Goal: Task Accomplishment & Management: Manage account settings

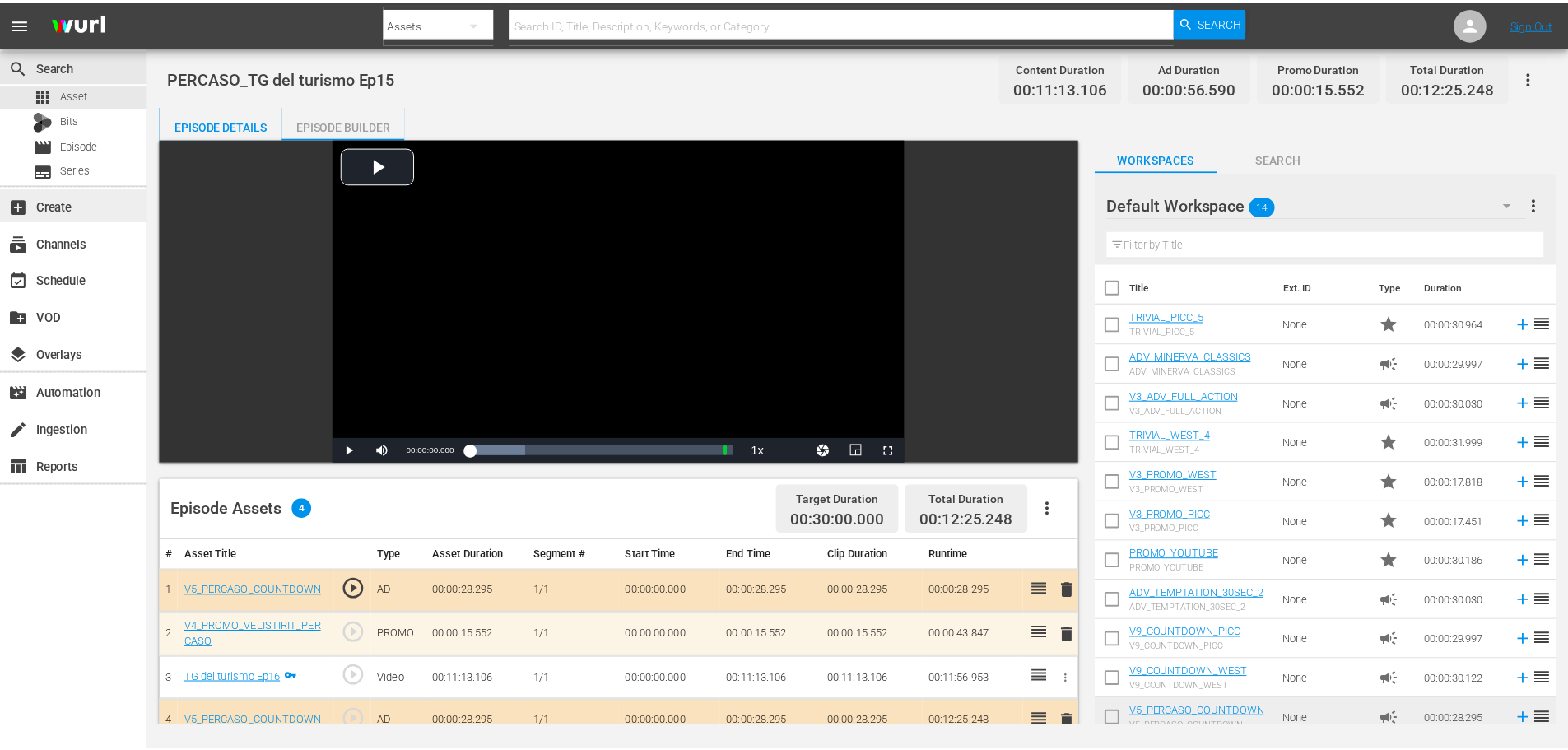
scroll to position [13, 0]
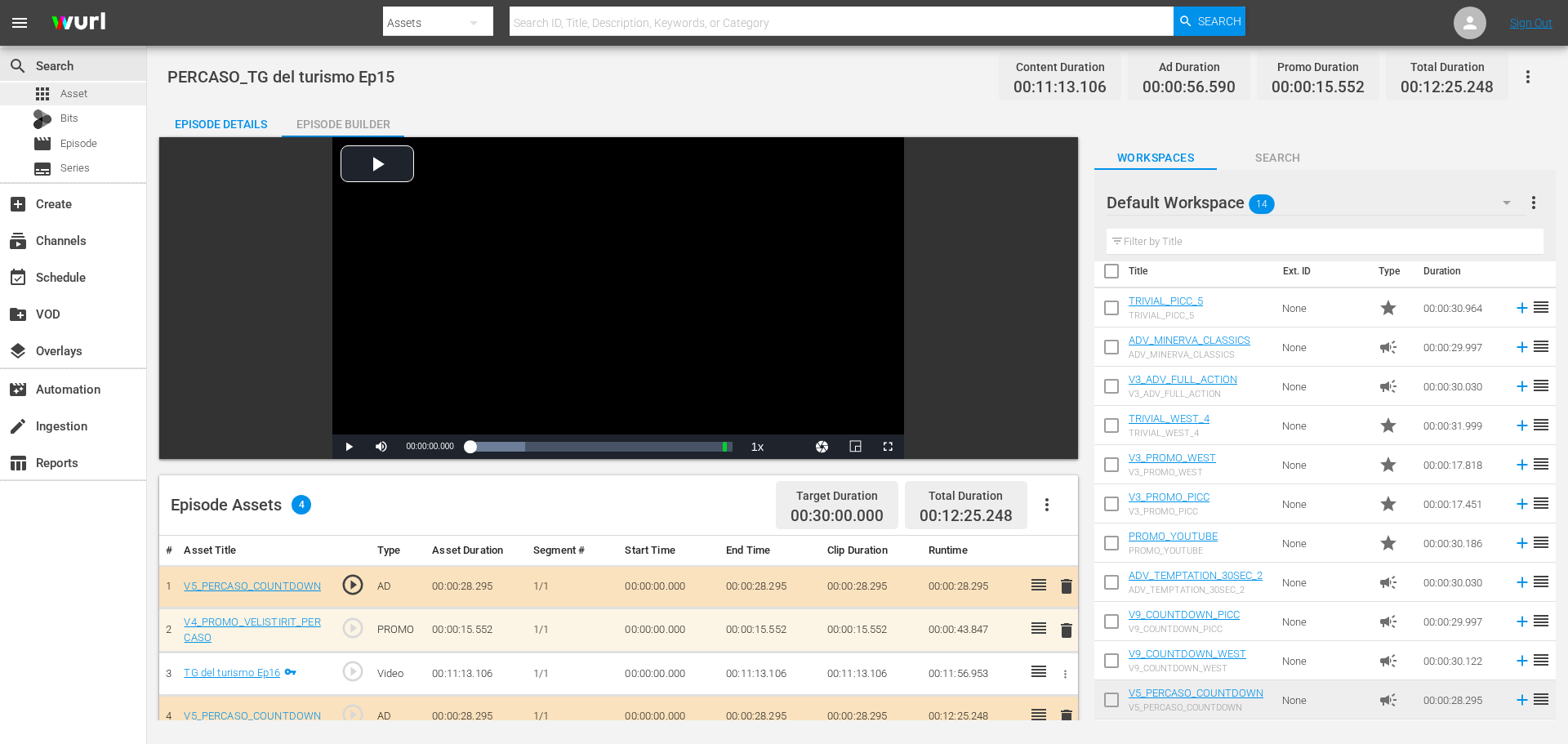
click at [94, 86] on div "apps Asset" at bounding box center [73, 94] width 147 height 23
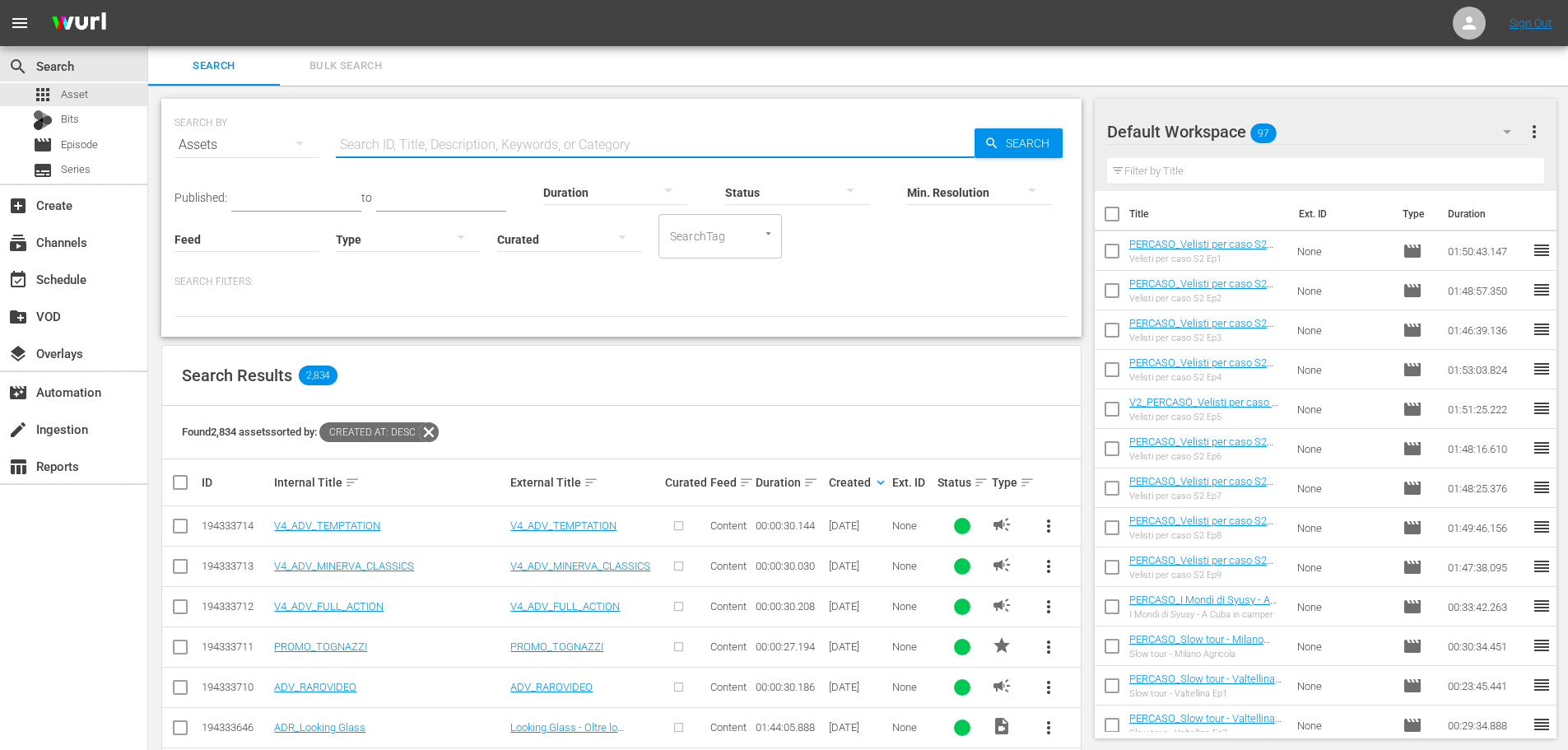
click at [369, 153] on input "text" at bounding box center [655, 145] width 639 height 40
click at [374, 237] on div at bounding box center [408, 239] width 145 height 46
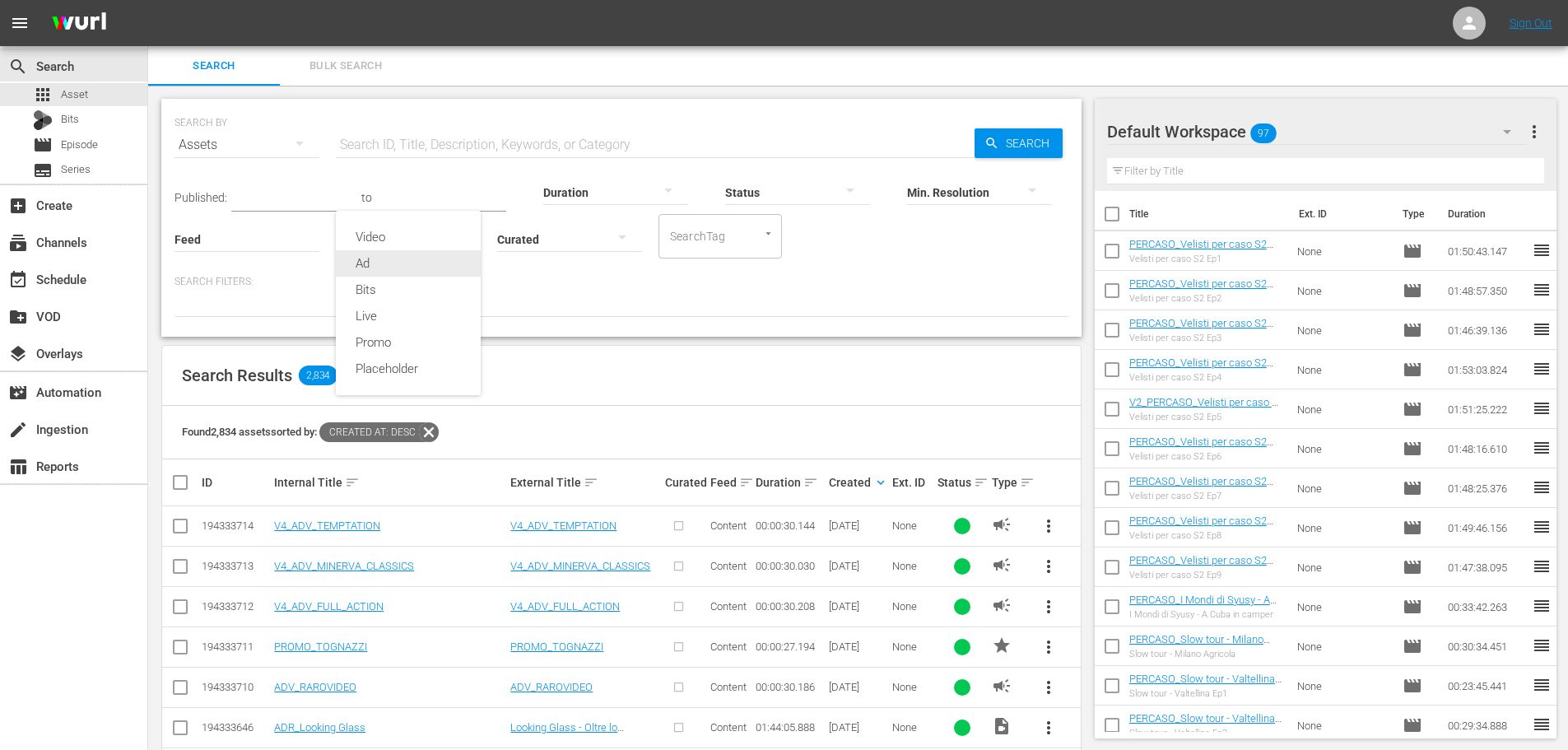
click at [394, 270] on div "Ad" at bounding box center [408, 264] width 145 height 27
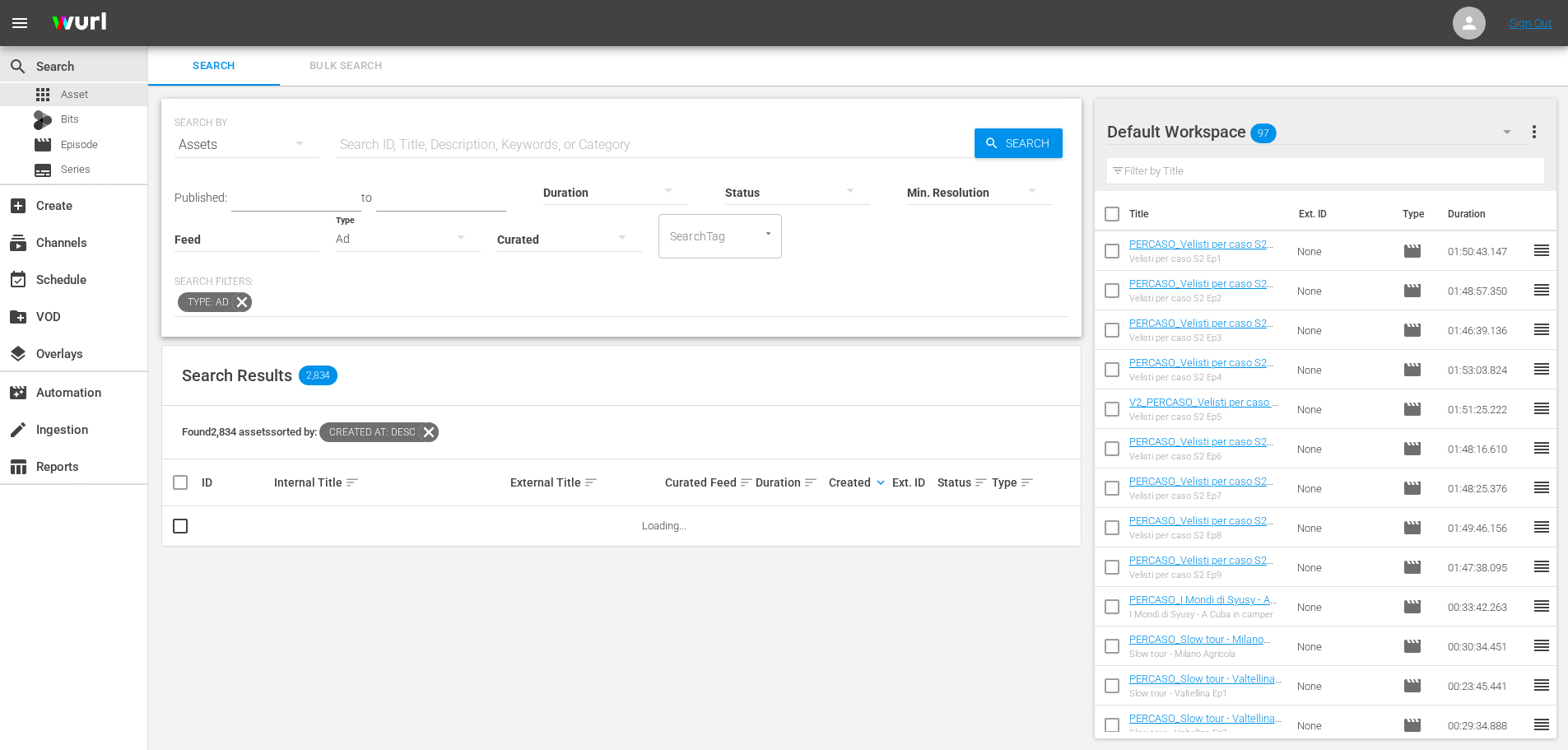
click at [421, 147] on input "text" at bounding box center [655, 145] width 639 height 40
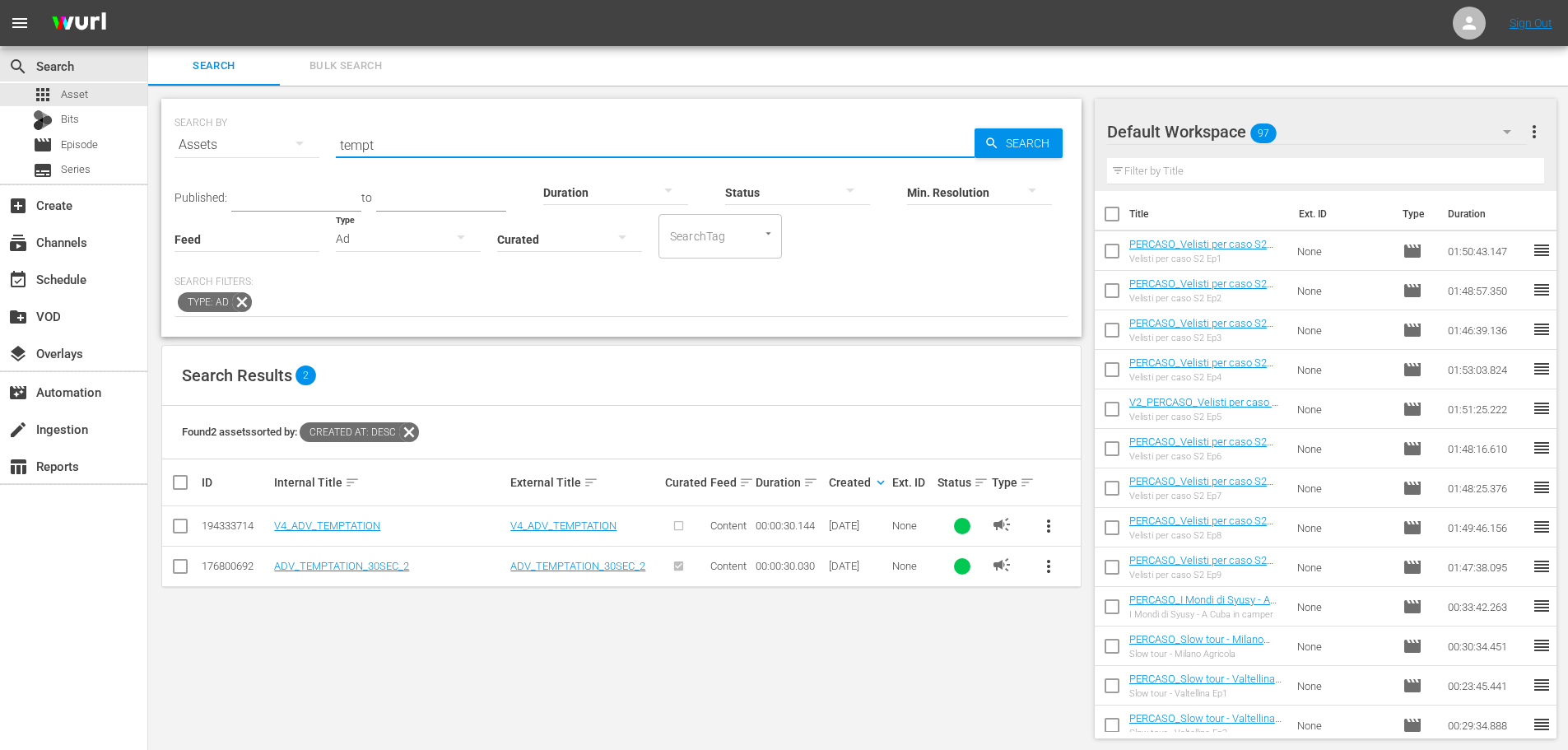
type input "tempt"
click at [1052, 569] on span "more_vert" at bounding box center [1049, 567] width 20 height 20
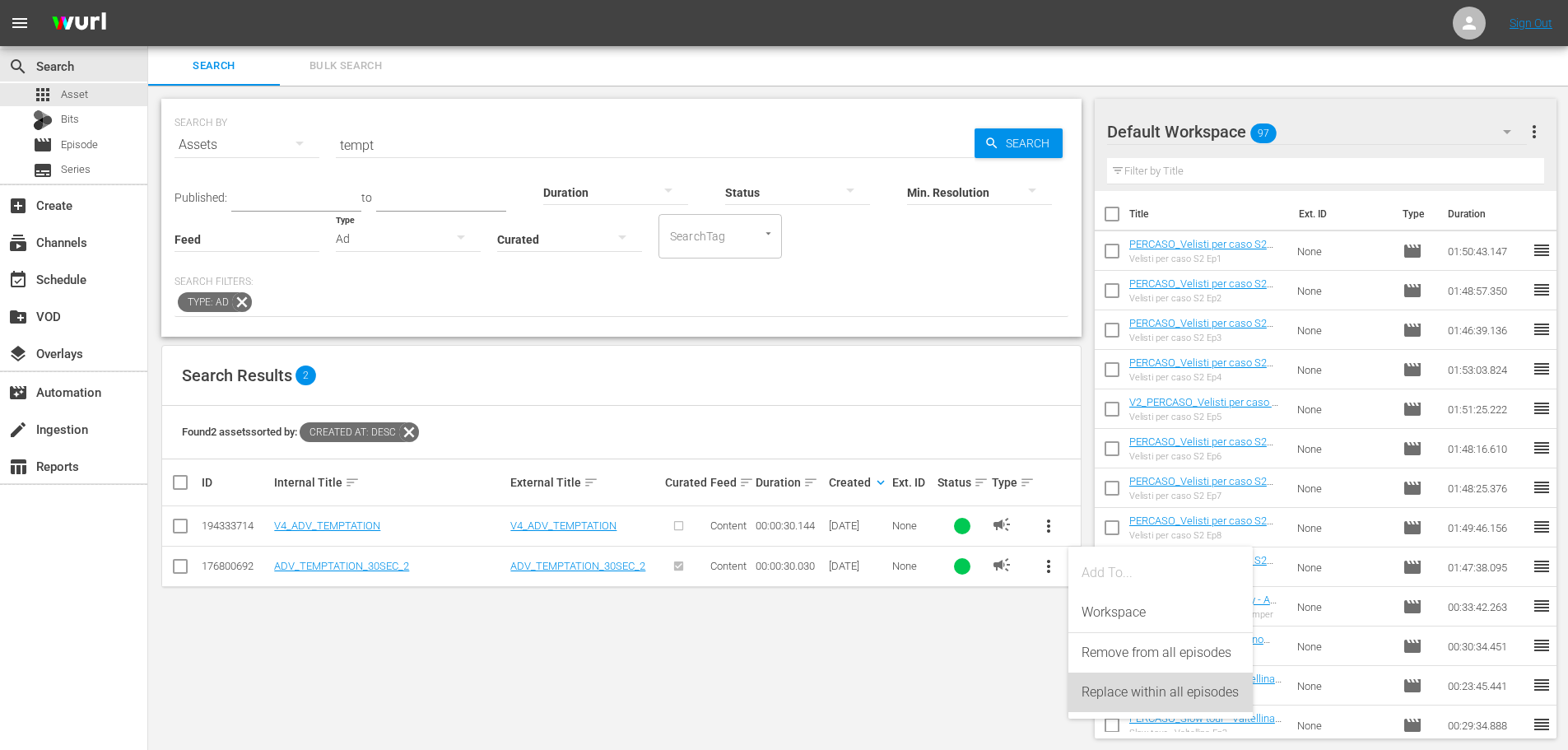
click at [1103, 688] on div "Replace within all episodes" at bounding box center [1160, 692] width 158 height 40
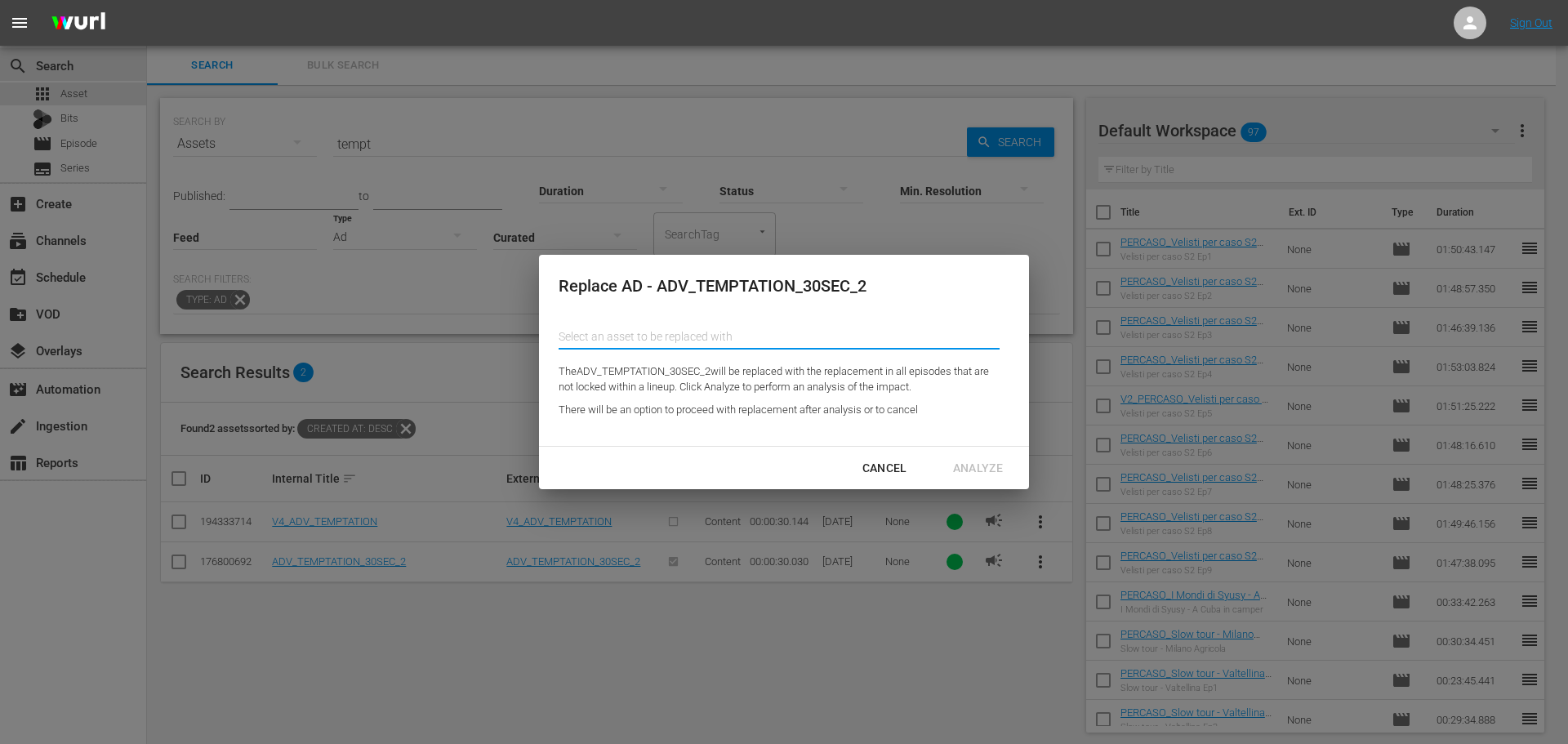
click at [650, 339] on input "text" at bounding box center [779, 337] width 441 height 40
click at [645, 415] on div "V4_ADV_TEMPTATION (194333714)" at bounding box center [691, 421] width 240 height 40
type input "V4_ADV_TEMPTATION (194333714)"
click at [985, 462] on div "Analyze" at bounding box center [978, 467] width 76 height 21
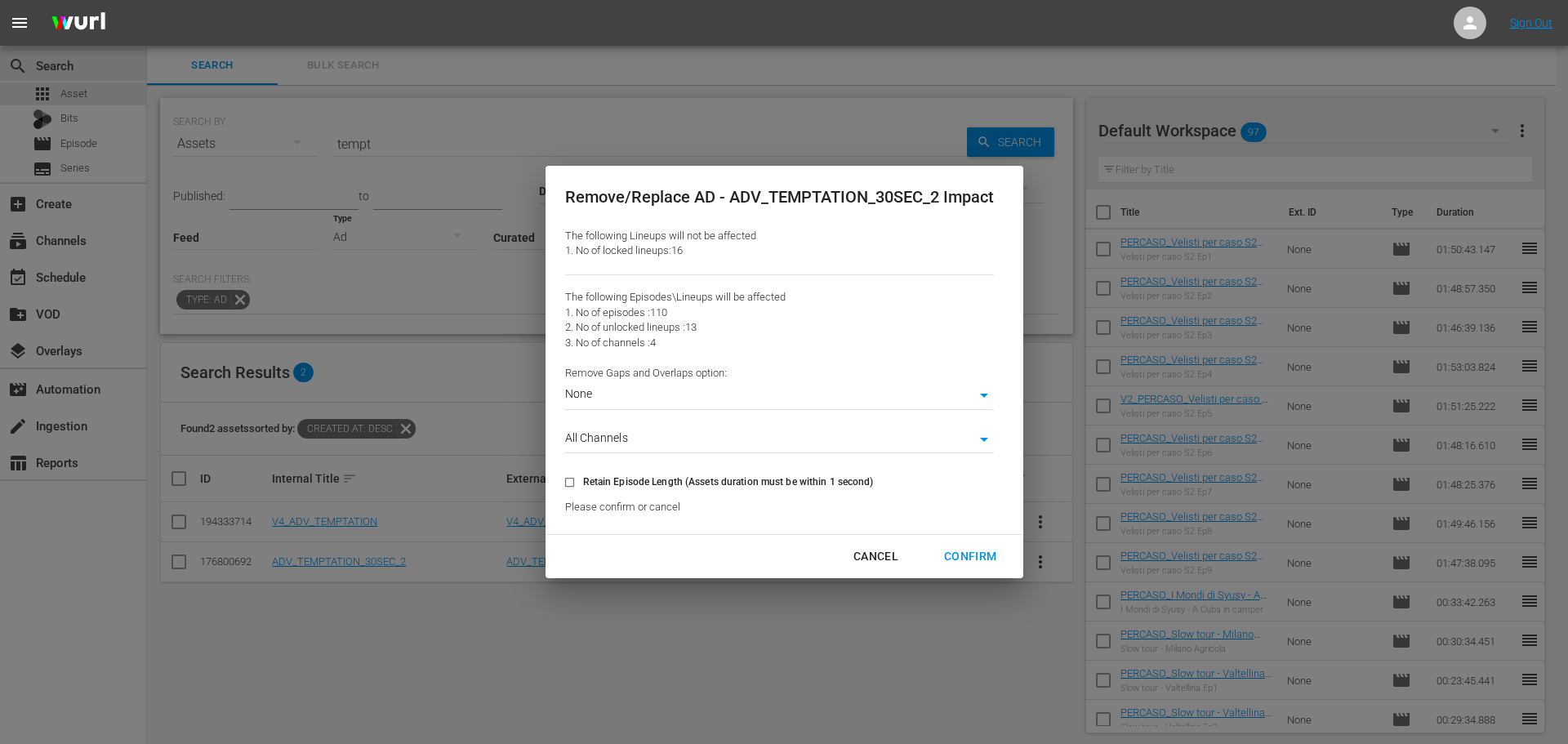
click at [727, 398] on body "menu Sign Out search Search apps Asset Bits movie Episode subtitles Series add_…" at bounding box center [784, 372] width 1568 height 744
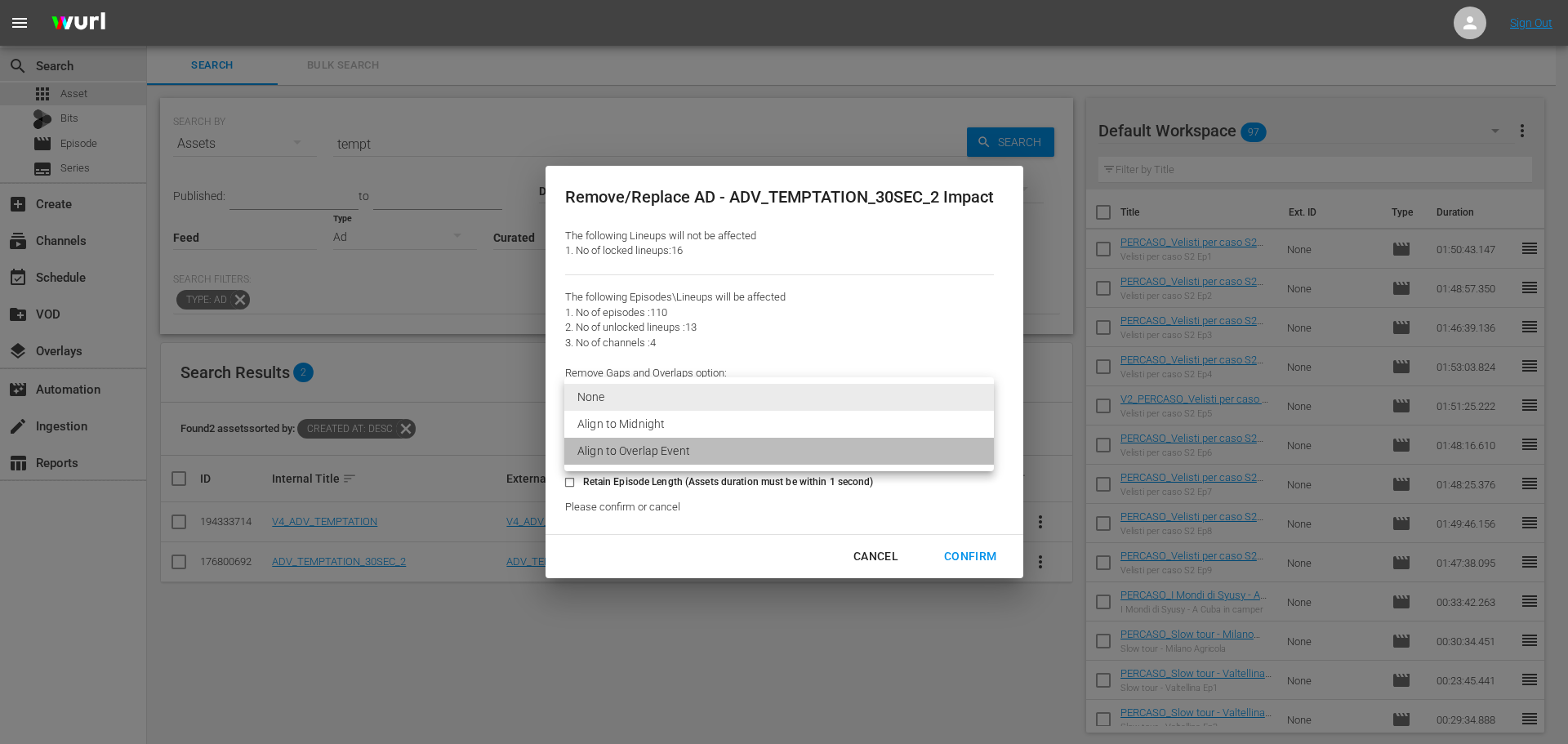
click at [723, 459] on li "Align to Overlap Event" at bounding box center [779, 451] width 430 height 27
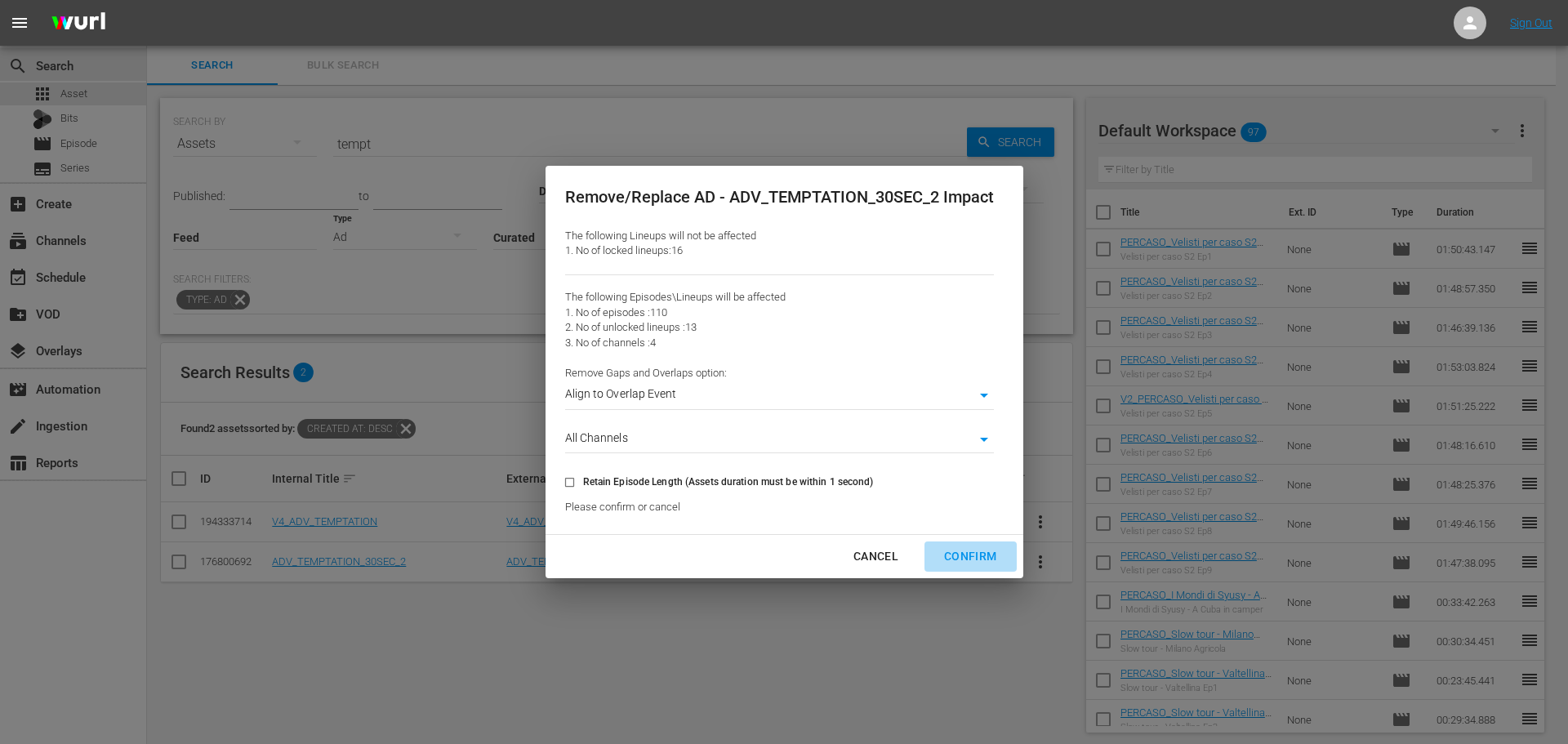
click at [998, 562] on div "Confirm" at bounding box center [970, 556] width 78 height 21
type input "0"
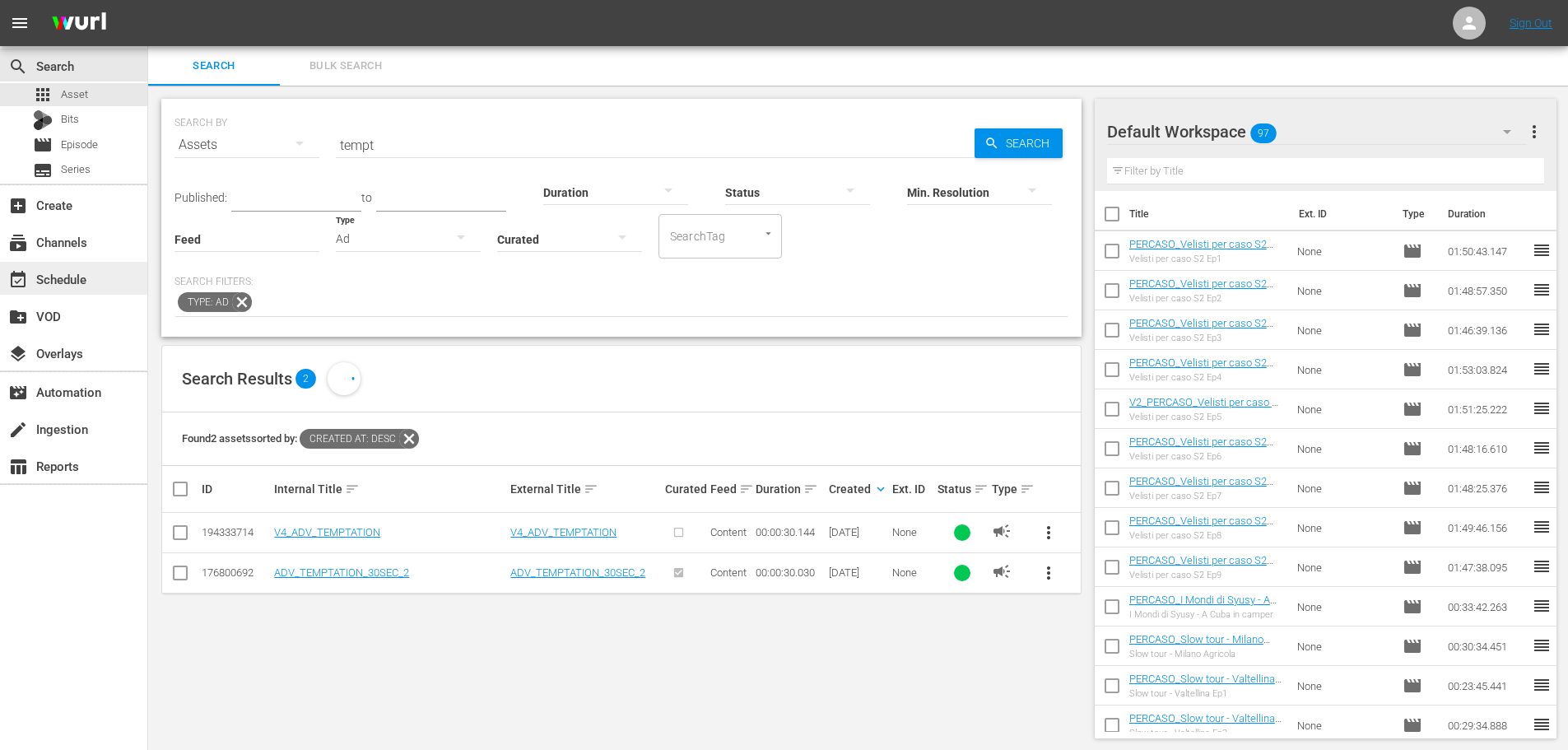
click at [70, 275] on div "event_available Schedule" at bounding box center [46, 276] width 92 height 15
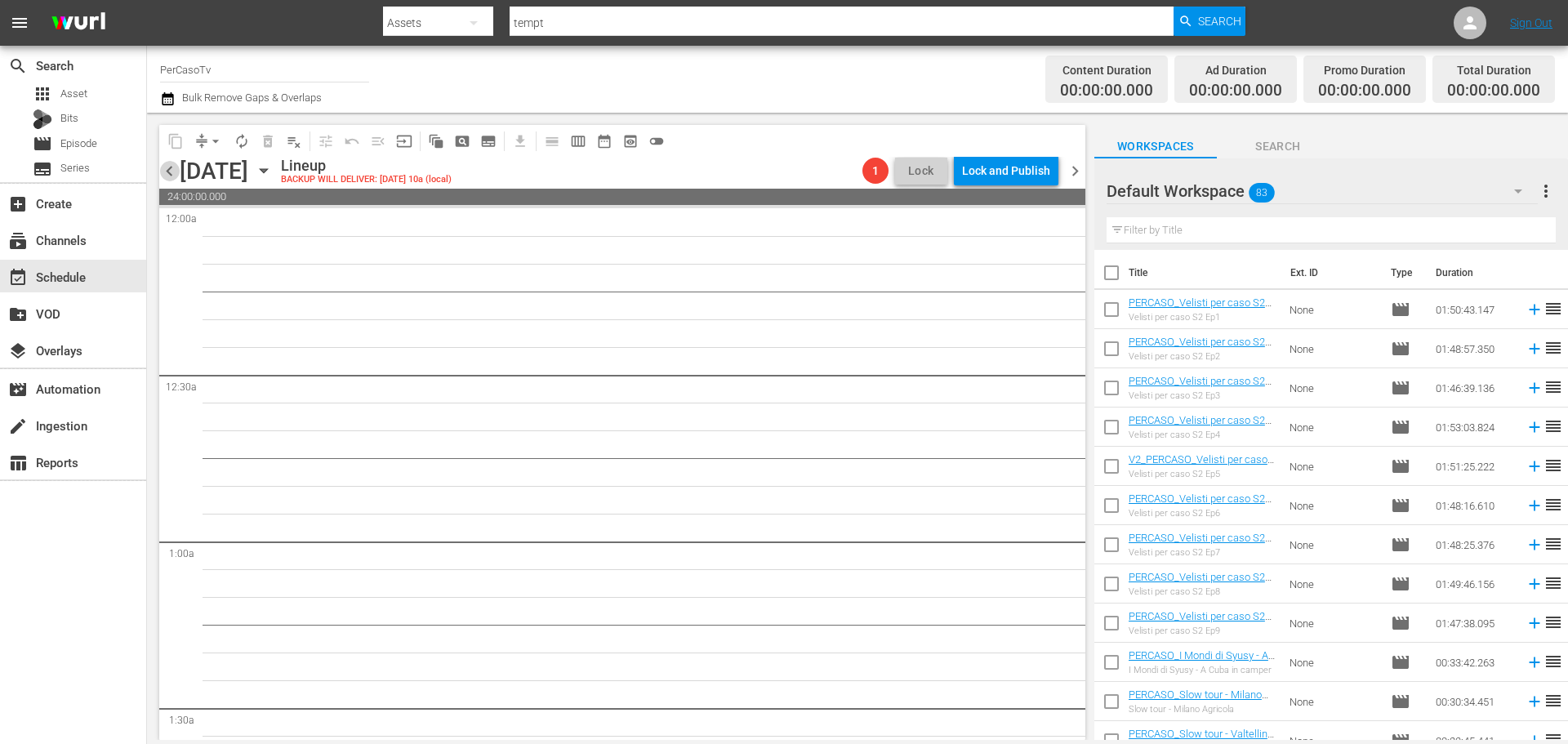
click at [161, 169] on span "chevron_left" at bounding box center [169, 170] width 21 height 21
click at [1218, 230] on input "text" at bounding box center [1331, 230] width 449 height 26
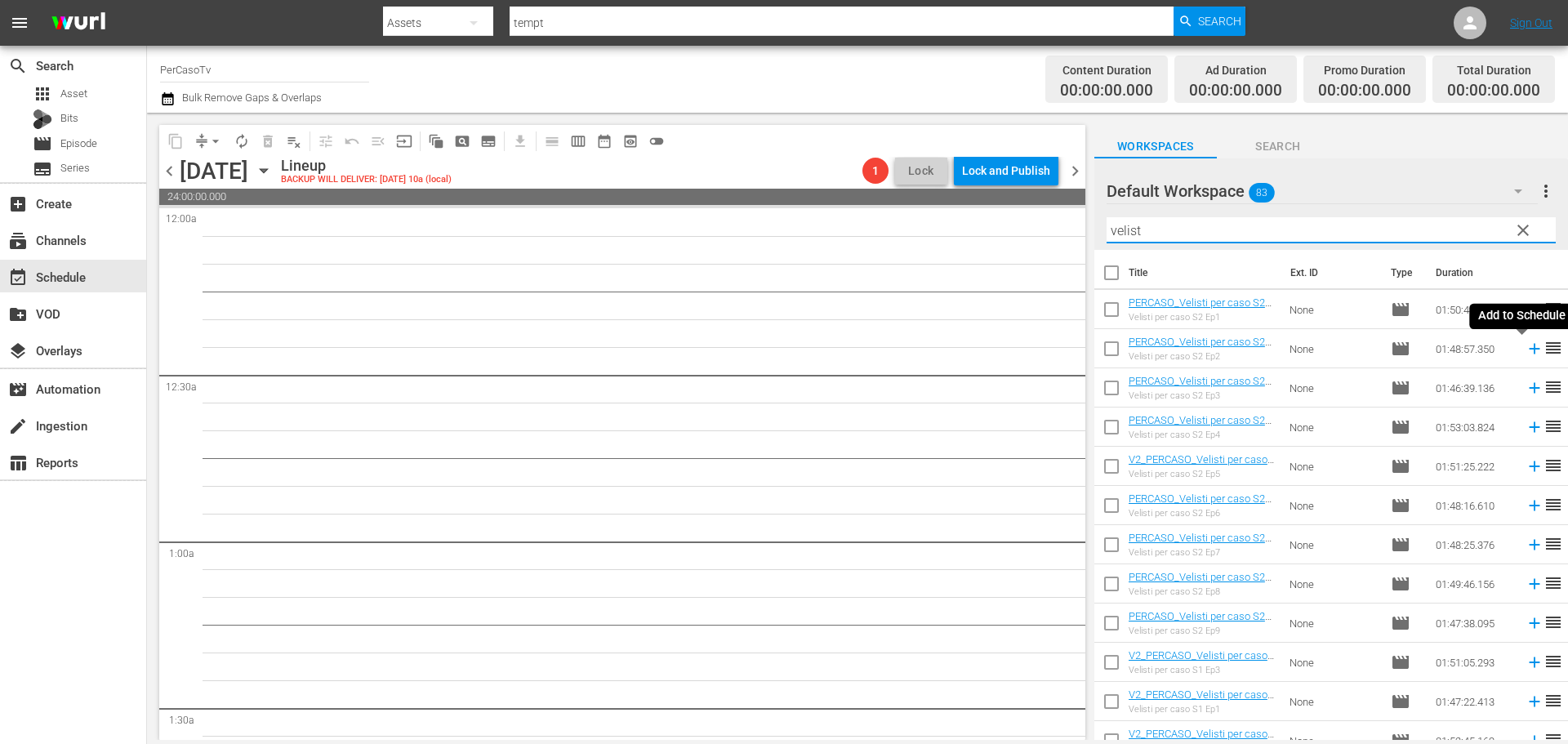
click at [1525, 355] on icon at bounding box center [1534, 349] width 18 height 18
drag, startPoint x: 1190, startPoint y: 230, endPoint x: 1083, endPoint y: 247, distance: 108.3
click at [1083, 247] on div "content_copy compress arrow_drop_down autorenew_outlined delete_forever_outline…" at bounding box center [858, 426] width 1421 height 627
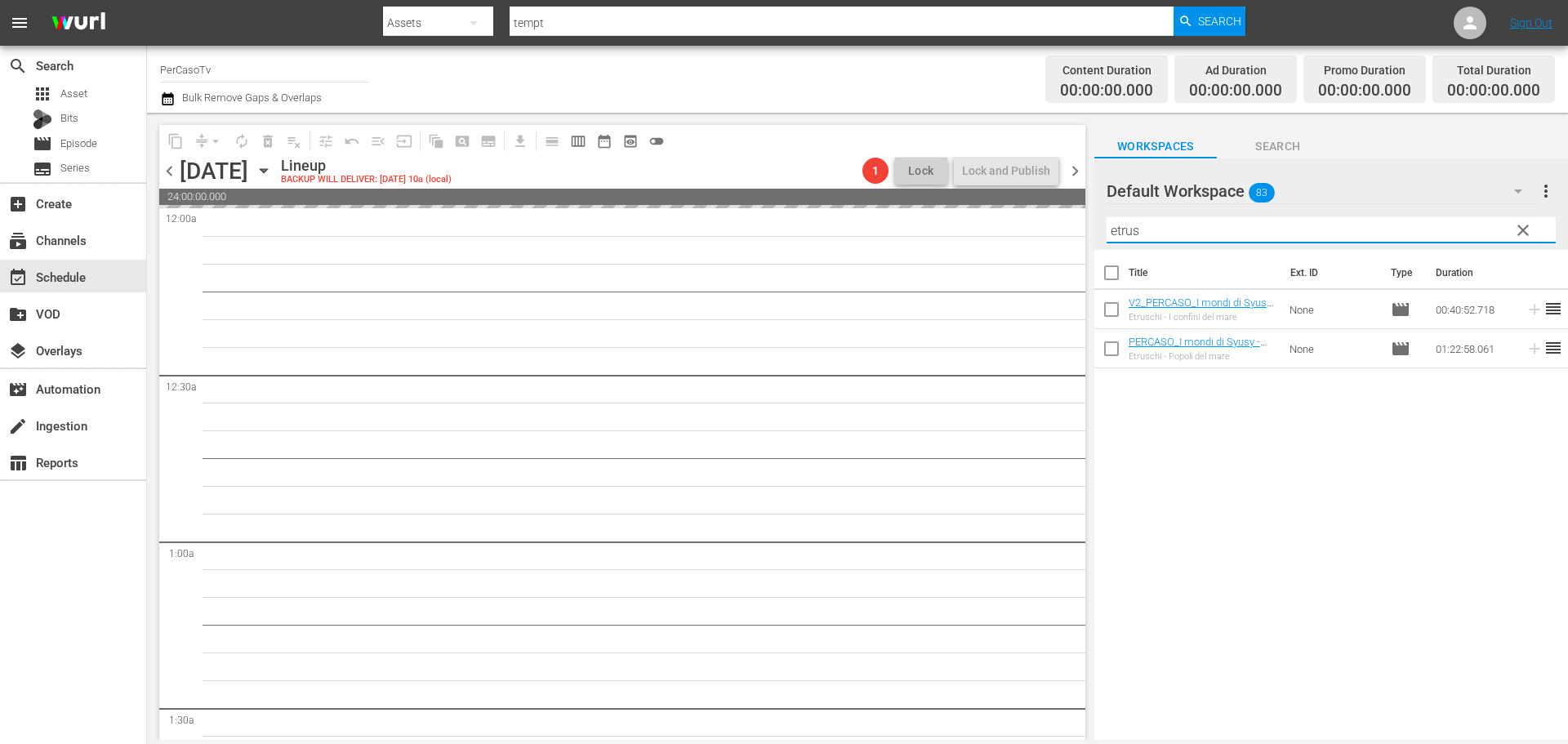
type input "etrusc"
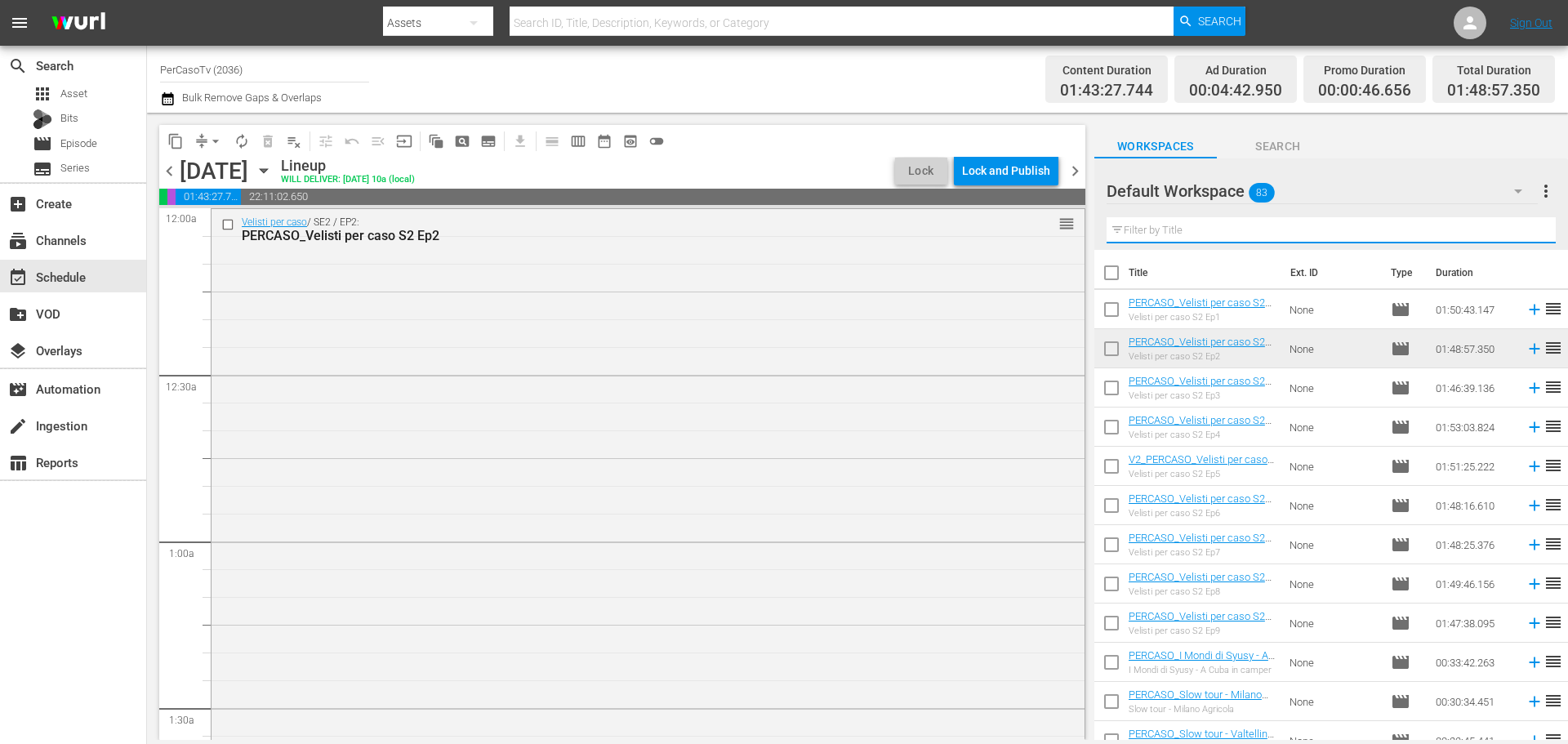
click at [1176, 231] on input "text" at bounding box center [1331, 230] width 449 height 26
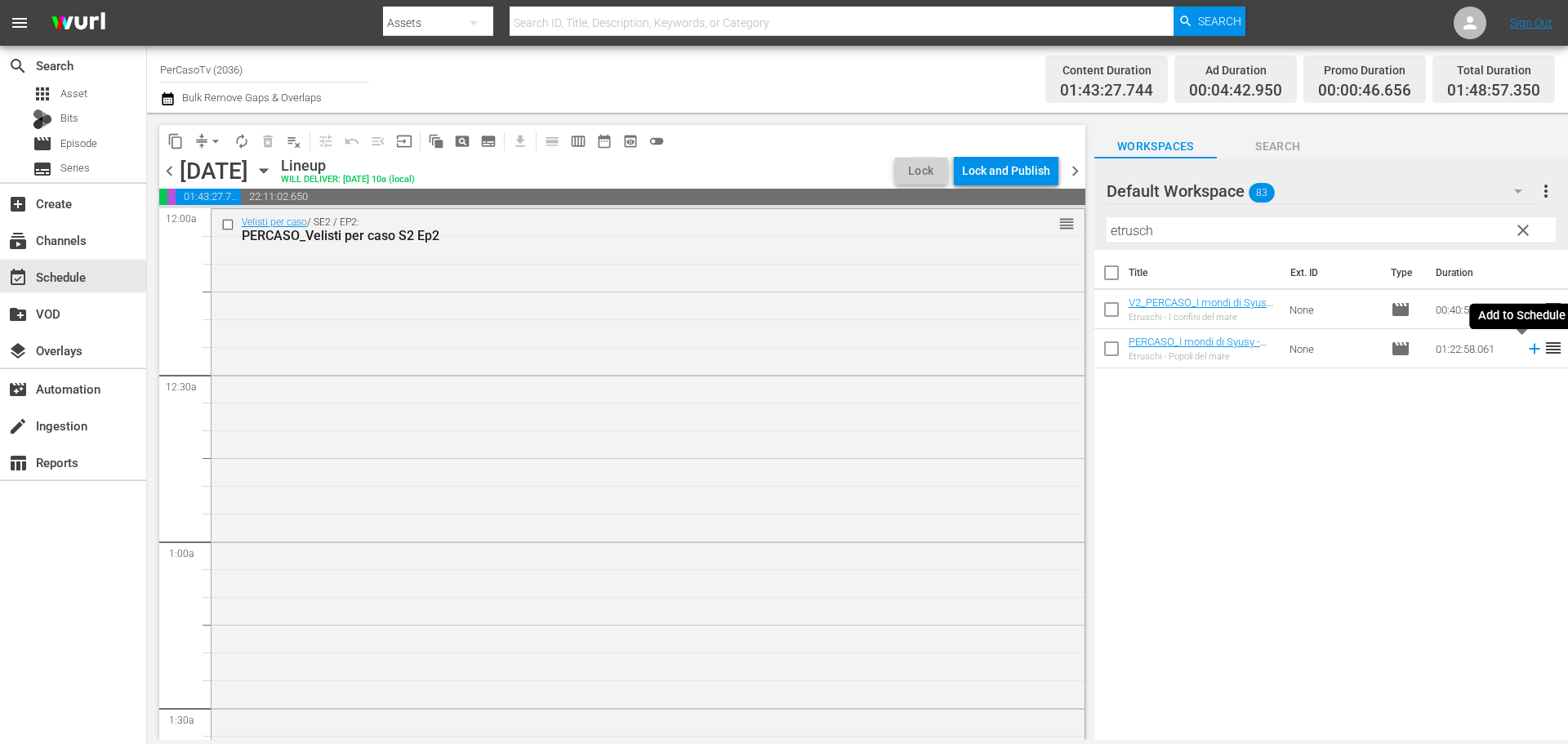
click at [1528, 351] on icon at bounding box center [1533, 349] width 11 height 11
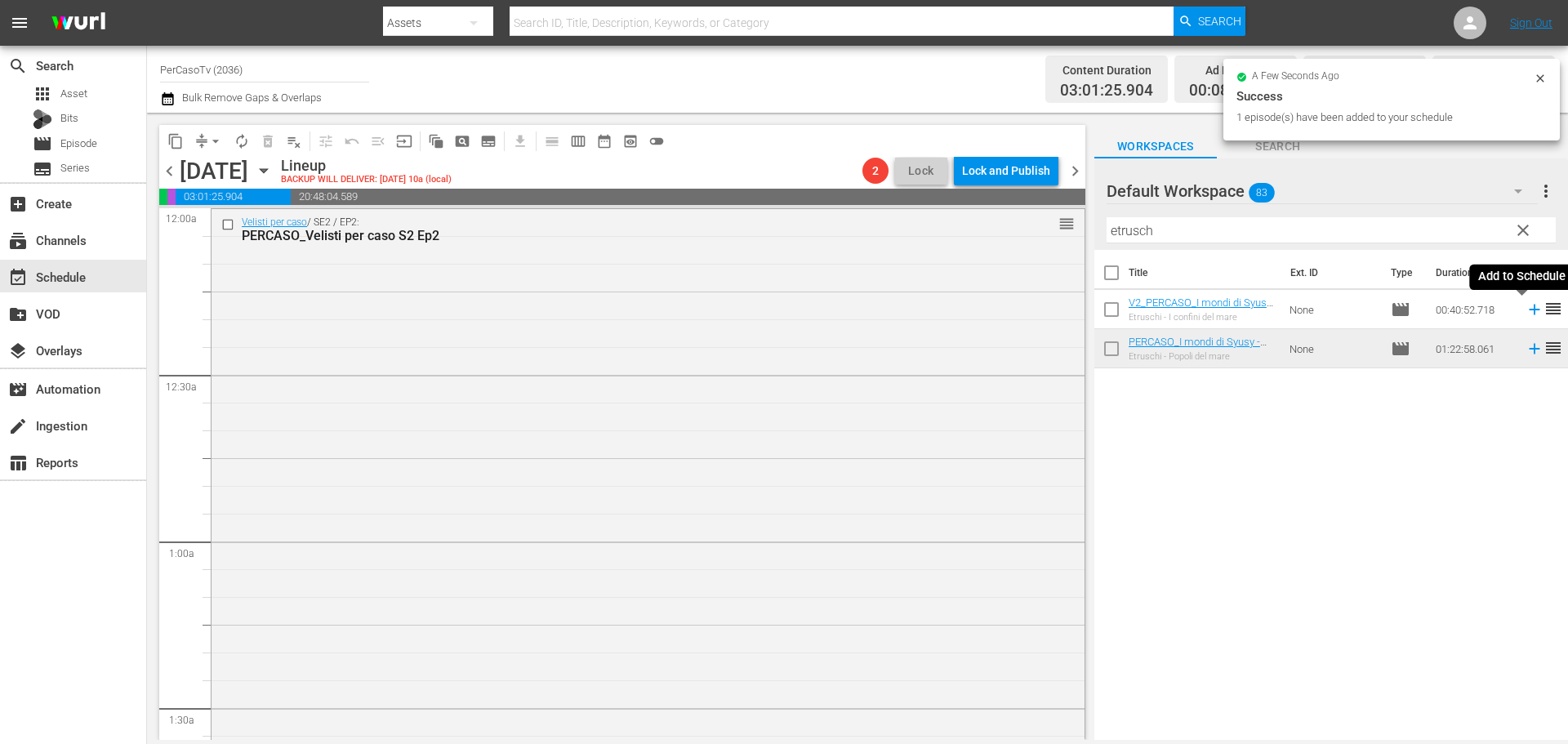
click at [1525, 311] on icon at bounding box center [1534, 309] width 18 height 18
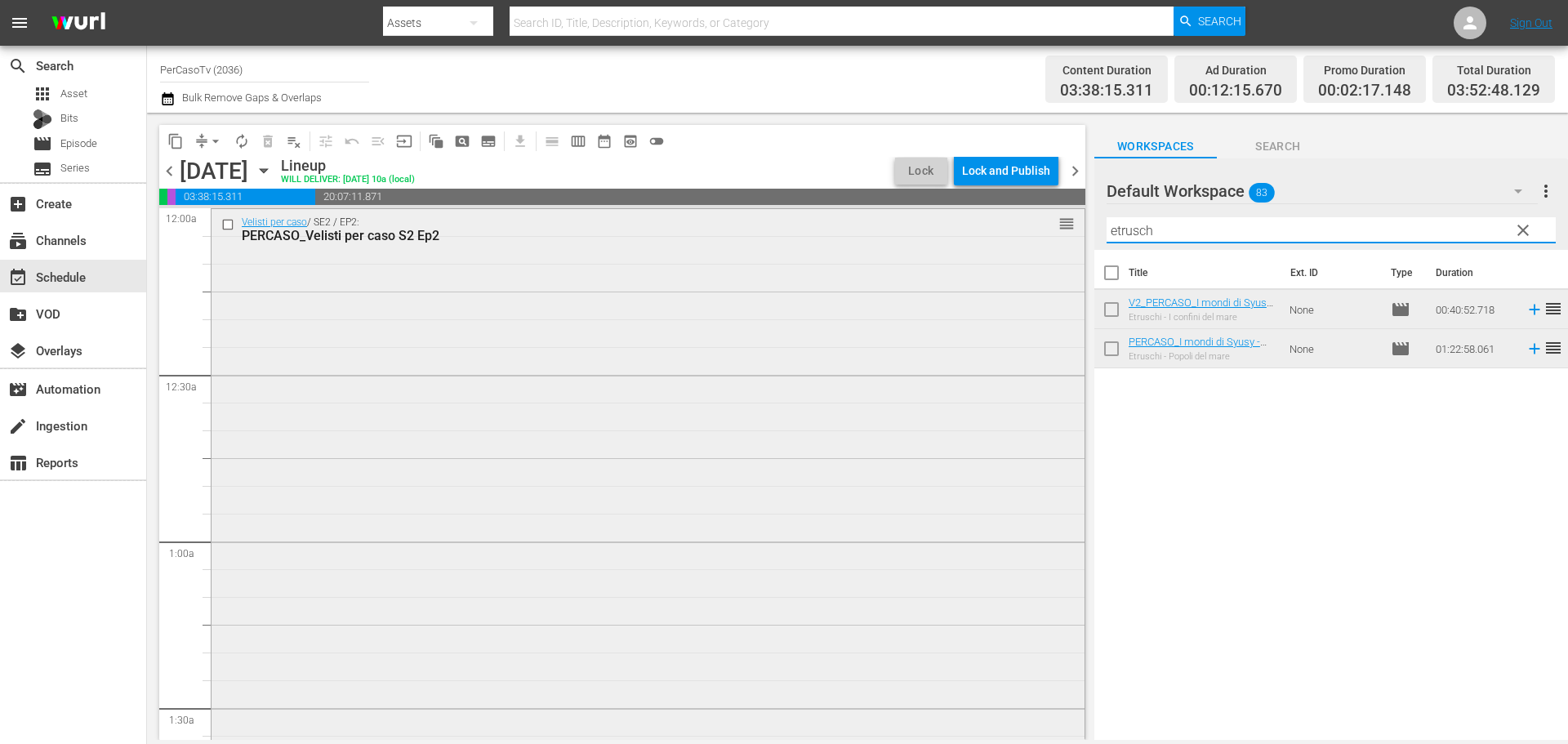
drag, startPoint x: 1172, startPoint y: 234, endPoint x: 1049, endPoint y: 255, distance: 124.8
click at [1050, 255] on div "content_copy compress arrow_drop_down autorenew_outlined delete_forever_outline…" at bounding box center [858, 426] width 1421 height 627
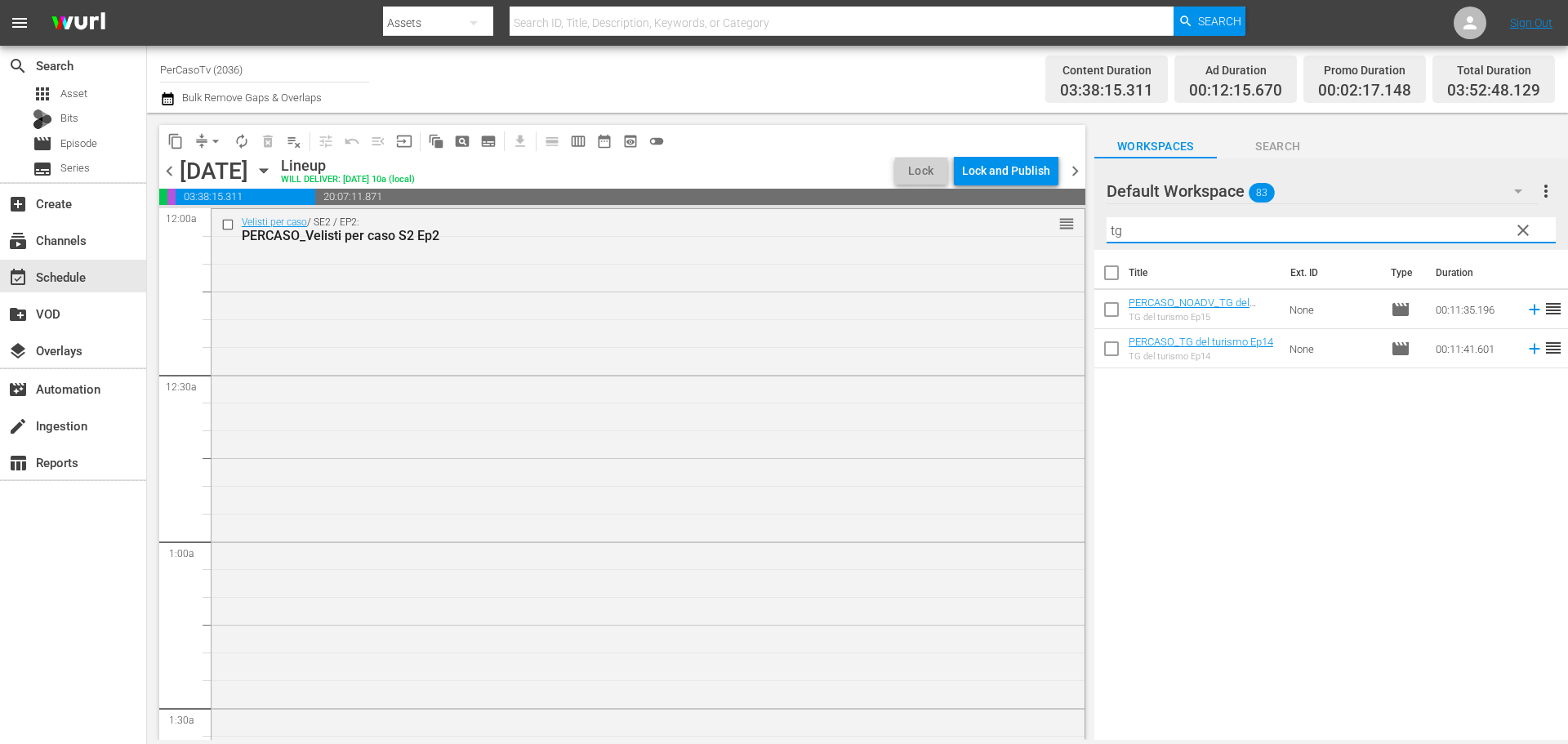
type input "tg"
click at [1114, 354] on input "checkbox" at bounding box center [1111, 352] width 35 height 35
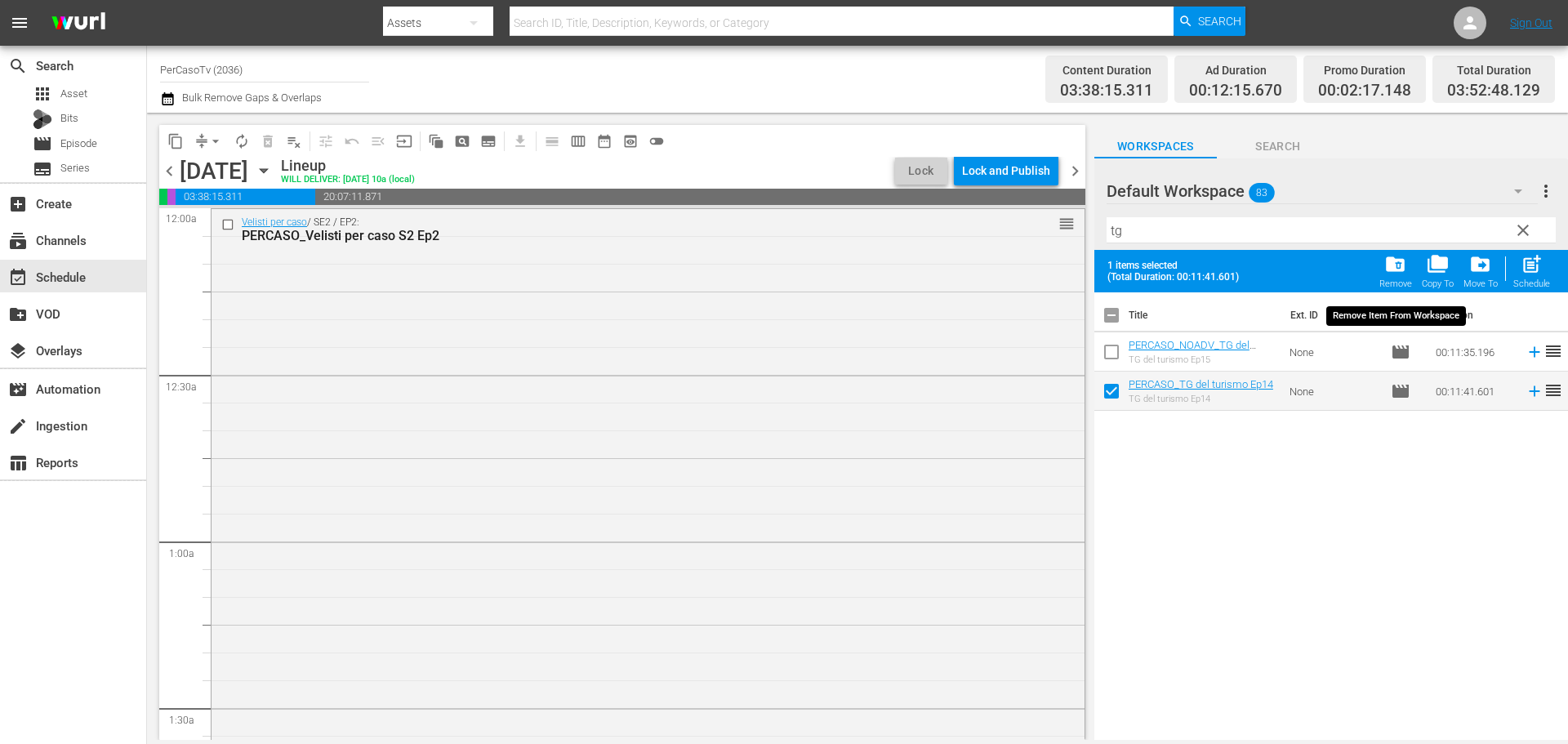
click at [1387, 269] on span "folder_delete" at bounding box center [1394, 264] width 22 height 22
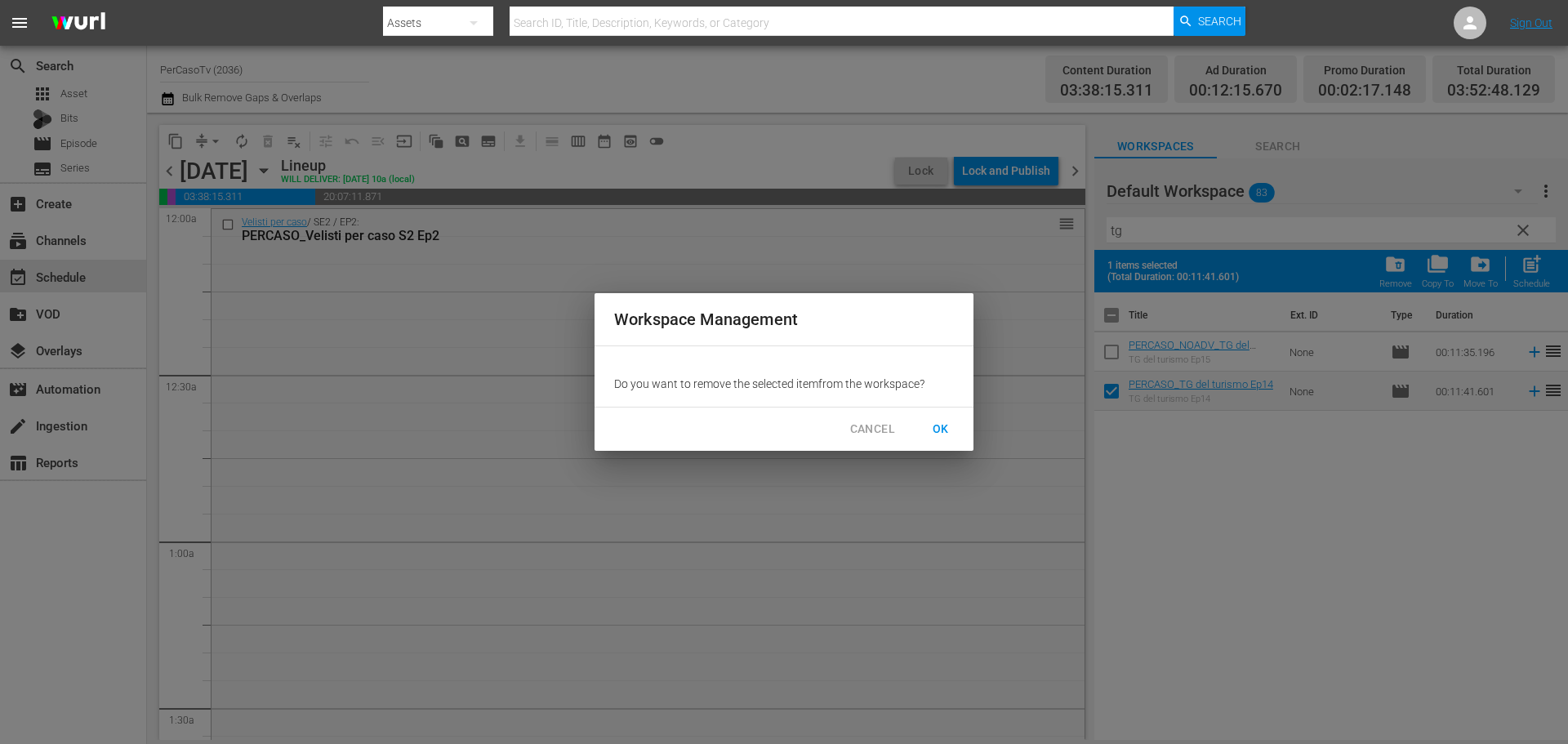
click at [949, 419] on span "OK" at bounding box center [941, 429] width 26 height 21
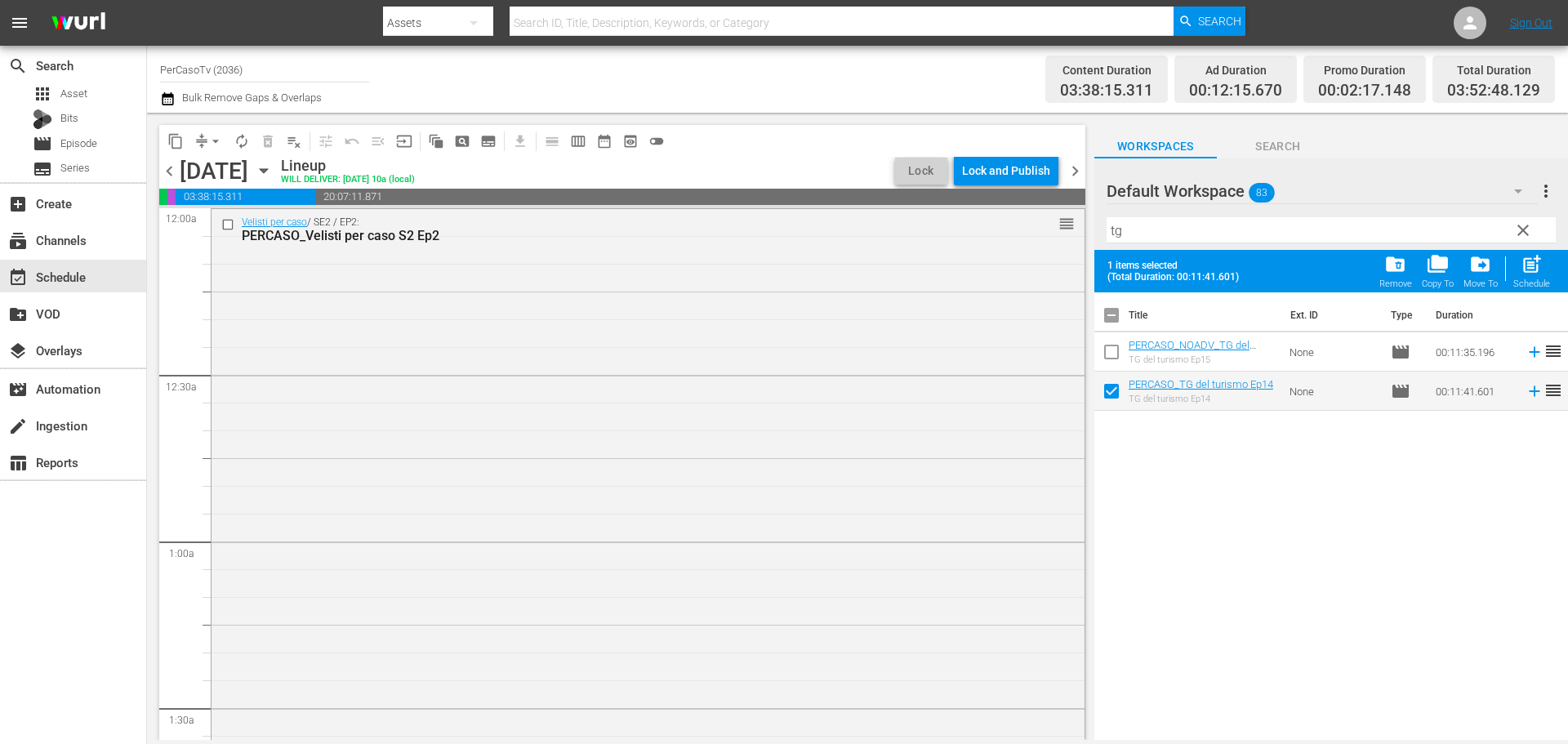
checkbox input "false"
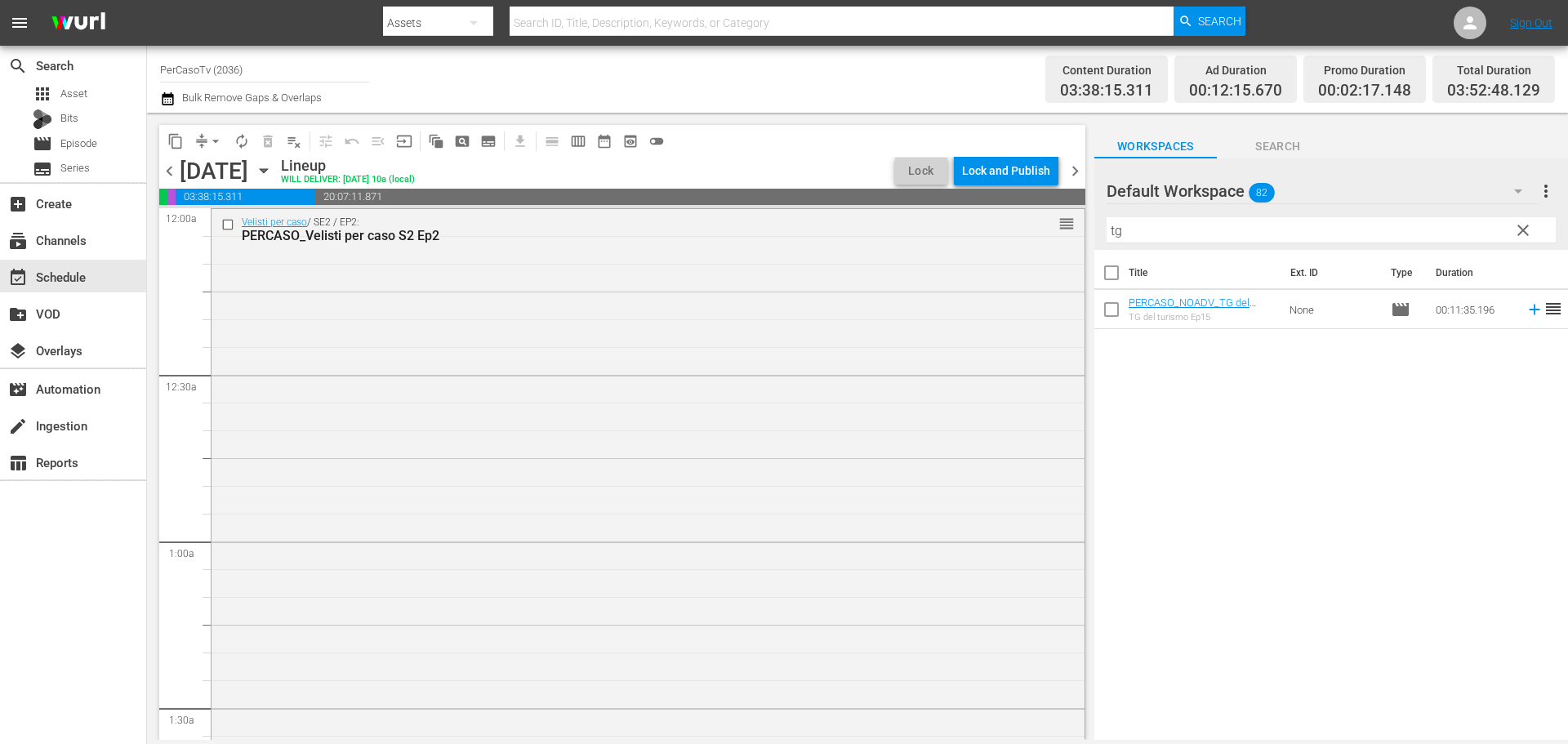
click at [1105, 314] on input "checkbox" at bounding box center [1111, 313] width 35 height 35
checkbox input "true"
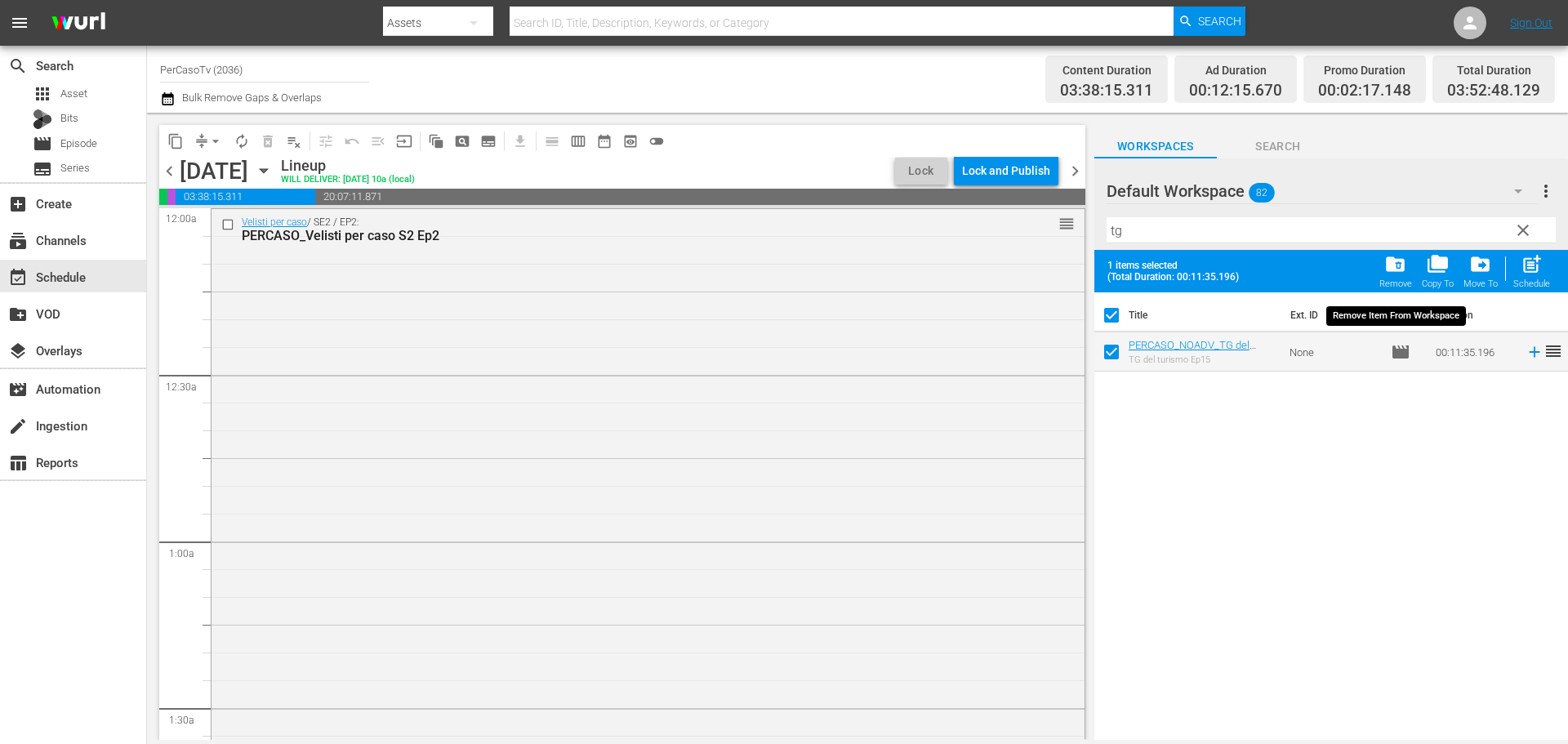
click at [1390, 280] on div "Remove" at bounding box center [1395, 283] width 33 height 11
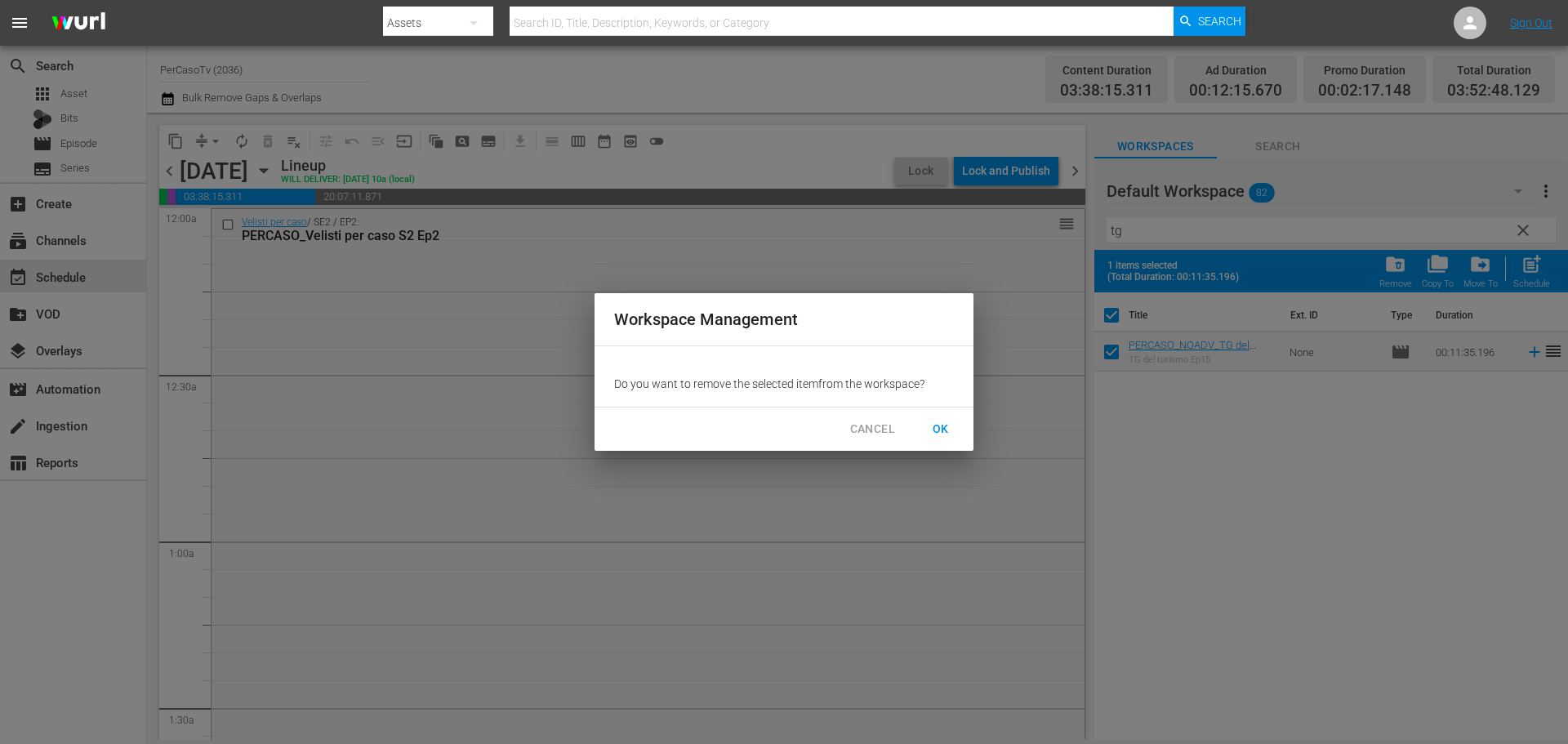
click at [938, 438] on span "OK" at bounding box center [941, 429] width 26 height 21
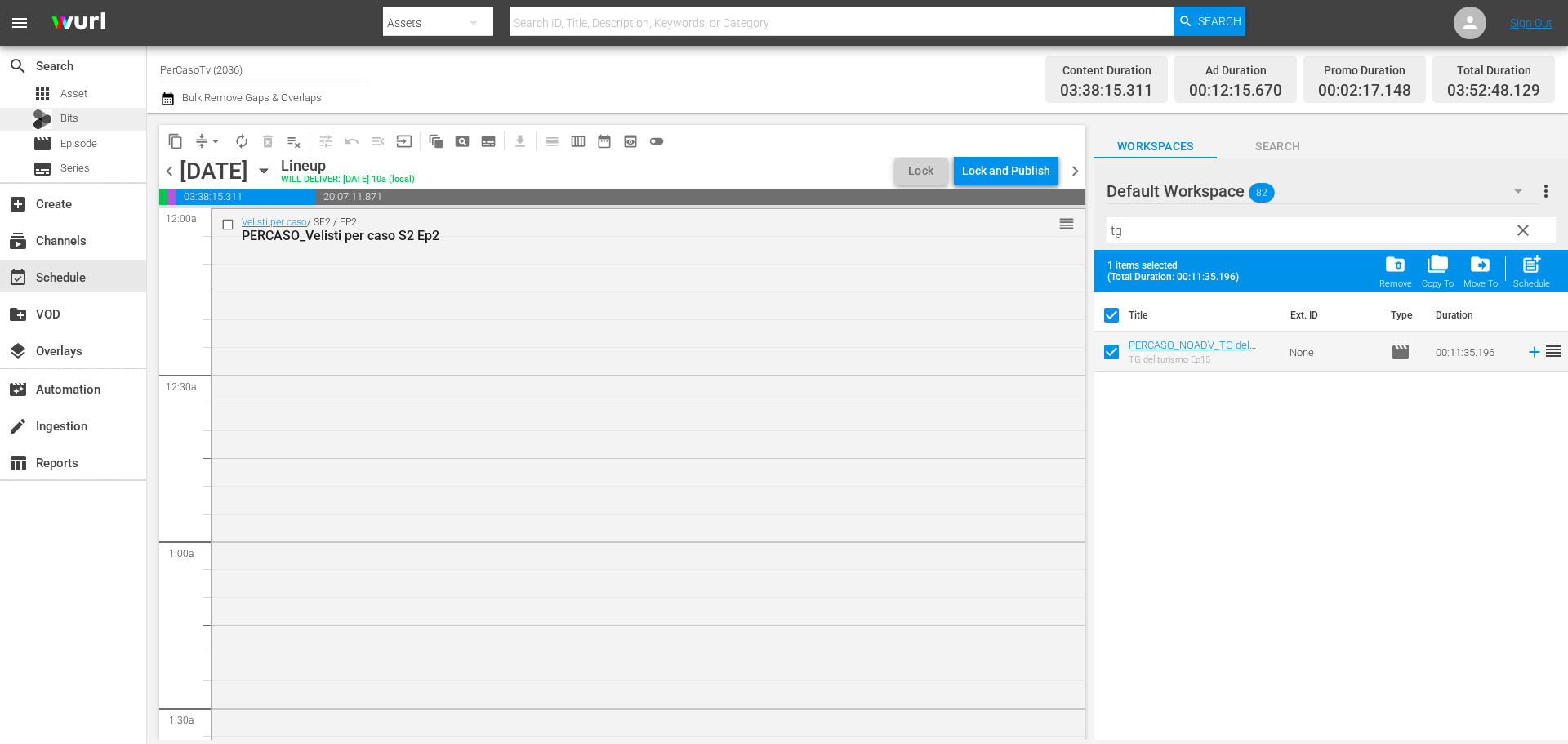
checkbox input "false"
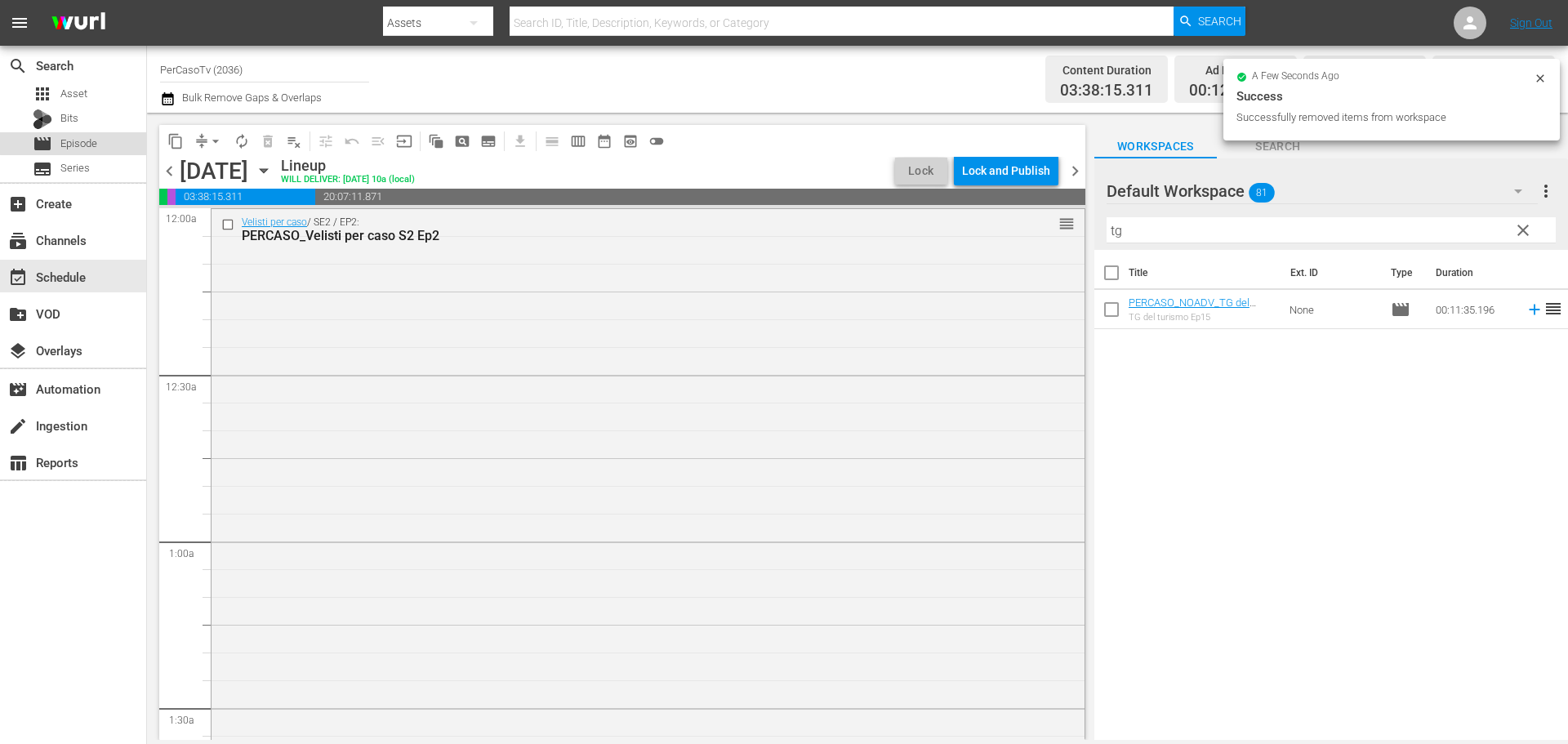
click at [115, 135] on div "movie Episode" at bounding box center [73, 144] width 147 height 23
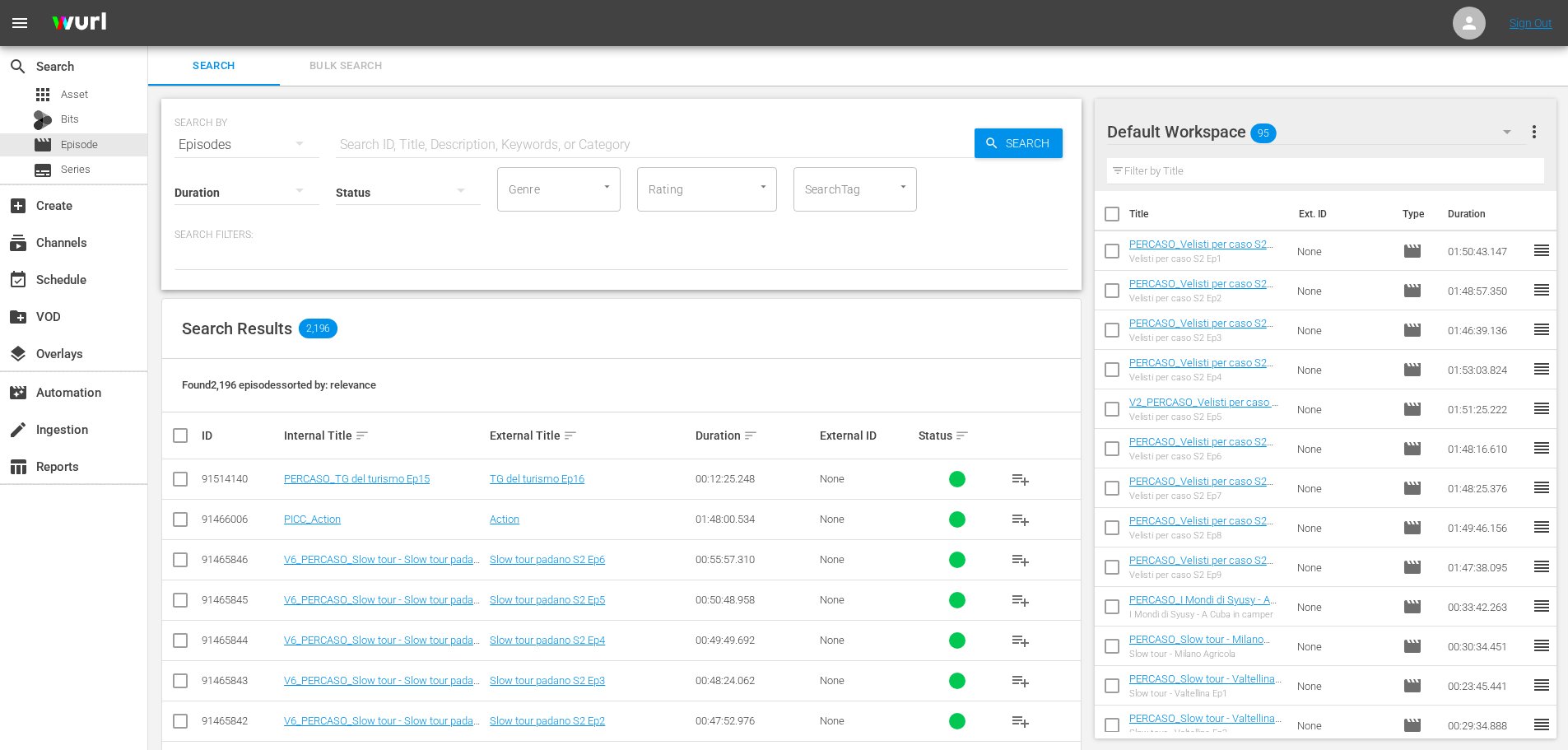
click at [357, 145] on input "text" at bounding box center [655, 145] width 639 height 40
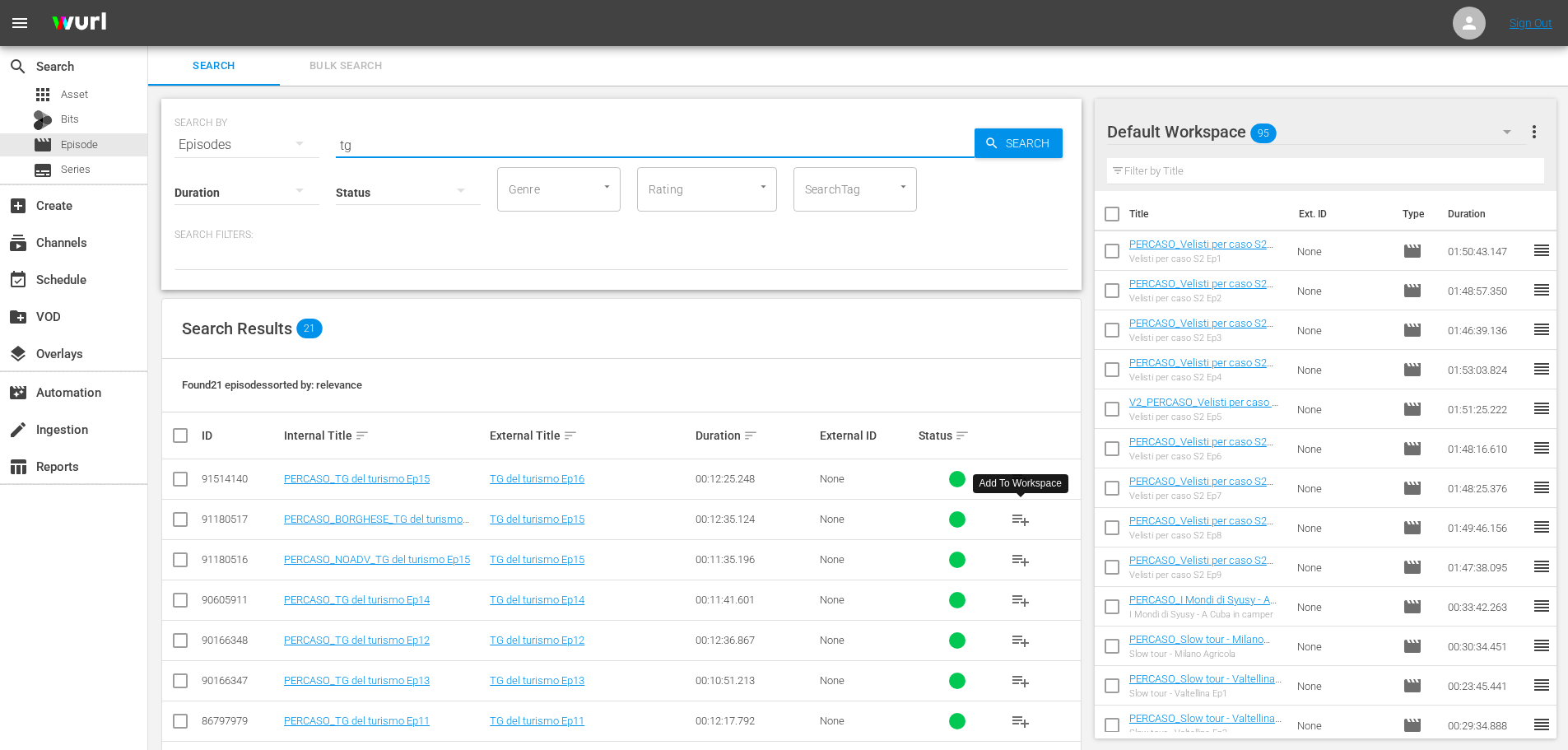
type input "tg"
click at [1019, 514] on span "playlist_add" at bounding box center [1020, 519] width 20 height 20
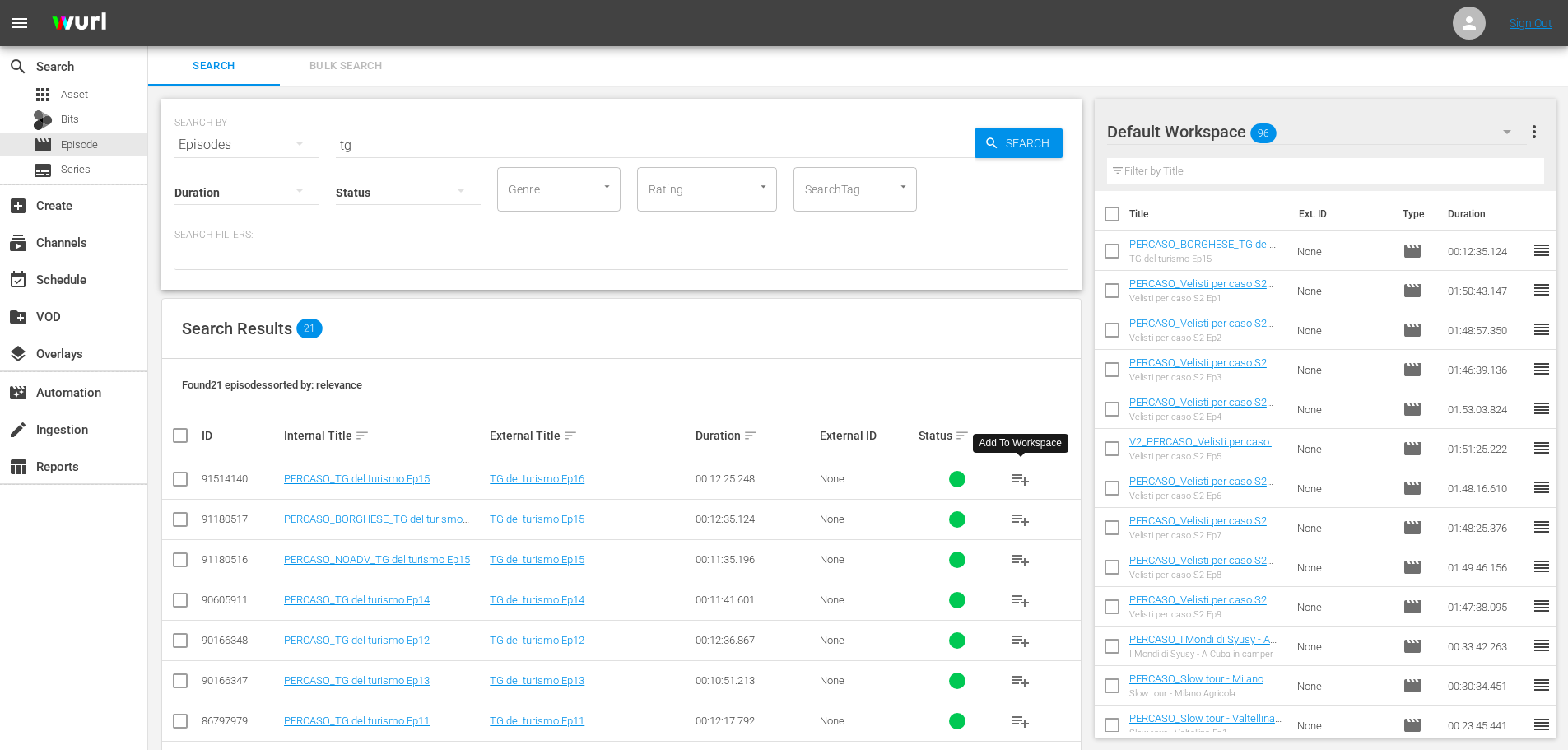
click at [1025, 477] on span "playlist_add" at bounding box center [1020, 479] width 20 height 20
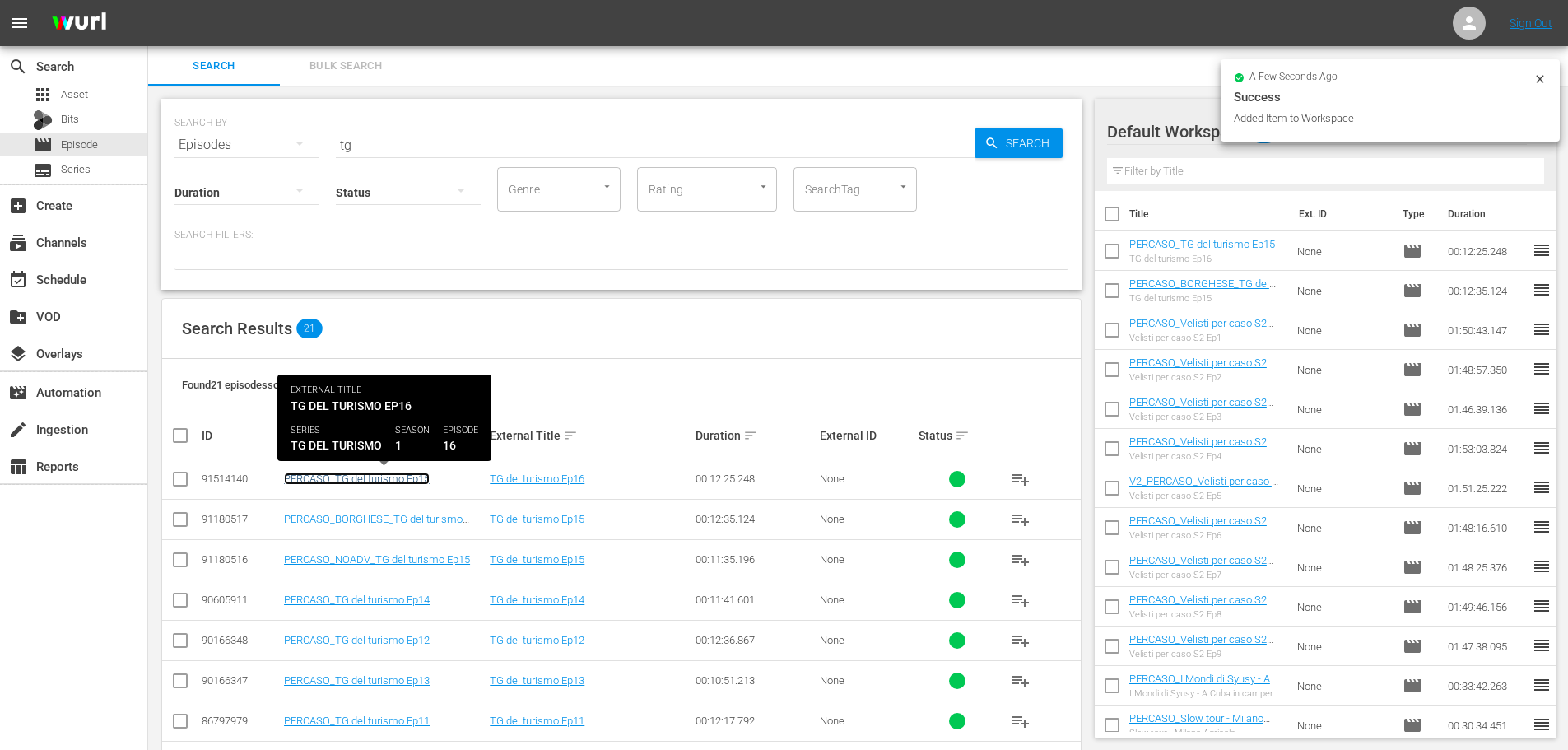
click at [382, 478] on link "PERCASO_TG del turismo Ep15" at bounding box center [357, 478] width 146 height 12
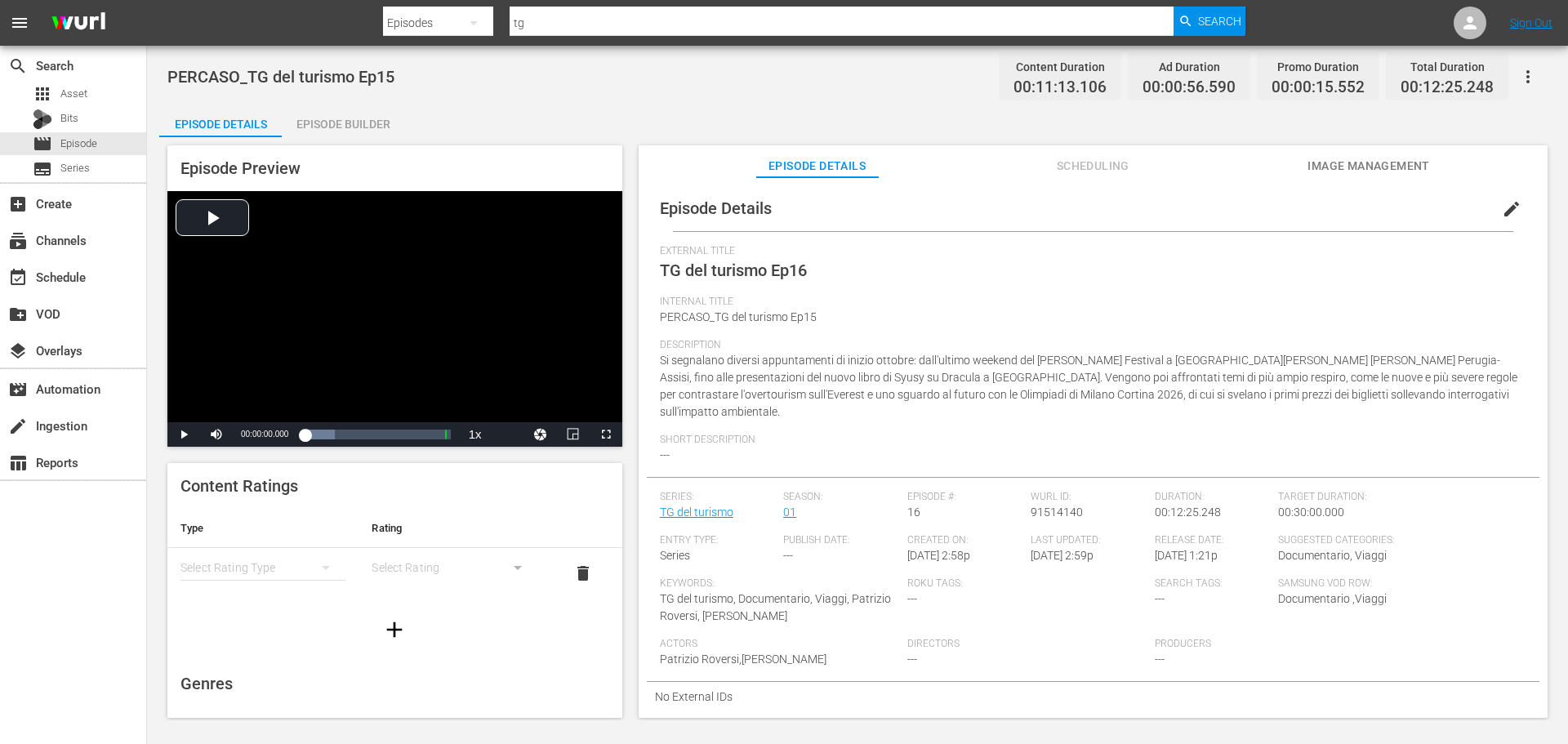
click at [1501, 204] on span "edit" at bounding box center [1511, 209] width 20 height 20
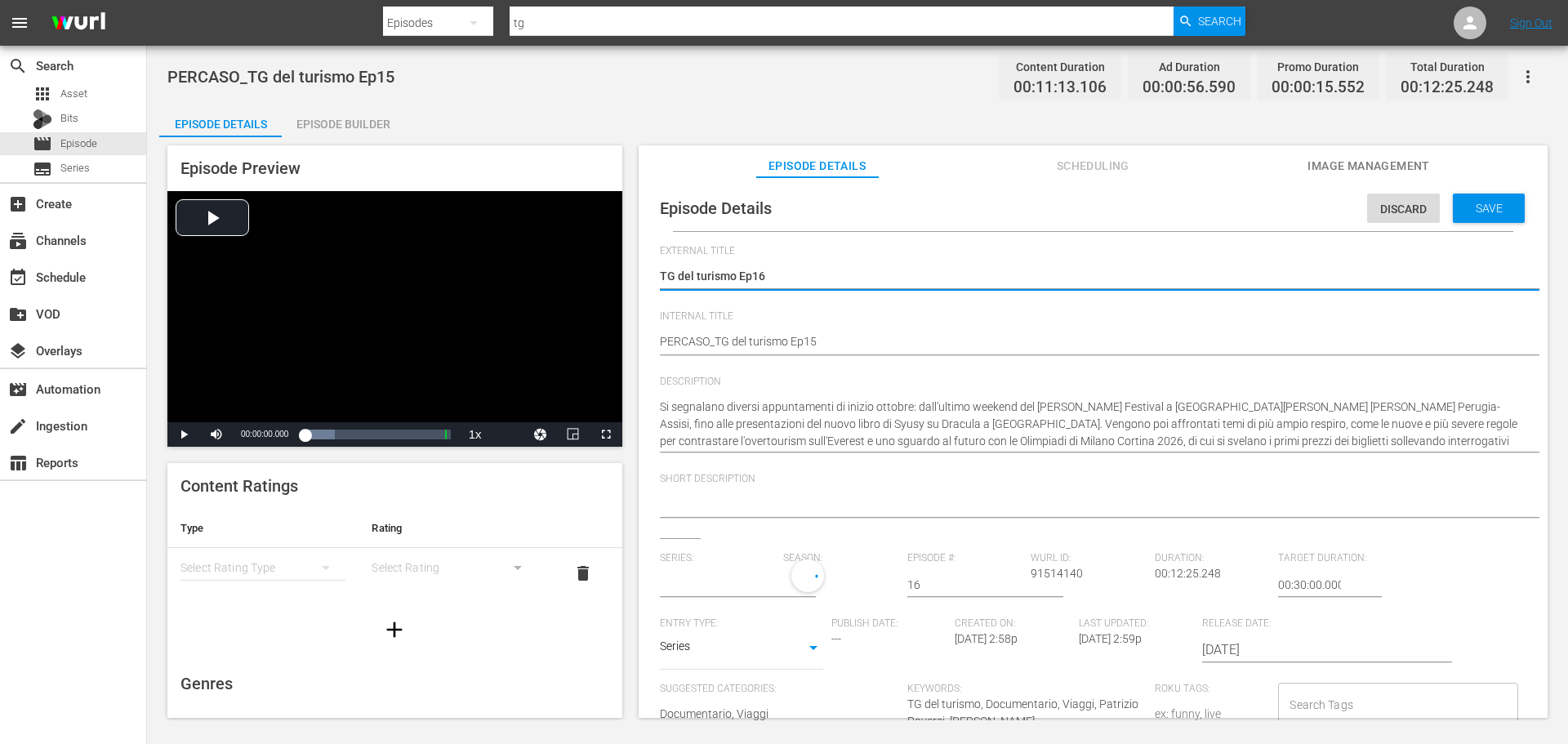
type input "TG del turismo"
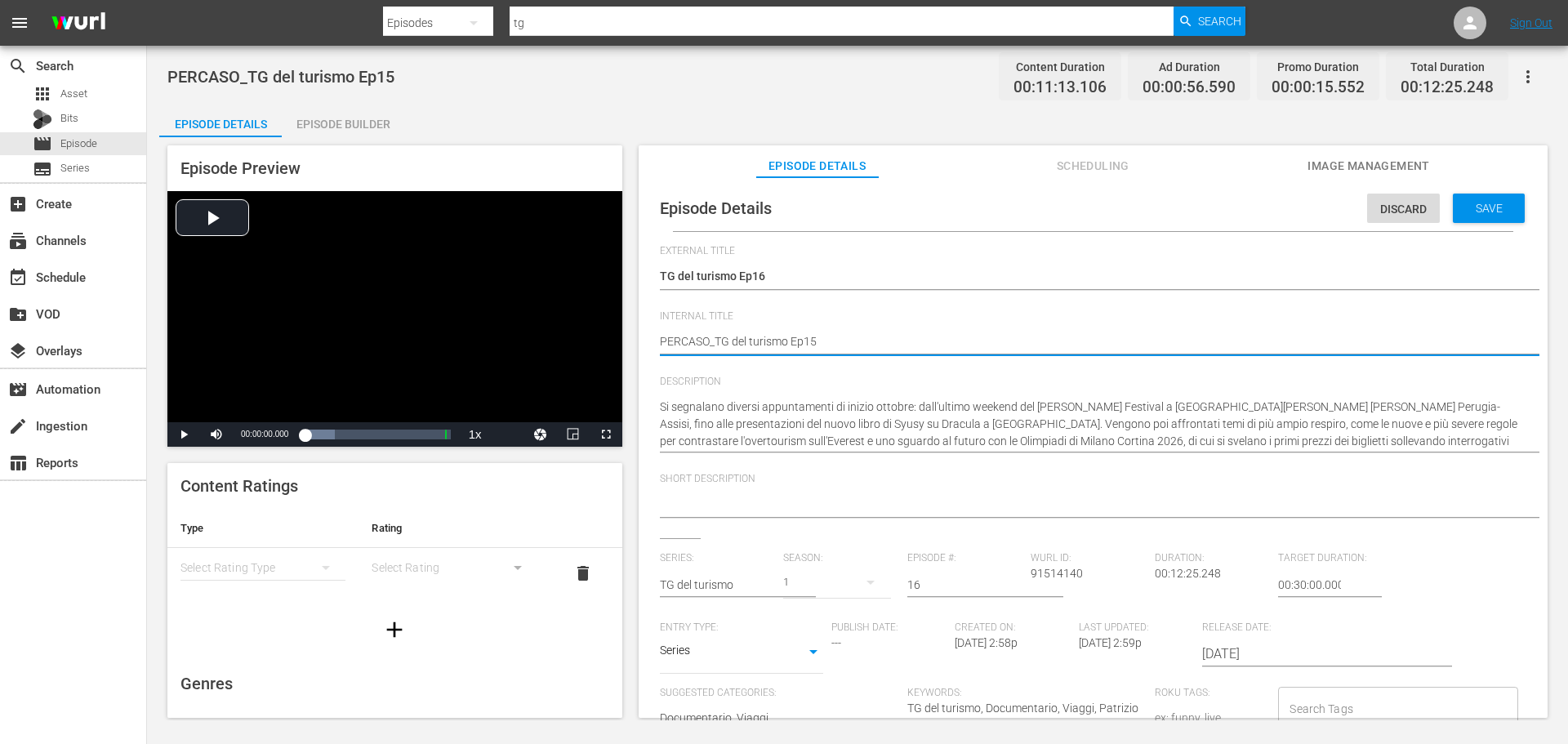
type textarea "PERCASO_TG del turismo Ep1"
type textarea "PERCASO_TG del turismo Ep16"
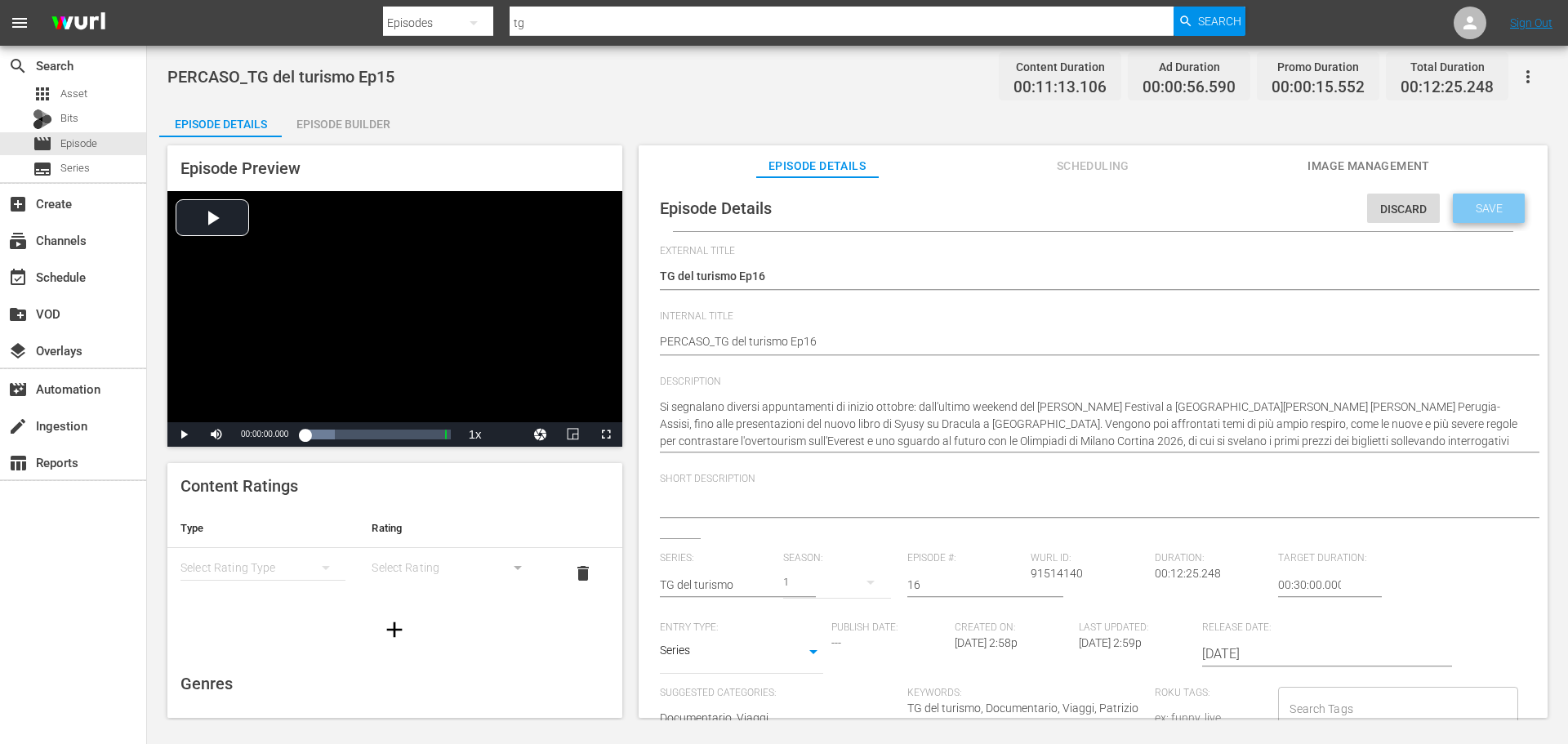
click at [1466, 216] on div "Save" at bounding box center [1488, 208] width 72 height 30
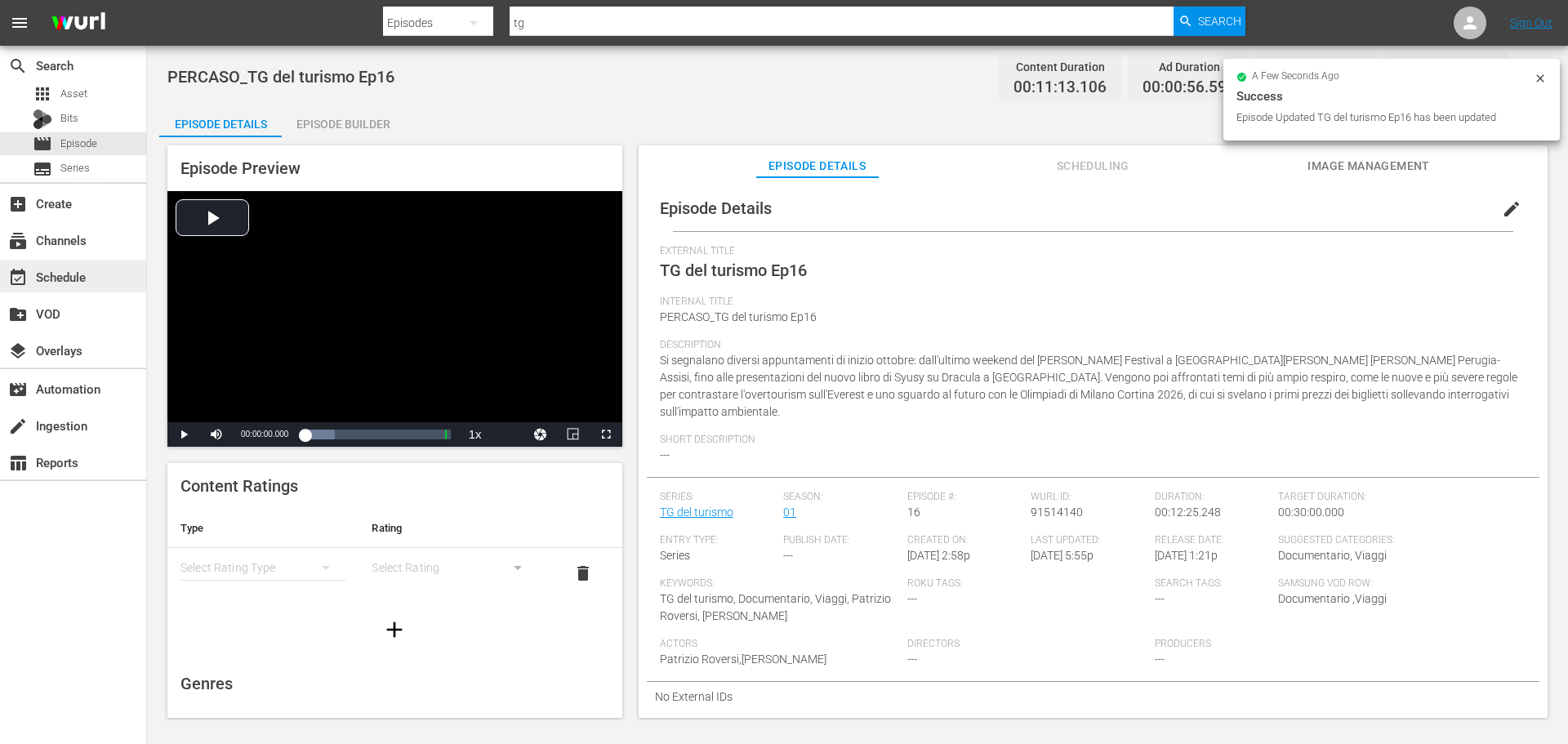
click at [84, 271] on div "event_available Schedule" at bounding box center [45, 274] width 91 height 15
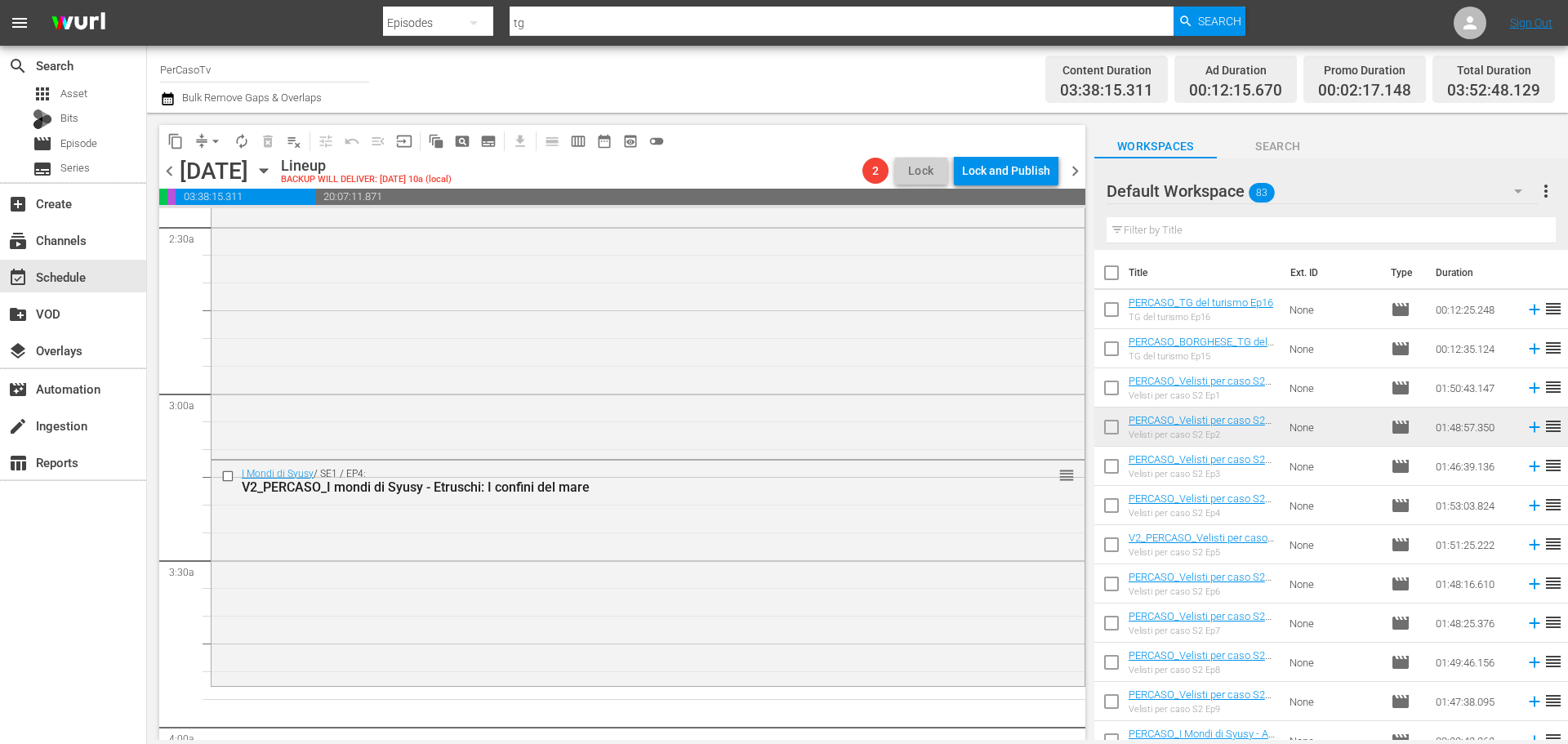
scroll to position [816, 0]
click at [1525, 352] on icon at bounding box center [1534, 349] width 18 height 18
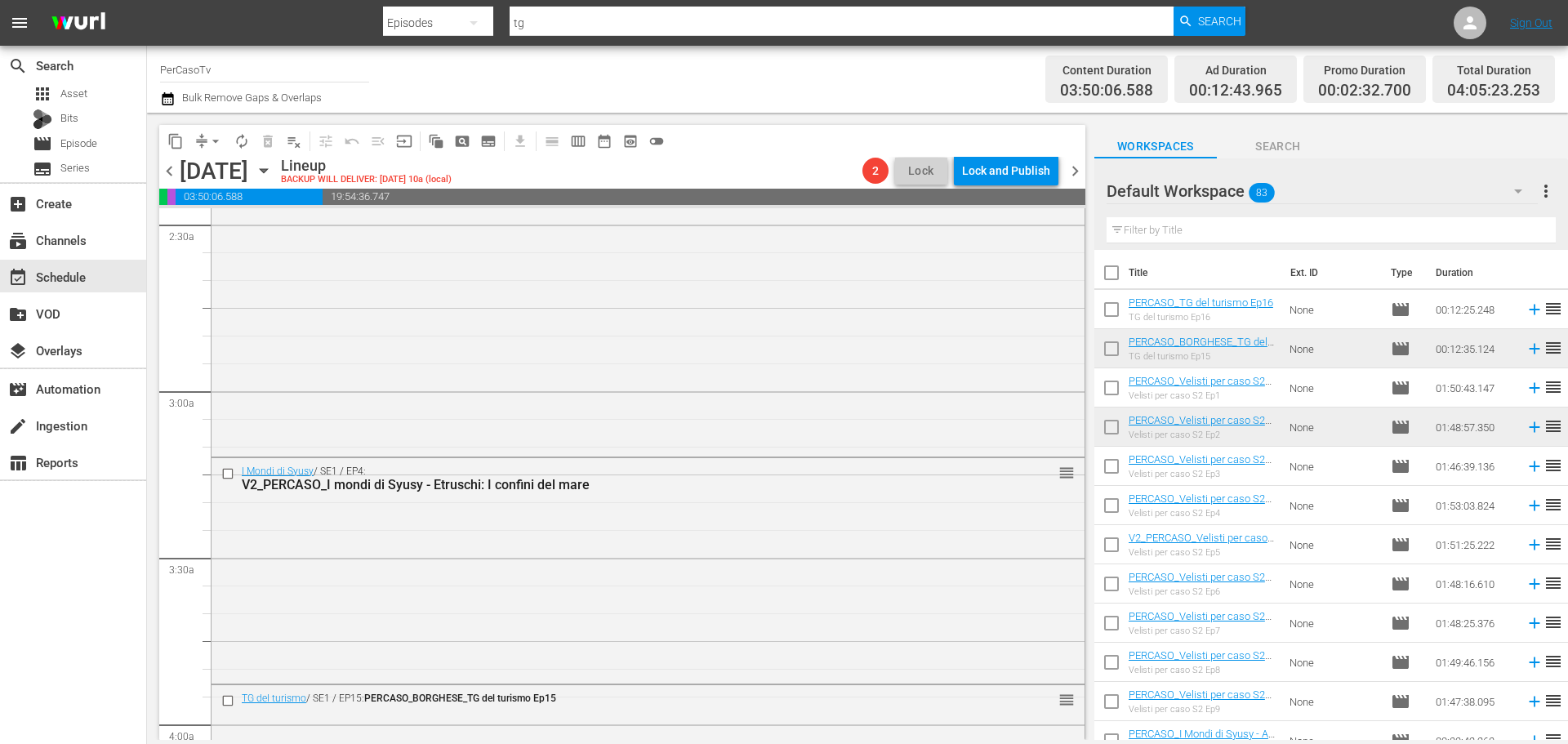
click at [1165, 232] on input "text" at bounding box center [1331, 230] width 449 height 26
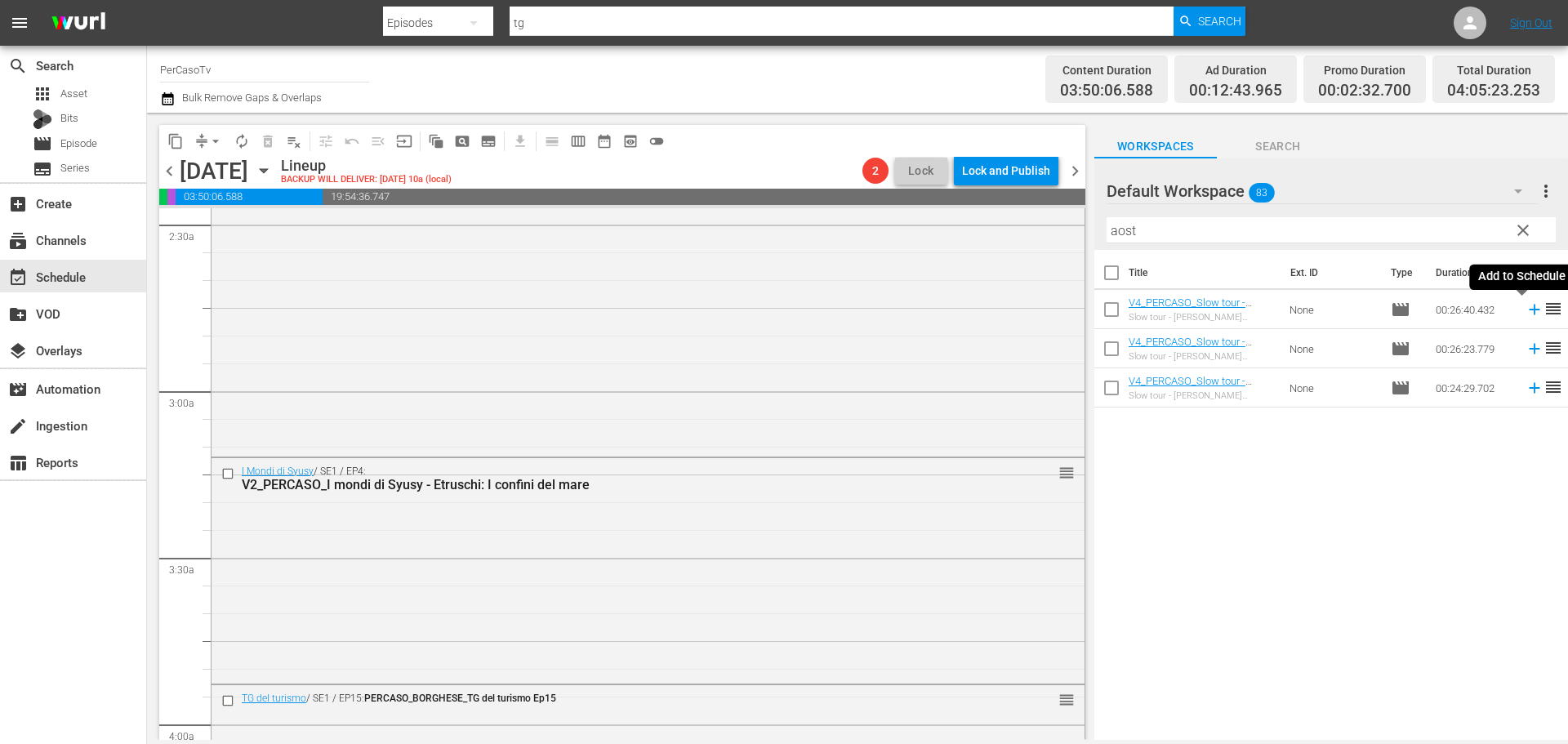
click at [1525, 309] on icon at bounding box center [1534, 309] width 18 height 18
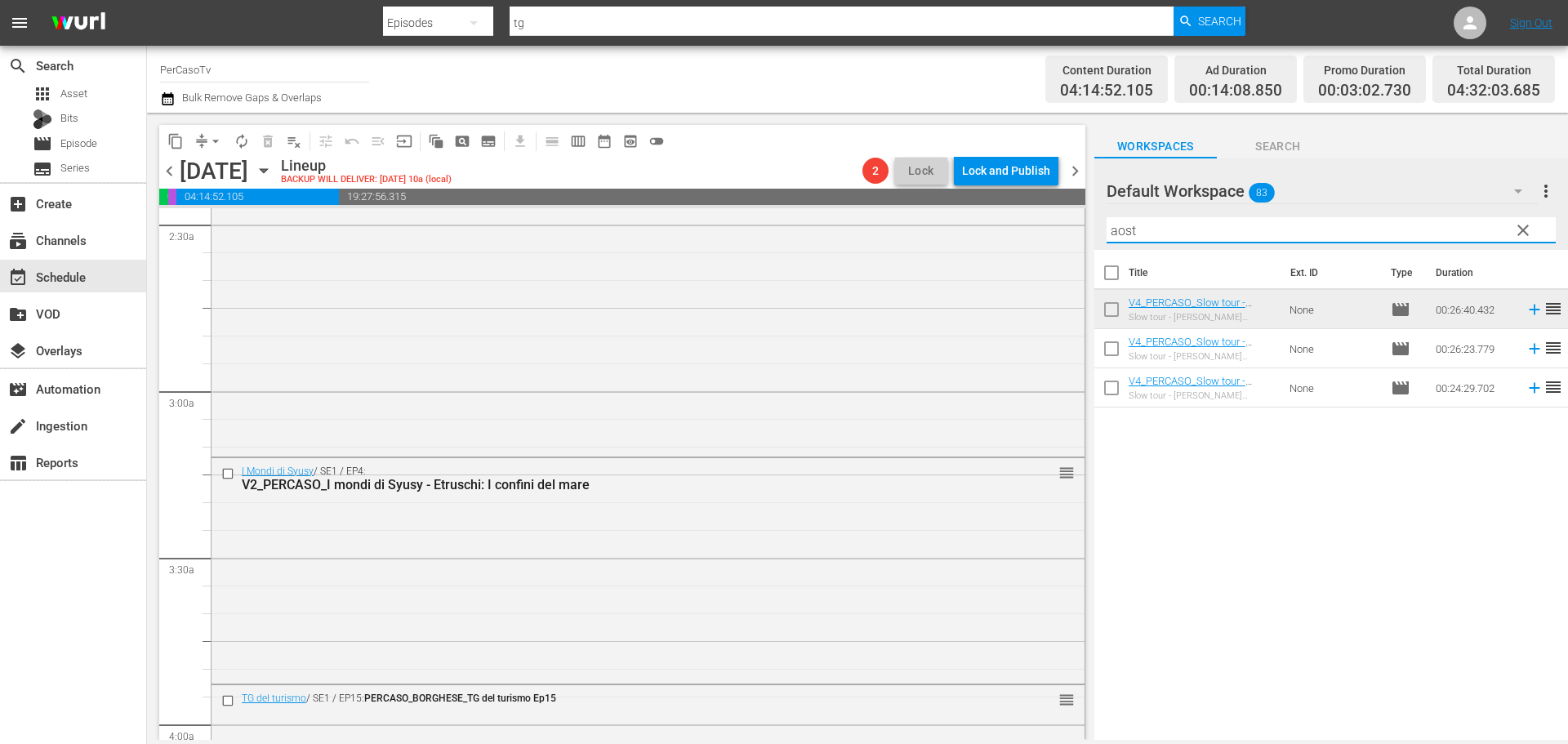
drag, startPoint x: 1162, startPoint y: 241, endPoint x: 1106, endPoint y: 242, distance: 56.0
click at [1105, 253] on div "Default Workspace 83 Default more_vert clear Filter by Title aost Title Ext. ID…" at bounding box center [1330, 453] width 473 height 590
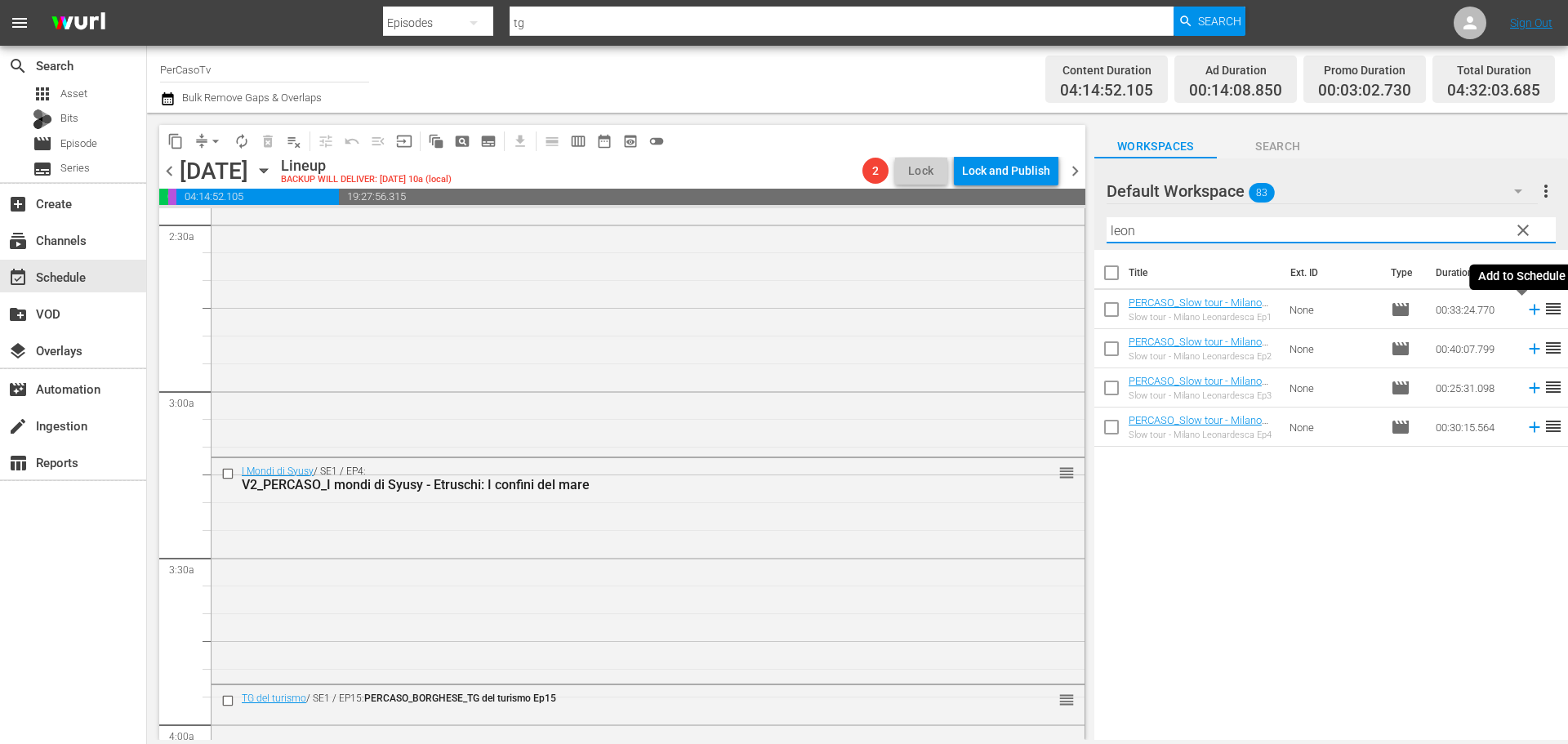
drag, startPoint x: 1520, startPoint y: 306, endPoint x: 1468, endPoint y: 281, distance: 57.7
click at [1525, 306] on icon at bounding box center [1534, 309] width 18 height 18
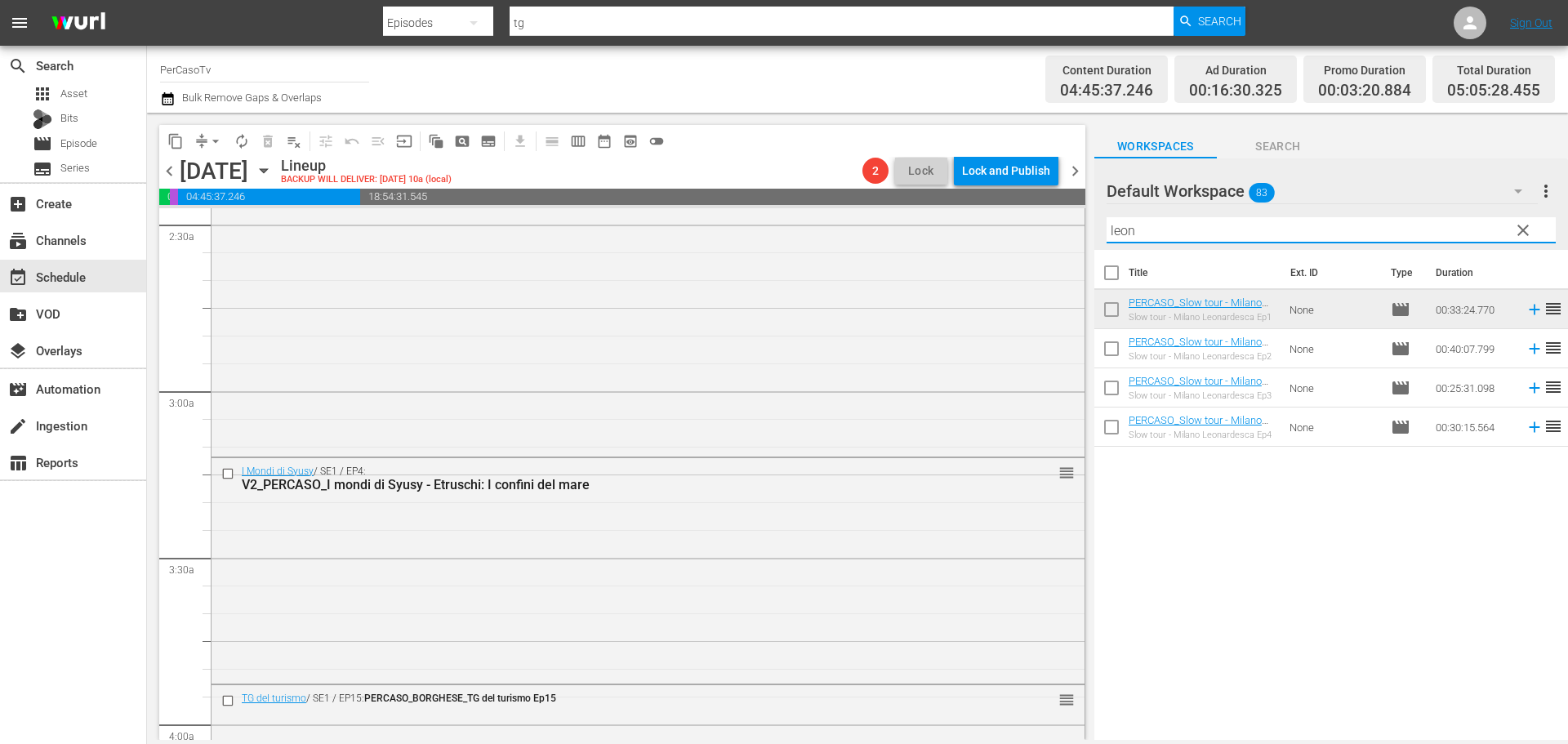
drag, startPoint x: 1173, startPoint y: 219, endPoint x: 1089, endPoint y: 246, distance: 88.2
click at [1091, 253] on div "content_copy compress arrow_drop_down autorenew_outlined delete_forever_outline…" at bounding box center [858, 426] width 1421 height 627
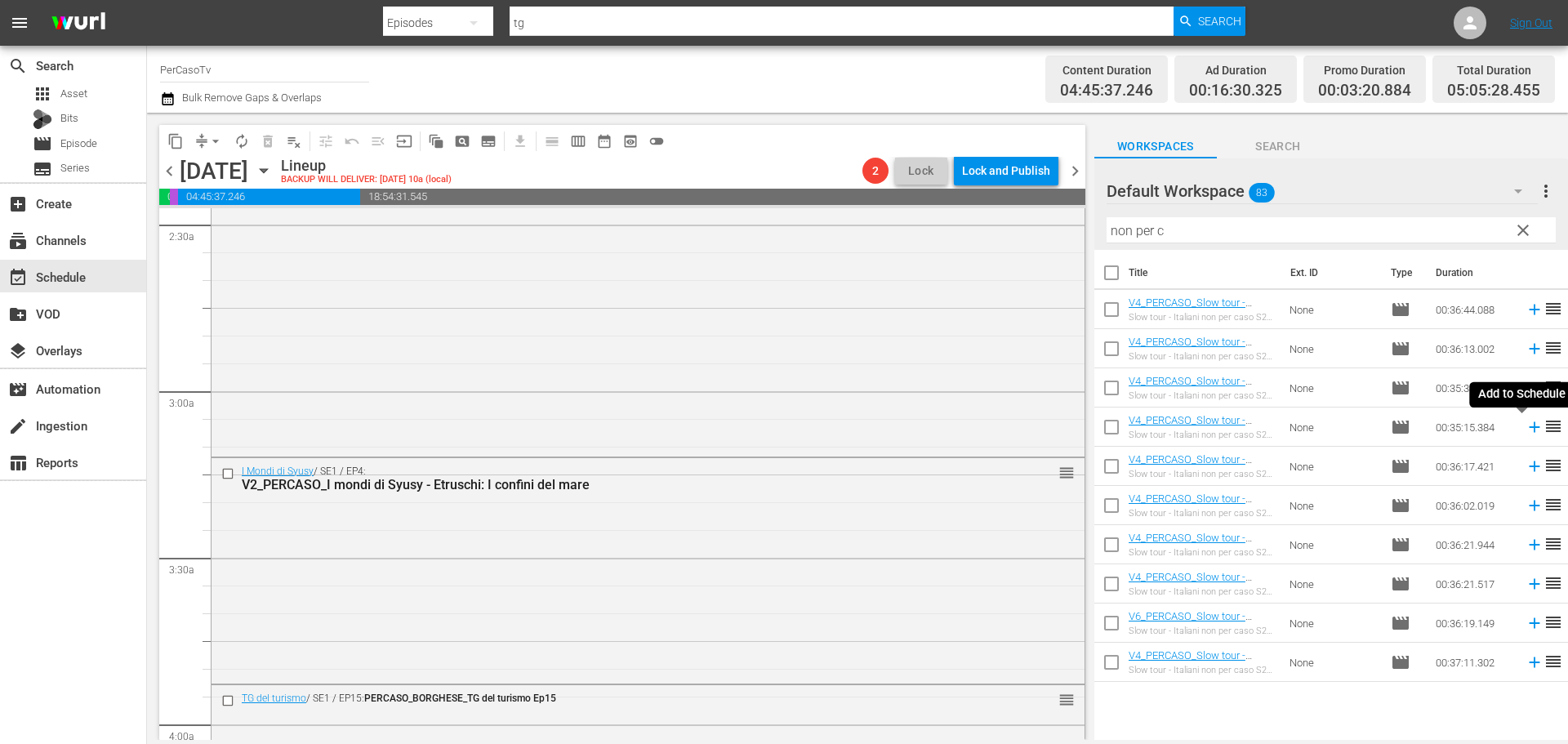
click at [1525, 429] on icon at bounding box center [1534, 427] width 18 height 18
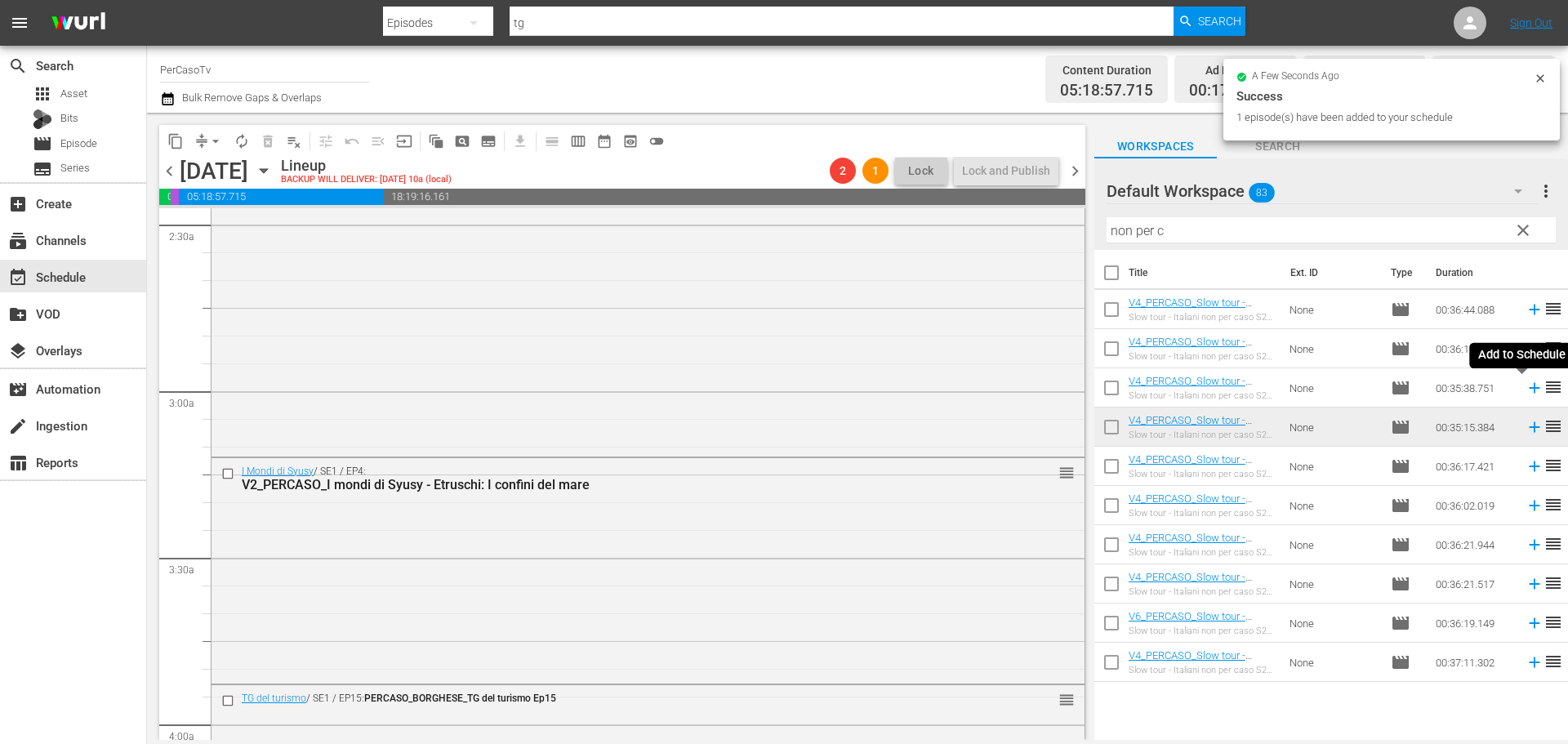
click at [1525, 390] on icon at bounding box center [1534, 388] width 18 height 18
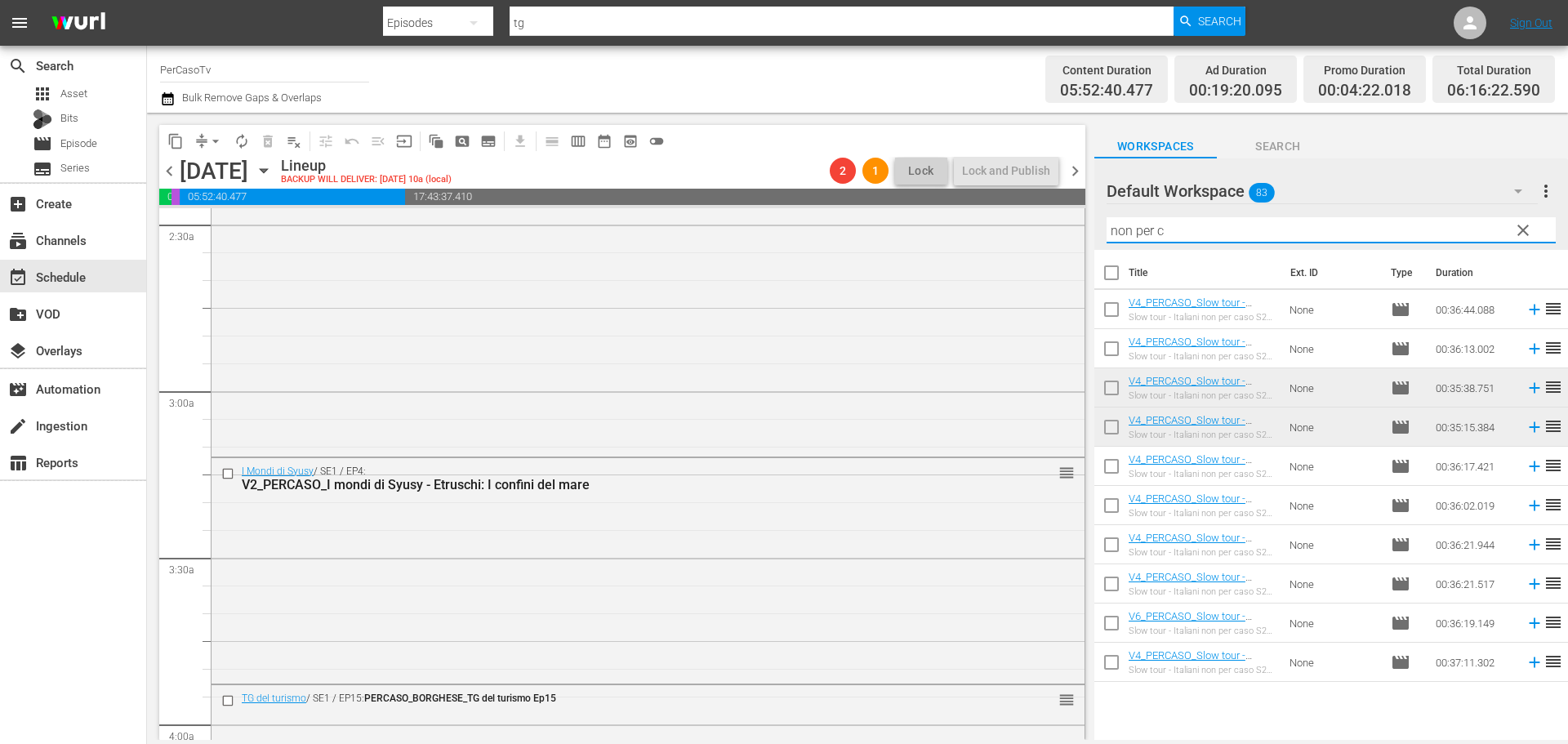
drag, startPoint x: 1210, startPoint y: 231, endPoint x: 1110, endPoint y: 245, distance: 101.0
click at [1110, 245] on div "Filter by Title non per c" at bounding box center [1331, 230] width 449 height 40
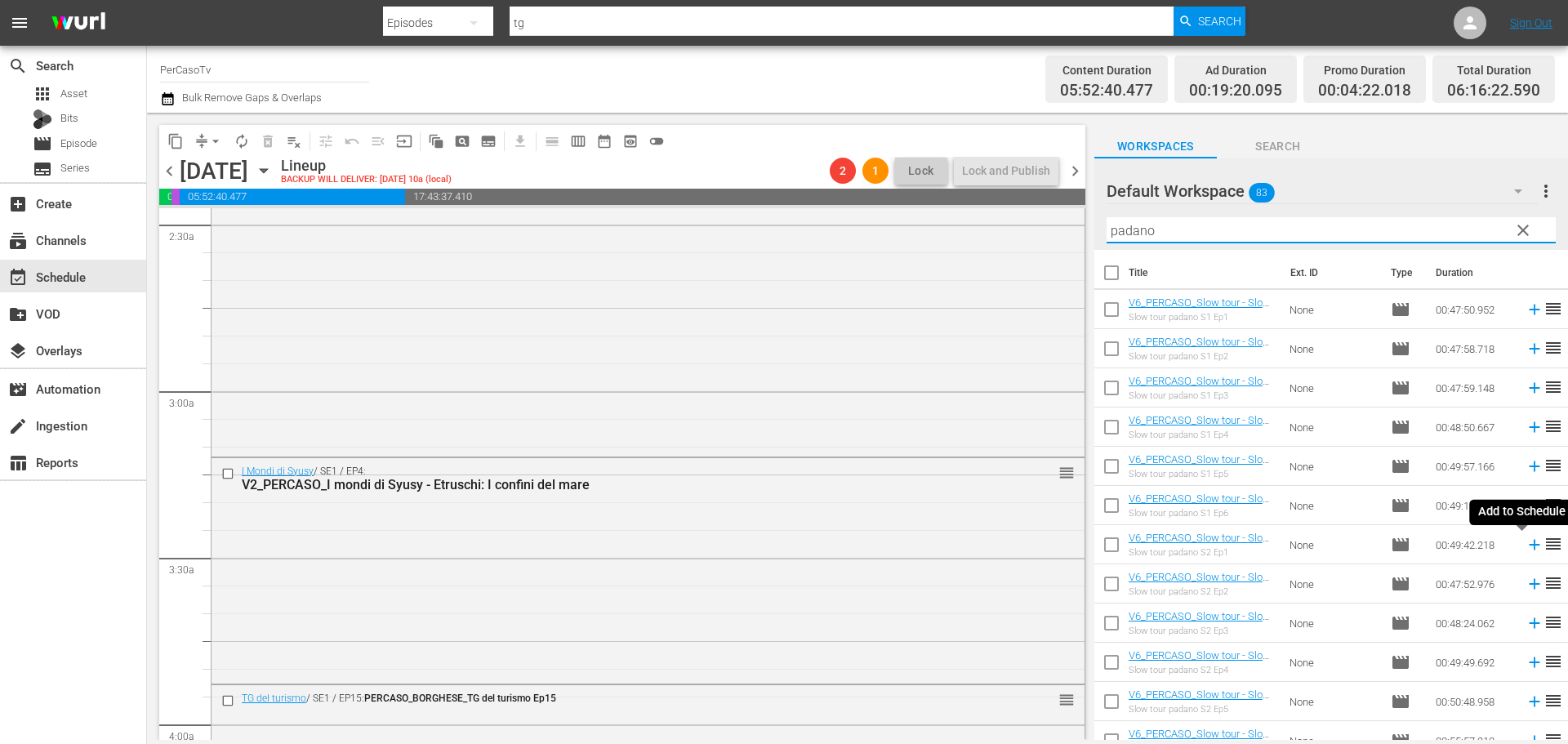
click at [1525, 544] on icon at bounding box center [1534, 545] width 18 height 18
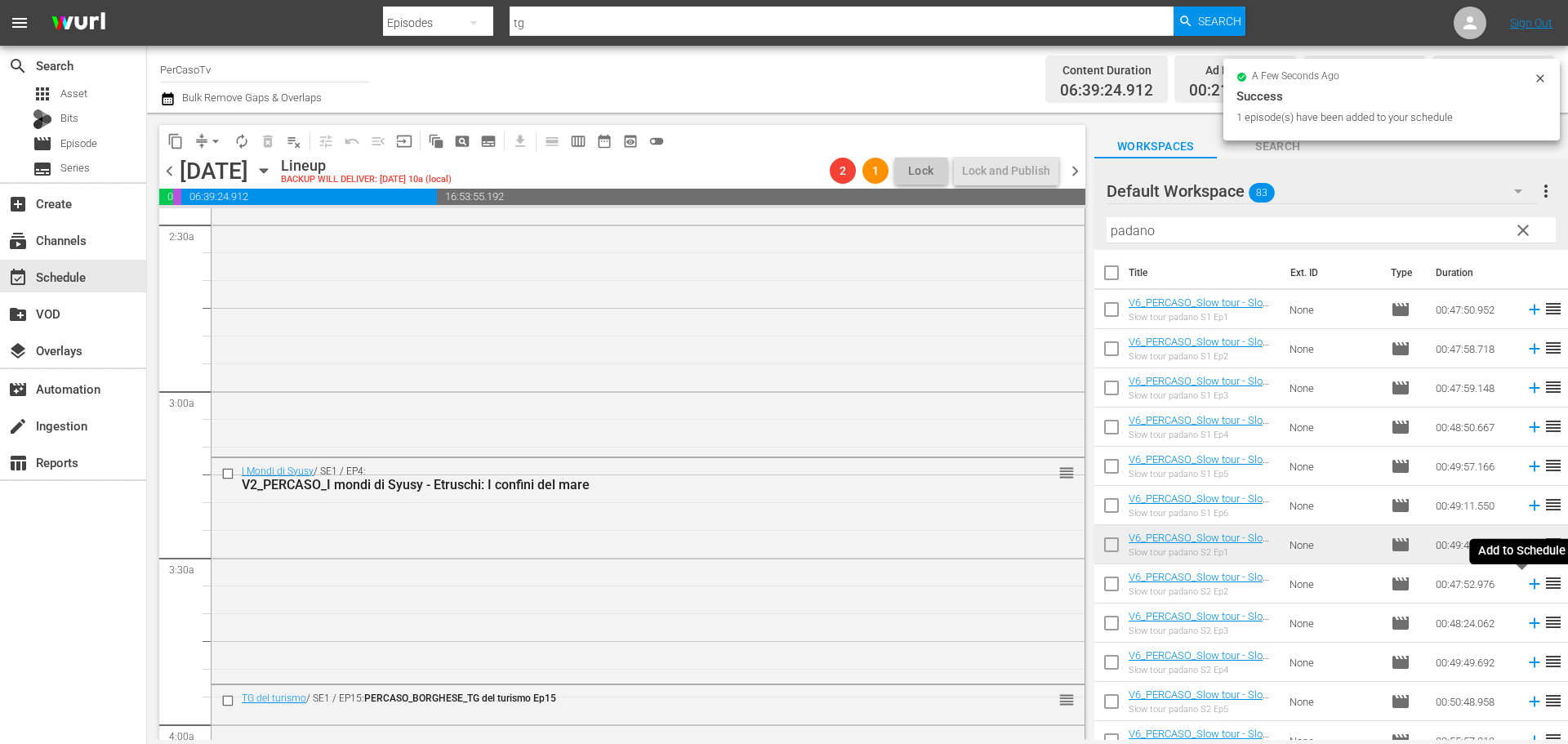
click at [1525, 585] on icon at bounding box center [1534, 584] width 18 height 18
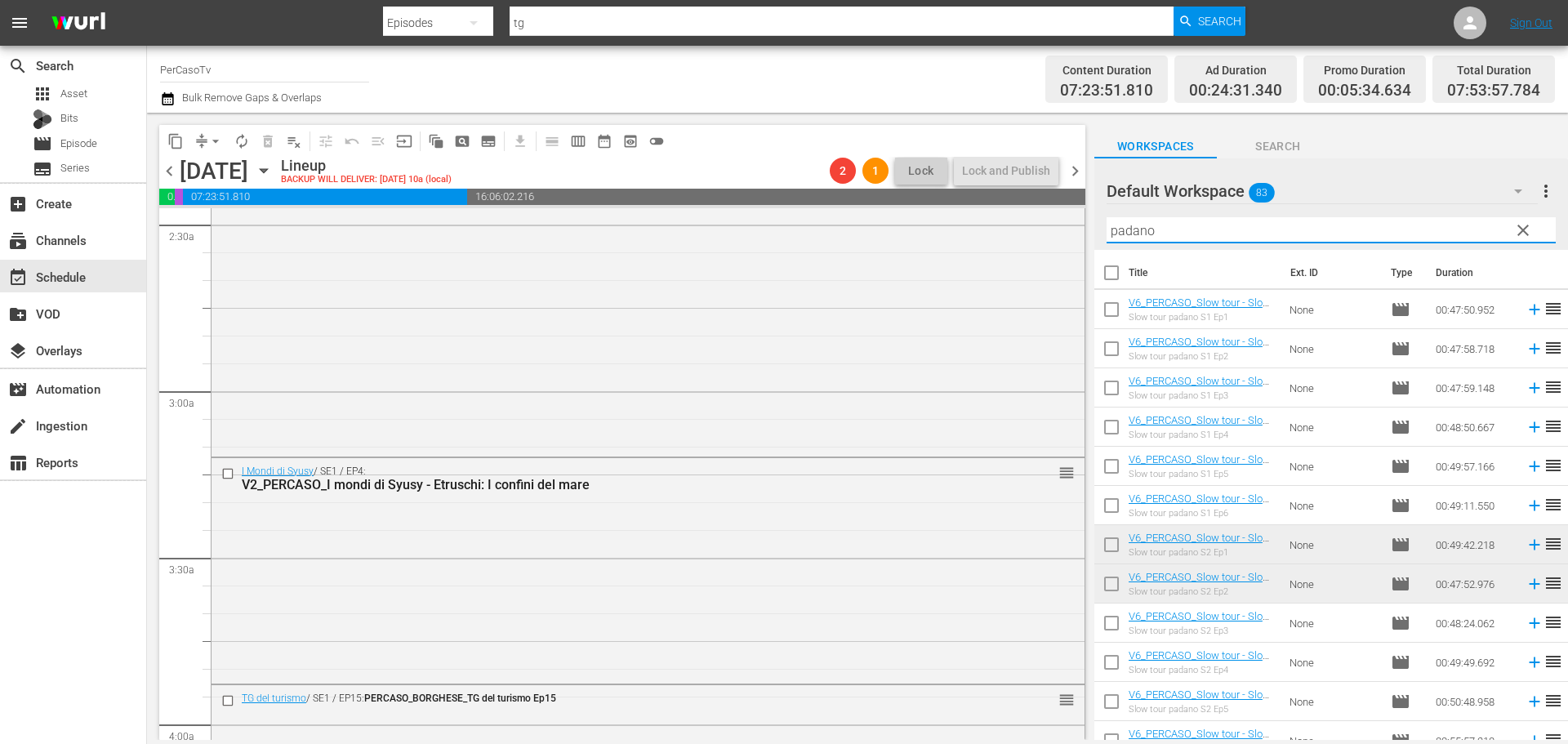
drag, startPoint x: 1207, startPoint y: 239, endPoint x: 1091, endPoint y: 271, distance: 120.3
click at [1091, 271] on div "content_copy compress arrow_drop_down autorenew_outlined delete_forever_outline…" at bounding box center [858, 426] width 1421 height 627
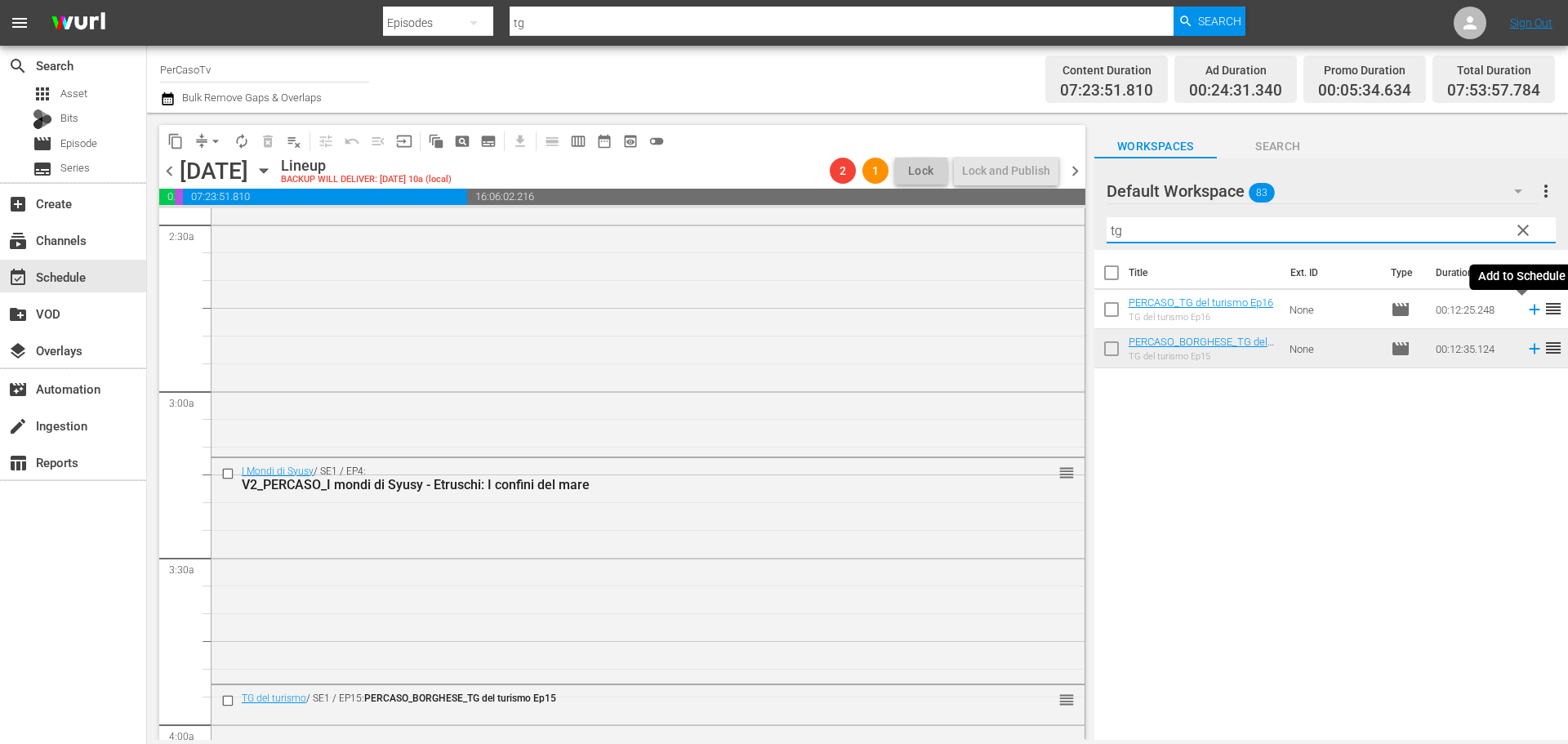
click at [1525, 311] on icon at bounding box center [1534, 309] width 18 height 18
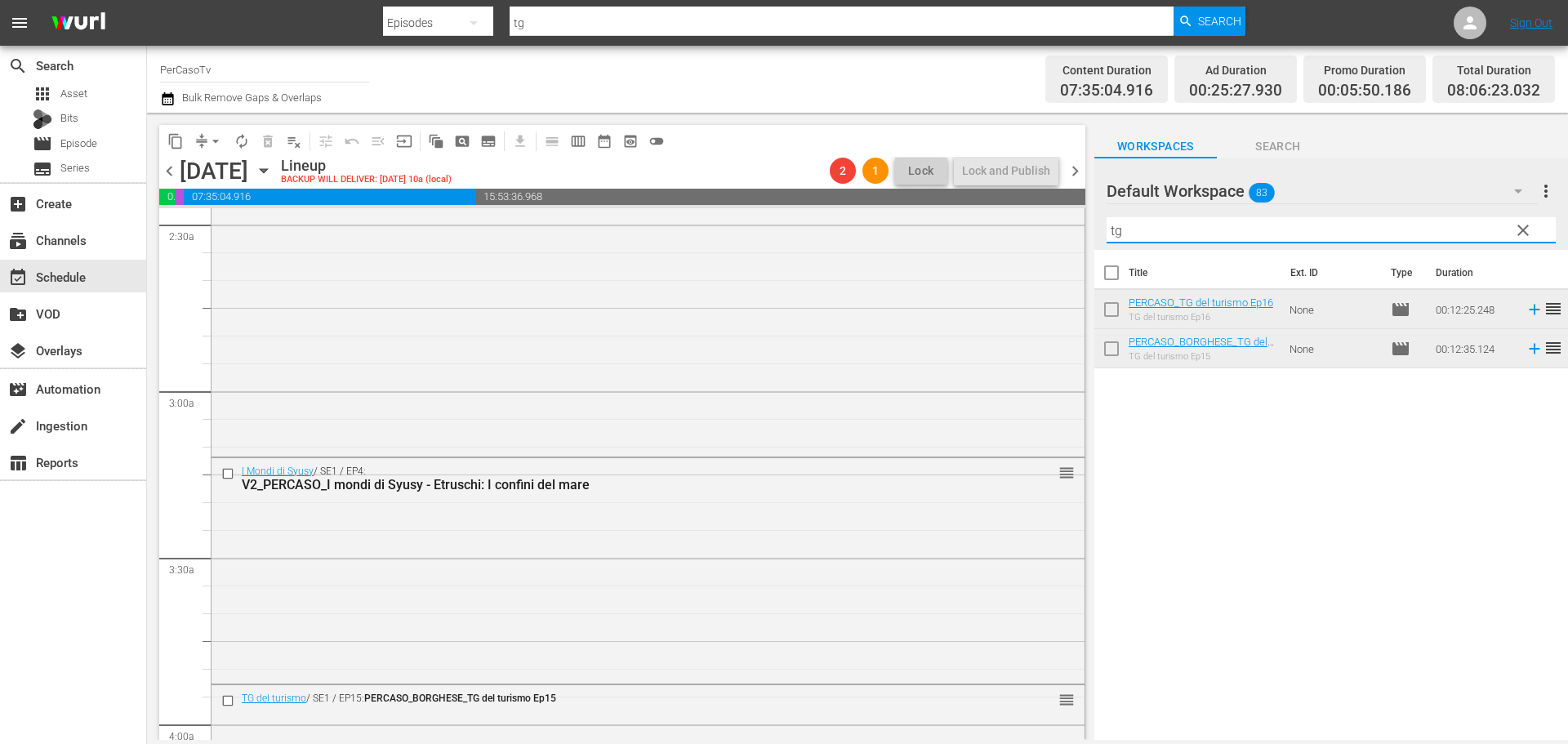
drag, startPoint x: 1102, startPoint y: 243, endPoint x: 1094, endPoint y: 239, distance: 8.9
click at [1098, 243] on div "Default Workspace 83 Default more_vert clear Filter by Title tg" at bounding box center [1330, 203] width 473 height 91
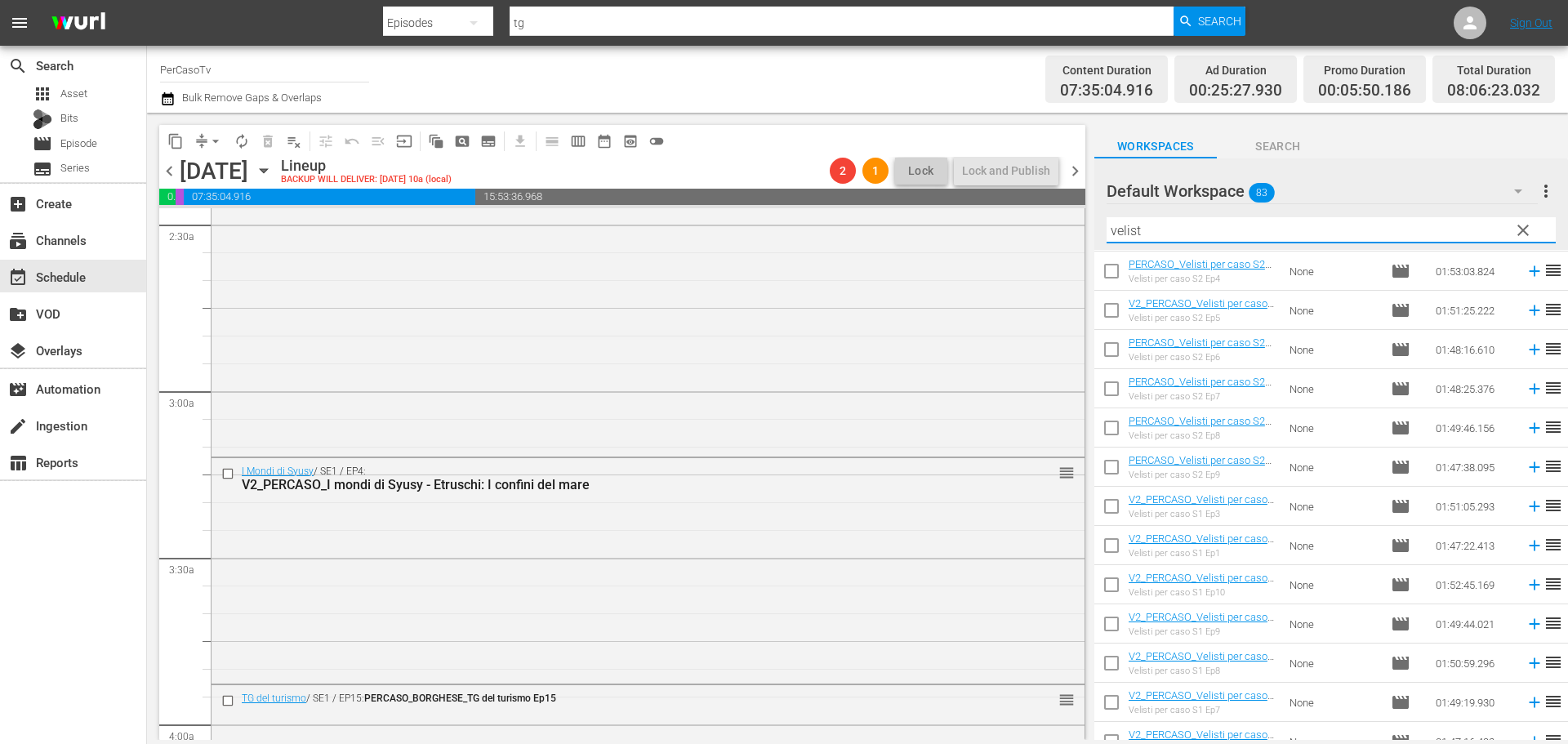
scroll to position [163, 0]
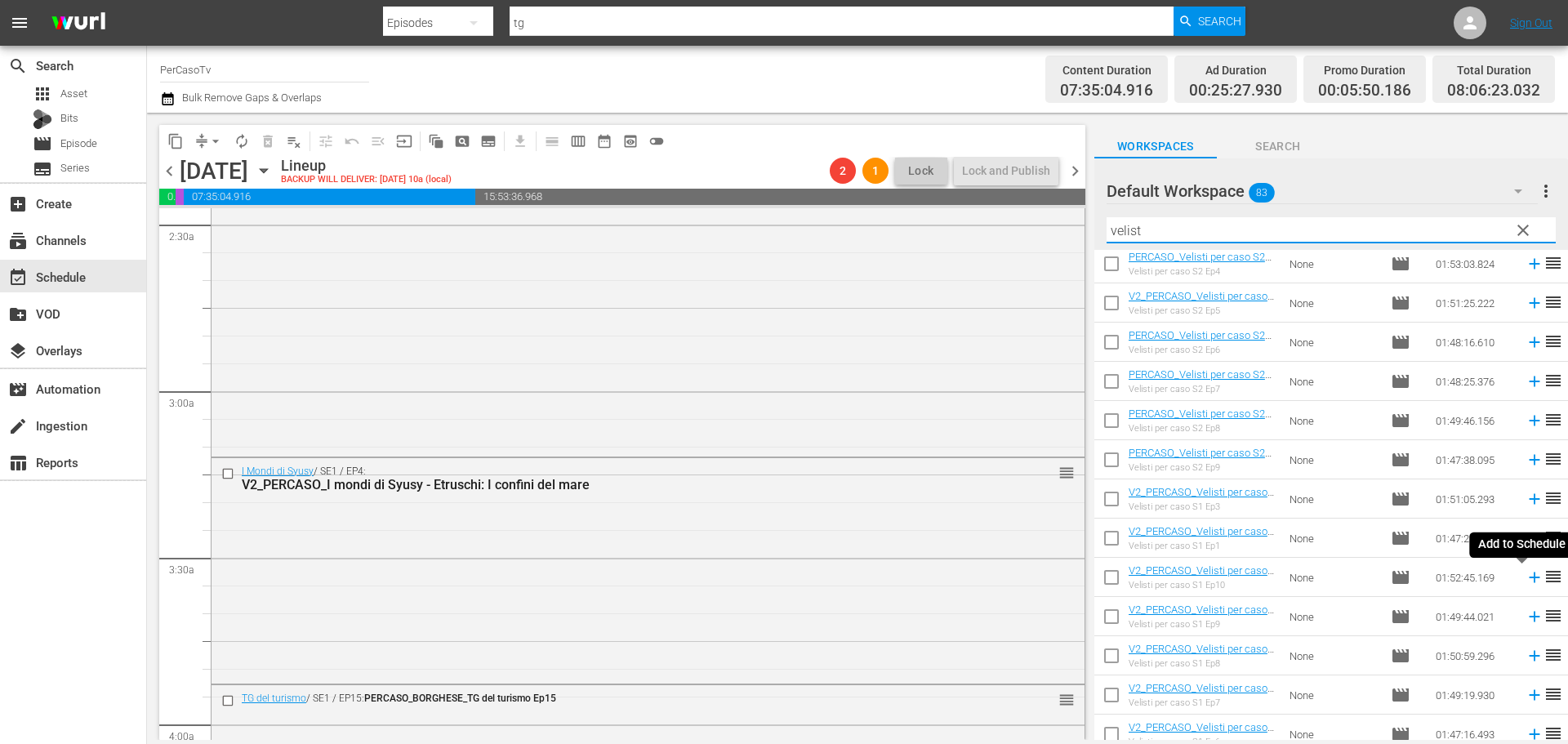
click at [1528, 578] on icon at bounding box center [1533, 577] width 11 height 11
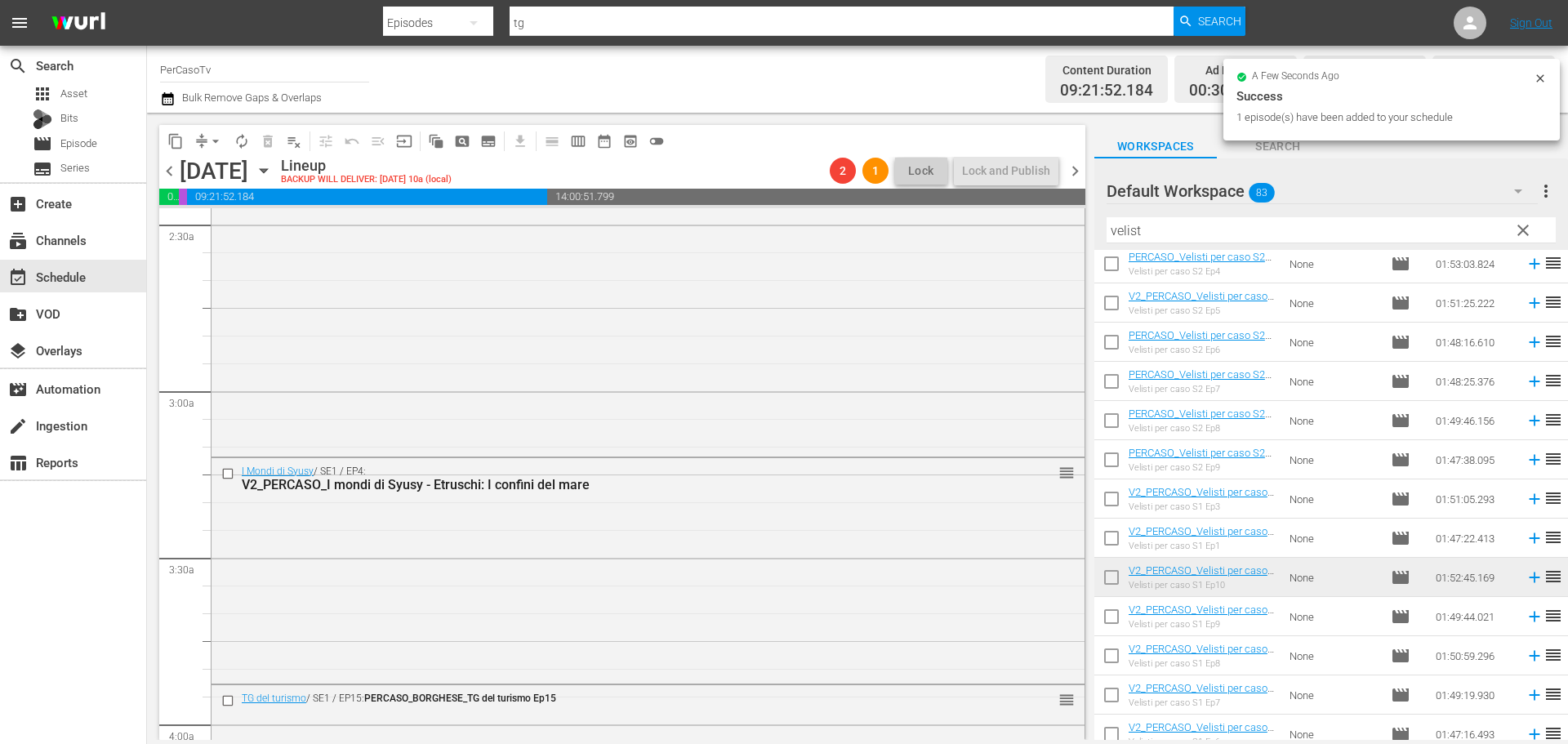
scroll to position [0, 0]
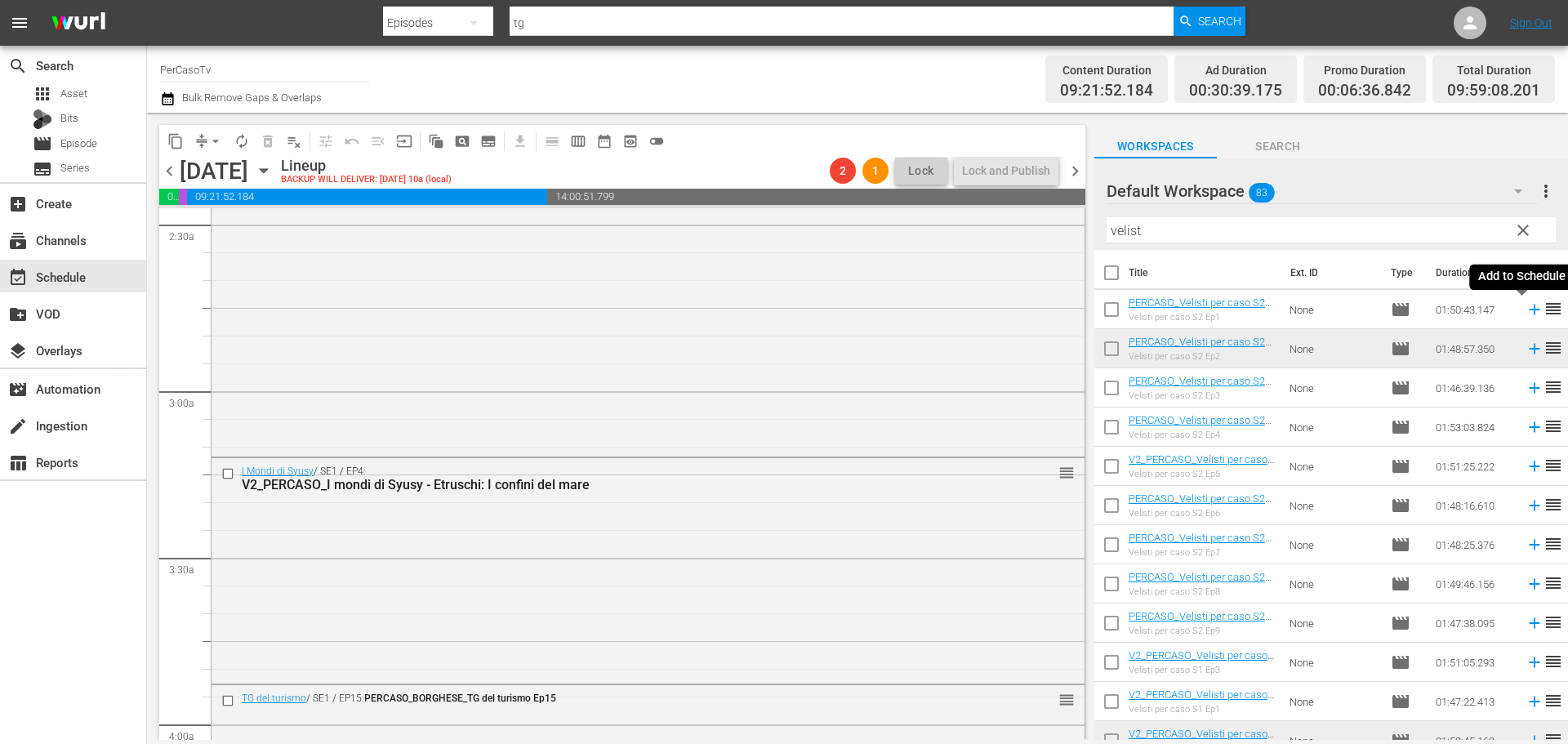
click at [1525, 316] on icon at bounding box center [1534, 309] width 18 height 18
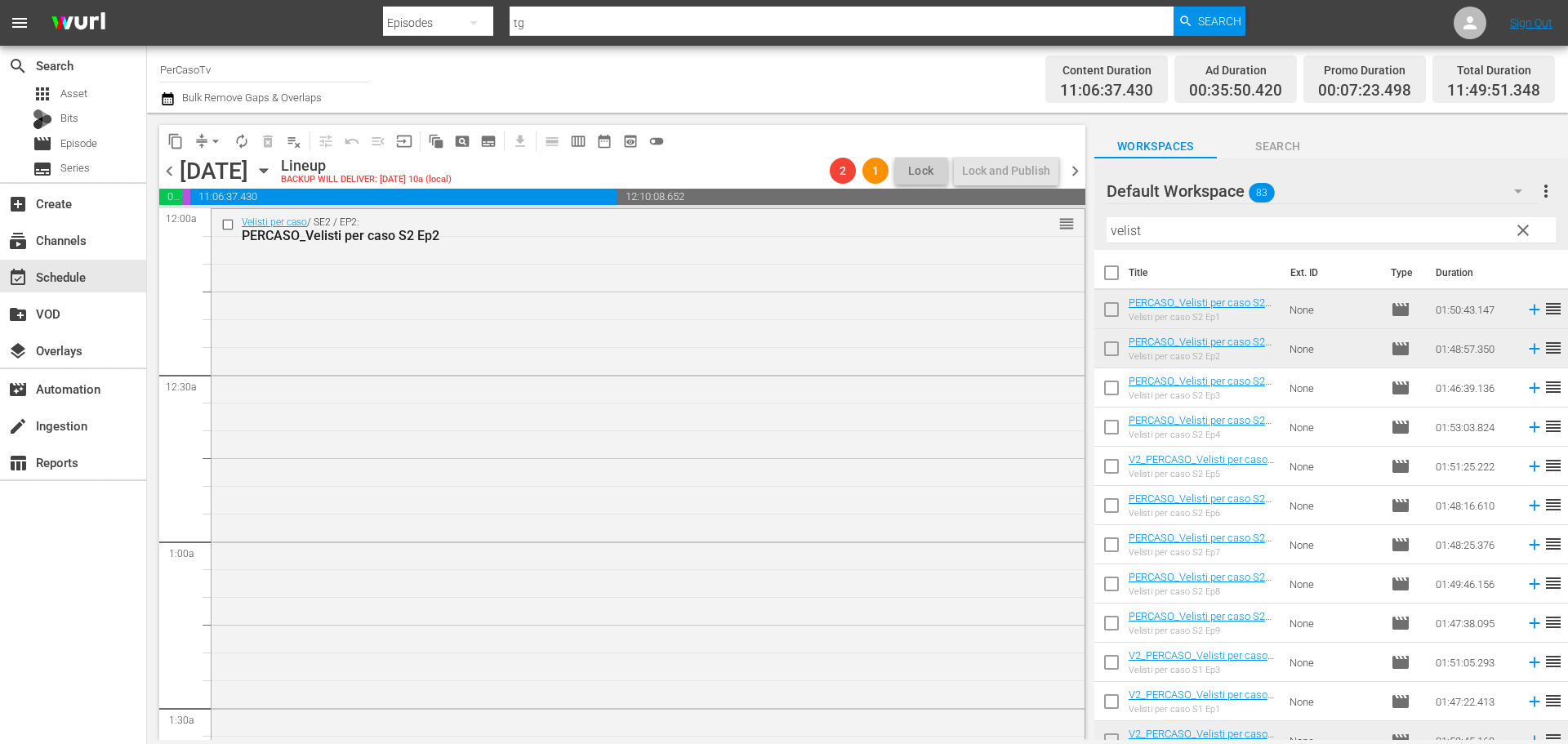
click at [173, 172] on span "chevron_left" at bounding box center [169, 170] width 21 height 21
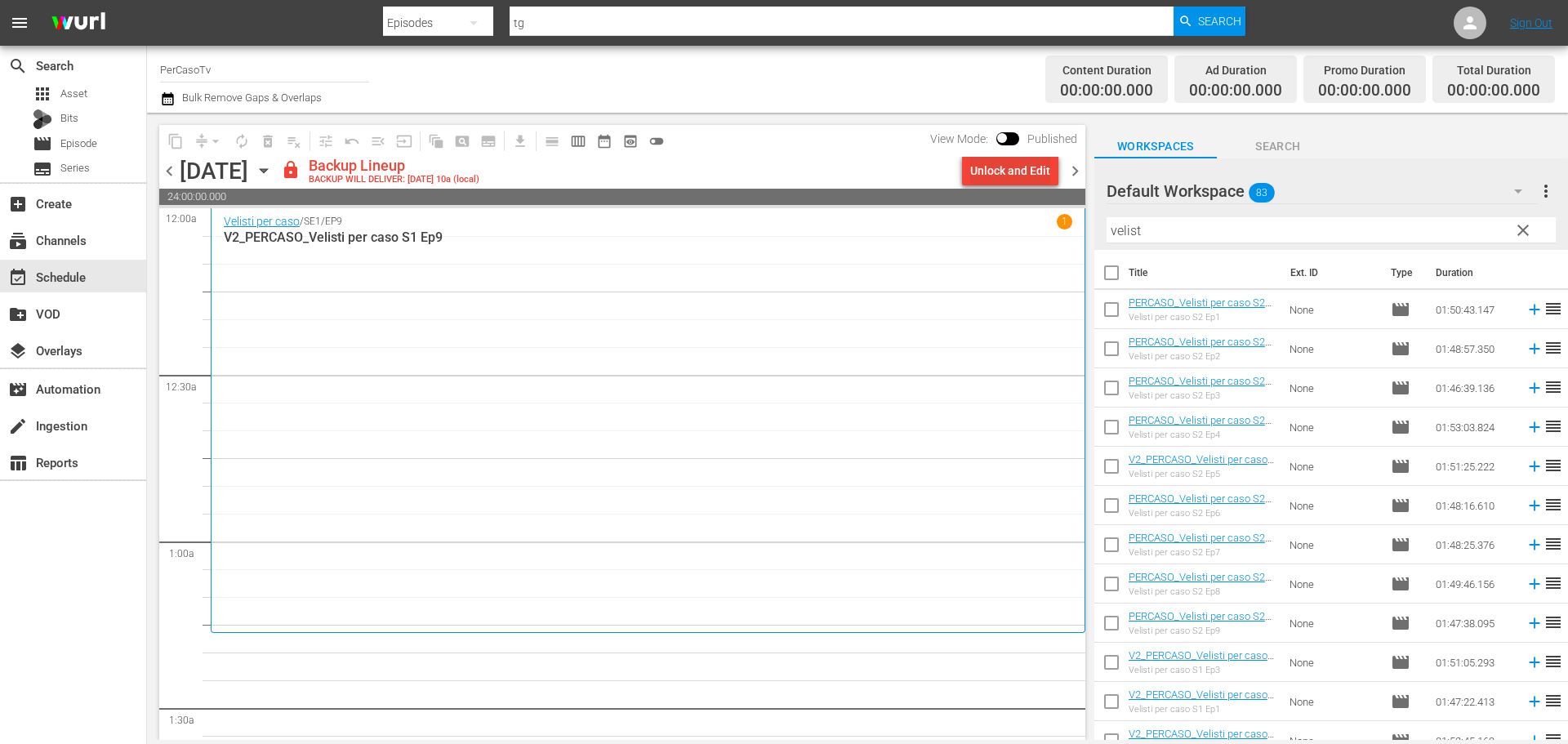
click at [1008, 170] on div "Unlock and Edit" at bounding box center [1009, 170] width 80 height 30
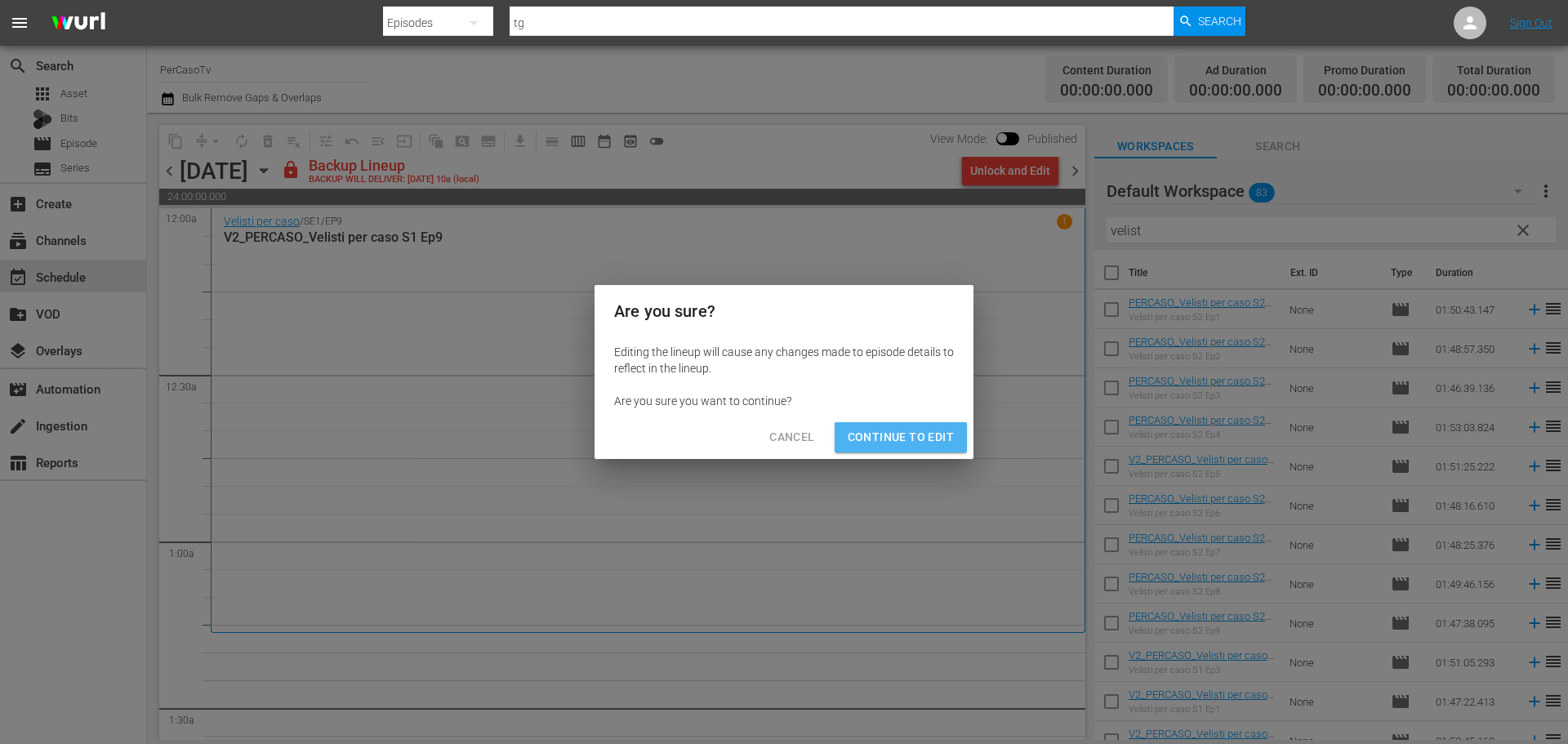
click at [880, 449] on button "Continue to Edit" at bounding box center [900, 437] width 133 height 30
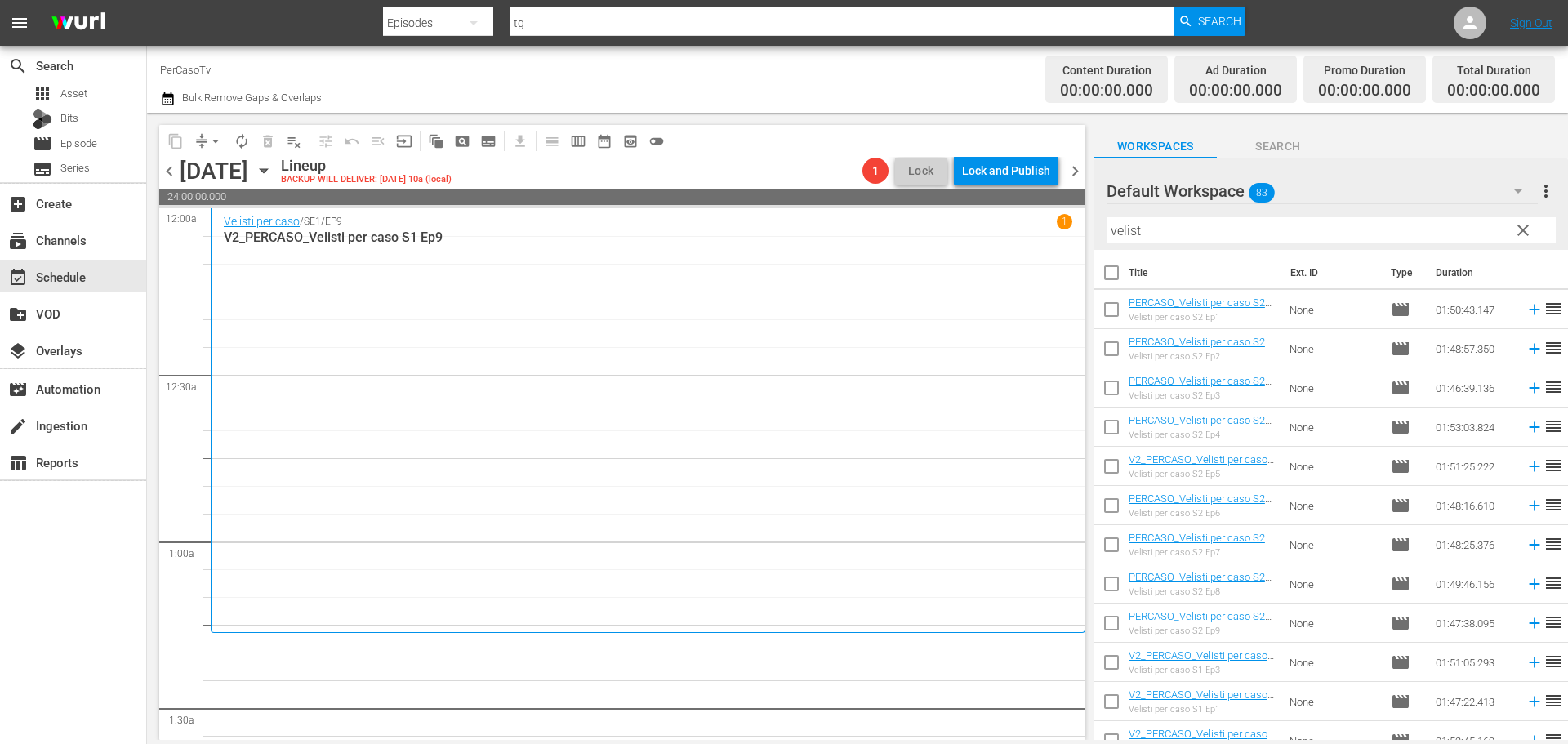
scroll to position [81, 0]
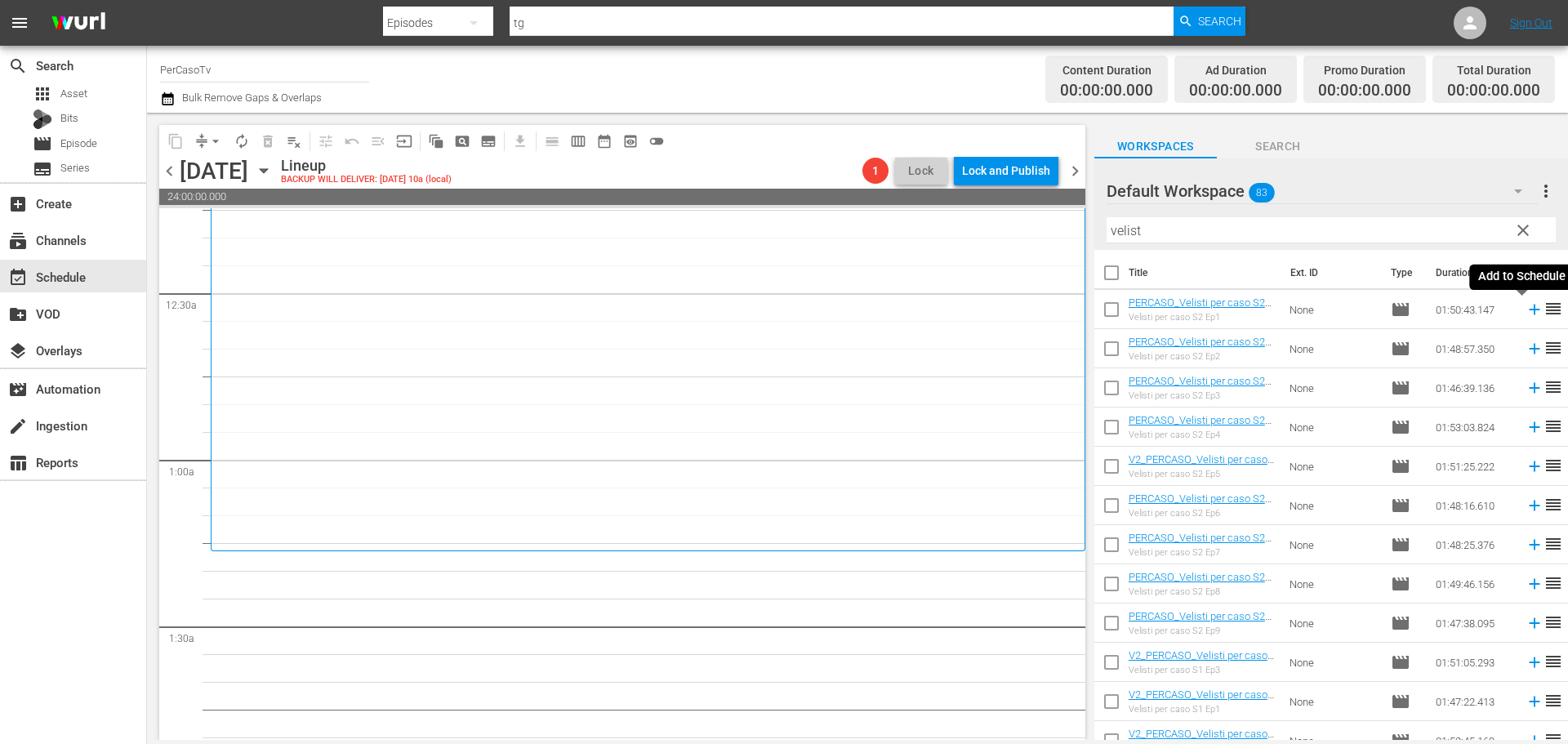
drag, startPoint x: 1521, startPoint y: 313, endPoint x: 561, endPoint y: 11, distance: 1006.4
click at [1528, 313] on icon at bounding box center [1533, 309] width 11 height 11
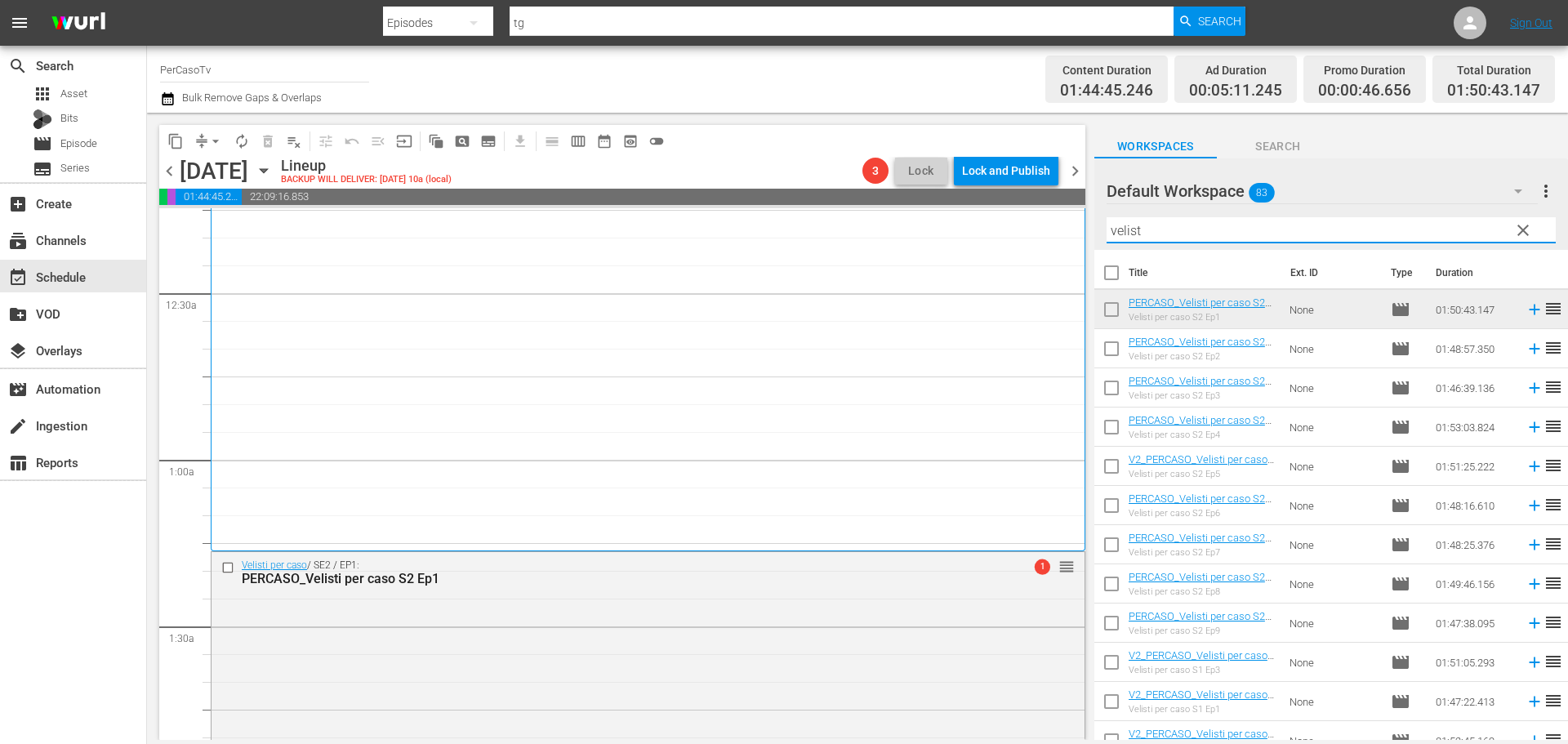
drag, startPoint x: 1152, startPoint y: 227, endPoint x: 1072, endPoint y: 254, distance: 84.4
click at [1072, 254] on div "content_copy compress arrow_drop_down autorenew_outlined delete_forever_outline…" at bounding box center [858, 426] width 1421 height 627
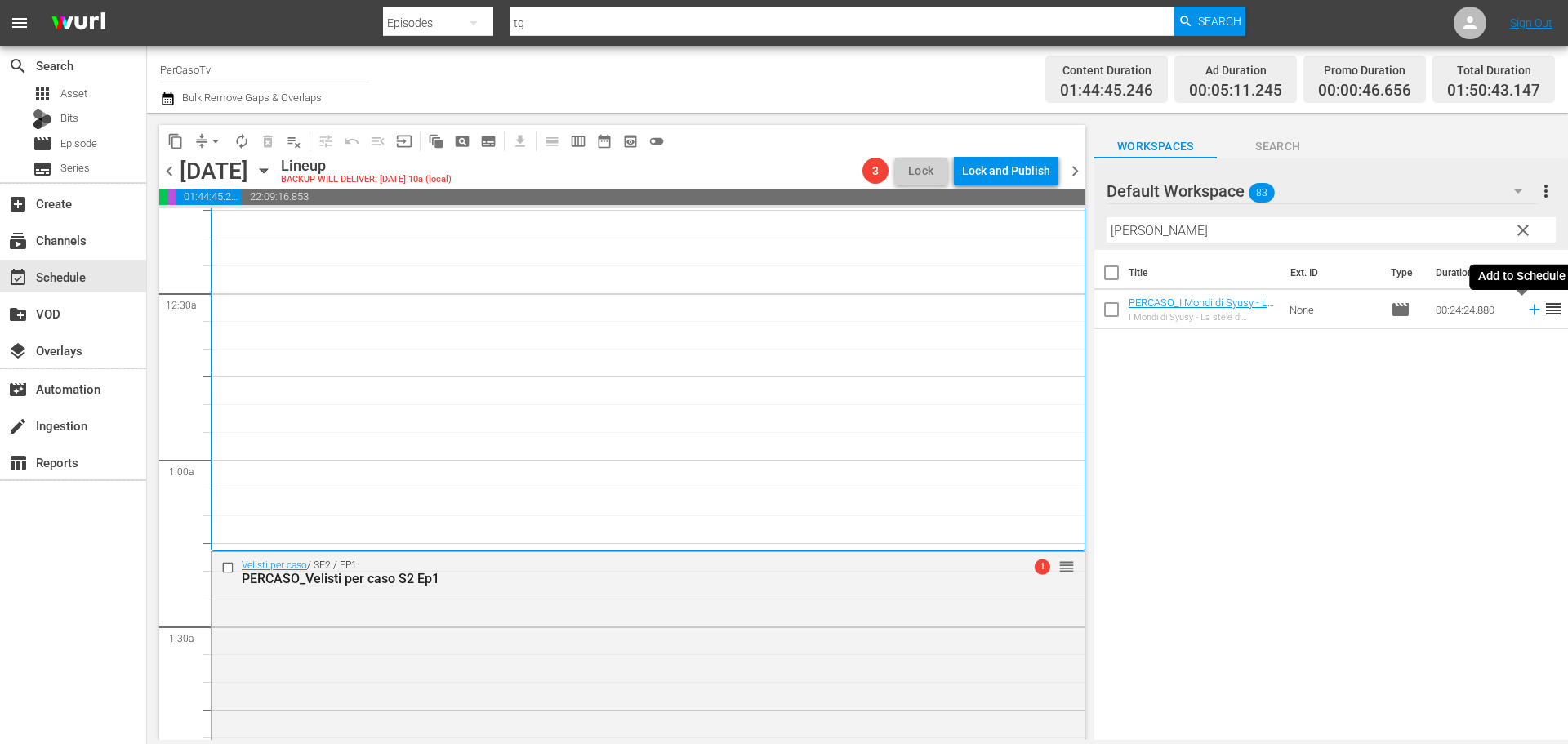
click at [1525, 314] on icon at bounding box center [1534, 309] width 18 height 18
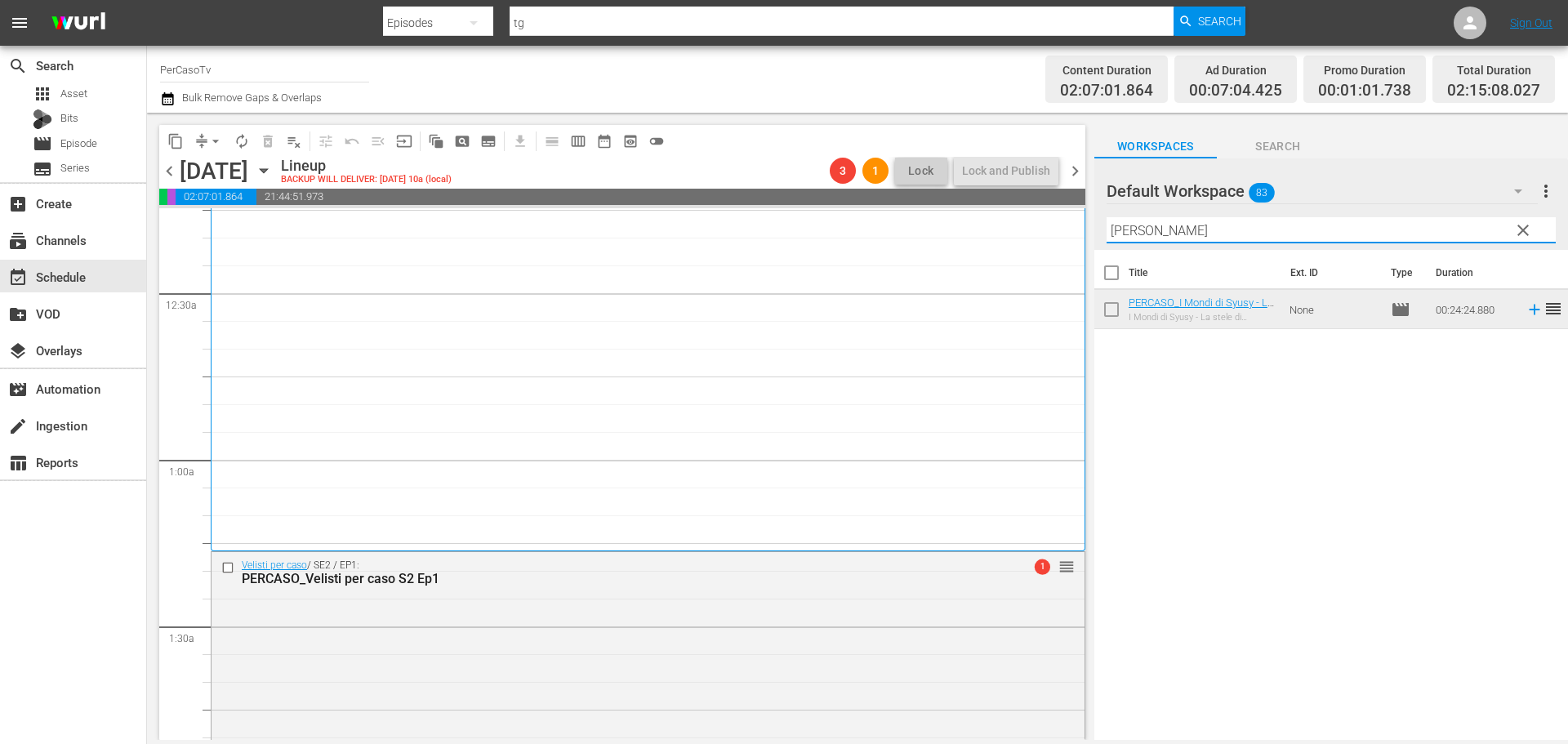
drag, startPoint x: 1194, startPoint y: 226, endPoint x: 1068, endPoint y: 248, distance: 127.9
click at [1068, 248] on div "content_copy compress arrow_drop_down autorenew_outlined delete_forever_outline…" at bounding box center [858, 426] width 1421 height 627
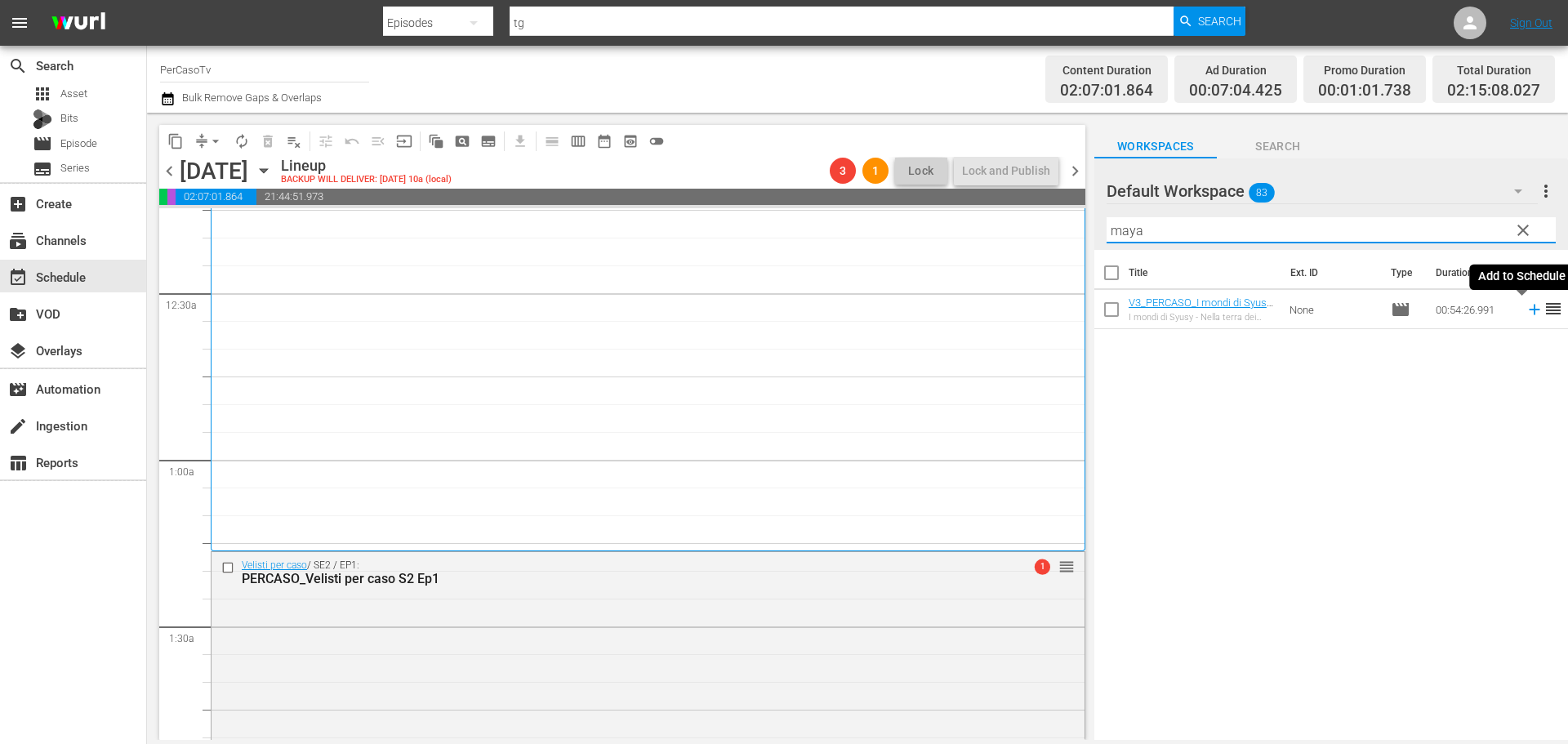
type input "maya"
click at [1528, 309] on icon at bounding box center [1533, 309] width 11 height 11
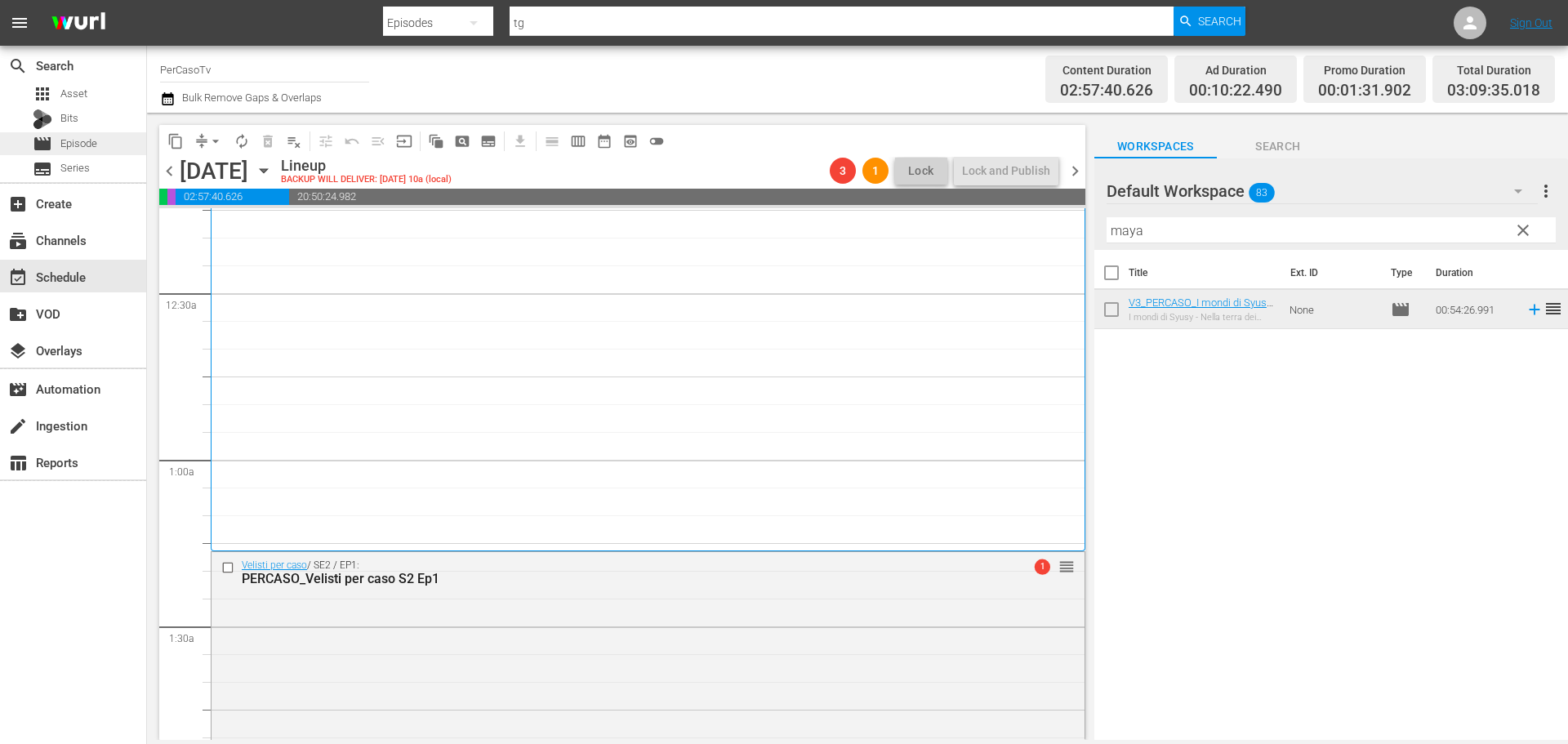
click at [108, 146] on div "movie Episode" at bounding box center [73, 144] width 147 height 23
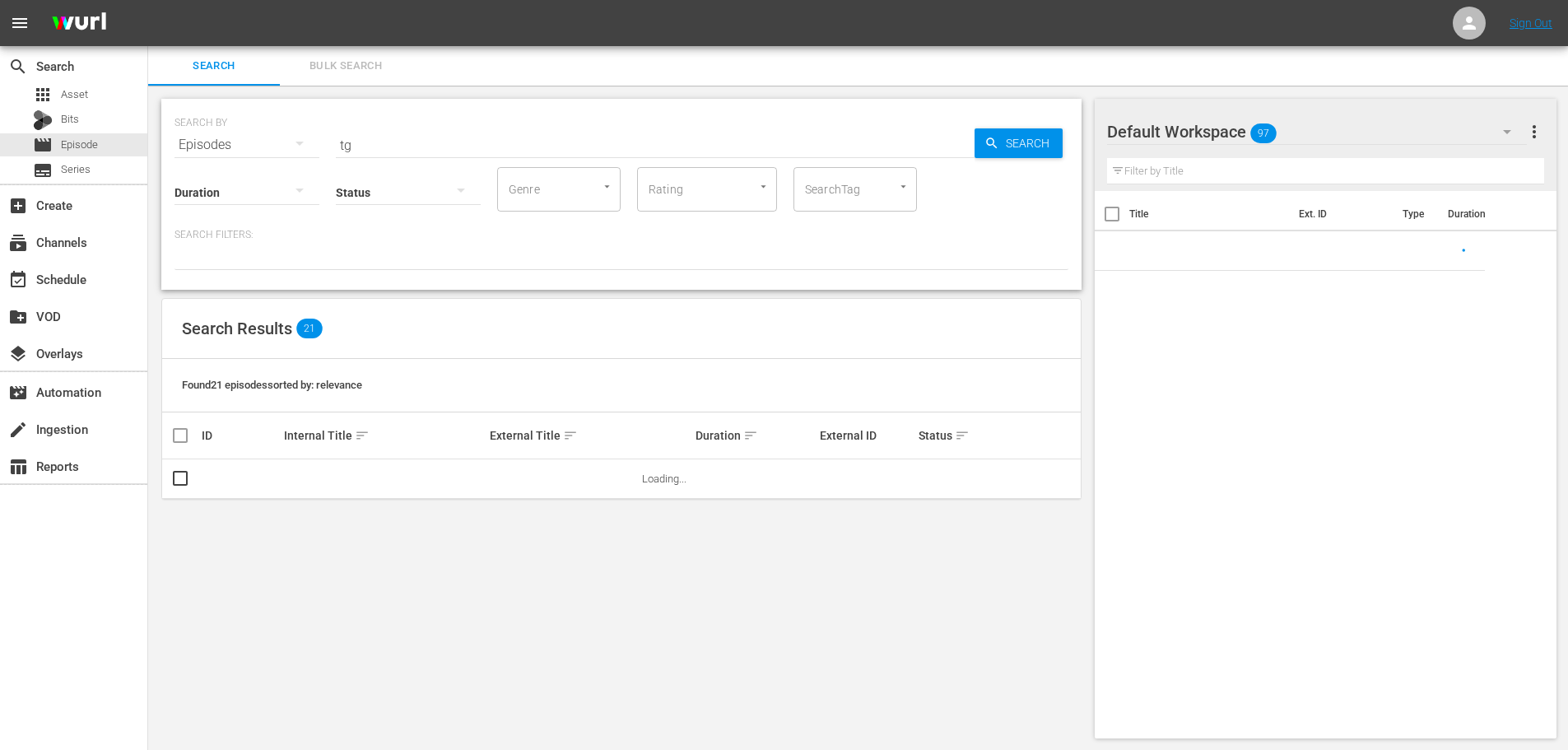
click at [427, 134] on input "tg" at bounding box center [655, 145] width 639 height 40
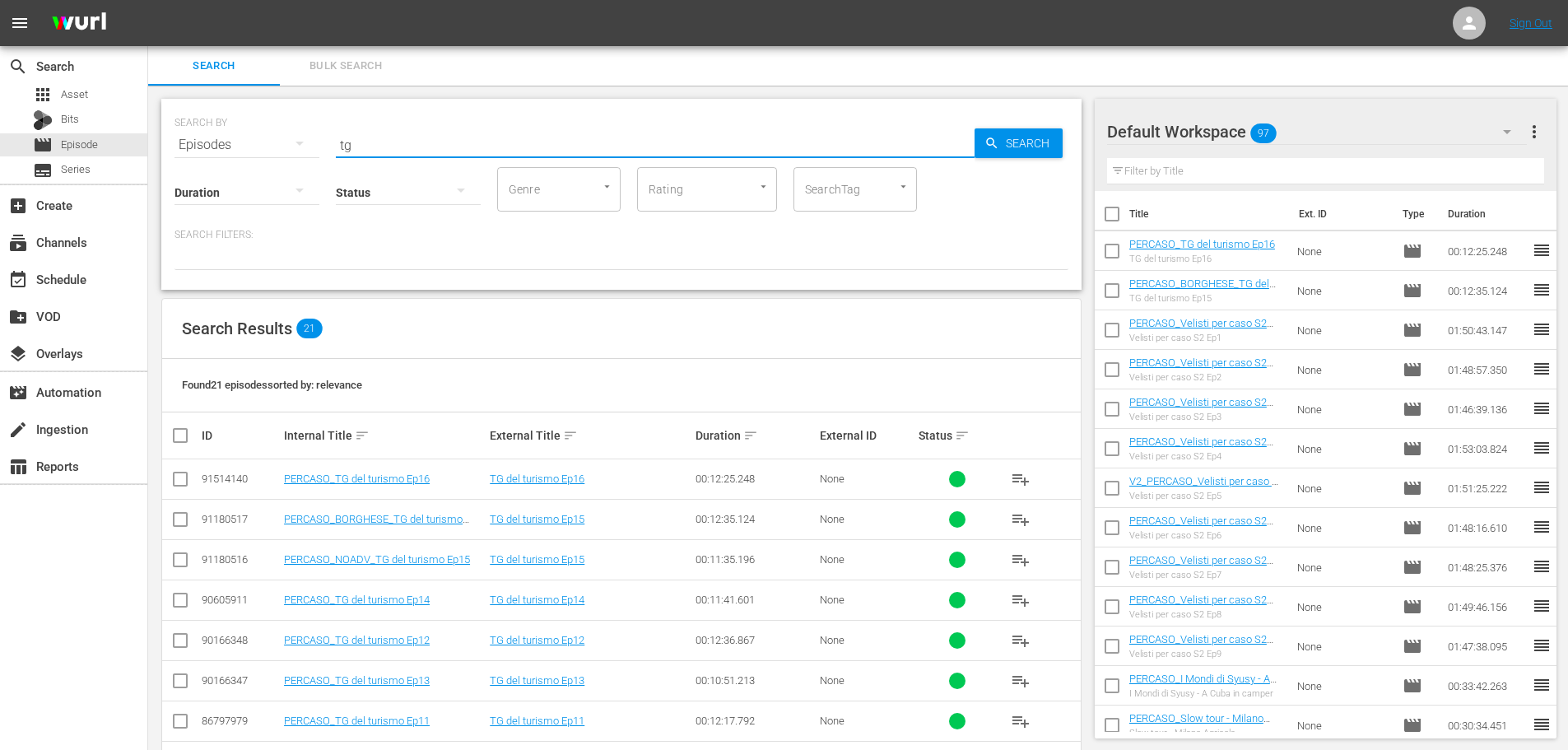
click at [1017, 600] on span "playlist_add" at bounding box center [1020, 600] width 20 height 20
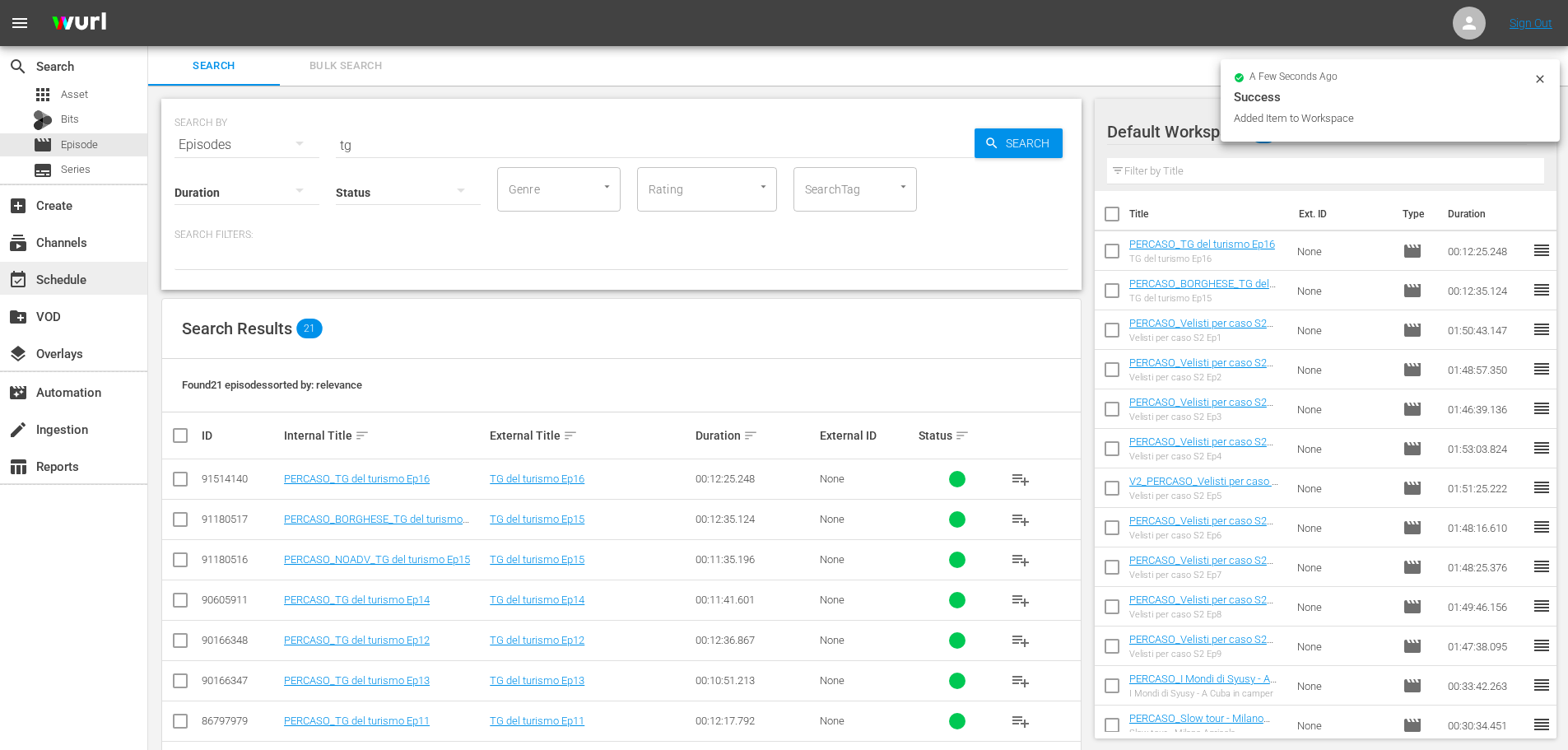
click at [113, 273] on div "event_available Schedule" at bounding box center [74, 278] width 148 height 33
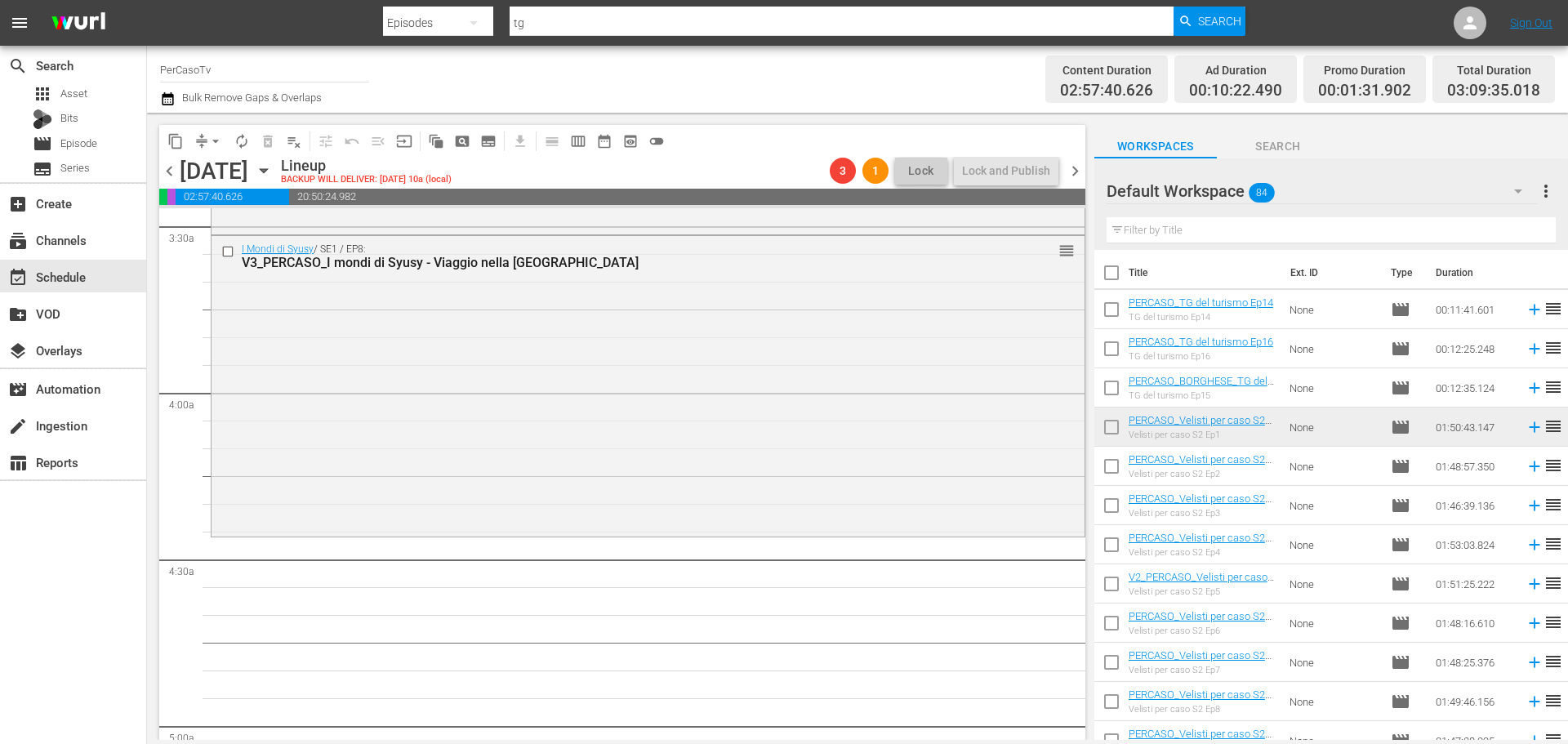
scroll to position [1306, 0]
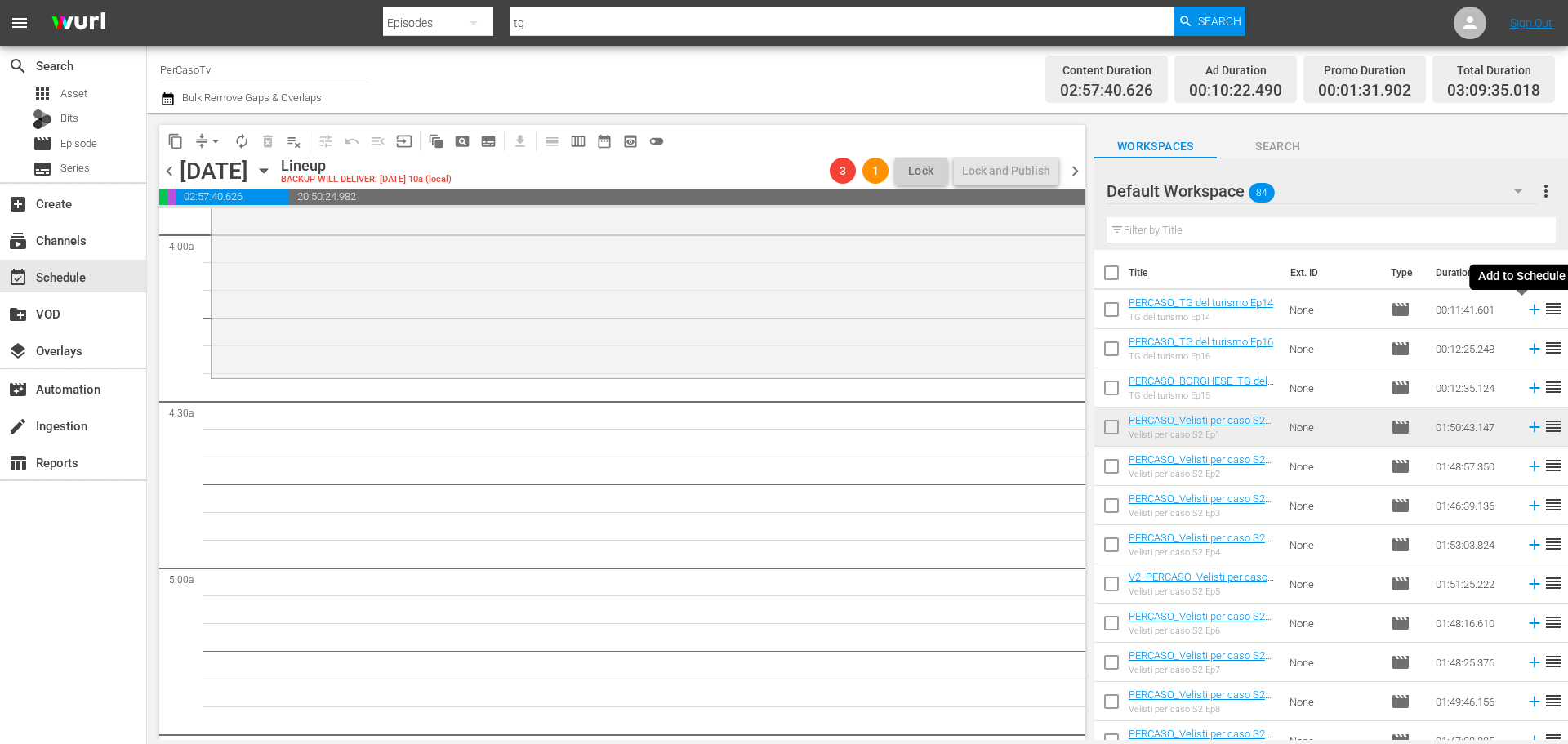
click at [1528, 310] on icon at bounding box center [1533, 309] width 11 height 11
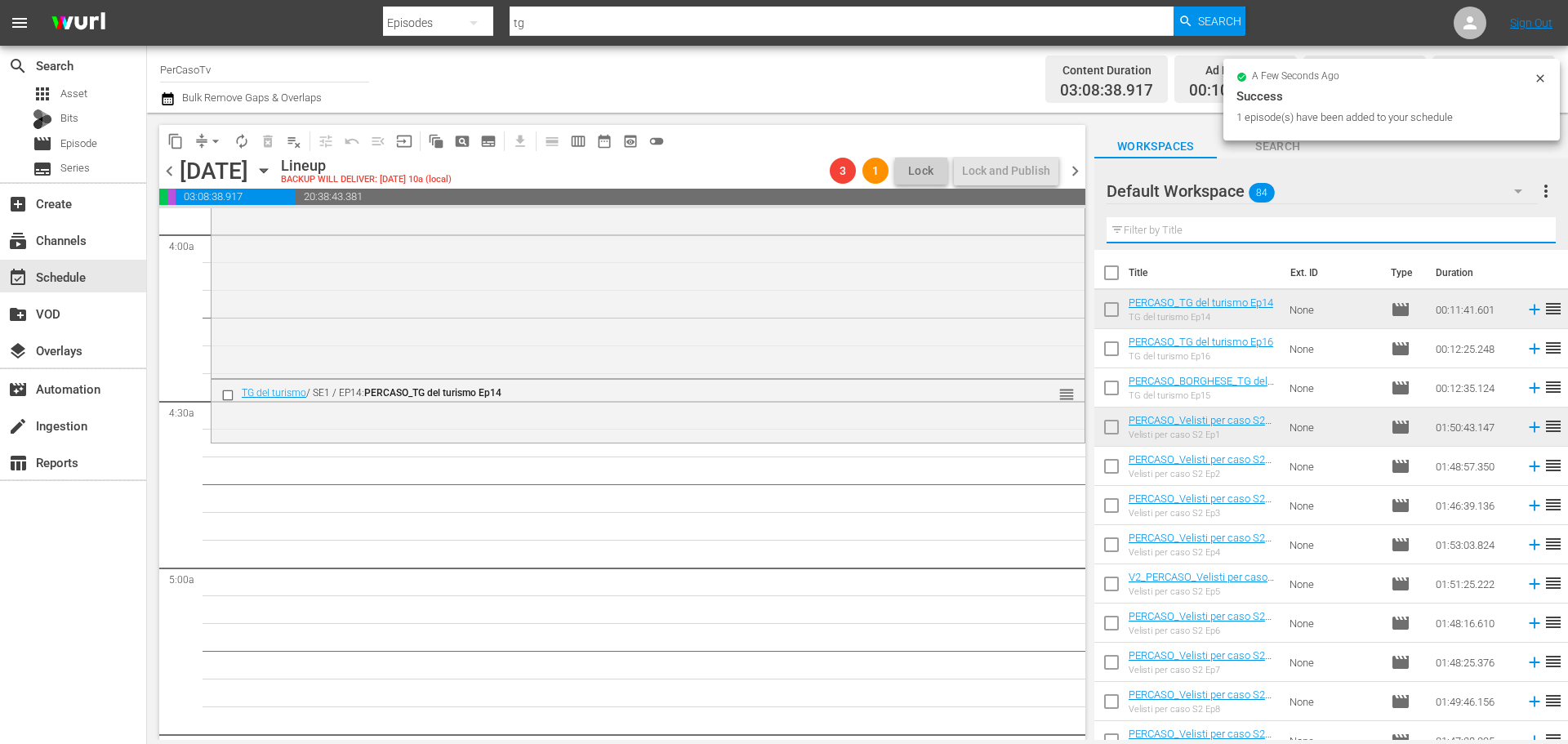
click at [1160, 229] on input "text" at bounding box center [1331, 230] width 449 height 26
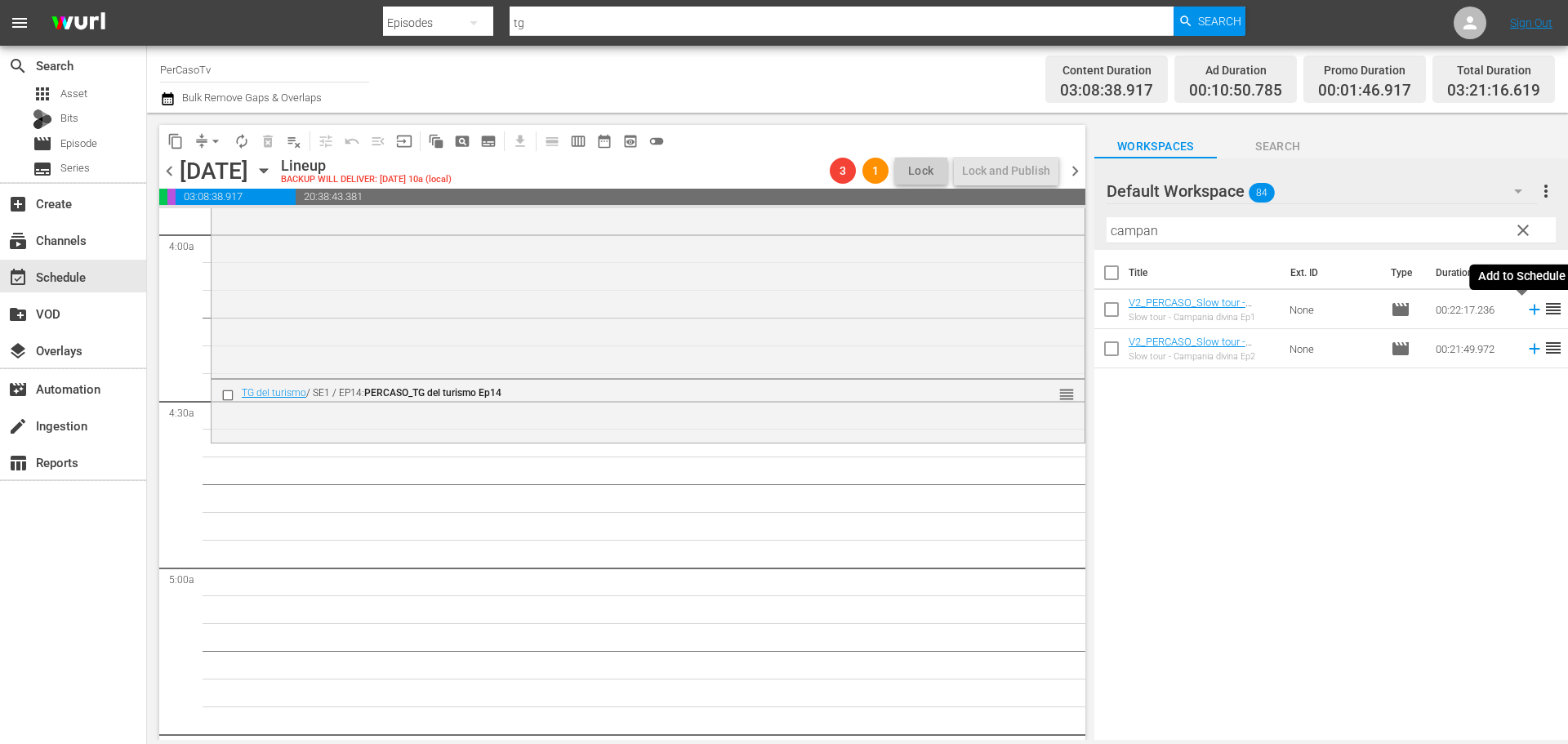
click at [1525, 311] on icon at bounding box center [1534, 309] width 18 height 18
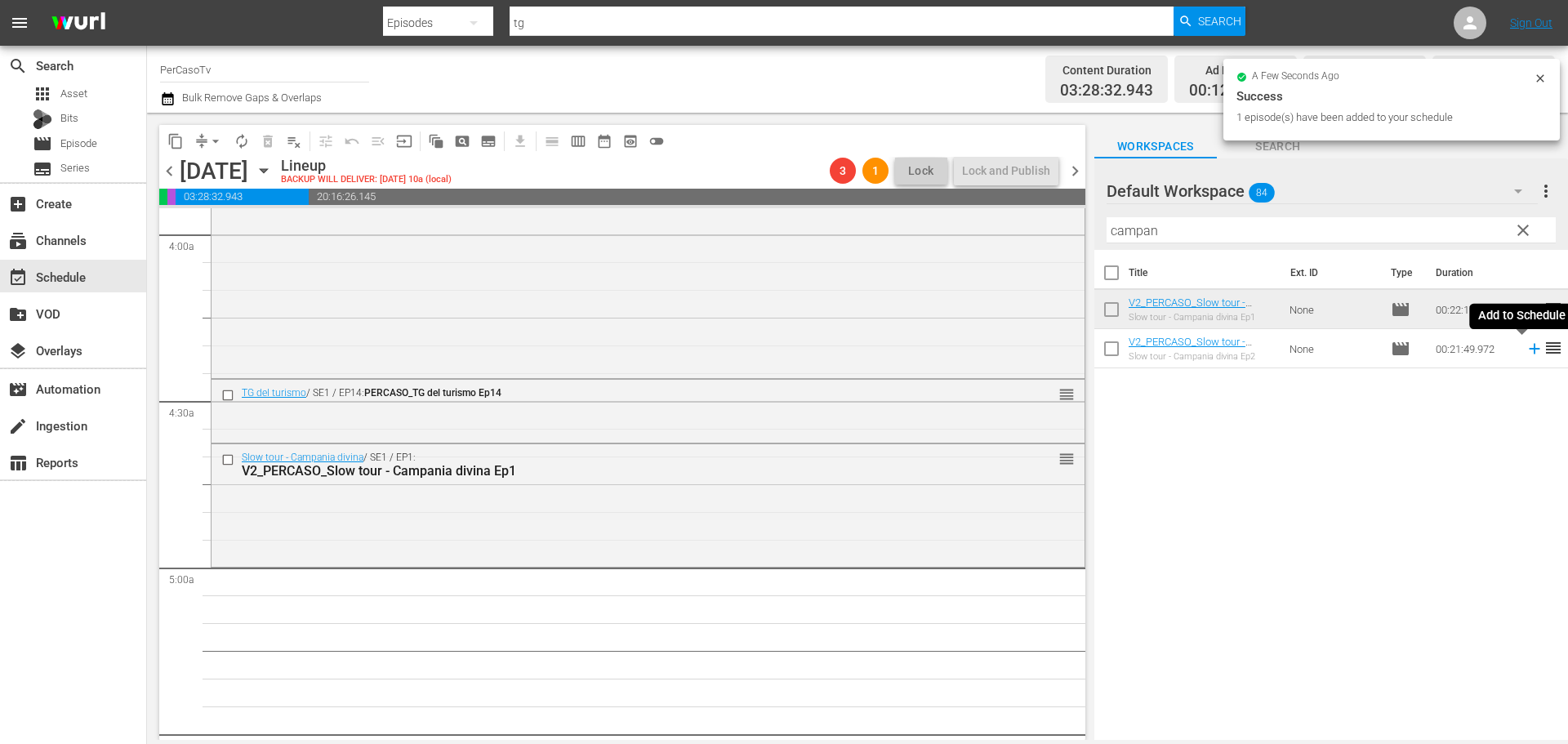
click at [1528, 352] on icon at bounding box center [1533, 349] width 11 height 11
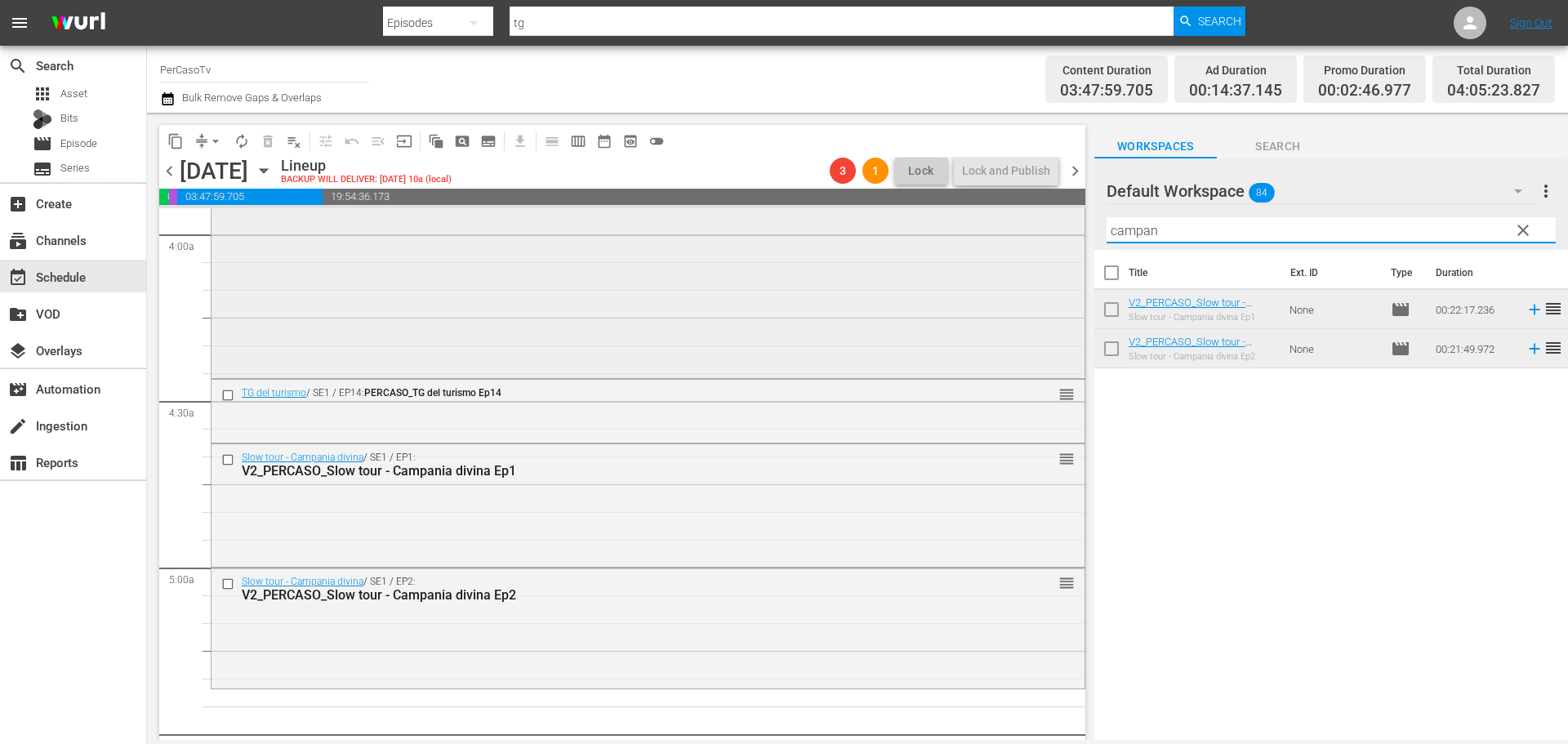
drag, startPoint x: 1246, startPoint y: 228, endPoint x: 937, endPoint y: 265, distance: 311.2
click at [937, 265] on div "content_copy compress arrow_drop_down autorenew_outlined delete_forever_outline…" at bounding box center [858, 426] width 1421 height 627
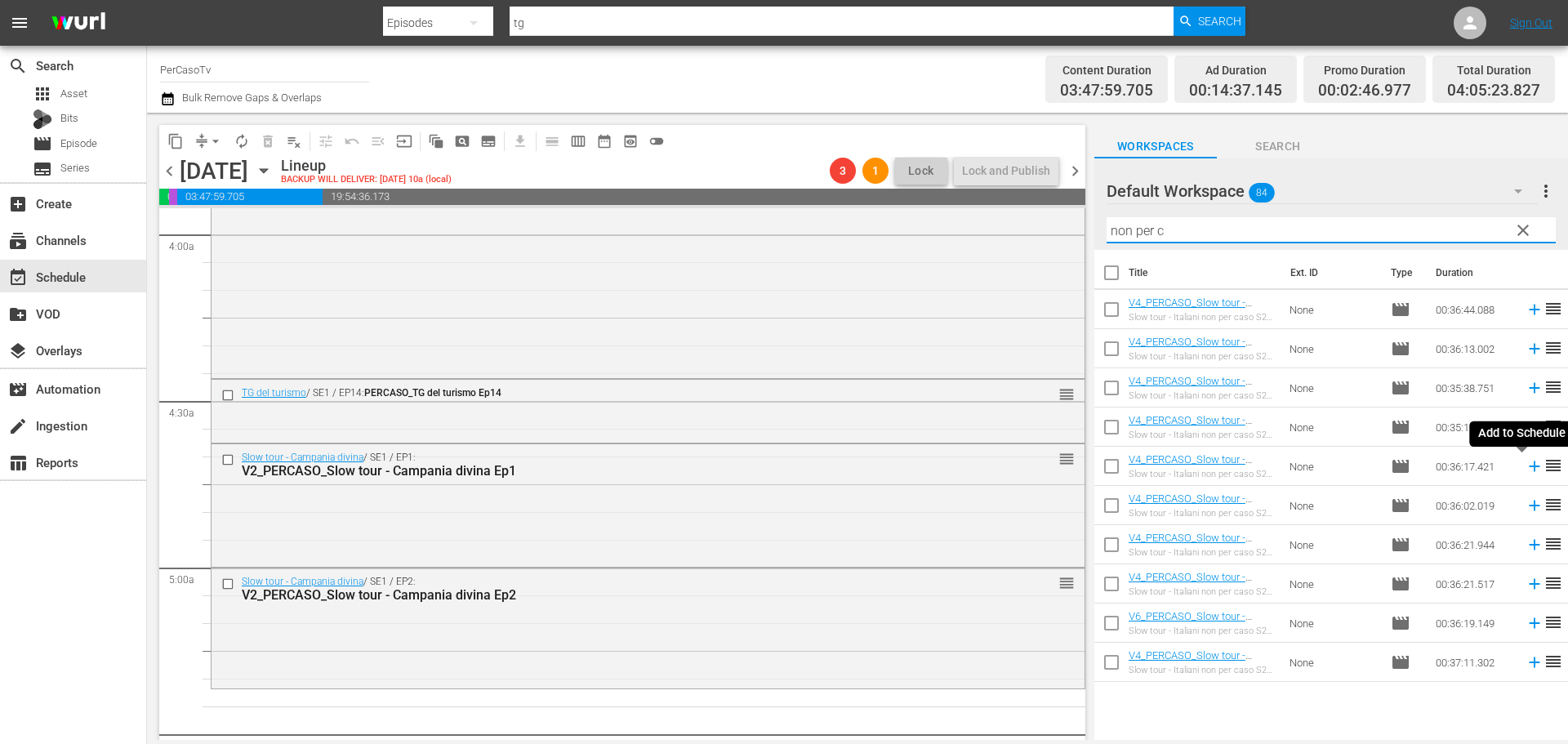
click at [1525, 469] on icon at bounding box center [1534, 466] width 18 height 18
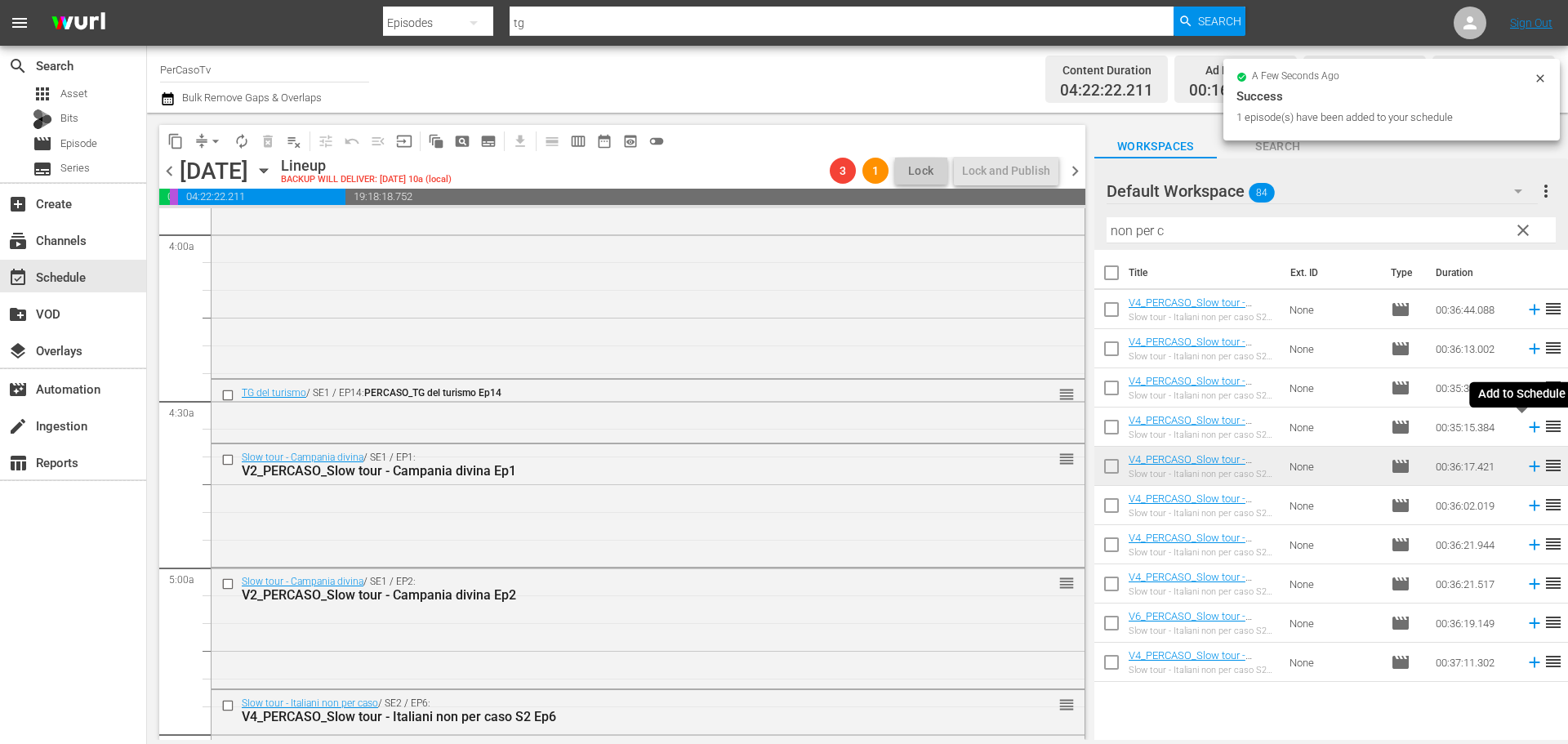
click at [1525, 430] on icon at bounding box center [1534, 427] width 18 height 18
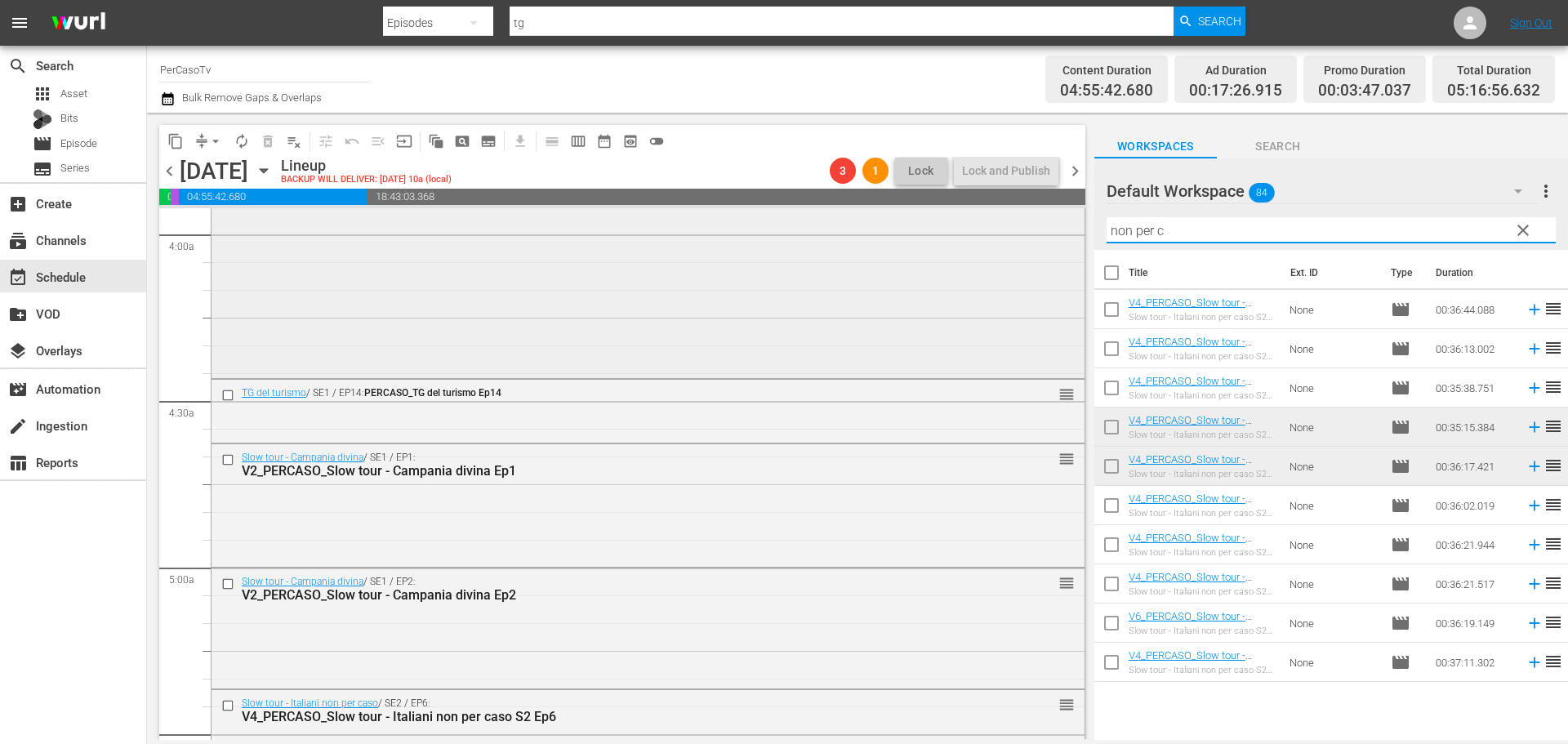
drag, startPoint x: 1172, startPoint y: 220, endPoint x: 1069, endPoint y: 246, distance: 106.2
click at [1069, 246] on div "content_copy compress arrow_drop_down autorenew_outlined delete_forever_outline…" at bounding box center [858, 426] width 1421 height 627
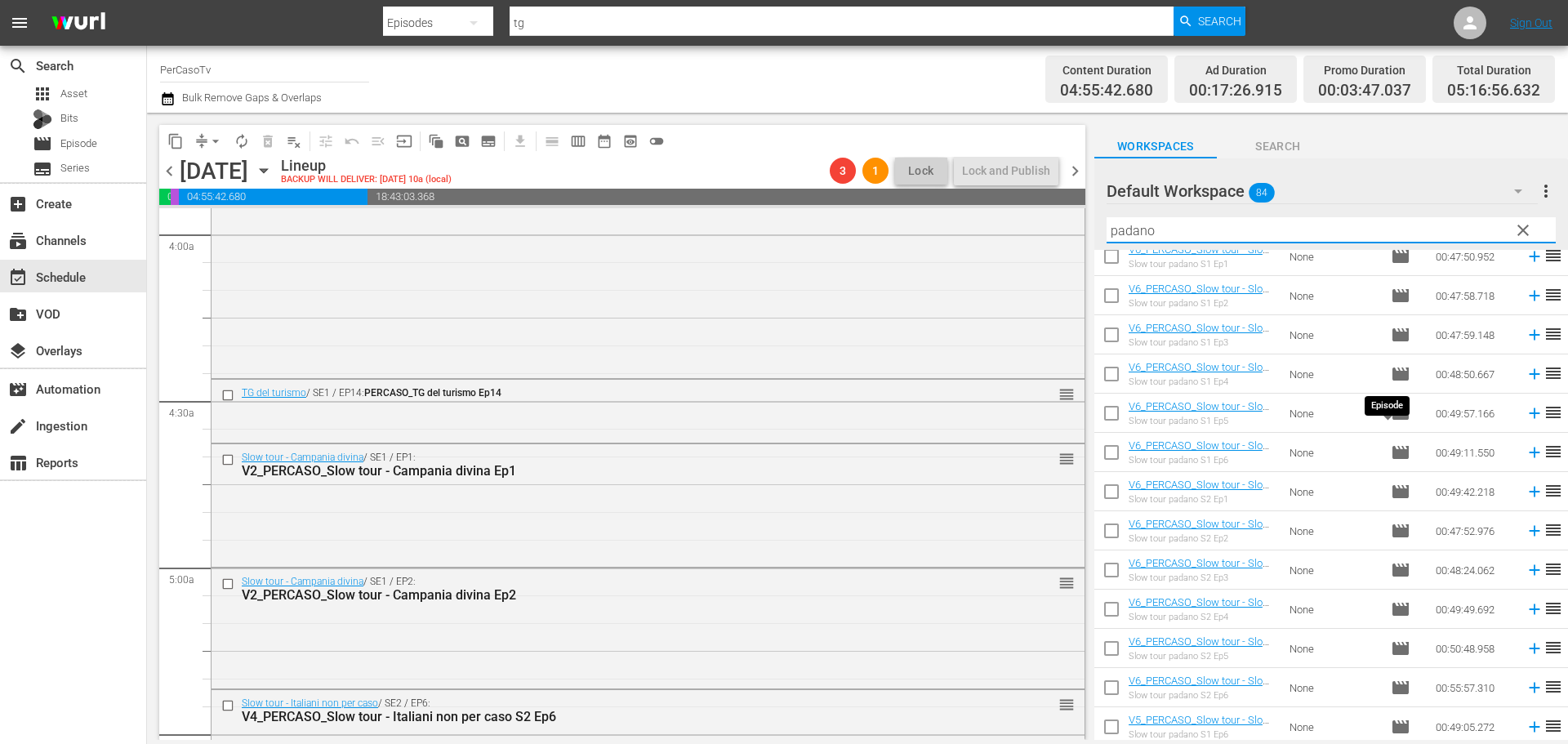
scroll to position [81, 0]
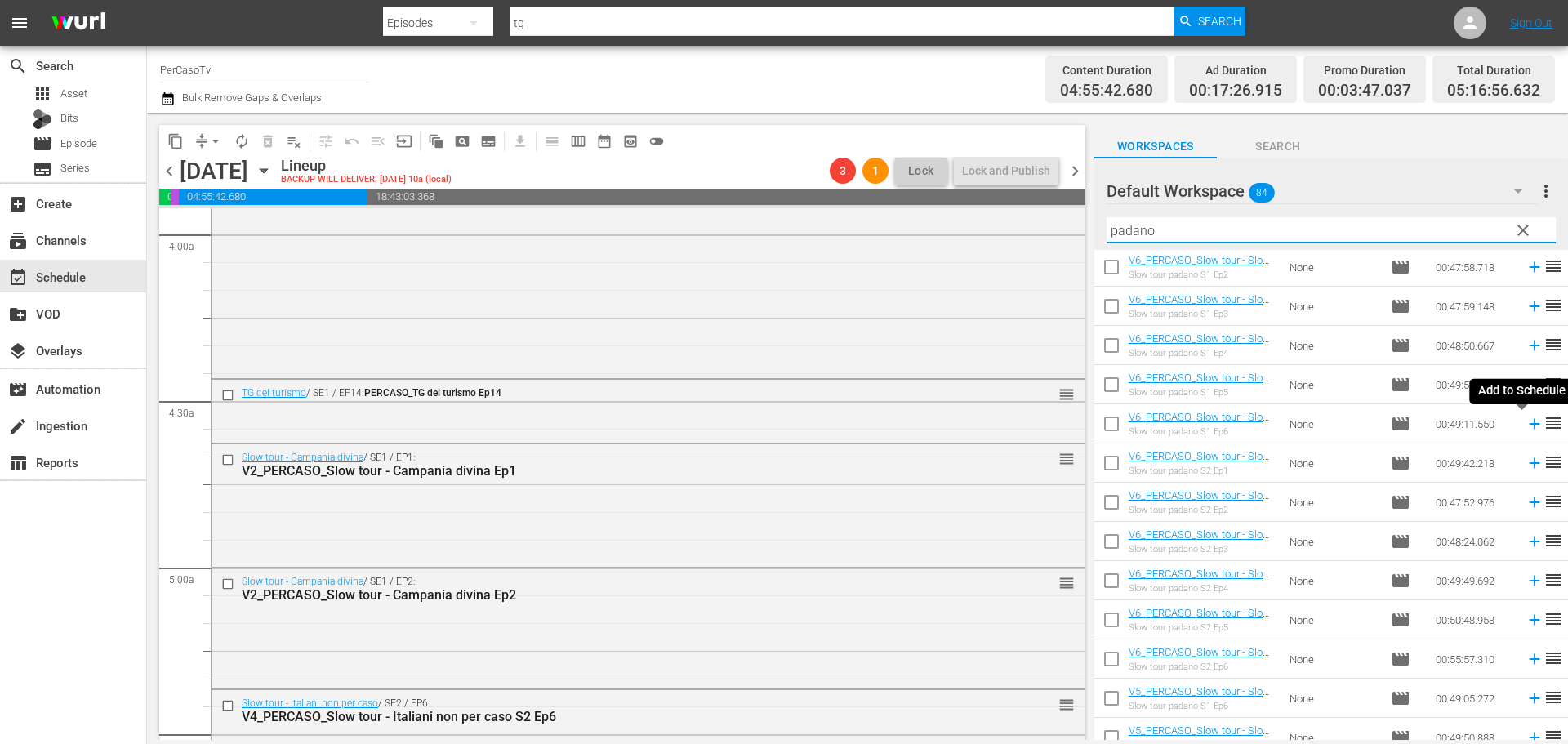
click at [1528, 425] on icon at bounding box center [1533, 424] width 11 height 11
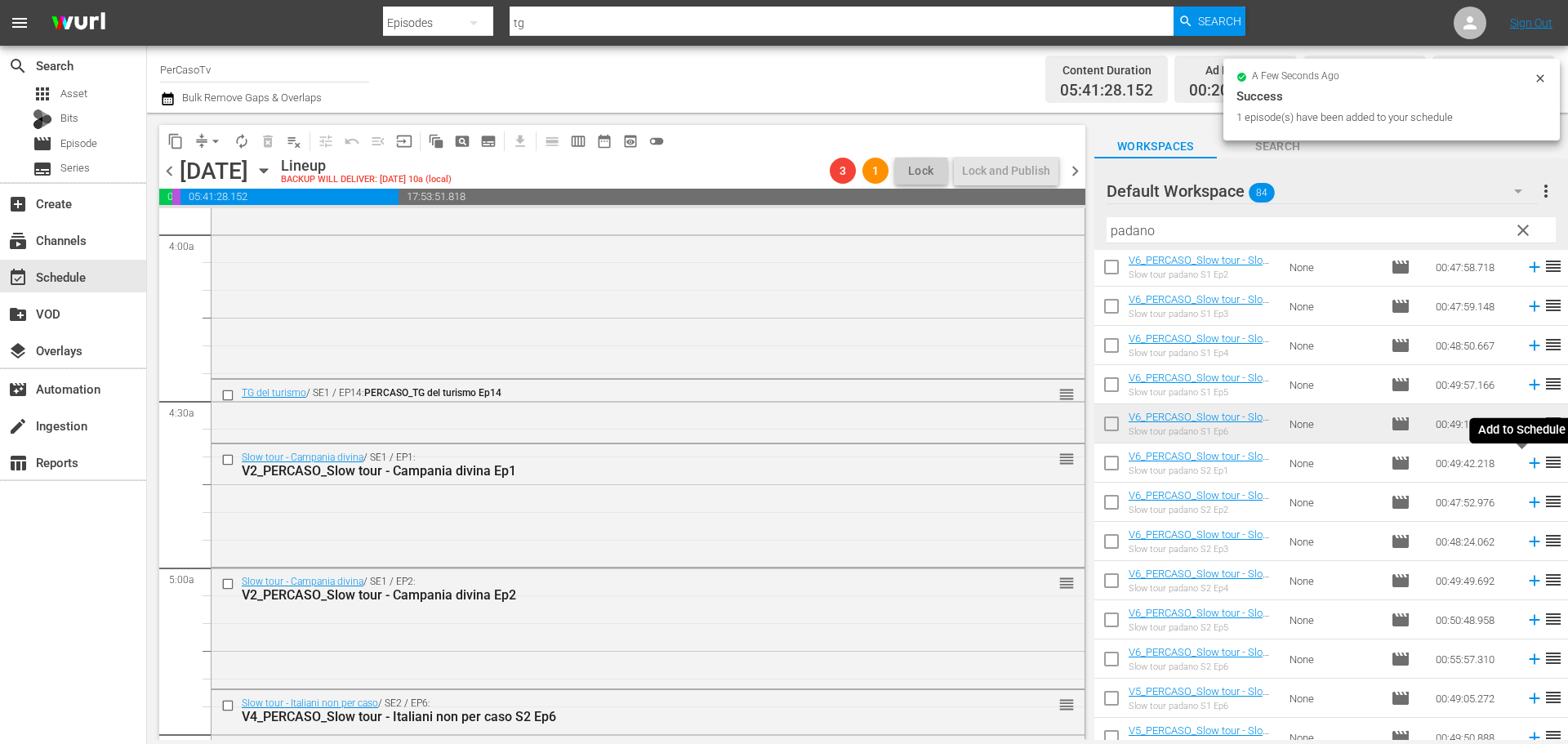
click at [1525, 464] on icon at bounding box center [1534, 463] width 18 height 18
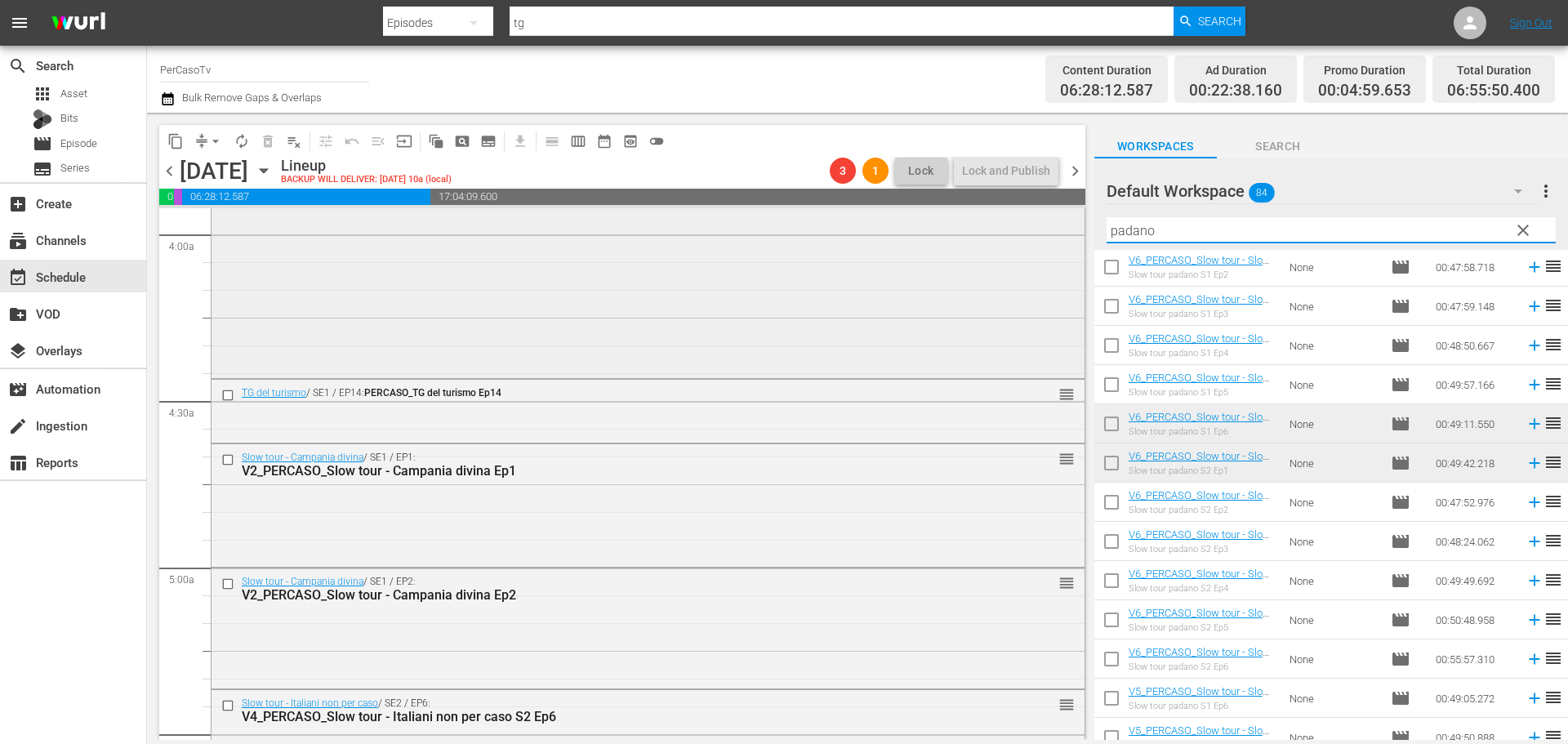
drag, startPoint x: 1198, startPoint y: 237, endPoint x: 1041, endPoint y: 256, distance: 158.1
click at [1041, 256] on div "content_copy compress arrow_drop_down autorenew_outlined delete_forever_outline…" at bounding box center [858, 426] width 1421 height 627
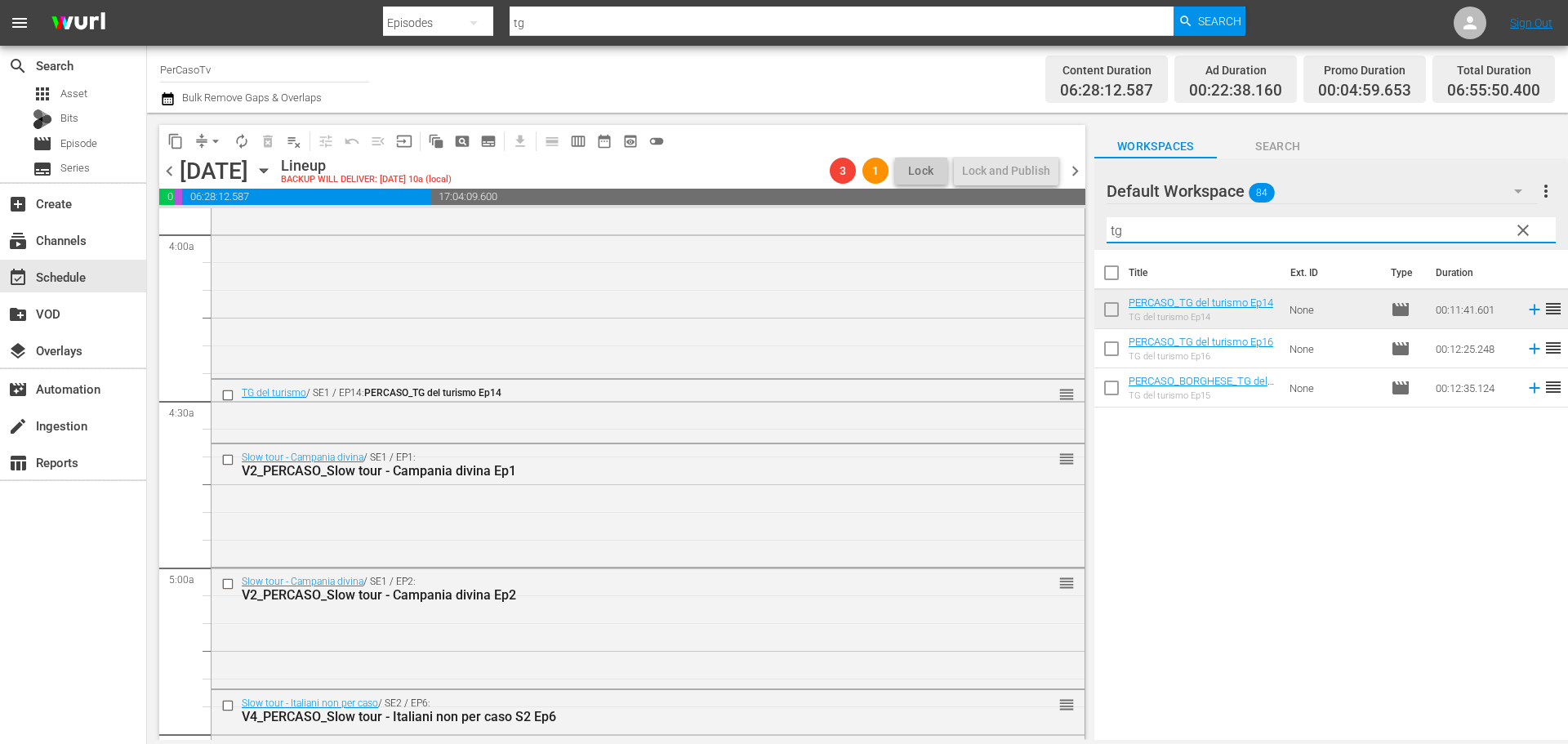
scroll to position [0, 0]
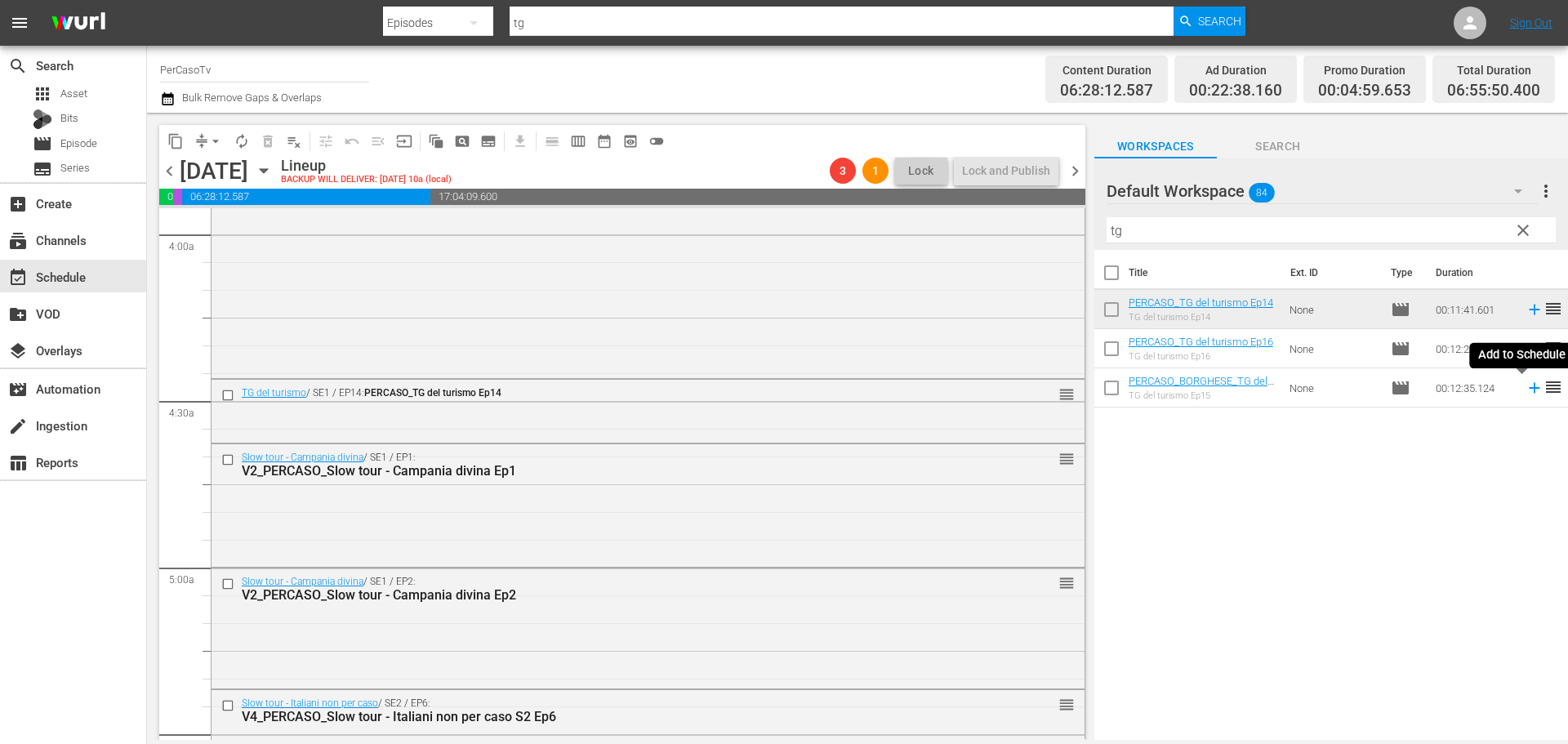
click at [1525, 390] on icon at bounding box center [1534, 388] width 18 height 18
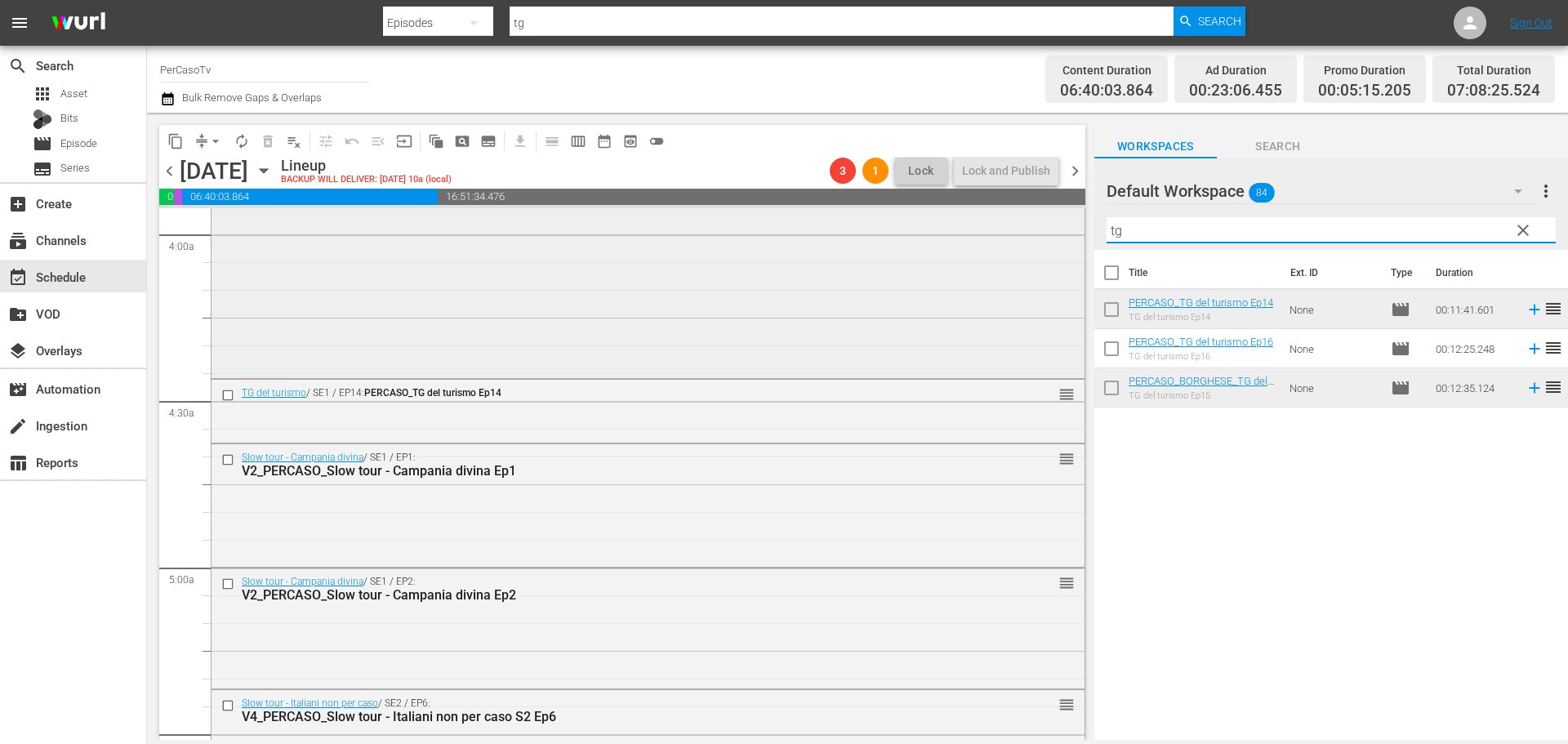
drag, startPoint x: 1173, startPoint y: 235, endPoint x: 1067, endPoint y: 238, distance: 106.0
click at [1067, 238] on div "content_copy compress arrow_drop_down autorenew_outlined delete_forever_outline…" at bounding box center [858, 426] width 1421 height 627
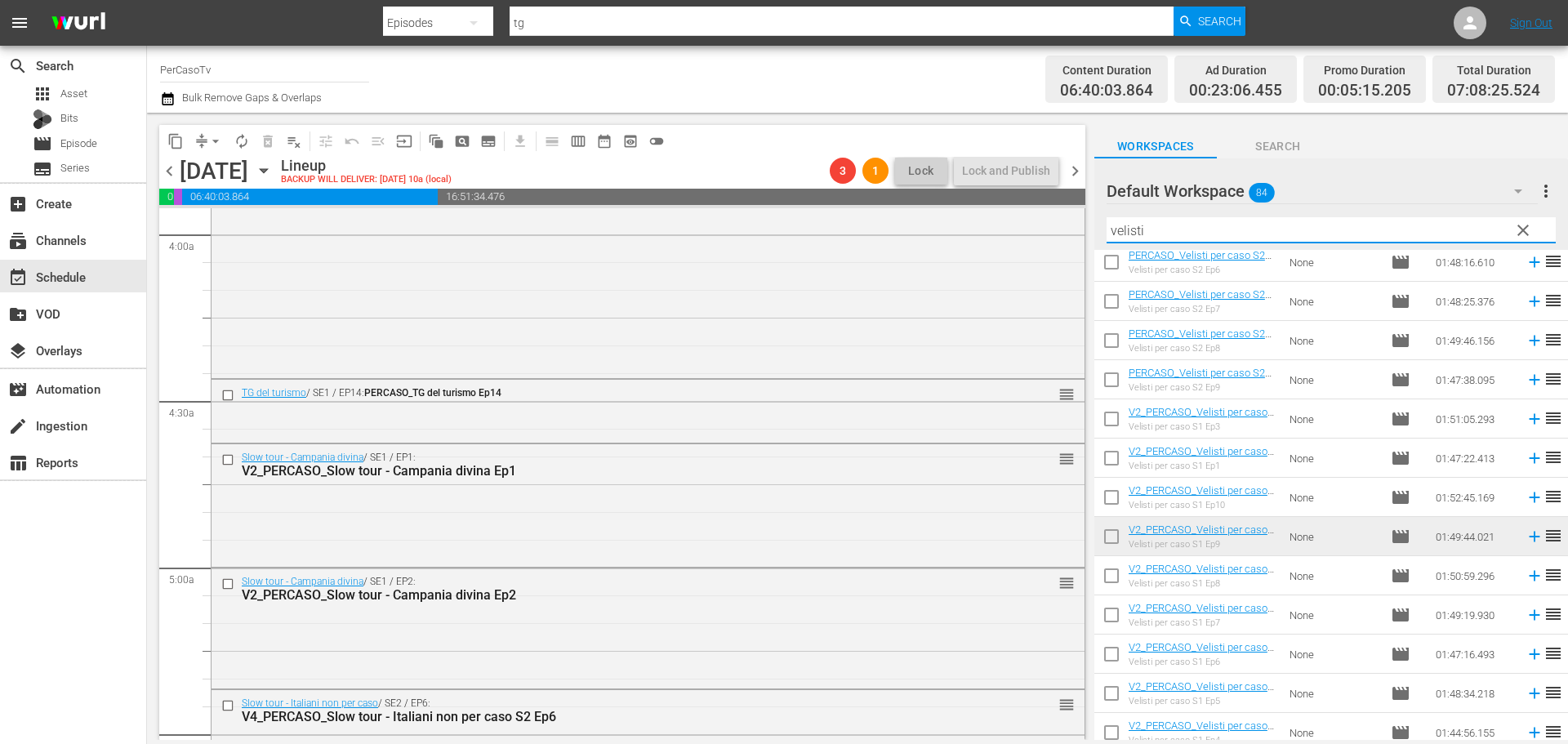
scroll to position [245, 0]
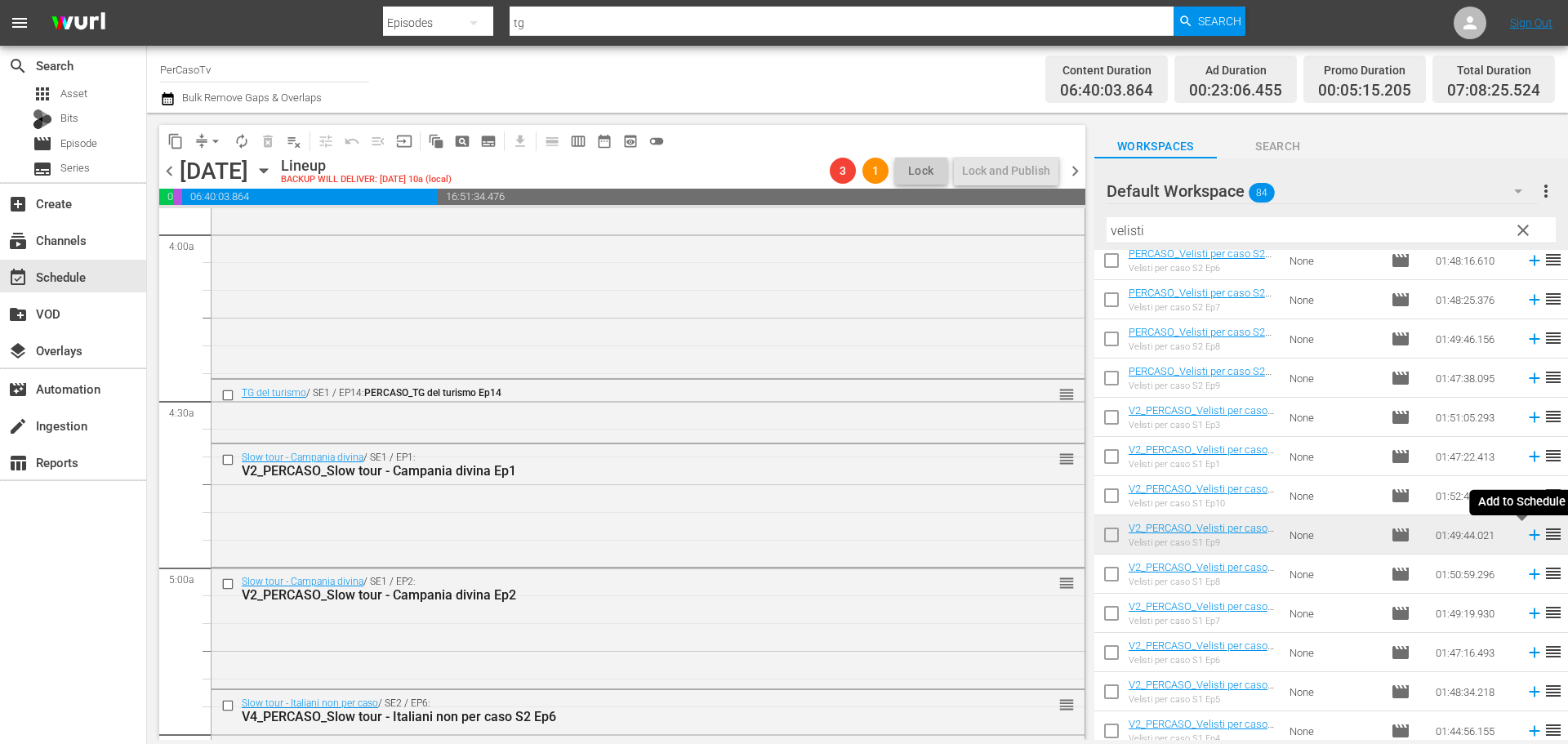
click at [1528, 539] on icon at bounding box center [1533, 535] width 11 height 11
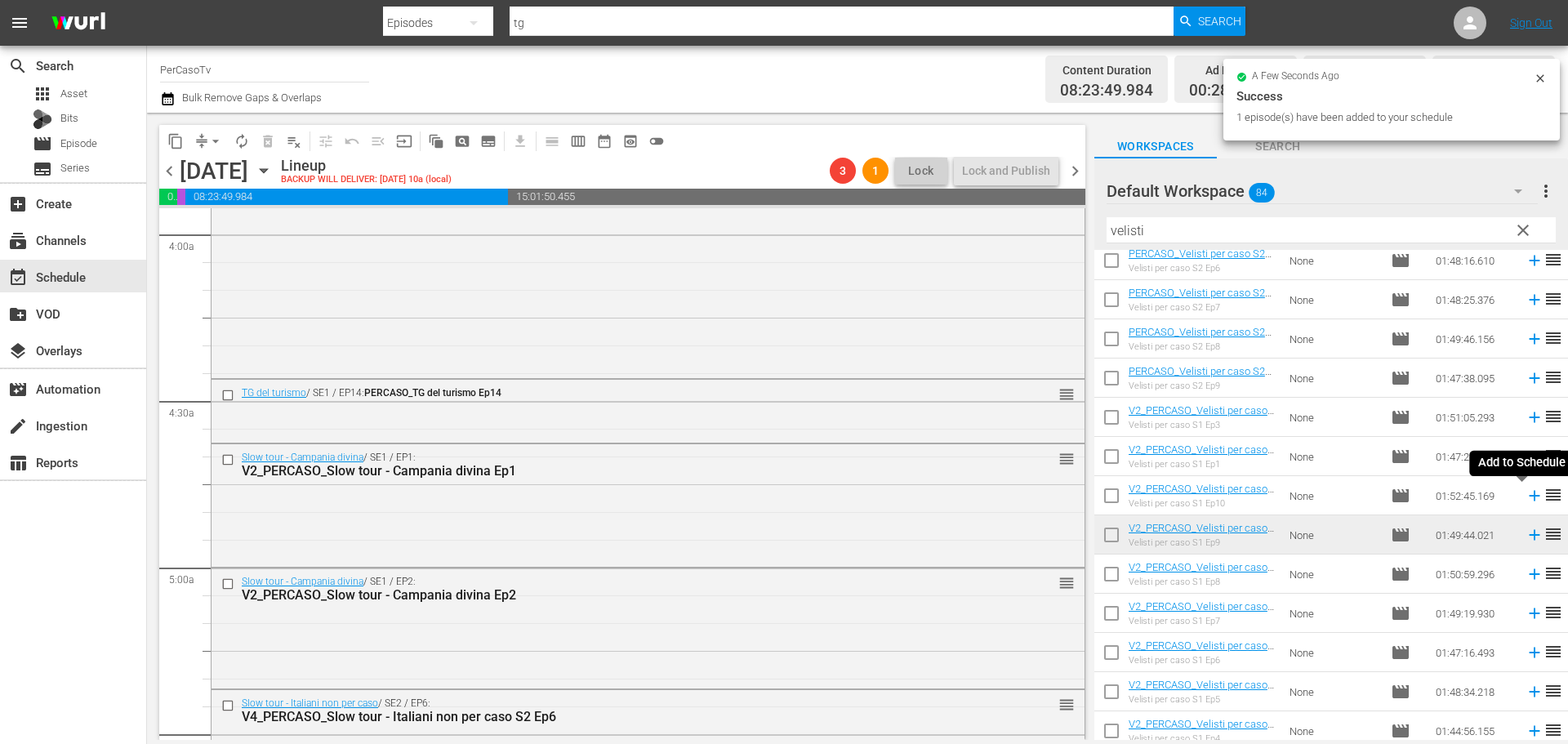
click at [1525, 497] on icon at bounding box center [1534, 495] width 18 height 18
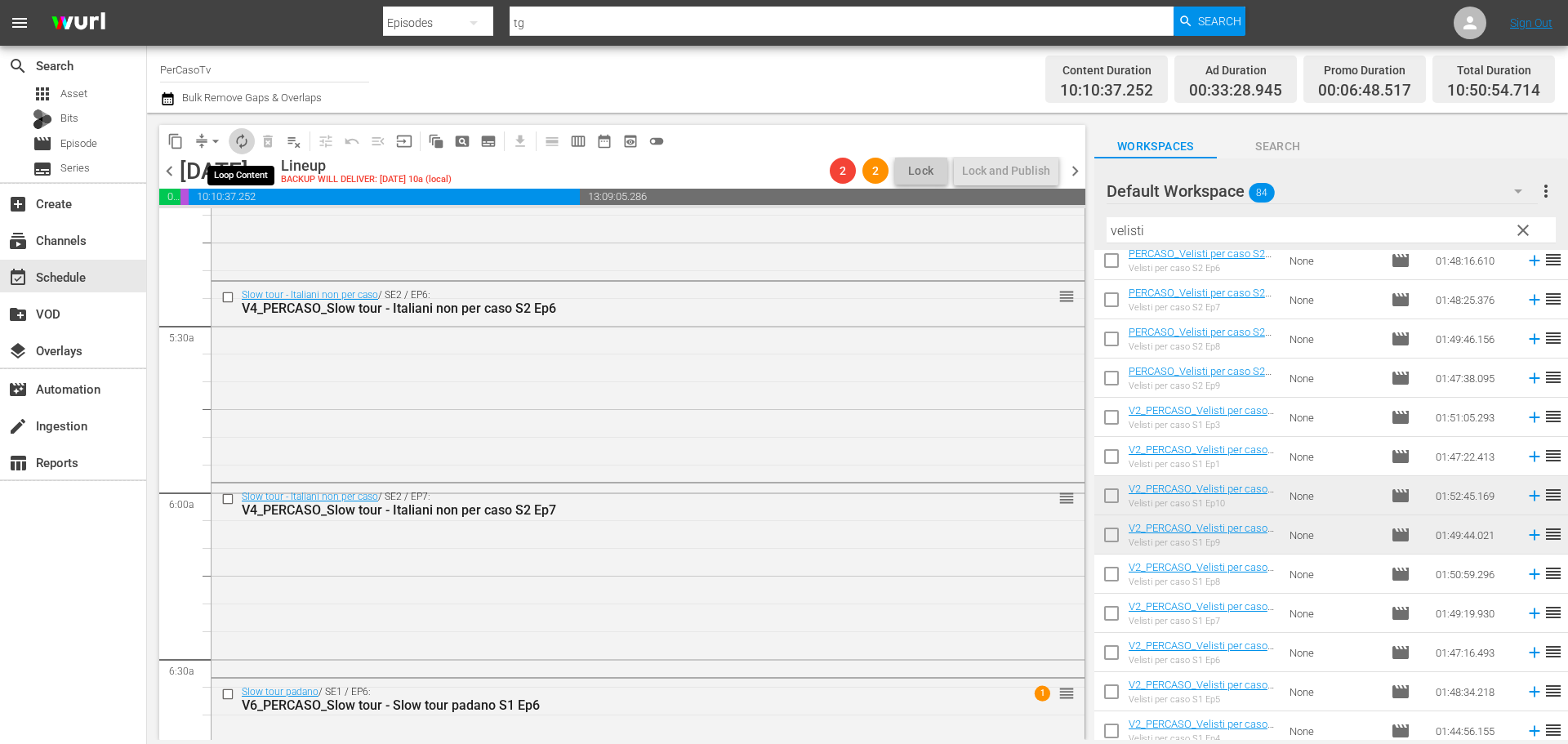
click at [244, 152] on button "autorenew_outlined" at bounding box center [242, 142] width 26 height 26
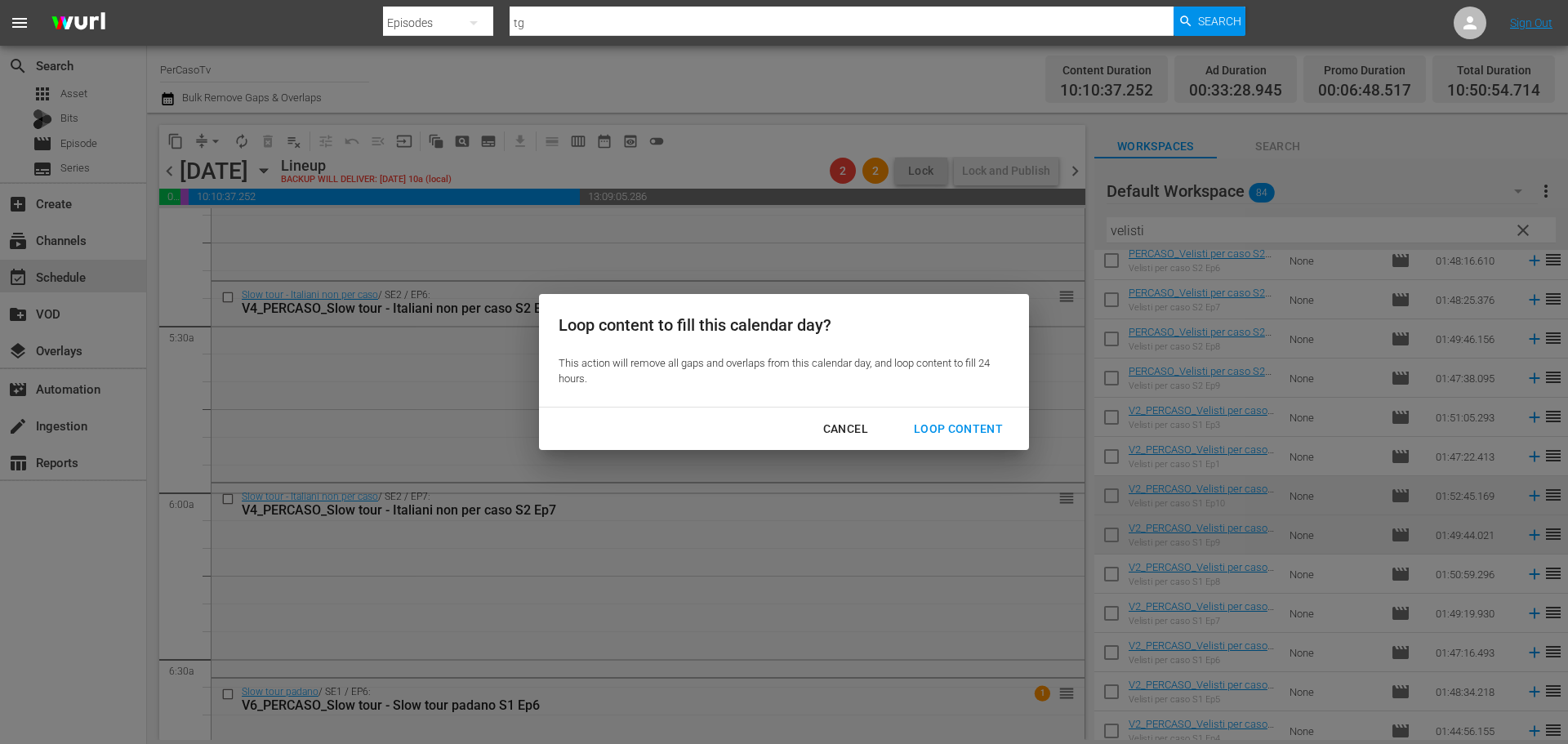
click at [951, 417] on button "Loop Content" at bounding box center [958, 429] width 128 height 30
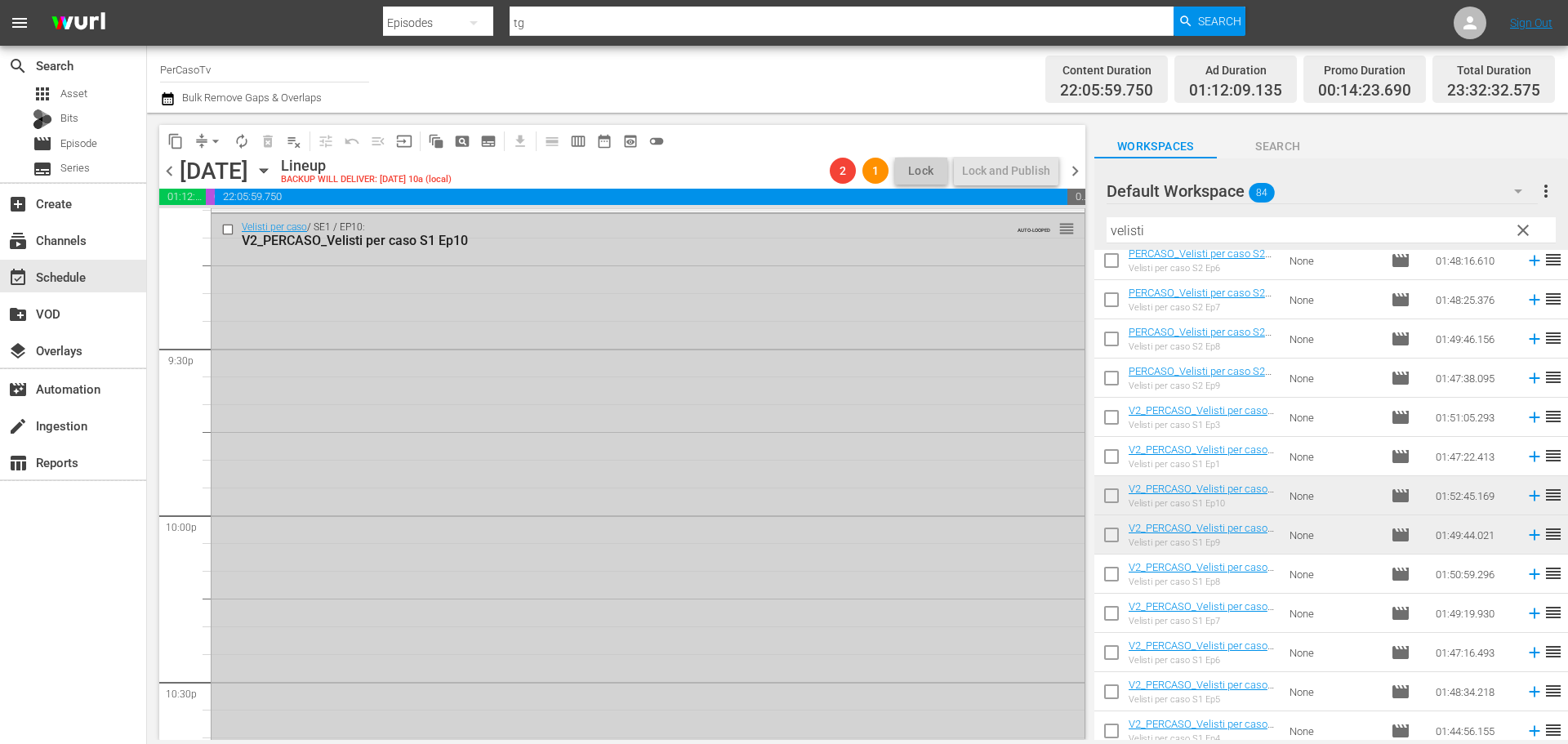
scroll to position [7511, 0]
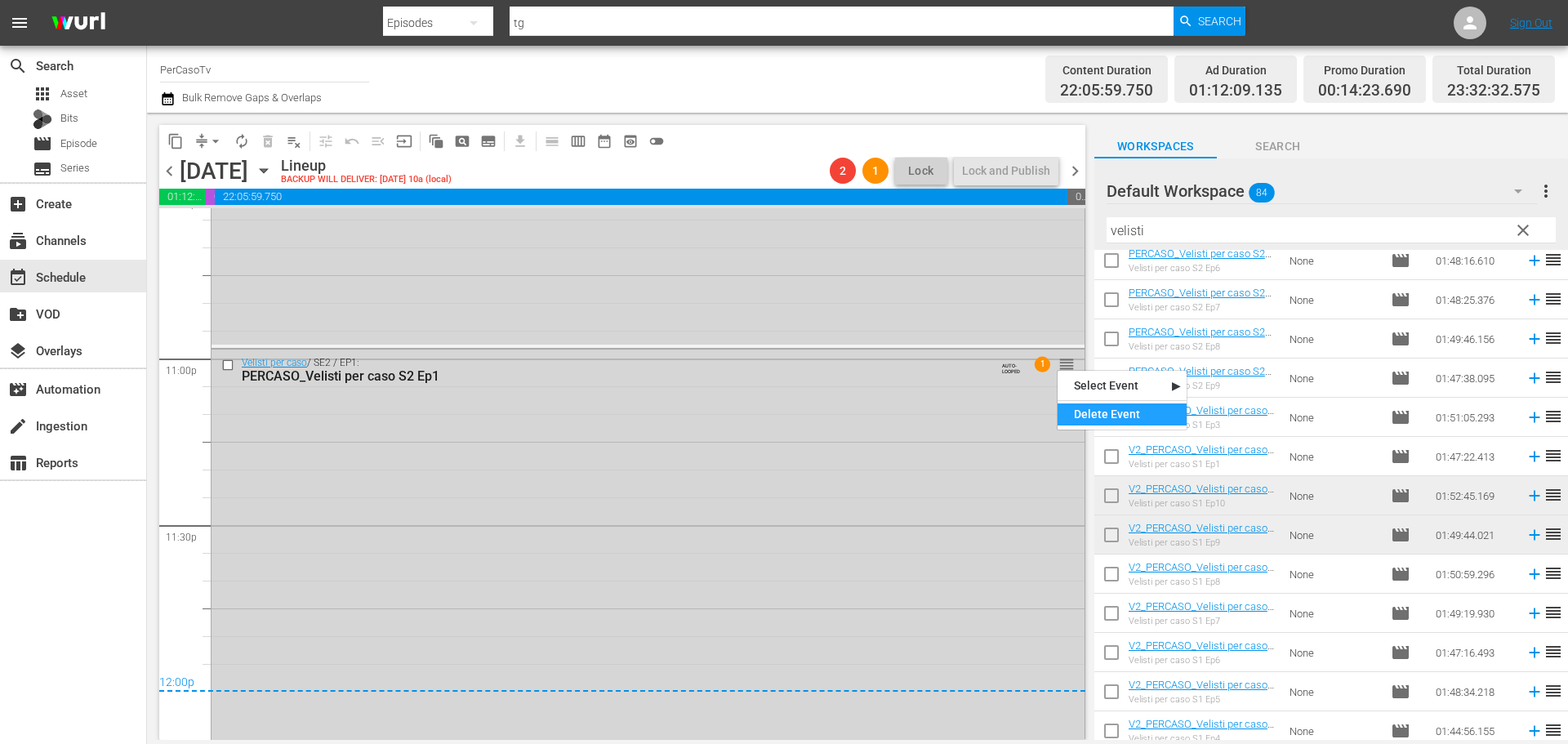
click at [1082, 414] on div "Delete Event" at bounding box center [1122, 414] width 129 height 22
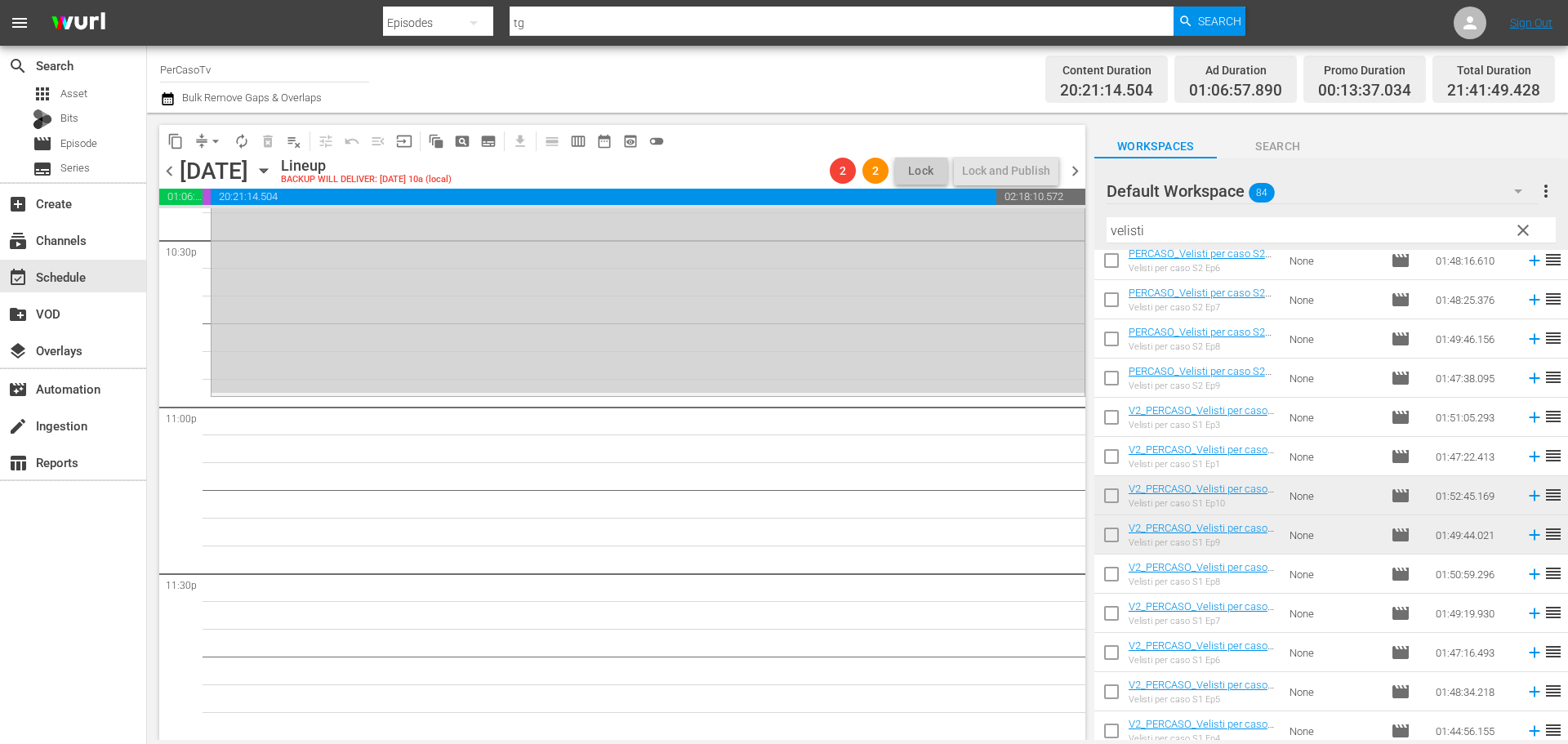
scroll to position [0, 0]
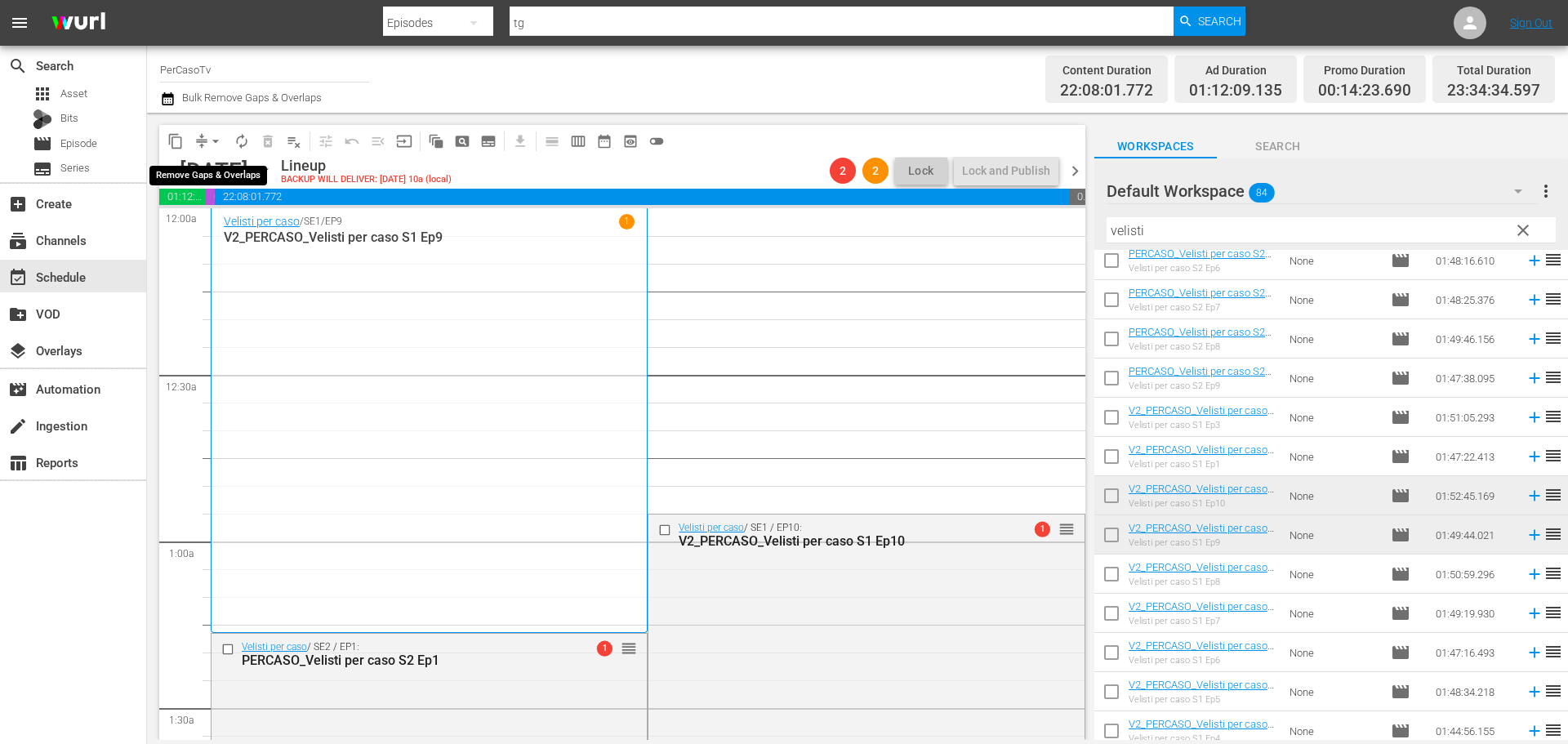
click at [215, 139] on span "arrow_drop_down" at bounding box center [216, 142] width 16 height 16
click at [228, 222] on li "Align to End of Previous Day" at bounding box center [216, 228] width 171 height 27
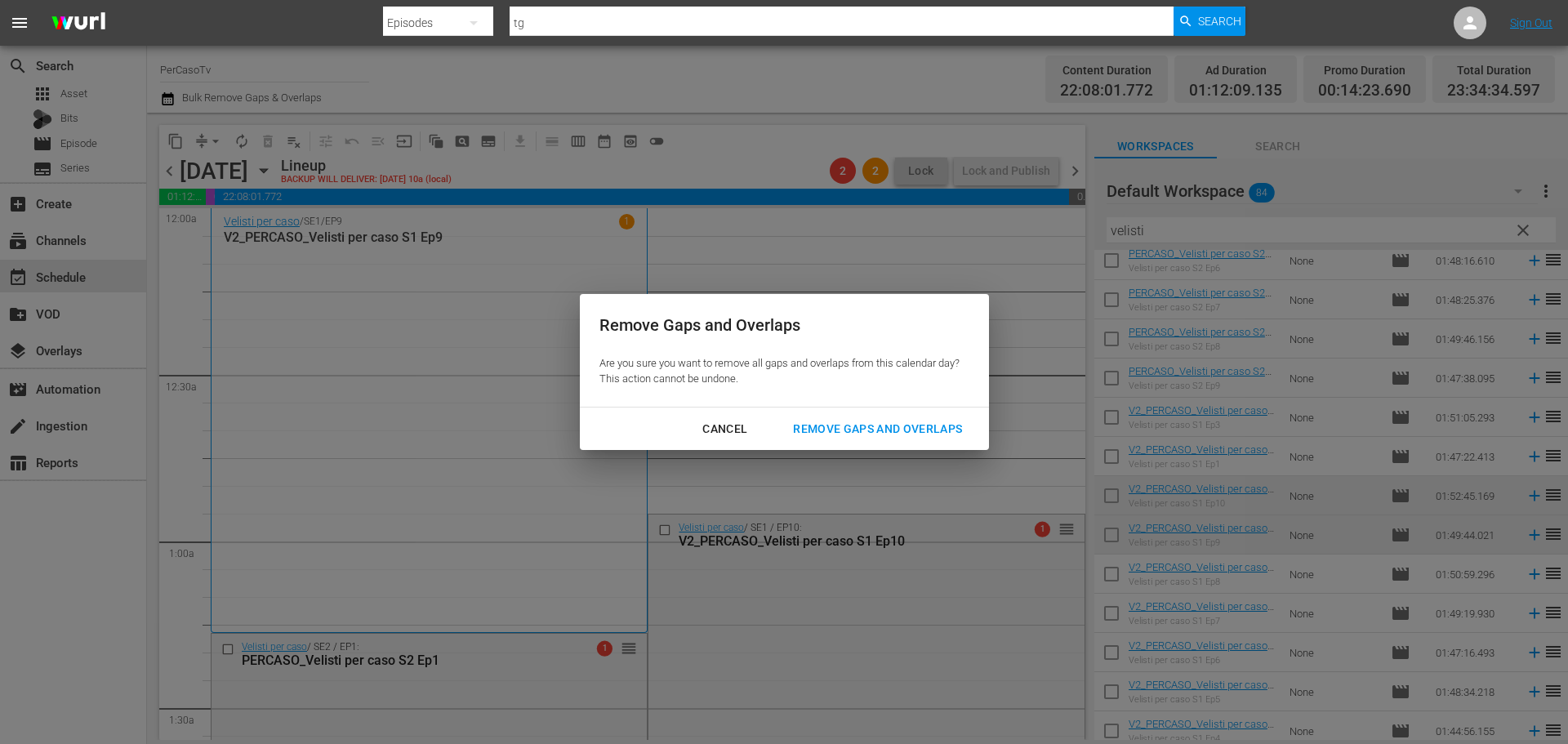
click at [912, 435] on div "Remove Gaps and Overlaps" at bounding box center [877, 429] width 195 height 21
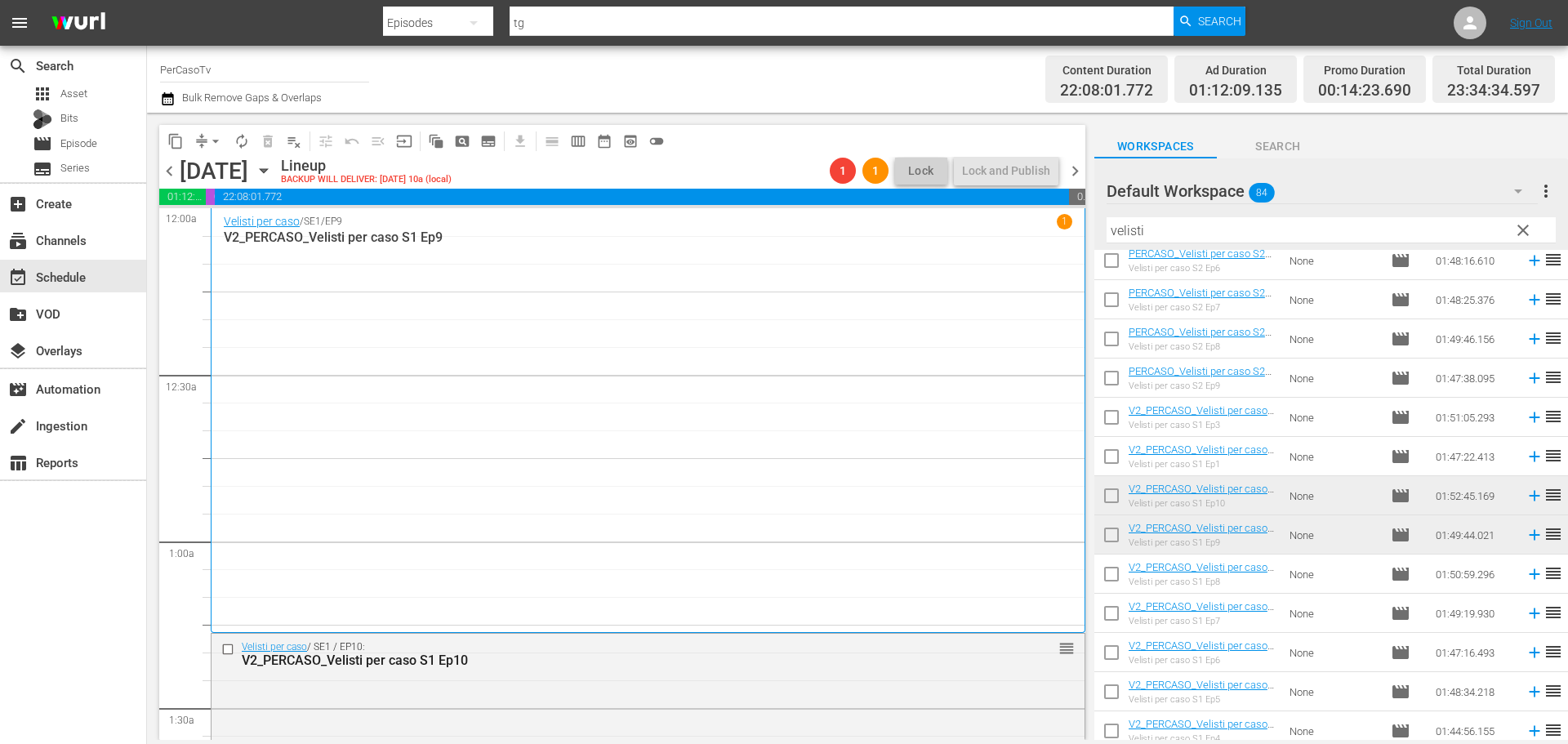
click at [1081, 173] on span "chevron_right" at bounding box center [1074, 170] width 21 height 21
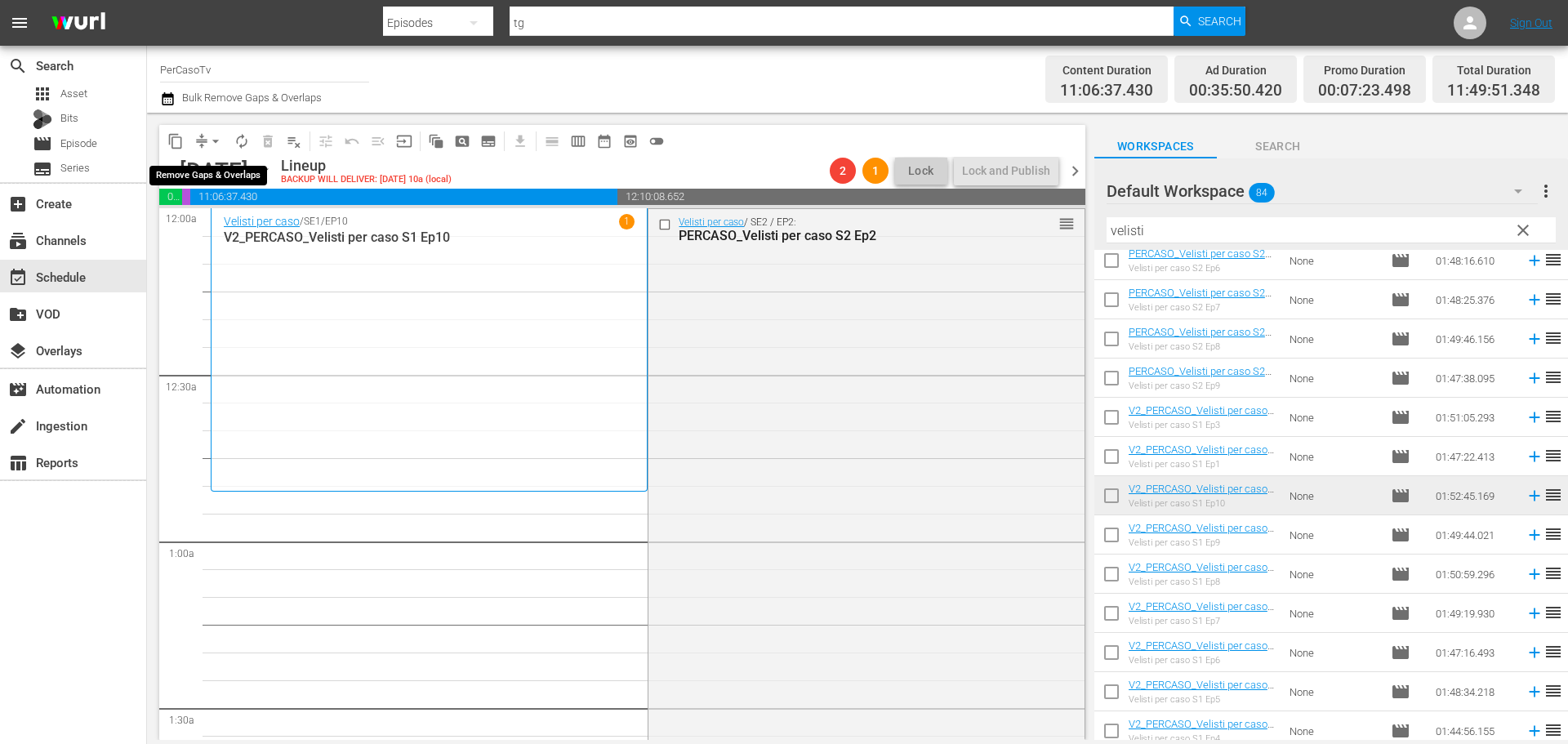
click at [214, 142] on span "arrow_drop_down" at bounding box center [216, 142] width 16 height 16
click at [236, 231] on li "Align to End of Previous Day" at bounding box center [216, 228] width 171 height 27
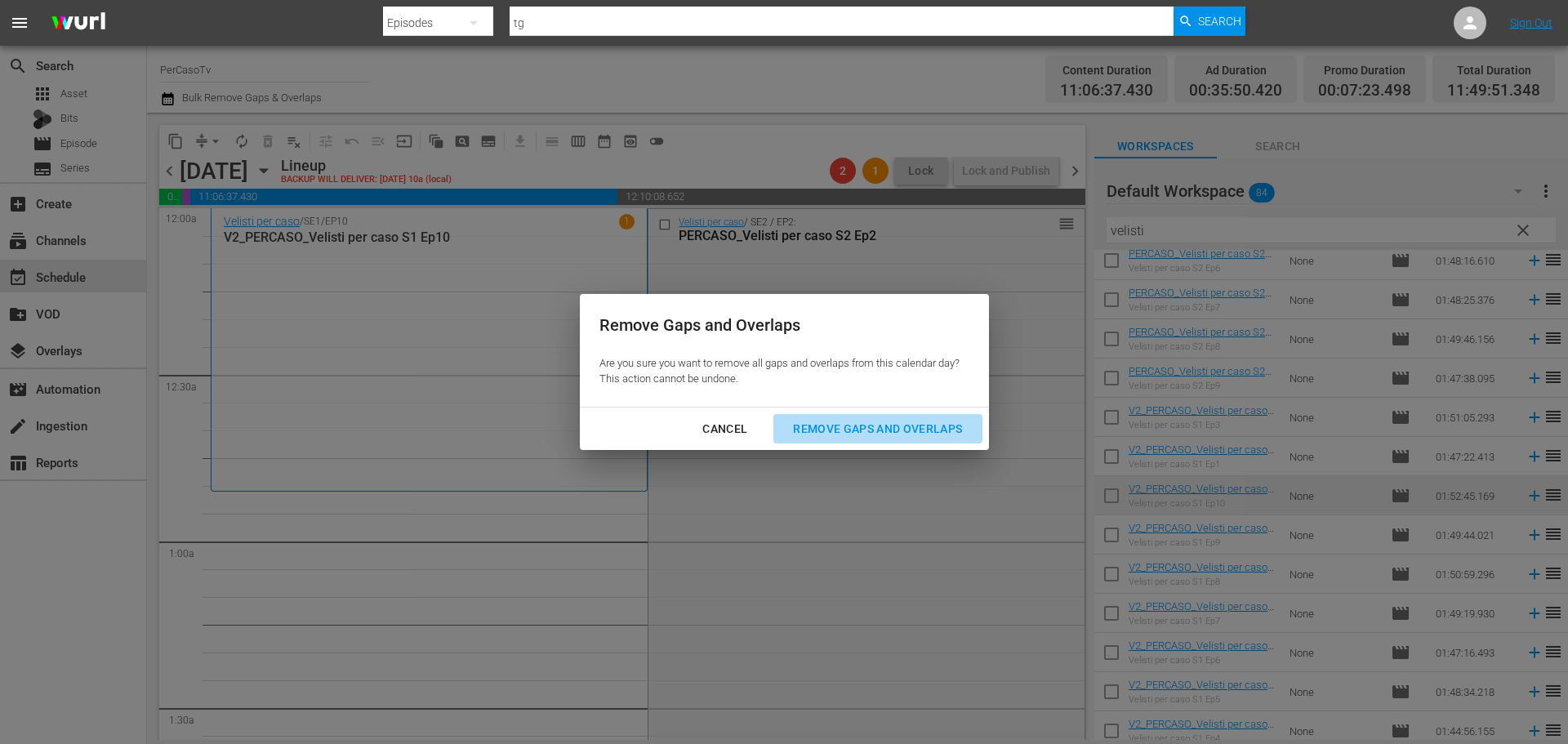
click at [905, 438] on div "Remove Gaps and Overlaps" at bounding box center [877, 429] width 195 height 21
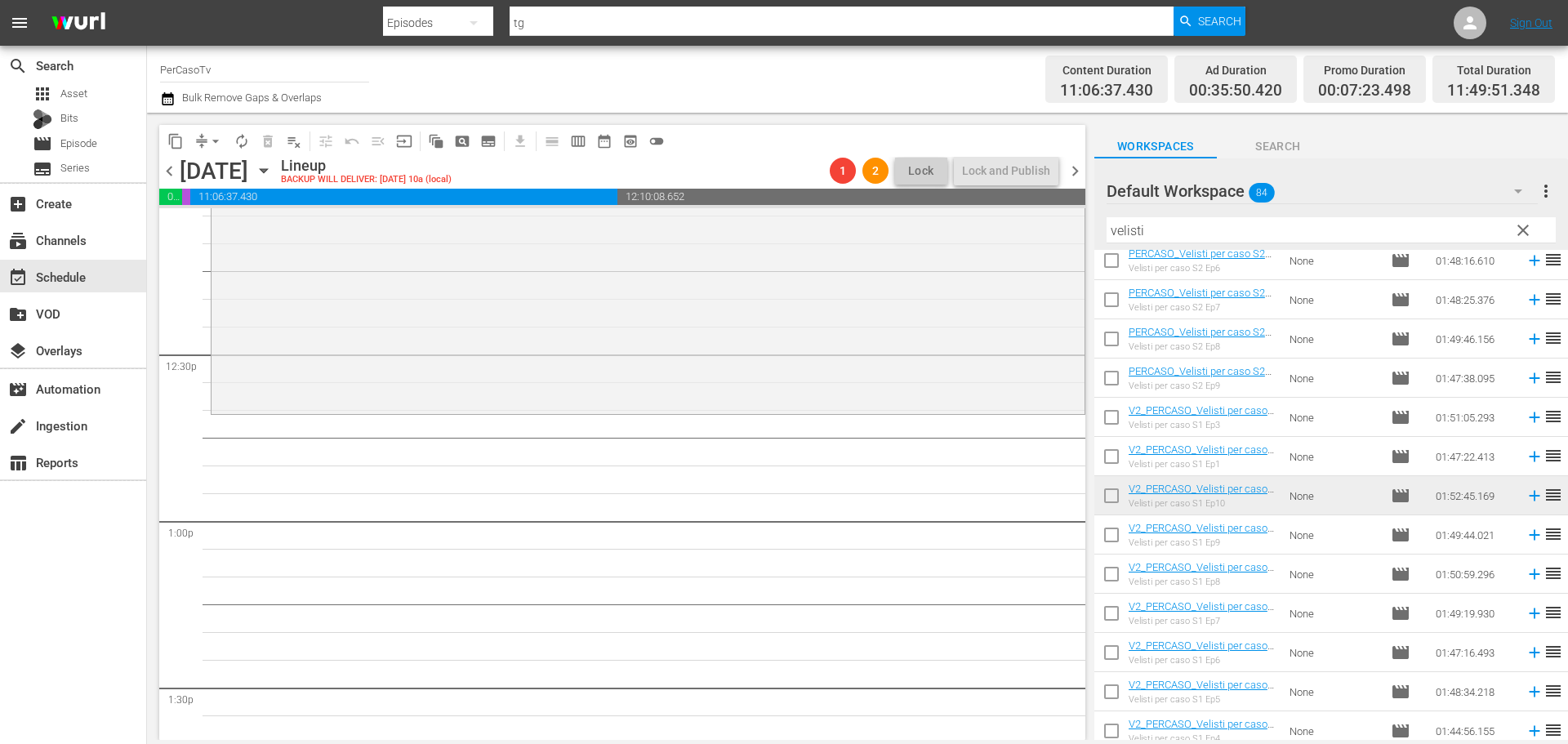
scroll to position [3667, 0]
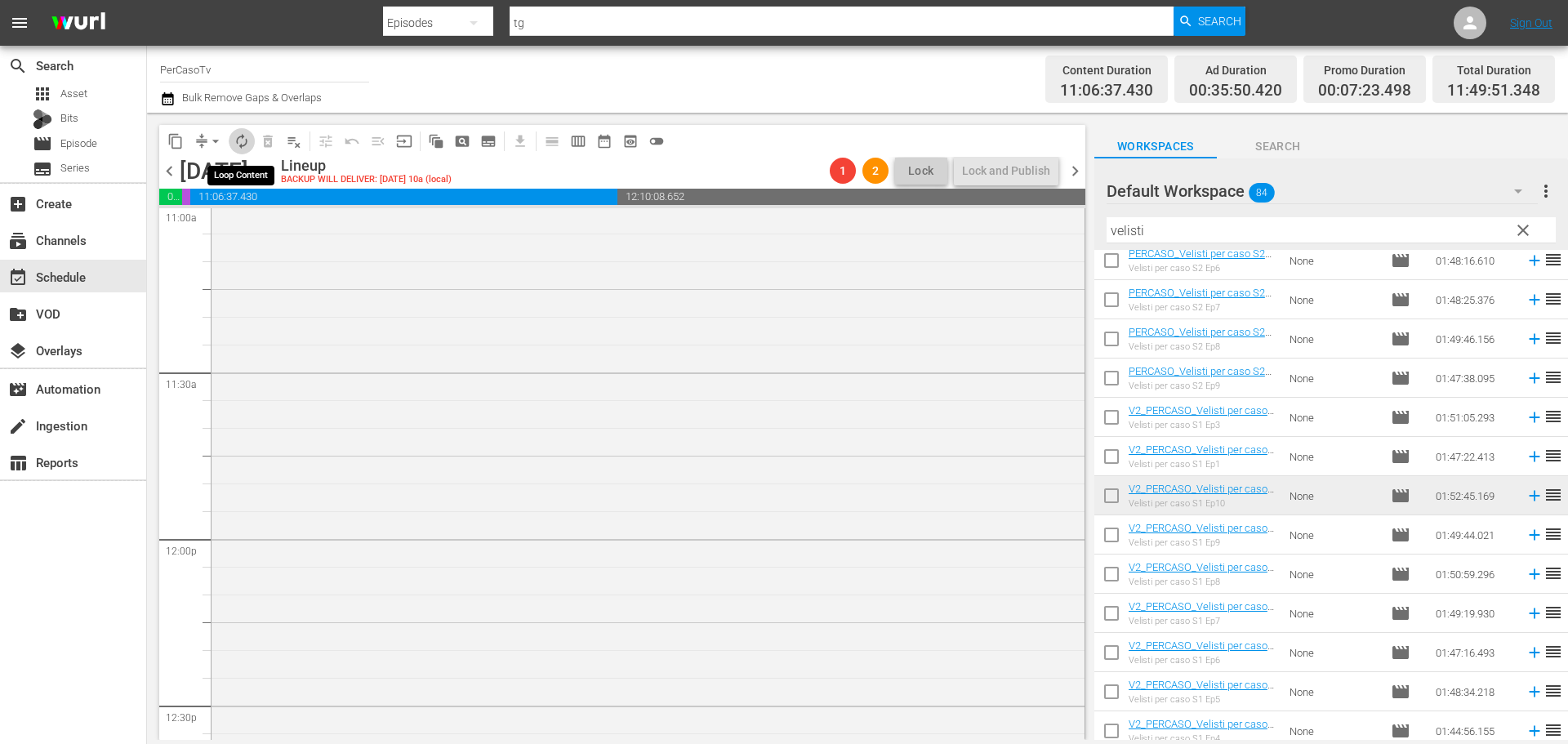
click at [237, 142] on span "autorenew_outlined" at bounding box center [242, 142] width 16 height 16
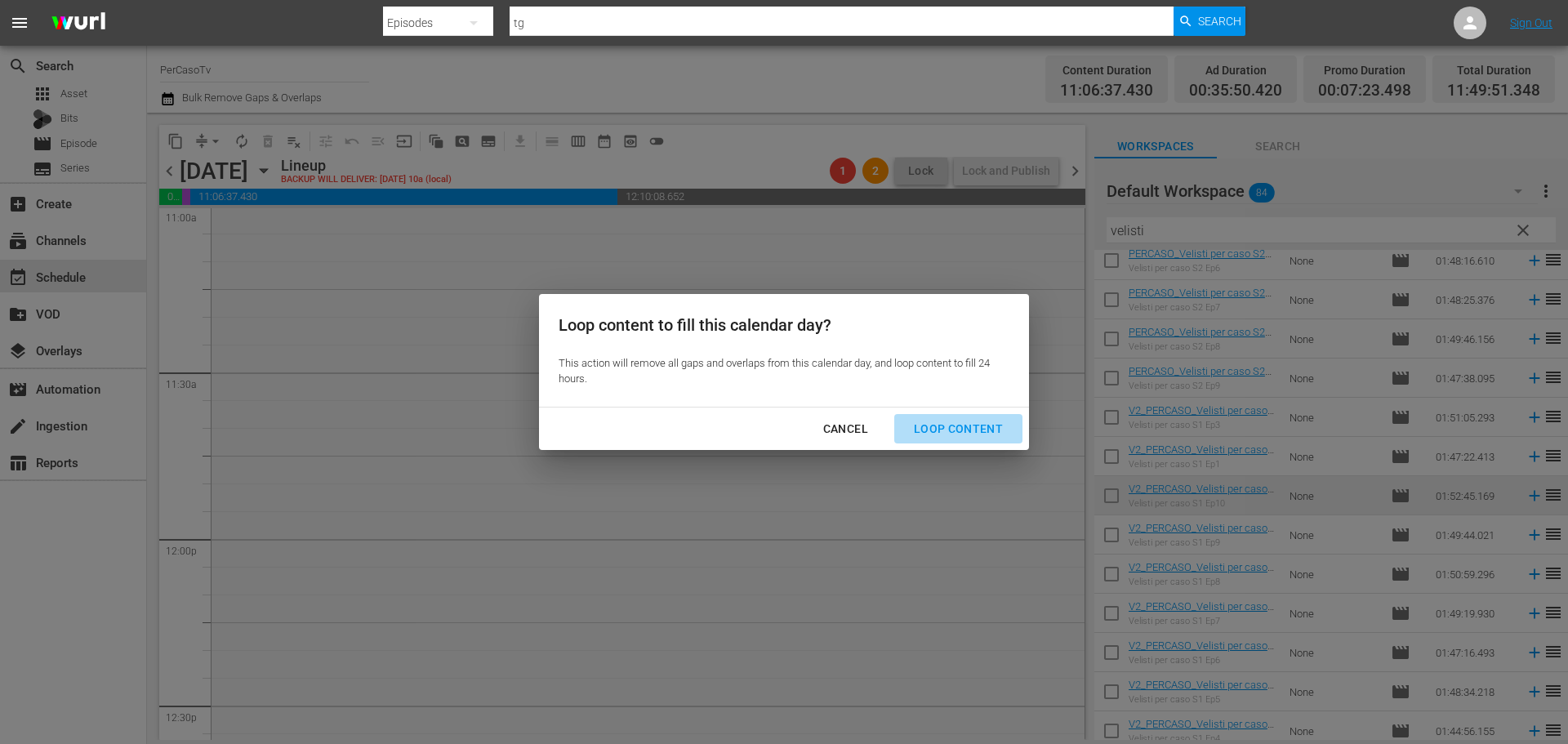
click at [993, 430] on div "Loop Content" at bounding box center [958, 429] width 115 height 21
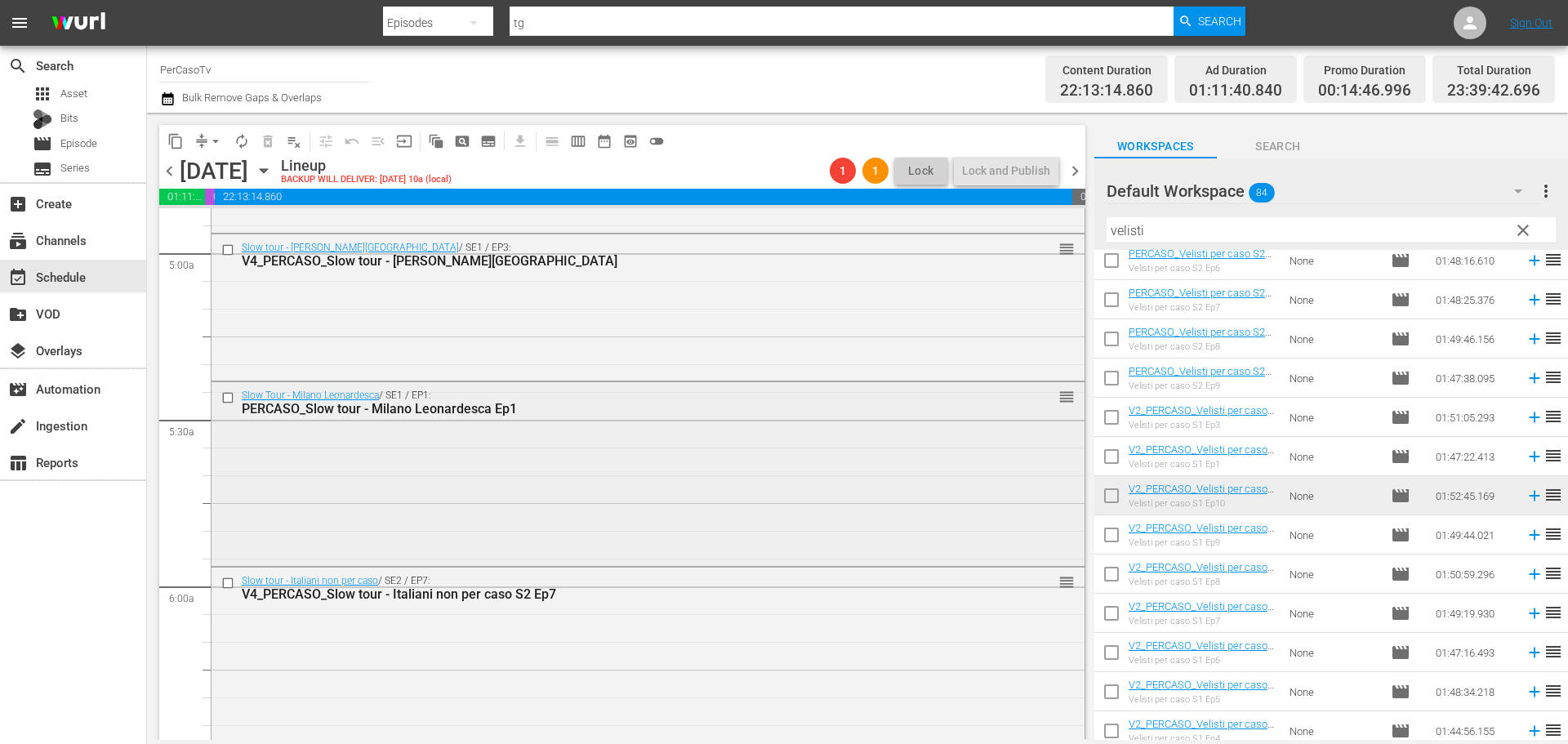
scroll to position [1522, 0]
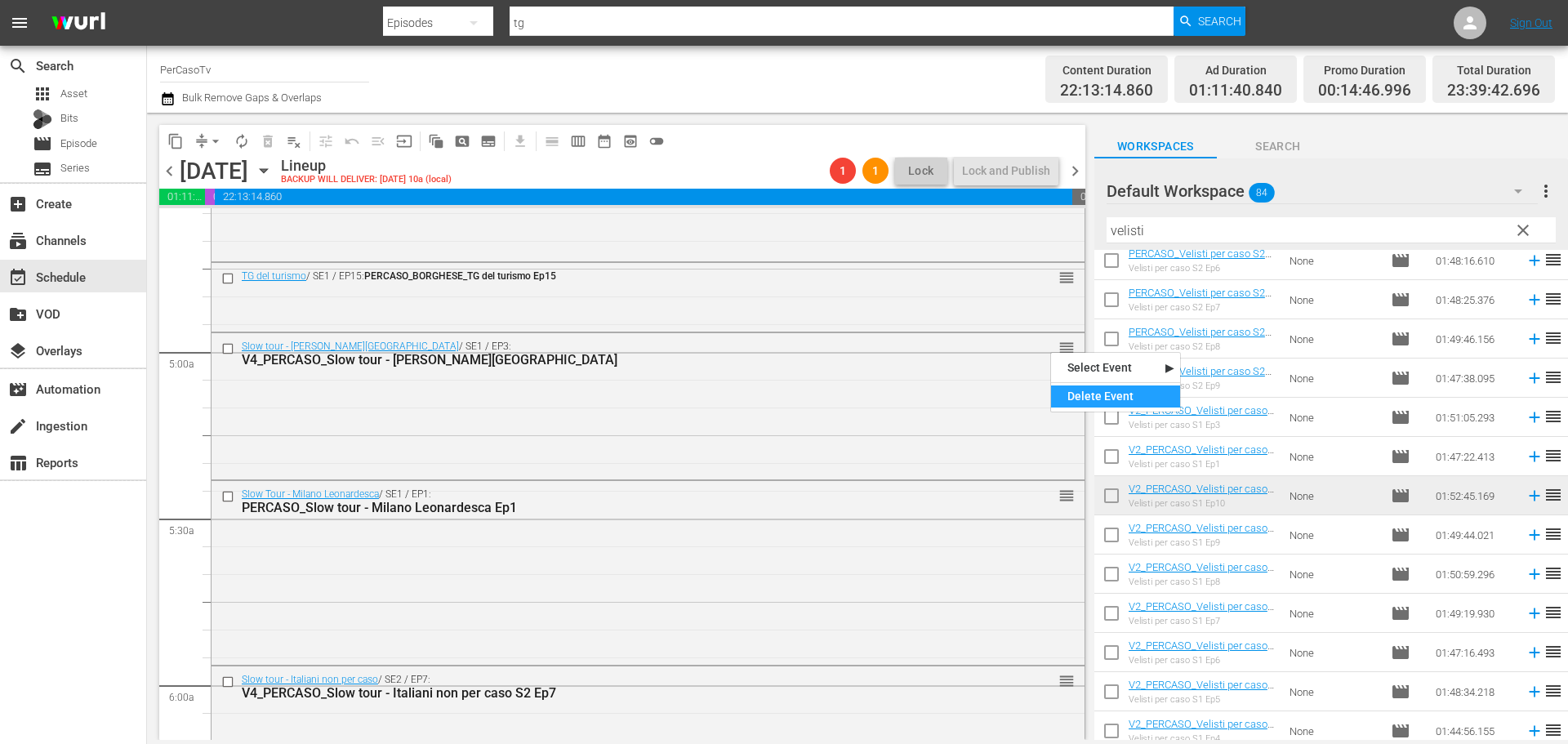
click at [1065, 398] on div "Delete Event" at bounding box center [1115, 396] width 129 height 22
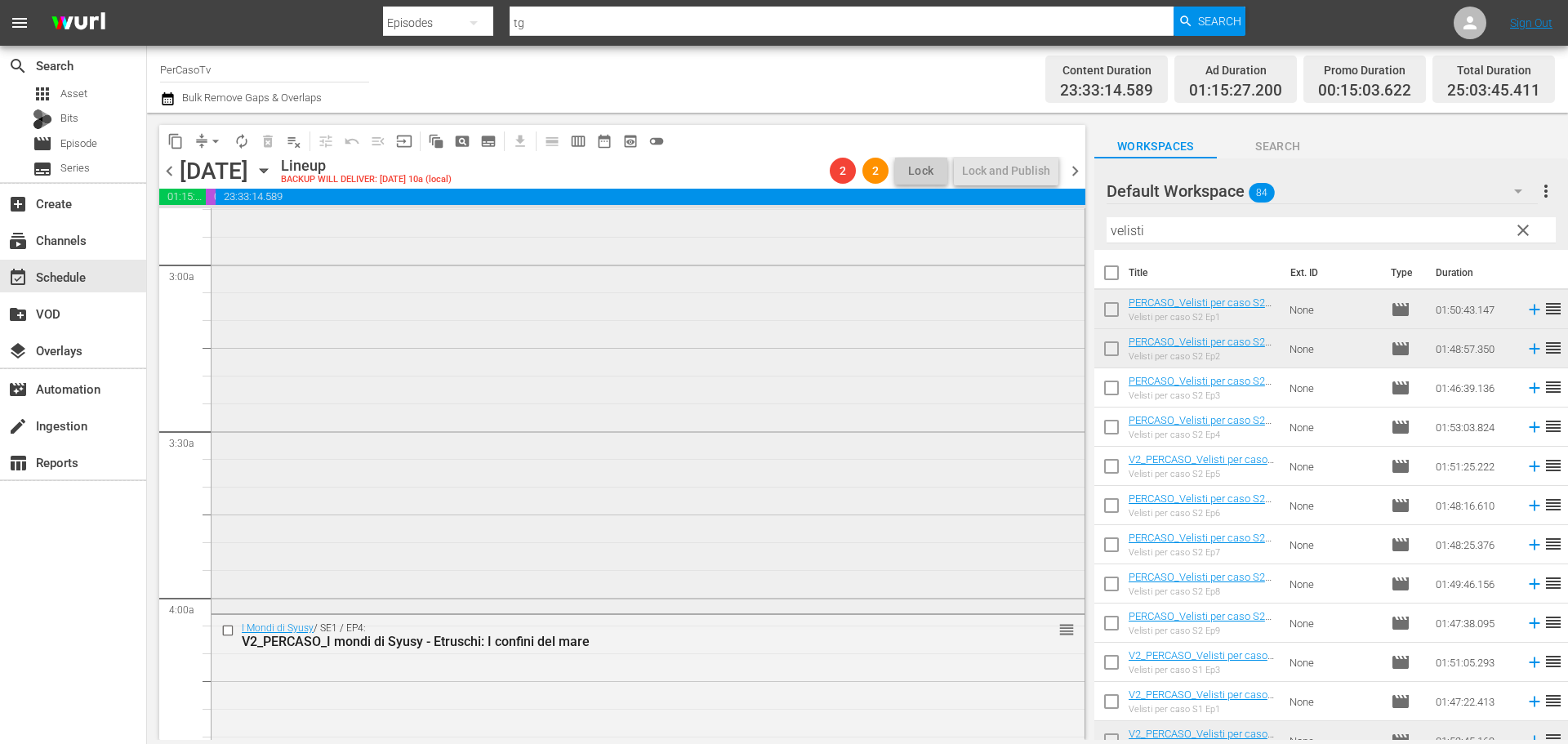
scroll to position [782, 0]
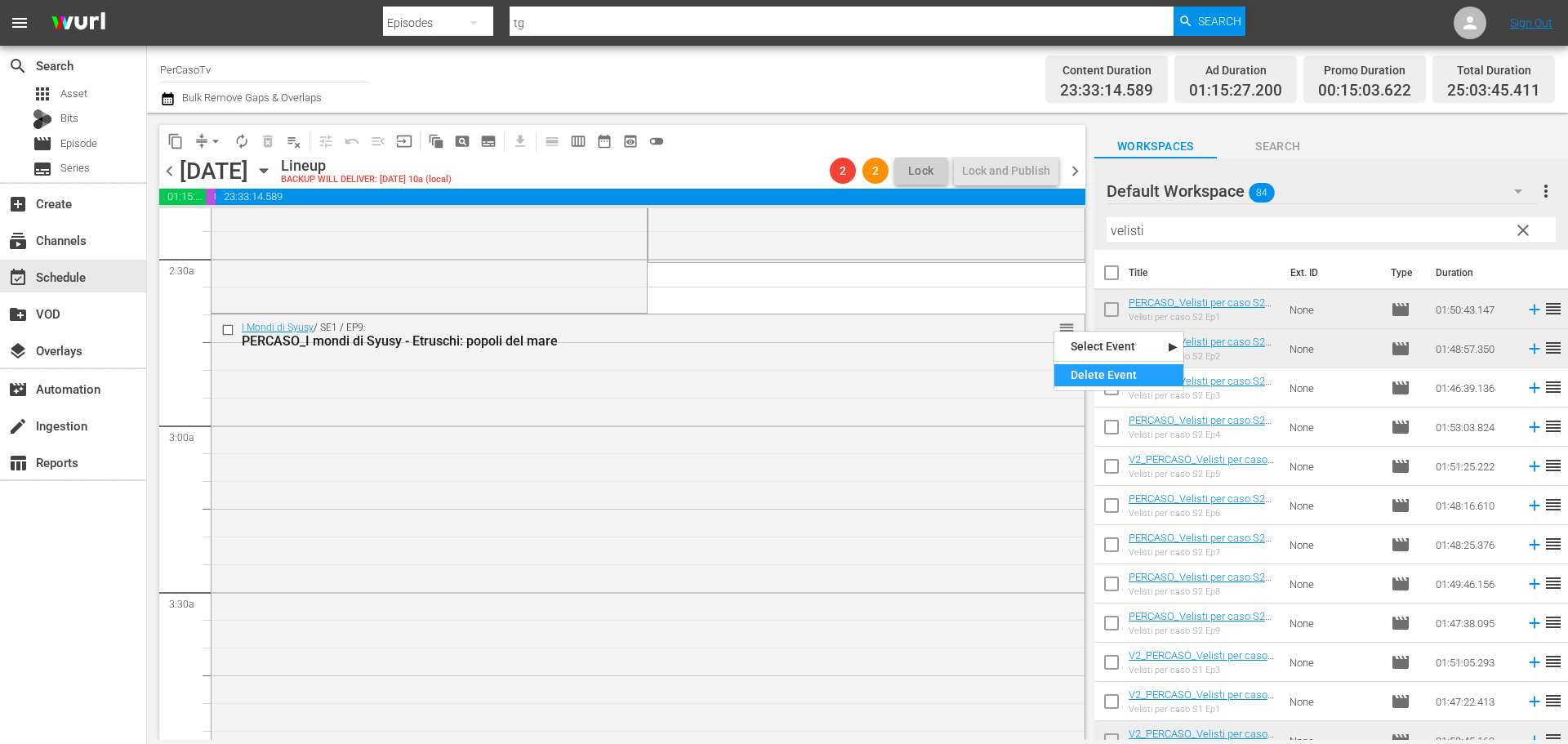
click at [1069, 377] on div "Delete Event" at bounding box center [1119, 374] width 129 height 22
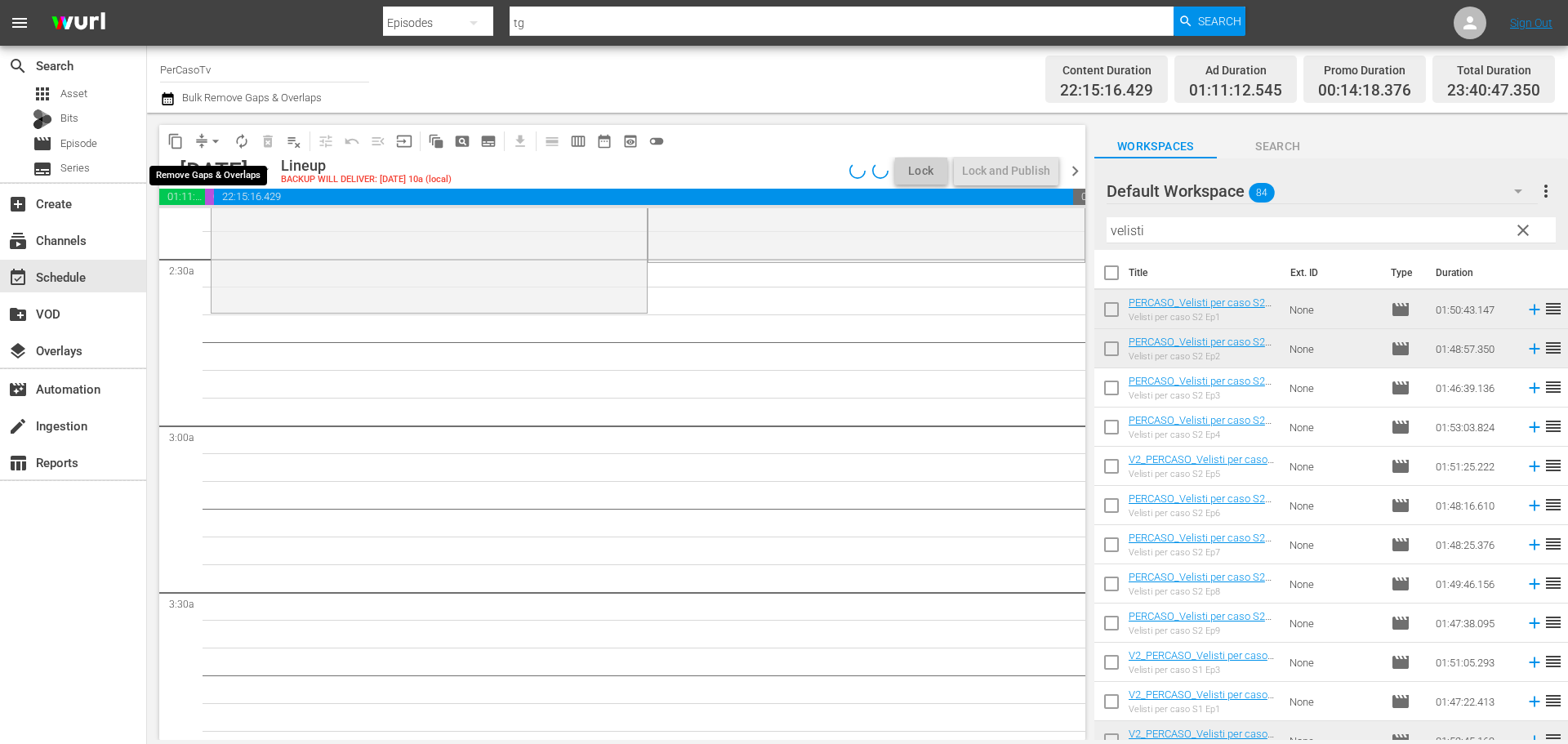
click at [217, 139] on span "arrow_drop_down" at bounding box center [216, 142] width 16 height 16
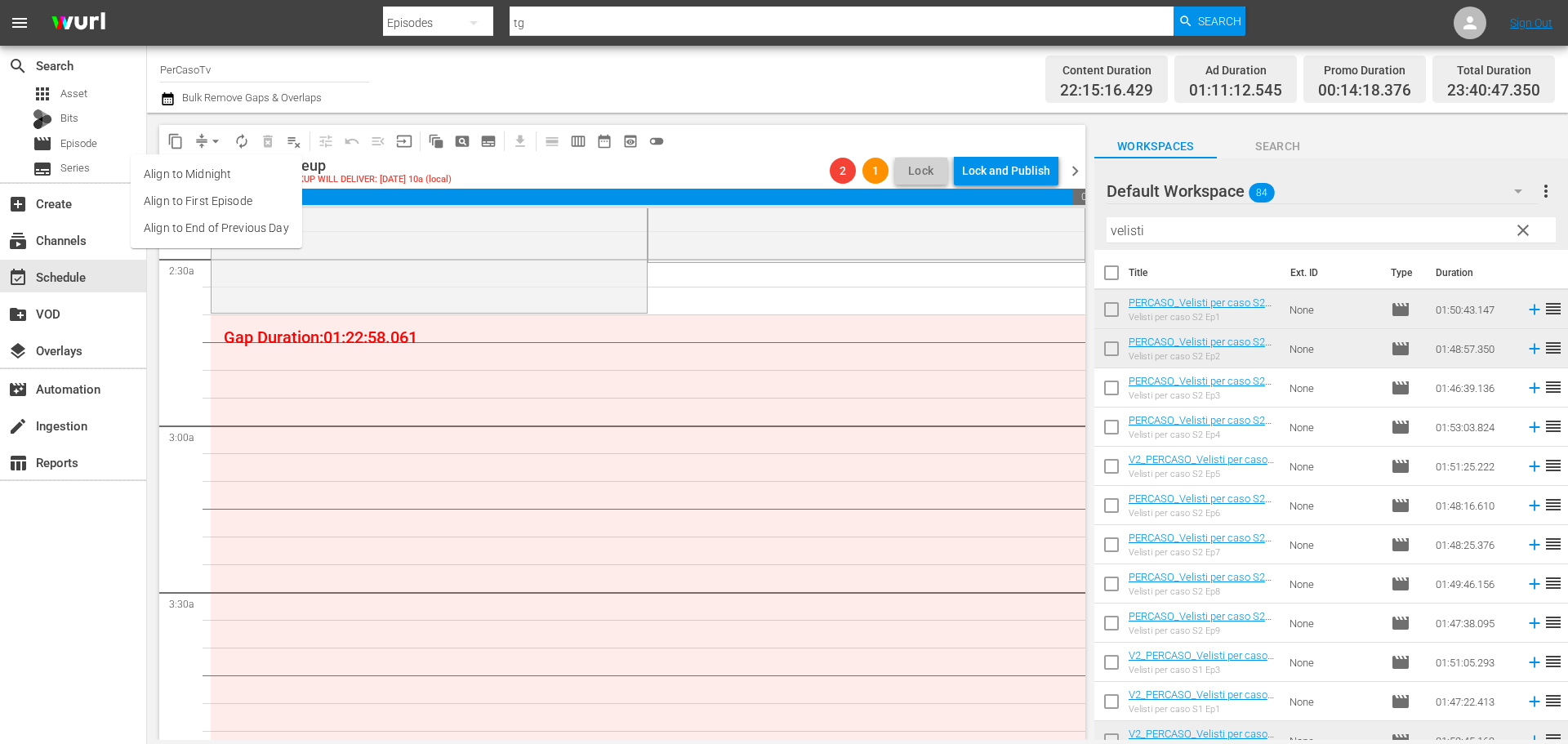
click at [224, 227] on li "Align to End of Previous Day" at bounding box center [216, 228] width 171 height 27
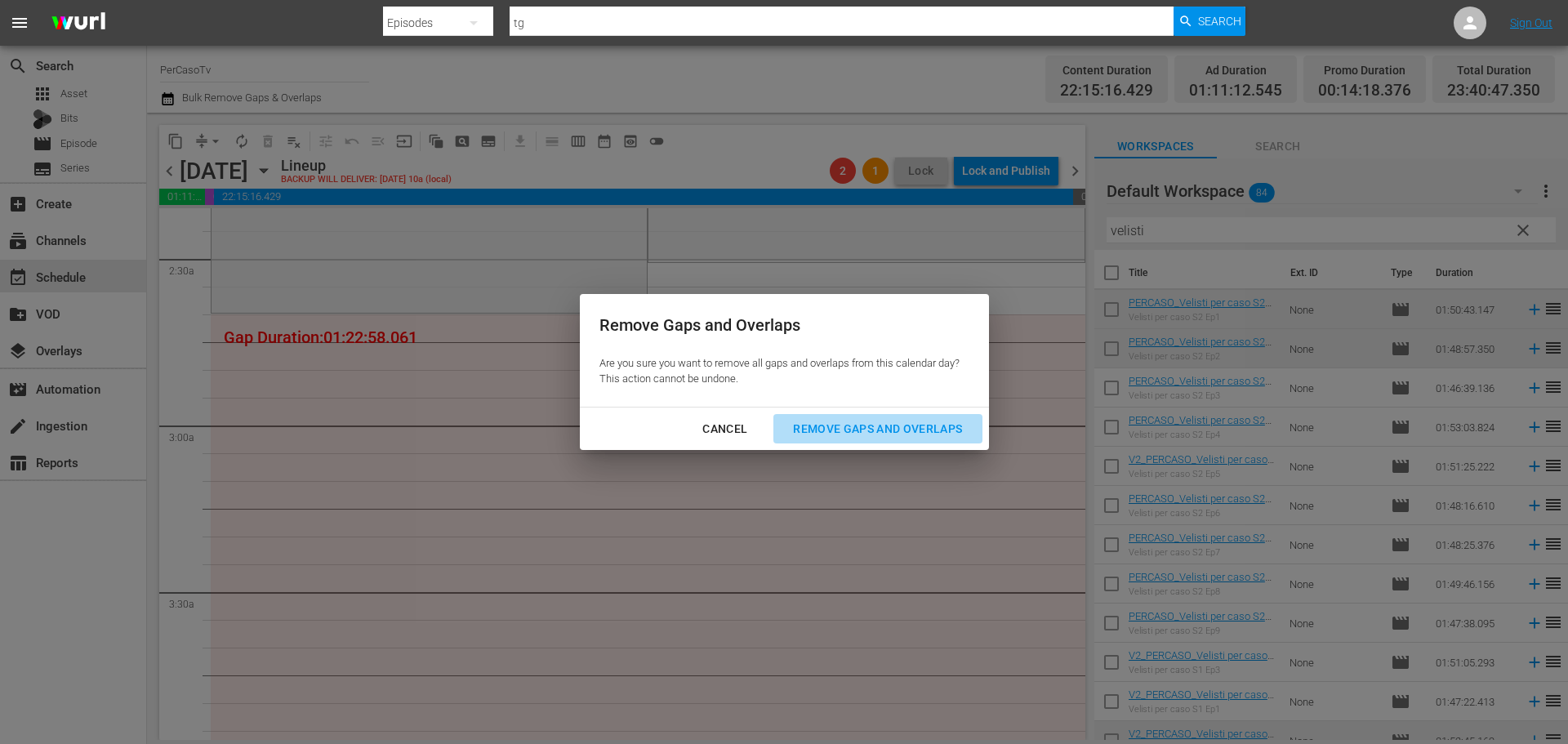
click at [821, 433] on div "Remove Gaps and Overlaps" at bounding box center [877, 429] width 195 height 21
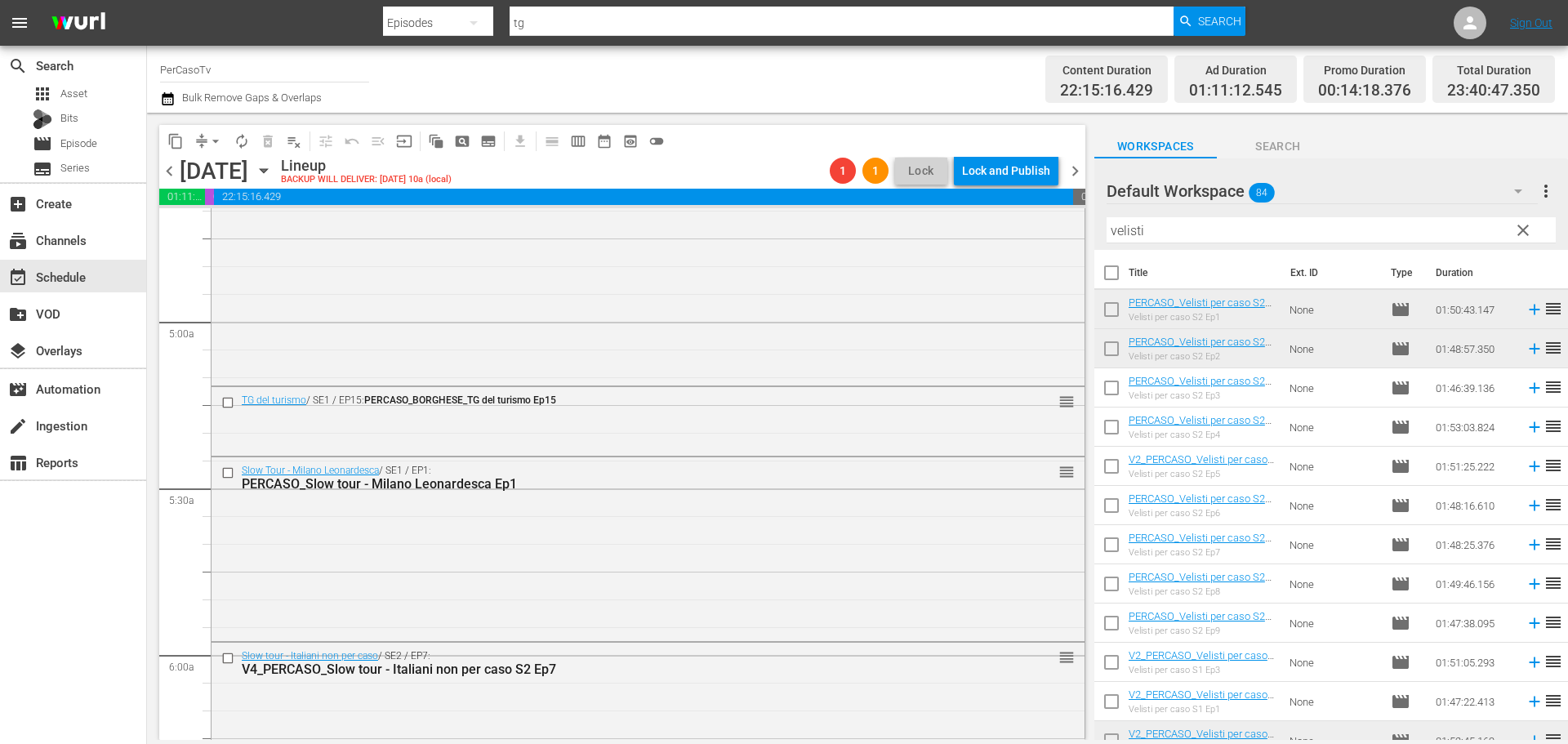
scroll to position [1551, 0]
drag, startPoint x: 1162, startPoint y: 224, endPoint x: 1086, endPoint y: 253, distance: 81.3
click at [1086, 253] on div "content_copy compress arrow_drop_down autorenew_outlined delete_forever_outline…" at bounding box center [858, 426] width 1421 height 627
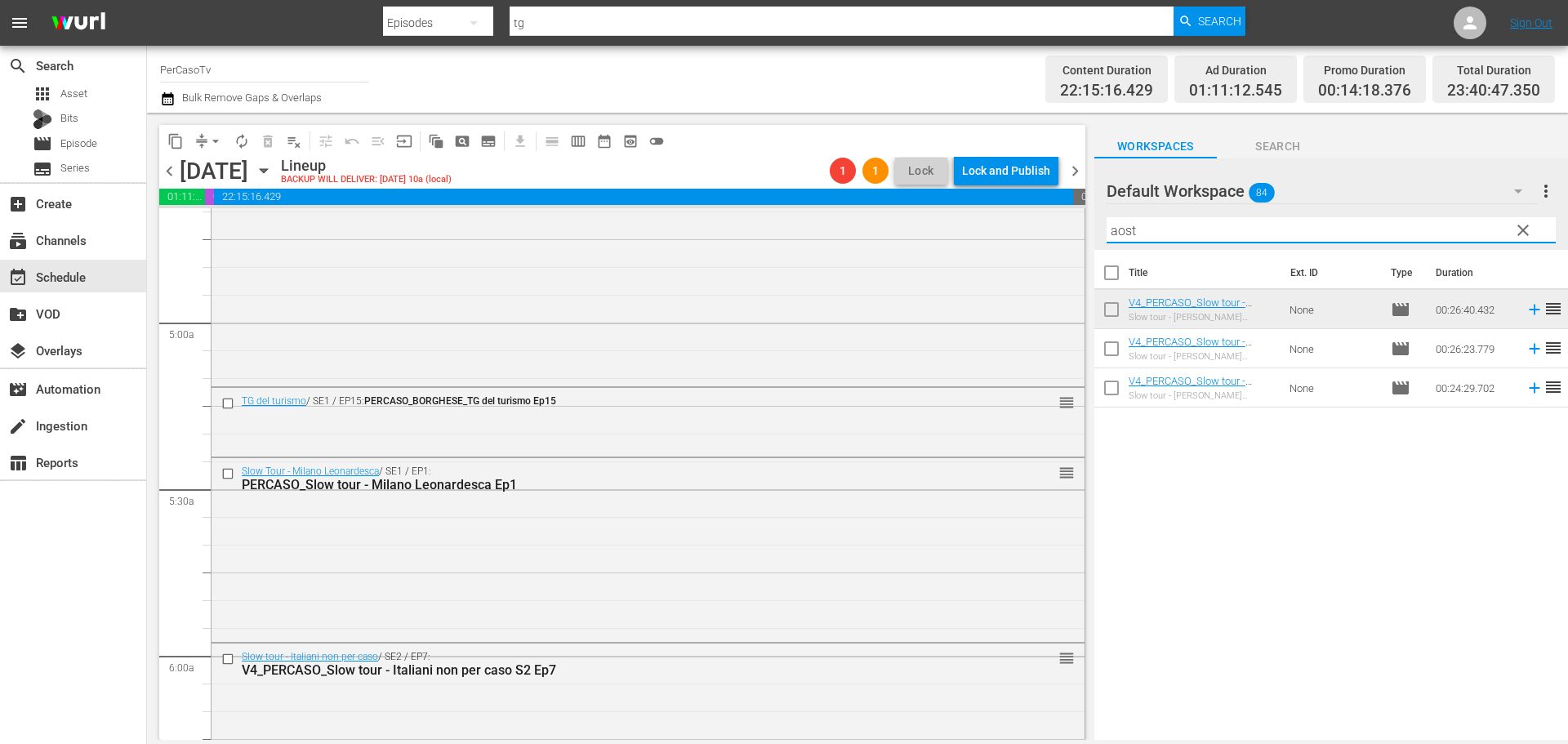
type input "aost"
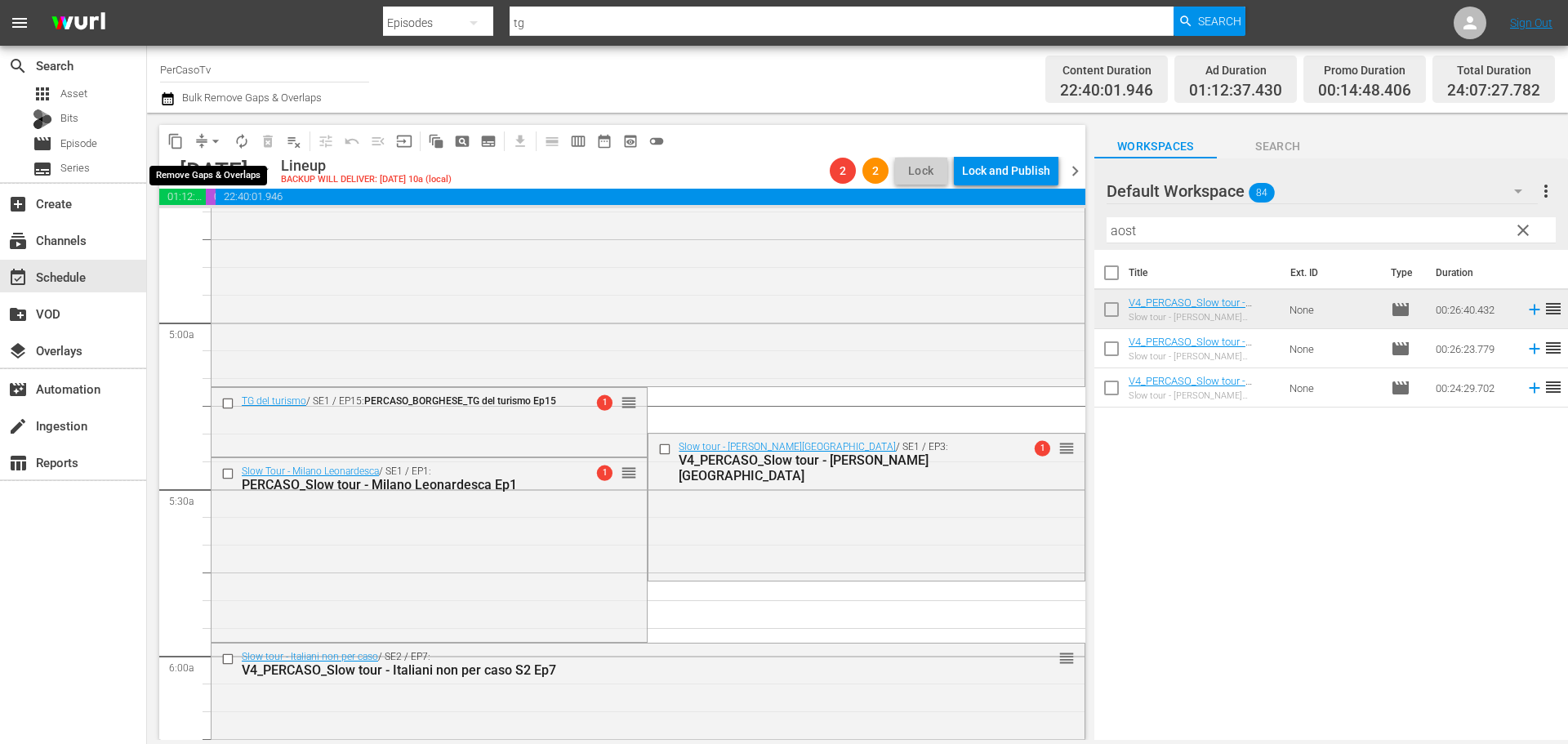
click at [213, 142] on span "arrow_drop_down" at bounding box center [216, 142] width 16 height 16
click at [205, 225] on li "Align to End of Previous Day" at bounding box center [216, 228] width 171 height 27
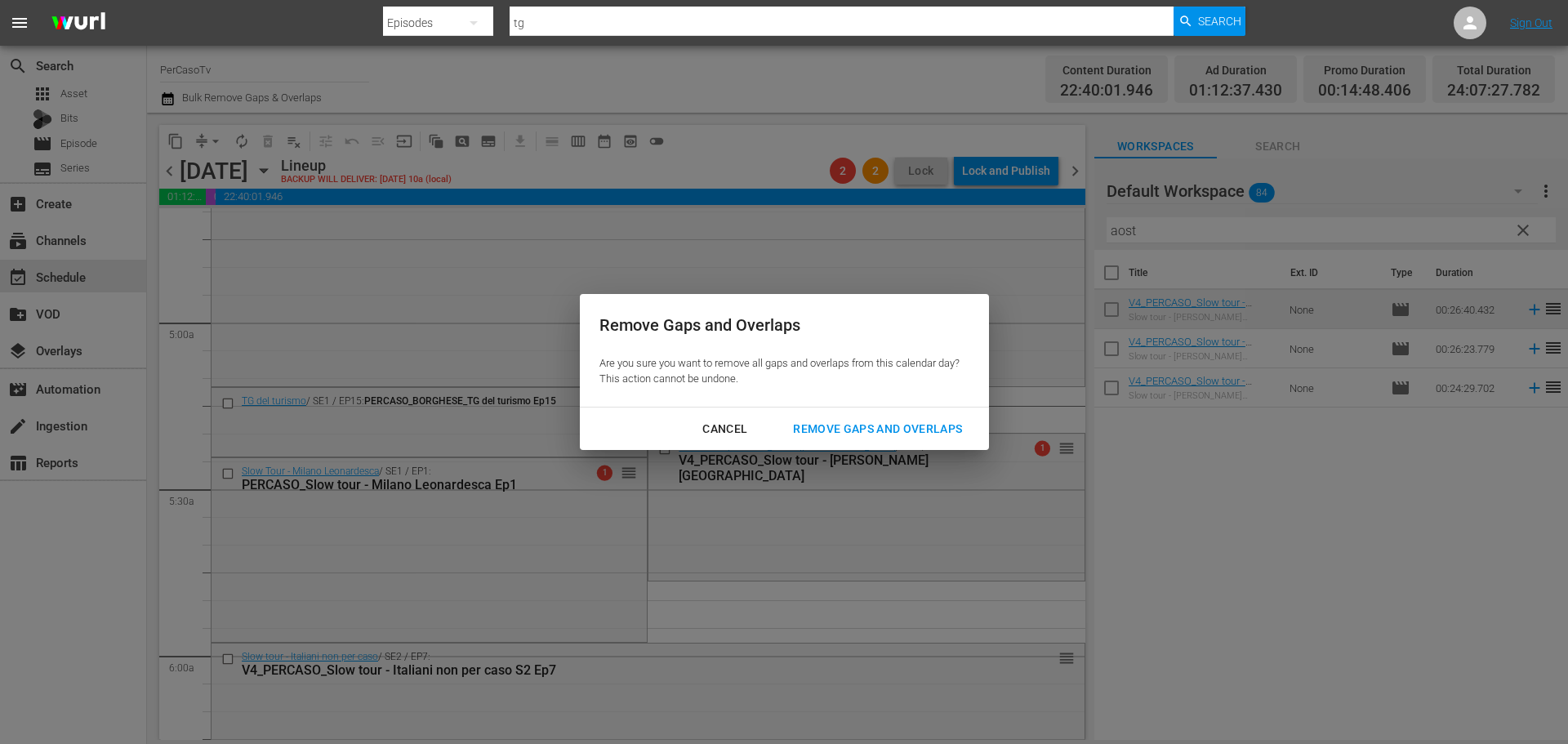
click at [886, 421] on div "Remove Gaps and Overlaps" at bounding box center [877, 429] width 195 height 21
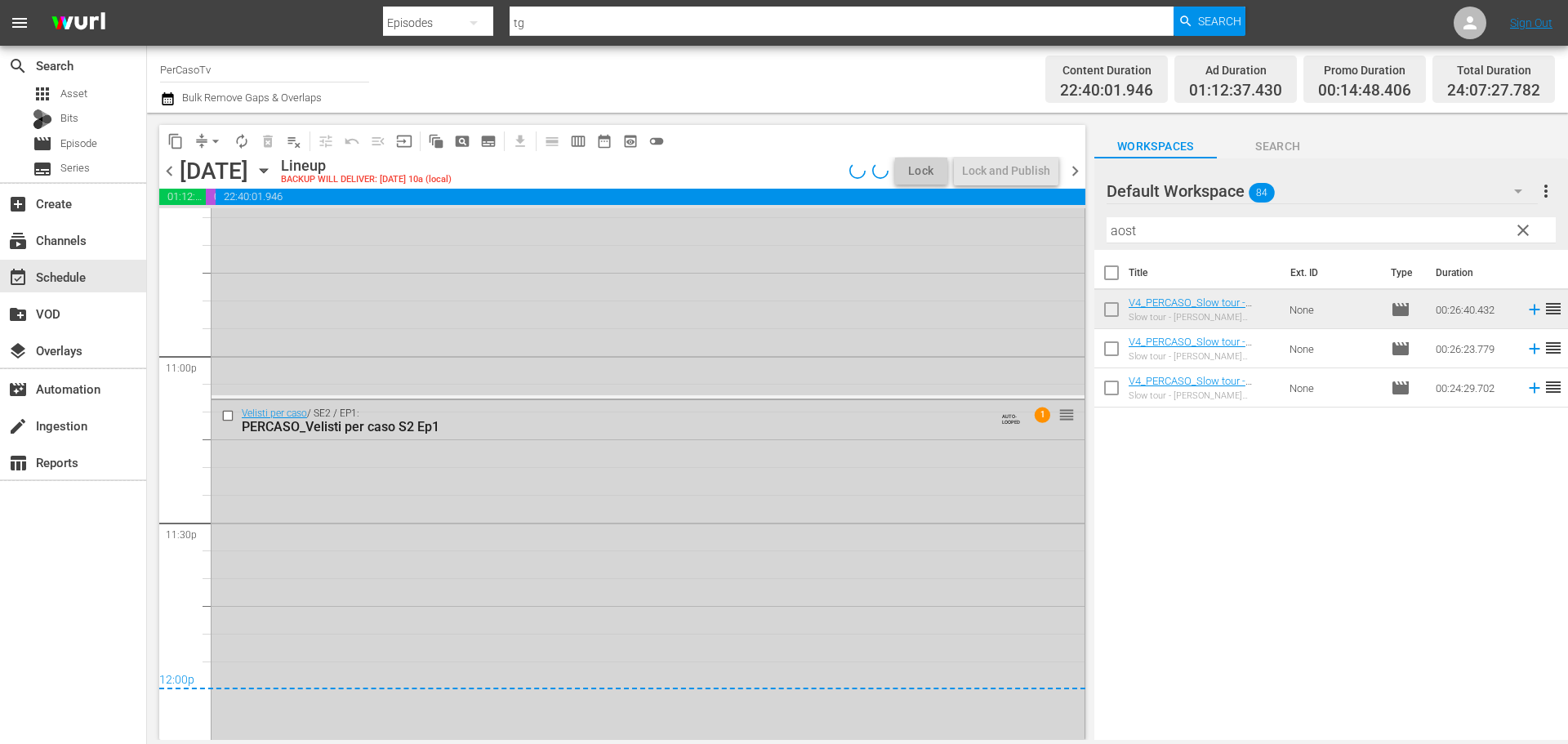
scroll to position [7554, 0]
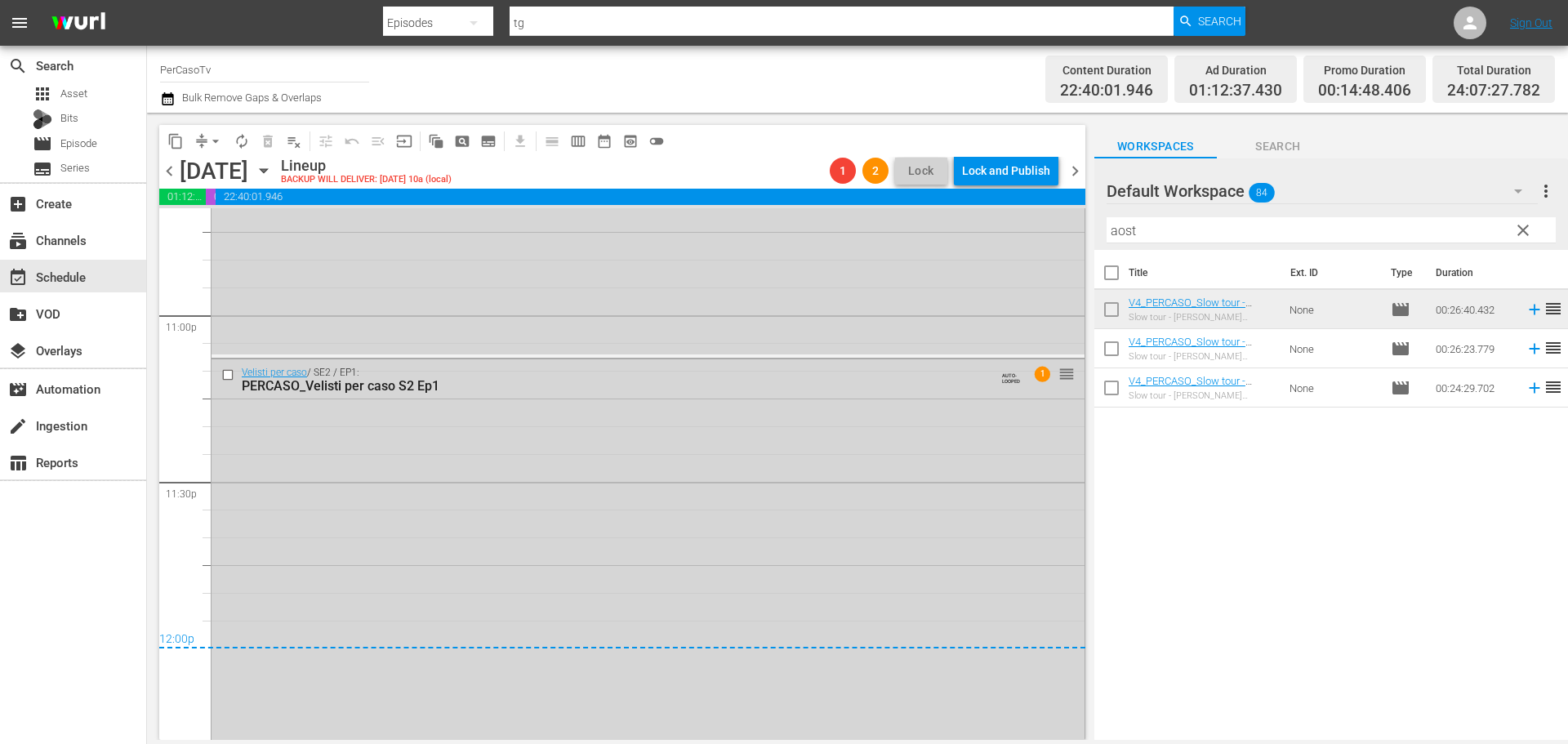
click at [1077, 172] on span "chevron_right" at bounding box center [1074, 170] width 21 height 21
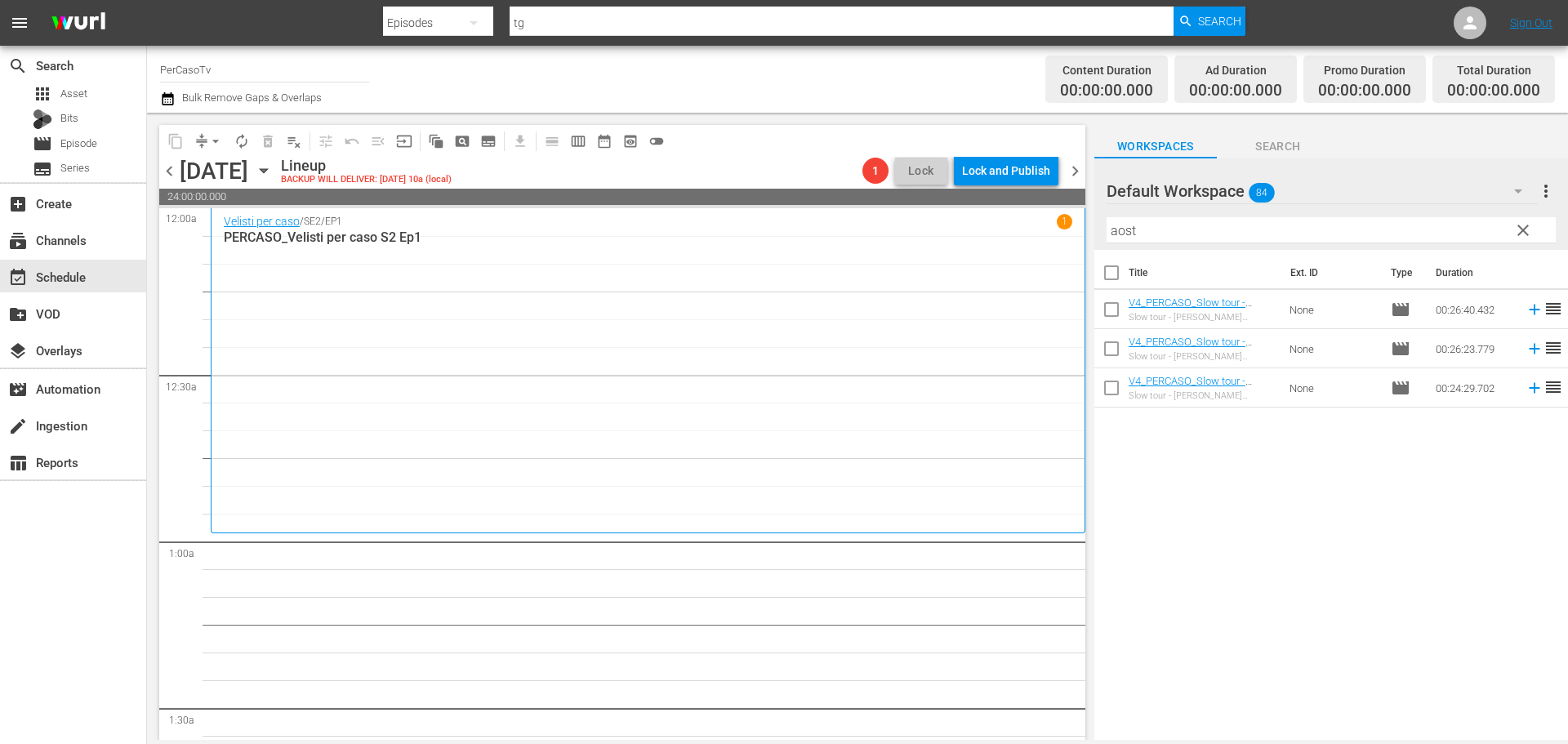
drag, startPoint x: 1517, startPoint y: 230, endPoint x: 493, endPoint y: 2, distance: 1049.1
click at [1517, 230] on span "clear" at bounding box center [1523, 230] width 20 height 20
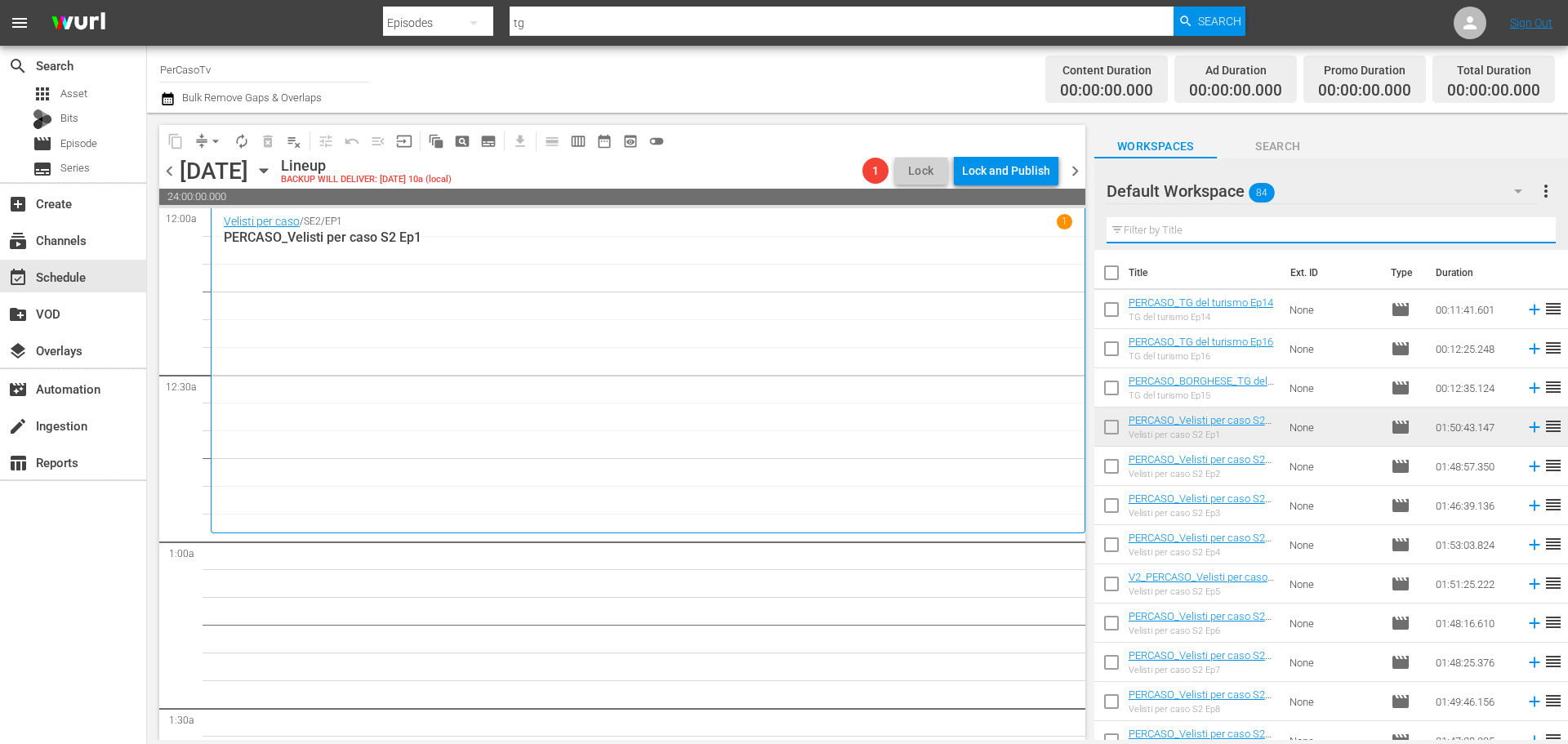
click at [1205, 238] on input "text" at bounding box center [1331, 230] width 449 height 26
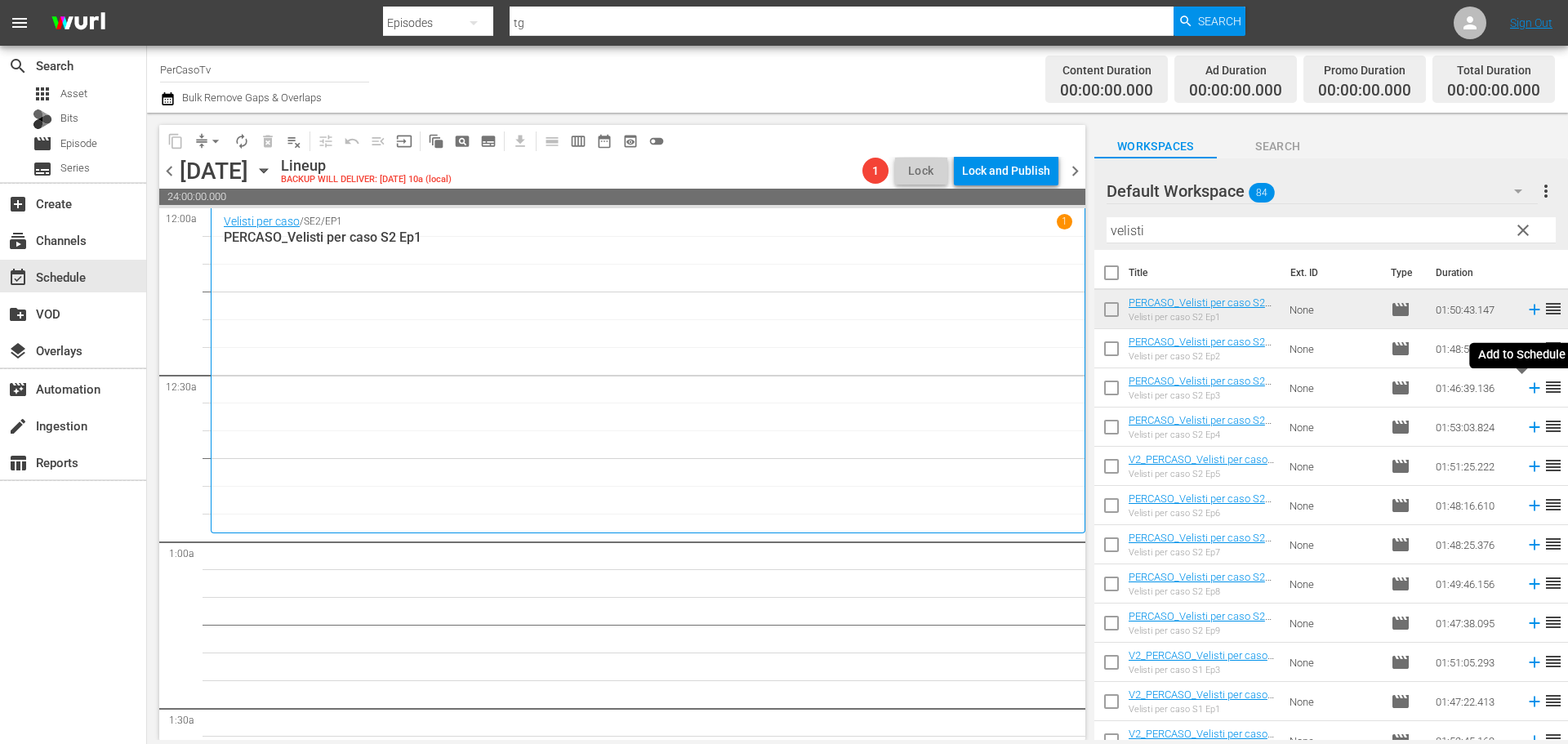
click at [1525, 390] on icon at bounding box center [1534, 388] width 18 height 18
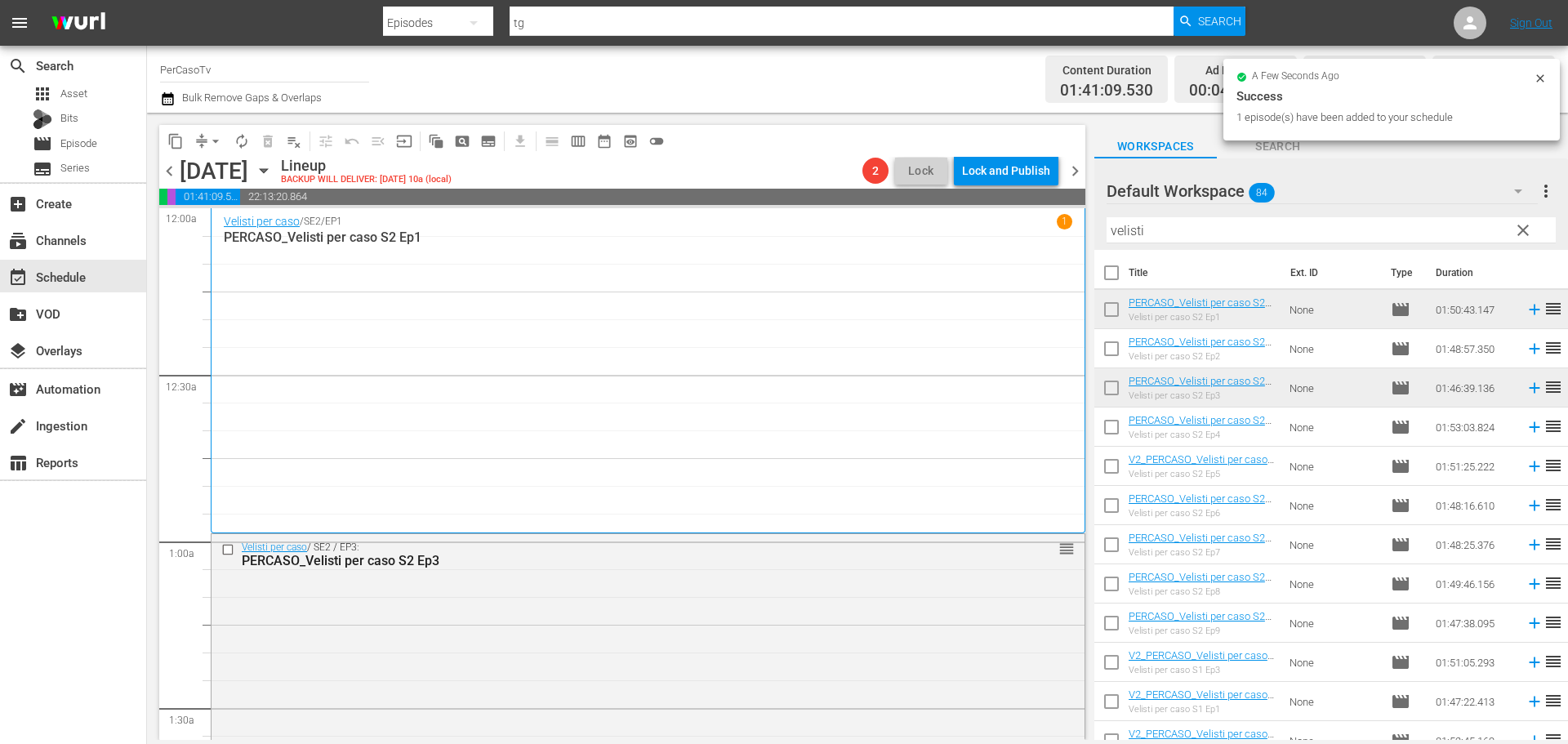
click at [1068, 246] on div "content_copy compress arrow_drop_down autorenew_outlined delete_forever_outline…" at bounding box center [858, 426] width 1421 height 627
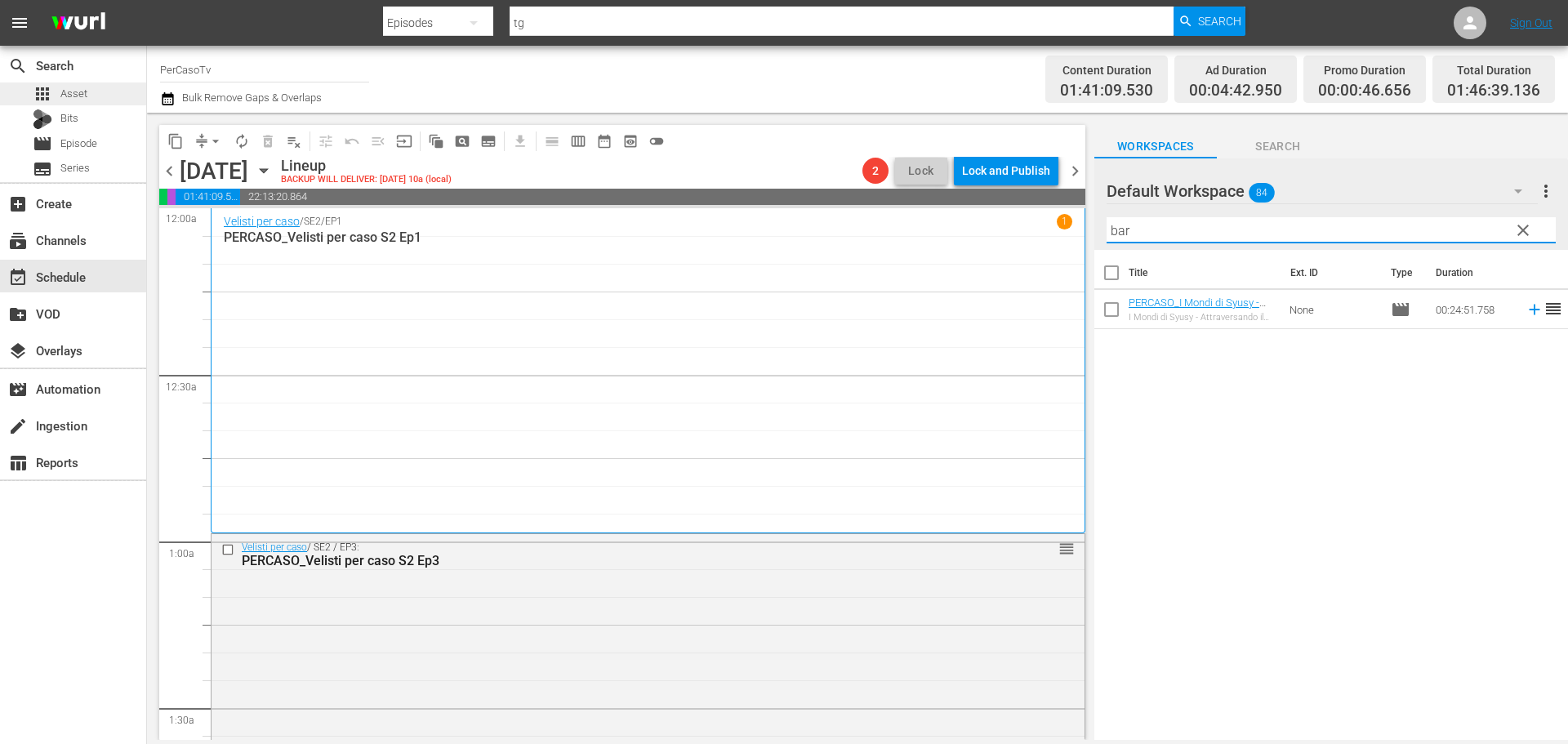
type input "bar"
click at [71, 96] on span "Asset" at bounding box center [73, 94] width 27 height 16
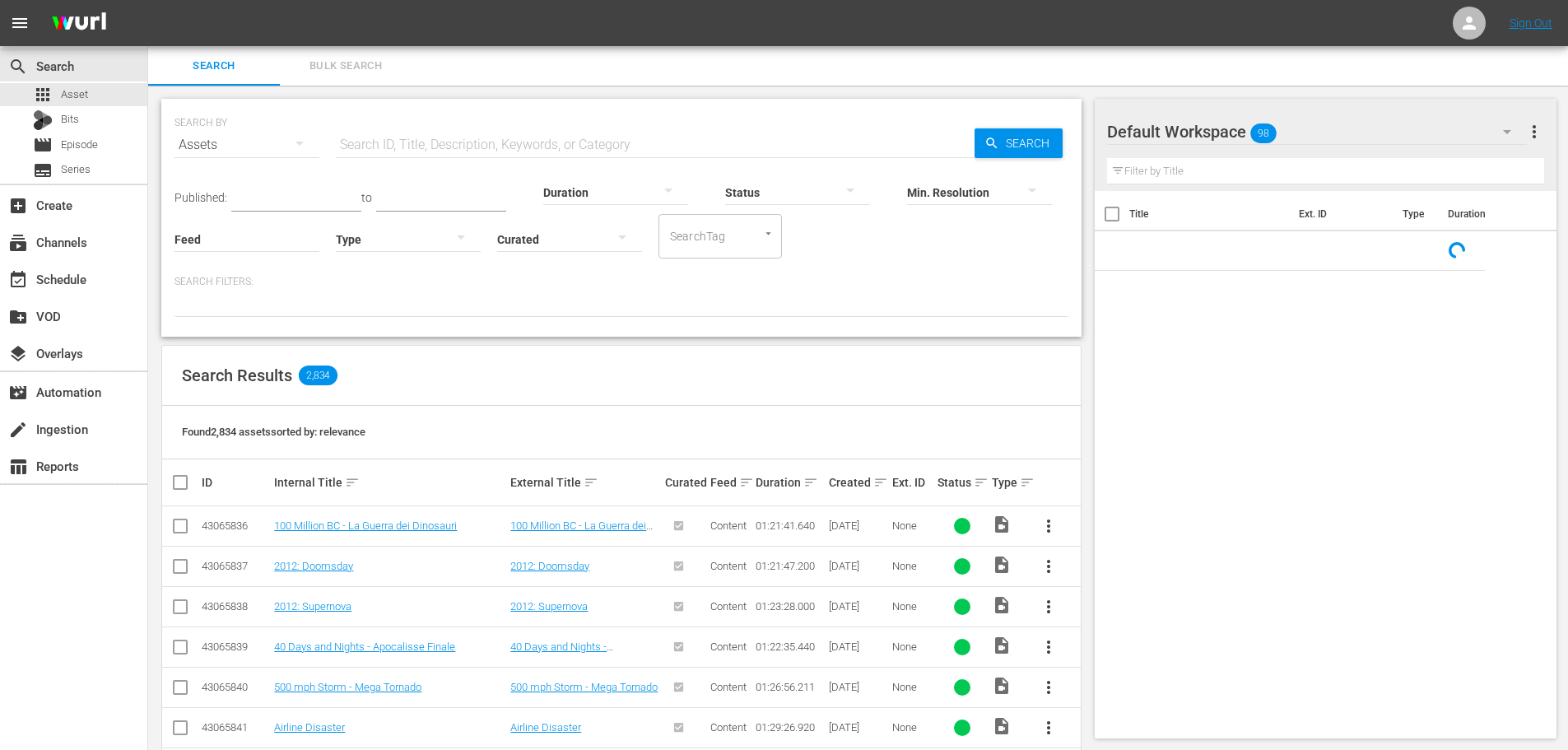
click at [443, 232] on button "button" at bounding box center [461, 237] width 40 height 40
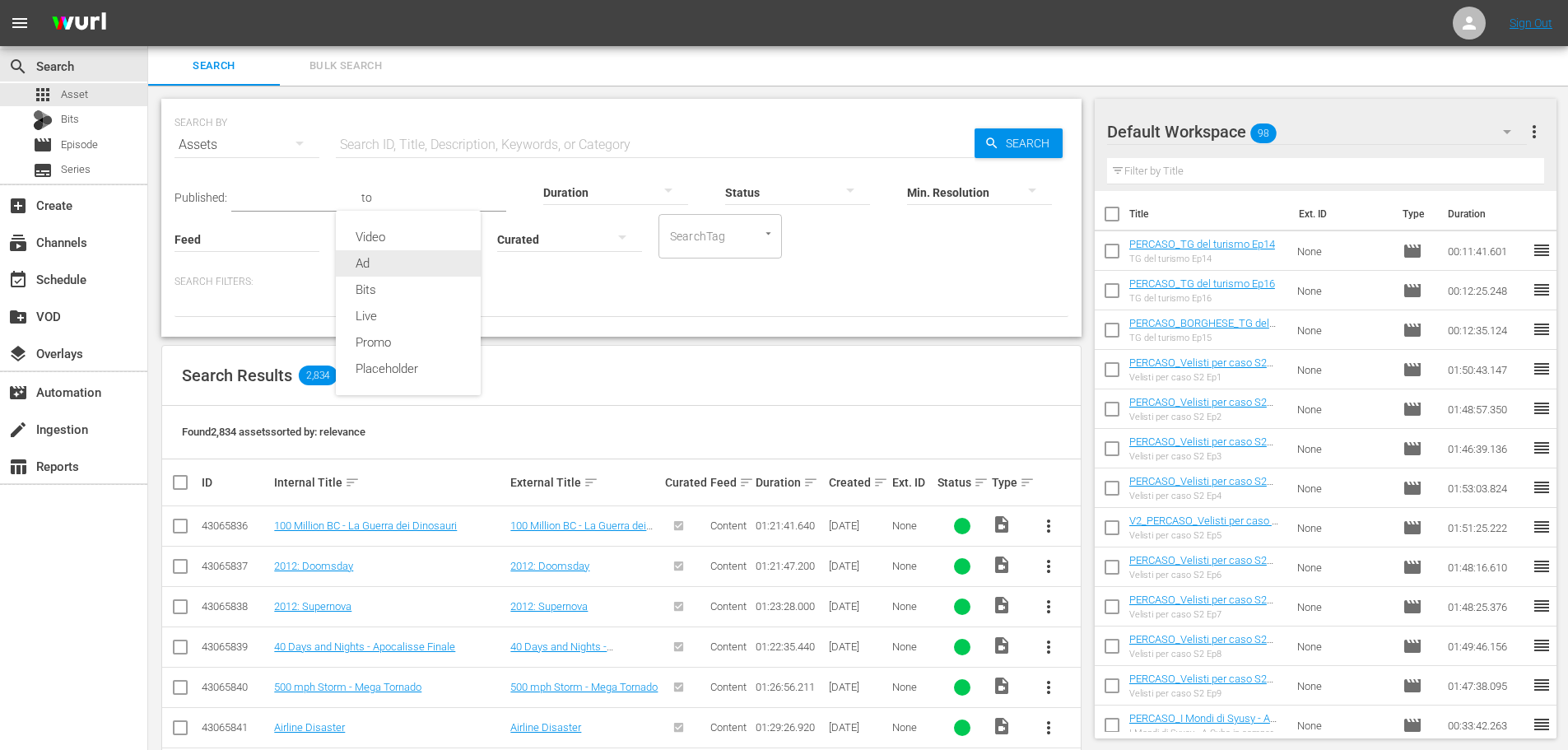
click at [438, 259] on div "Ad" at bounding box center [408, 264] width 145 height 27
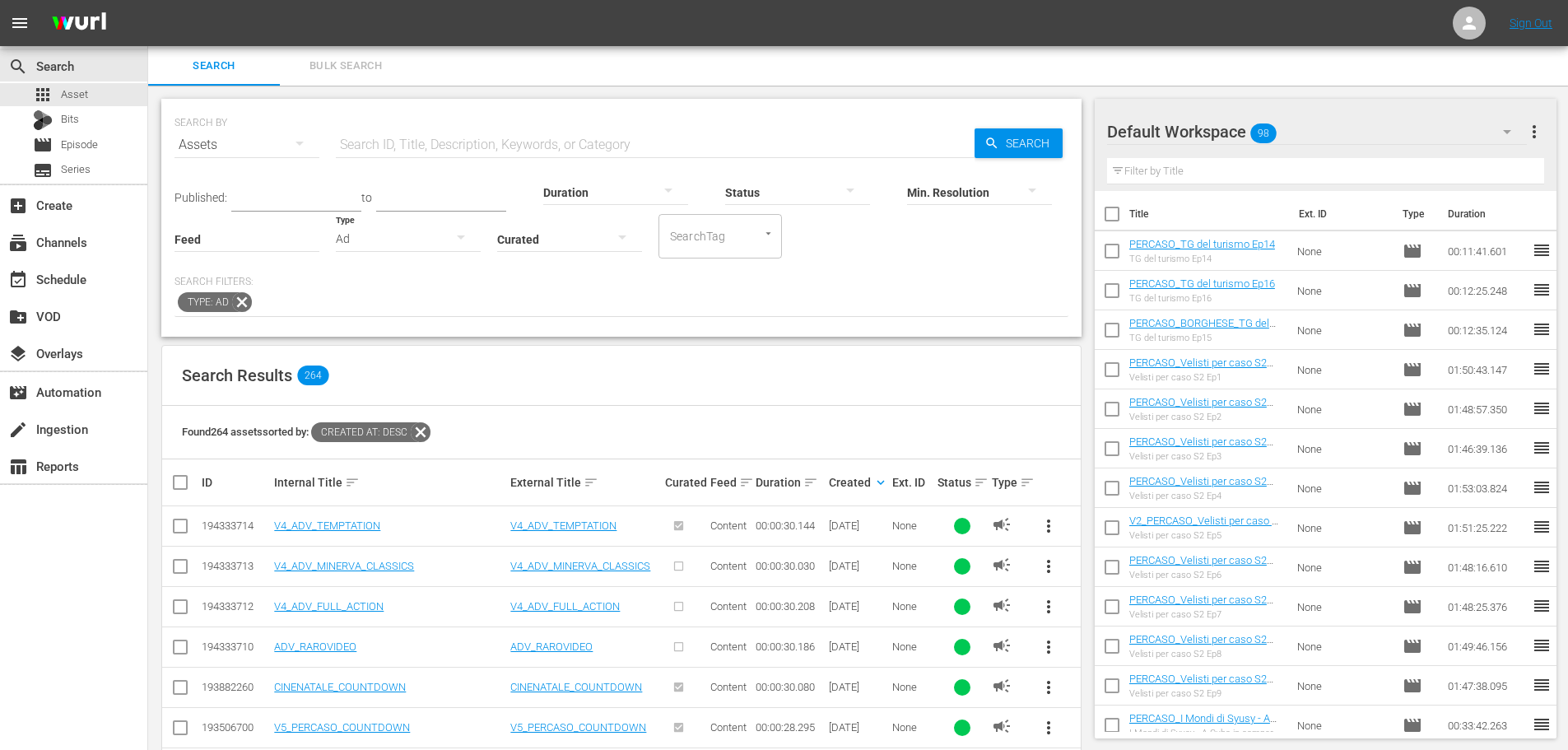
click at [390, 145] on input "text" at bounding box center [655, 145] width 639 height 40
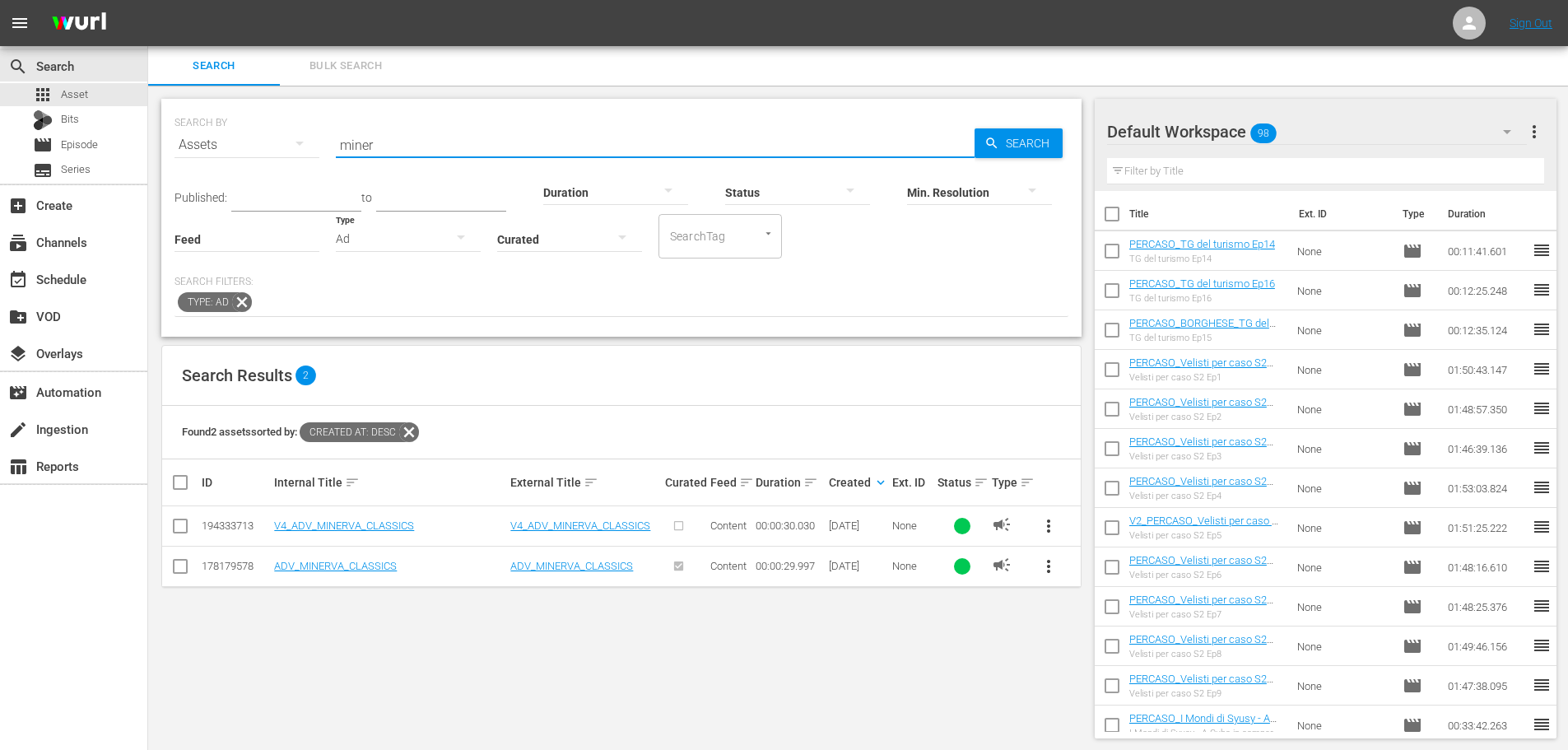
type input "miner"
click at [1049, 568] on span "more_vert" at bounding box center [1049, 567] width 20 height 20
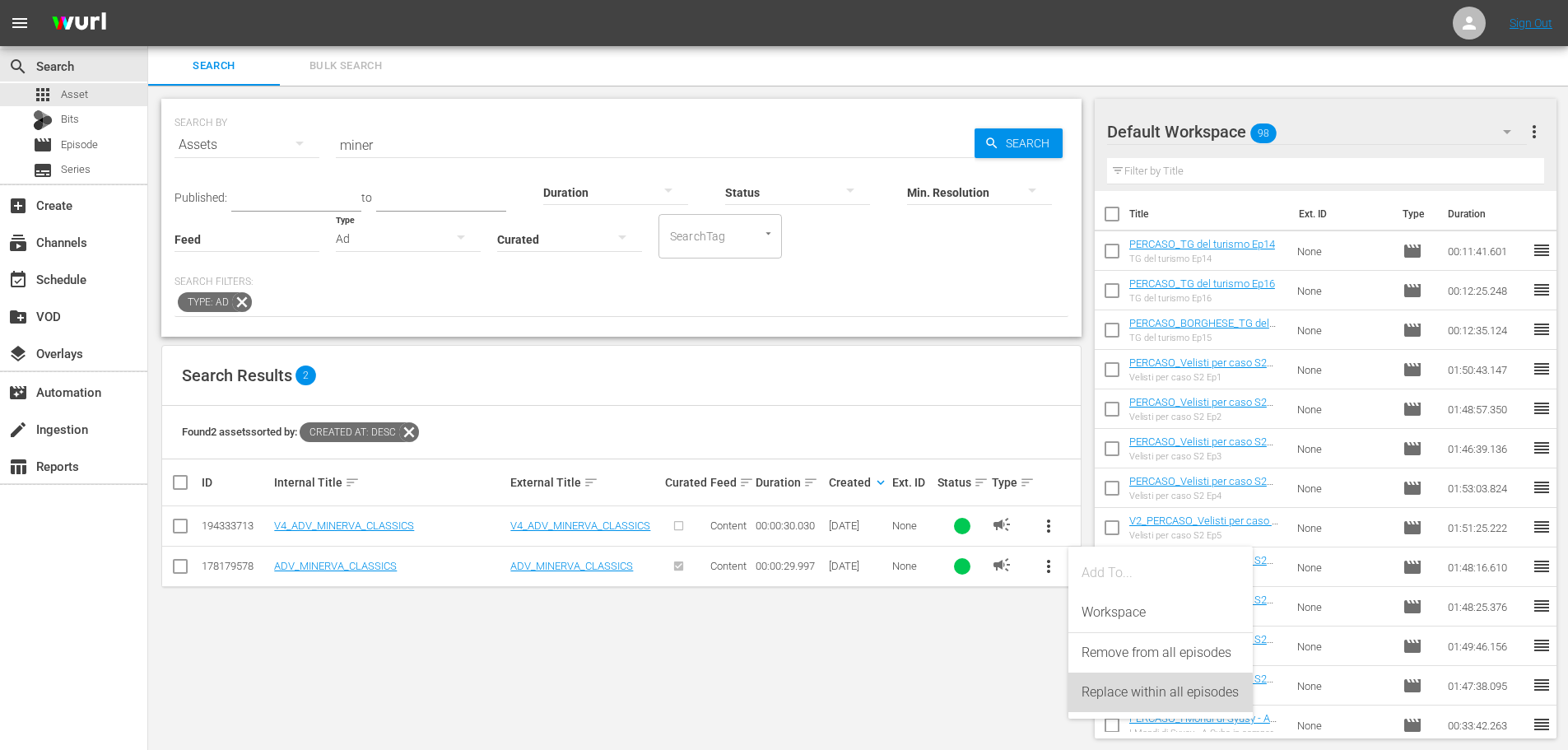
click at [1136, 695] on div "Replace within all episodes" at bounding box center [1160, 692] width 158 height 40
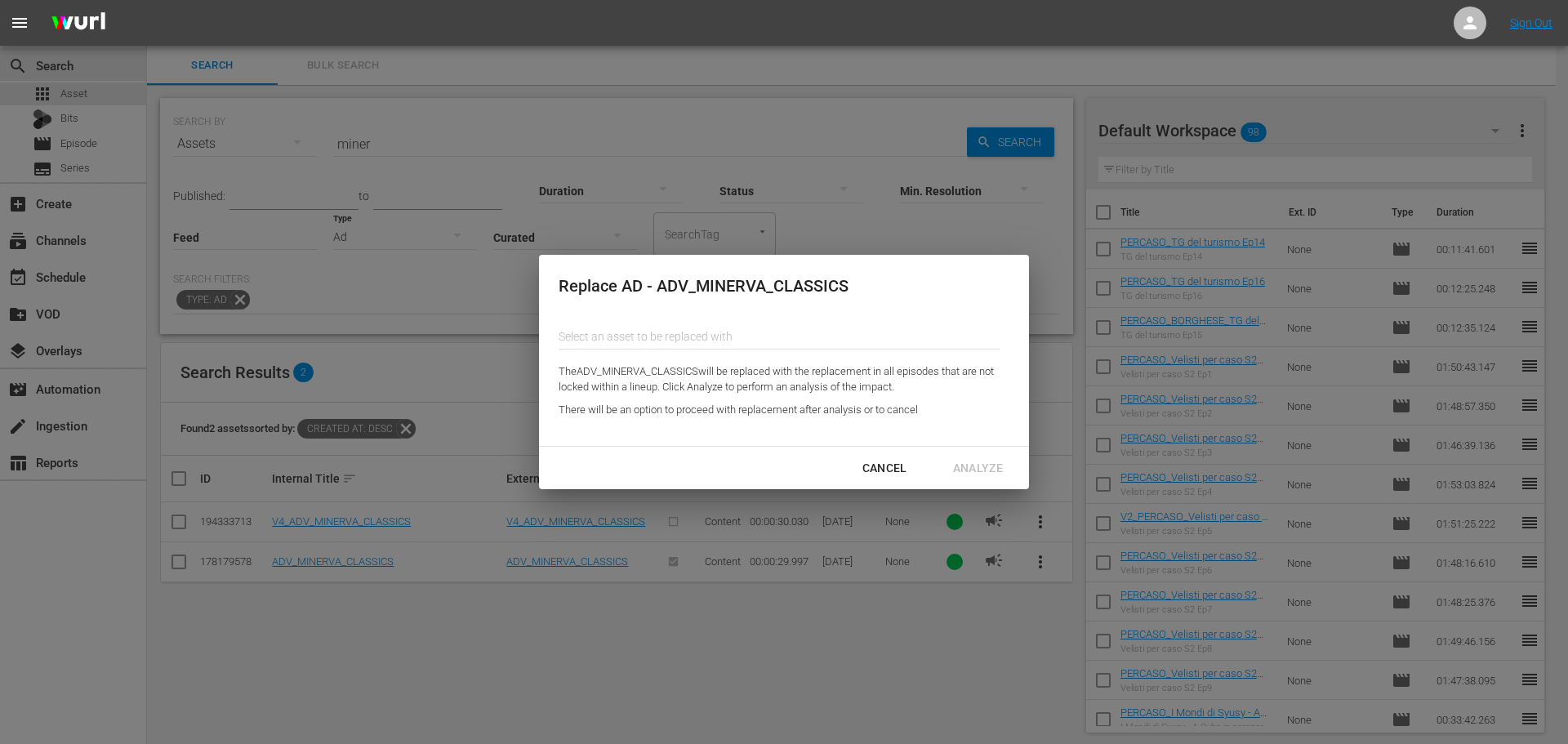
click at [637, 344] on input "text" at bounding box center [779, 337] width 441 height 40
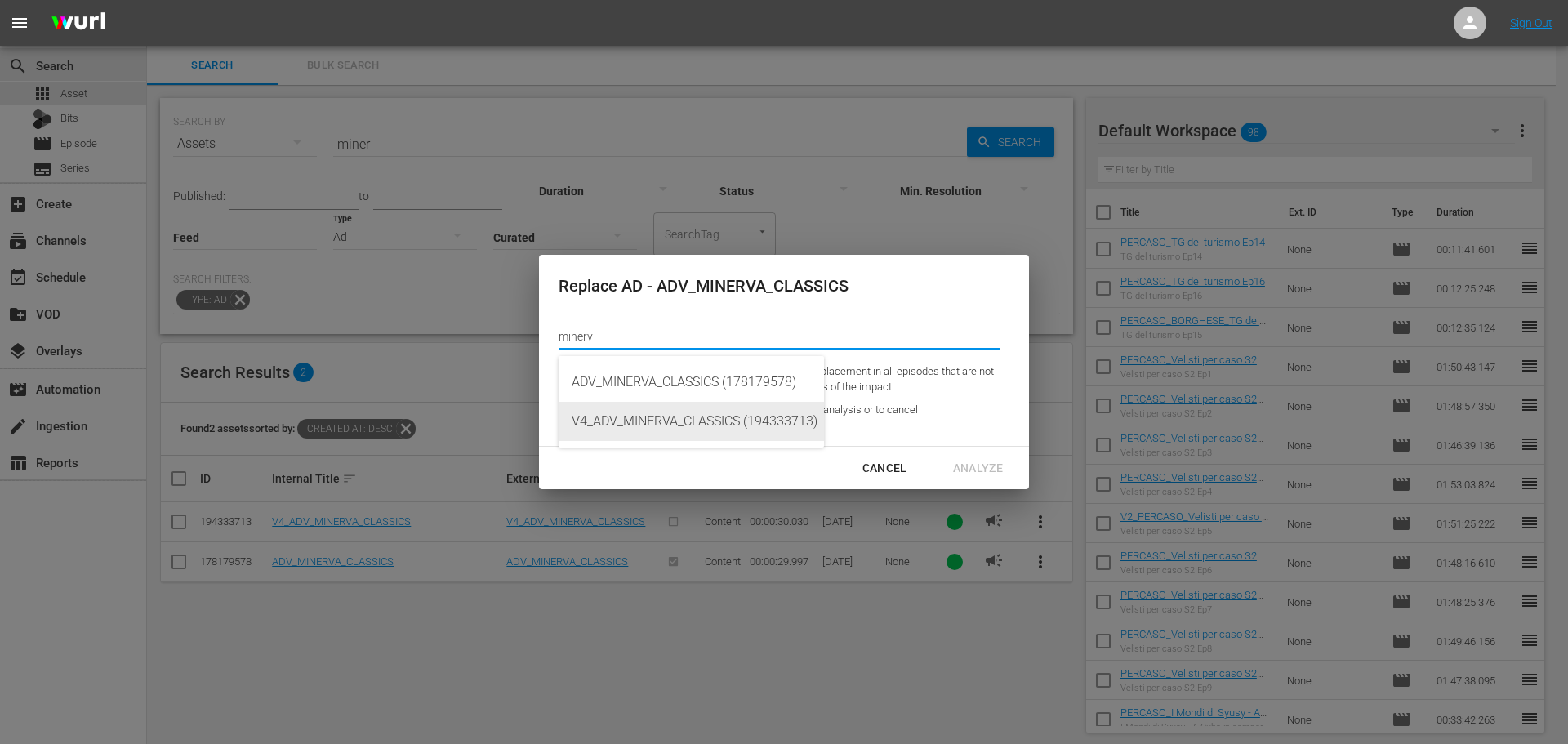
click at [751, 427] on div "V4_ADV_MINERVA_CLASSICS (194333713)" at bounding box center [691, 421] width 240 height 40
type input "V4_ADV_MINERVA_CLASSICS (194333713)"
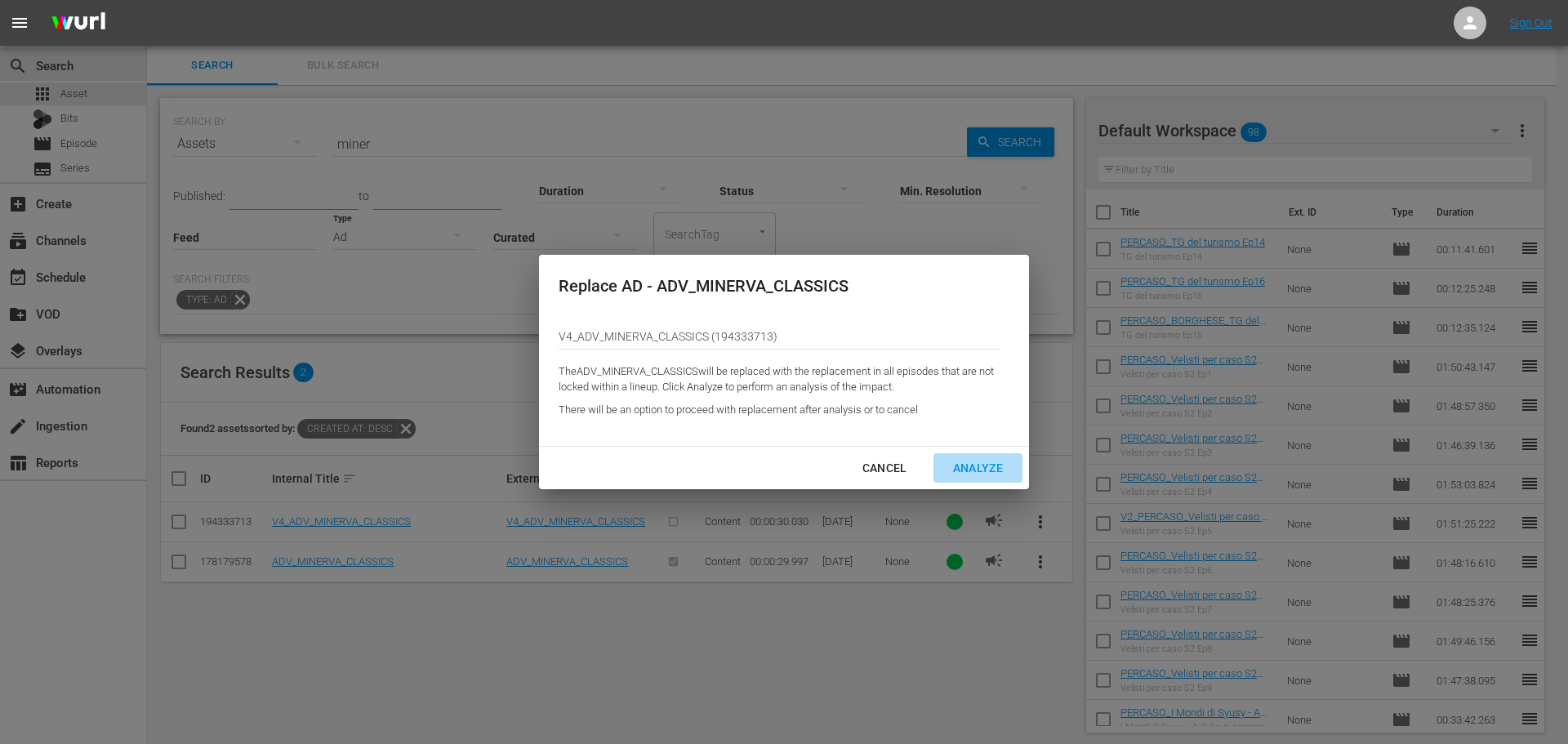
click at [965, 471] on div "Analyze" at bounding box center [978, 467] width 76 height 21
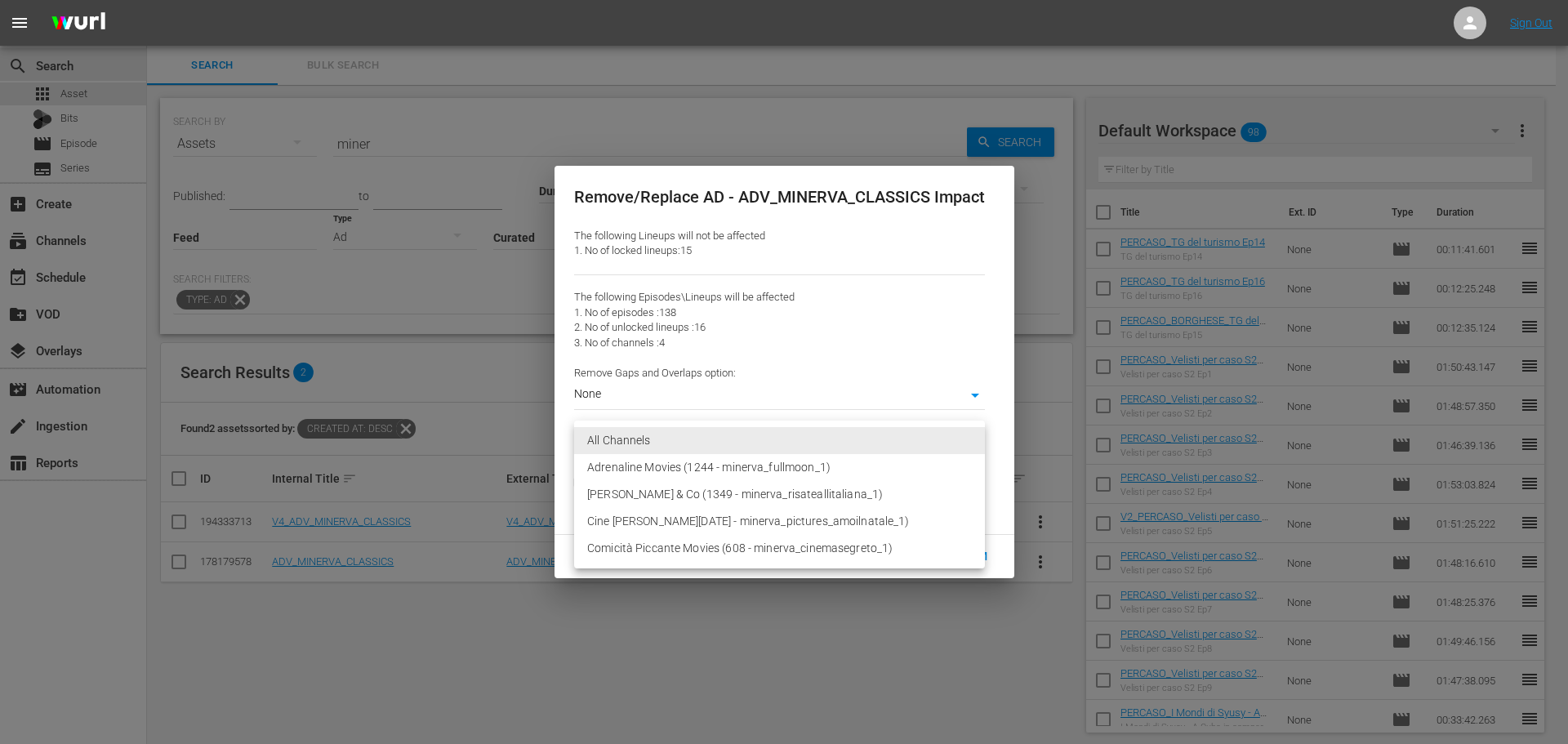
click at [682, 443] on body "menu Sign Out search Search apps Asset Bits movie Episode subtitles Series add_…" at bounding box center [784, 372] width 1568 height 744
click at [660, 391] on div at bounding box center [784, 372] width 1568 height 744
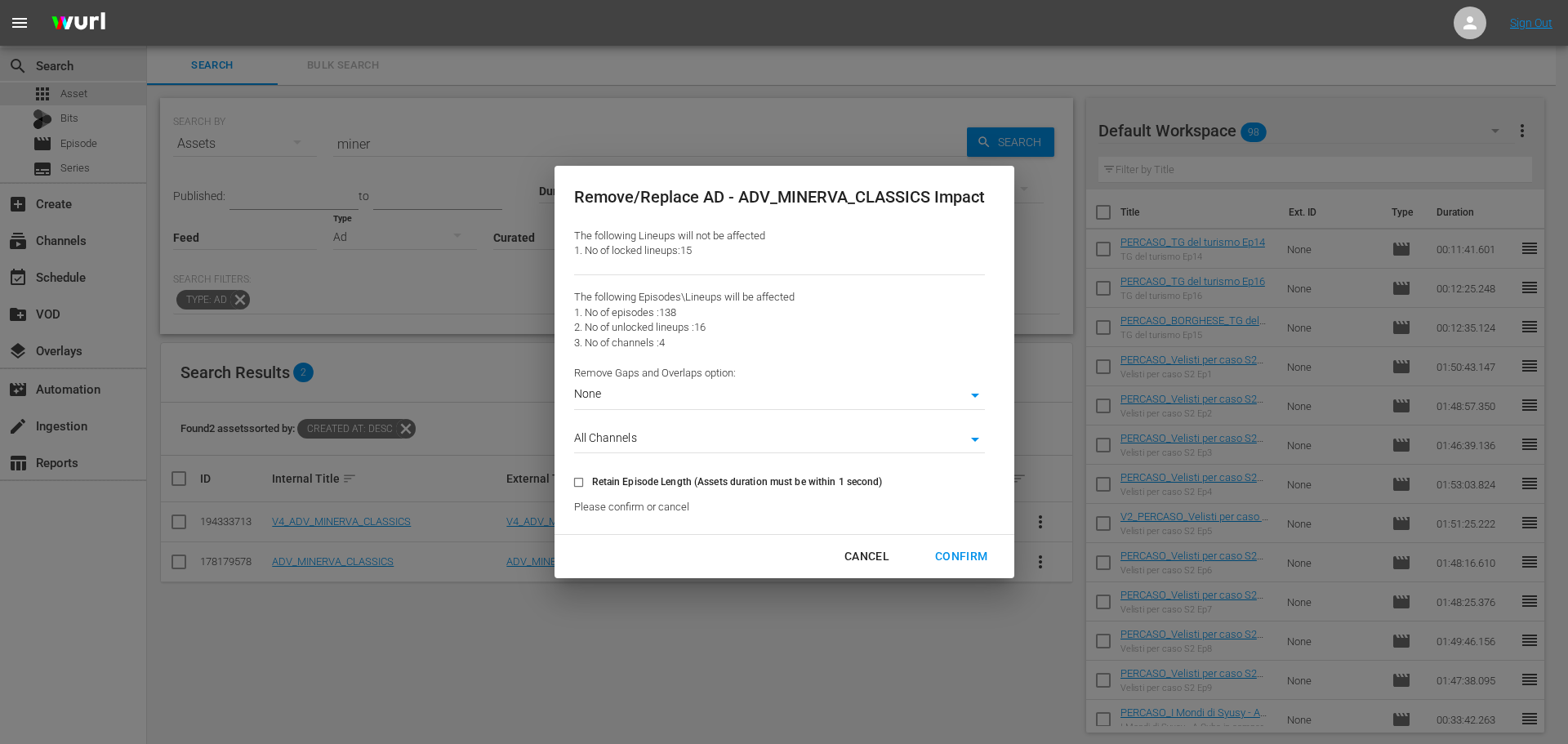
click at [660, 391] on body "menu Sign Out search Search apps Asset Bits movie Episode subtitles Series add_…" at bounding box center [784, 372] width 1568 height 744
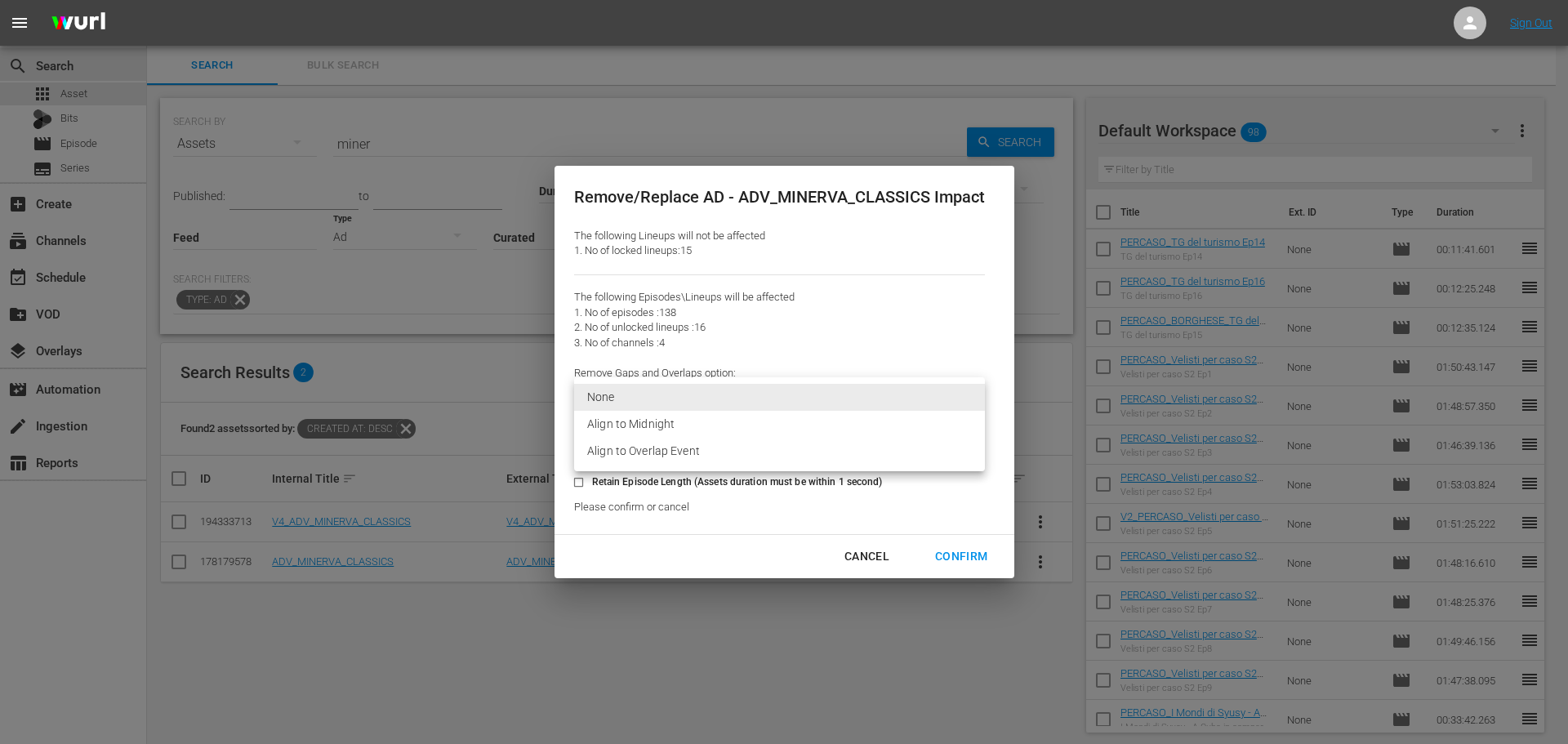
click at [672, 460] on li "Align to Overlap Event" at bounding box center [779, 451] width 411 height 27
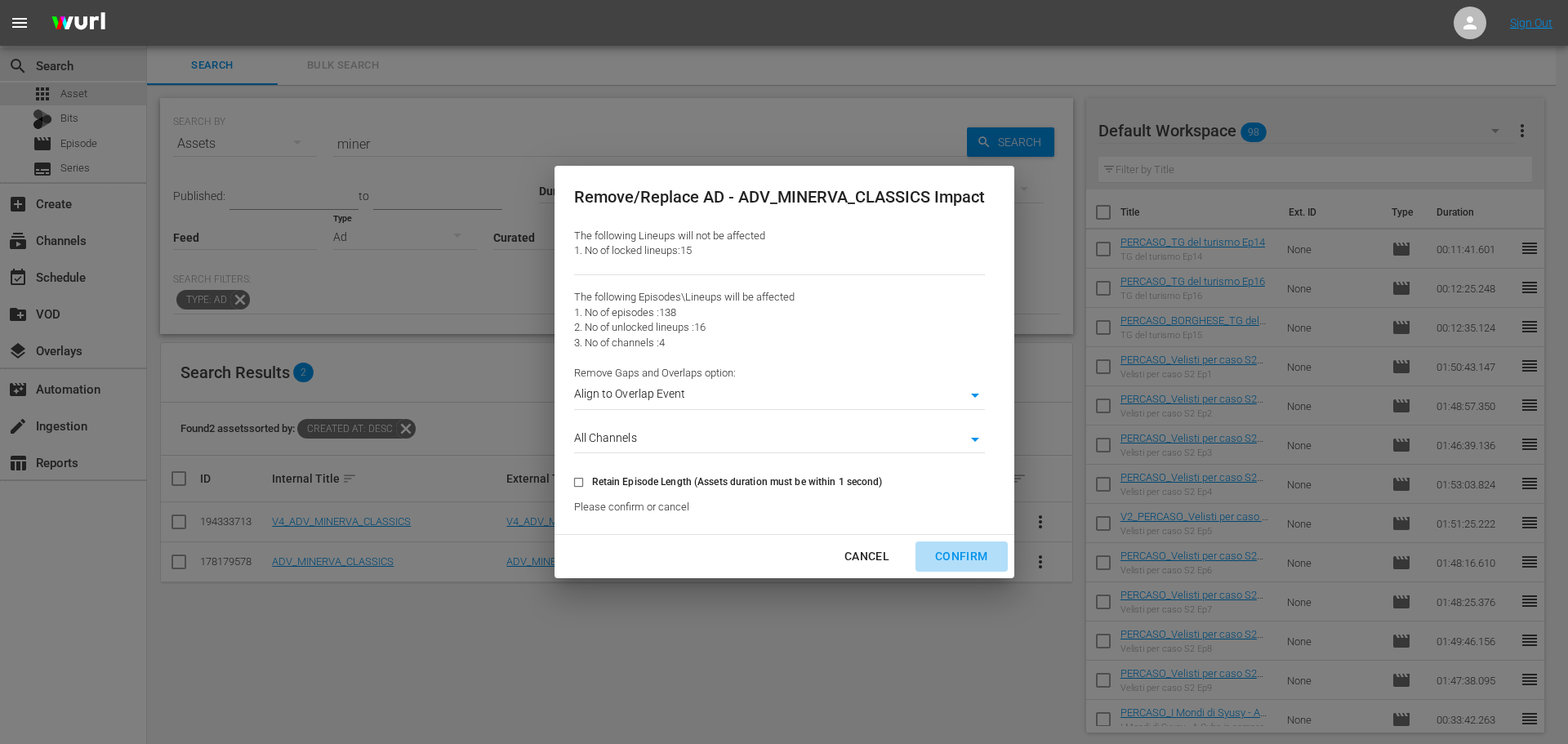
click at [977, 557] on div "Confirm" at bounding box center [961, 556] width 78 height 21
type input "0"
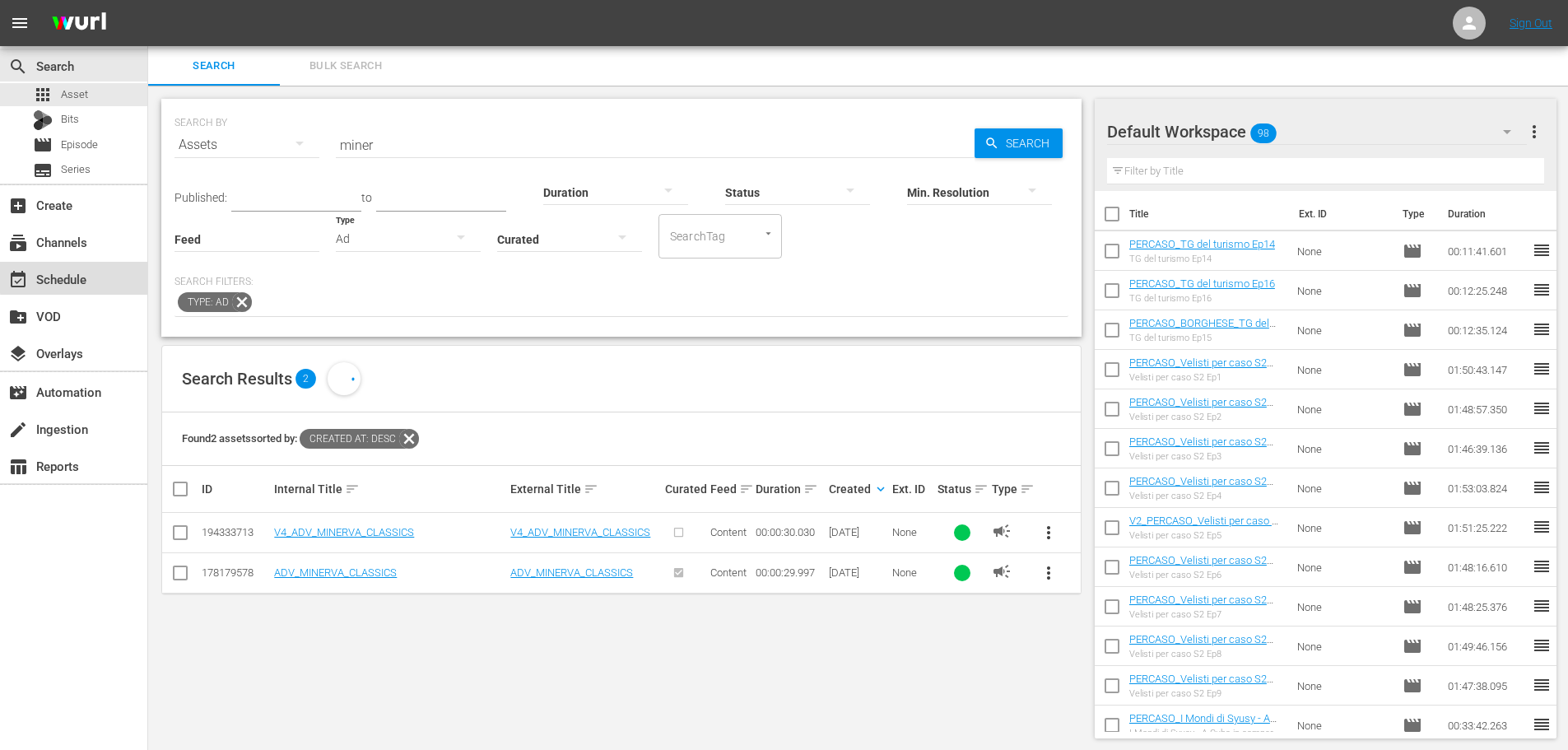
click at [105, 273] on div "event_available Schedule" at bounding box center [74, 278] width 148 height 33
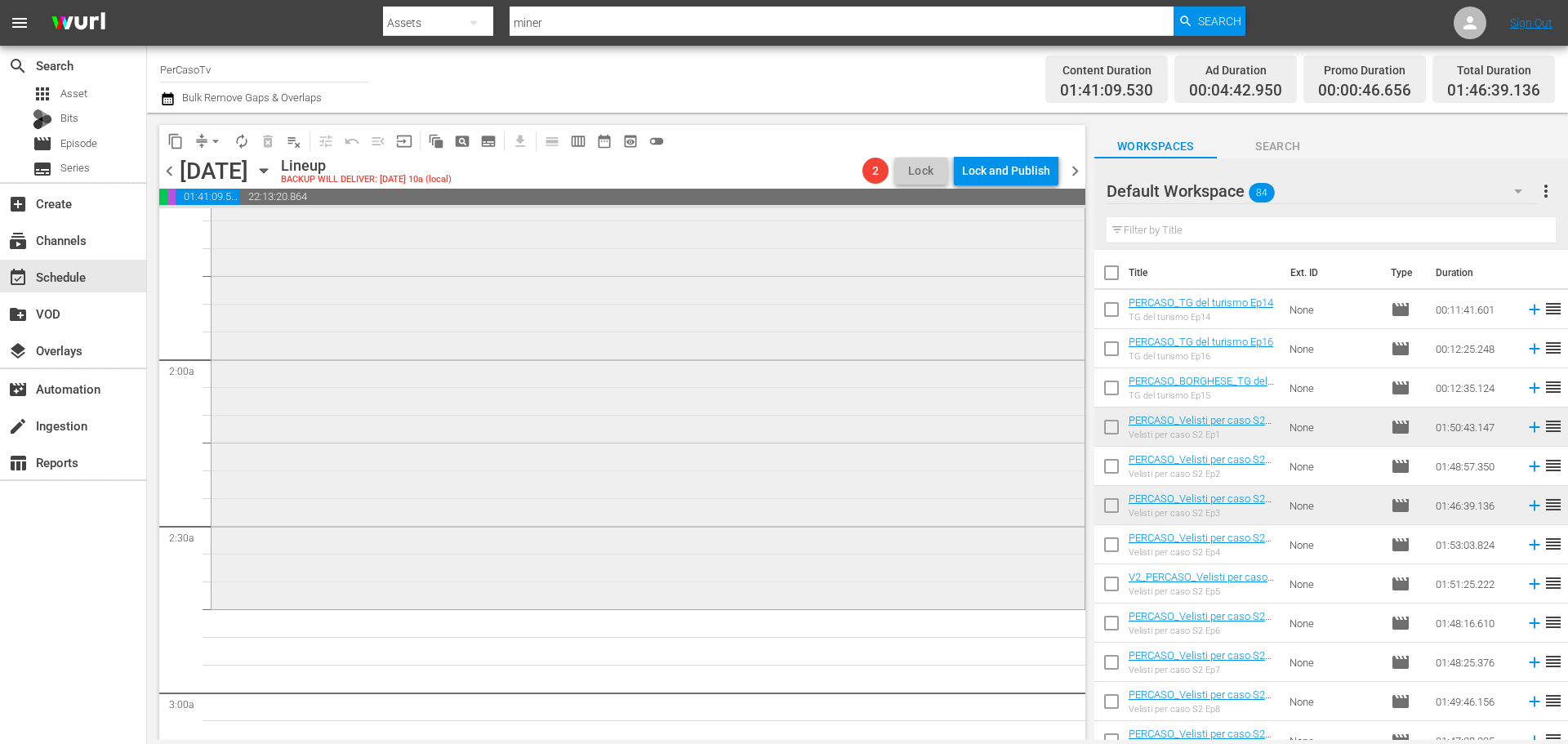
scroll to position [490, 0]
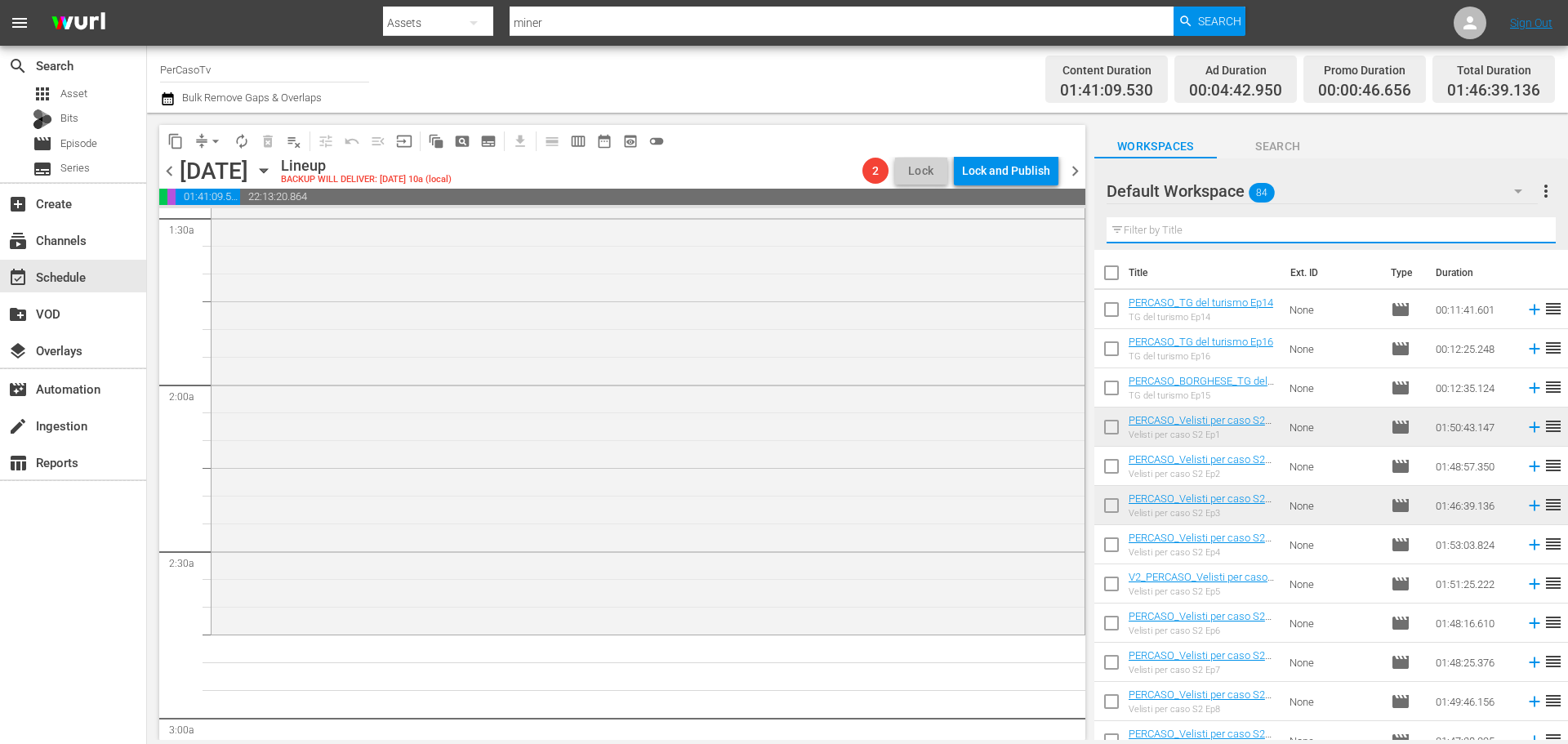
drag, startPoint x: 1173, startPoint y: 226, endPoint x: 1183, endPoint y: 228, distance: 10.2
click at [1173, 226] on input "text" at bounding box center [1331, 230] width 449 height 26
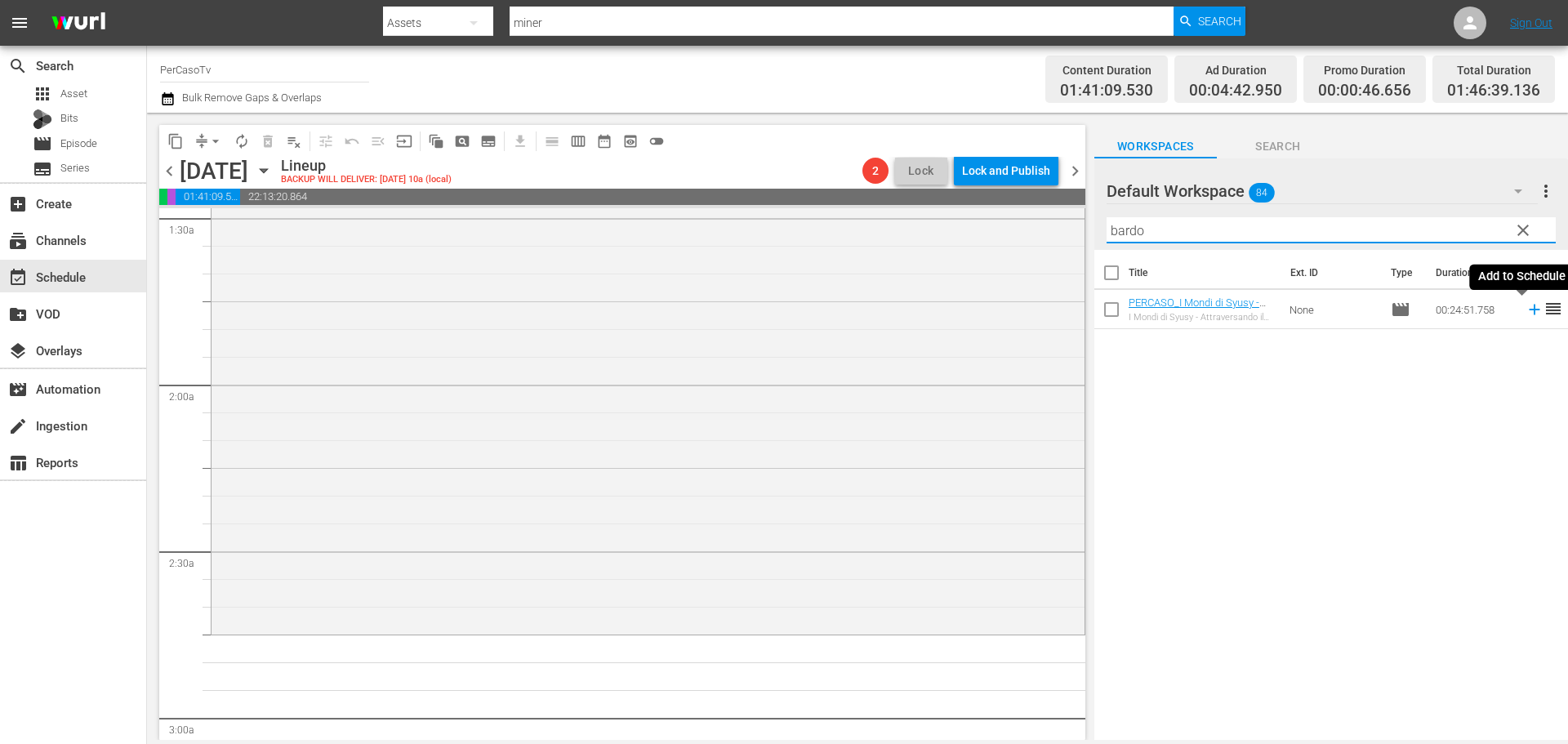
click at [1525, 313] on icon at bounding box center [1534, 309] width 18 height 18
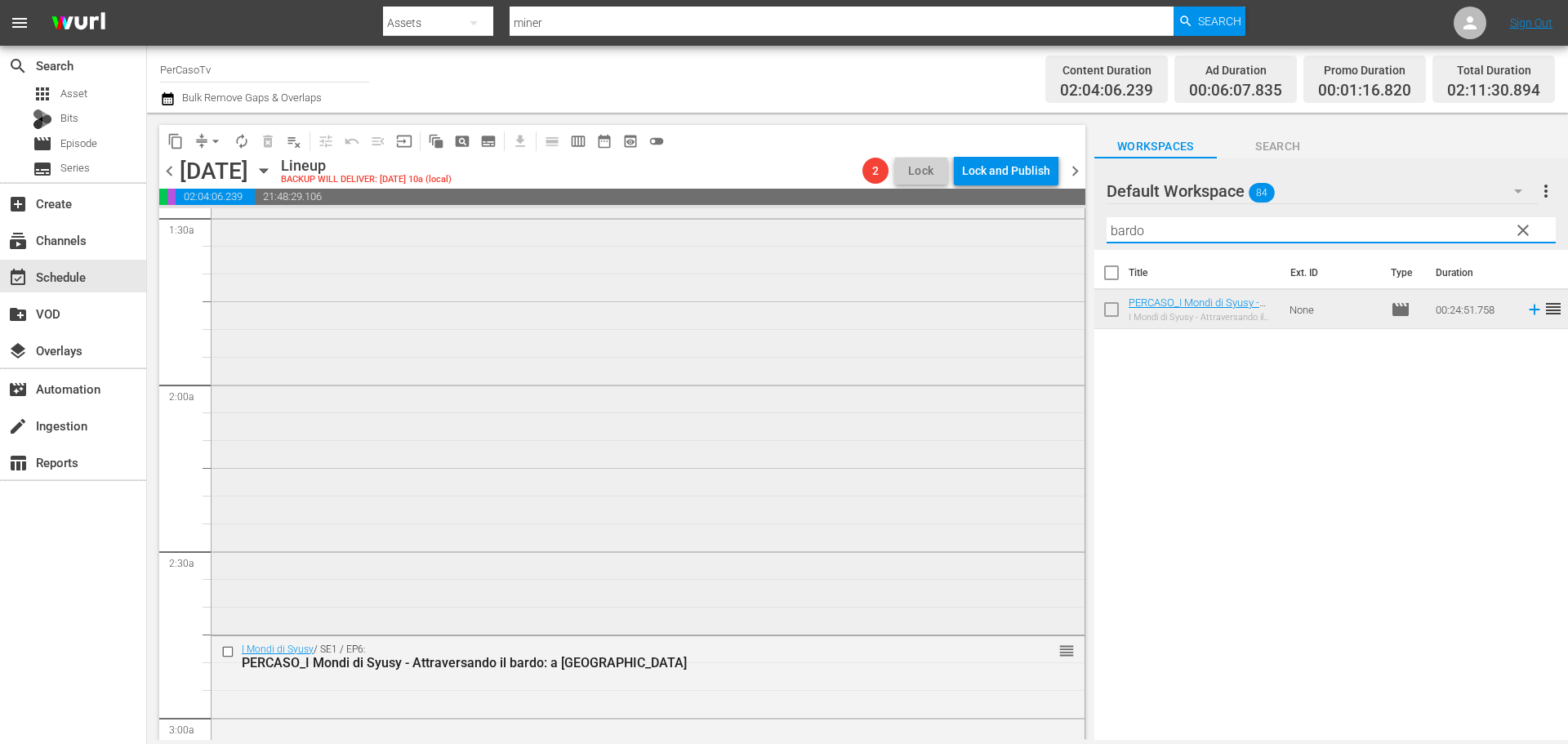
drag, startPoint x: 1108, startPoint y: 229, endPoint x: 1063, endPoint y: 231, distance: 45.0
click at [1069, 239] on div "content_copy compress arrow_drop_down autorenew_outlined delete_forever_outline…" at bounding box center [858, 426] width 1421 height 627
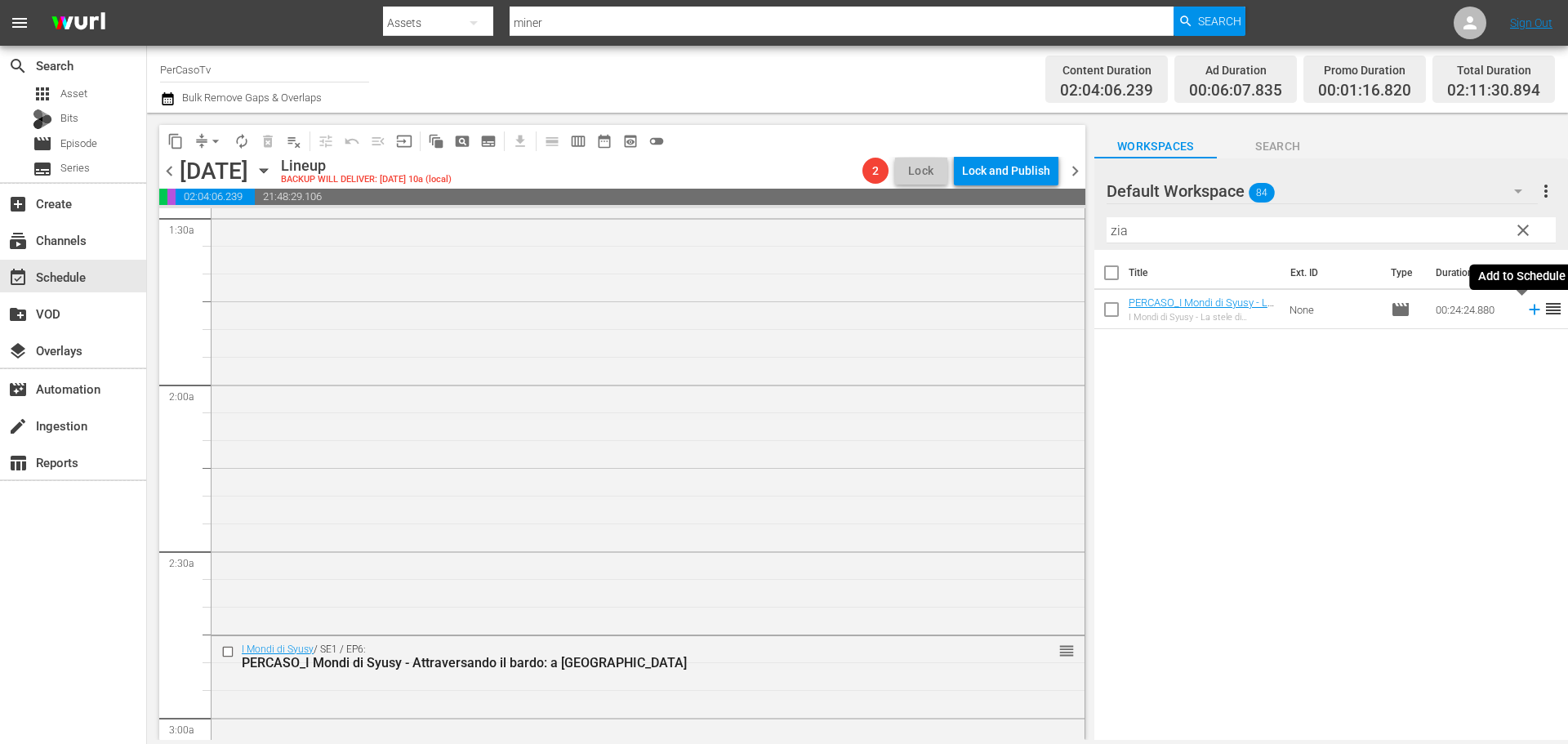
click at [1525, 317] on icon at bounding box center [1534, 309] width 18 height 18
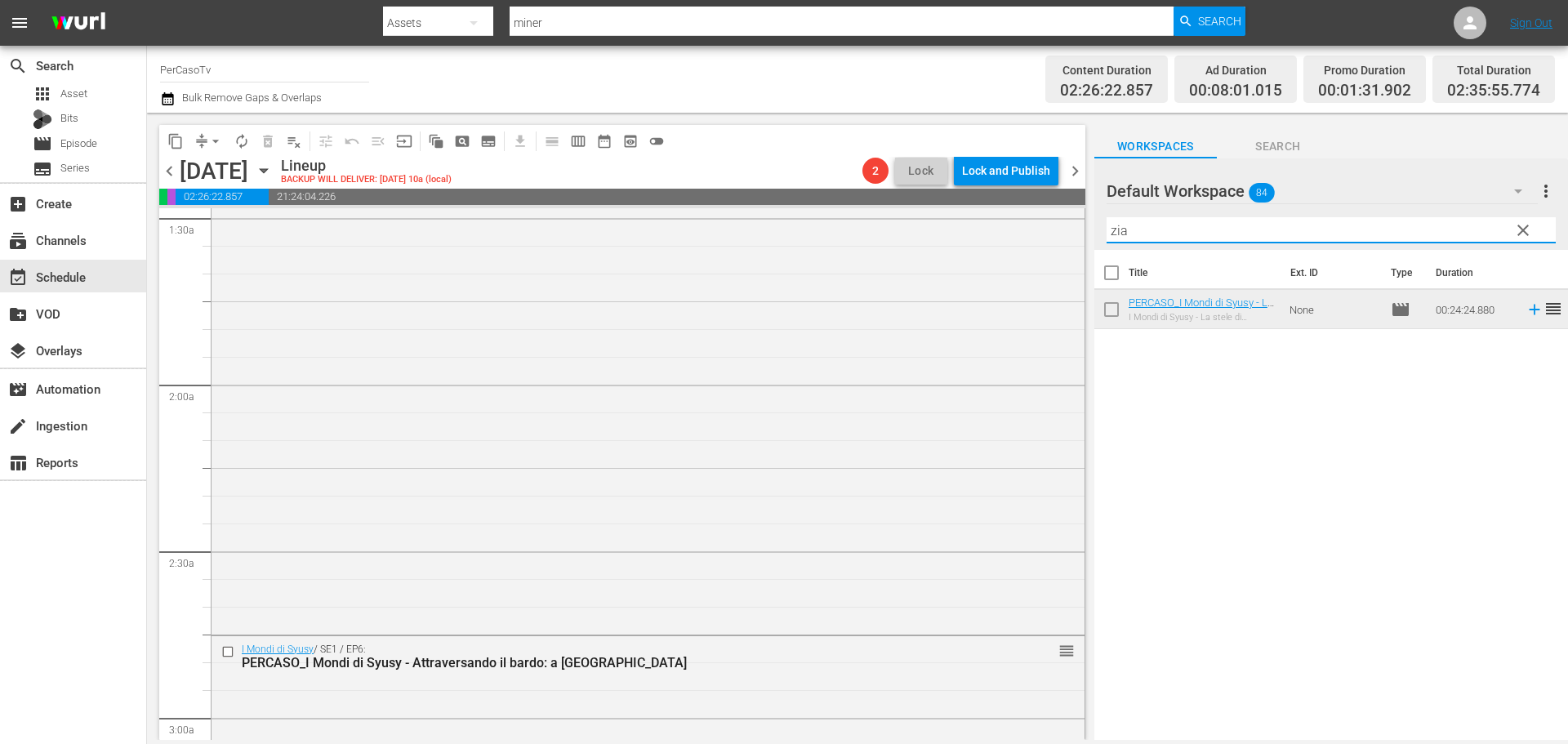
drag, startPoint x: 1142, startPoint y: 226, endPoint x: 1092, endPoint y: 256, distance: 58.3
click at [1092, 256] on div "content_copy compress arrow_drop_down autorenew_outlined delete_forever_outline…" at bounding box center [858, 426] width 1421 height 627
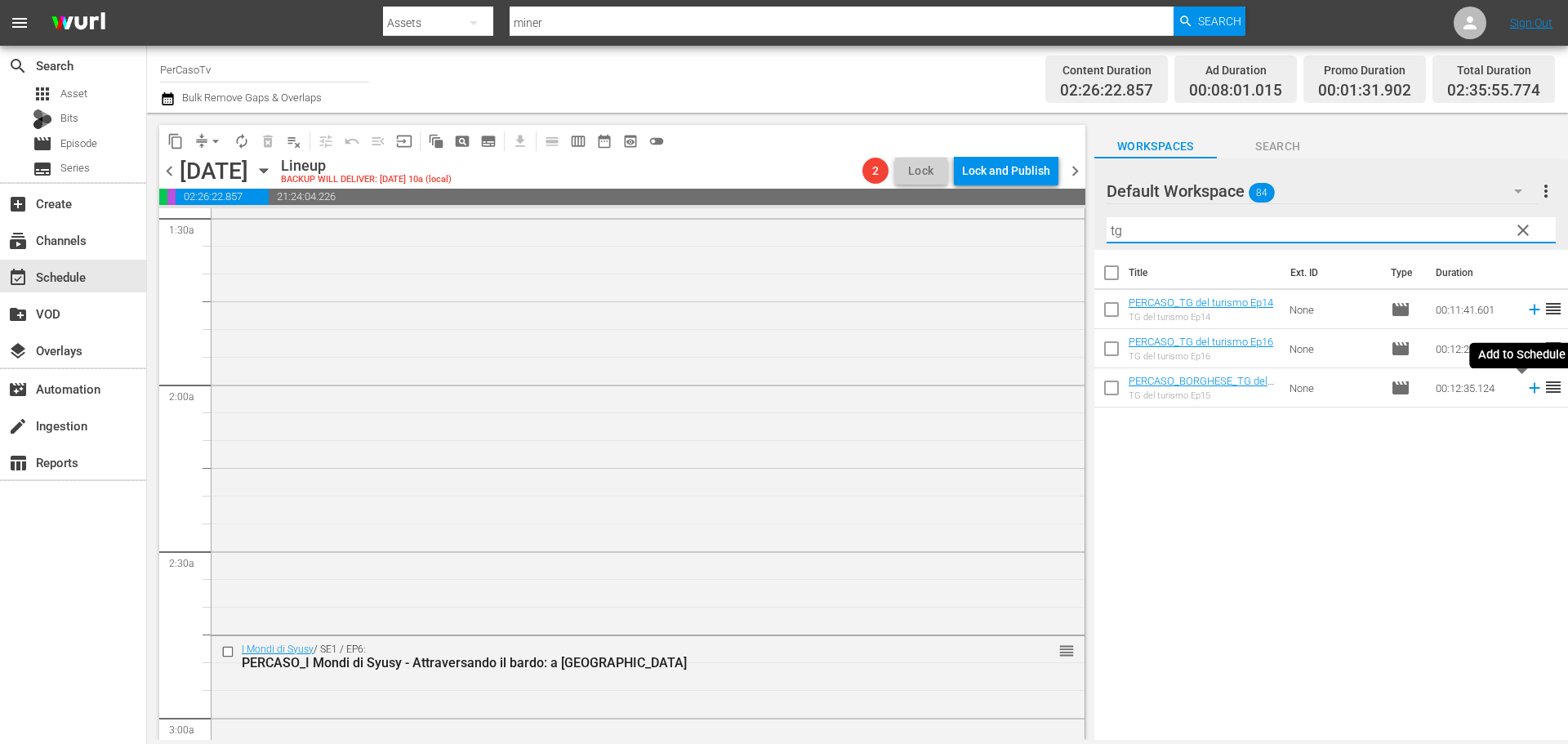
type input "tg"
click at [1525, 394] on icon at bounding box center [1534, 388] width 18 height 18
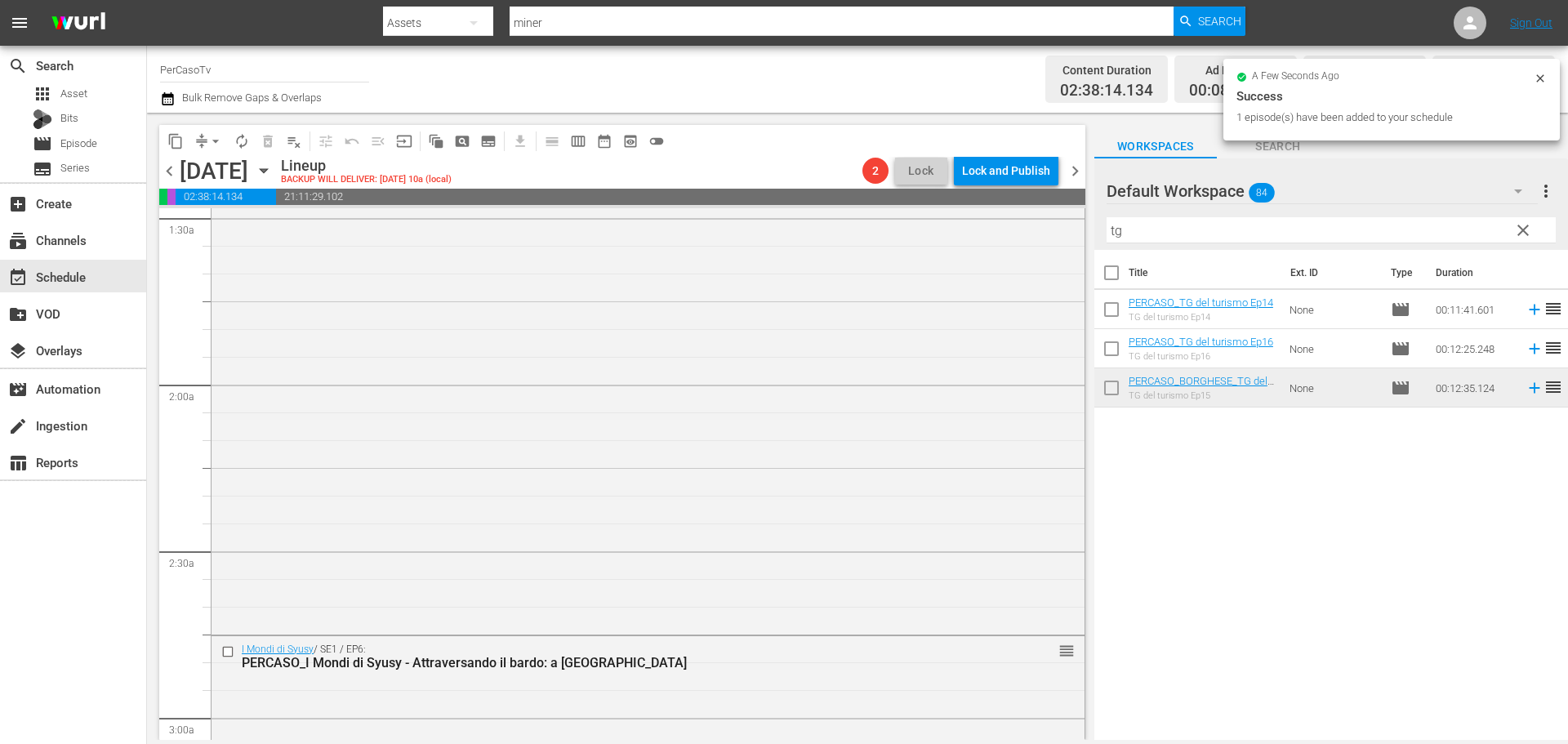
click at [1111, 313] on input "checkbox" at bounding box center [1111, 313] width 35 height 35
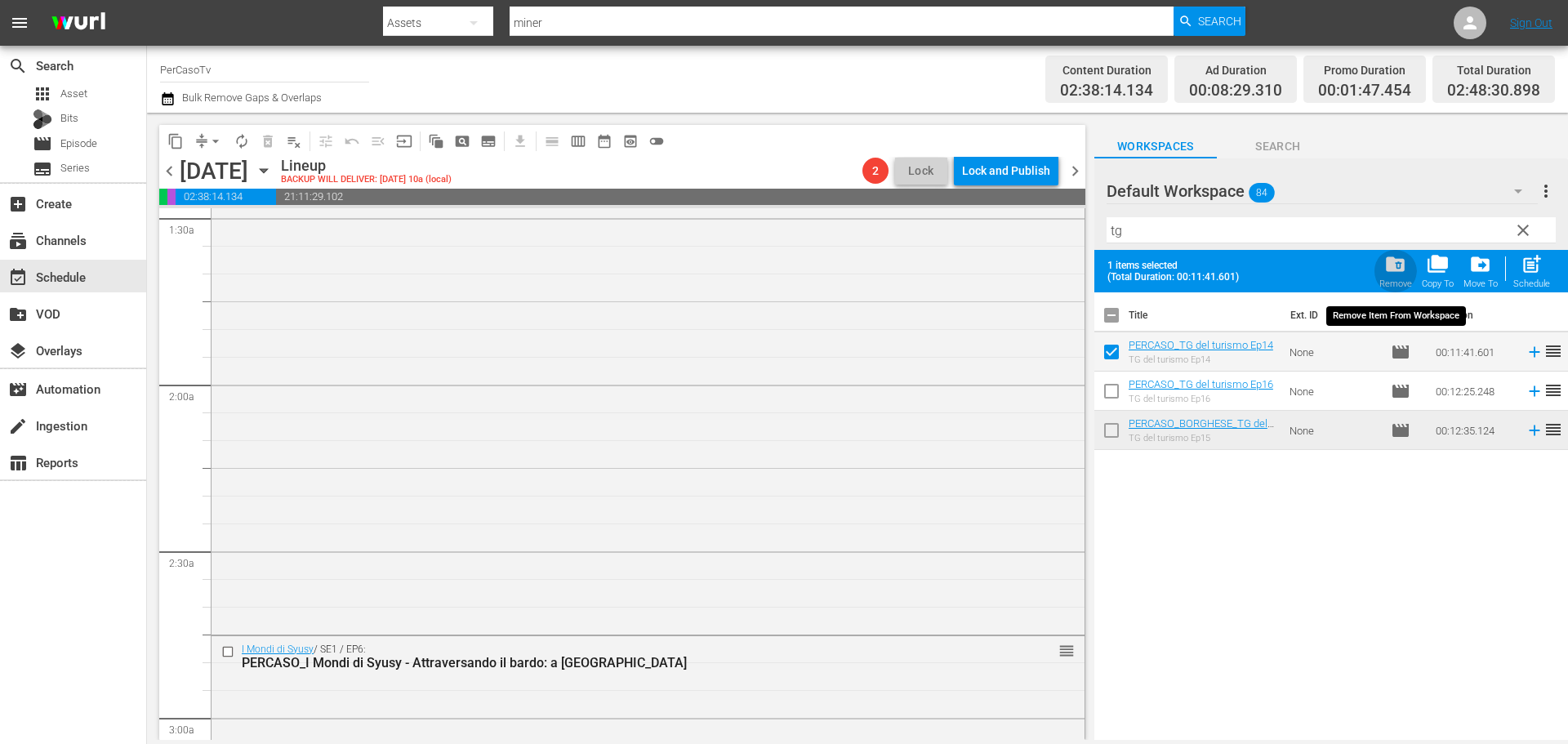
click at [1394, 267] on span "folder_delete" at bounding box center [1394, 264] width 22 height 22
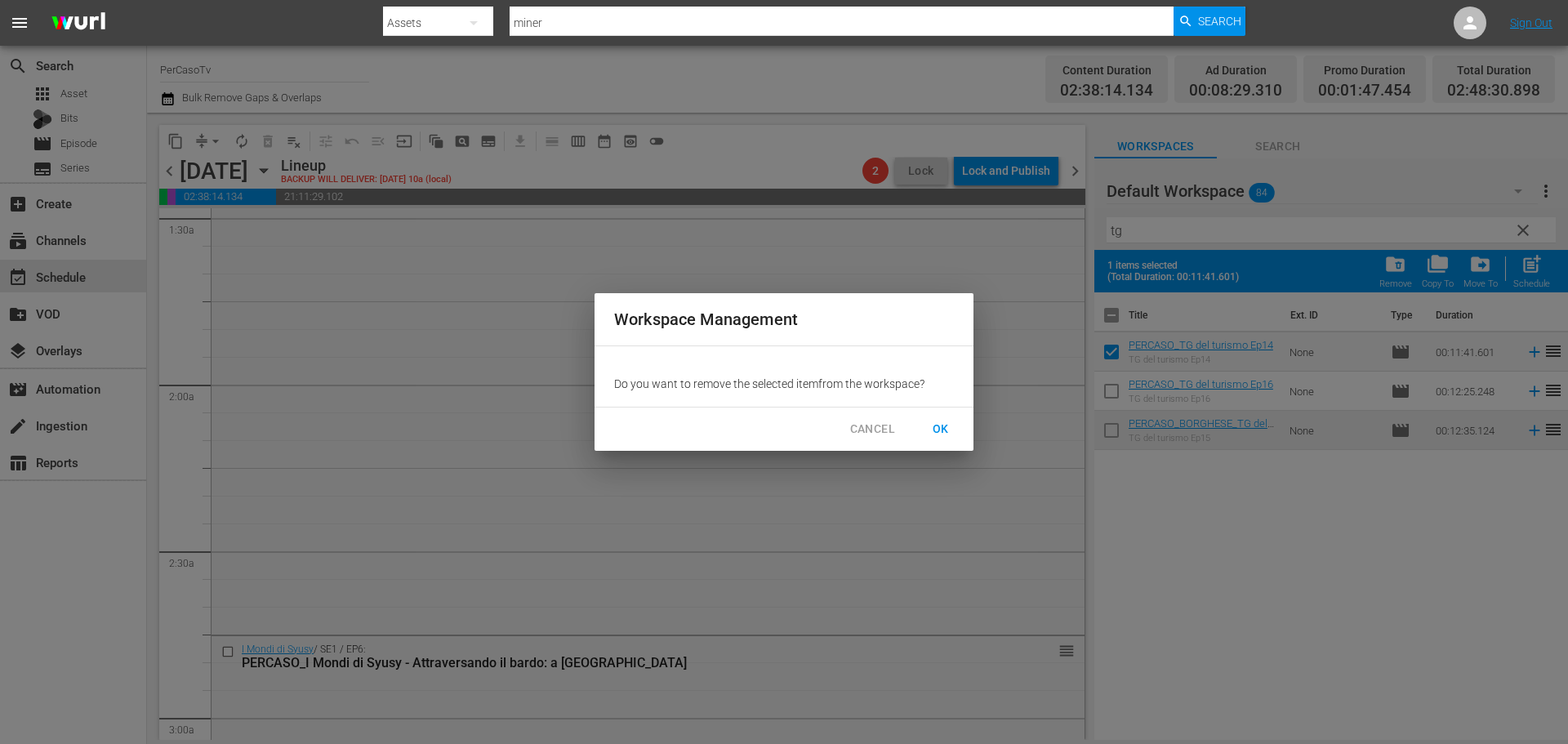
click at [939, 437] on span "OK" at bounding box center [941, 429] width 26 height 21
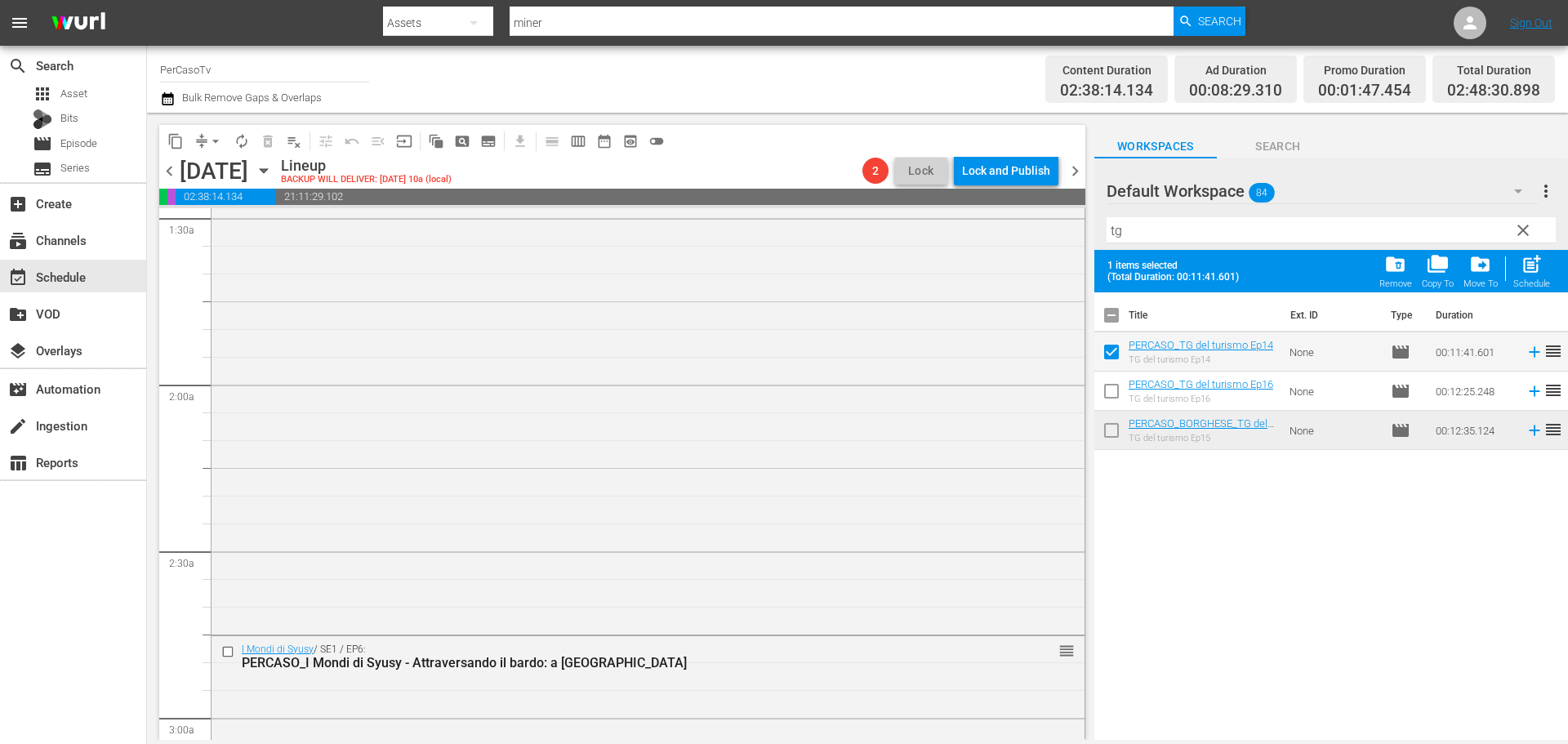
checkbox input "false"
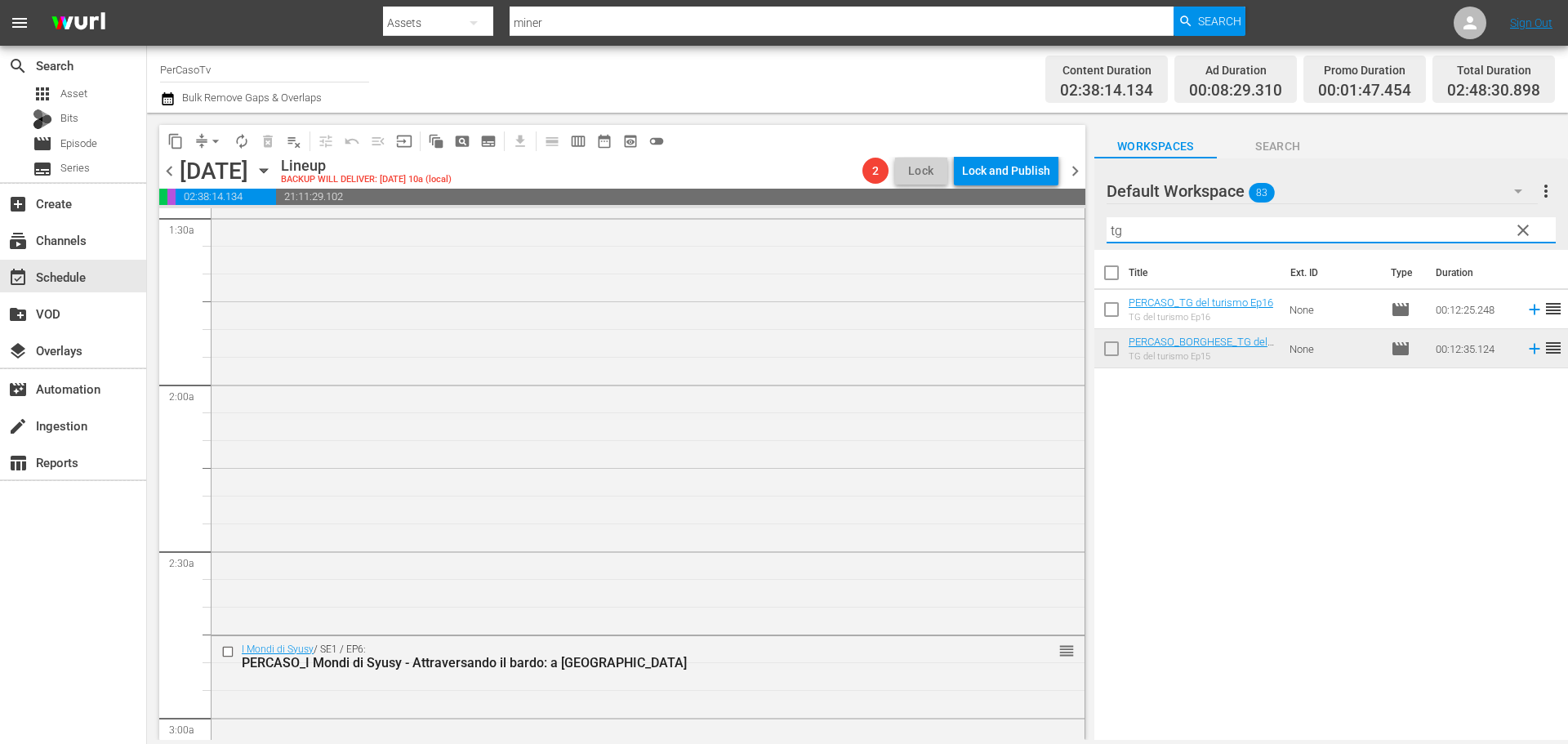
drag, startPoint x: 1252, startPoint y: 223, endPoint x: 1077, endPoint y: 227, distance: 175.0
click at [1077, 227] on div "content_copy compress arrow_drop_down autorenew_outlined delete_forever_outline…" at bounding box center [858, 426] width 1421 height 627
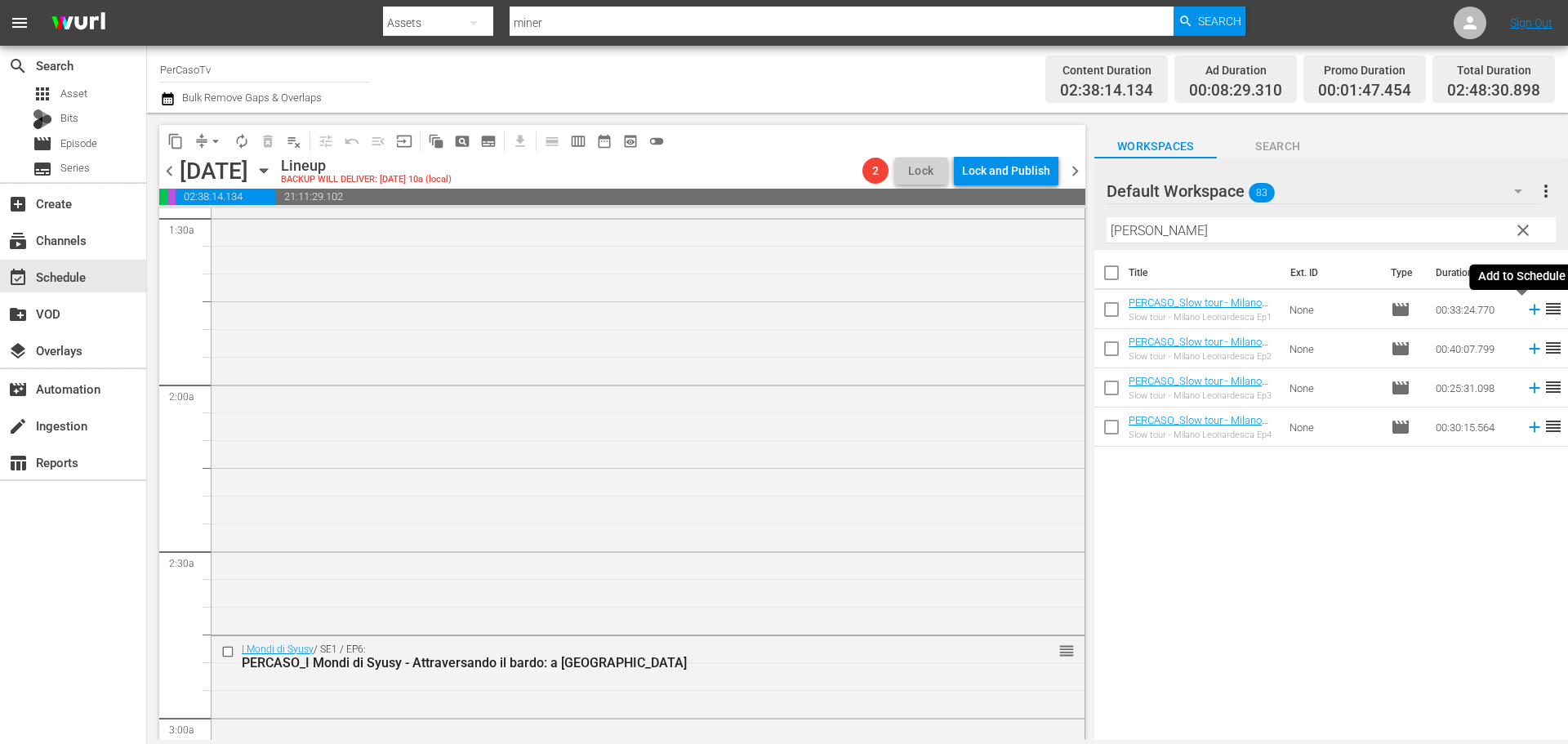
click at [1525, 314] on icon at bounding box center [1534, 309] width 18 height 18
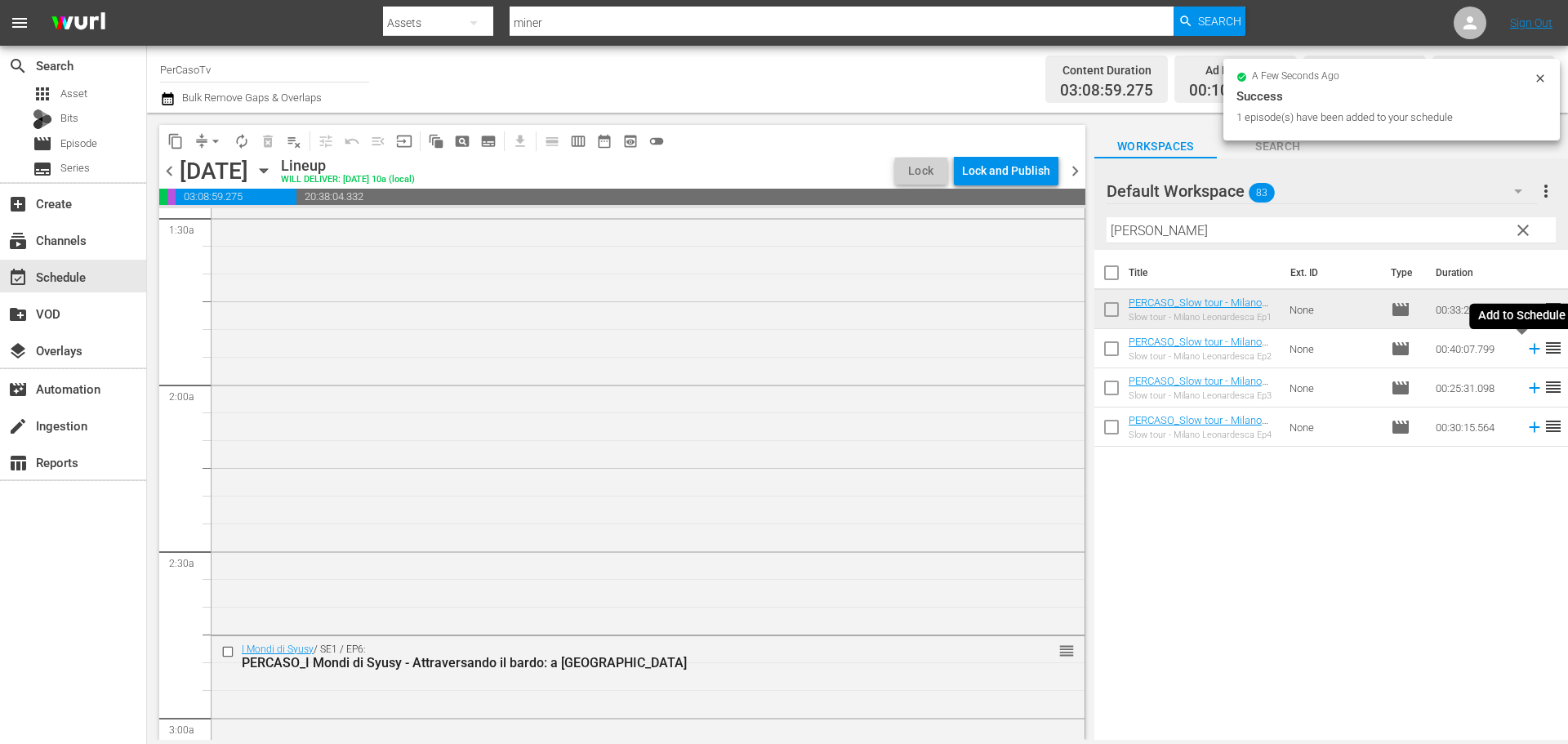
click at [1525, 353] on icon at bounding box center [1534, 349] width 18 height 18
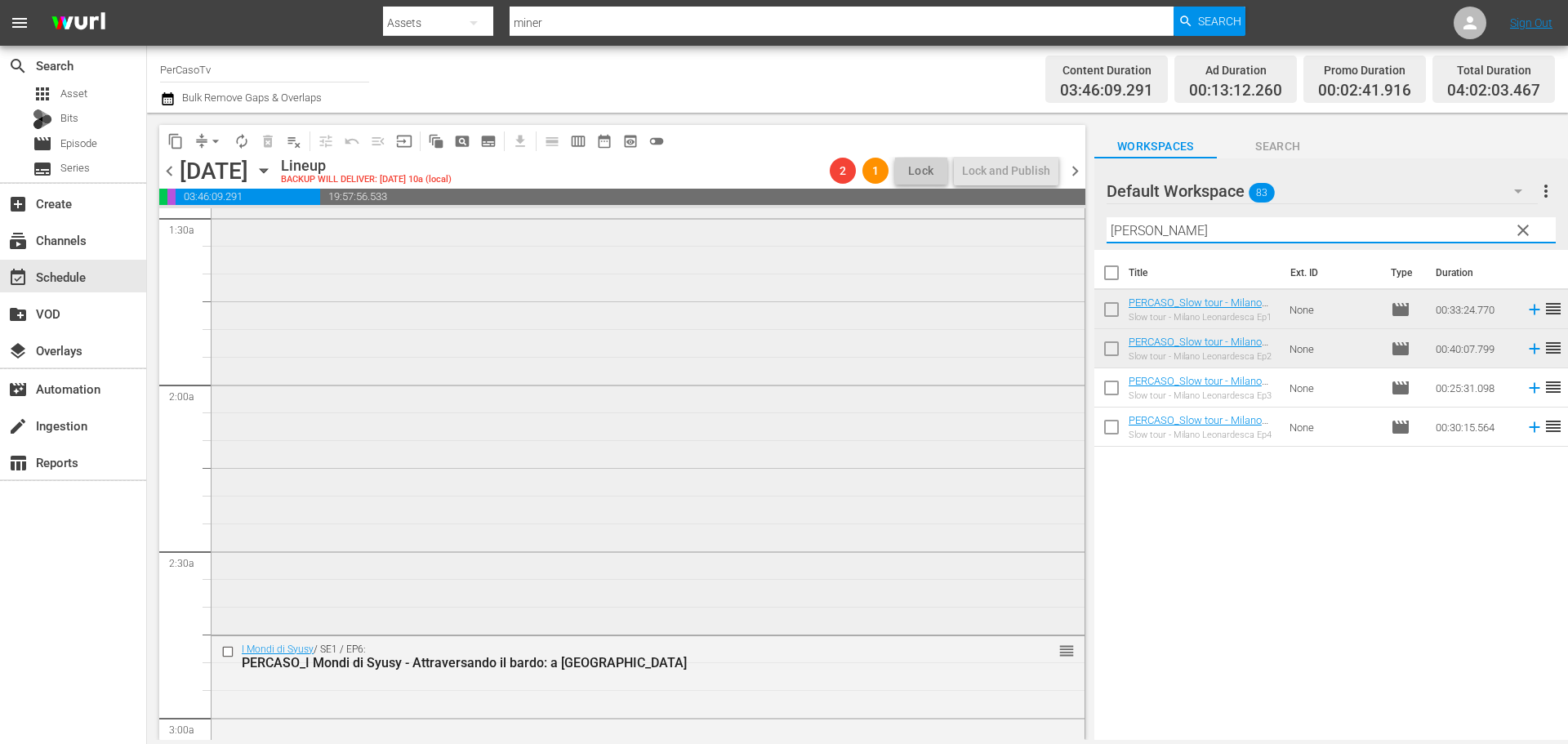
drag, startPoint x: 1198, startPoint y: 226, endPoint x: 1066, endPoint y: 240, distance: 132.7
click at [1066, 240] on div "content_copy compress arrow_drop_down autorenew_outlined delete_forever_outline…" at bounding box center [858, 426] width 1421 height 627
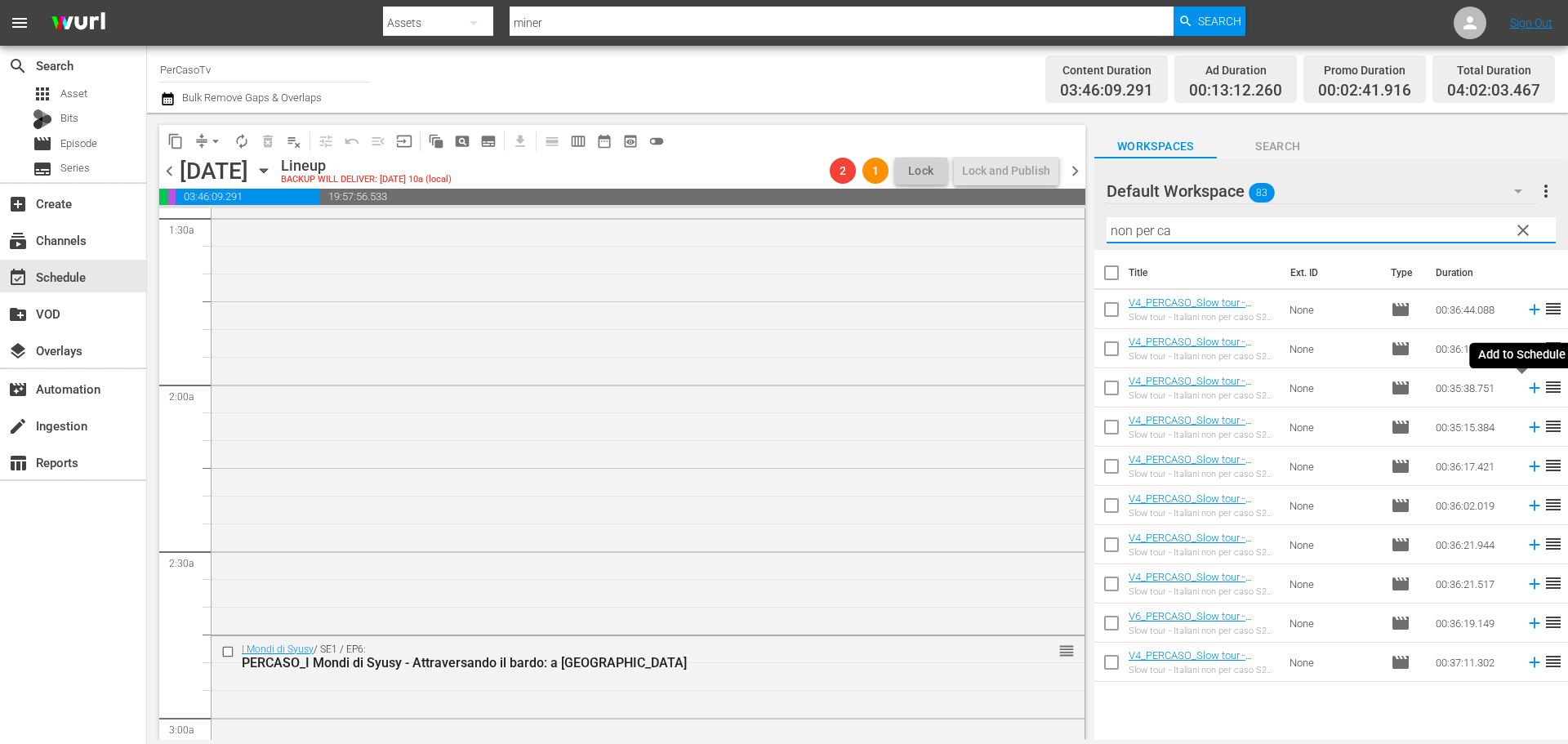
click at [1528, 391] on icon at bounding box center [1533, 388] width 11 height 11
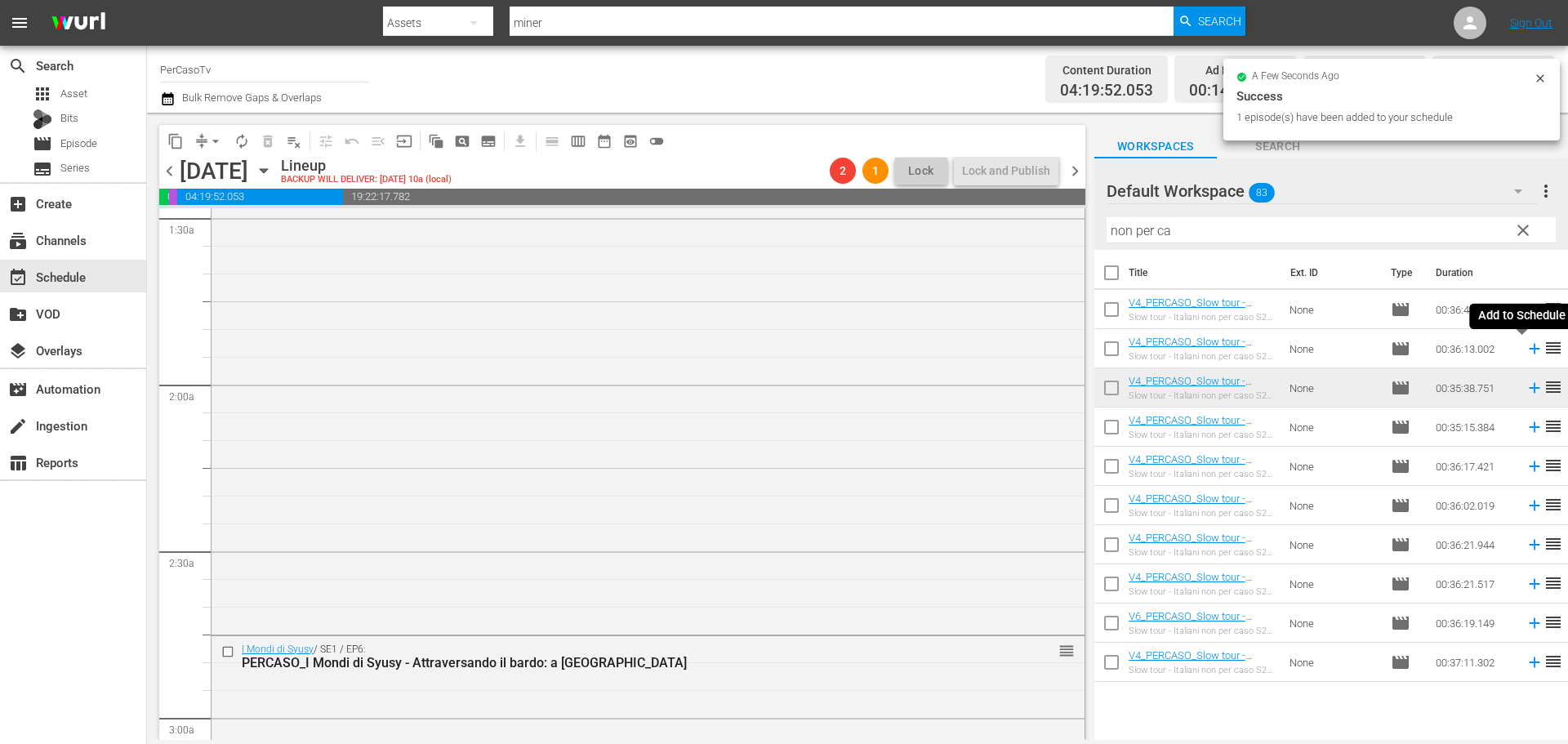
click at [1528, 354] on icon at bounding box center [1533, 349] width 11 height 11
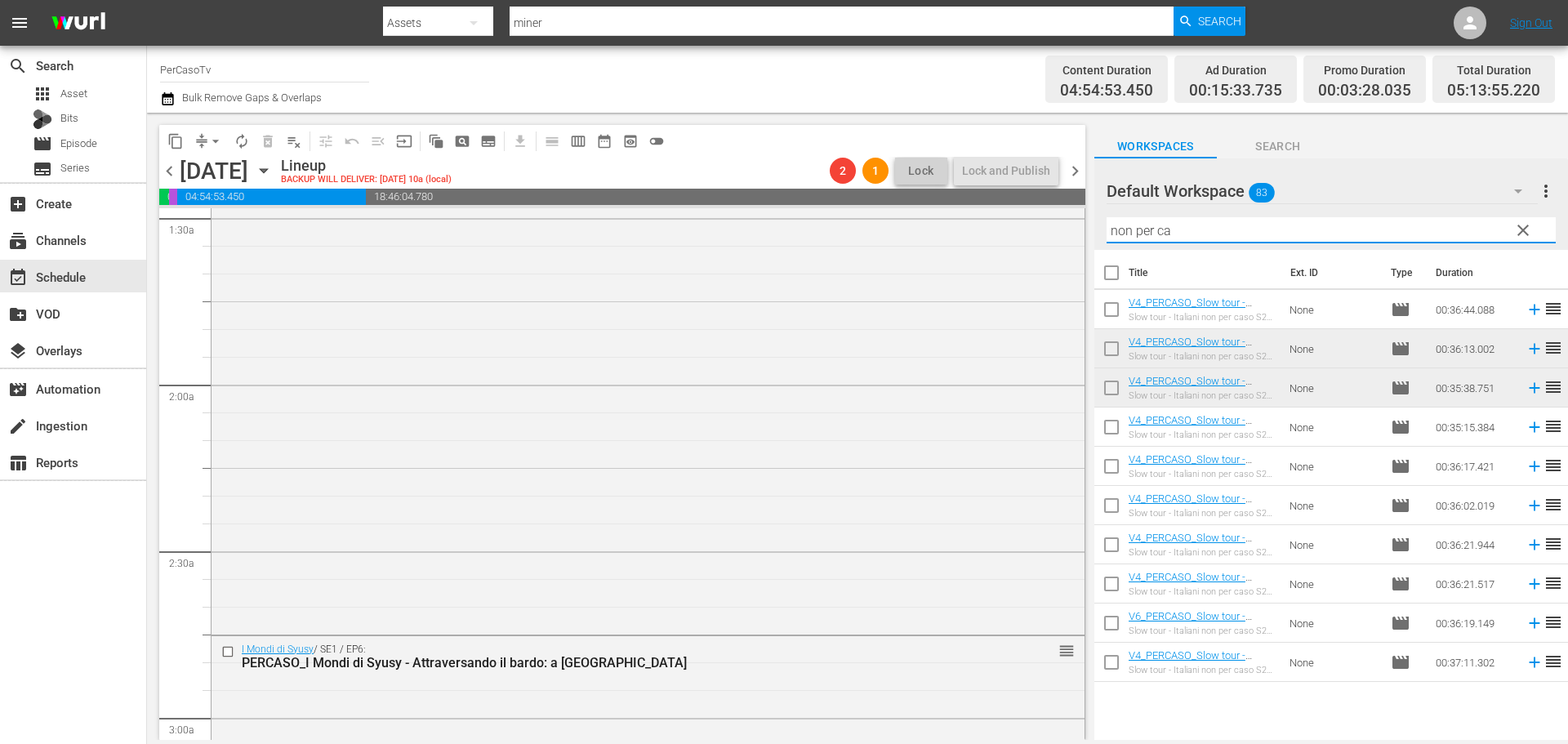
drag, startPoint x: 1105, startPoint y: 249, endPoint x: 1118, endPoint y: 178, distance: 72.2
click at [1099, 253] on div "Default Workspace 83 Default more_vert clear Filter by Title non per ca Title E…" at bounding box center [1330, 453] width 473 height 590
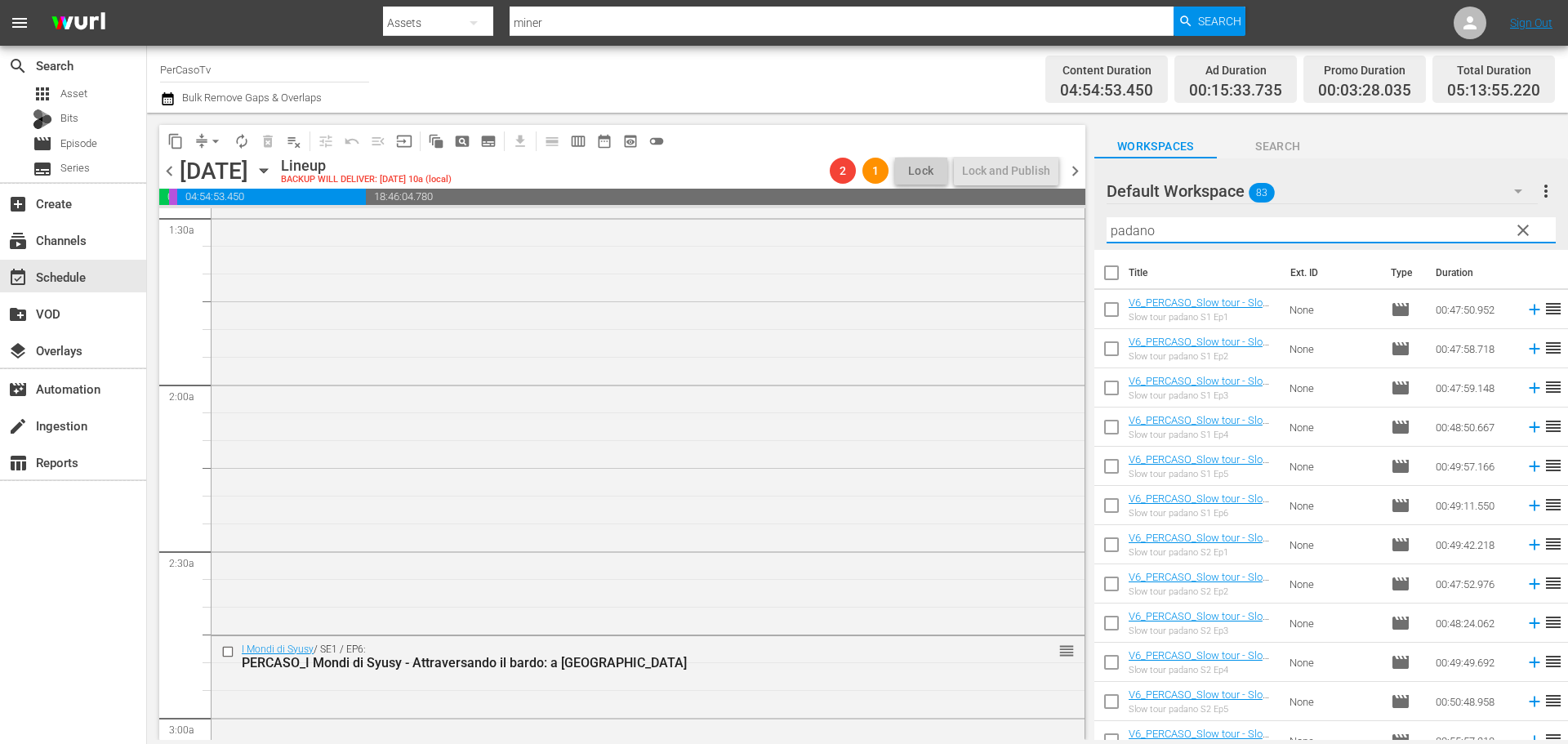
scroll to position [81, 0]
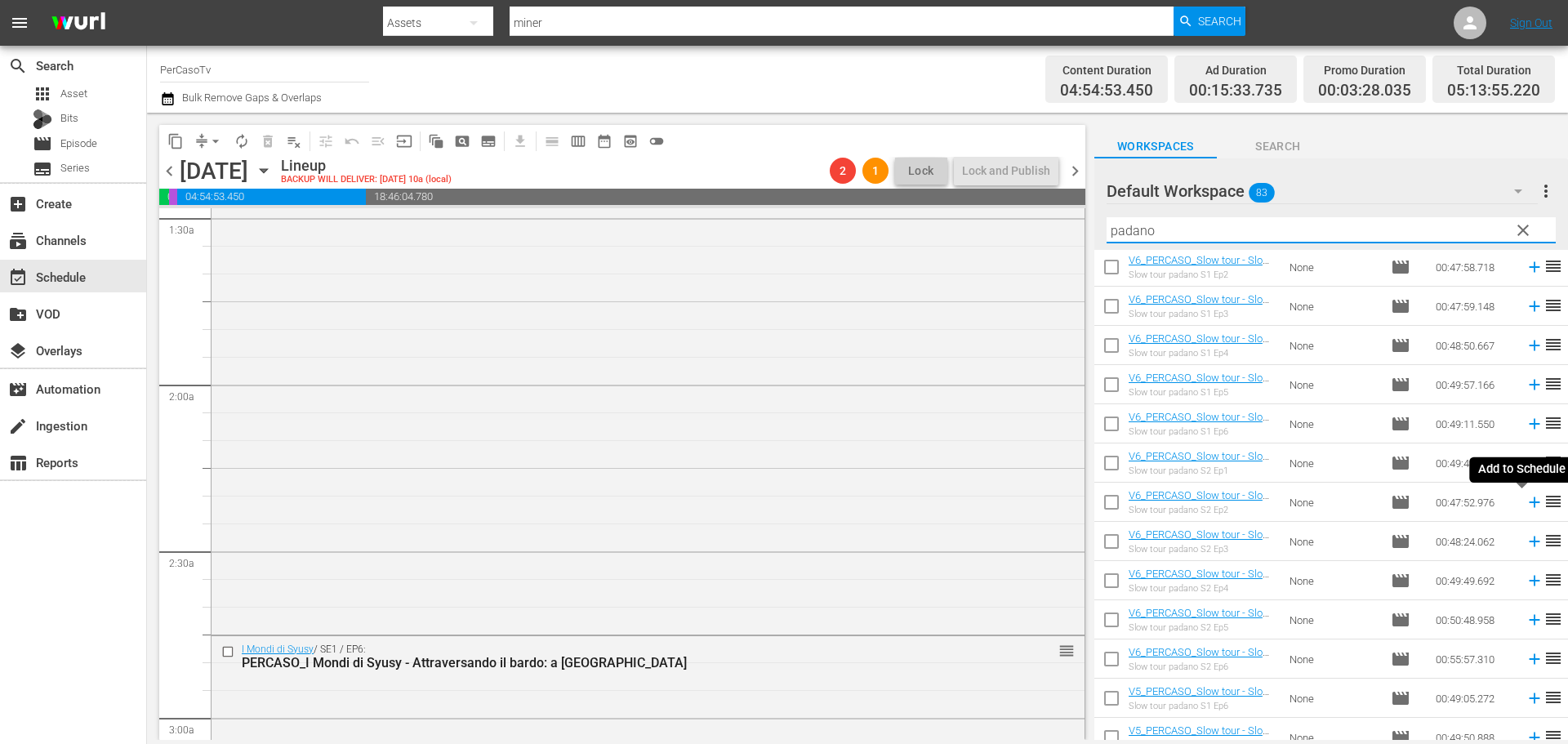
click at [1528, 503] on icon at bounding box center [1533, 502] width 11 height 11
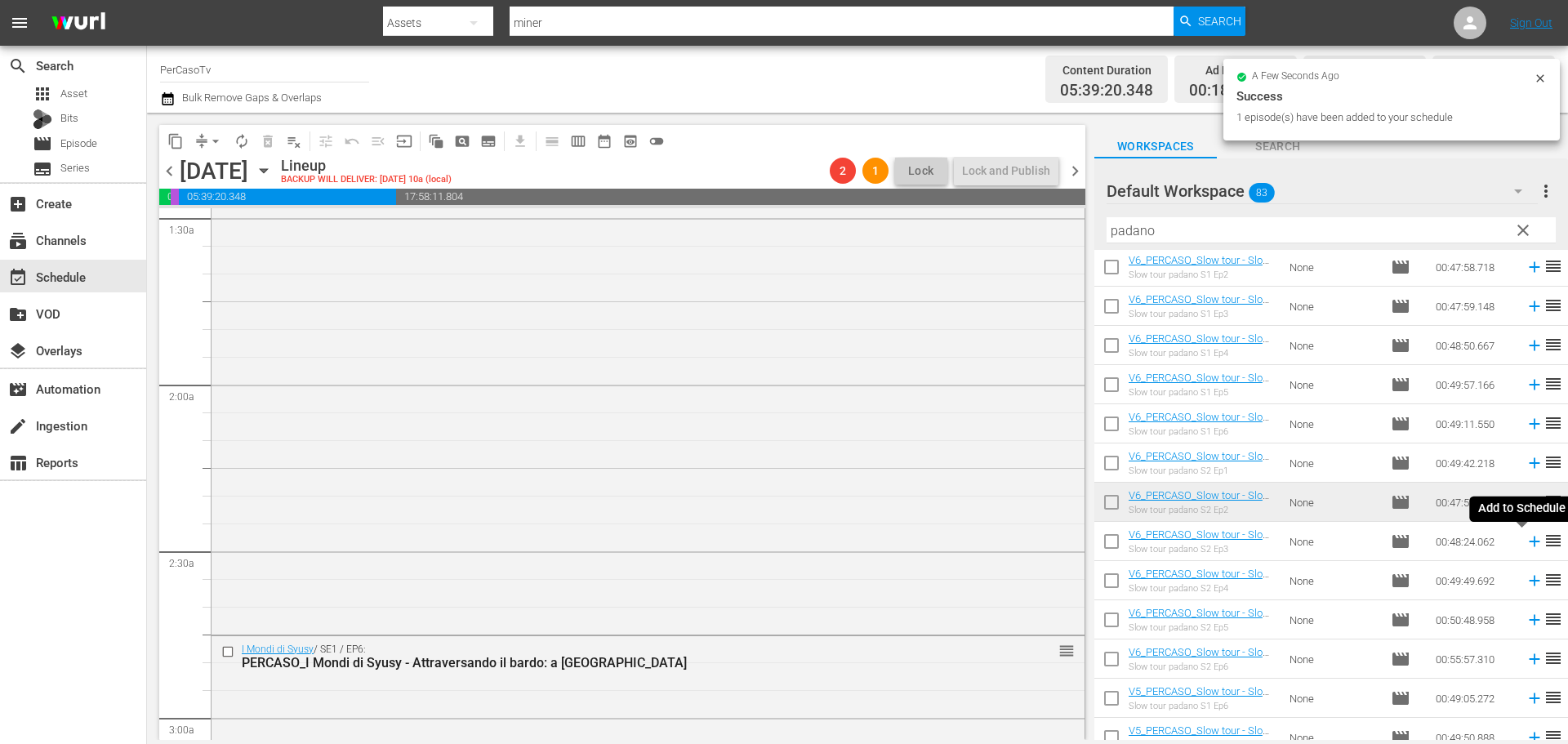
click at [1525, 543] on icon at bounding box center [1534, 542] width 18 height 18
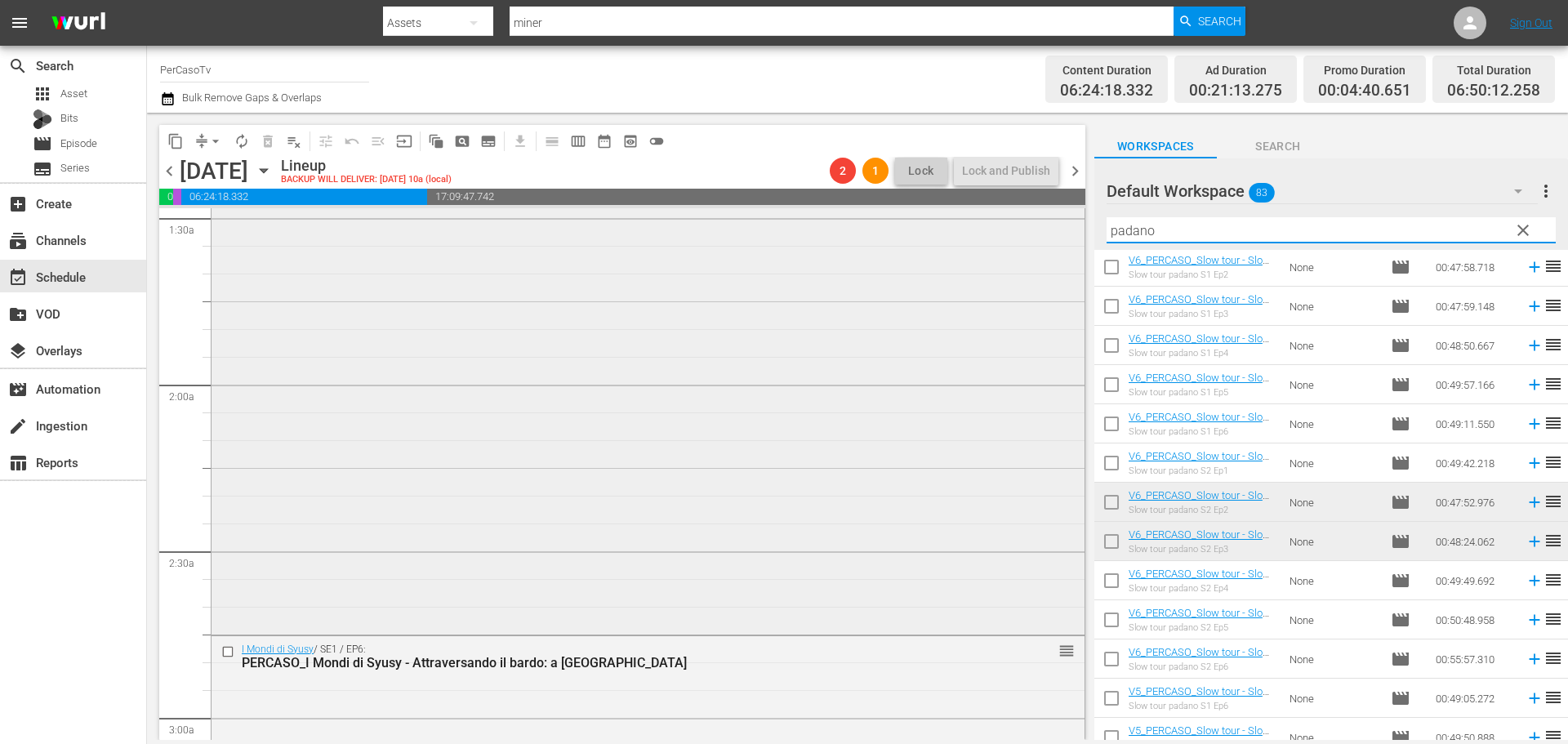
drag, startPoint x: 1192, startPoint y: 231, endPoint x: 1056, endPoint y: 246, distance: 136.8
click at [1056, 246] on div "content_copy compress arrow_drop_down autorenew_outlined delete_forever_outline…" at bounding box center [858, 426] width 1421 height 627
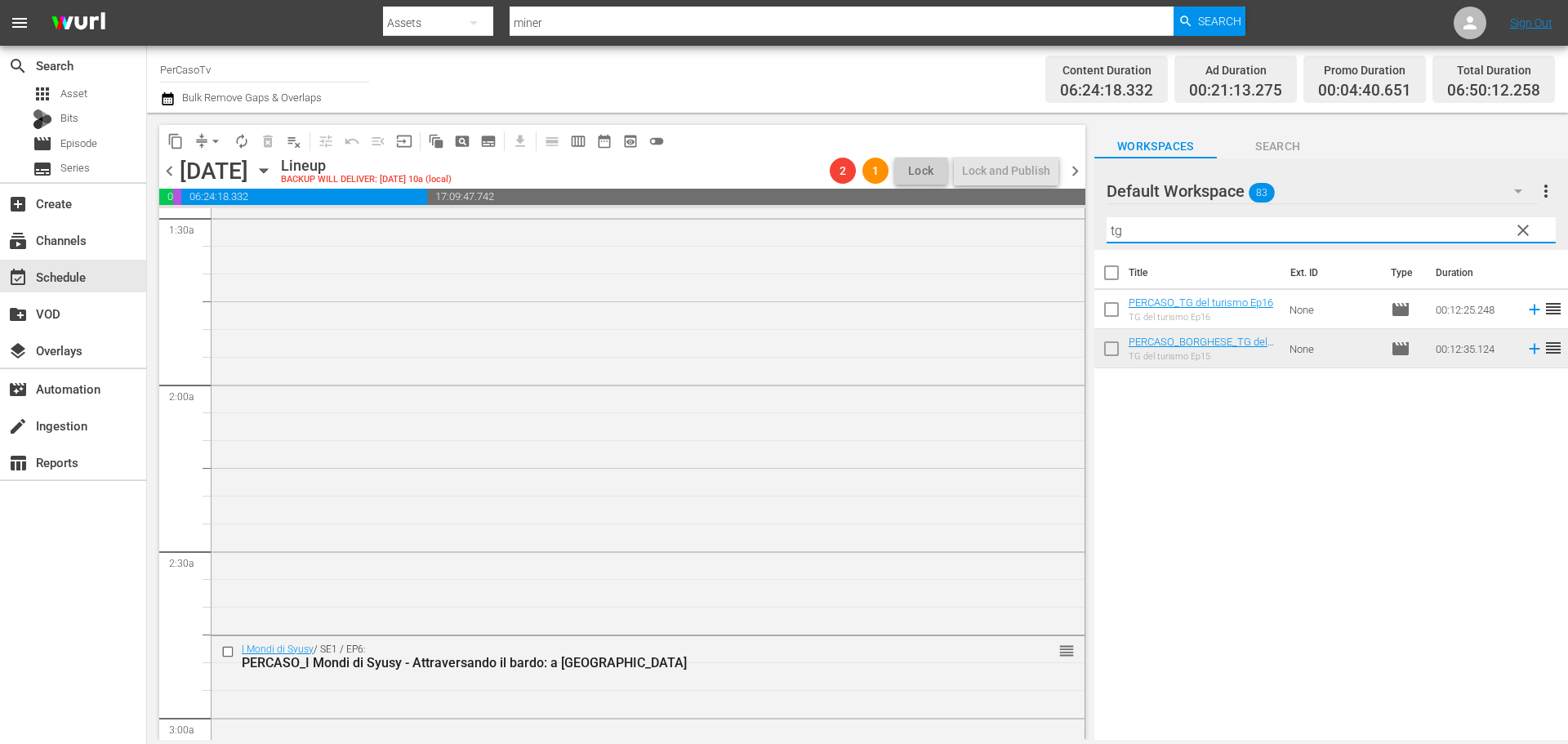
scroll to position [0, 0]
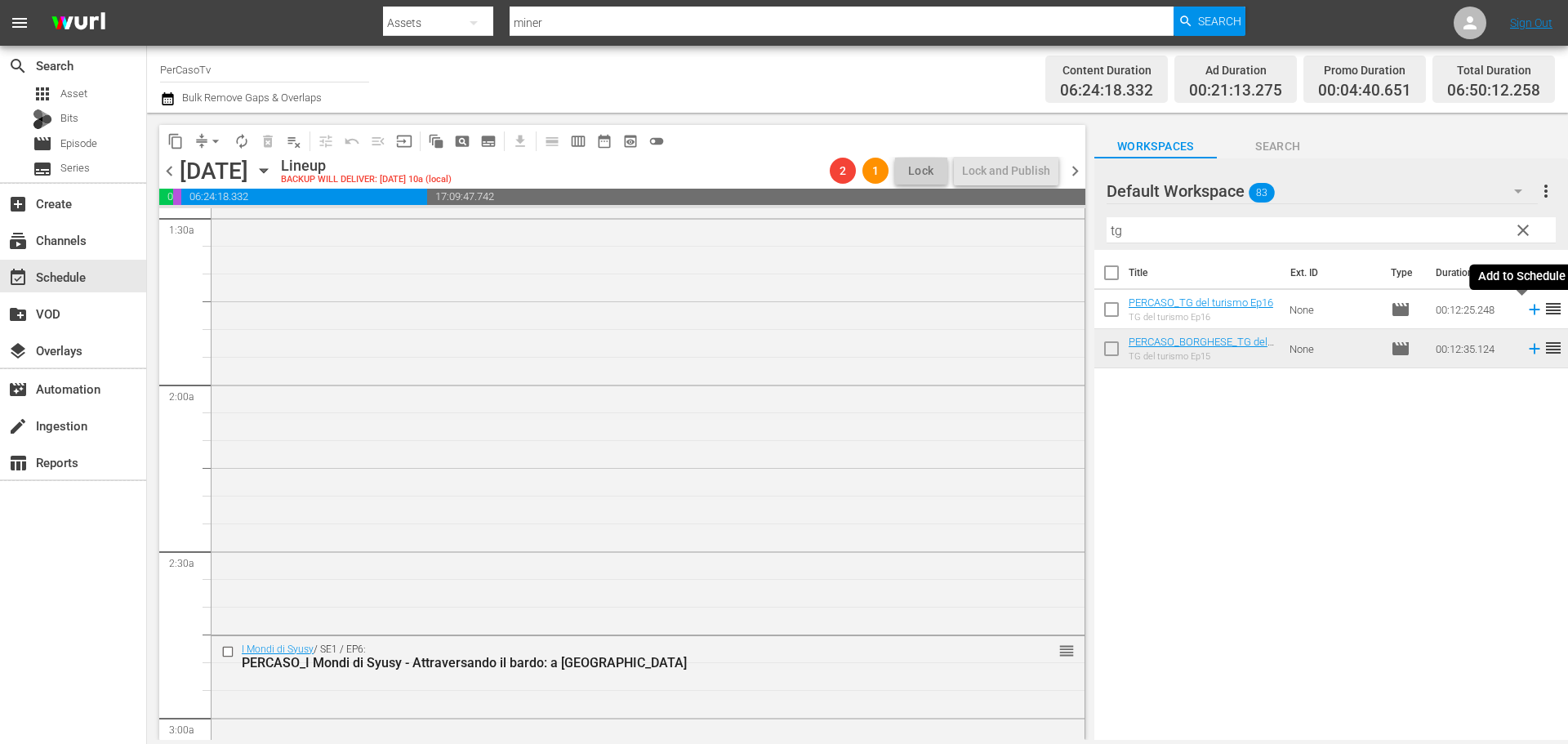
click at [1525, 310] on icon at bounding box center [1534, 309] width 18 height 18
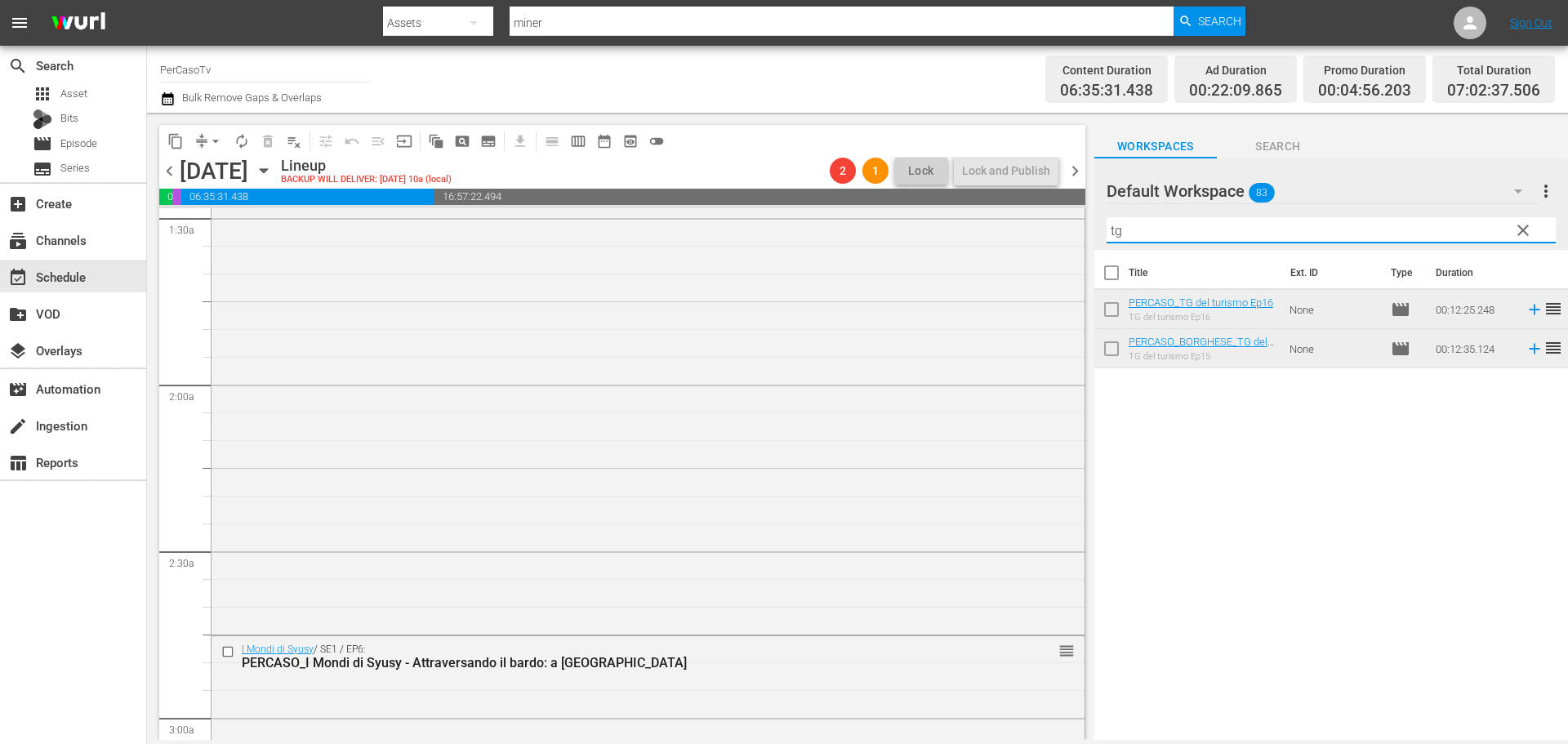
drag, startPoint x: 1151, startPoint y: 231, endPoint x: 1128, endPoint y: 221, distance: 25.1
click at [1099, 244] on div "Default Workspace 83 Default more_vert clear Filter by Title tg" at bounding box center [1330, 203] width 473 height 91
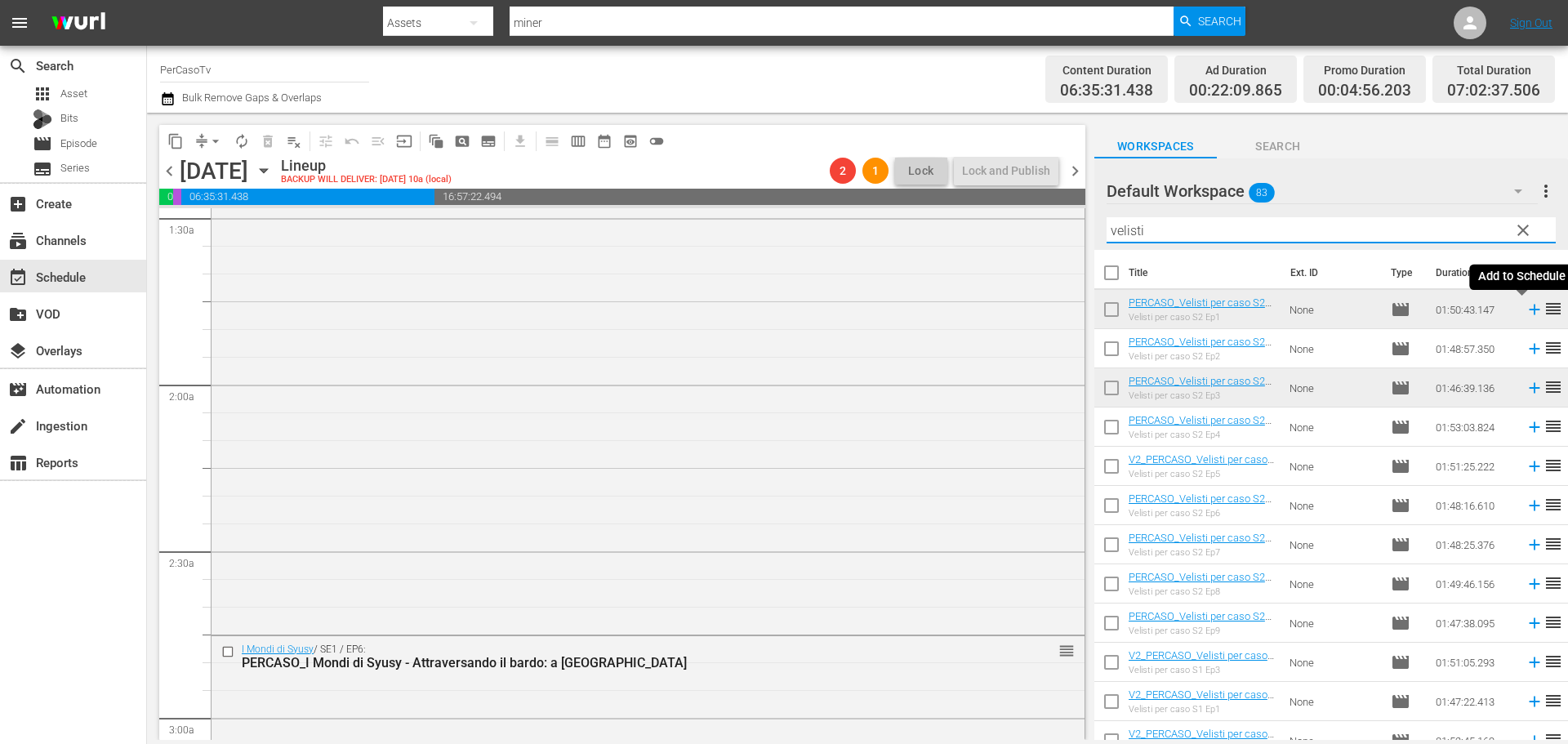
click at [1528, 314] on icon at bounding box center [1533, 309] width 11 height 11
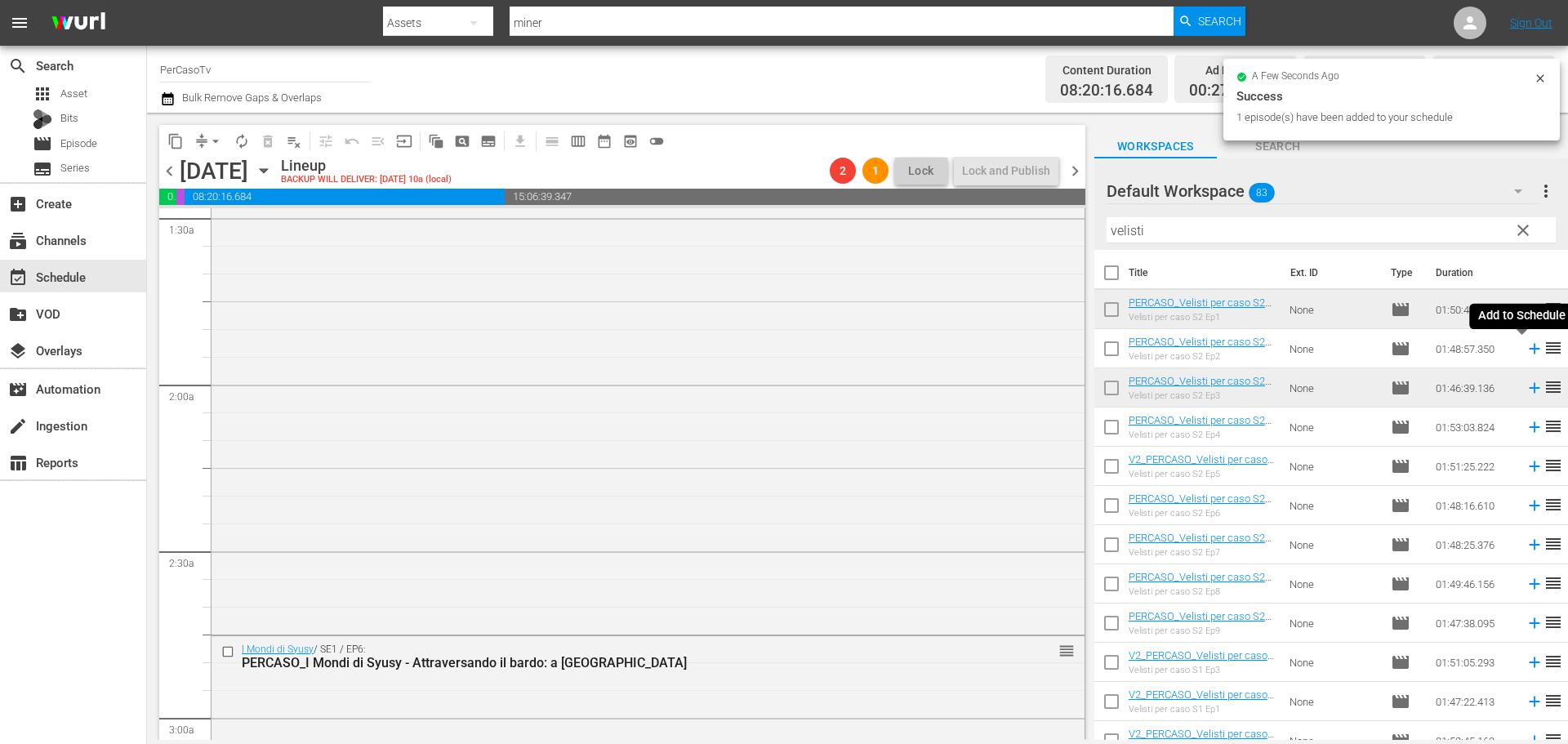
click at [1528, 350] on icon at bounding box center [1533, 349] width 11 height 11
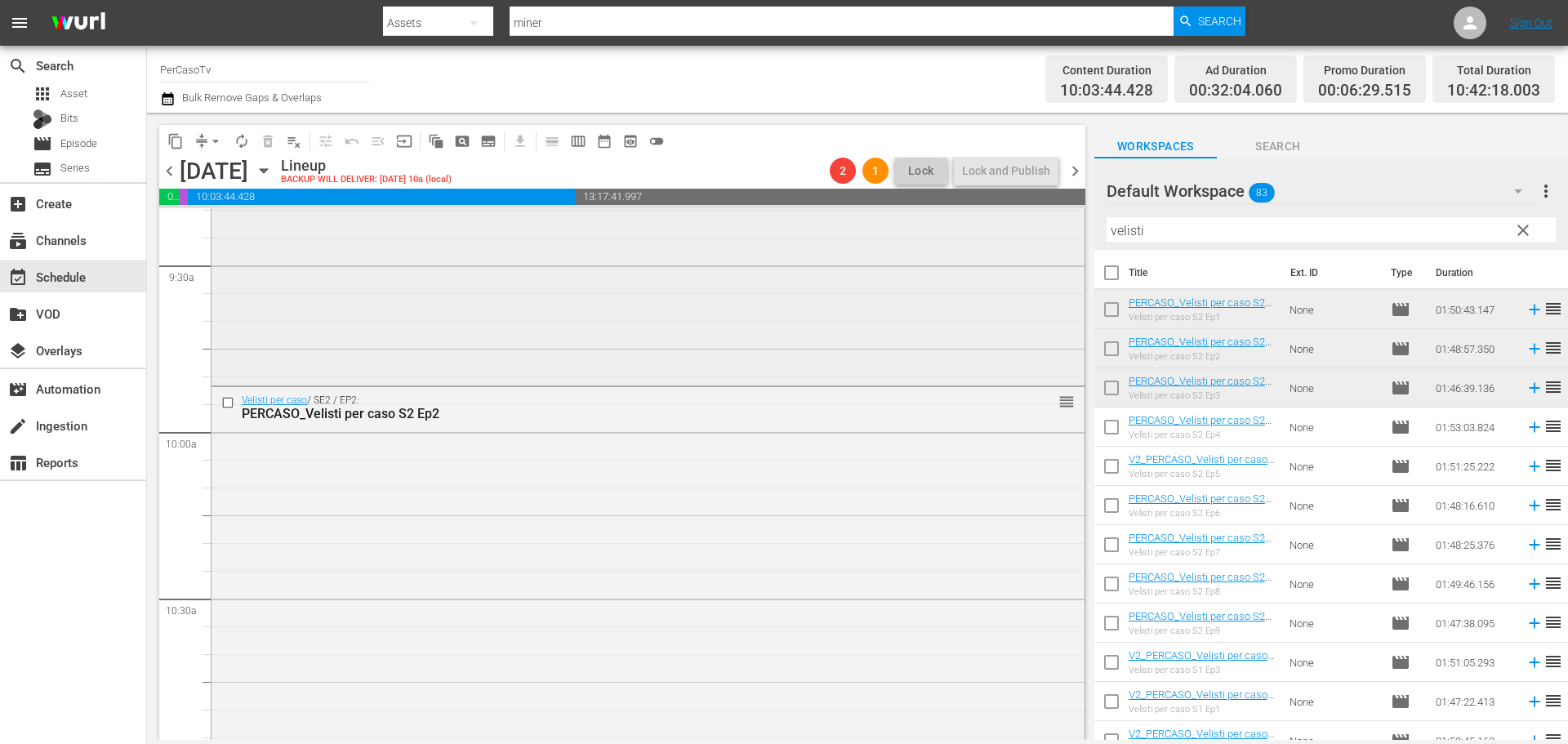
scroll to position [3102, 0]
click at [236, 145] on span "autorenew_outlined" at bounding box center [242, 142] width 16 height 16
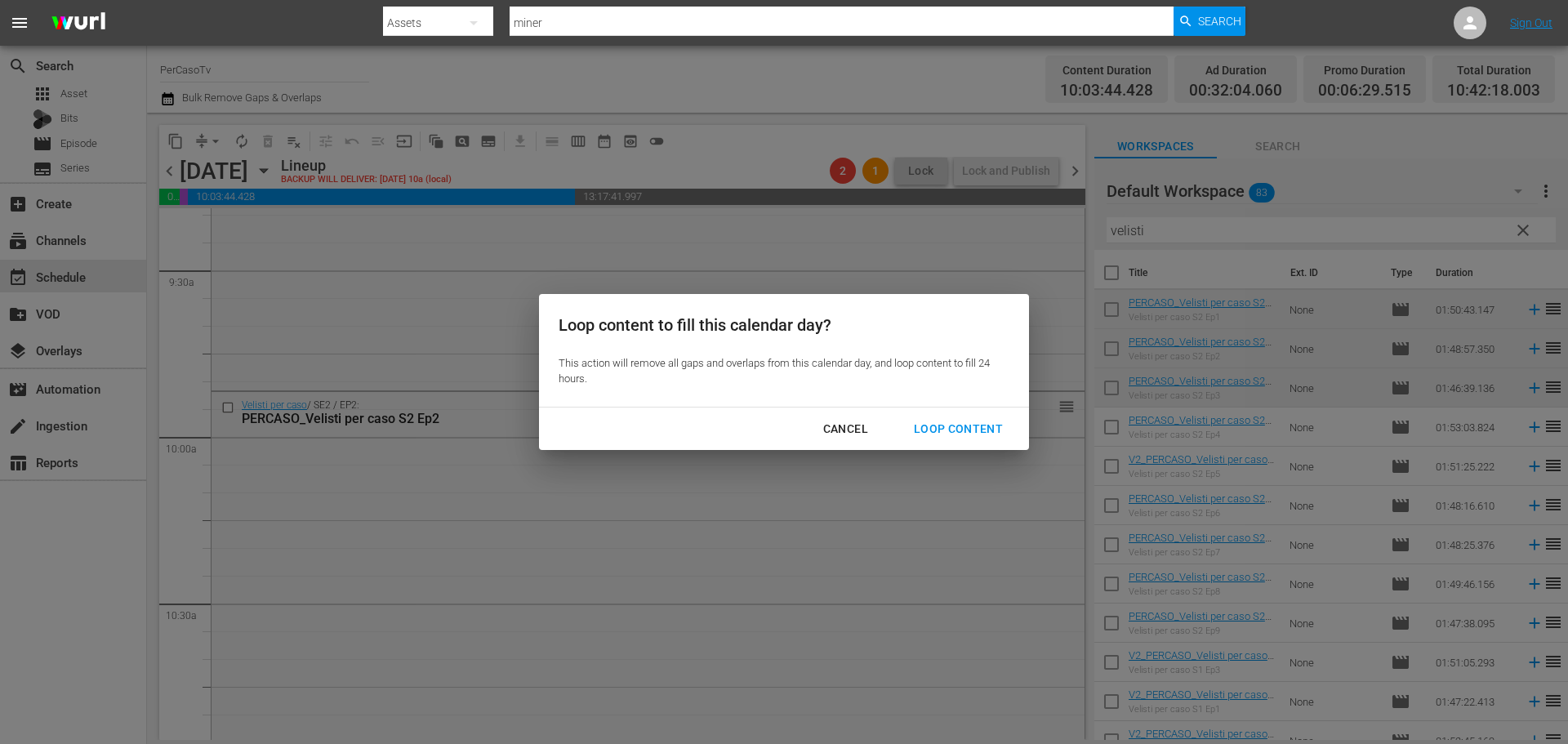
click at [998, 436] on div "Loop Content" at bounding box center [958, 429] width 115 height 21
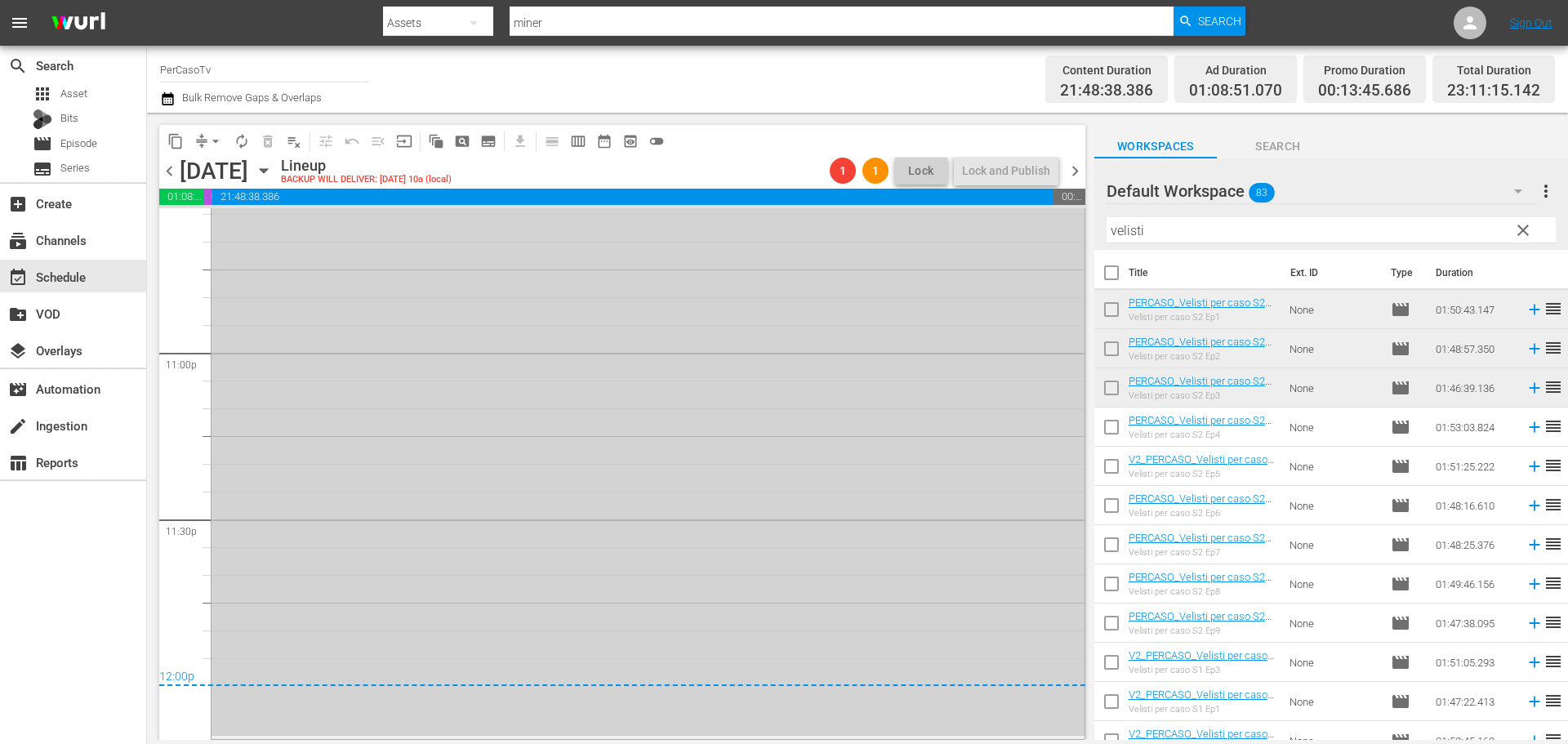
scroll to position [7271, 0]
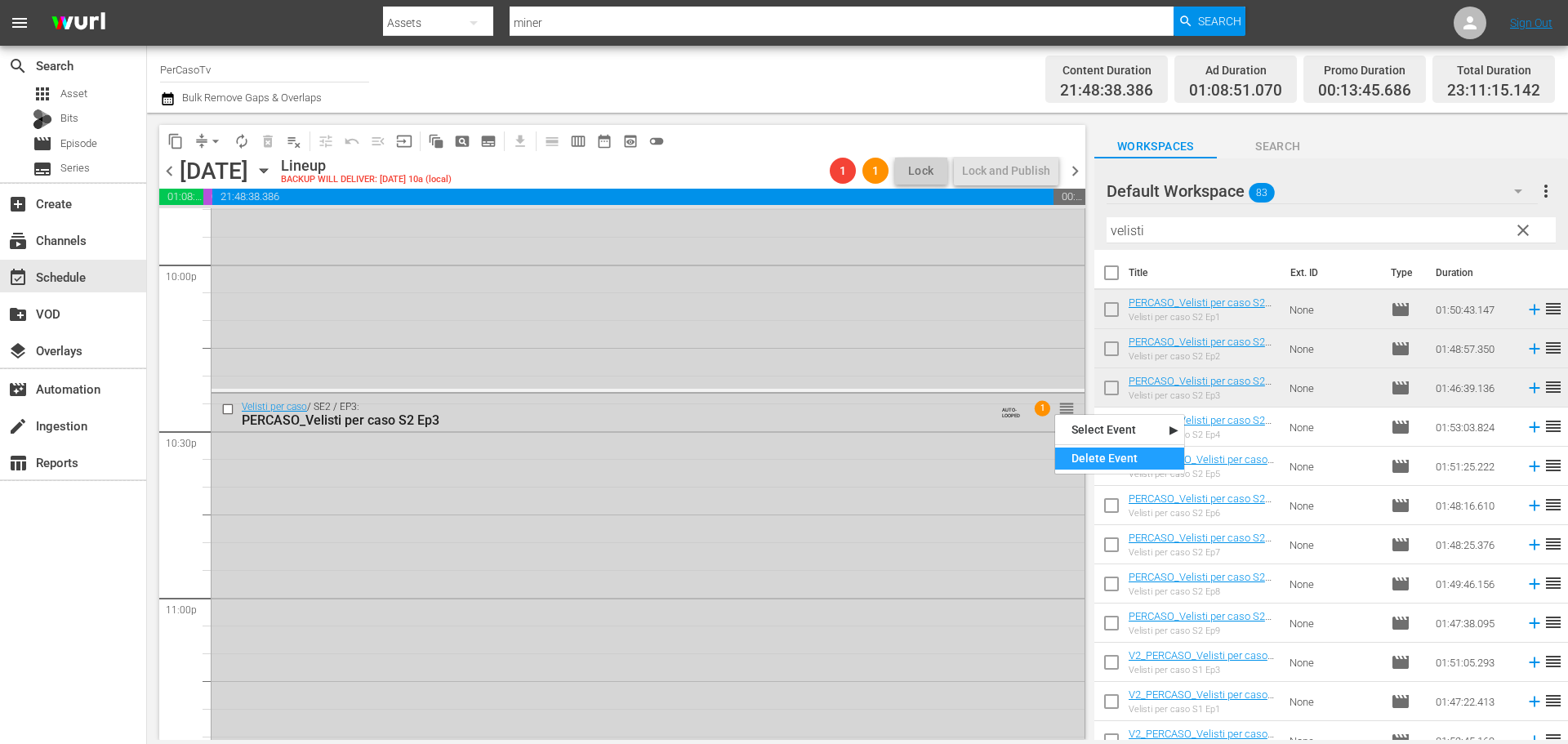
click at [1076, 454] on div "Delete Event" at bounding box center [1119, 458] width 129 height 22
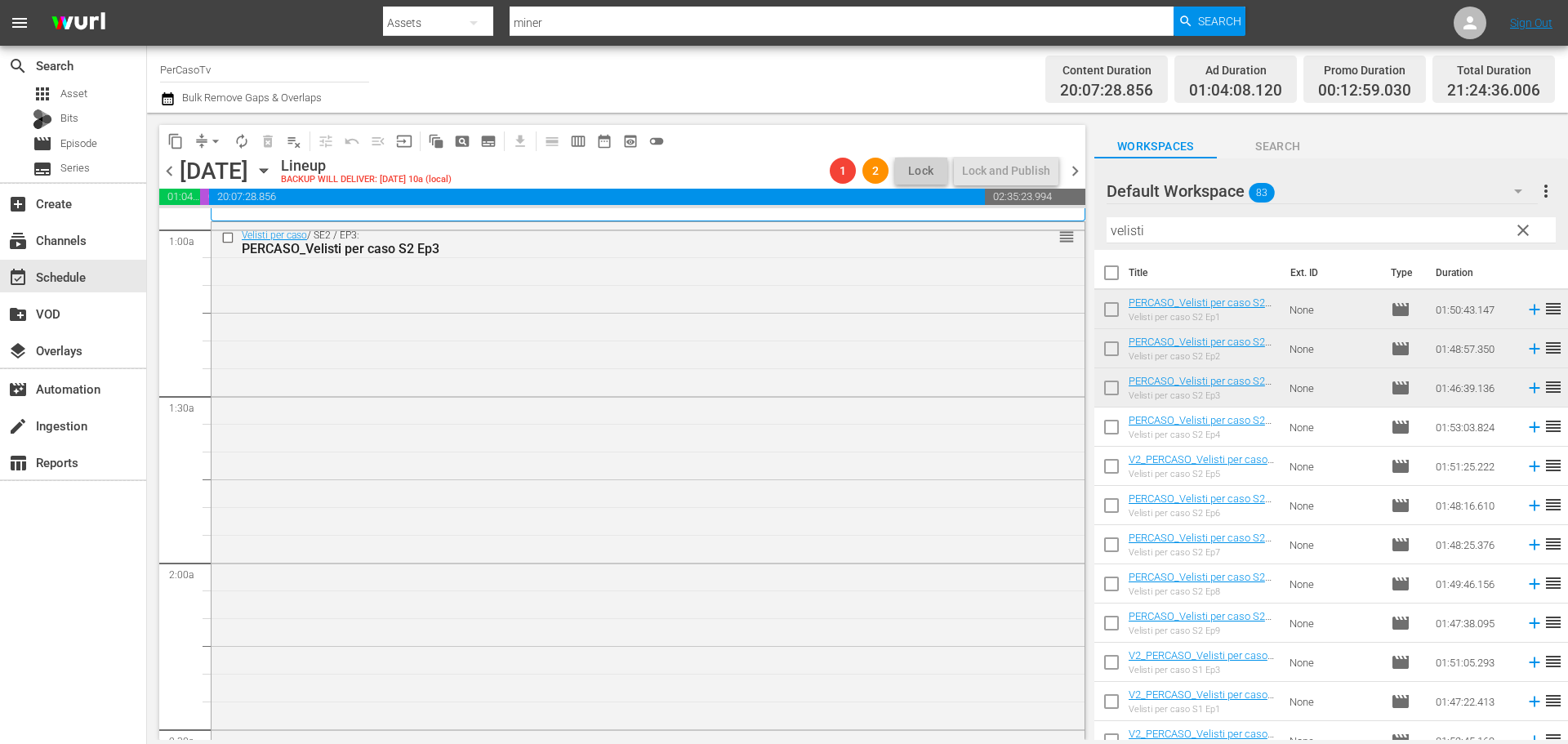
scroll to position [0, 0]
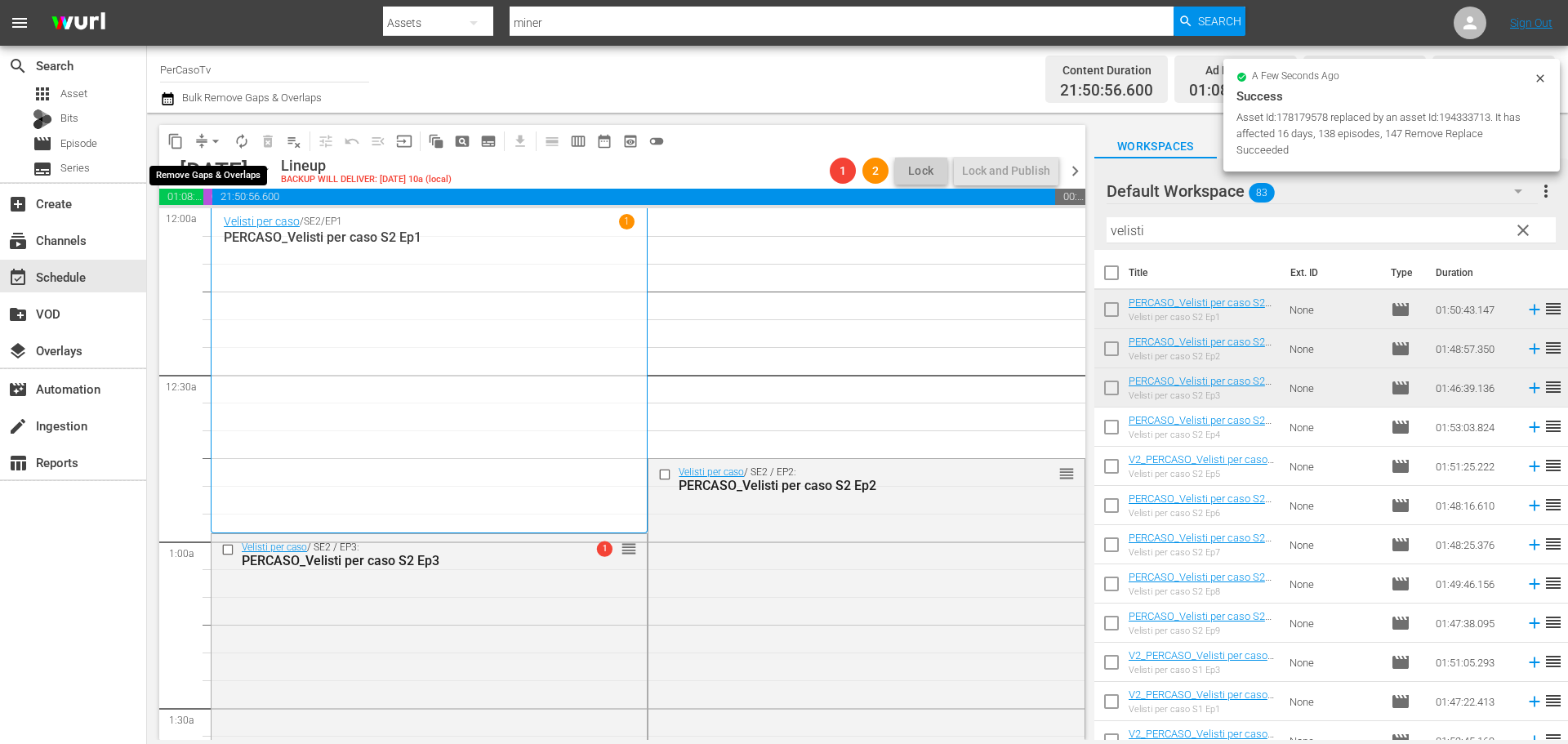
click at [216, 140] on span "arrow_drop_down" at bounding box center [216, 142] width 16 height 16
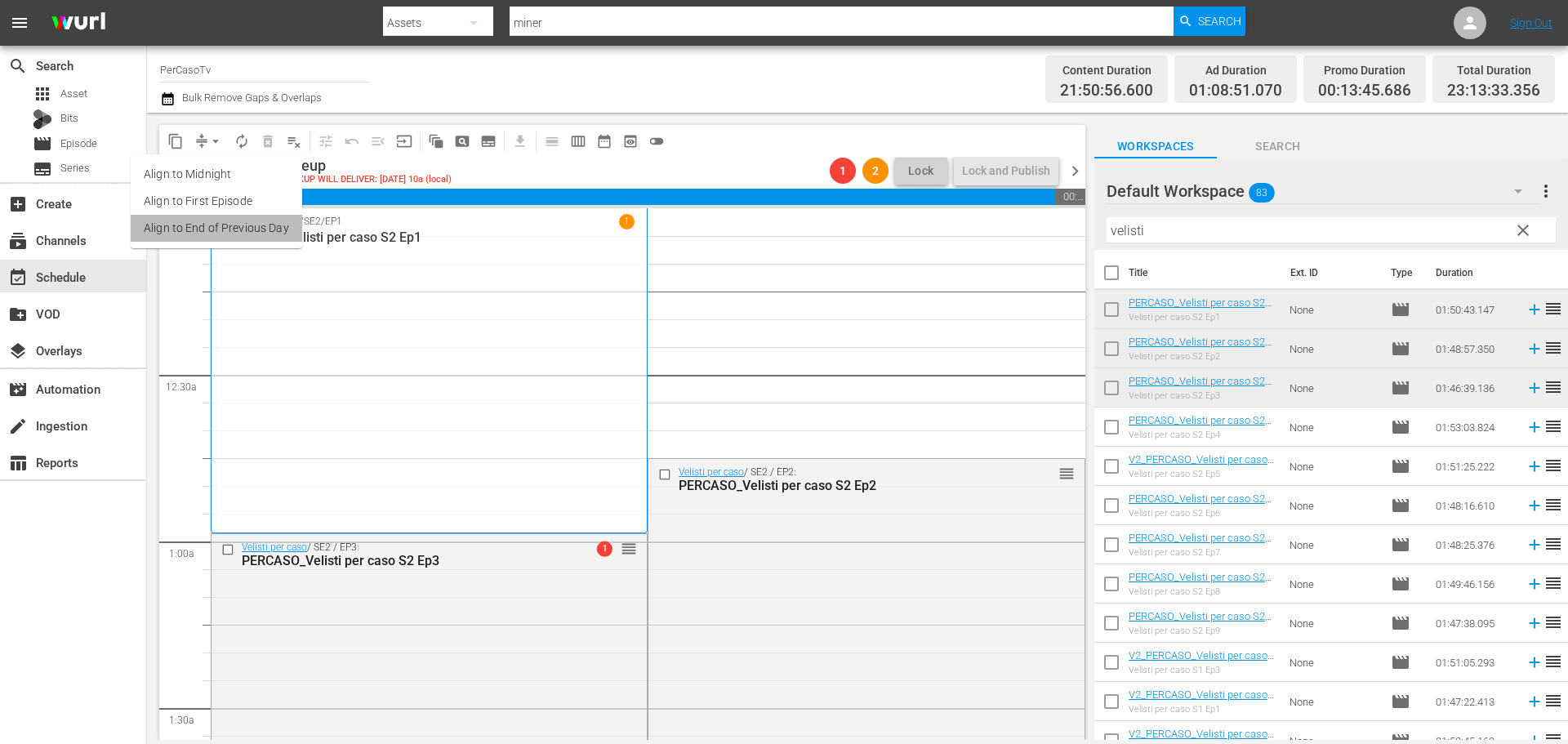
click at [231, 238] on li "Align to End of Previous Day" at bounding box center [216, 228] width 171 height 27
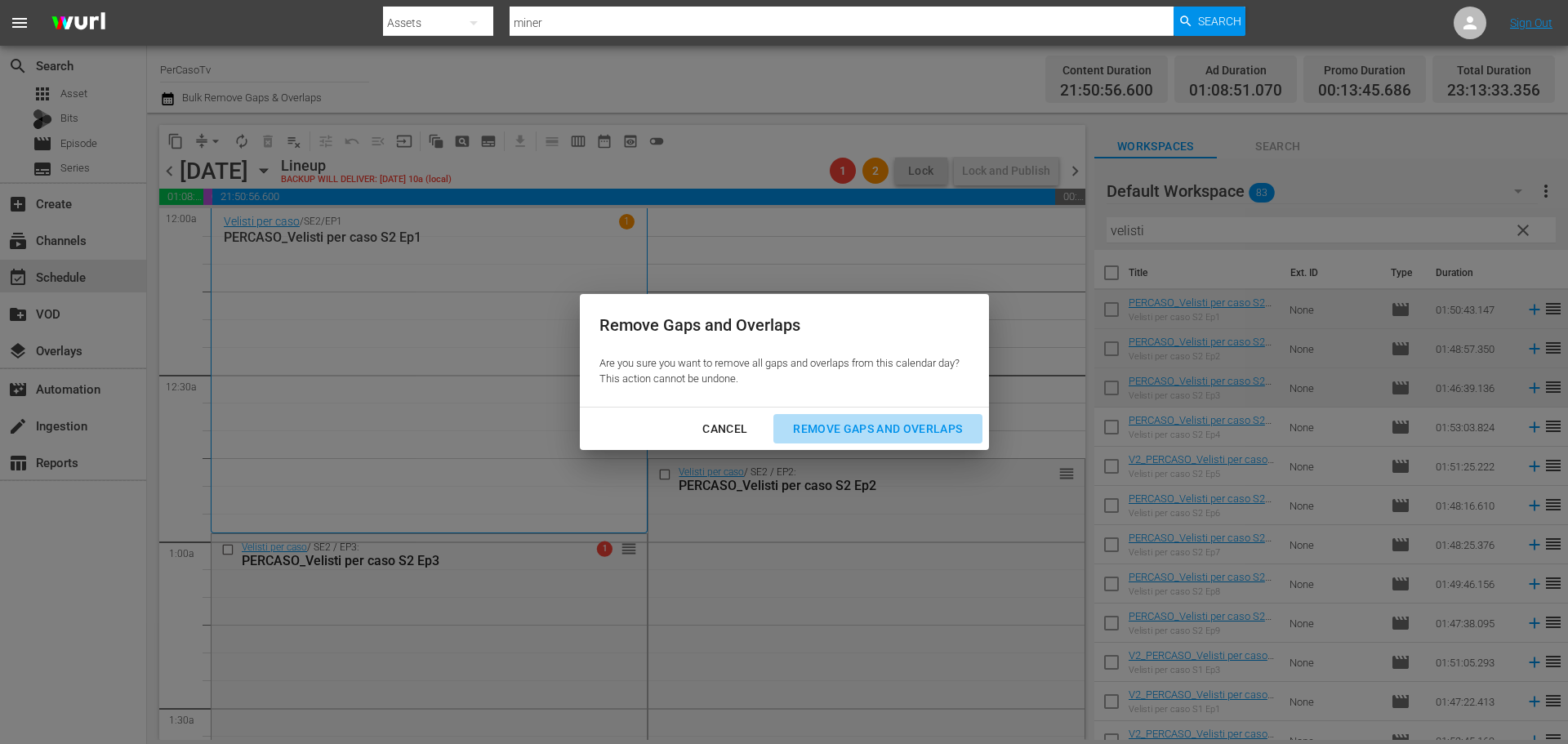
click at [825, 439] on div "Remove Gaps and Overlaps" at bounding box center [877, 429] width 195 height 21
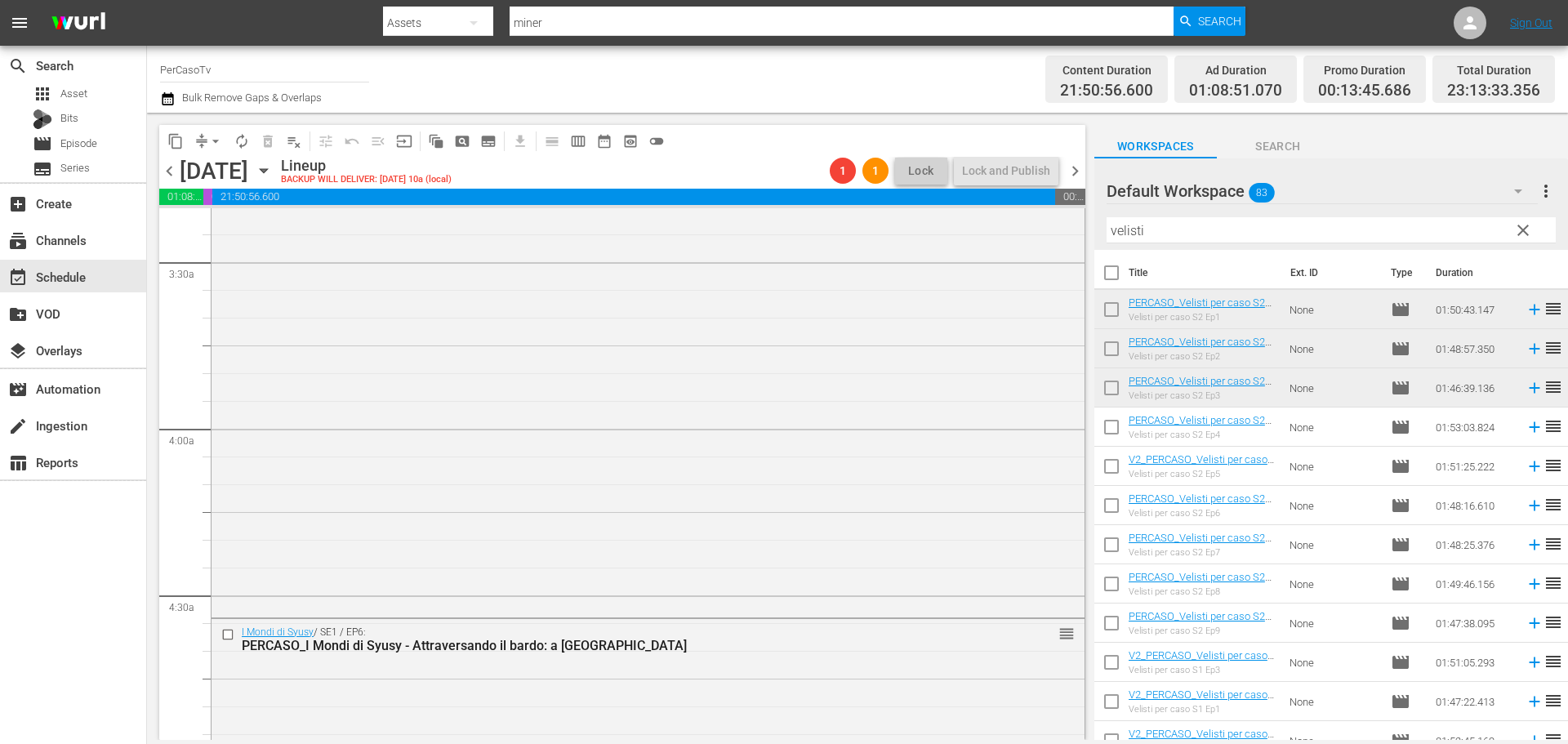
scroll to position [1143, 0]
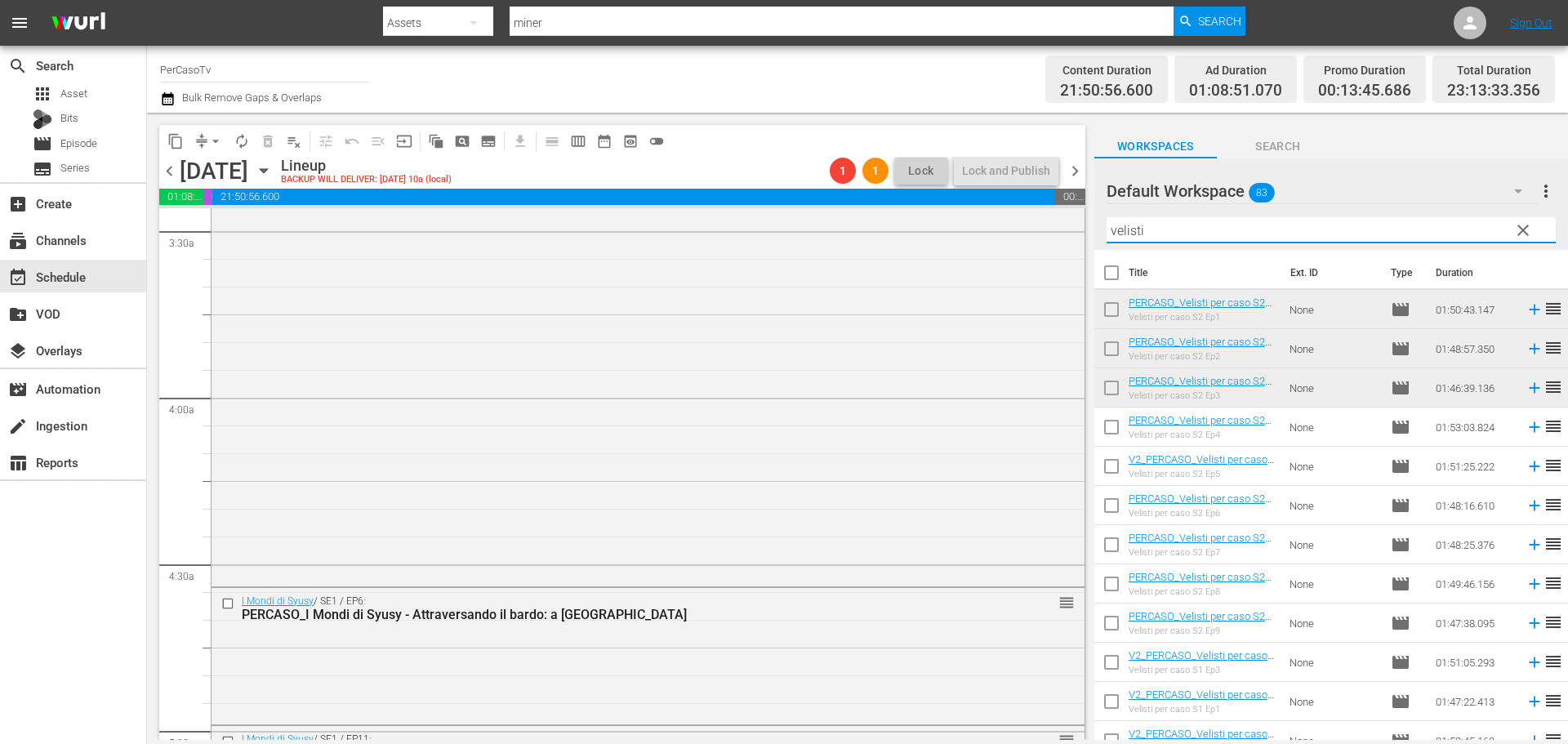
drag, startPoint x: 1203, startPoint y: 235, endPoint x: 1084, endPoint y: 256, distance: 120.8
click at [1084, 256] on div "content_copy compress arrow_drop_down autorenew_outlined delete_forever_outline…" at bounding box center [858, 426] width 1421 height 627
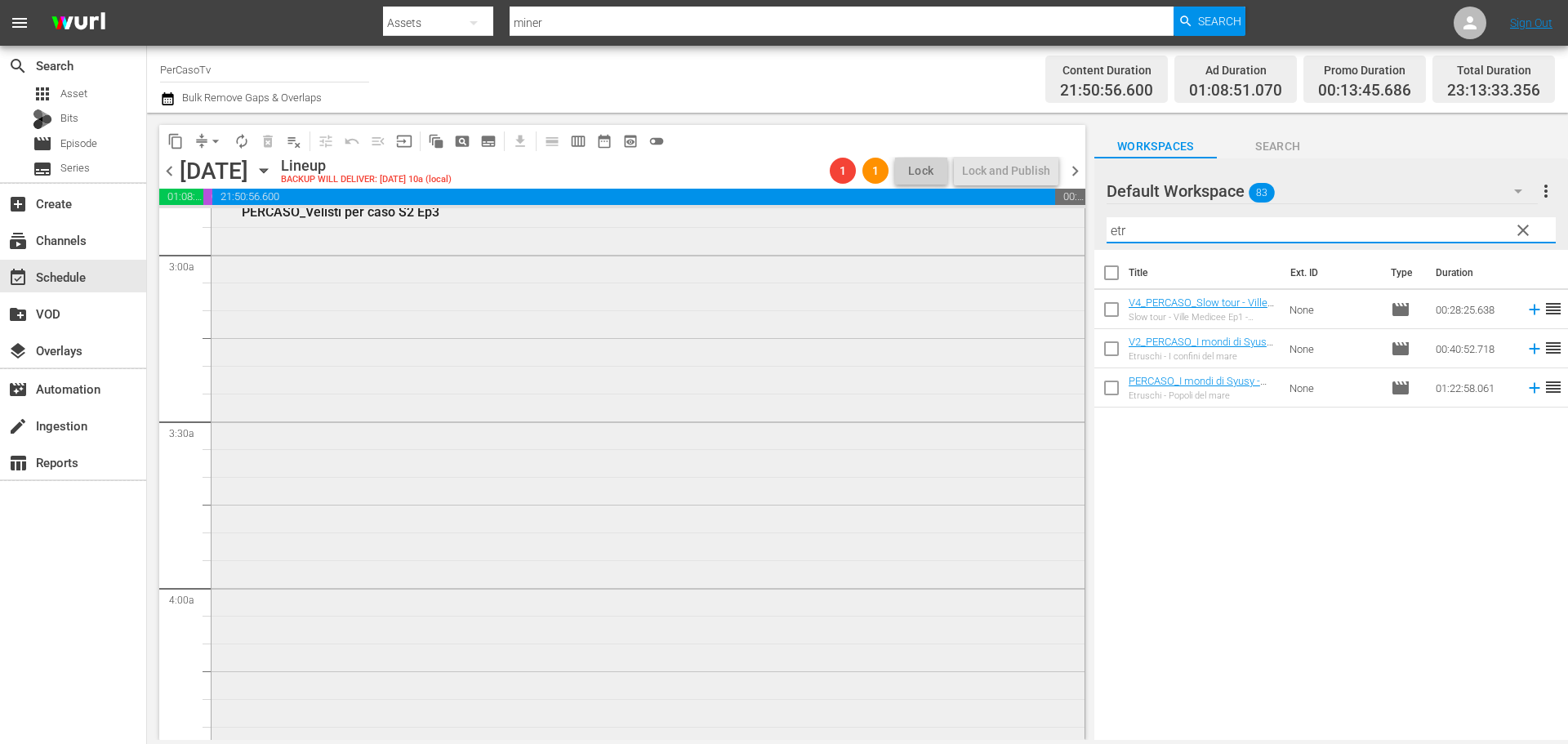
scroll to position [1062, 0]
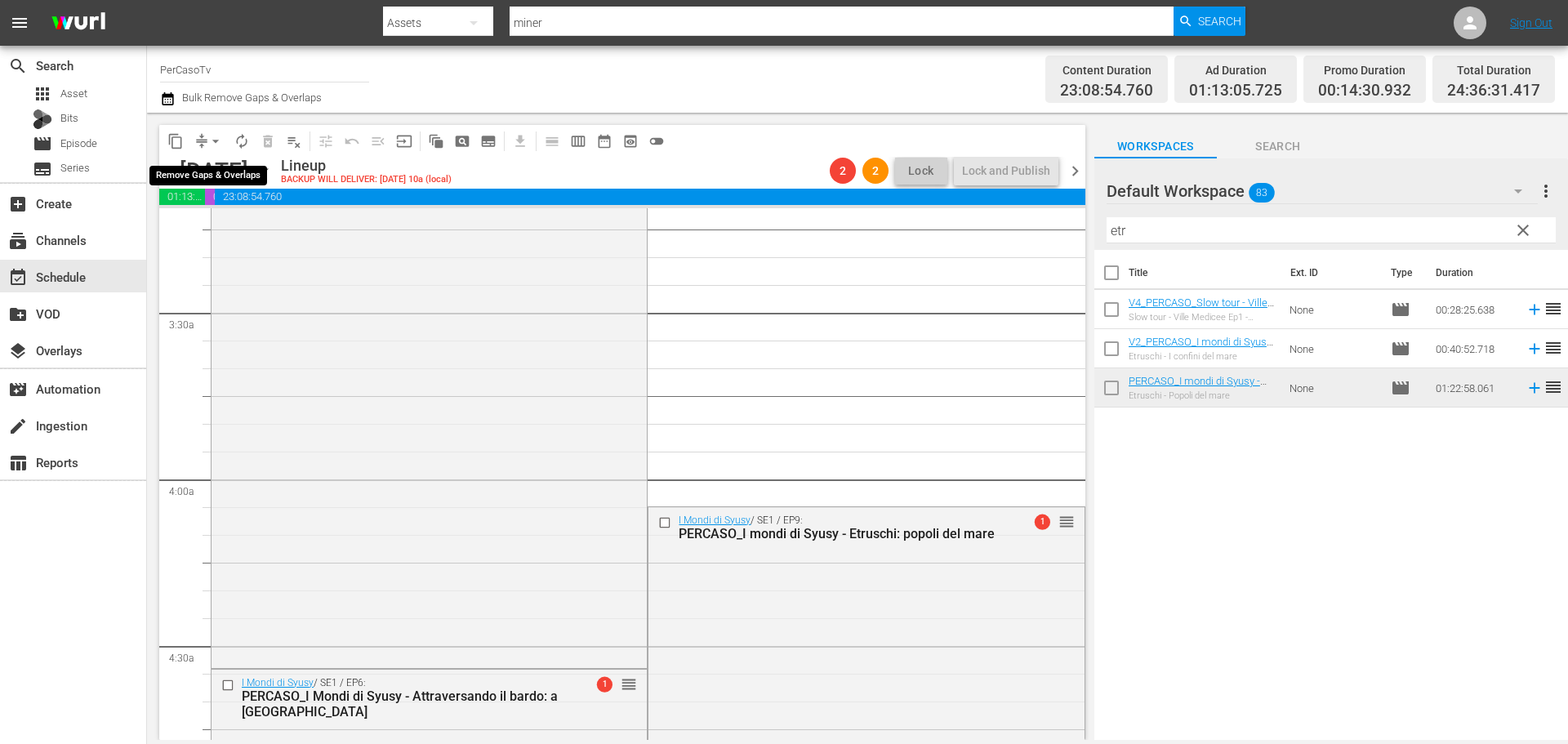
click at [212, 141] on span "arrow_drop_down" at bounding box center [216, 142] width 16 height 16
click at [207, 233] on li "Align to End of Previous Day" at bounding box center [216, 228] width 171 height 27
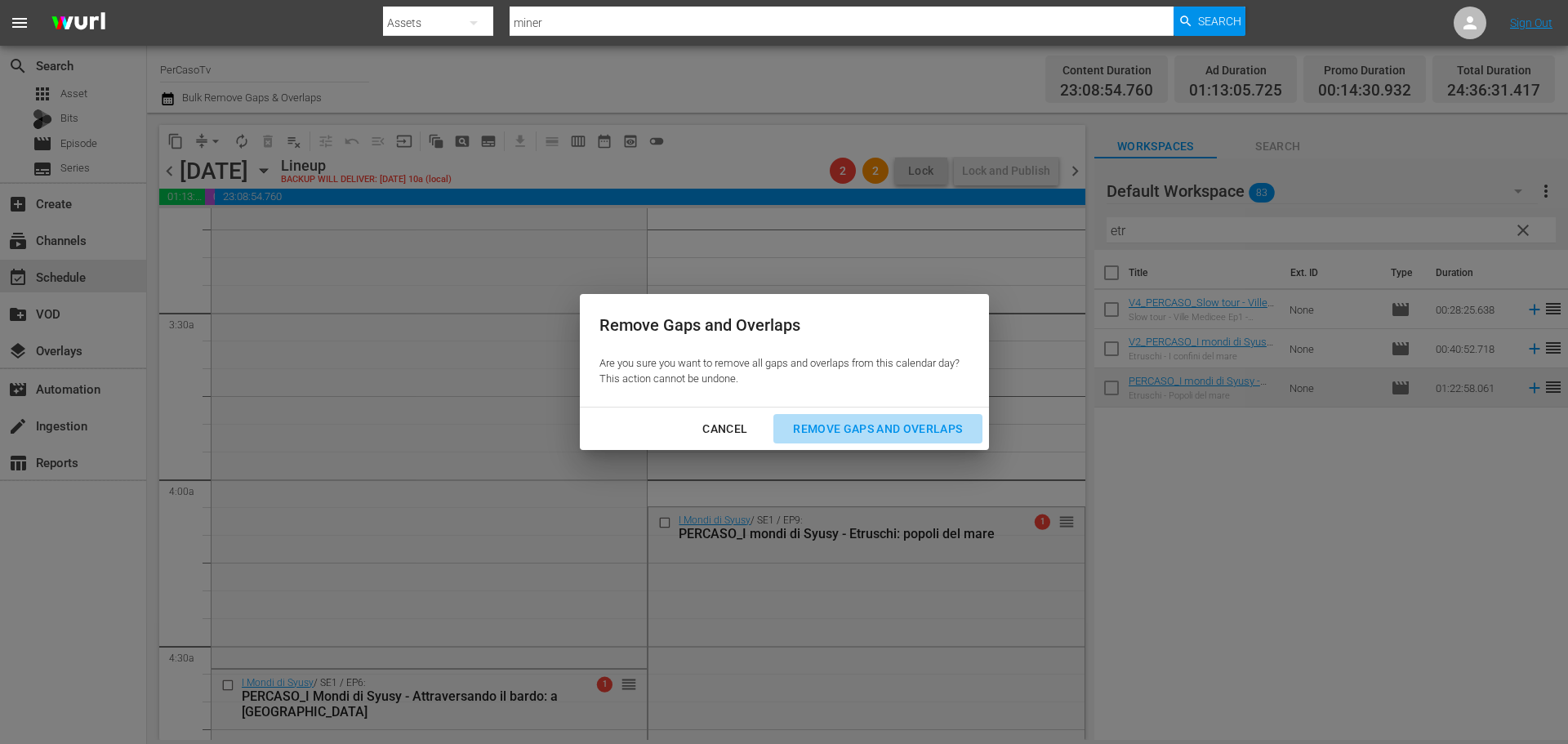
click at [835, 423] on div "Remove Gaps and Overlaps" at bounding box center [877, 429] width 195 height 21
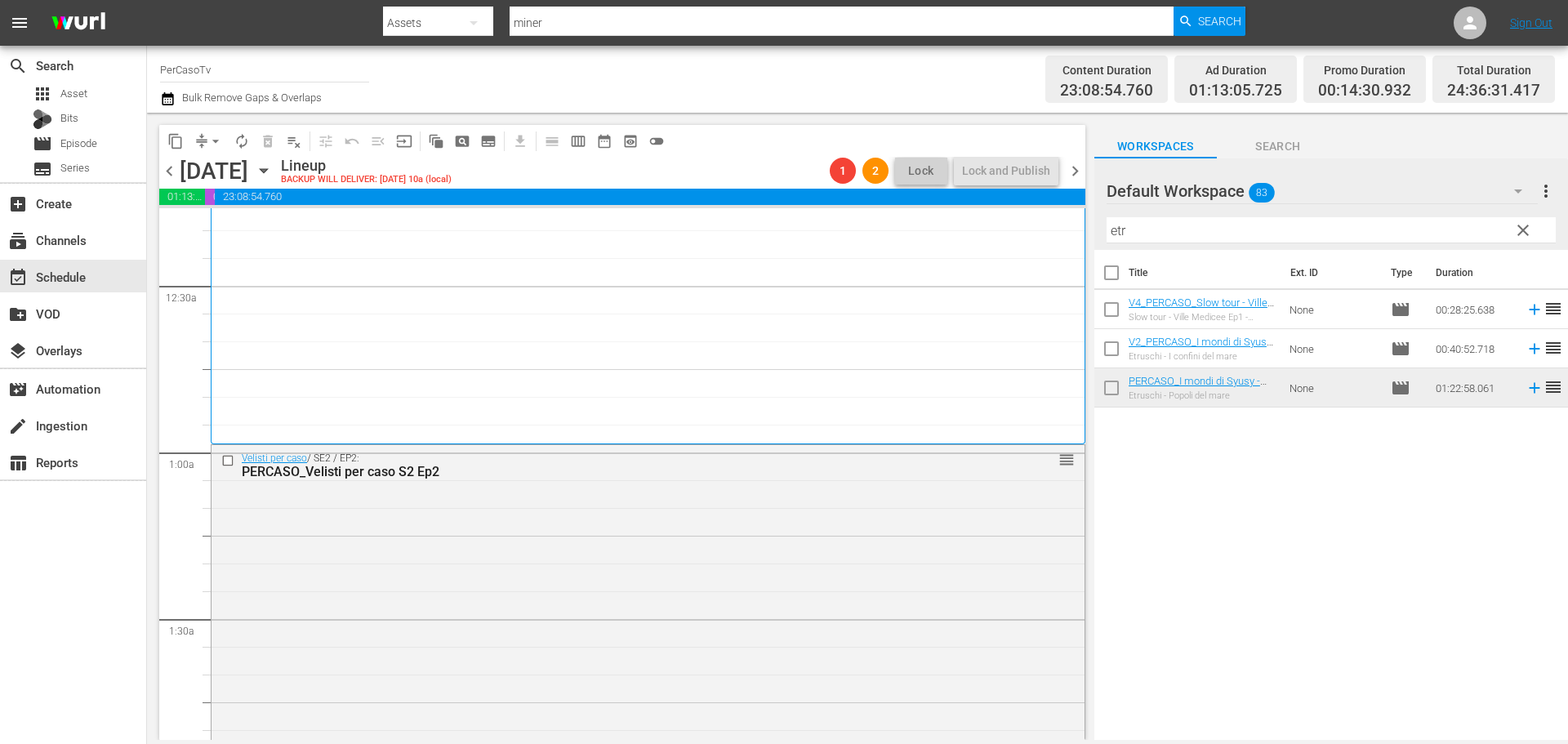
scroll to position [0, 0]
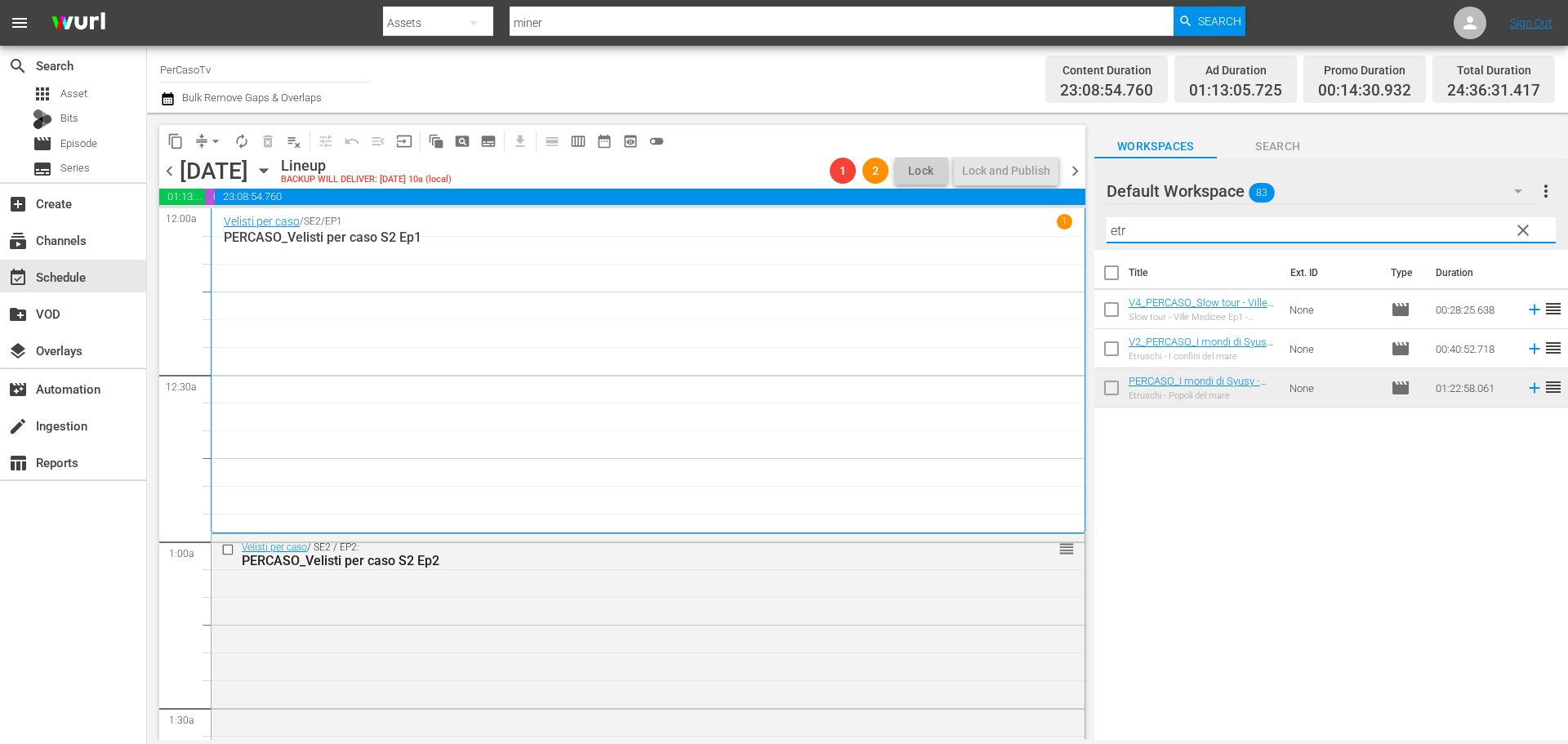
drag, startPoint x: 1169, startPoint y: 227, endPoint x: 982, endPoint y: 254, distance: 188.9
click at [982, 254] on div "content_copy compress arrow_drop_down autorenew_outlined delete_forever_outline…" at bounding box center [858, 426] width 1421 height 627
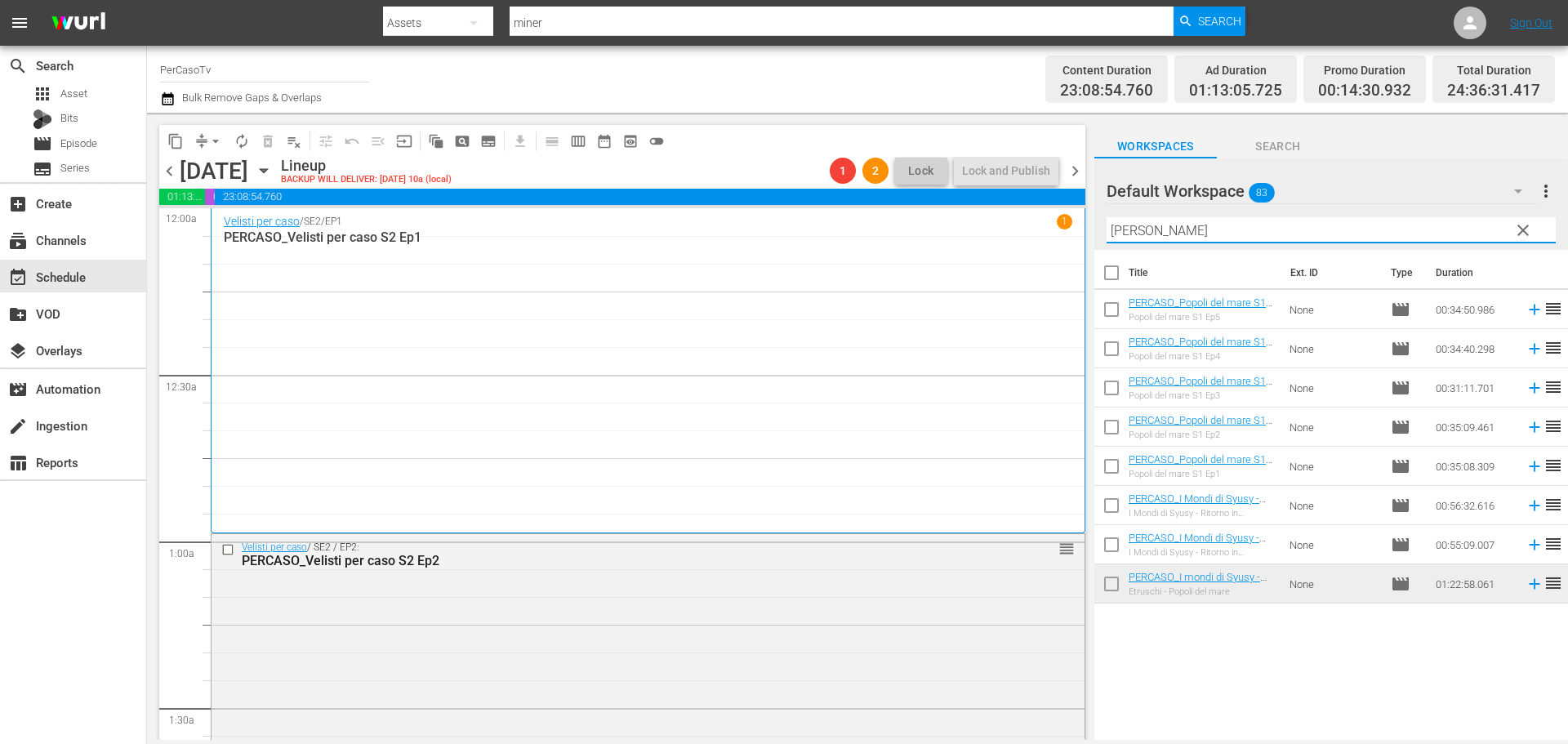
type input "poline"
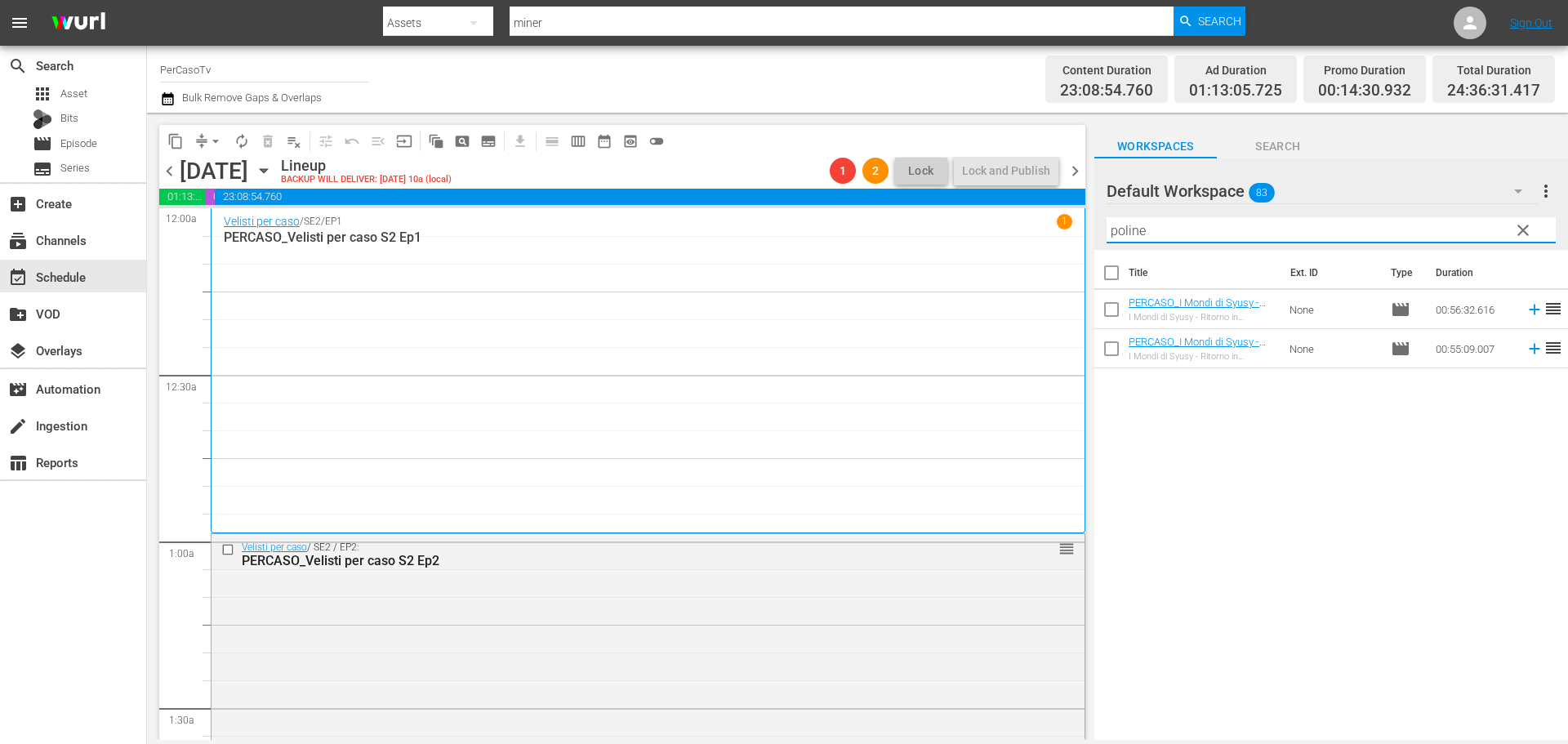
drag, startPoint x: 1192, startPoint y: 239, endPoint x: 1080, endPoint y: 254, distance: 113.0
click at [1080, 254] on div "content_copy compress arrow_drop_down autorenew_outlined delete_forever_outline…" at bounding box center [858, 426] width 1421 height 627
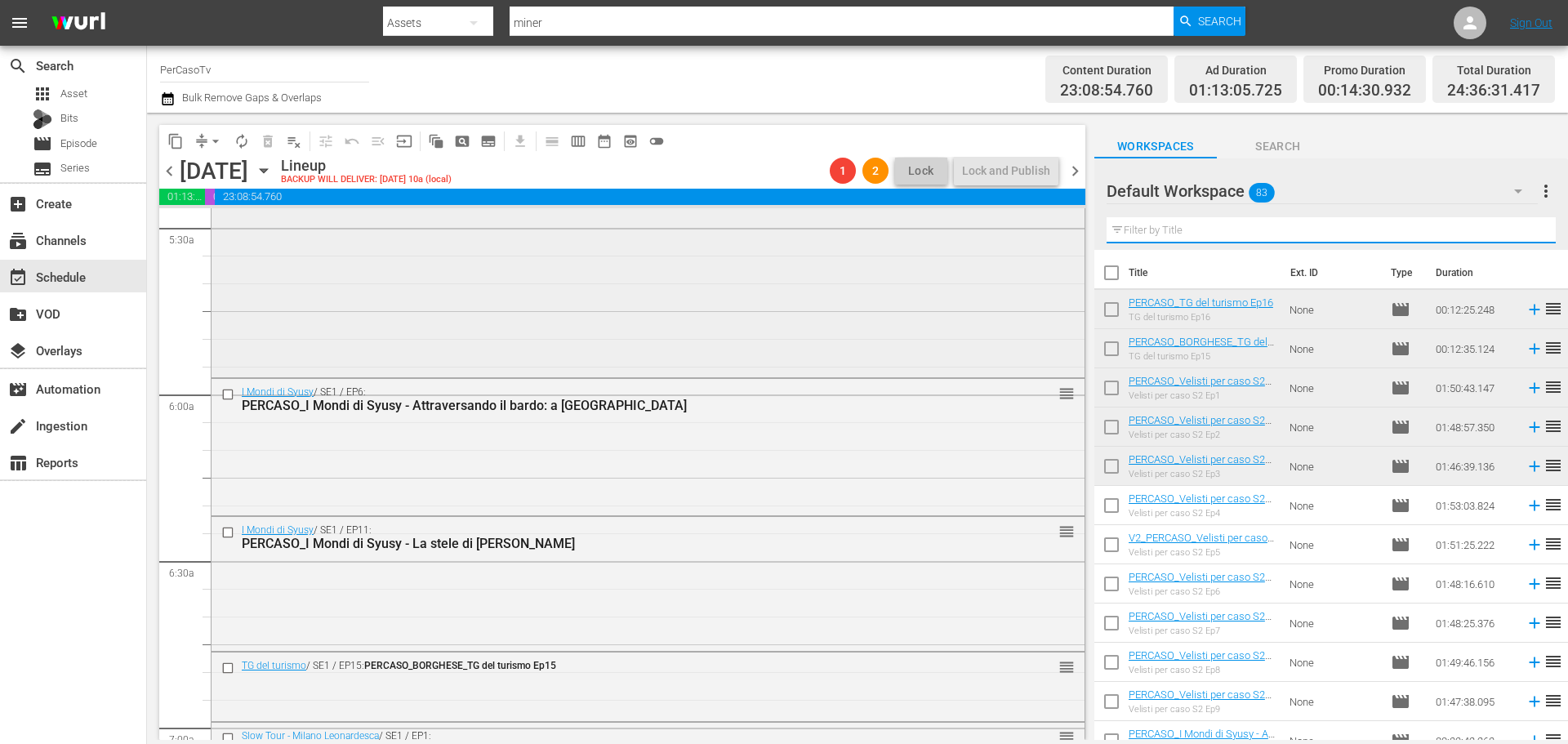
scroll to position [1877, 0]
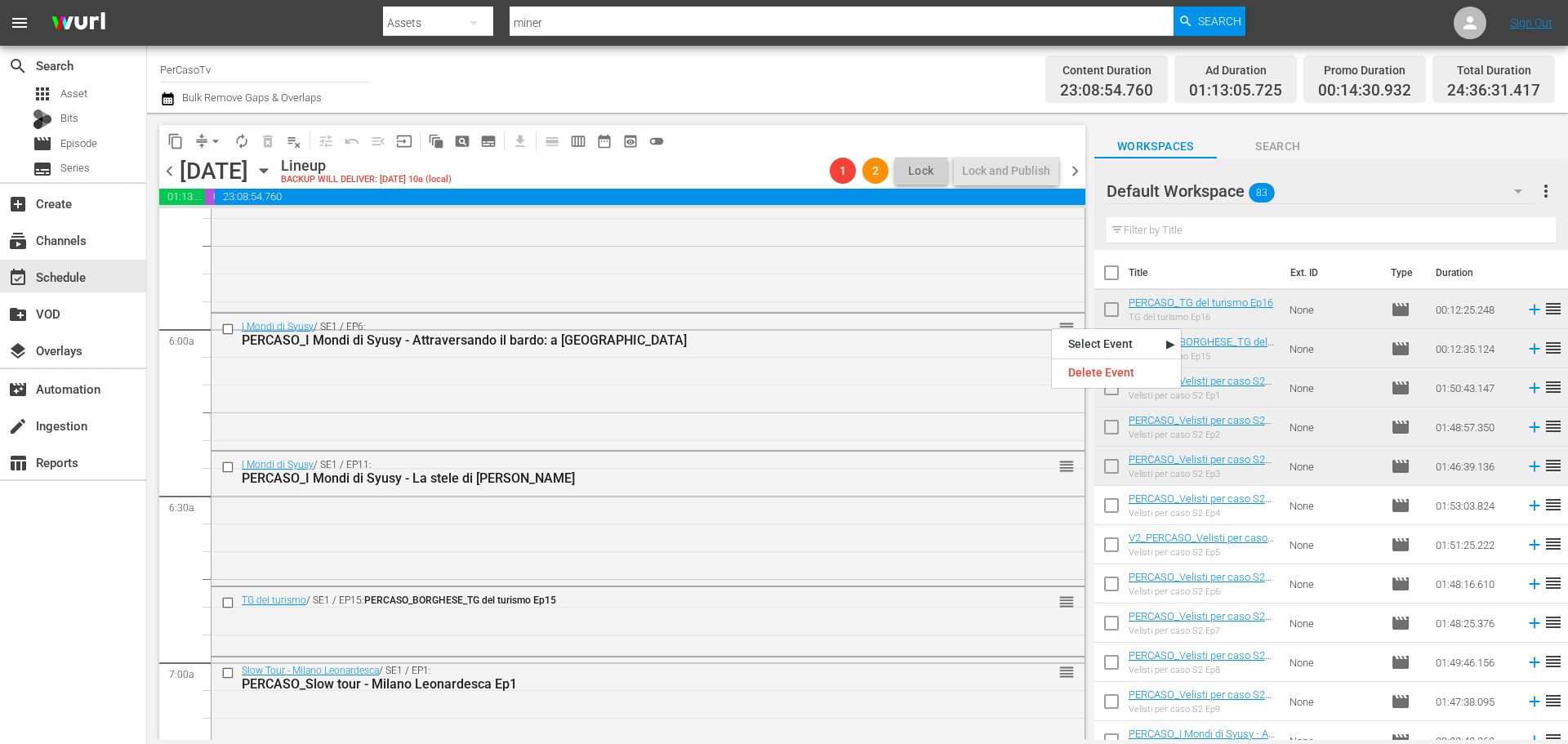
drag, startPoint x: 1071, startPoint y: 360, endPoint x: 1073, endPoint y: 372, distance: 12.2
click at [1072, 363] on nav "Select Event I Mondi di Syusy - Attraversando il bardo Delete Event" at bounding box center [1116, 358] width 131 height 60
click at [1073, 372] on div "Delete Event" at bounding box center [1116, 372] width 129 height 22
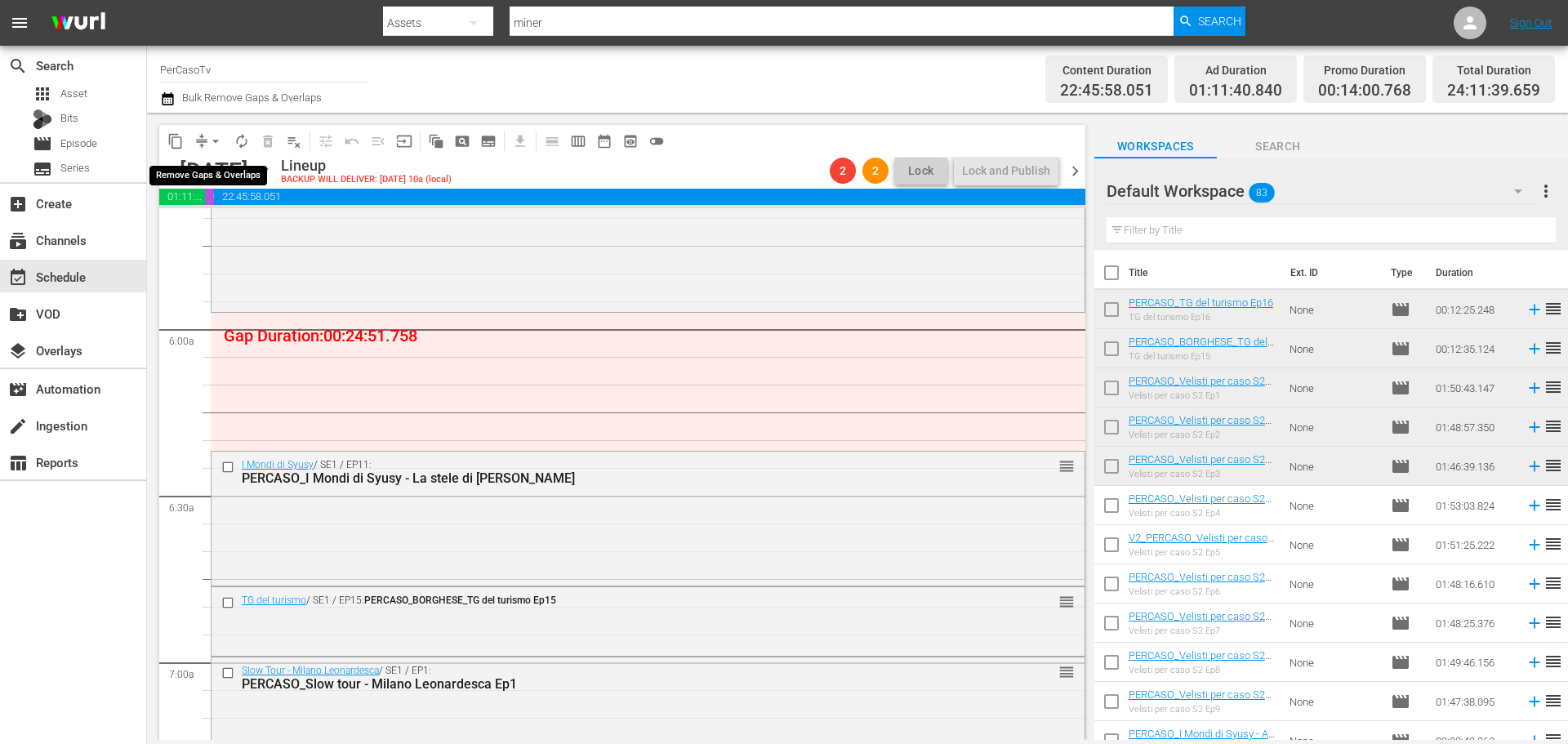
click at [216, 140] on span "arrow_drop_down" at bounding box center [216, 142] width 16 height 16
click at [232, 227] on li "Align to End of Previous Day" at bounding box center [216, 228] width 171 height 27
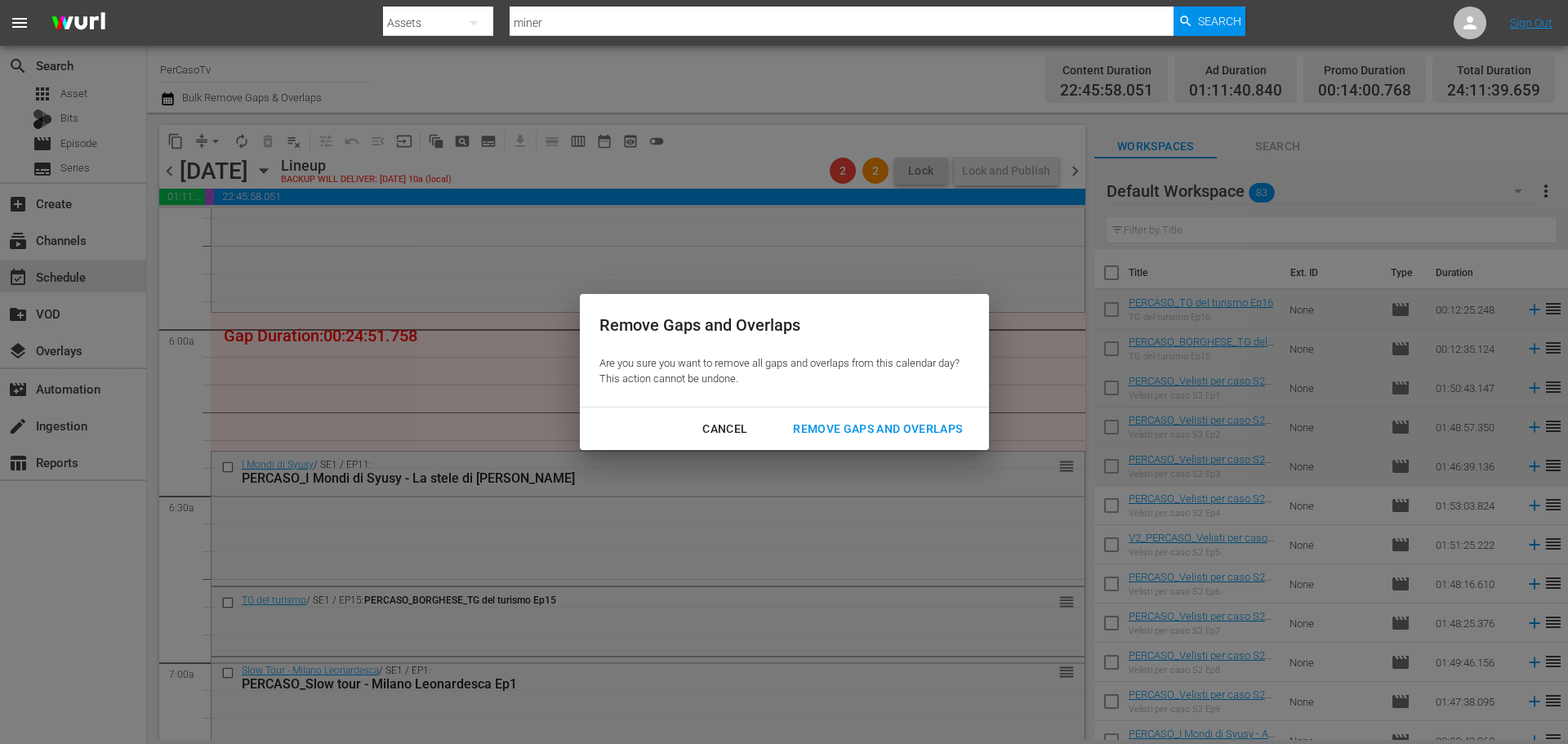
click at [954, 436] on div "Remove Gaps and Overlaps" at bounding box center [877, 429] width 195 height 21
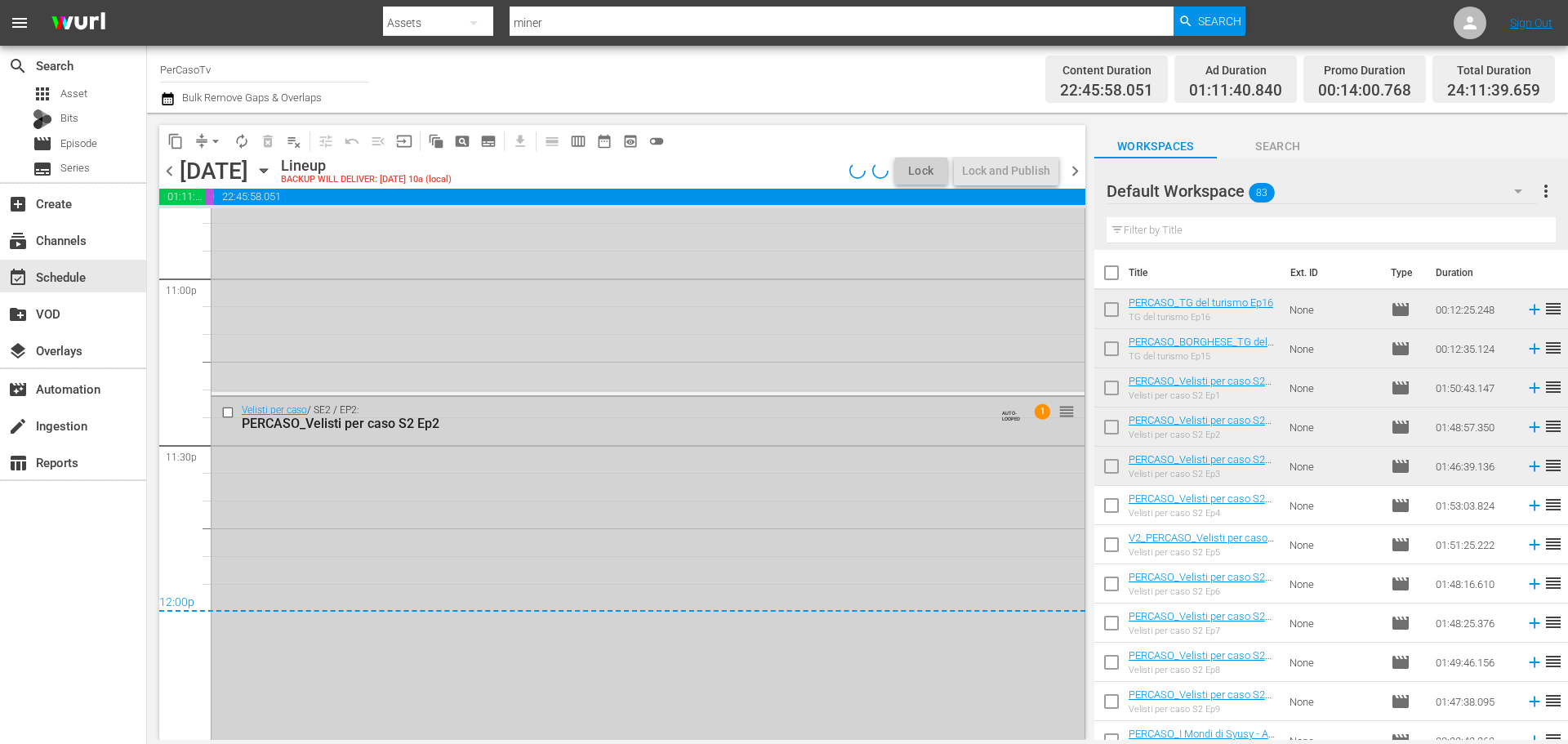
scroll to position [7526, 0]
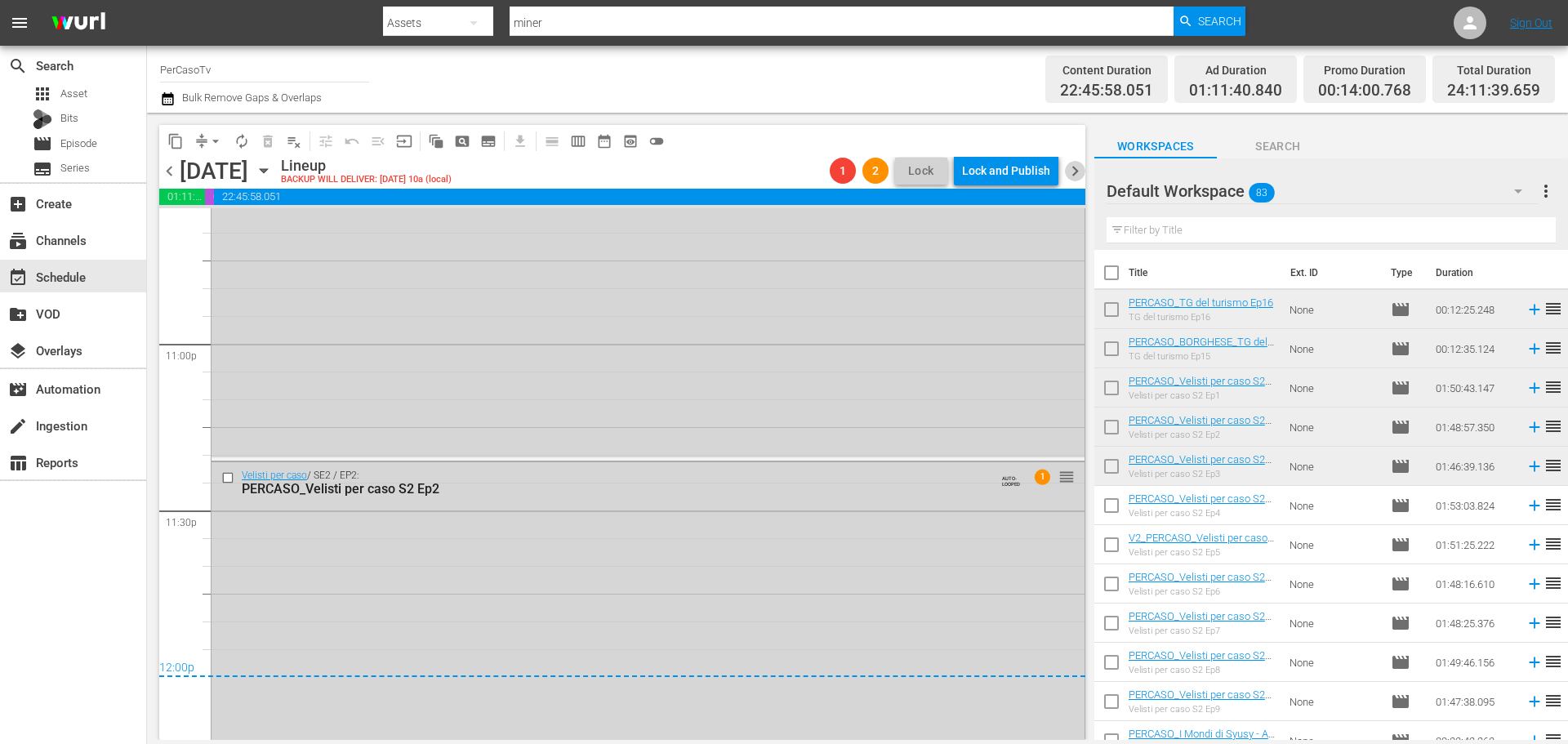
click at [1074, 170] on span "chevron_right" at bounding box center [1074, 170] width 21 height 21
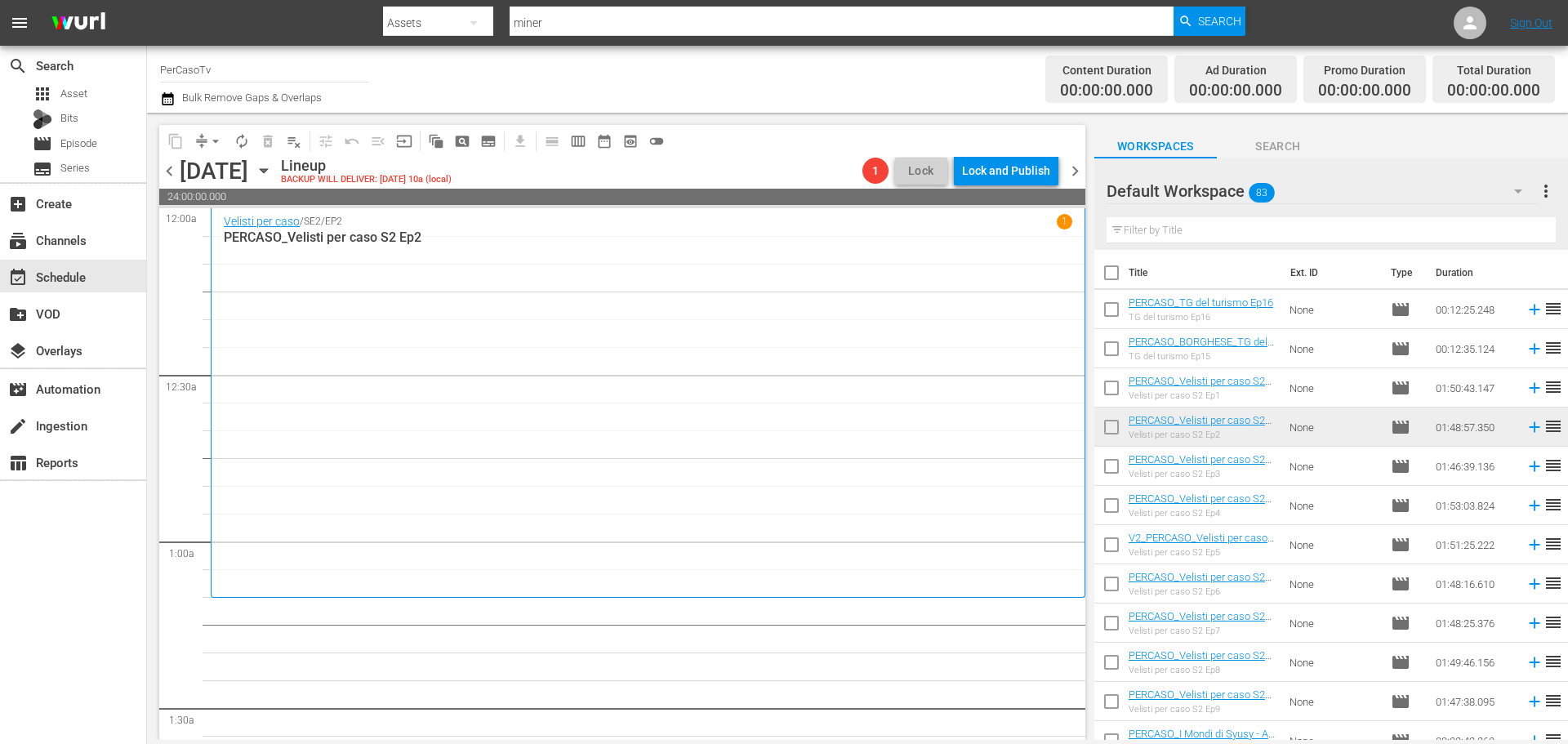
drag, startPoint x: 1147, startPoint y: 231, endPoint x: 1179, endPoint y: 230, distance: 32.0
click at [1147, 231] on input "text" at bounding box center [1331, 230] width 449 height 26
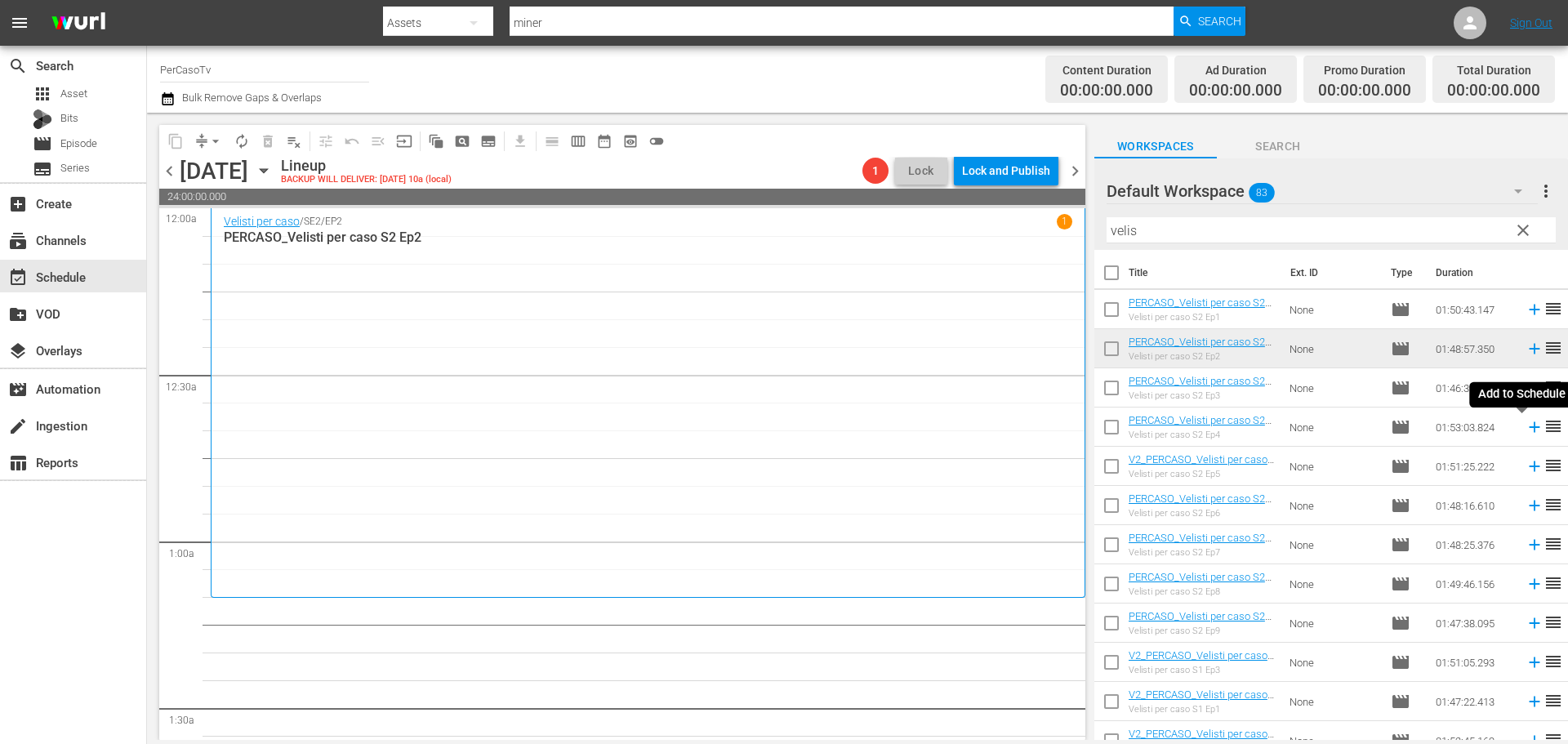
click at [1528, 426] on icon at bounding box center [1533, 427] width 11 height 11
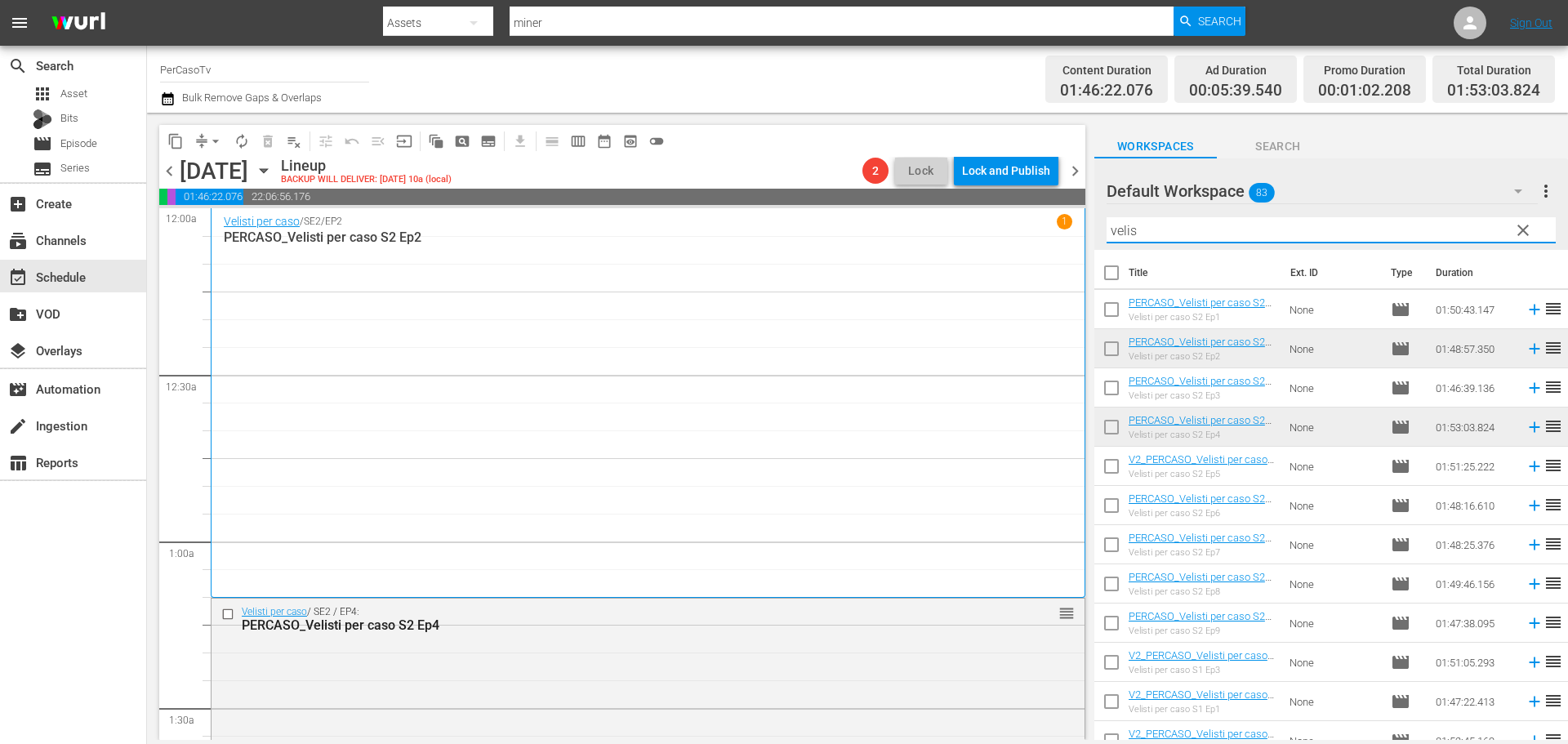
drag, startPoint x: 1174, startPoint y: 233, endPoint x: 1060, endPoint y: 245, distance: 114.6
click at [1060, 245] on div "content_copy compress arrow_drop_down autorenew_outlined delete_forever_outline…" at bounding box center [858, 426] width 1421 height 627
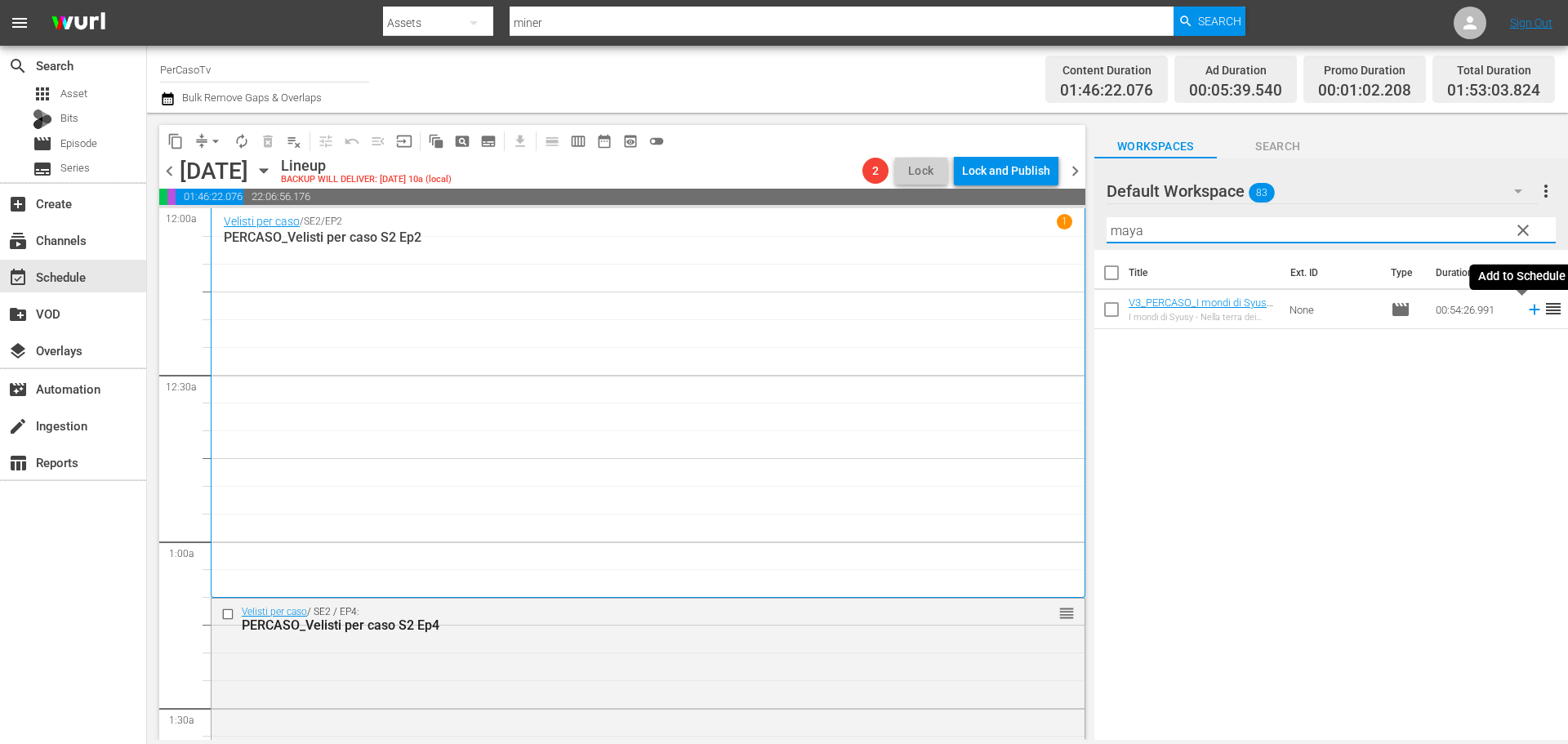
drag, startPoint x: 1523, startPoint y: 311, endPoint x: 1506, endPoint y: 305, distance: 18.0
click at [1525, 311] on icon at bounding box center [1534, 309] width 18 height 18
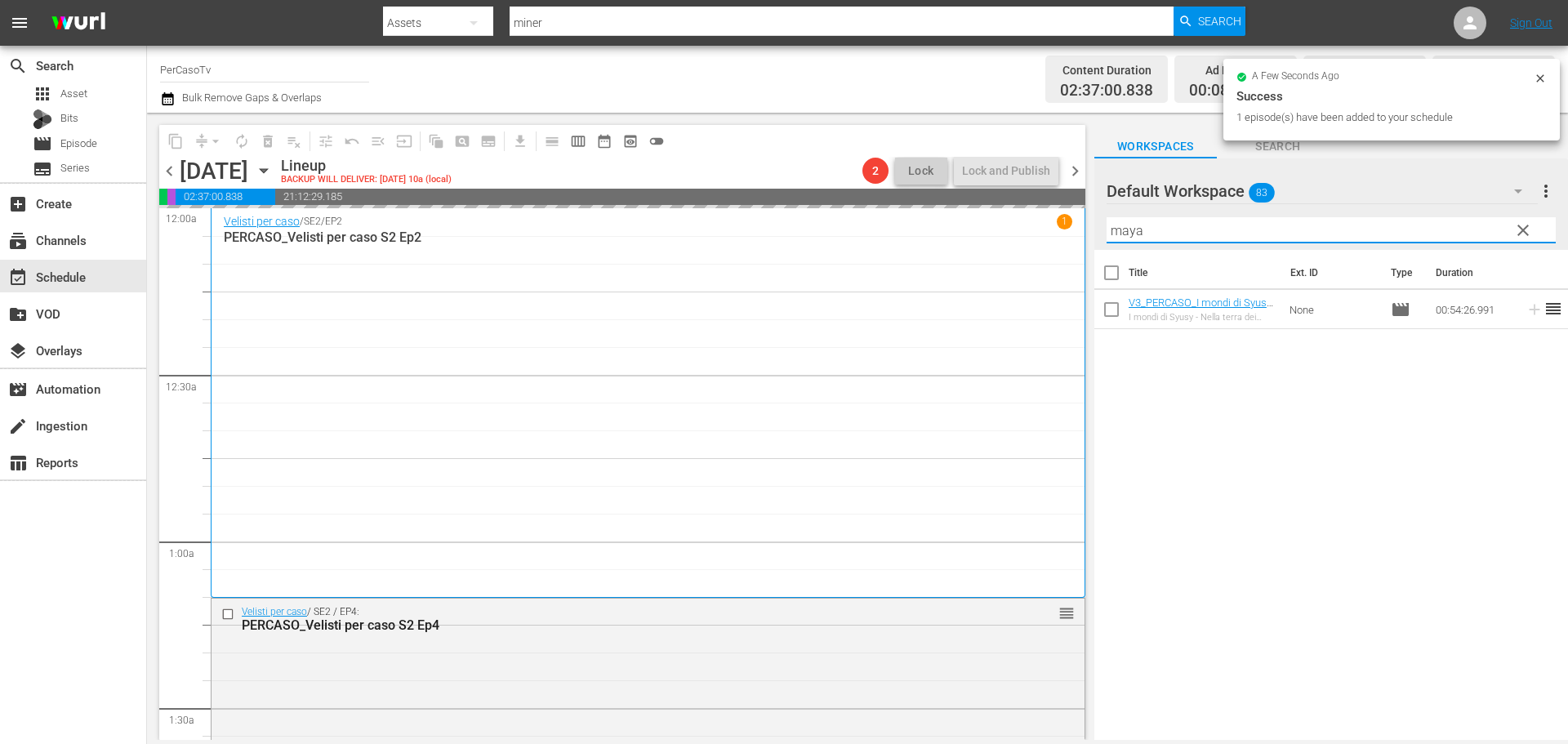
drag, startPoint x: 1161, startPoint y: 235, endPoint x: 1096, endPoint y: 249, distance: 66.5
click at [1096, 249] on div "Default Workspace 83 Default more_vert clear Filter by Title maya" at bounding box center [1330, 203] width 473 height 91
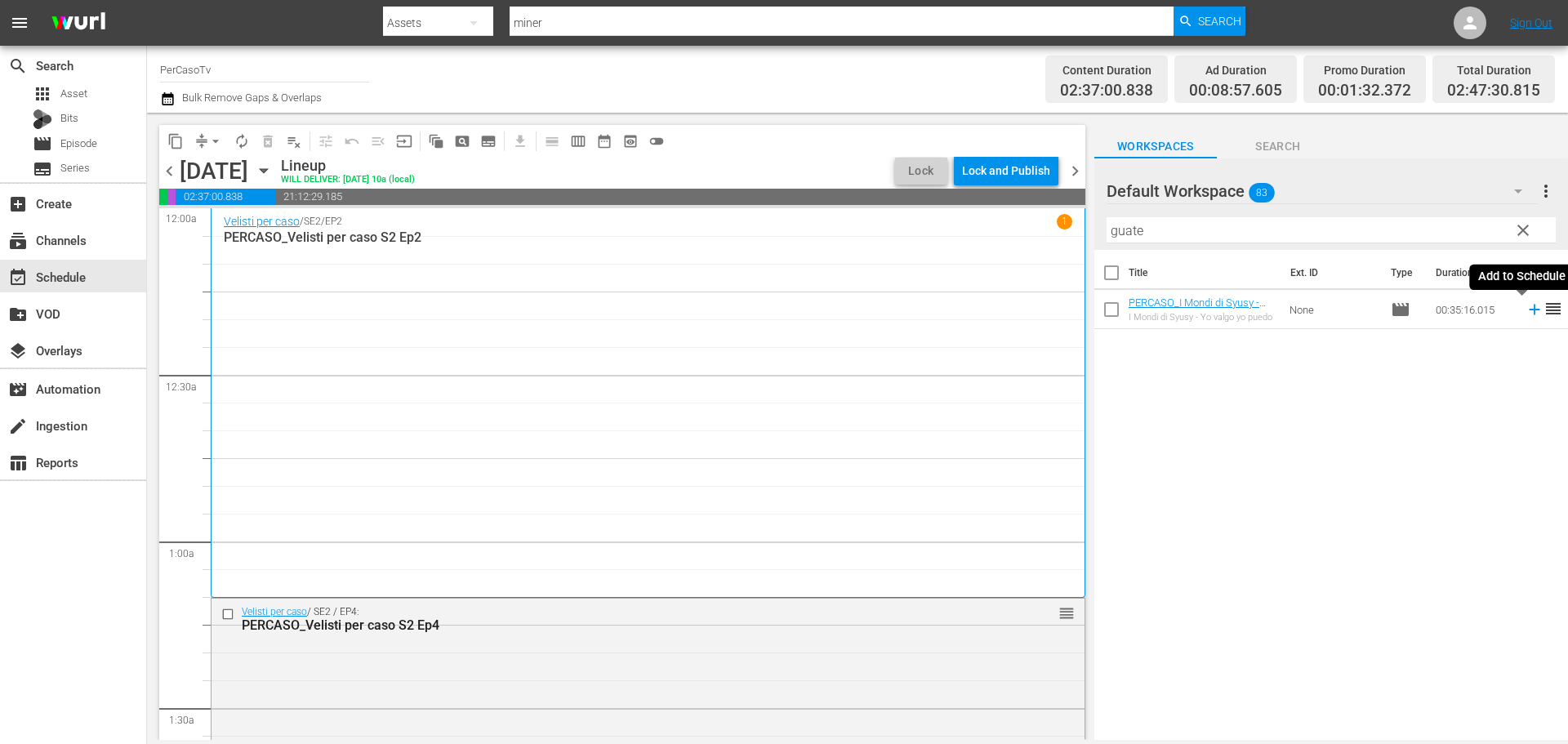
click at [1525, 314] on icon at bounding box center [1534, 309] width 18 height 18
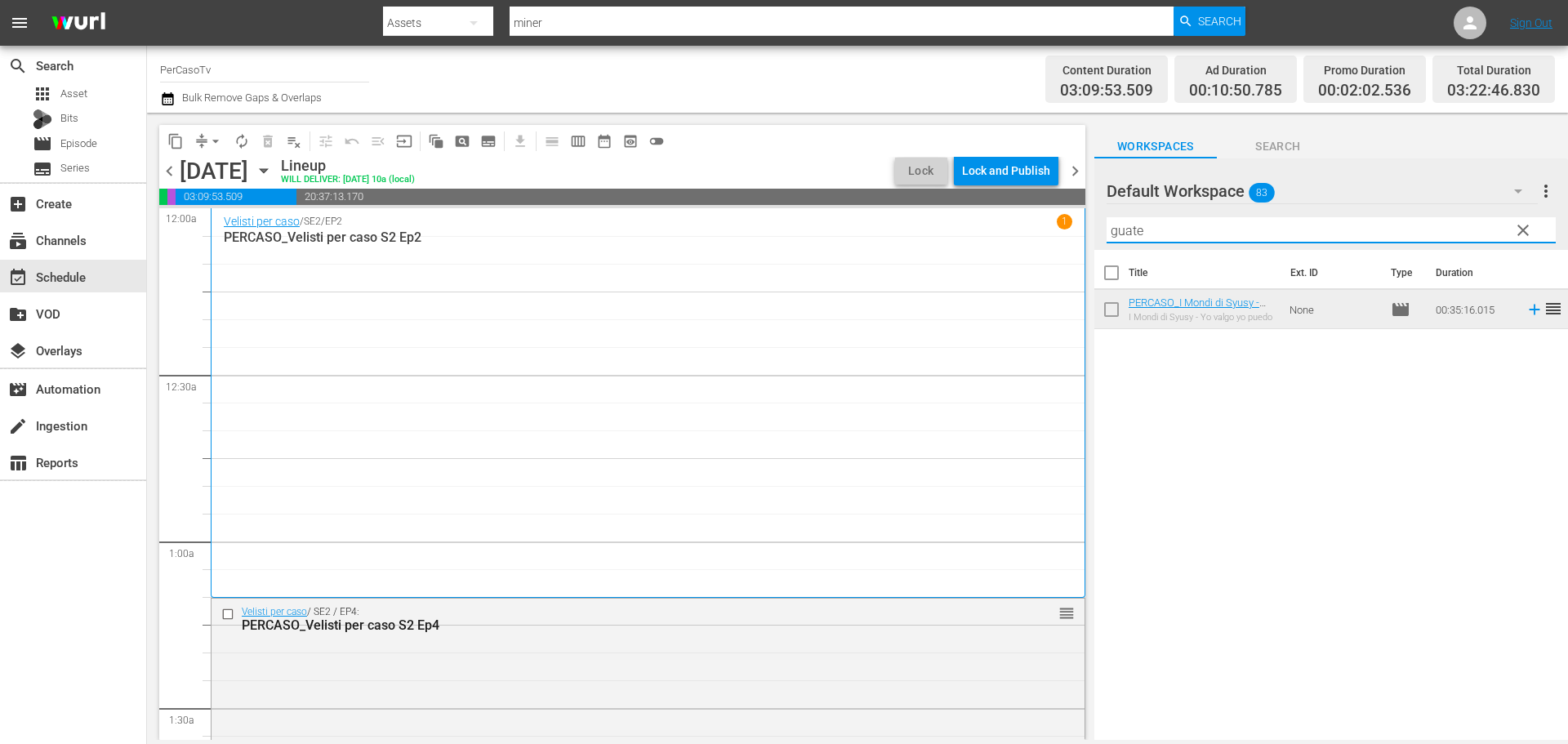
click at [1063, 242] on div "content_copy compress arrow_drop_down autorenew_outlined delete_forever_outline…" at bounding box center [858, 426] width 1421 height 627
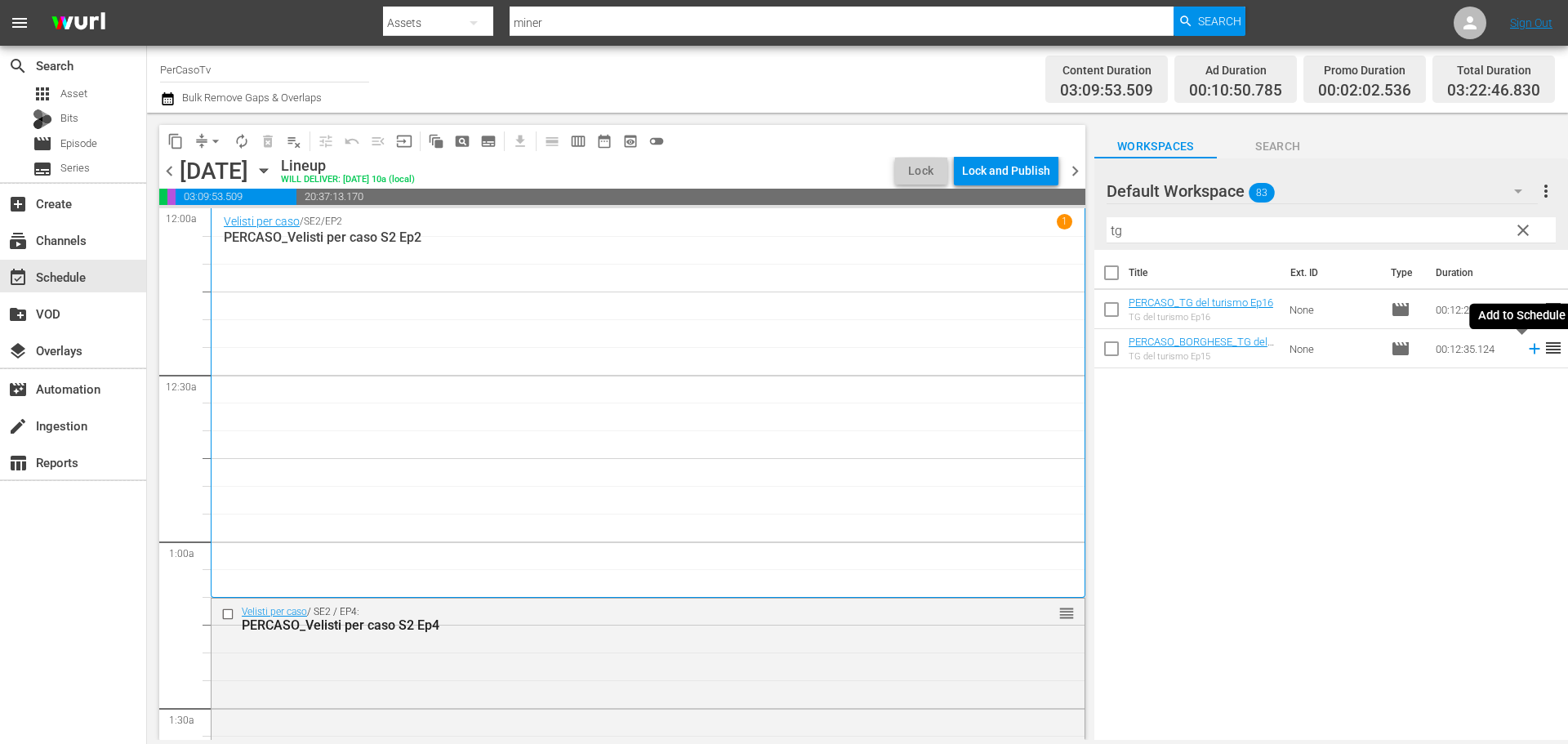
click at [1525, 351] on icon at bounding box center [1534, 349] width 18 height 18
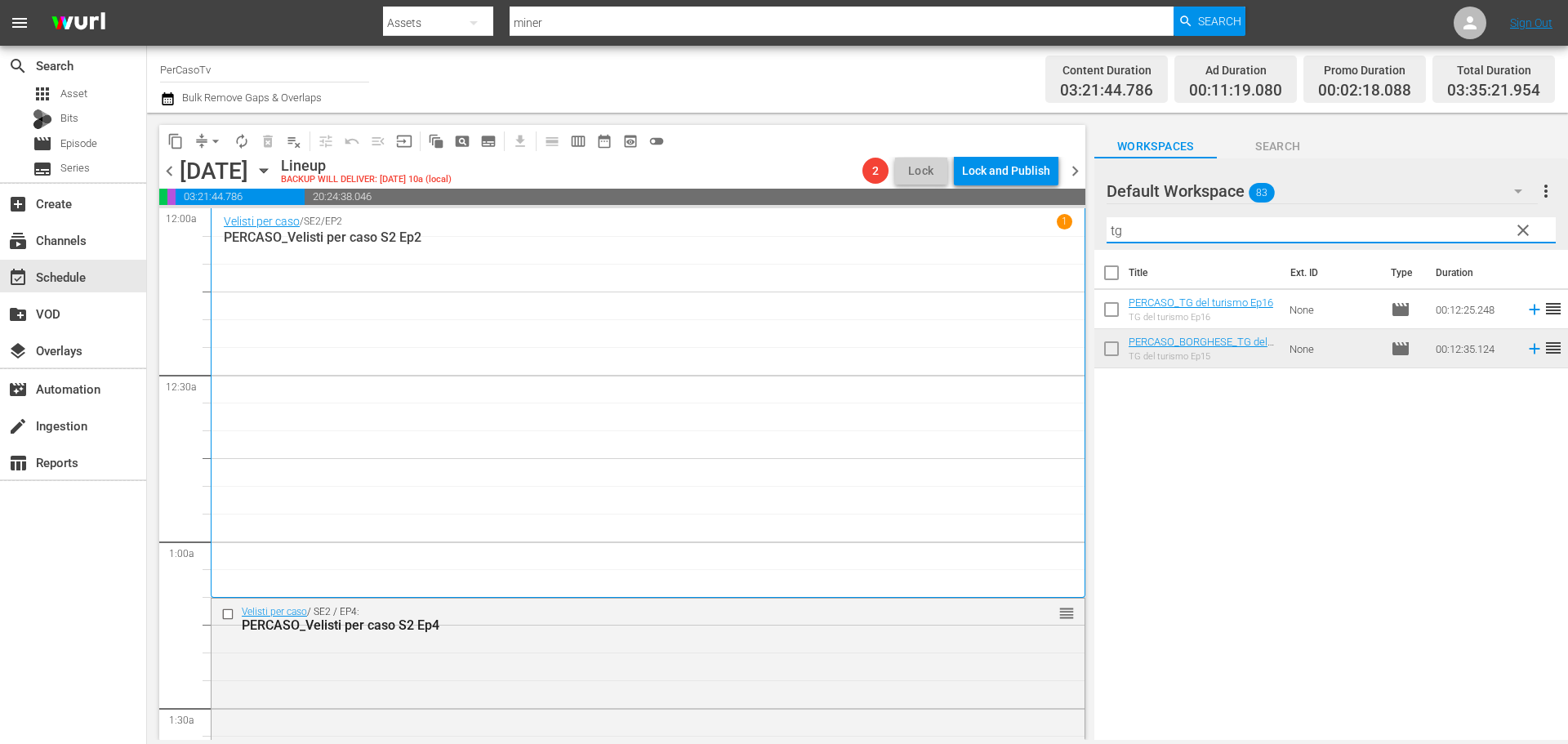
drag, startPoint x: 1130, startPoint y: 238, endPoint x: 1074, endPoint y: 244, distance: 56.3
click at [1074, 244] on div "content_copy compress arrow_drop_down autorenew_outlined delete_forever_outline…" at bounding box center [858, 426] width 1421 height 627
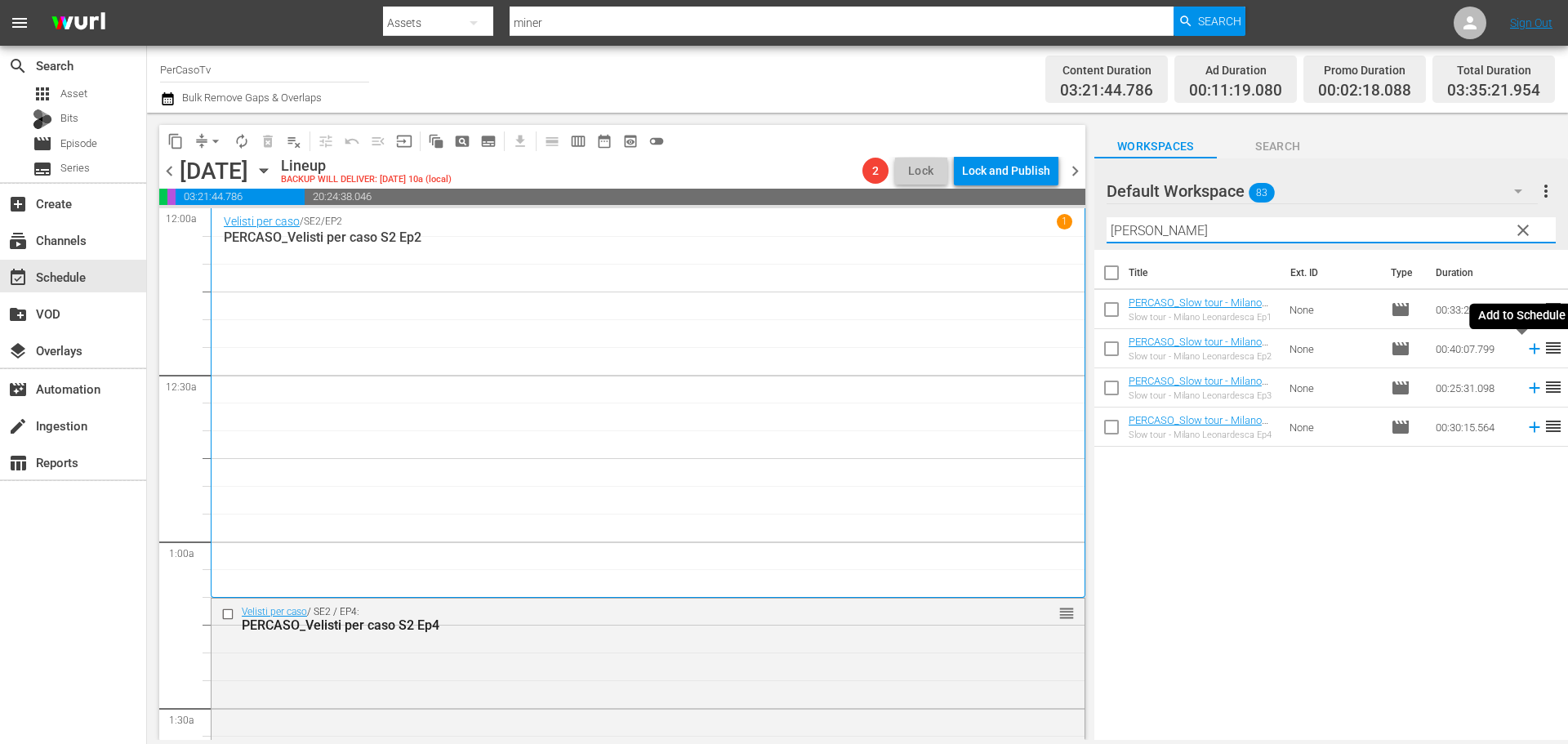
click at [1525, 351] on icon at bounding box center [1534, 349] width 18 height 18
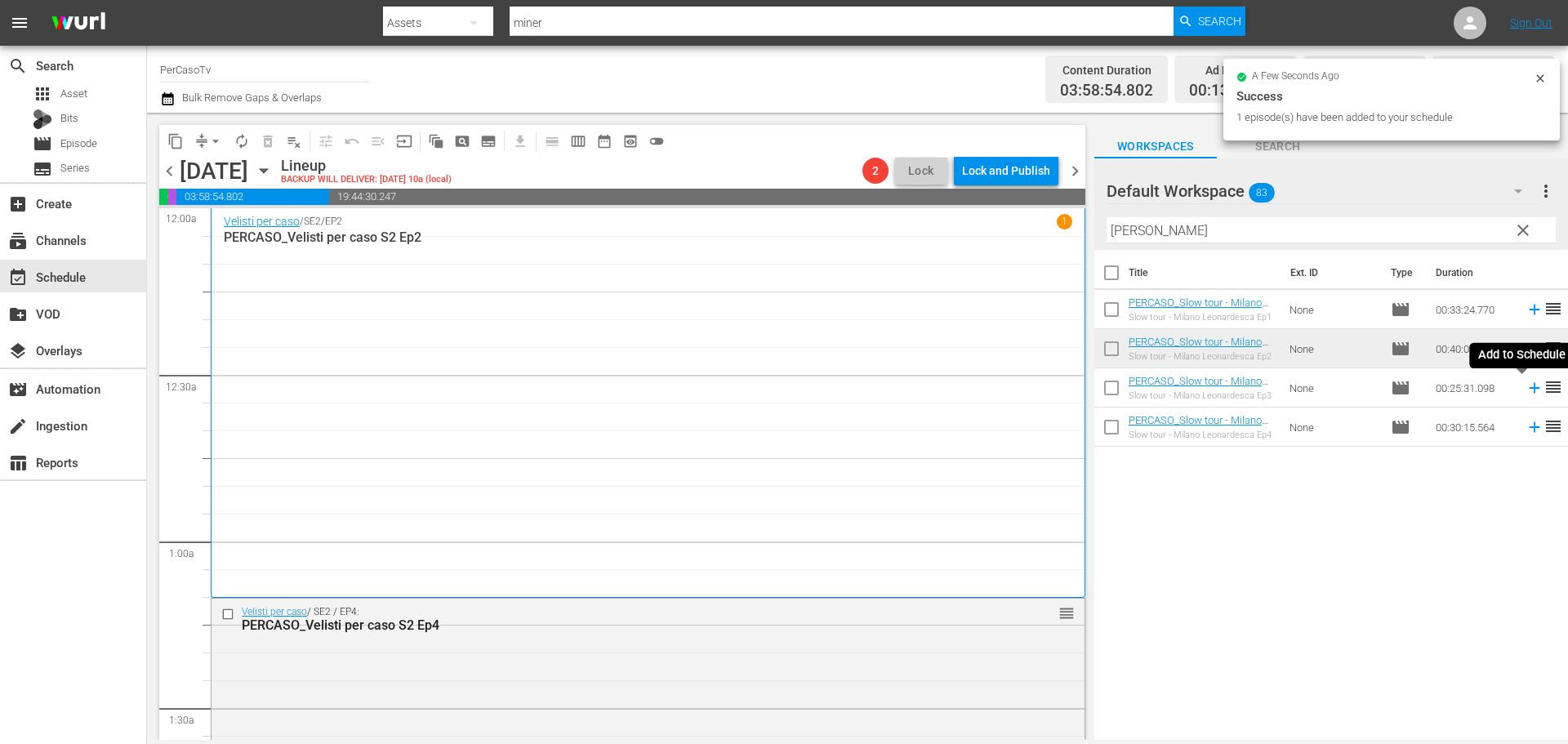
click at [1525, 389] on icon at bounding box center [1534, 388] width 18 height 18
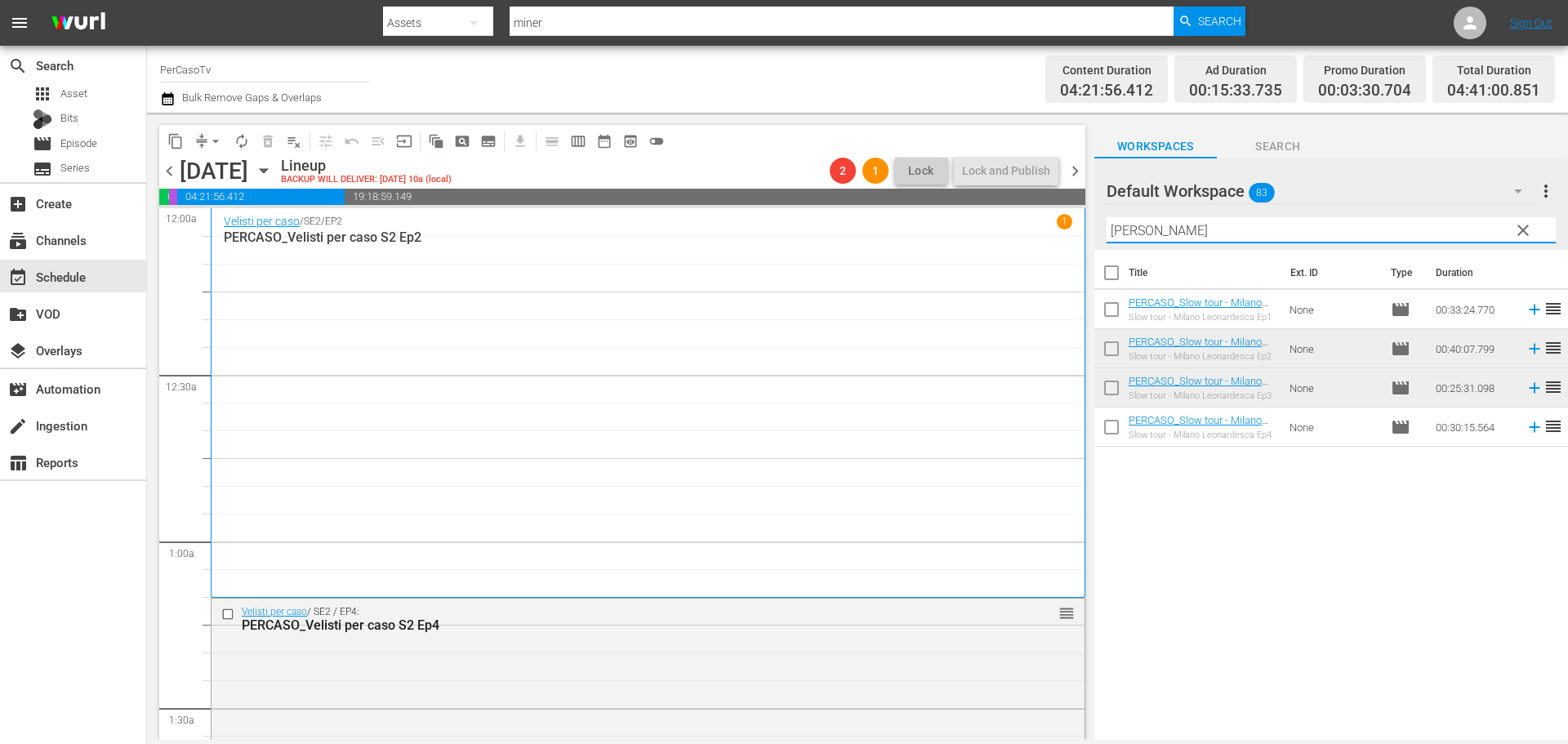
drag, startPoint x: 1197, startPoint y: 223, endPoint x: 1059, endPoint y: 251, distance: 140.8
click at [1059, 251] on div "content_copy compress arrow_drop_down autorenew_outlined delete_forever_outline…" at bounding box center [858, 426] width 1421 height 627
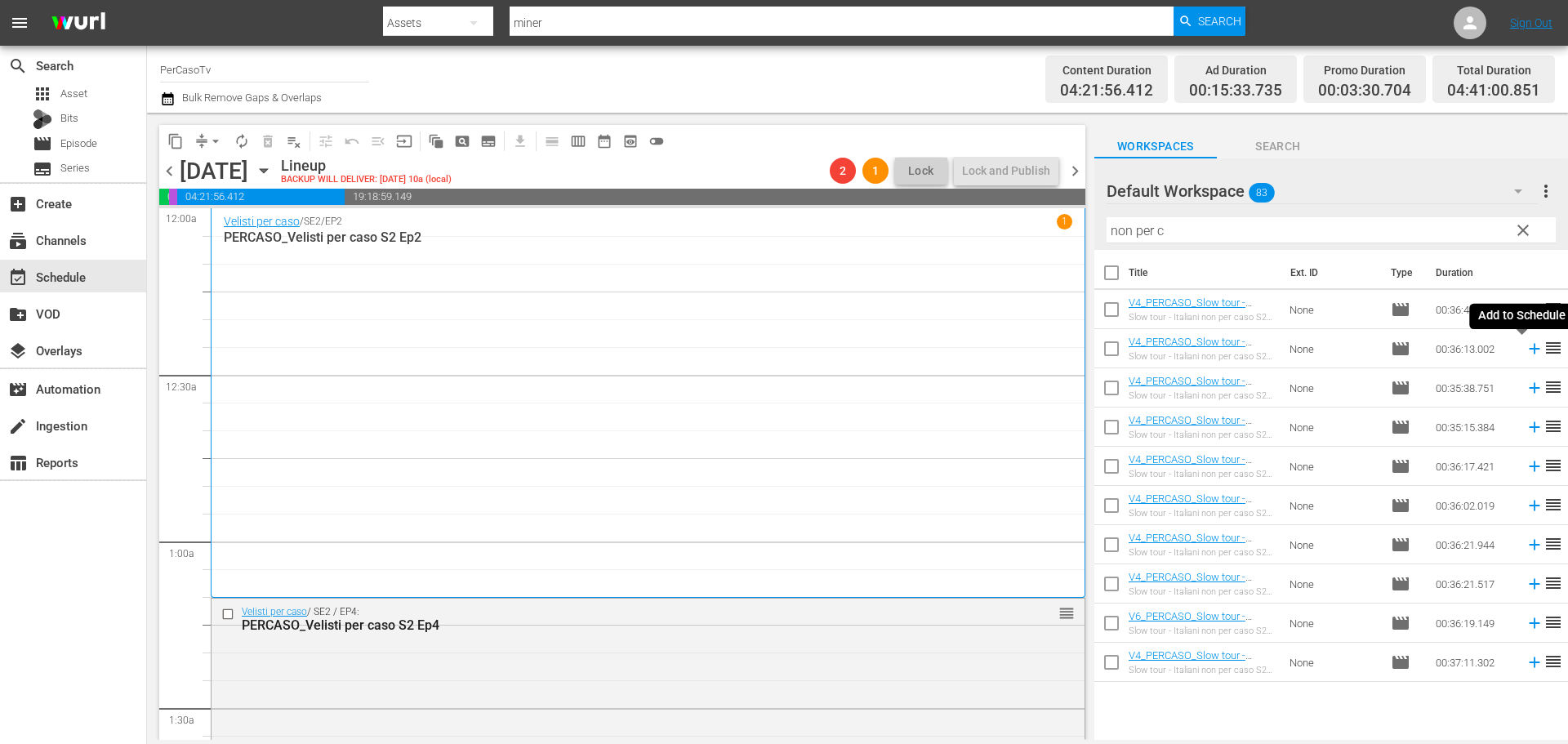
click at [1525, 349] on icon at bounding box center [1534, 349] width 18 height 18
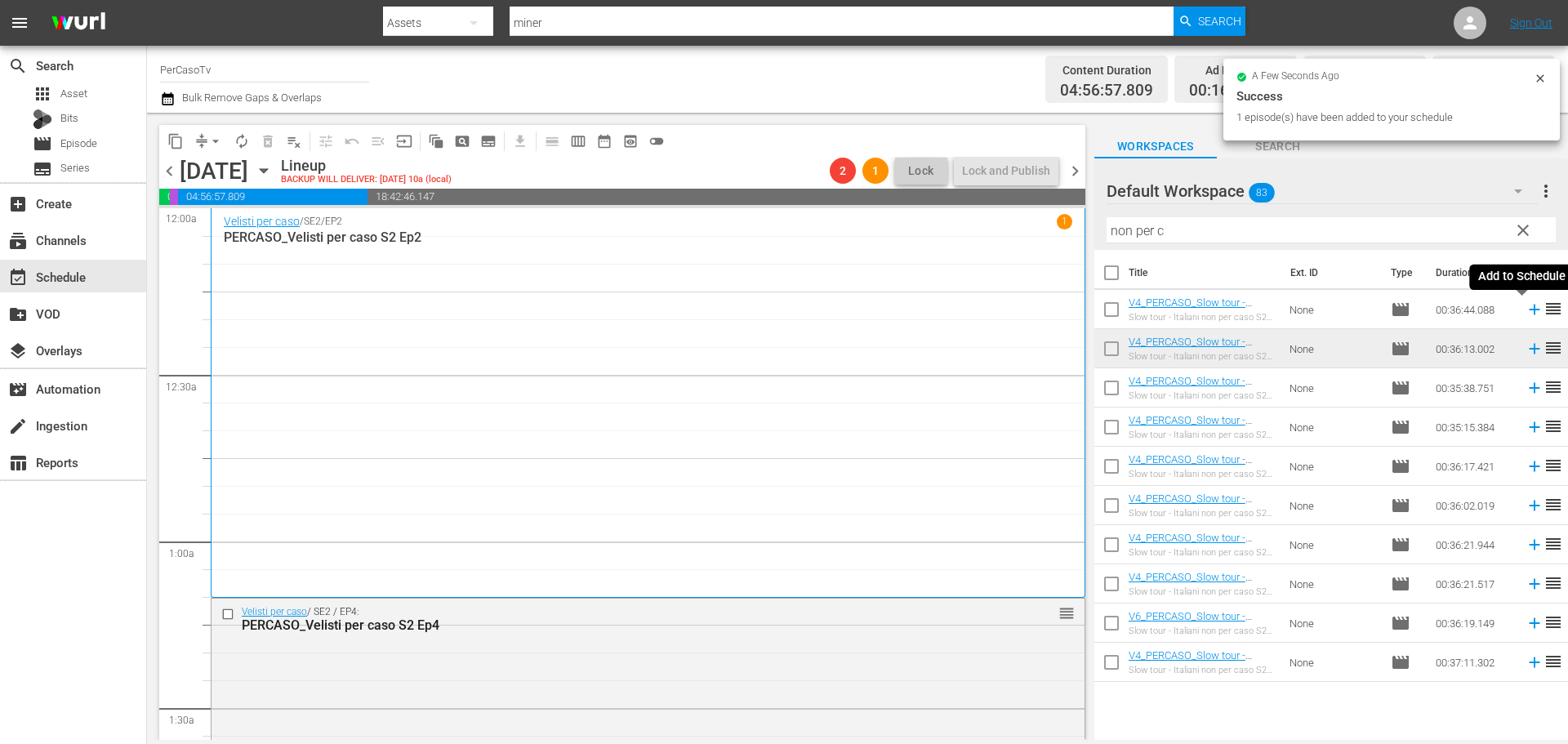
click at [1528, 311] on icon at bounding box center [1533, 309] width 11 height 11
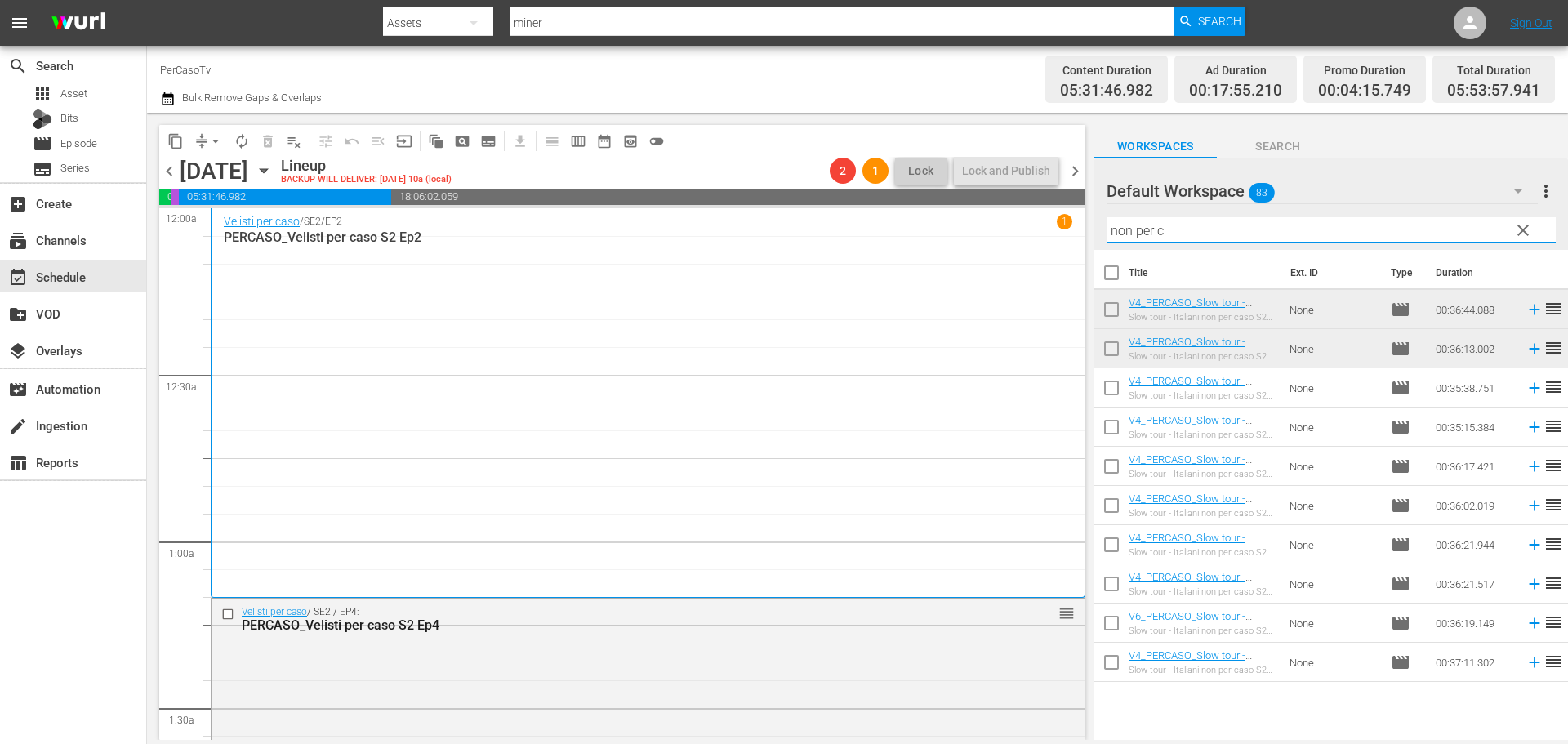
drag, startPoint x: 1136, startPoint y: 228, endPoint x: 1040, endPoint y: 249, distance: 98.3
click at [1040, 249] on div "content_copy compress arrow_drop_down autorenew_outlined delete_forever_outline…" at bounding box center [858, 426] width 1421 height 627
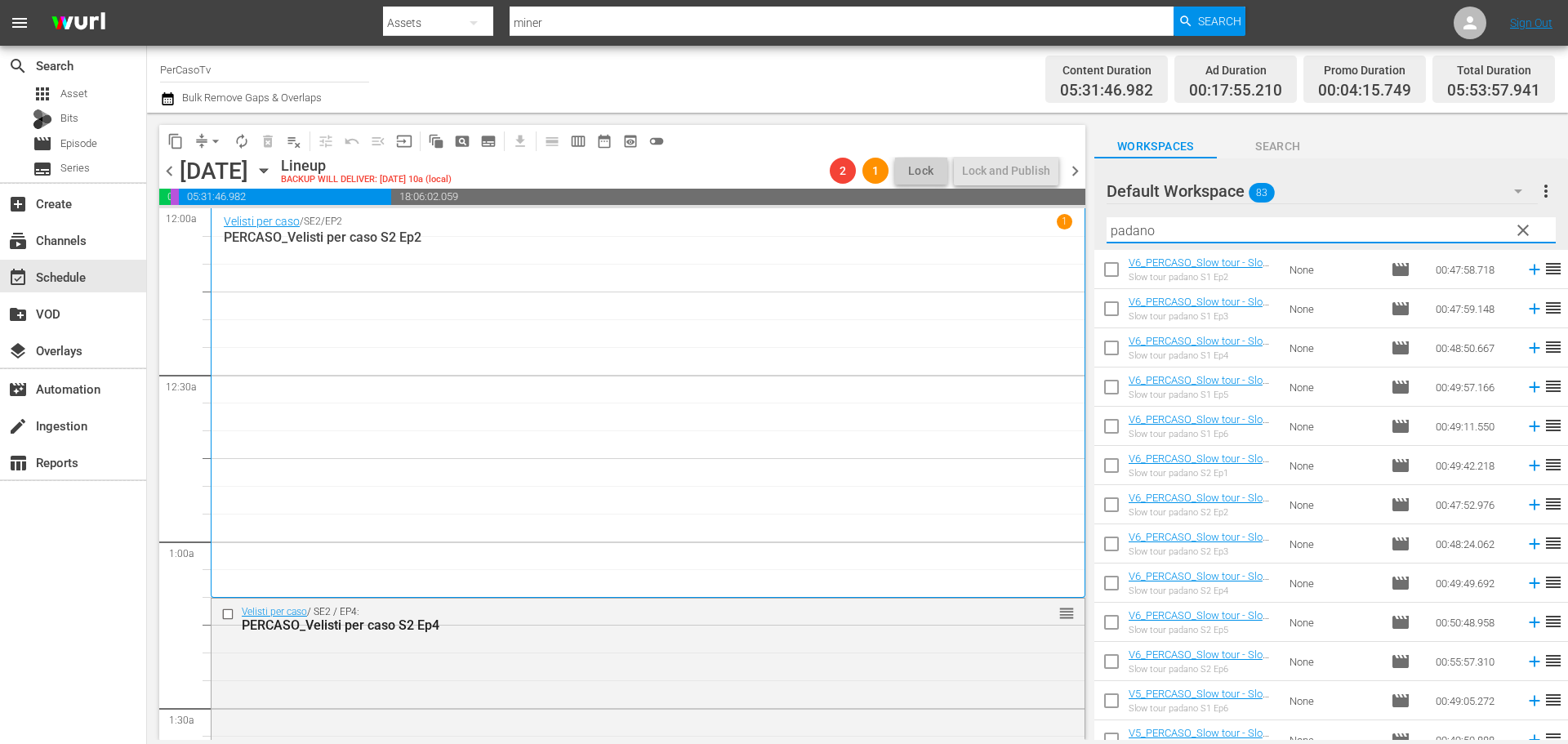
scroll to position [81, 0]
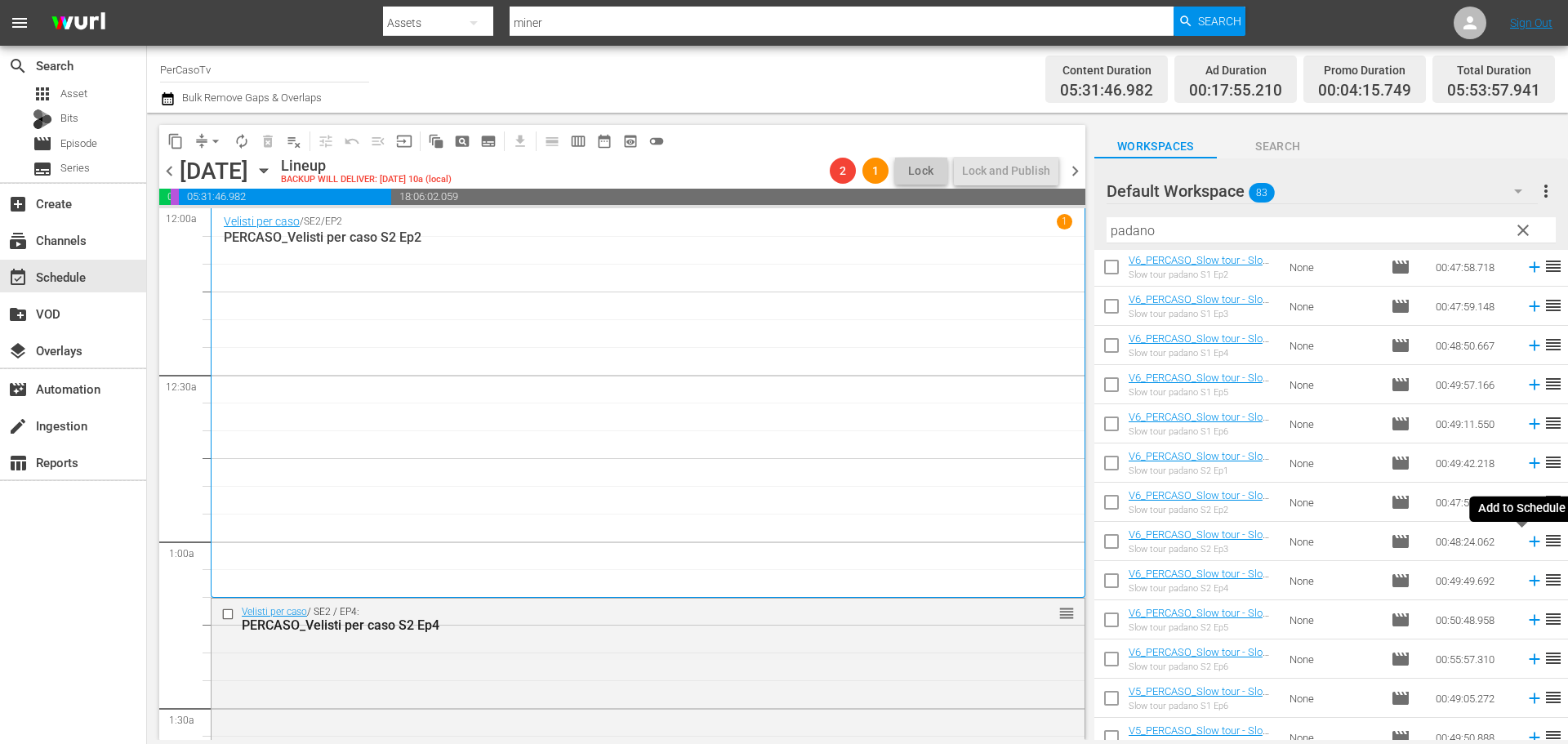
click at [1528, 545] on icon at bounding box center [1533, 542] width 11 height 11
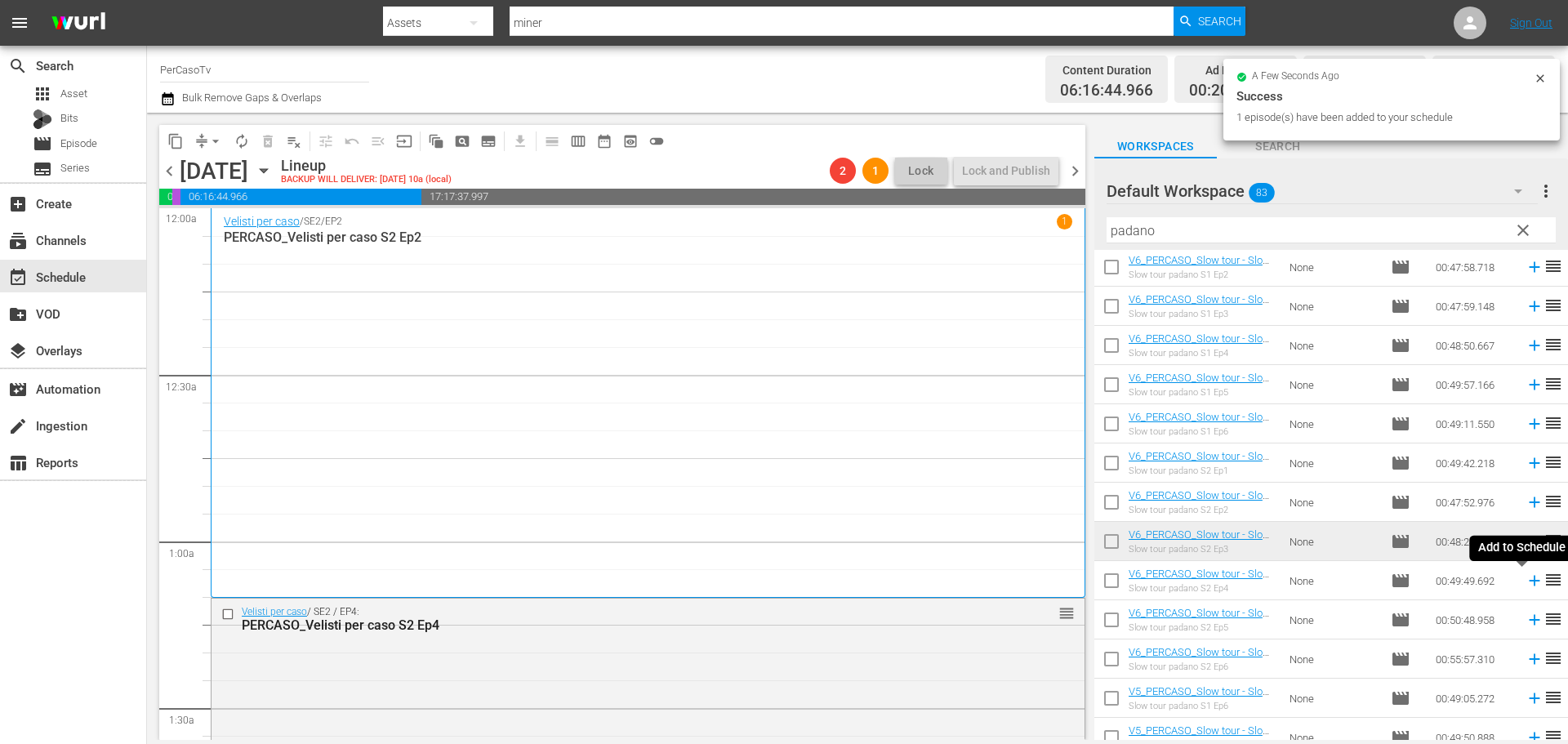
click at [1528, 582] on icon at bounding box center [1533, 580] width 11 height 11
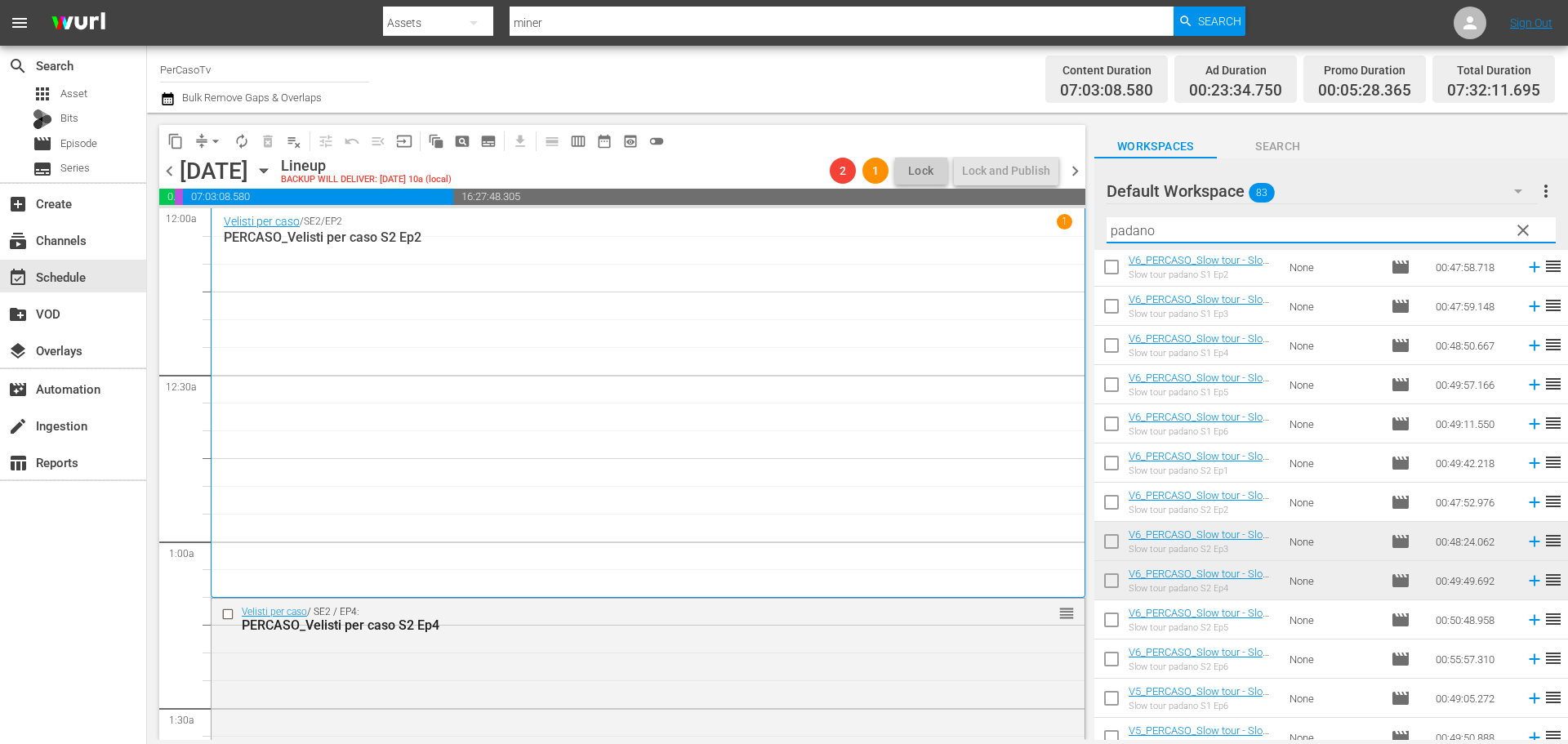
drag, startPoint x: 1181, startPoint y: 230, endPoint x: 1062, endPoint y: 241, distance: 119.5
click at [1062, 241] on div "content_copy compress arrow_drop_down autorenew_outlined delete_forever_outline…" at bounding box center [858, 426] width 1421 height 627
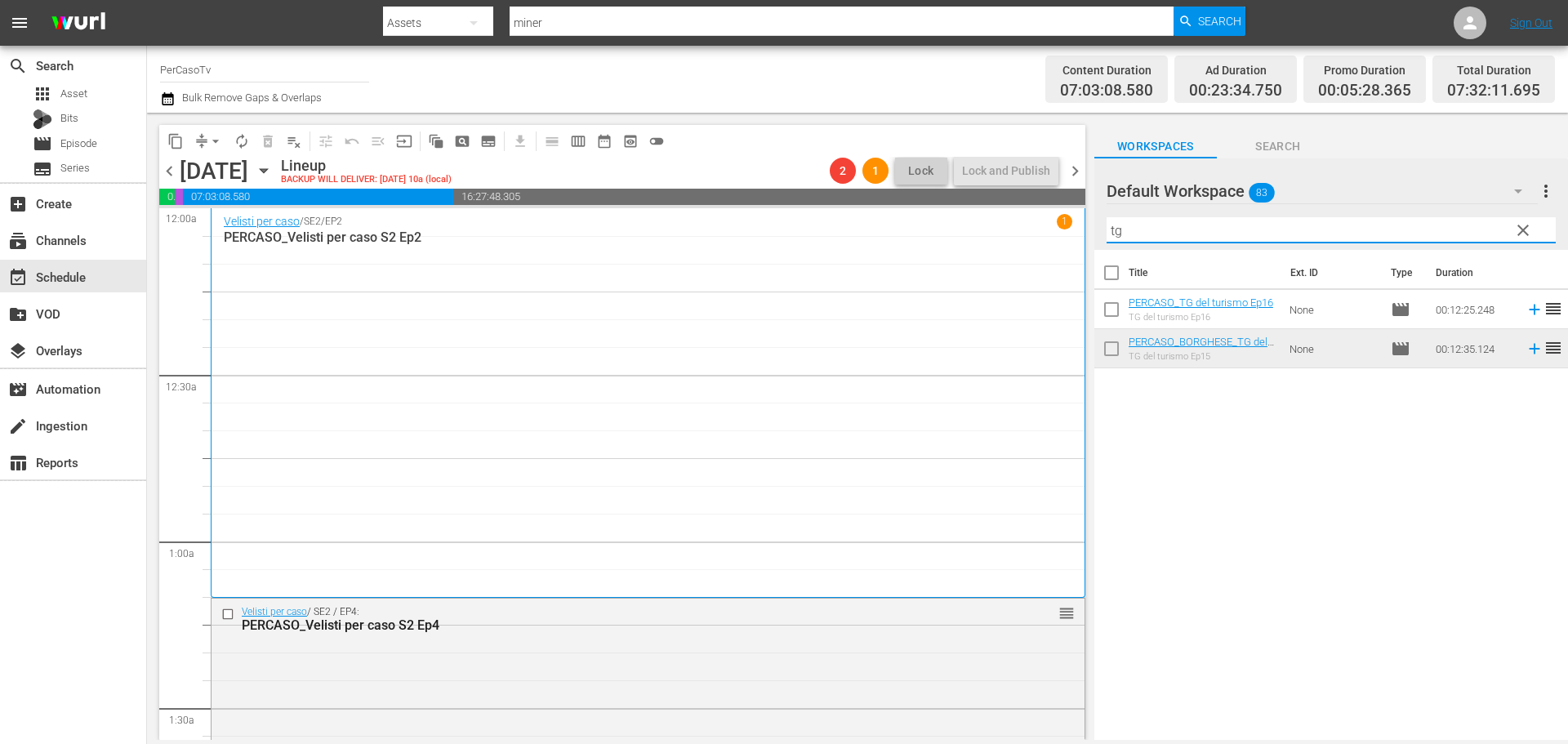
scroll to position [0, 0]
type input "tg"
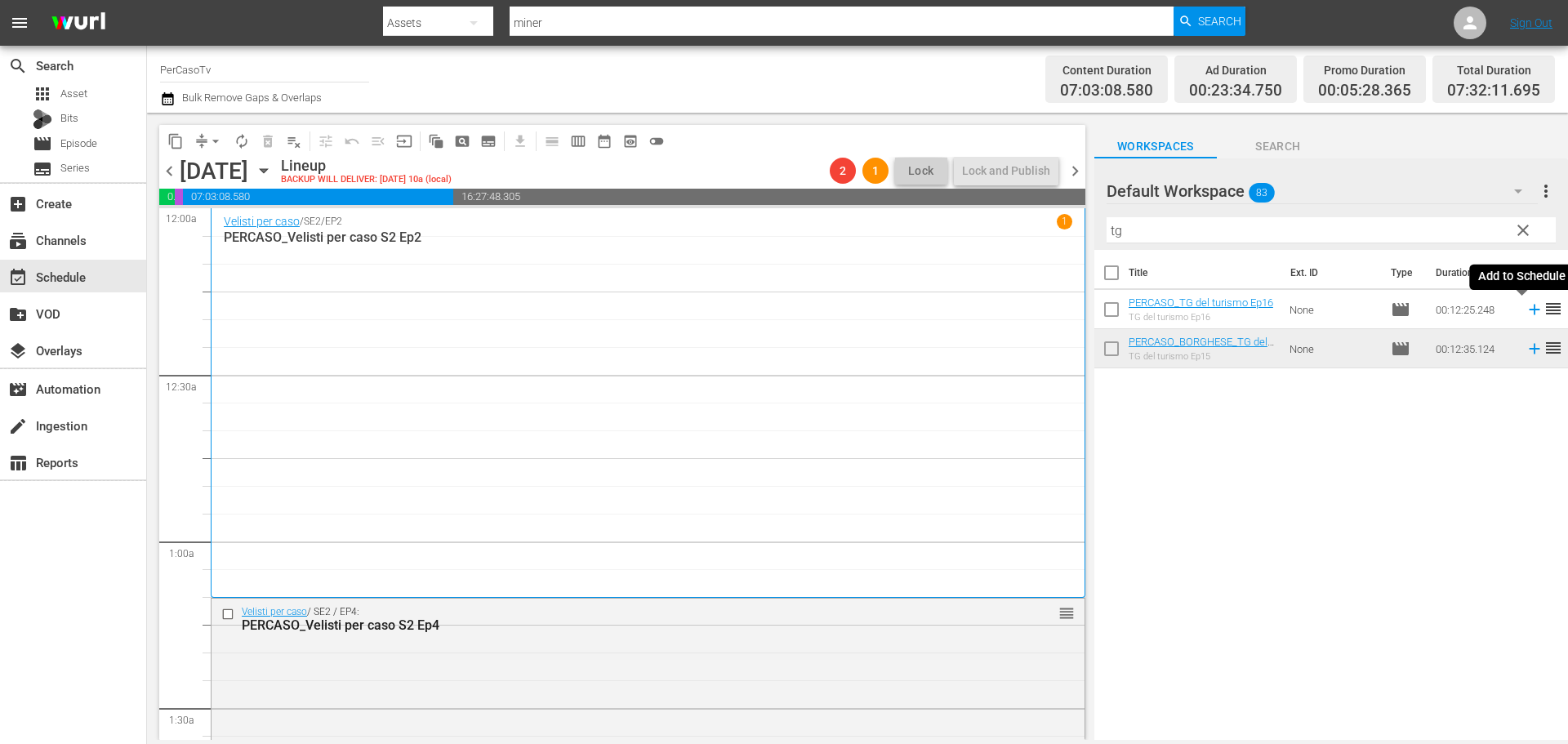
click at [1525, 314] on icon at bounding box center [1534, 309] width 18 height 18
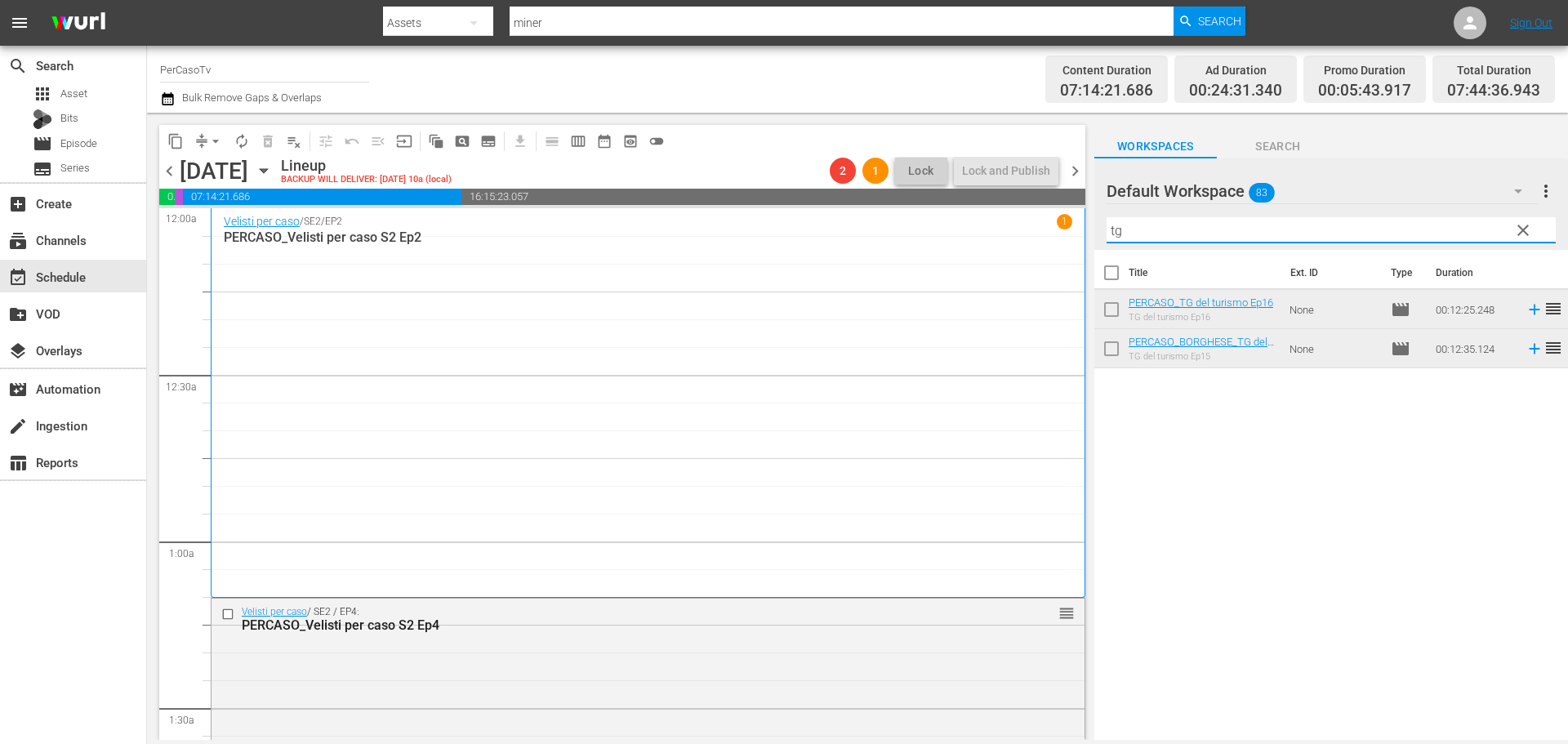
drag, startPoint x: 1141, startPoint y: 238, endPoint x: 1047, endPoint y: 260, distance: 96.5
click at [1047, 260] on div "content_copy compress arrow_drop_down autorenew_outlined delete_forever_outline…" at bounding box center [858, 426] width 1421 height 627
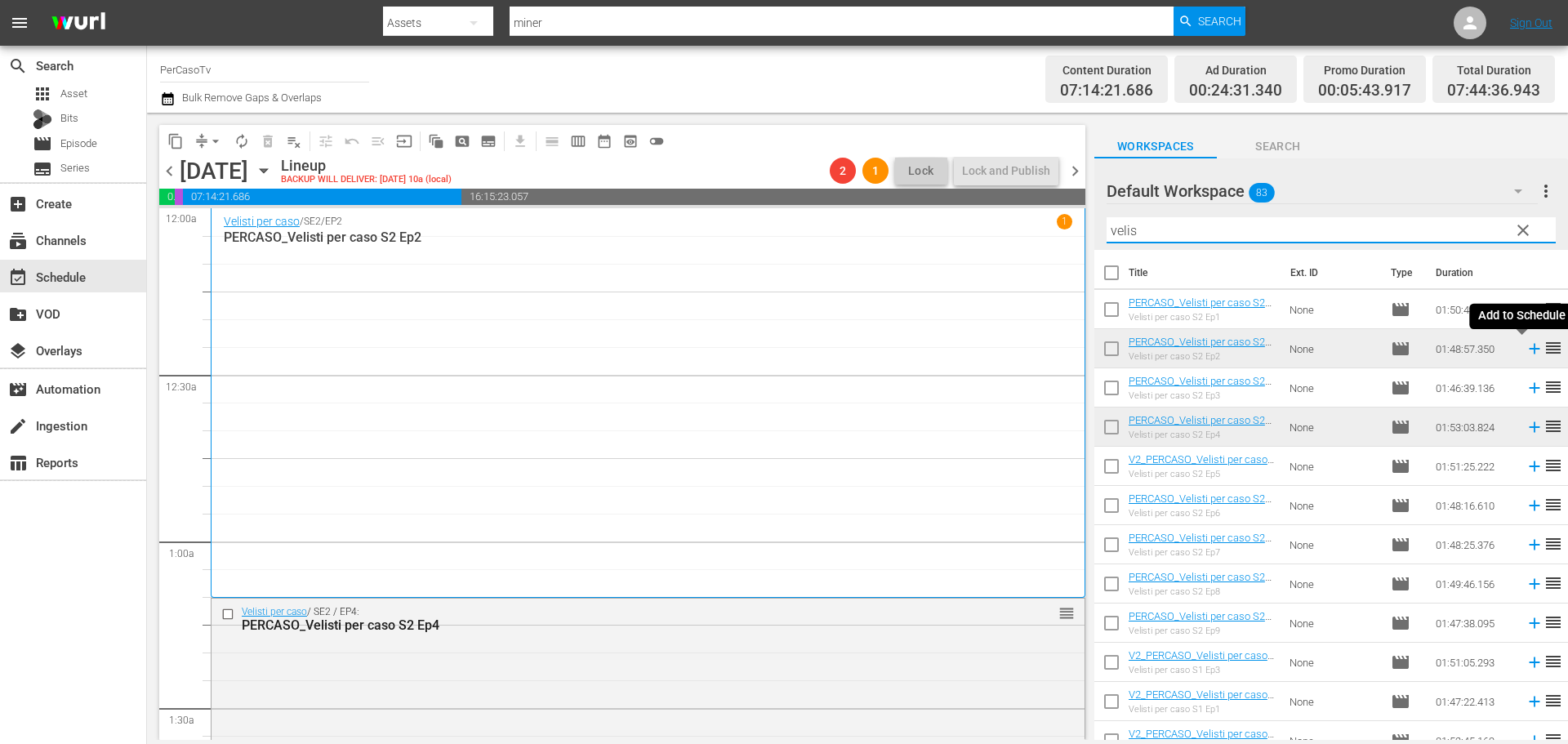
type input "velis"
click at [1525, 355] on icon at bounding box center [1534, 349] width 18 height 18
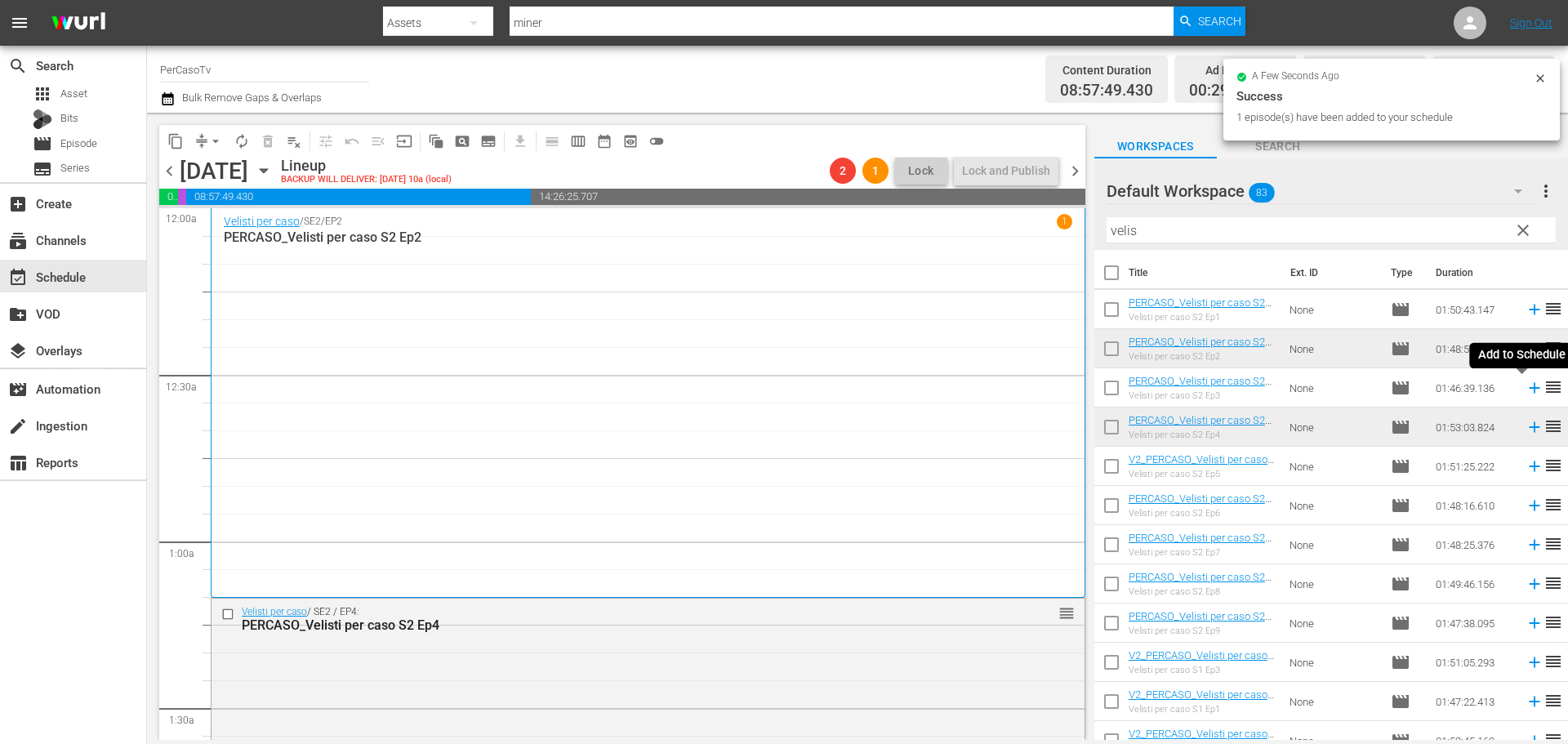
click at [1525, 389] on icon at bounding box center [1534, 388] width 18 height 18
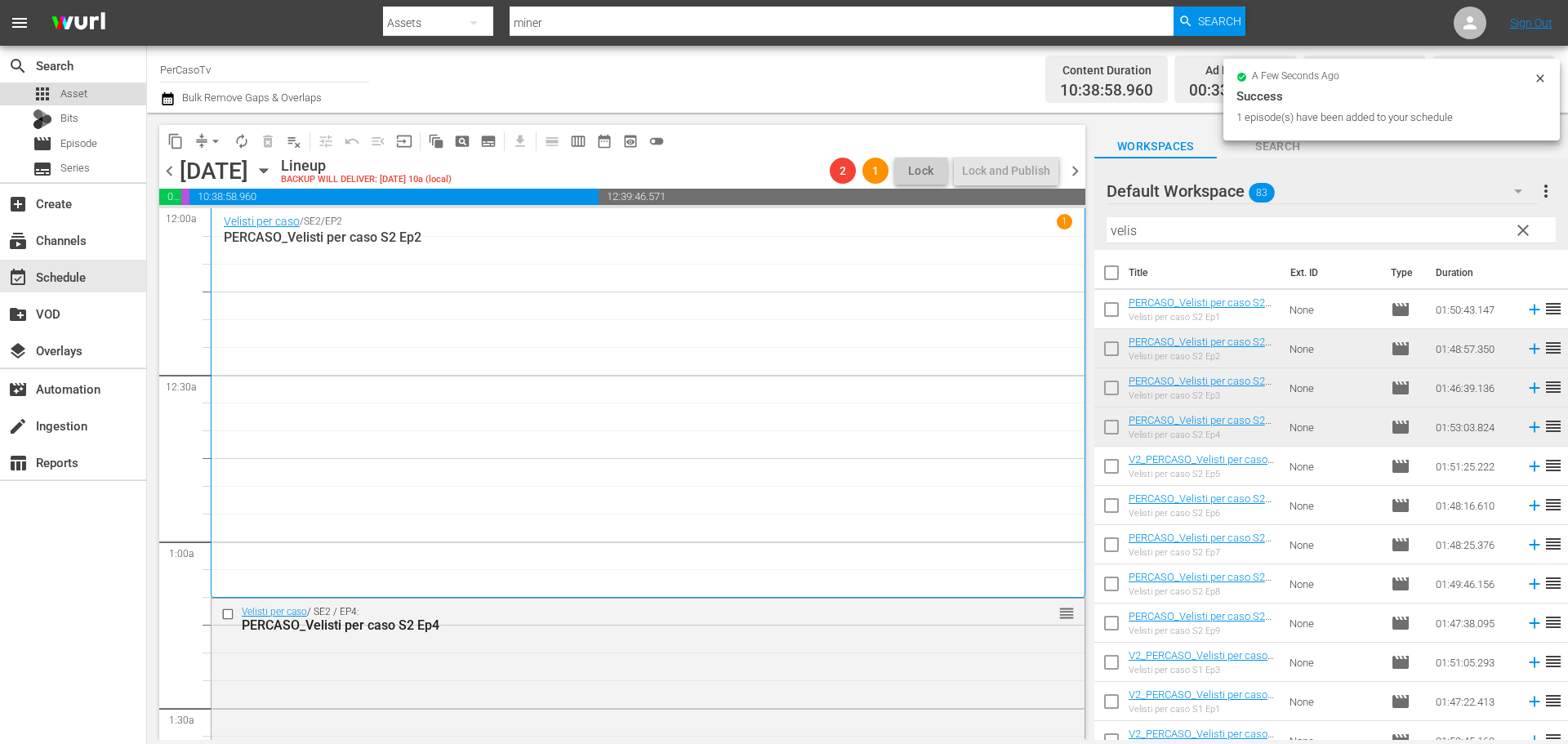
click at [92, 95] on div "apps Asset" at bounding box center [73, 94] width 147 height 23
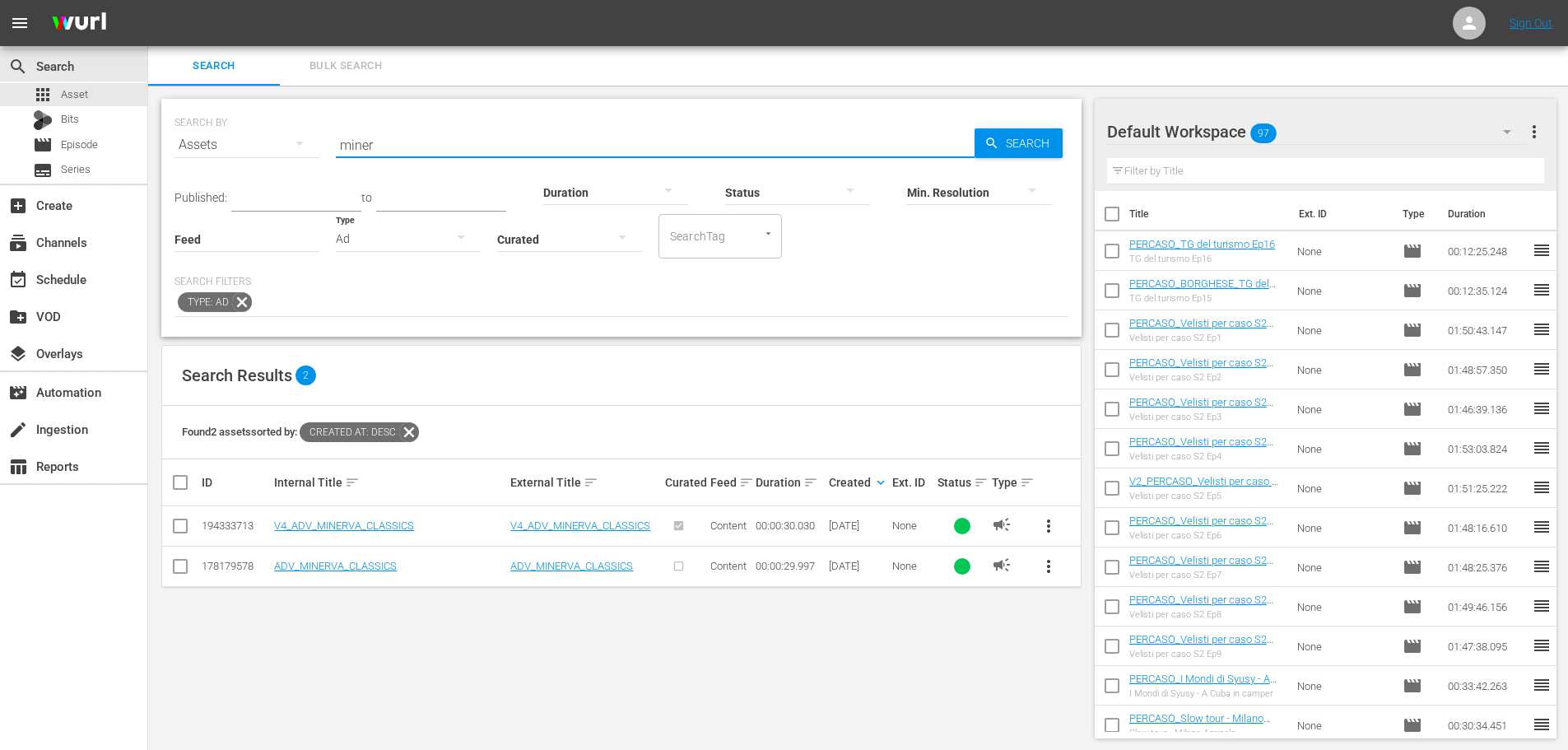
click at [303, 159] on div "SEARCH BY Search By Assets Search ID, Title, Description, Keywords, or Category…" at bounding box center [621, 134] width 894 height 59
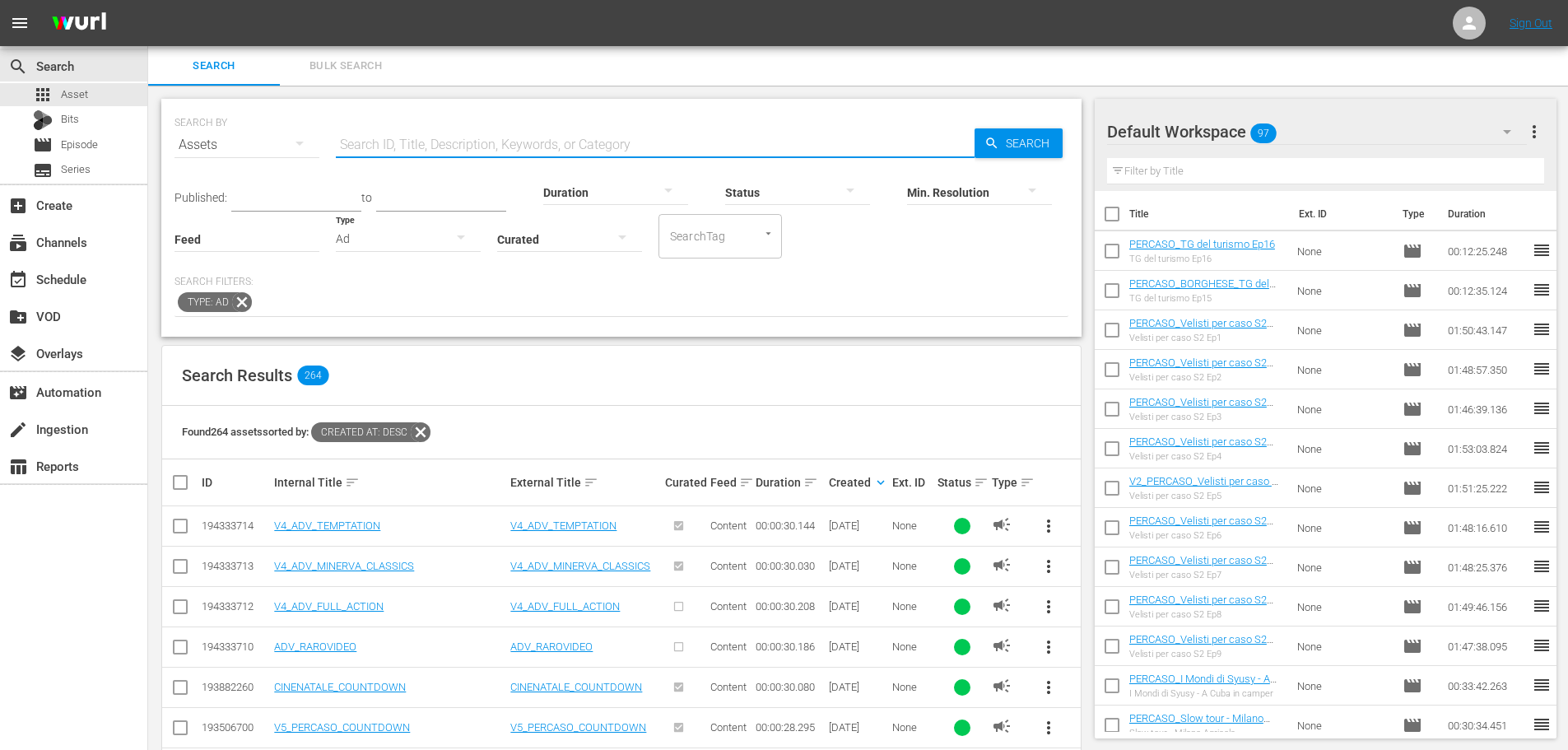
click at [460, 144] on input "text" at bounding box center [655, 145] width 639 height 40
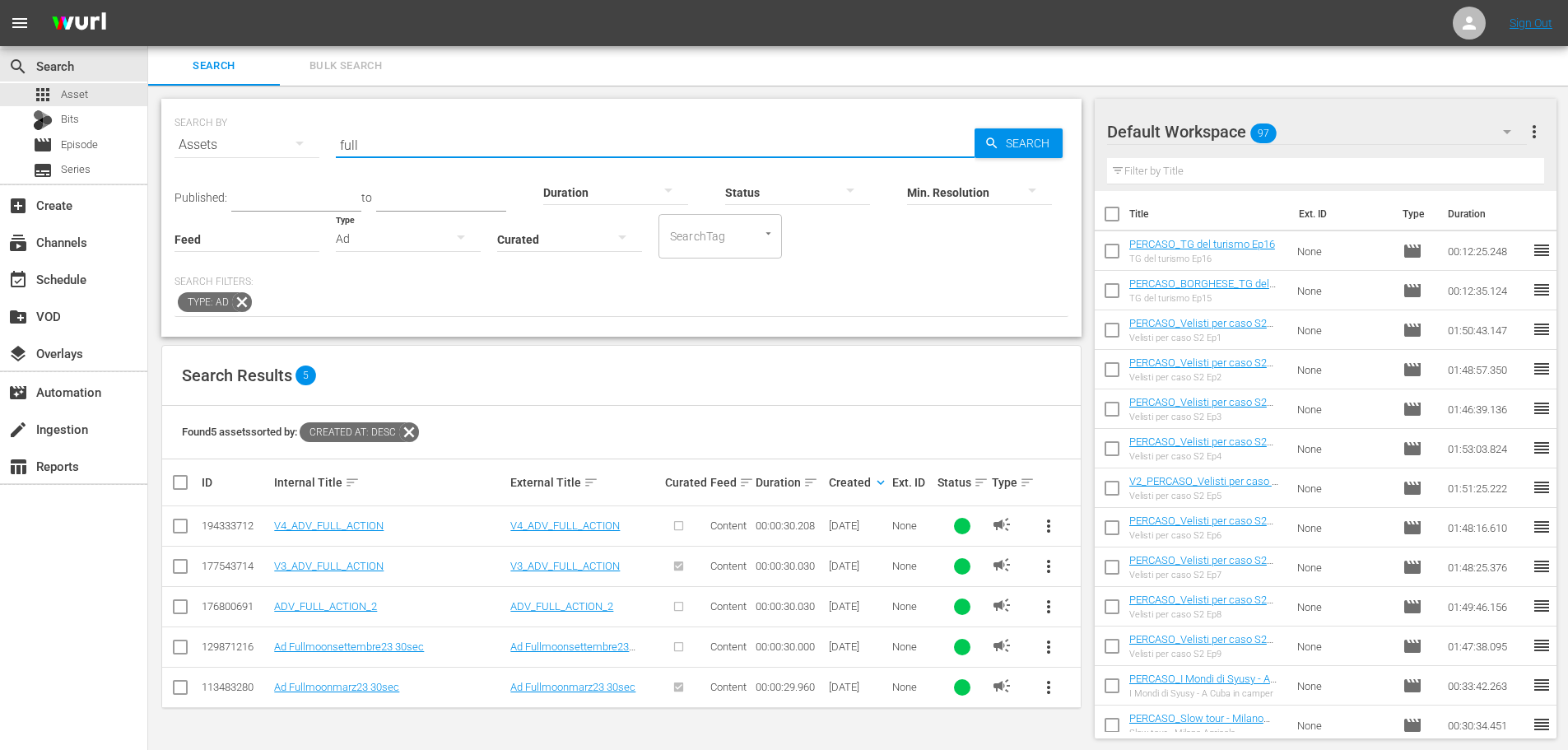
type input "full"
click at [1049, 563] on span "more_vert" at bounding box center [1049, 567] width 20 height 20
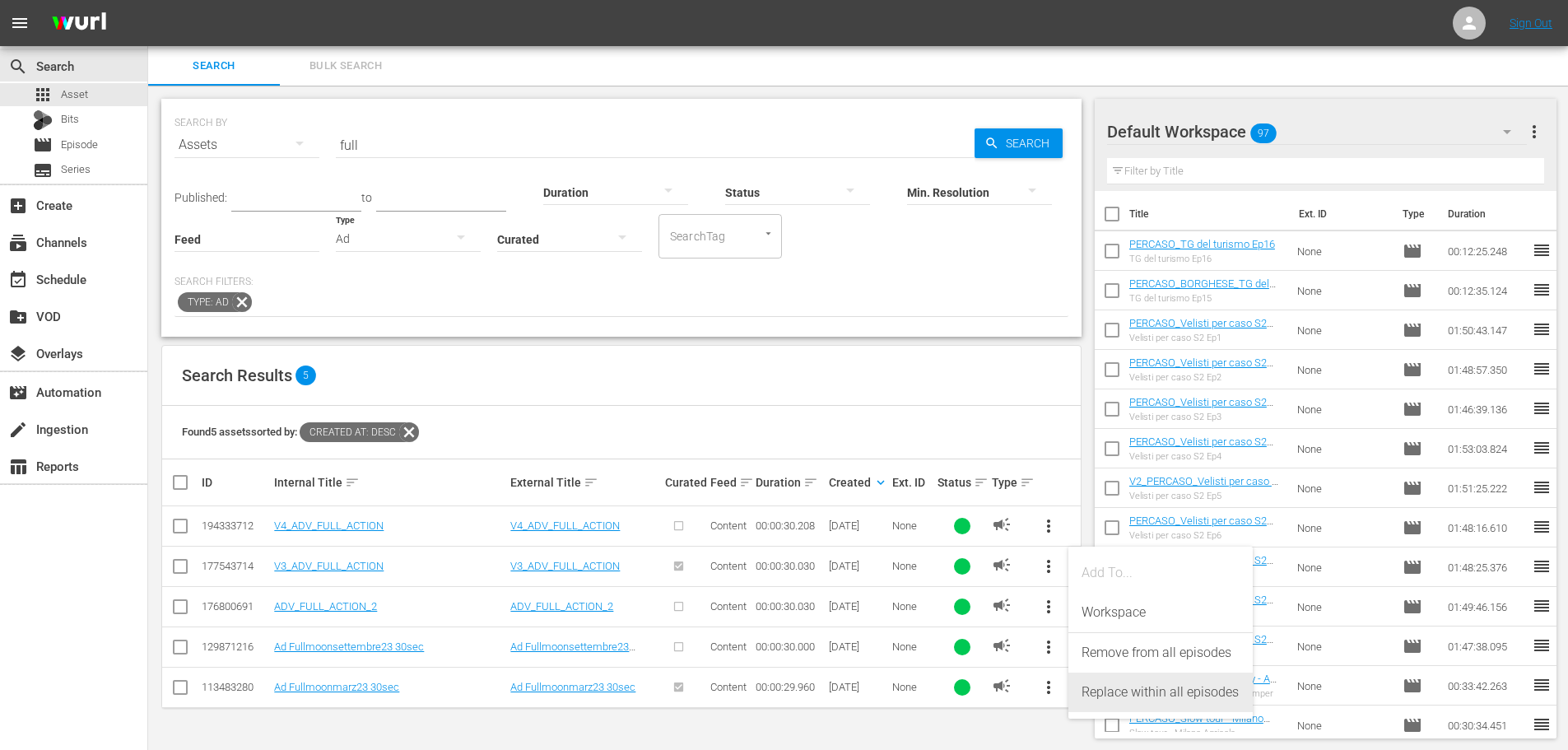
click at [1139, 696] on div "Replace within all episodes" at bounding box center [1160, 692] width 158 height 40
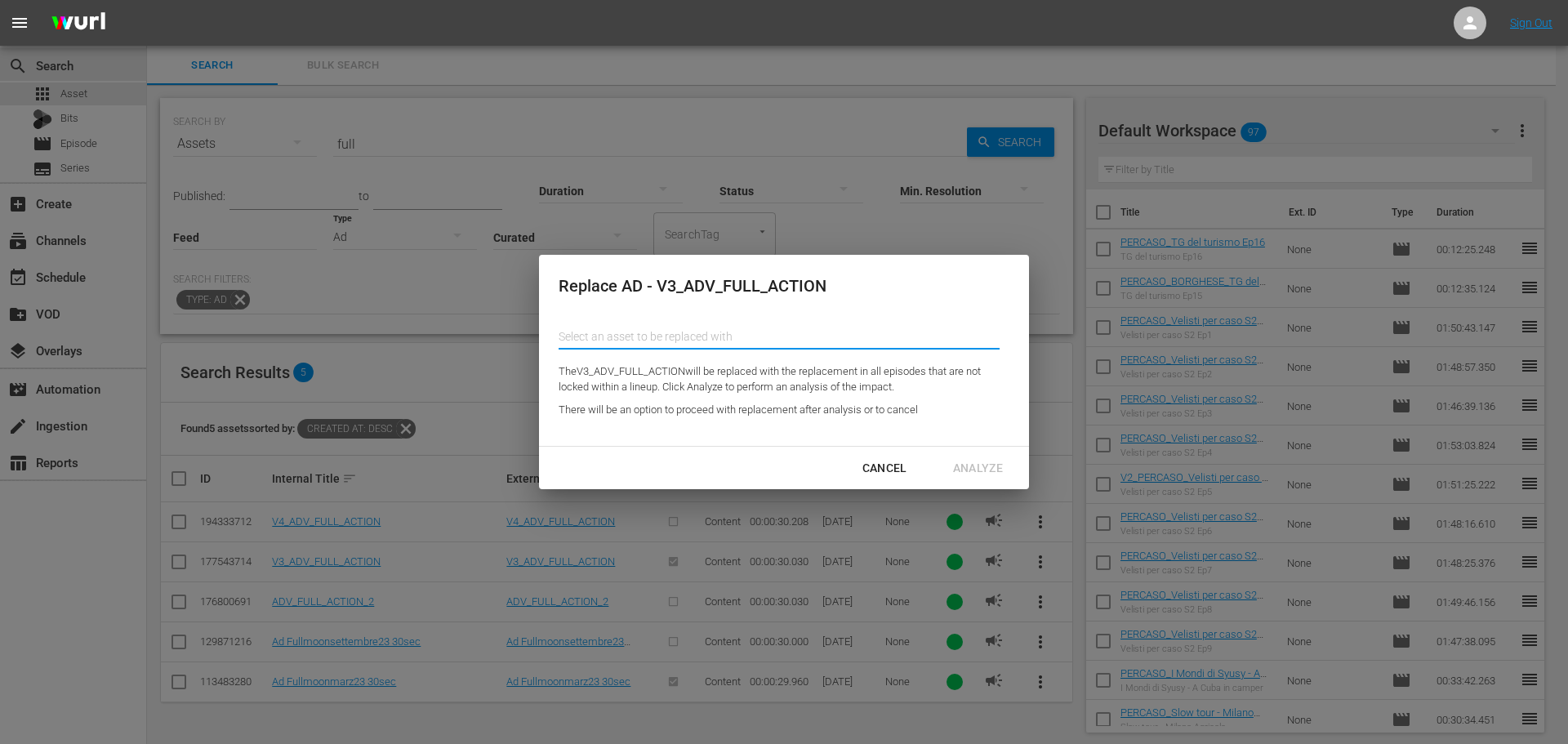
click at [753, 341] on input "text" at bounding box center [779, 337] width 441 height 40
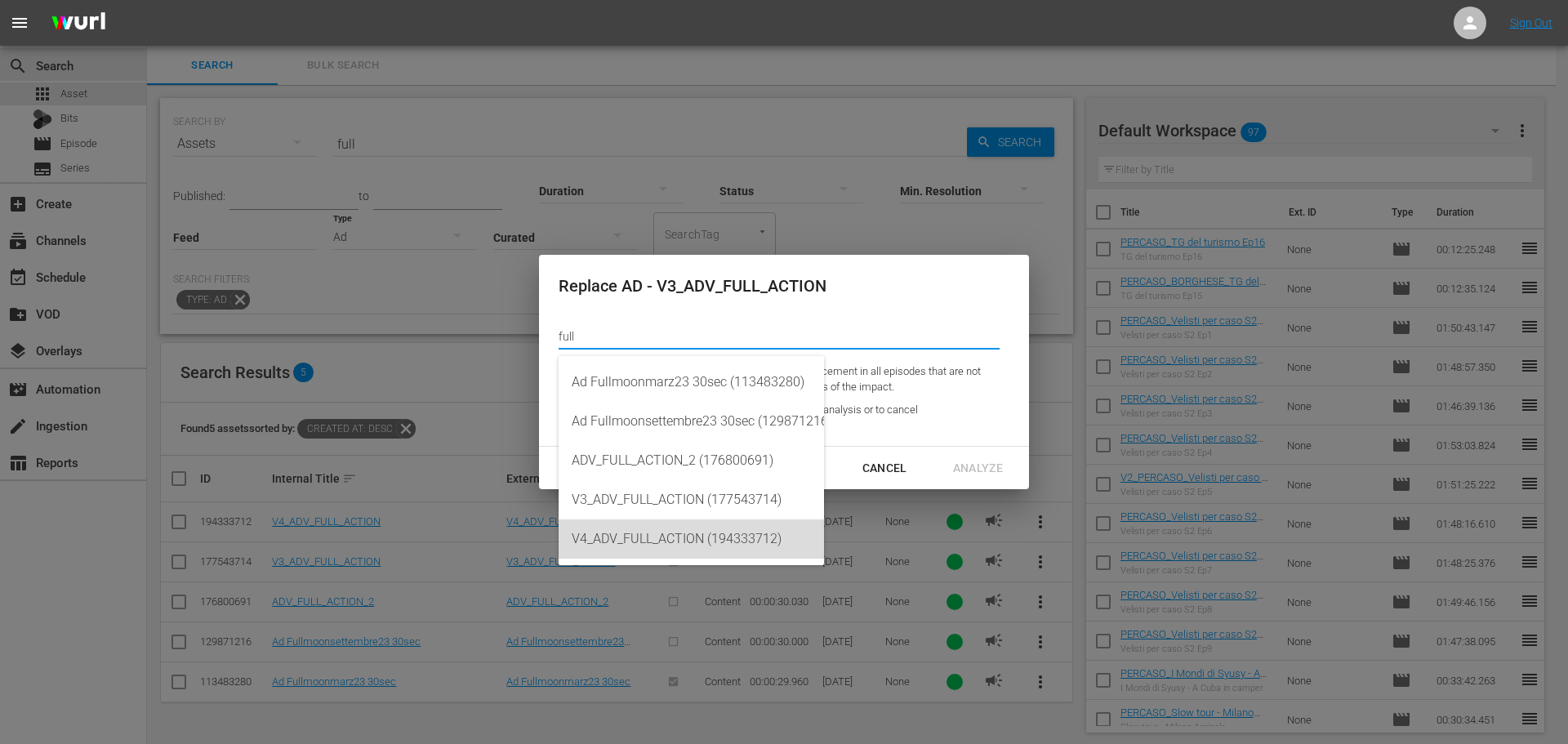
click at [742, 535] on div "V4_ADV_FULL_ACTION (194333712)" at bounding box center [691, 539] width 240 height 40
type input "V4_ADV_FULL_ACTION (194333712)"
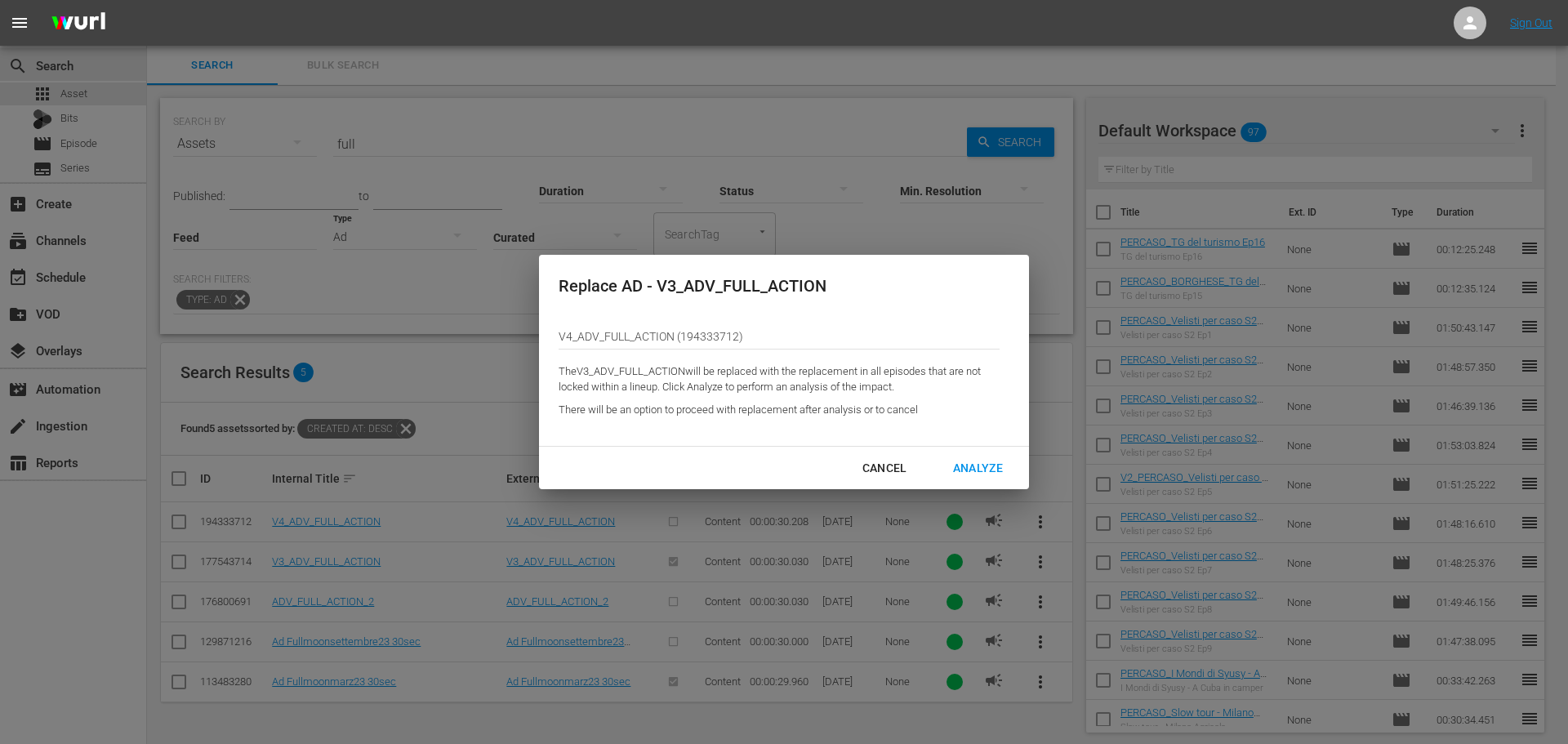
click at [977, 463] on div "Analyze" at bounding box center [978, 467] width 76 height 21
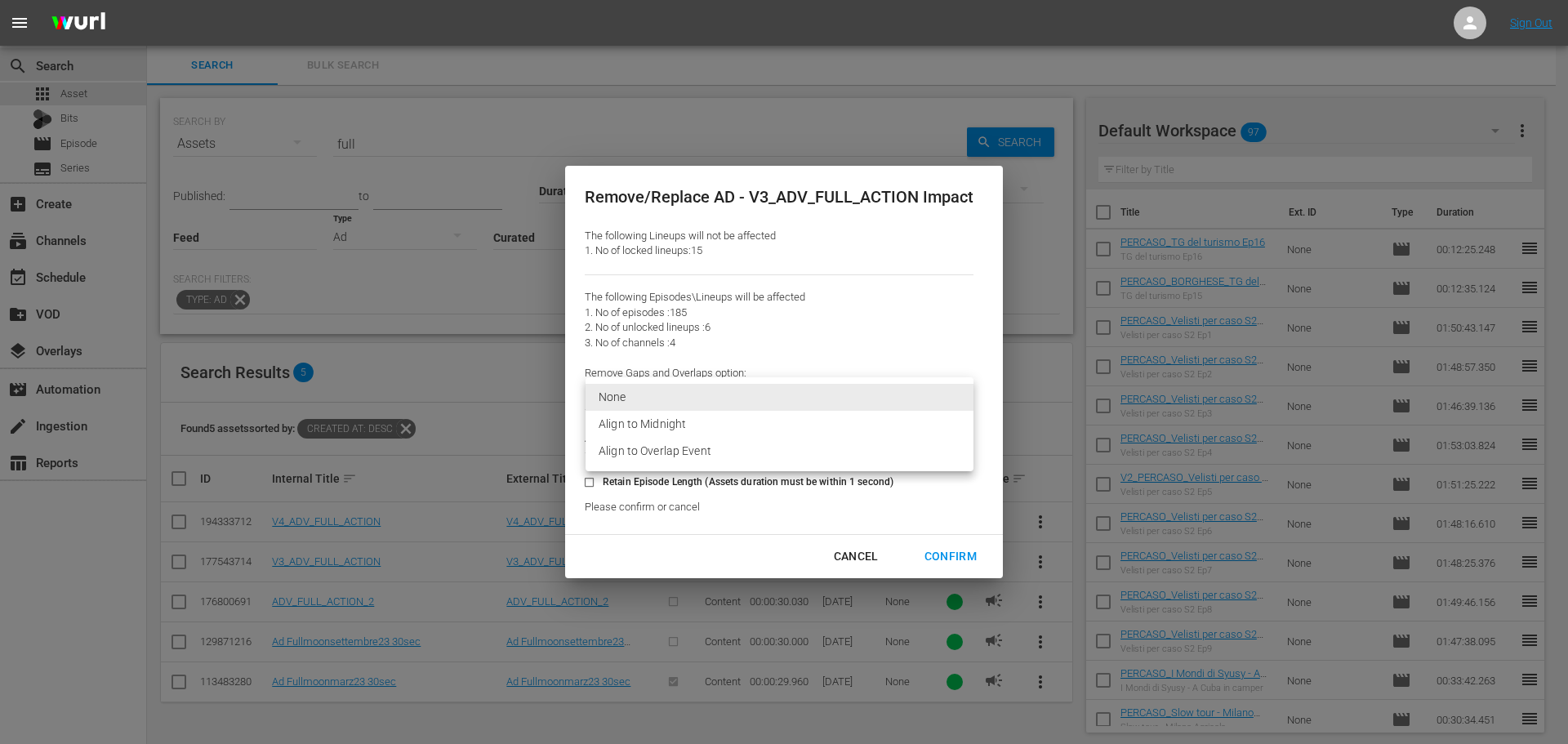
click at [910, 401] on body "menu Sign Out search Search apps Asset Bits movie Episode subtitles Series add_…" at bounding box center [784, 372] width 1568 height 744
click at [844, 449] on li "Align to Overlap Event" at bounding box center [779, 451] width 388 height 27
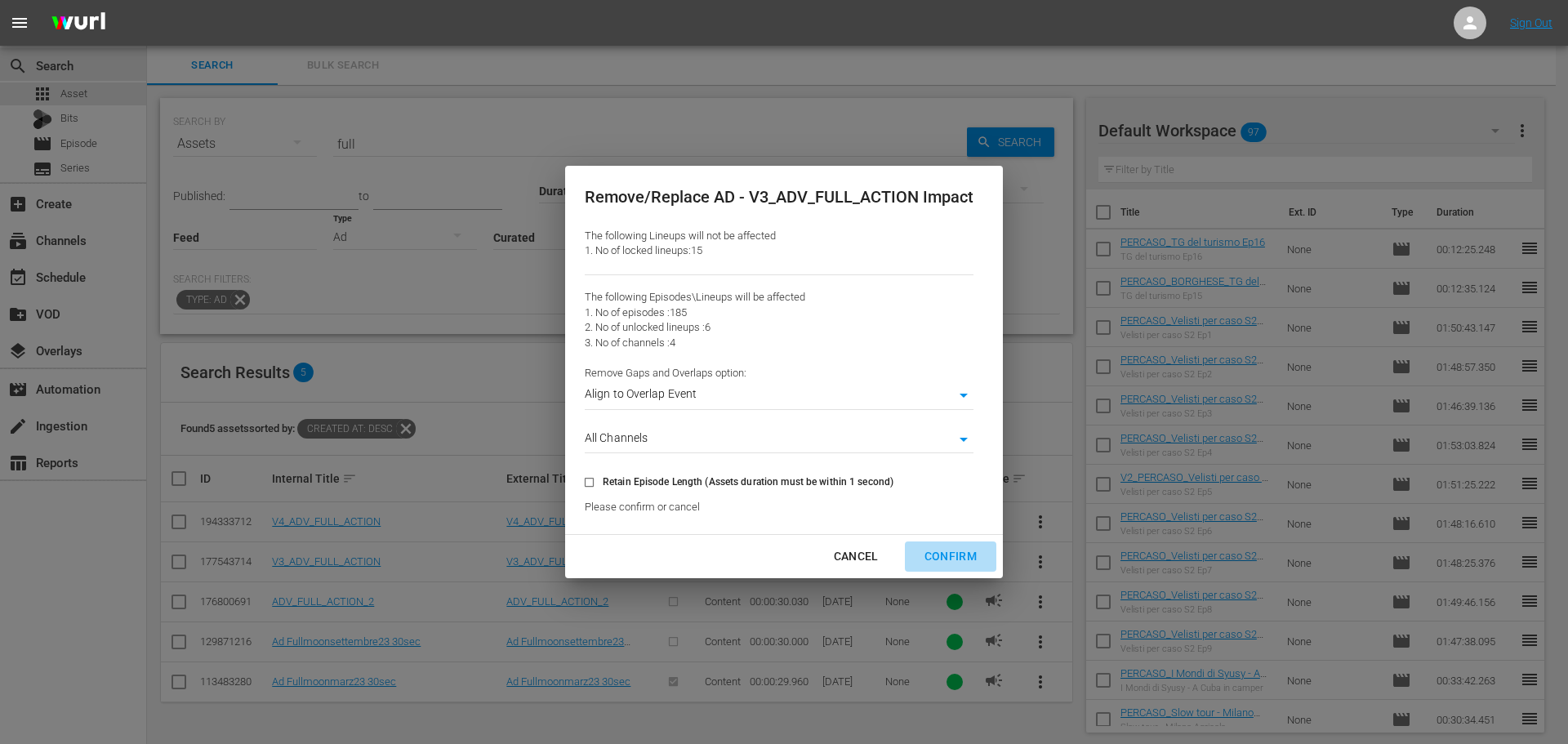
click at [943, 556] on div "Confirm" at bounding box center [950, 556] width 78 height 21
type input "0"
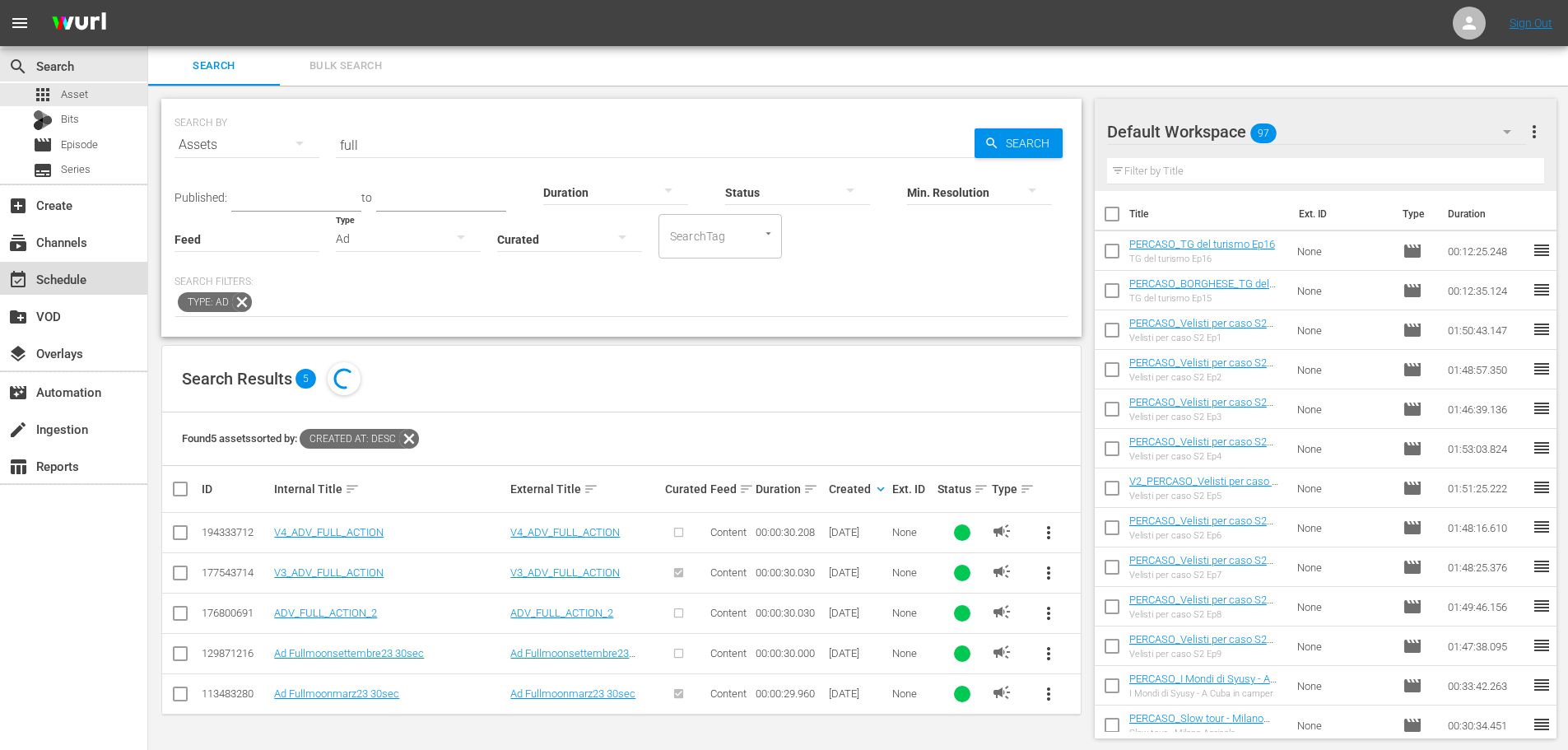
click at [90, 275] on div "event_available Schedule" at bounding box center [46, 276] width 92 height 15
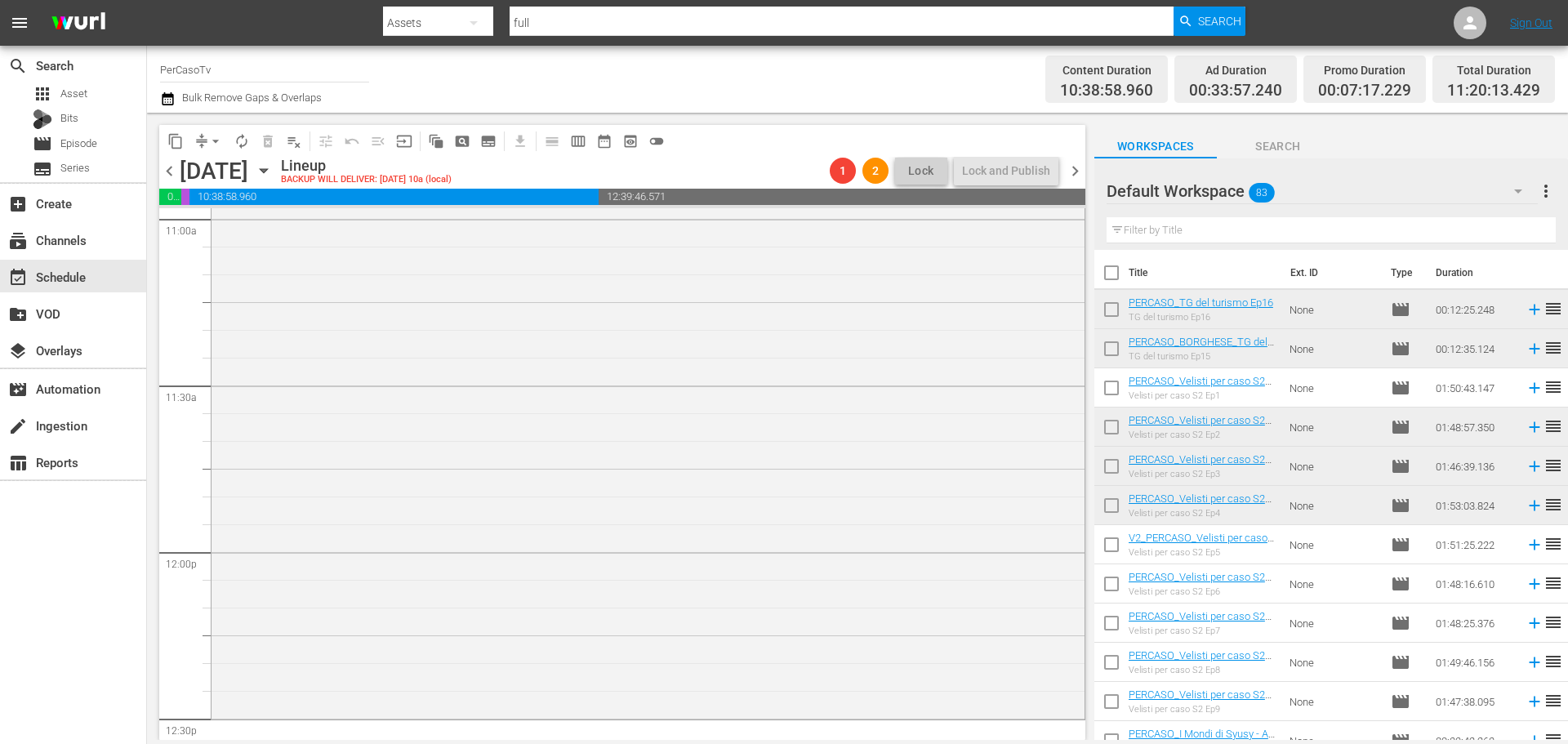
scroll to position [3992, 0]
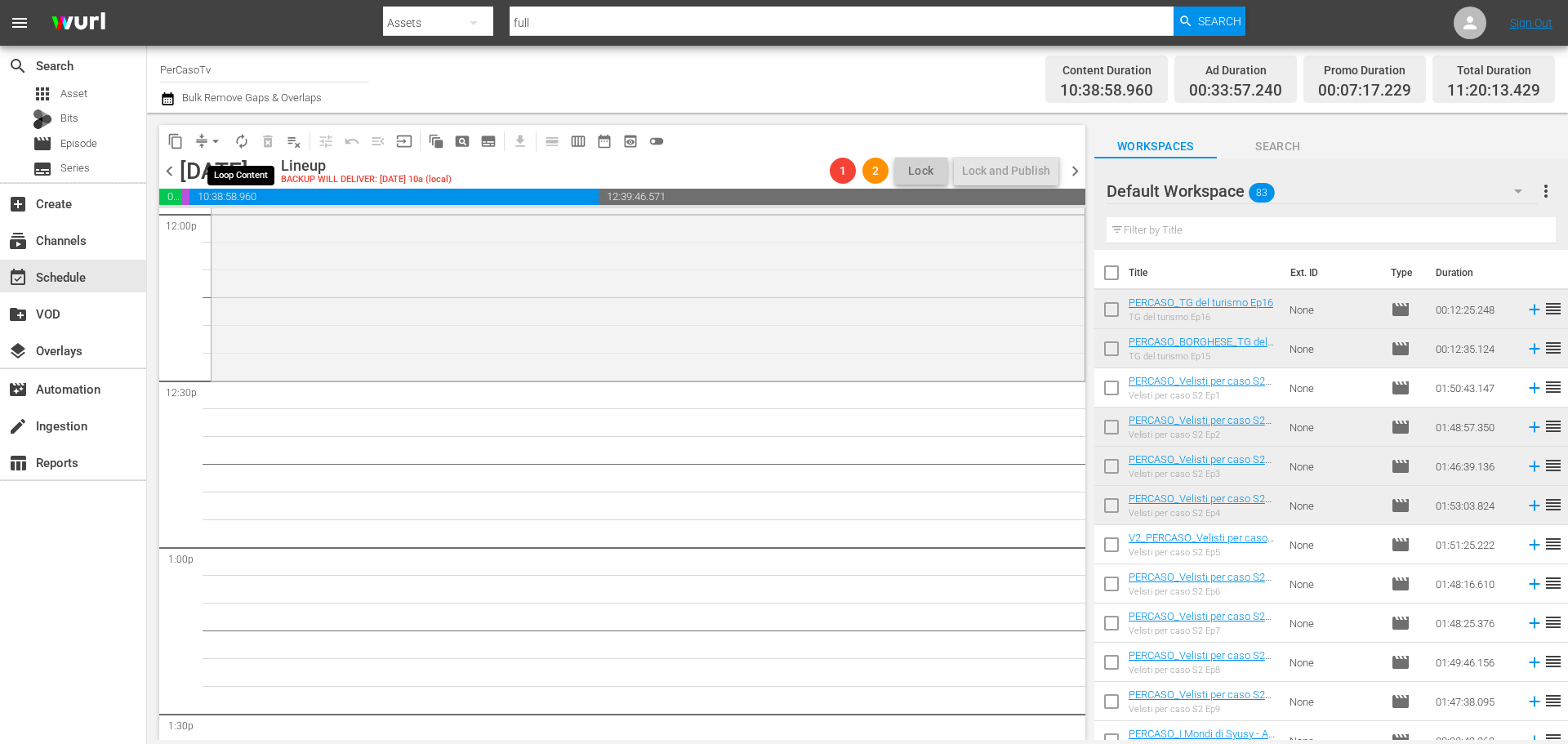
click at [234, 137] on span "autorenew_outlined" at bounding box center [242, 142] width 16 height 16
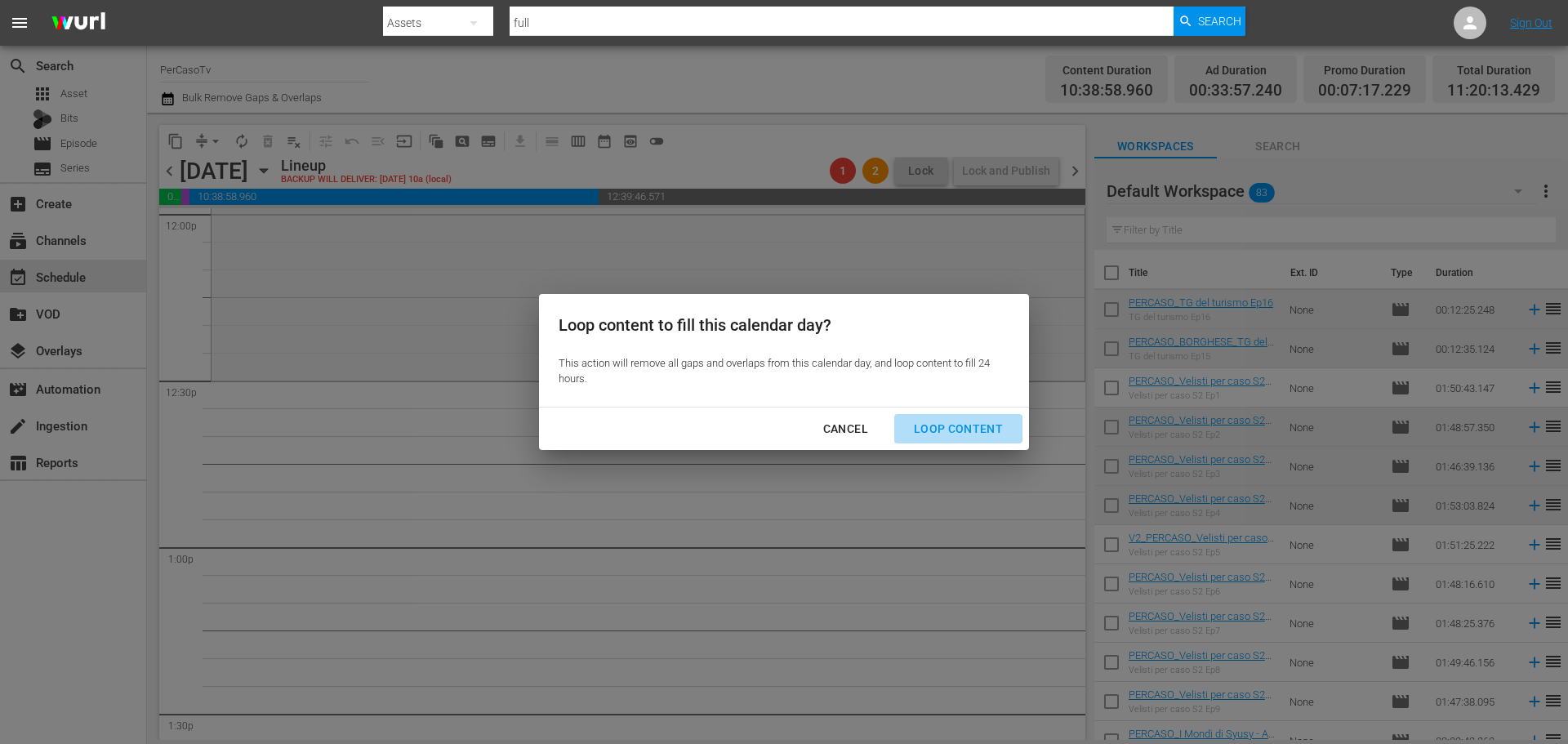
click at [991, 430] on div "Loop Content" at bounding box center [958, 429] width 115 height 21
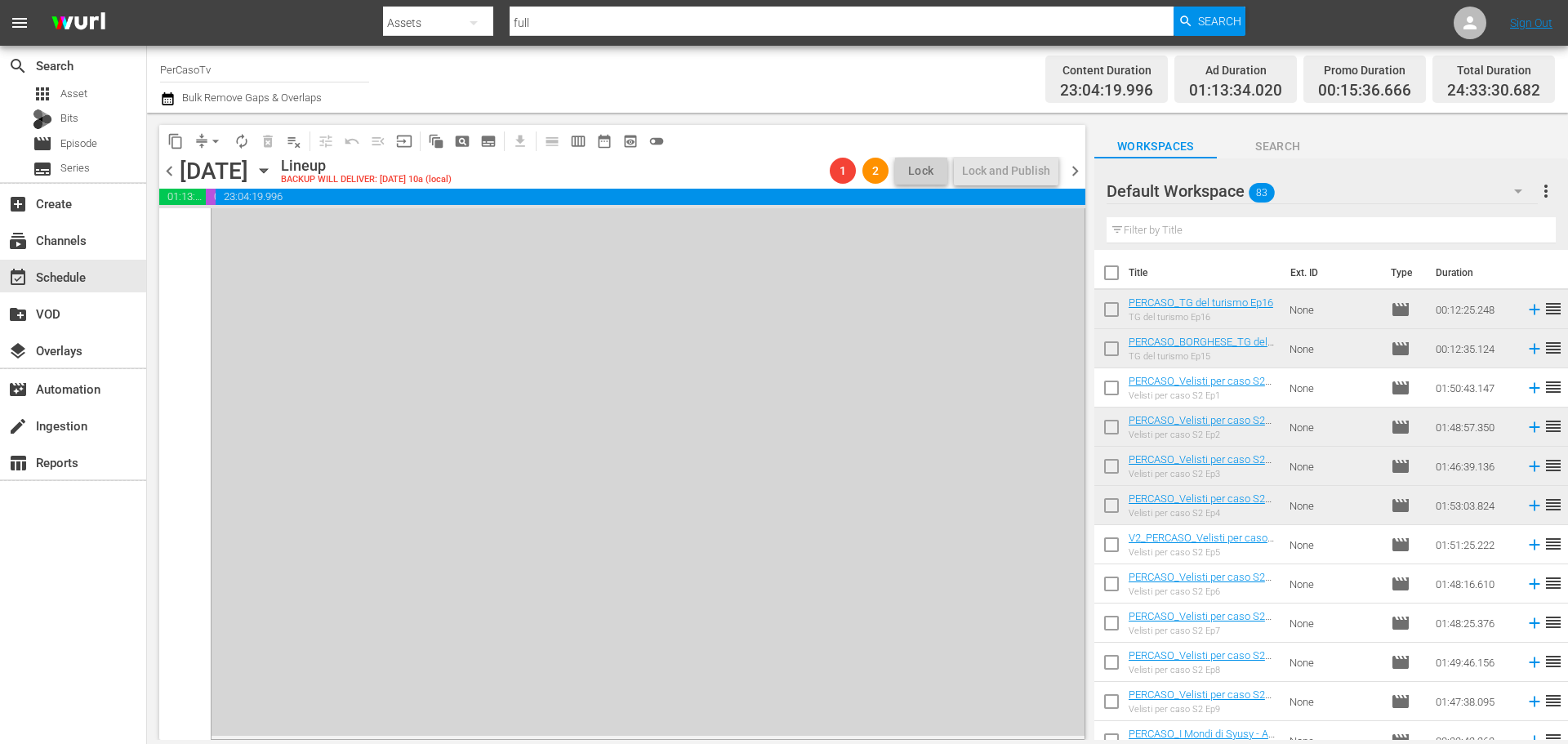
scroll to position [7661, 0]
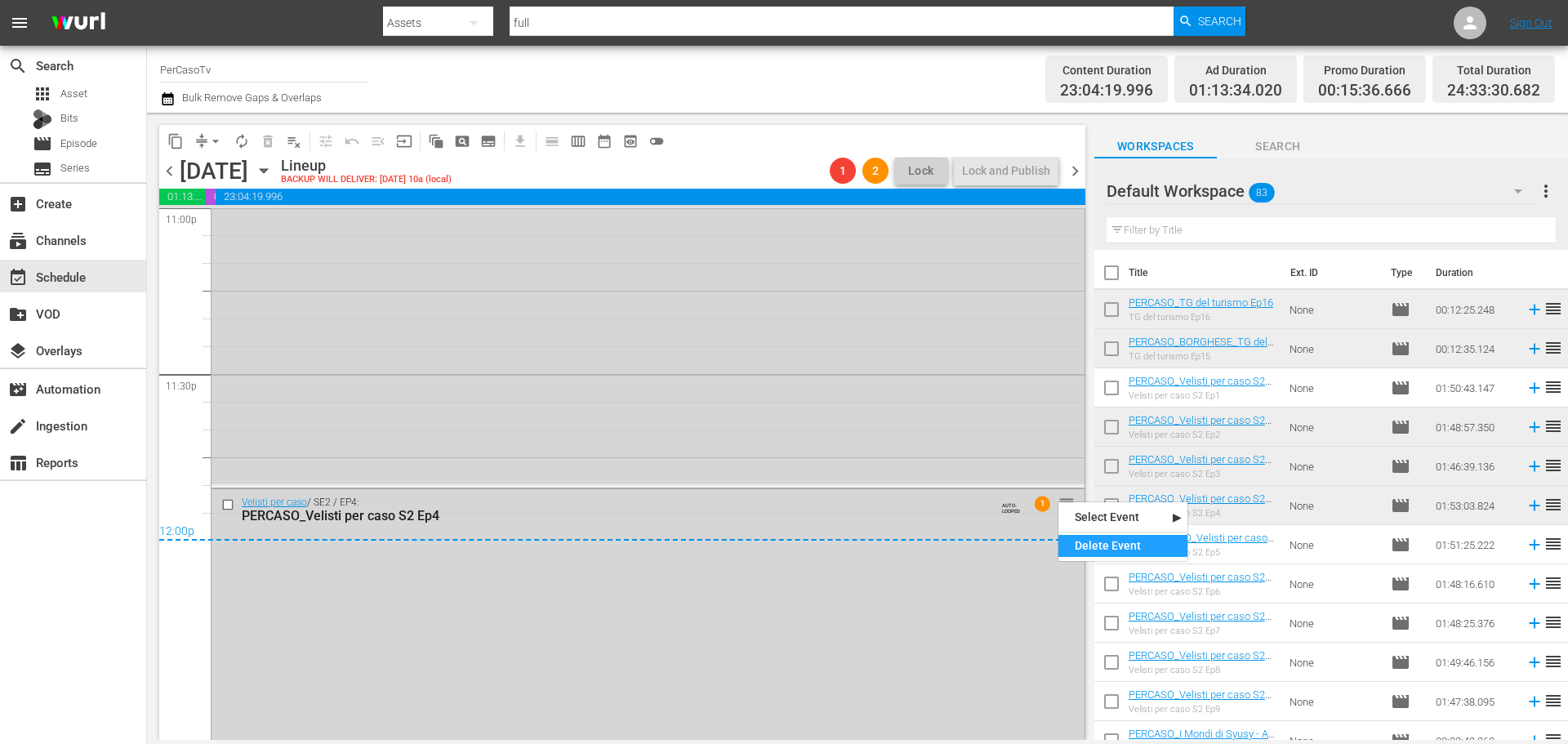
click at [1080, 541] on div "Delete Event" at bounding box center [1123, 546] width 129 height 22
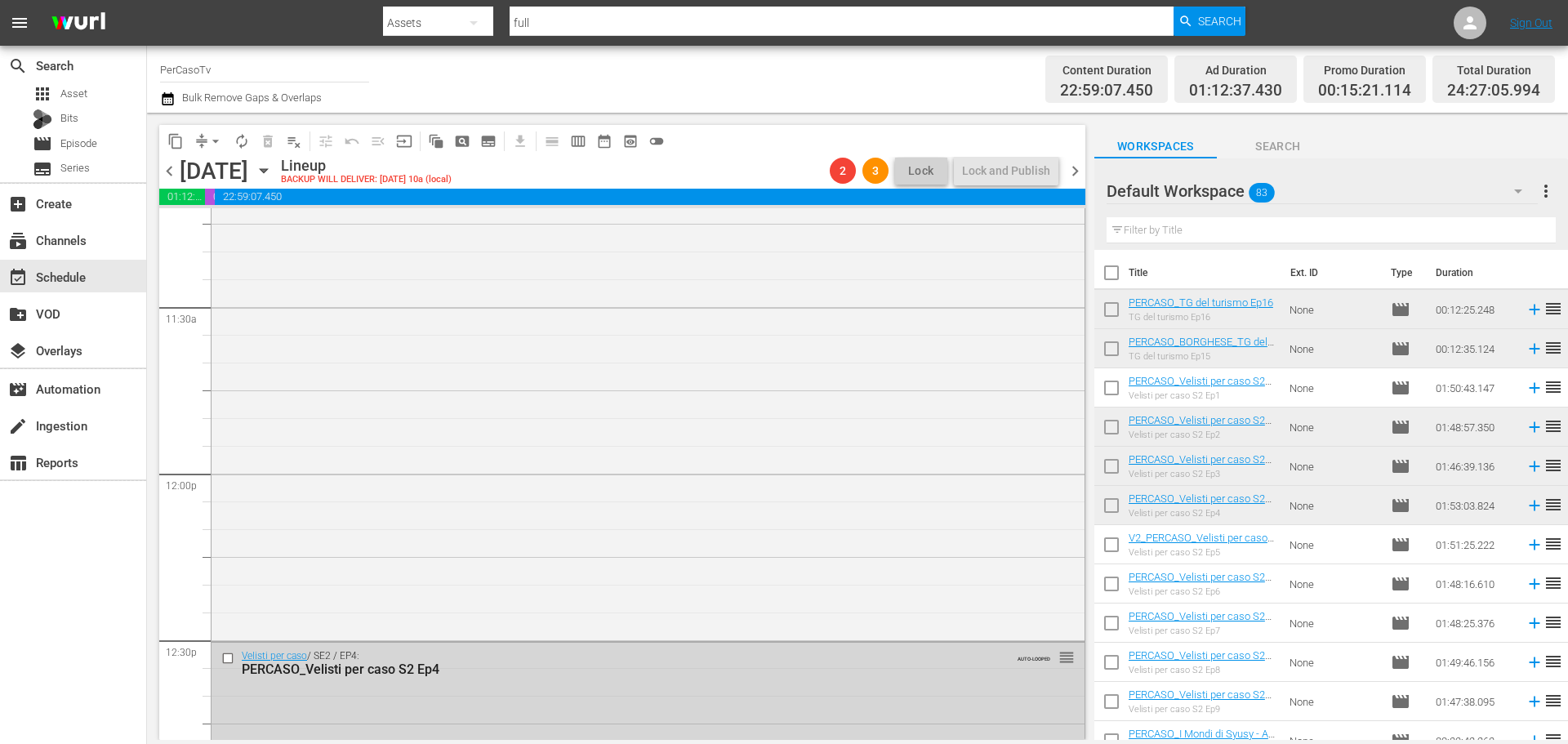
scroll to position [0, 0]
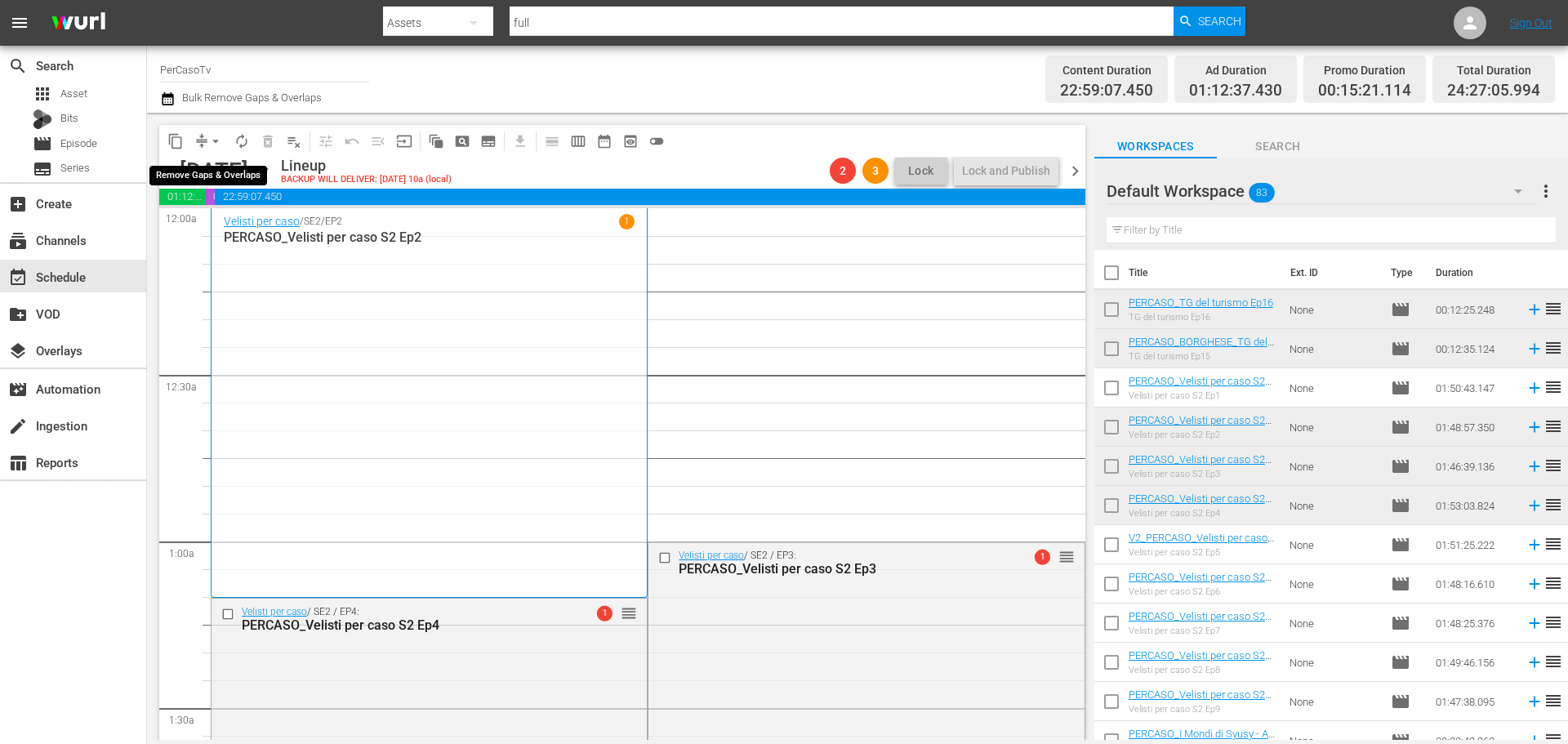
click at [214, 141] on span "arrow_drop_down" at bounding box center [216, 142] width 16 height 16
click at [229, 226] on li "Align to End of Previous Day" at bounding box center [216, 228] width 171 height 27
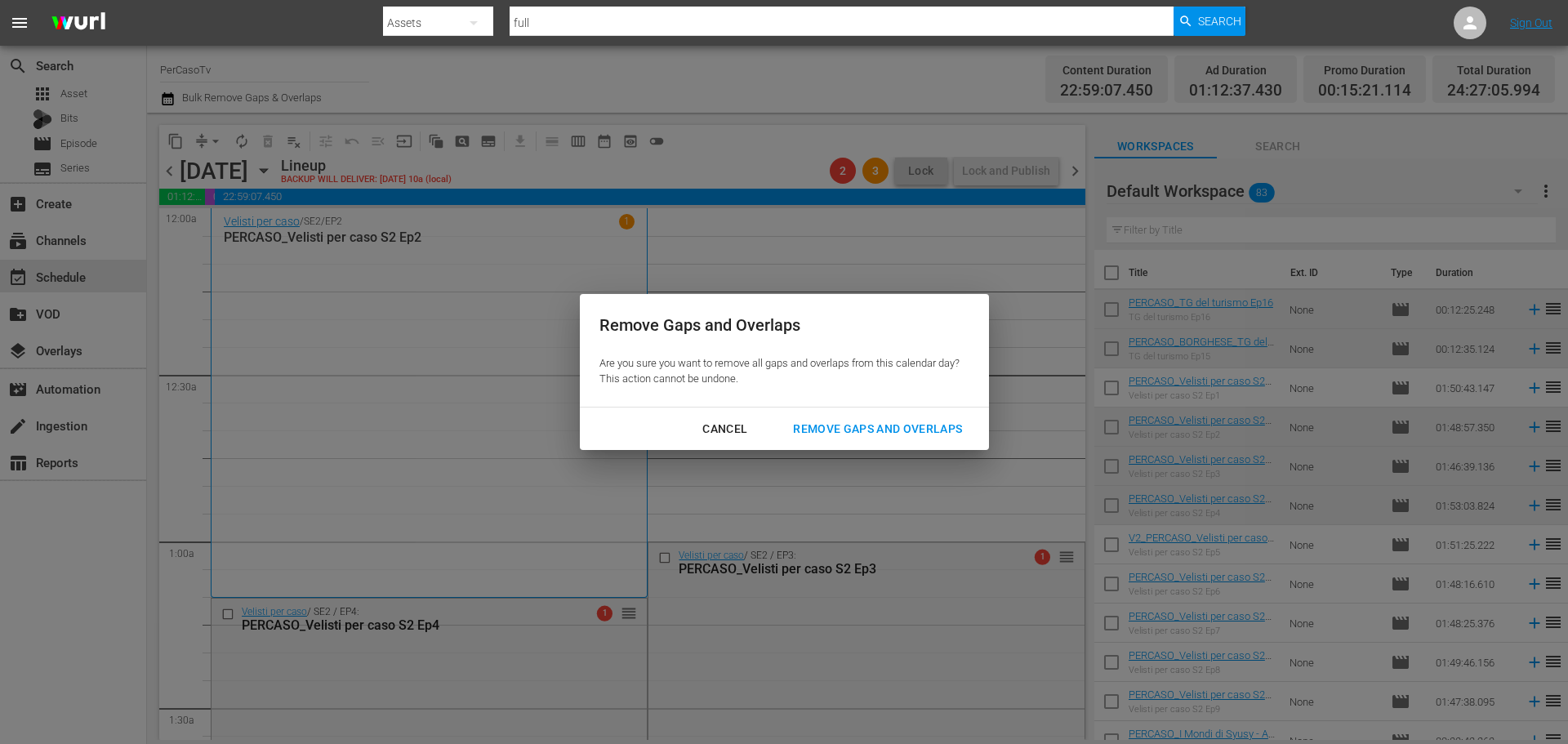
click at [812, 422] on div "Remove Gaps and Overlaps" at bounding box center [877, 429] width 195 height 21
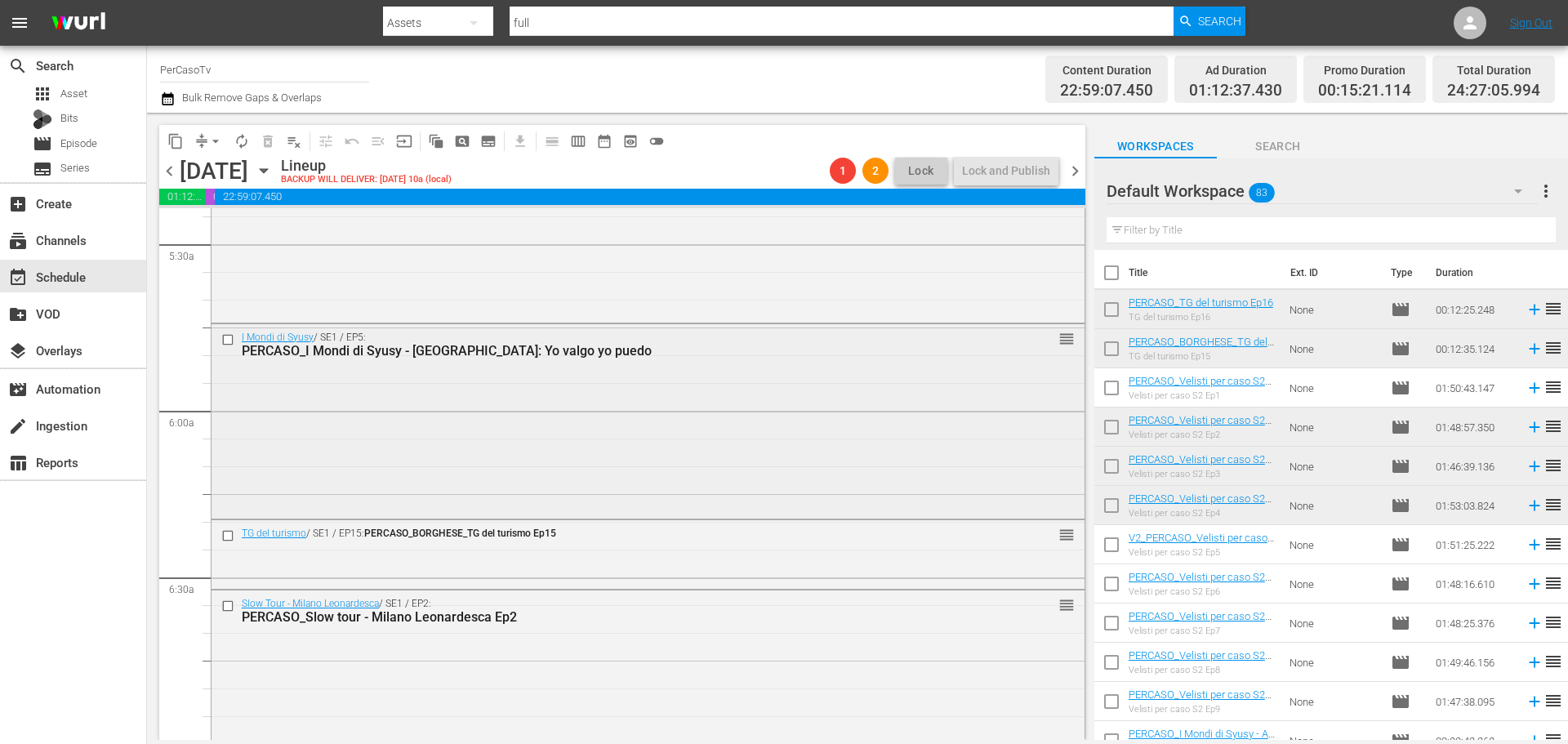
scroll to position [1714, 0]
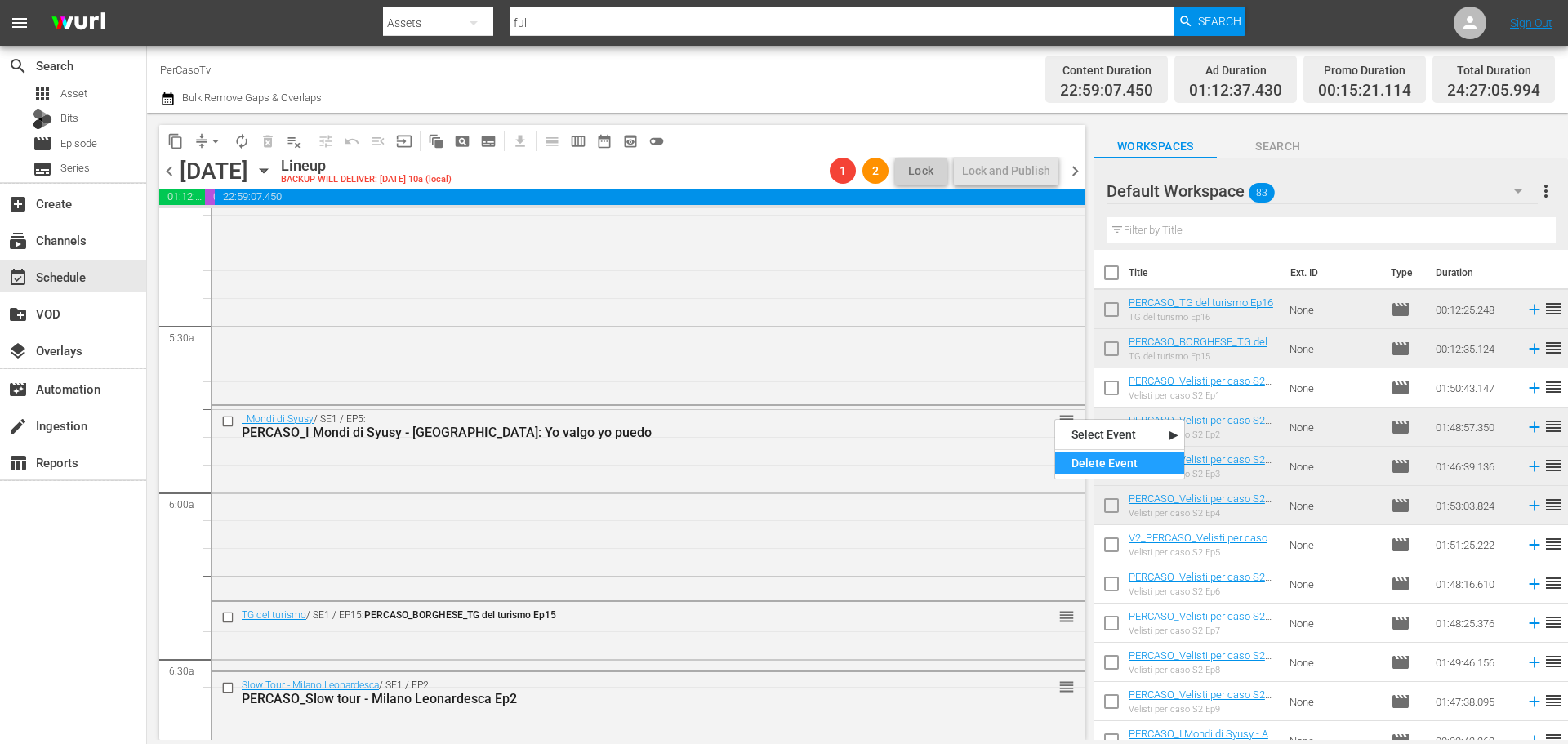
click at [1094, 464] on div "Delete Event" at bounding box center [1119, 463] width 129 height 22
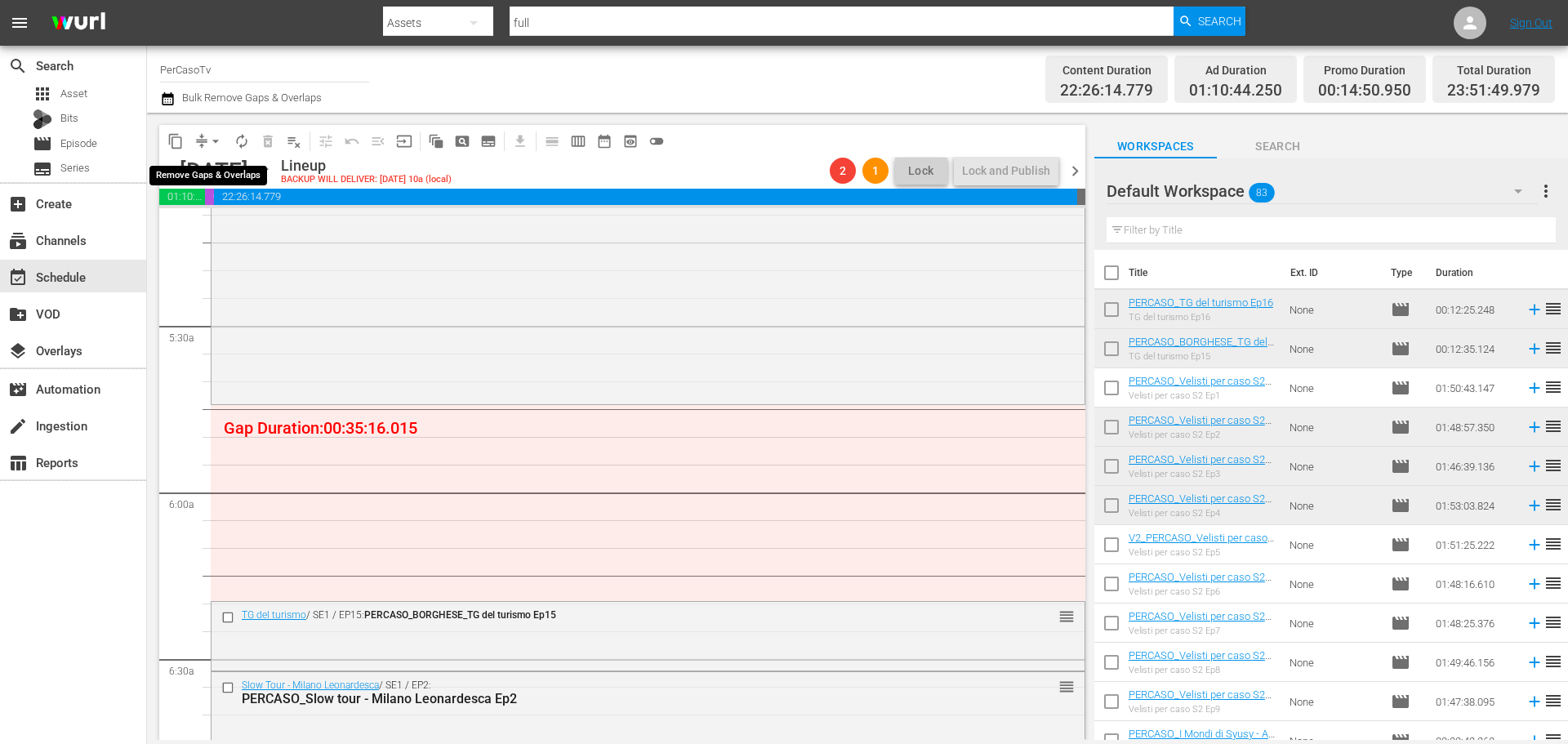
click at [216, 137] on span "arrow_drop_down" at bounding box center [216, 142] width 16 height 16
click at [199, 228] on li "Align to End of Previous Day" at bounding box center [216, 228] width 171 height 27
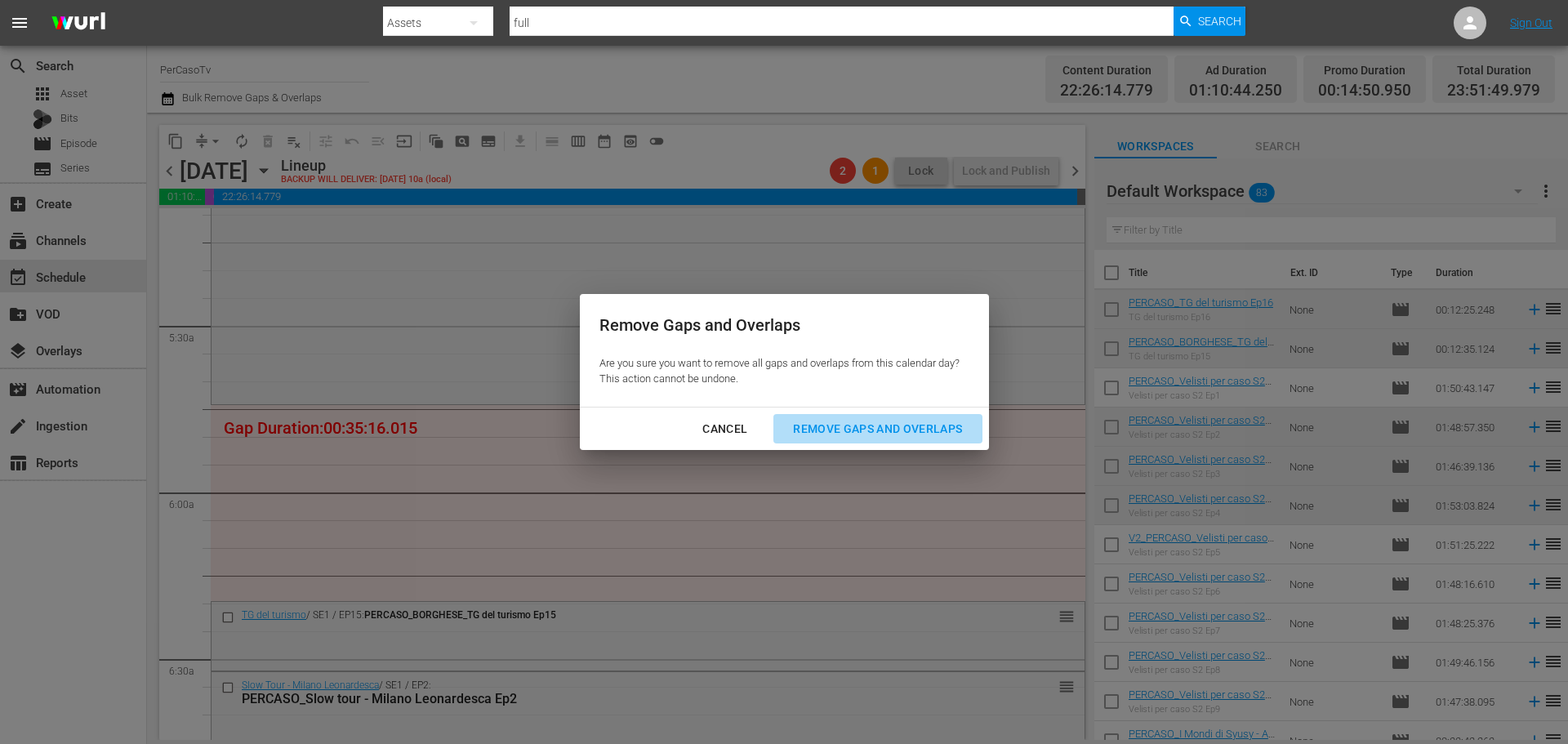
click at [895, 429] on div "Remove Gaps and Overlaps" at bounding box center [877, 429] width 195 height 21
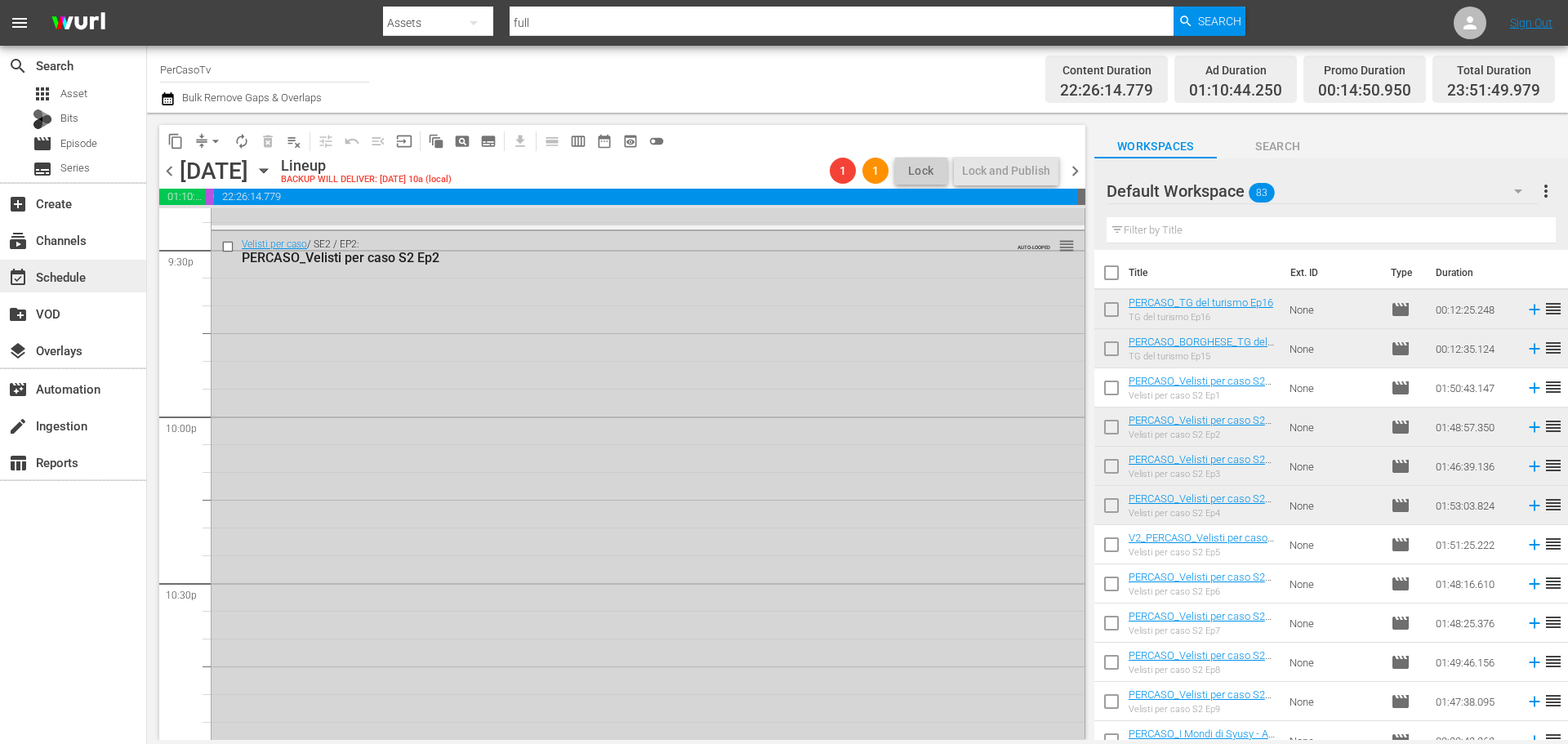
scroll to position [7107, 0]
click at [1080, 173] on span "chevron_right" at bounding box center [1074, 170] width 21 height 21
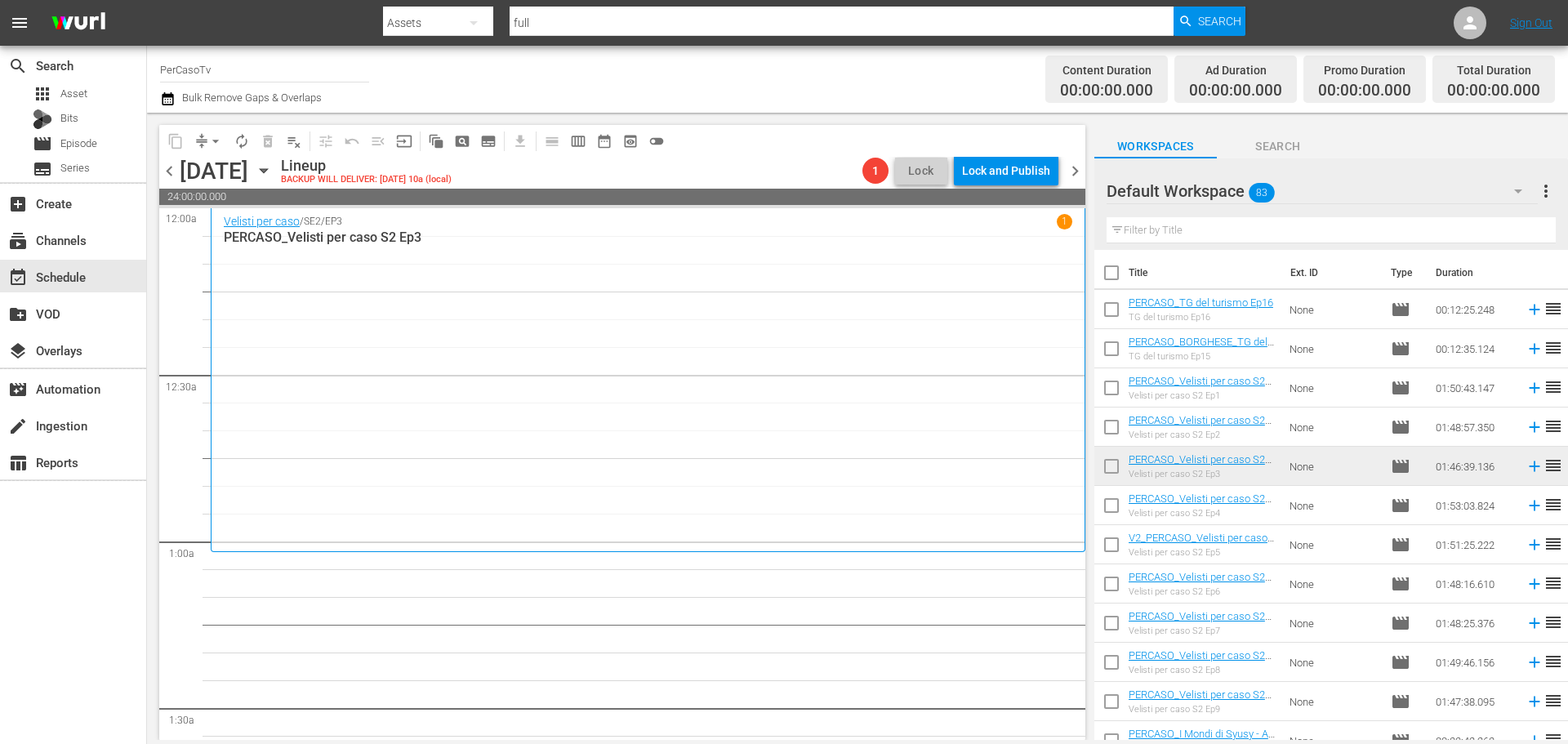
click at [1236, 237] on input "text" at bounding box center [1331, 230] width 449 height 26
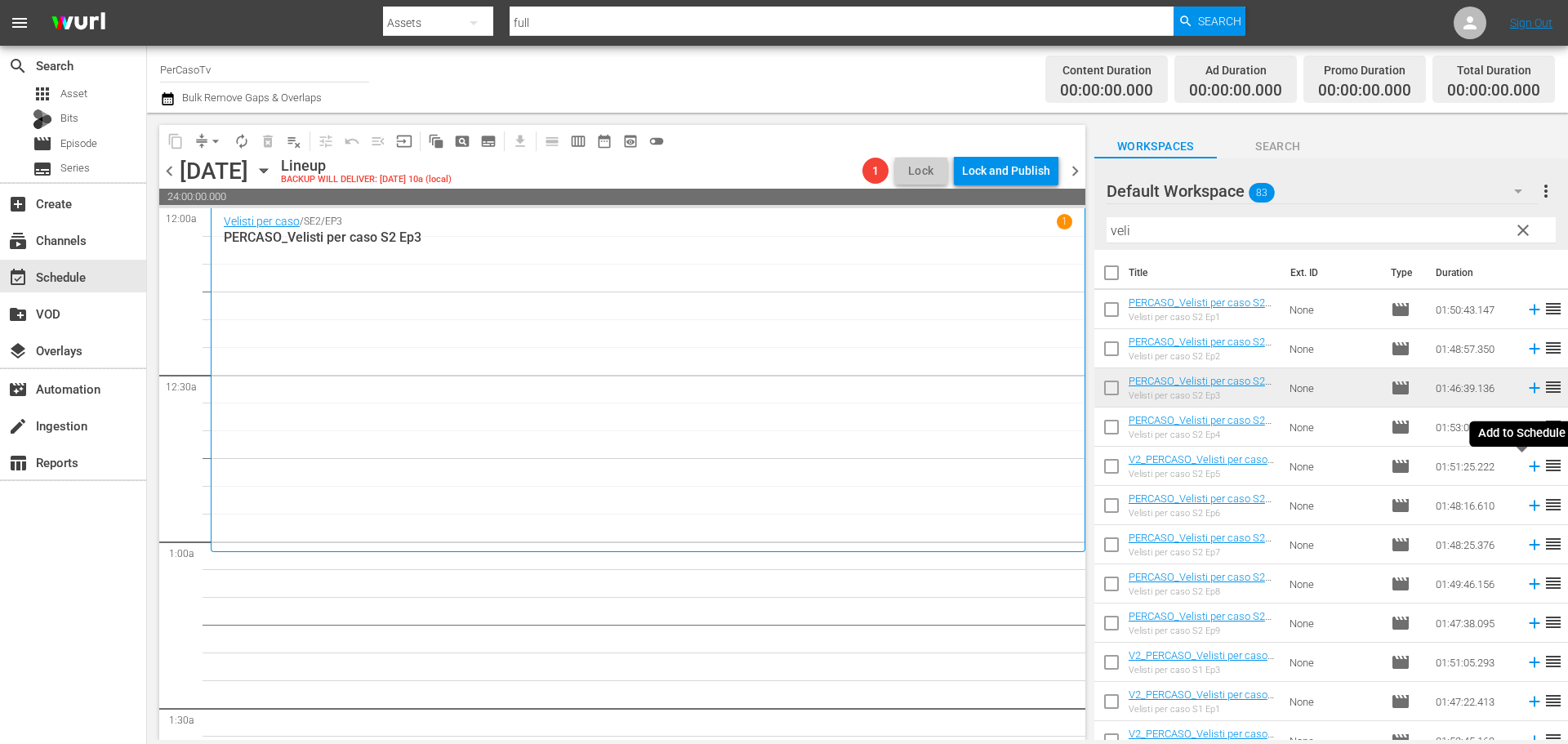
click at [1525, 467] on icon at bounding box center [1534, 466] width 18 height 18
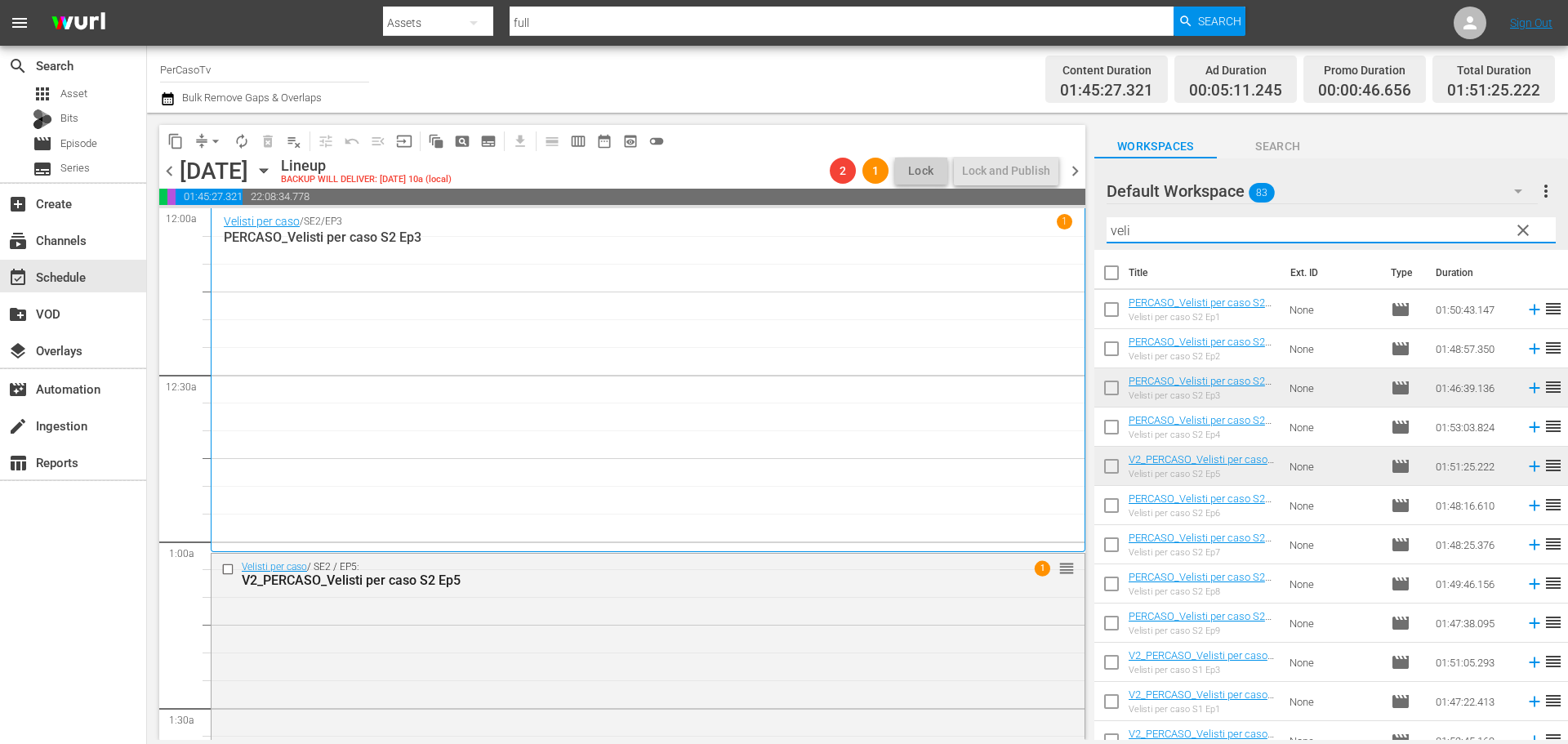
drag, startPoint x: 1142, startPoint y: 227, endPoint x: 1038, endPoint y: 254, distance: 107.4
click at [1038, 254] on div "content_copy compress arrow_drop_down autorenew_outlined delete_forever_outline…" at bounding box center [858, 426] width 1421 height 627
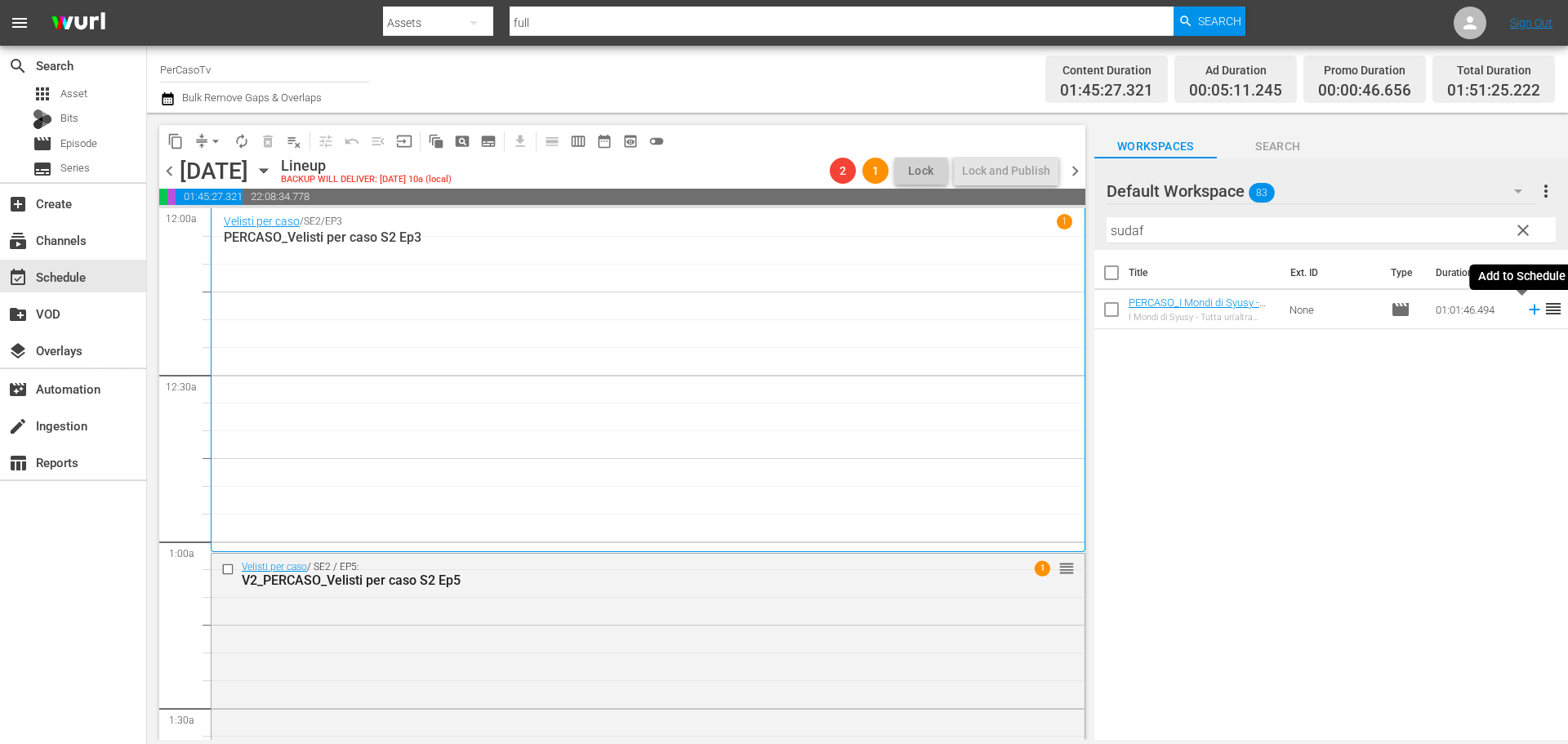
click at [1525, 313] on icon at bounding box center [1534, 309] width 18 height 18
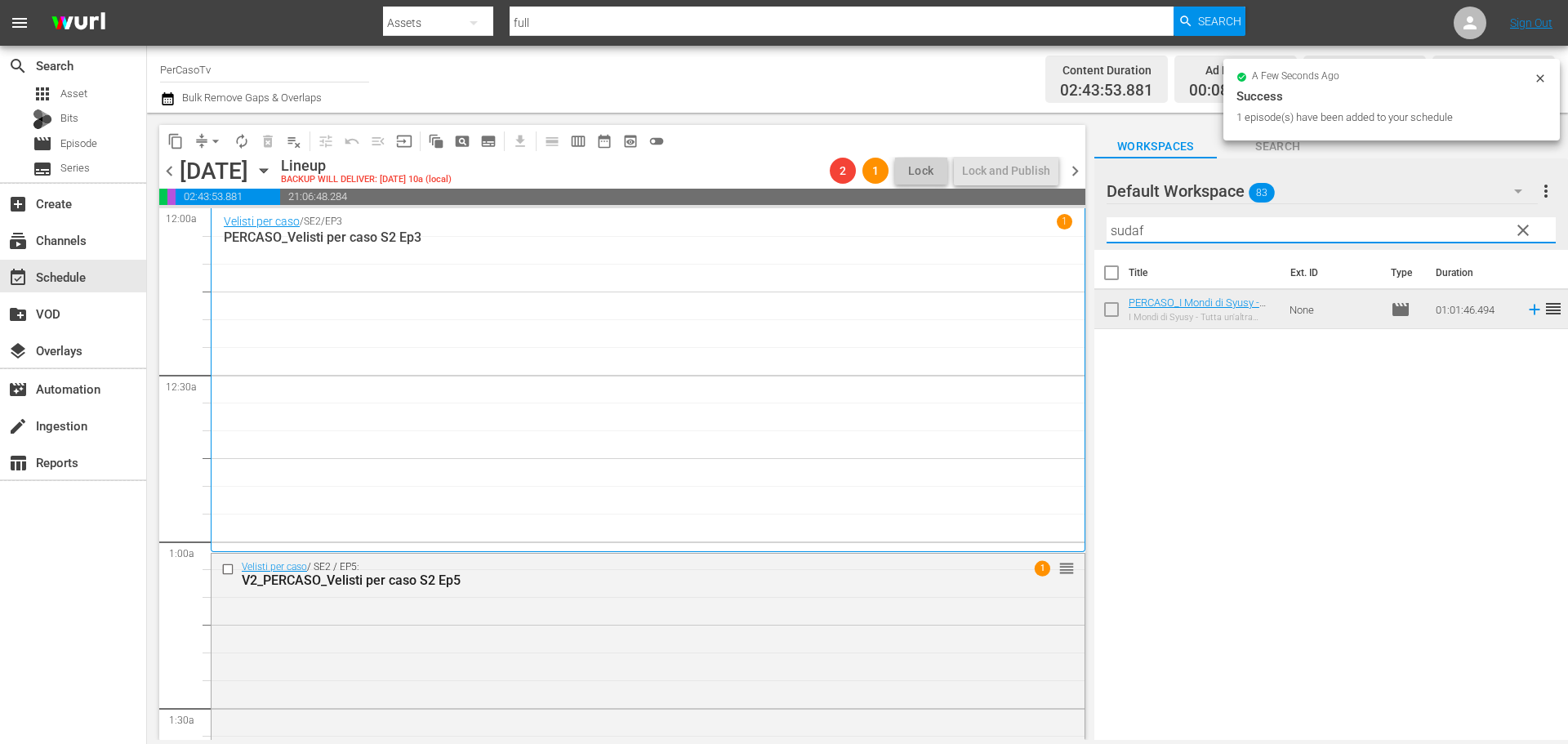
drag, startPoint x: 1148, startPoint y: 226, endPoint x: 1040, endPoint y: 267, distance: 115.5
click at [1040, 267] on div "content_copy compress arrow_drop_down autorenew_outlined delete_forever_outline…" at bounding box center [858, 426] width 1421 height 627
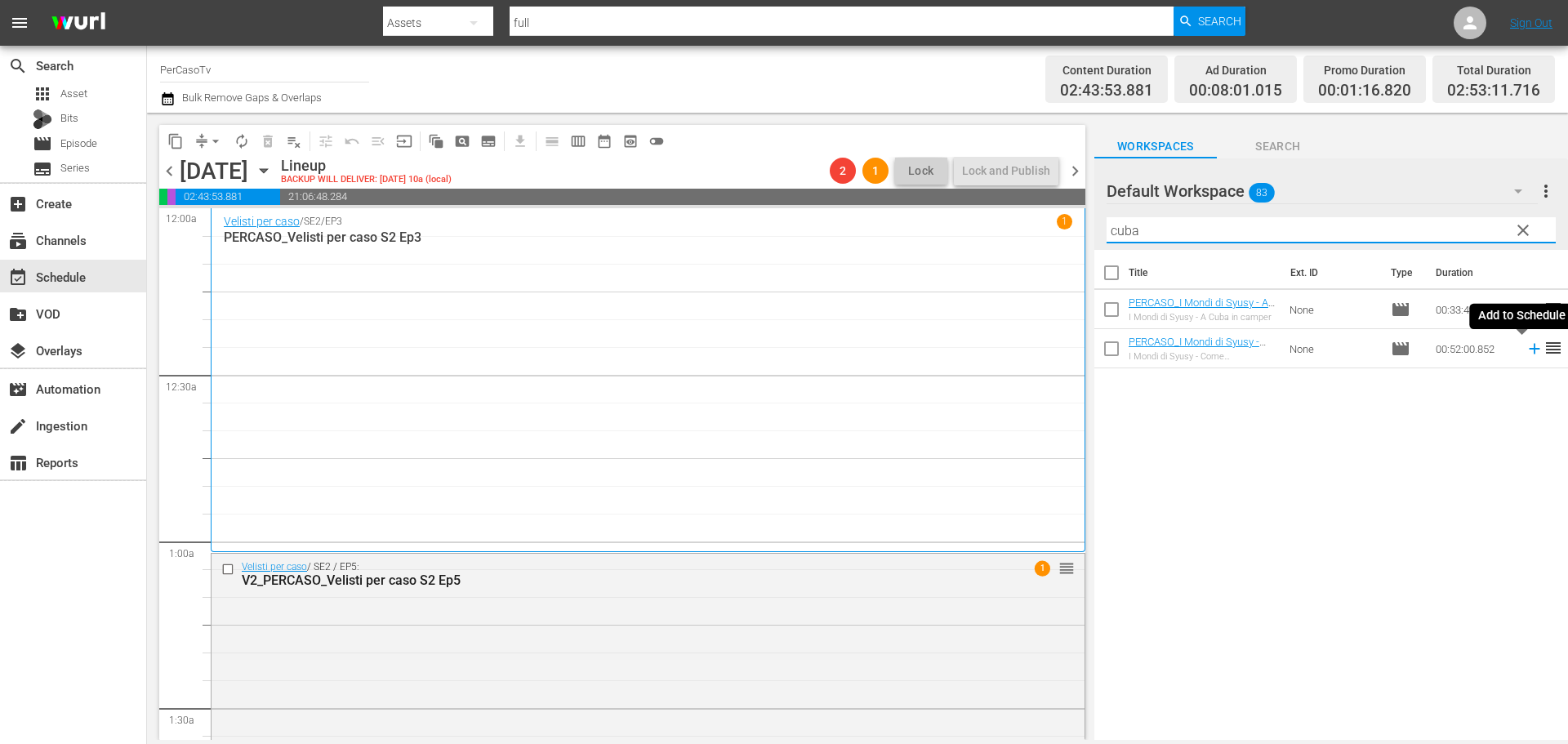
click at [1525, 352] on icon at bounding box center [1534, 349] width 18 height 18
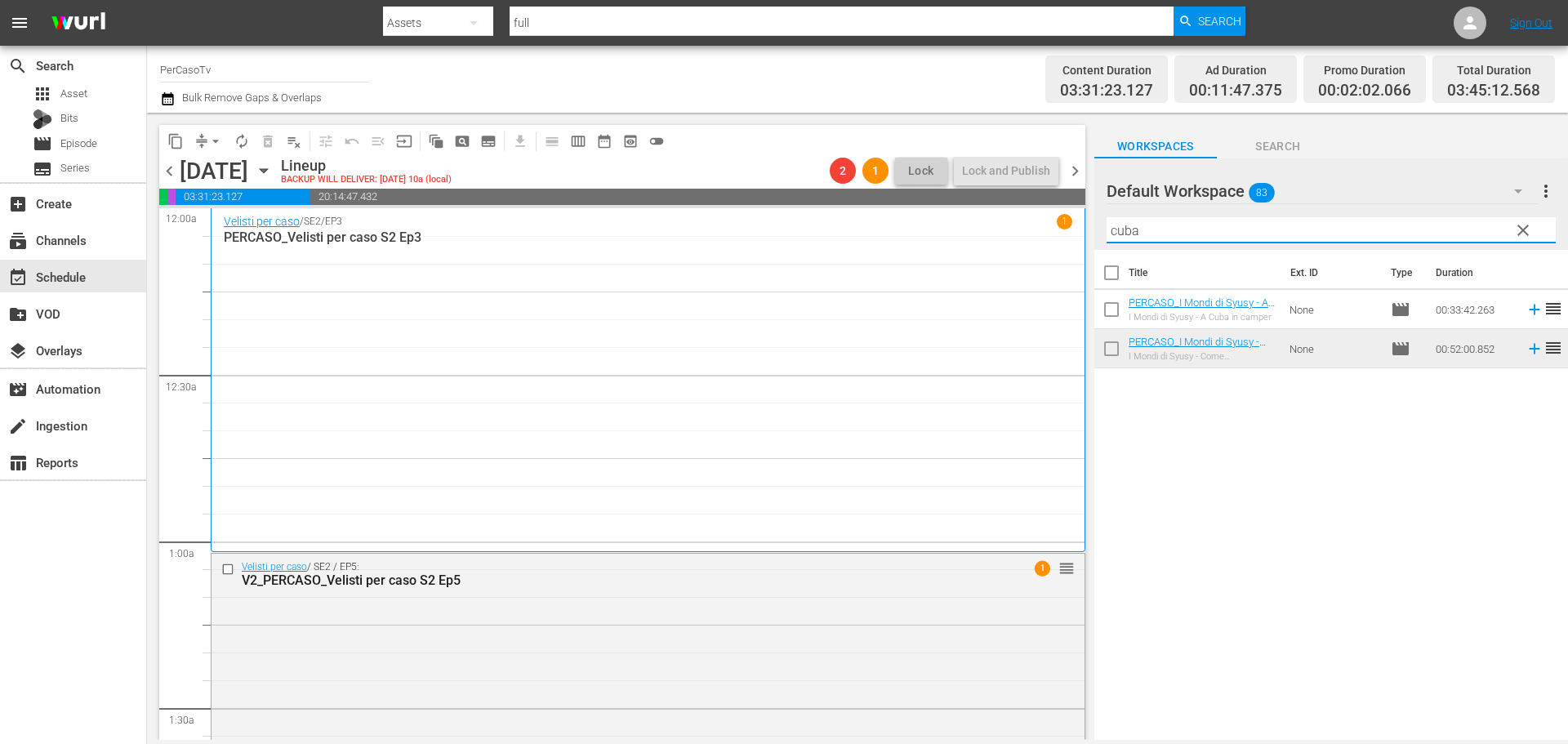
drag, startPoint x: 1142, startPoint y: 230, endPoint x: 1081, endPoint y: 255, distance: 65.9
click at [1081, 255] on div "content_copy compress arrow_drop_down autorenew_outlined delete_forever_outline…" at bounding box center [858, 426] width 1421 height 627
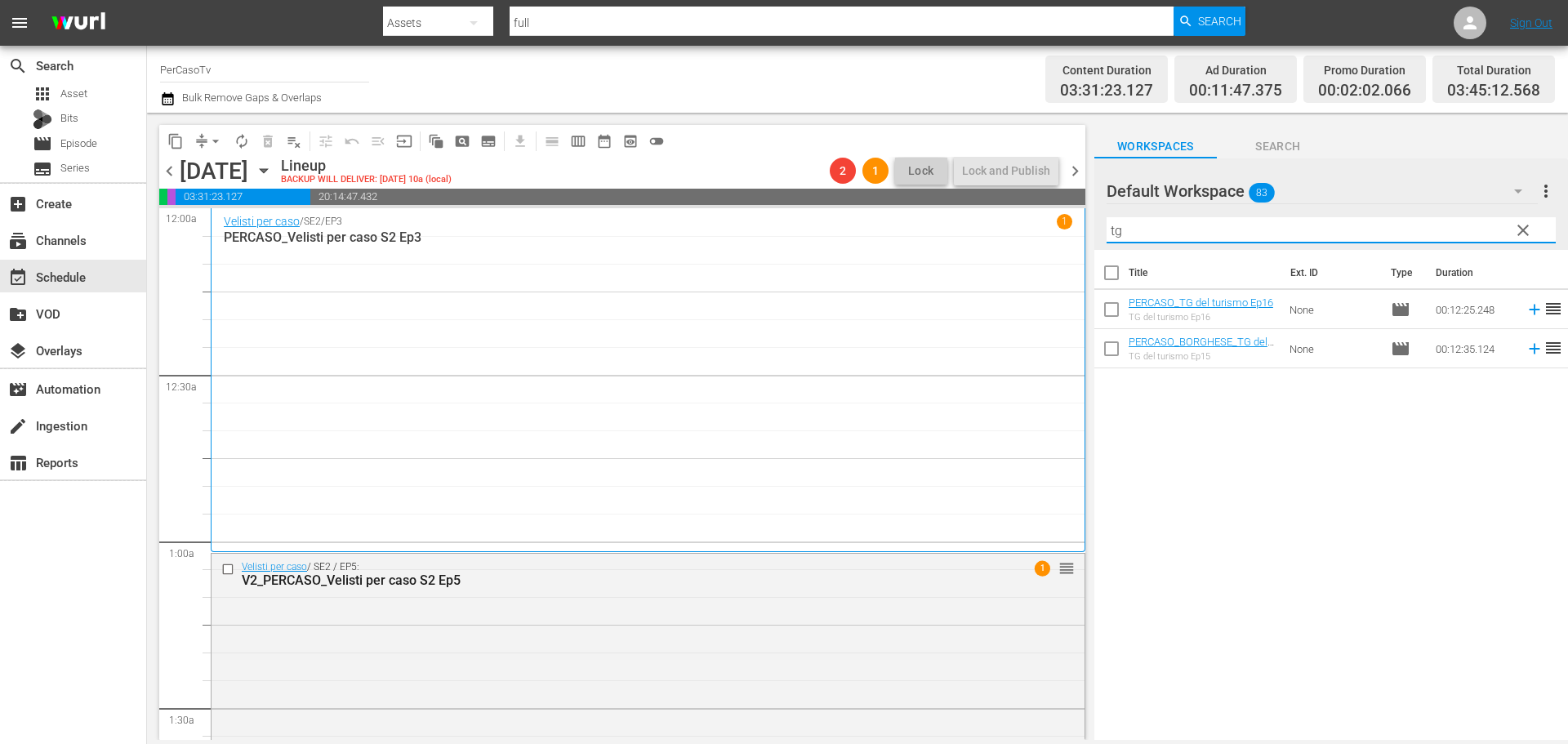
click at [1528, 353] on icon at bounding box center [1533, 349] width 11 height 11
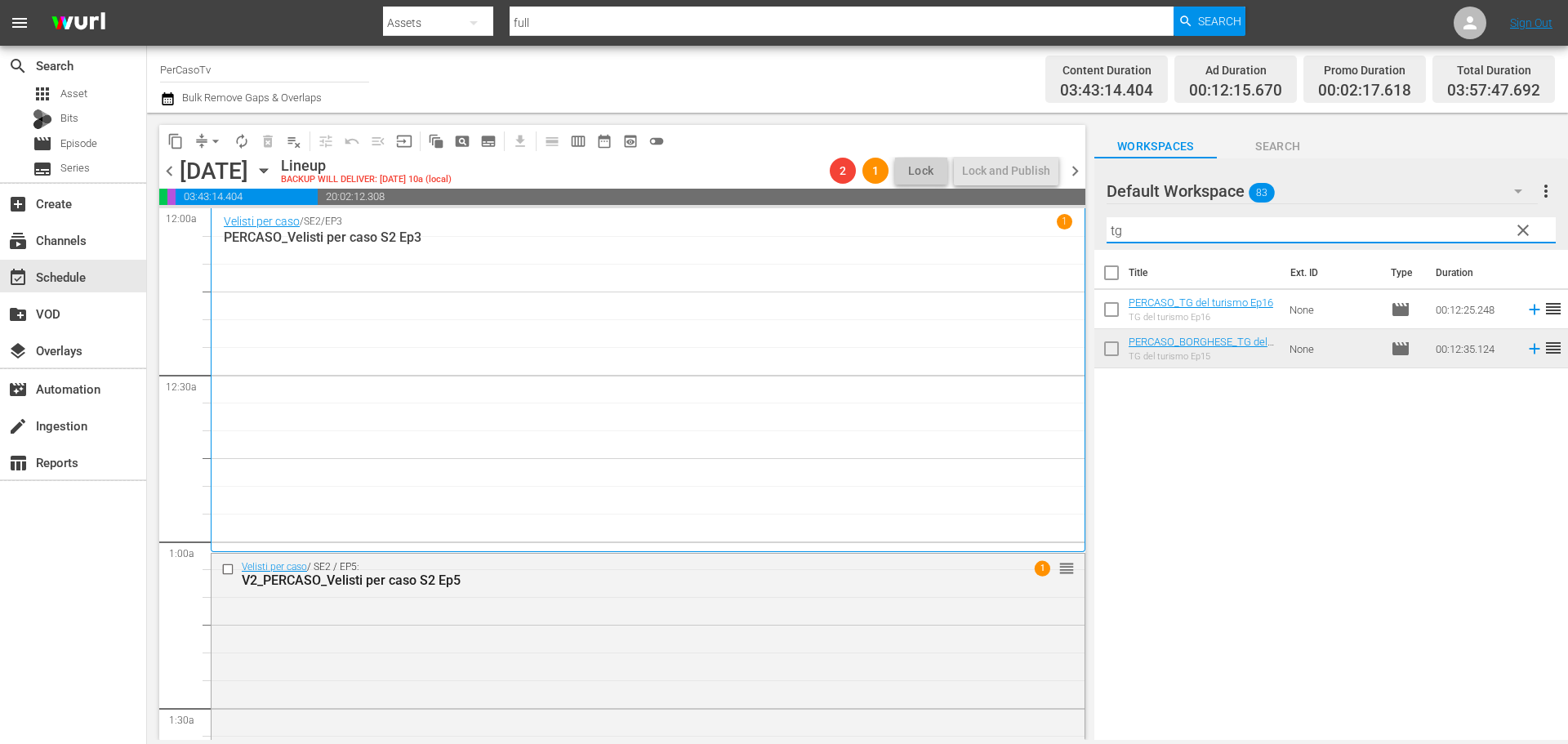
drag, startPoint x: 1140, startPoint y: 224, endPoint x: 1096, endPoint y: 230, distance: 44.4
click at [1096, 230] on div "Default Workspace 83 Default more_vert clear Filter by Title tg" at bounding box center [1330, 203] width 473 height 91
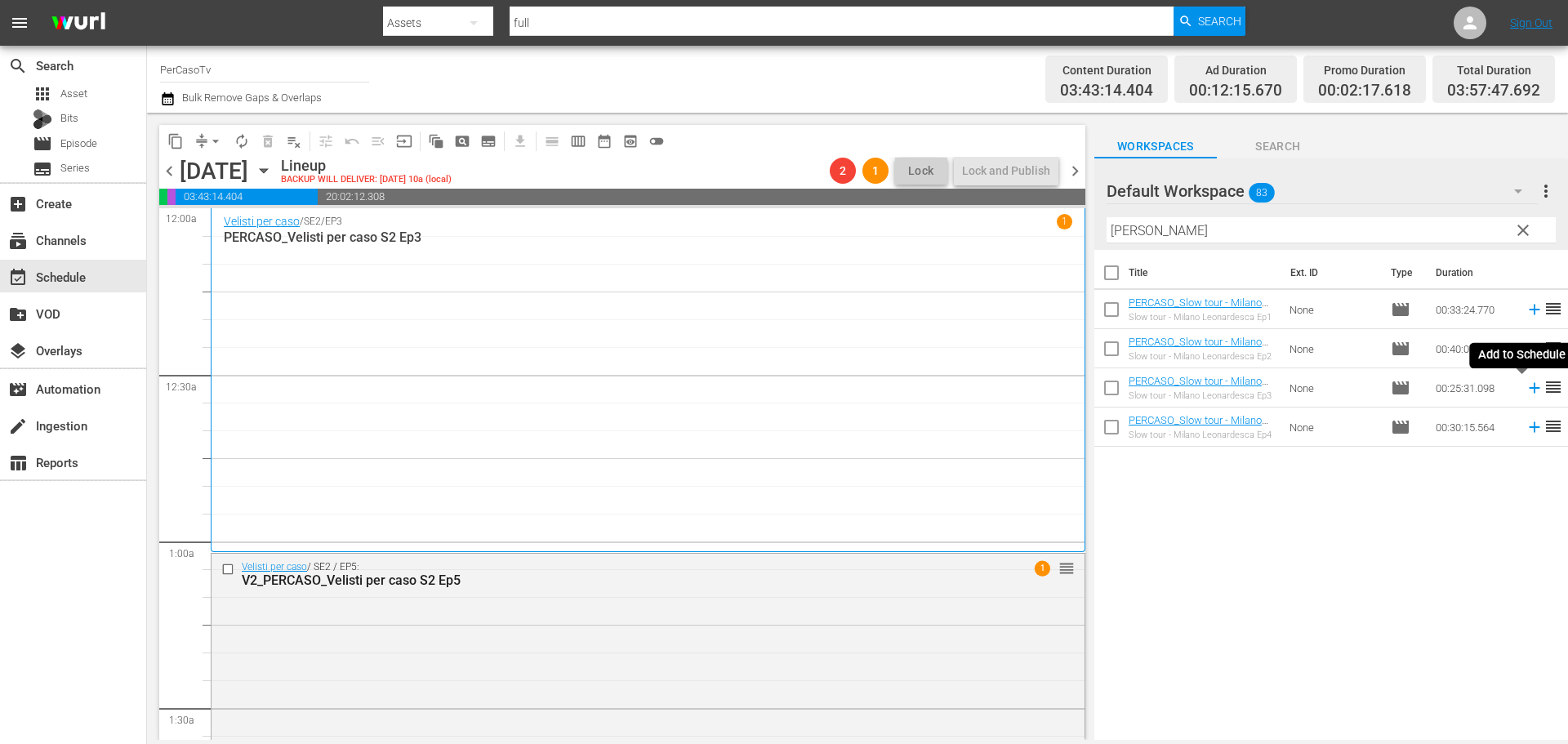
click at [1525, 392] on icon at bounding box center [1534, 388] width 18 height 18
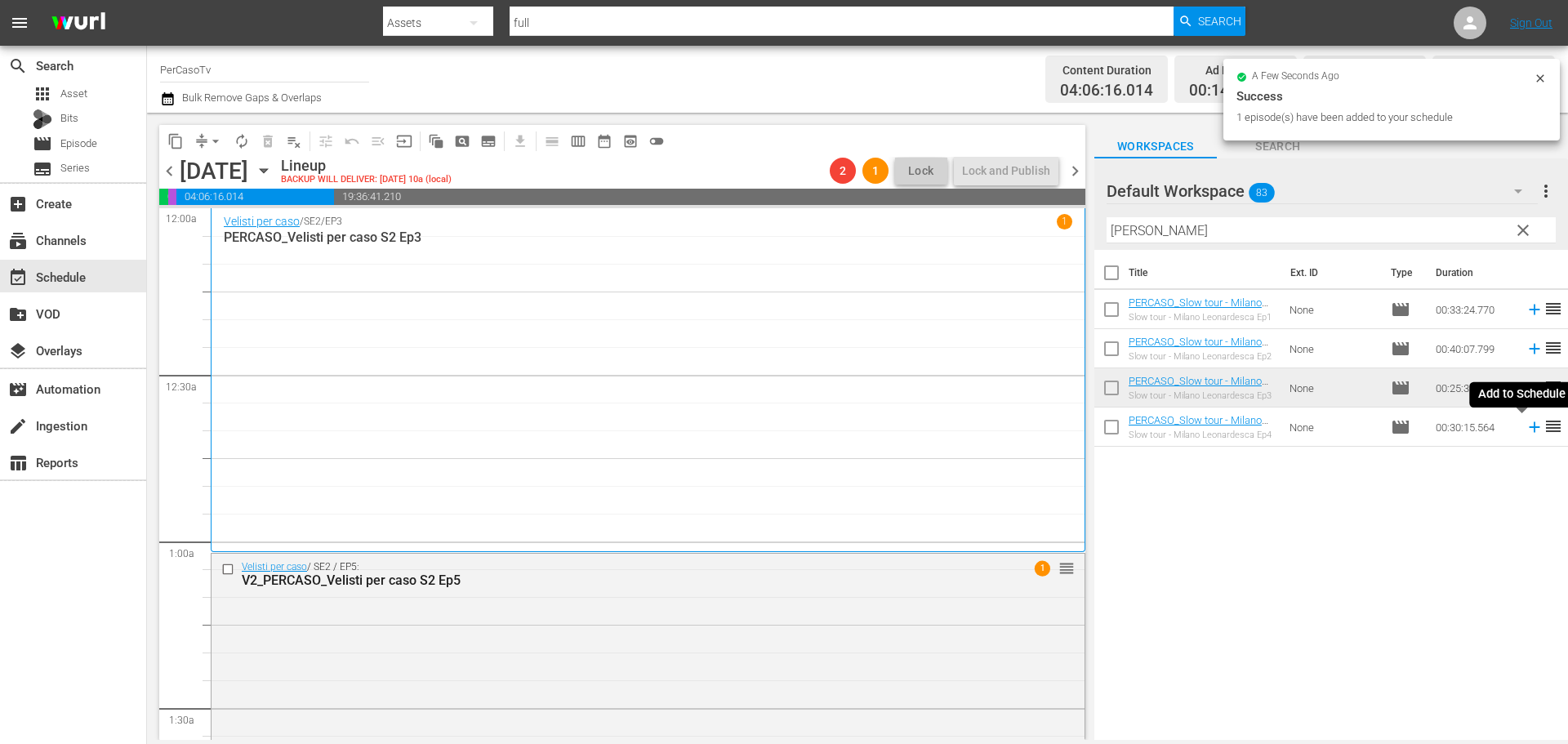
click at [1525, 431] on icon at bounding box center [1534, 427] width 18 height 18
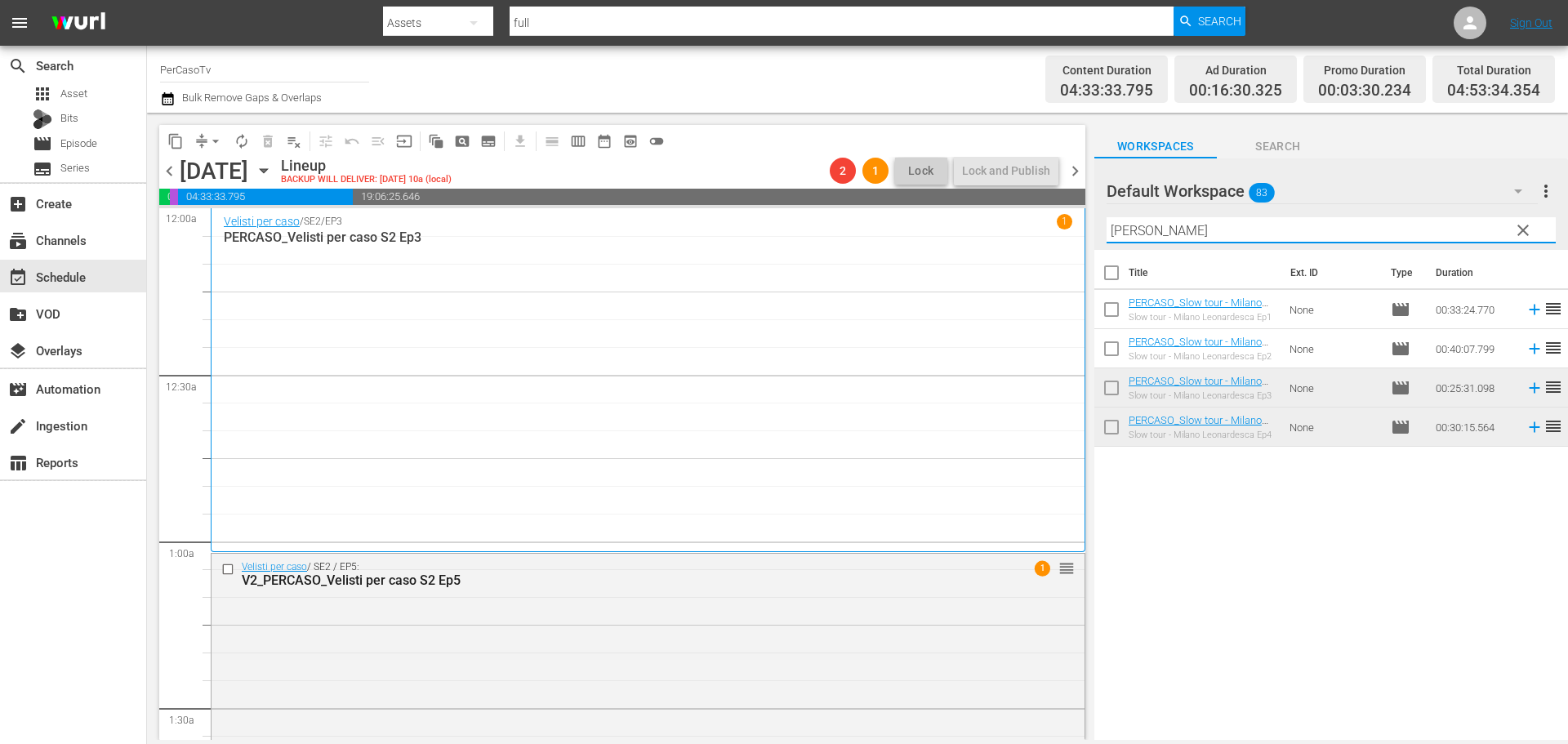
drag, startPoint x: 1177, startPoint y: 229, endPoint x: 1026, endPoint y: 267, distance: 155.7
click at [1026, 267] on div "content_copy compress arrow_drop_down autorenew_outlined delete_forever_outline…" at bounding box center [858, 426] width 1421 height 627
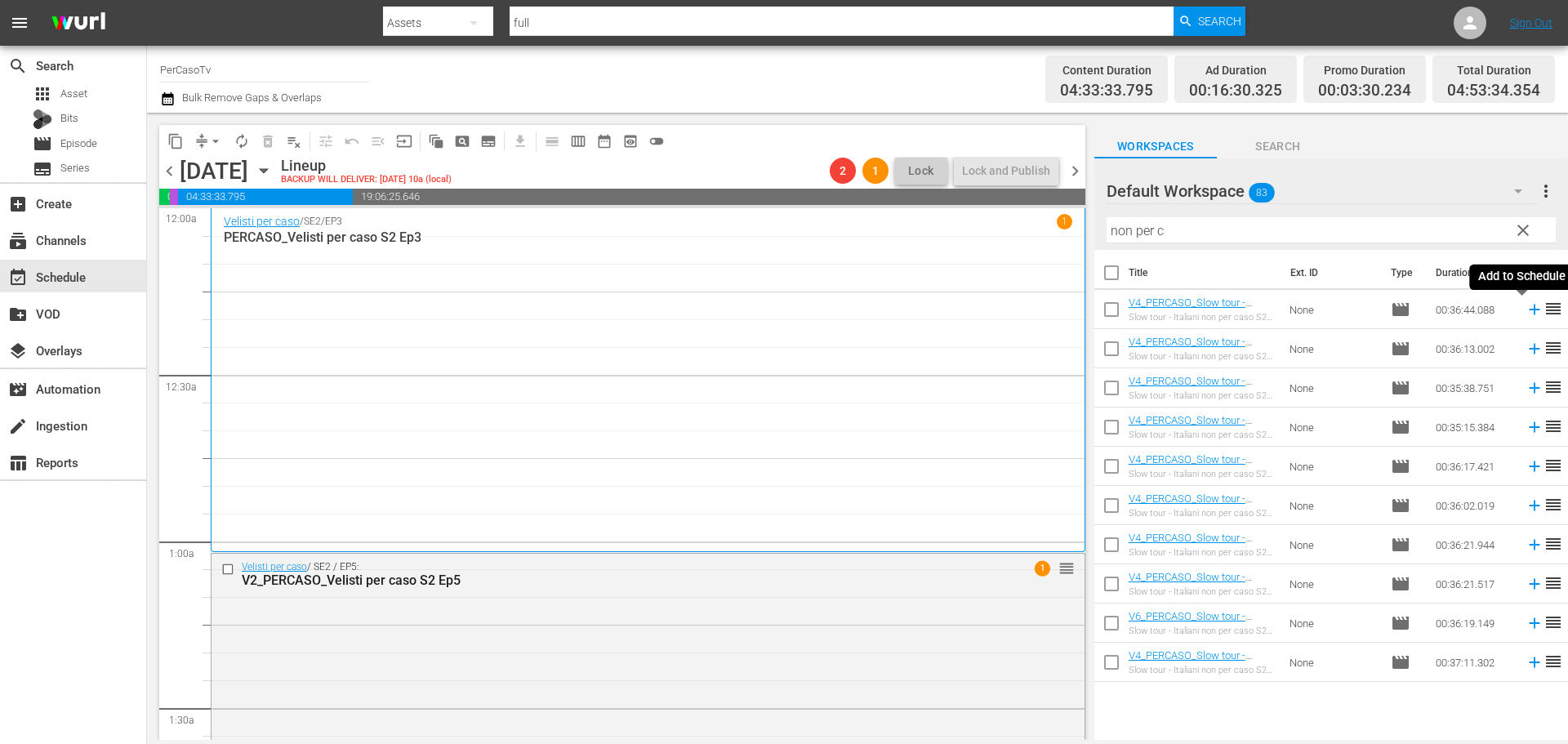
click at [1525, 314] on icon at bounding box center [1534, 309] width 18 height 18
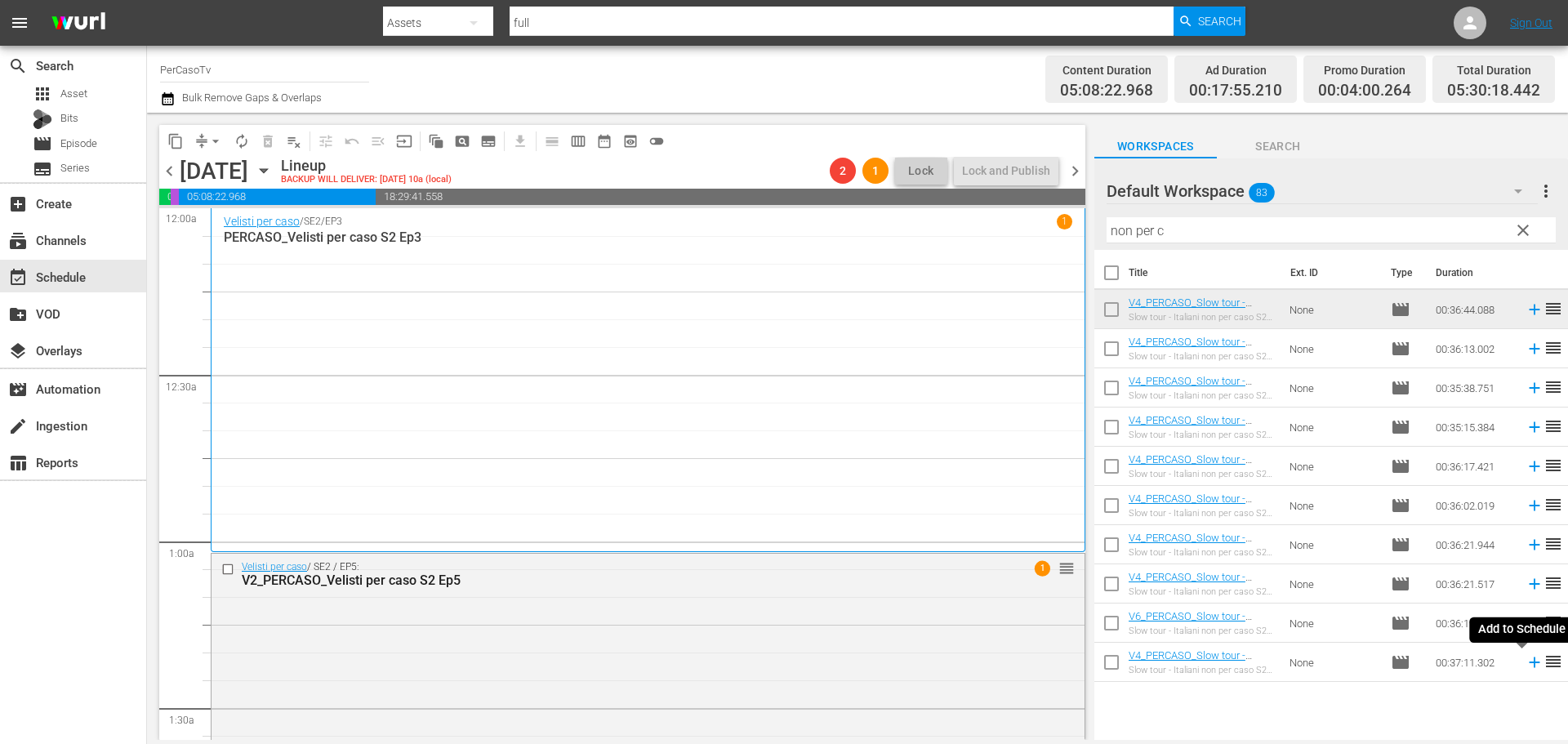
click at [1525, 667] on icon at bounding box center [1534, 663] width 18 height 18
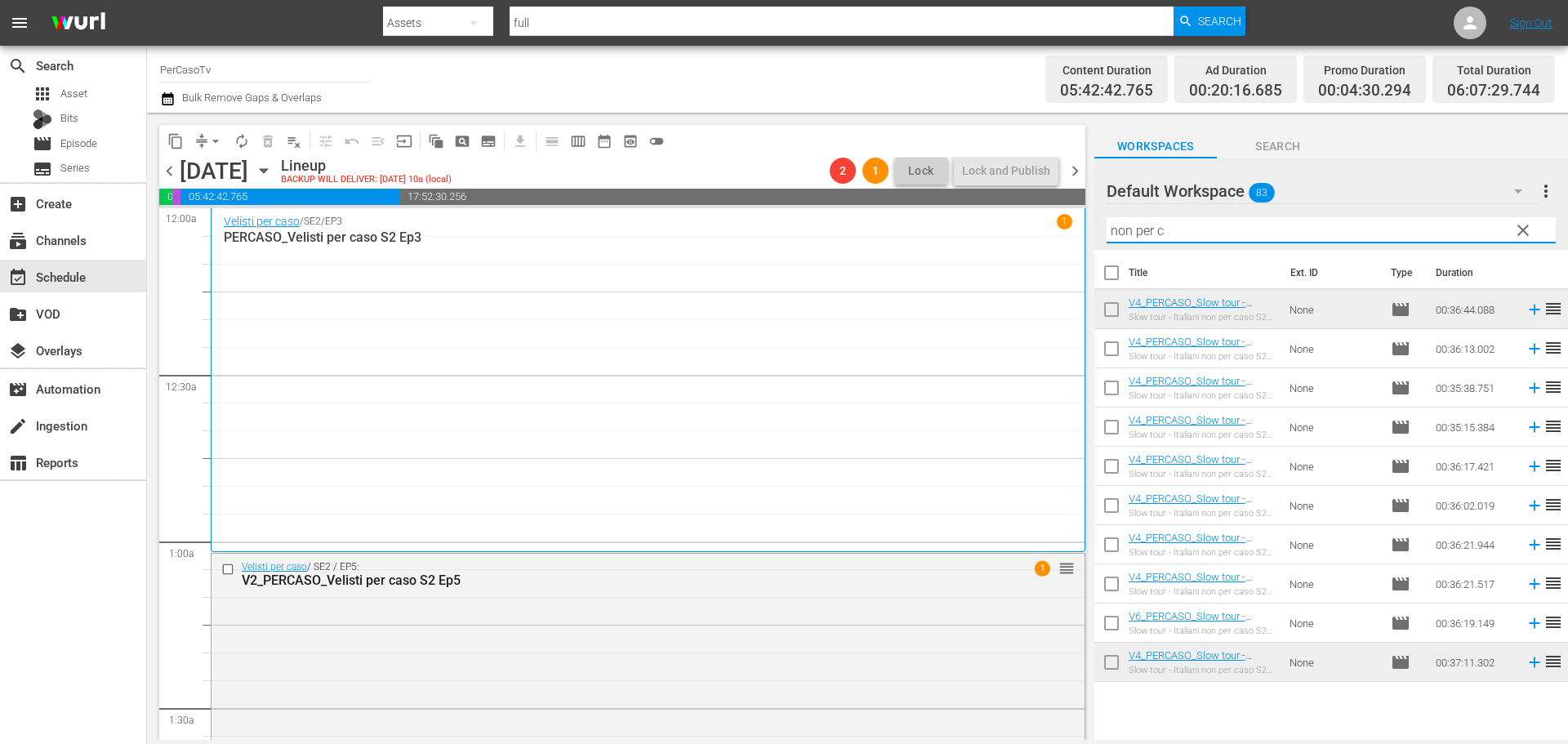
drag, startPoint x: 1187, startPoint y: 230, endPoint x: 963, endPoint y: 250, distance: 224.9
click at [963, 250] on div "content_copy compress arrow_drop_down autorenew_outlined delete_forever_outline…" at bounding box center [858, 426] width 1421 height 627
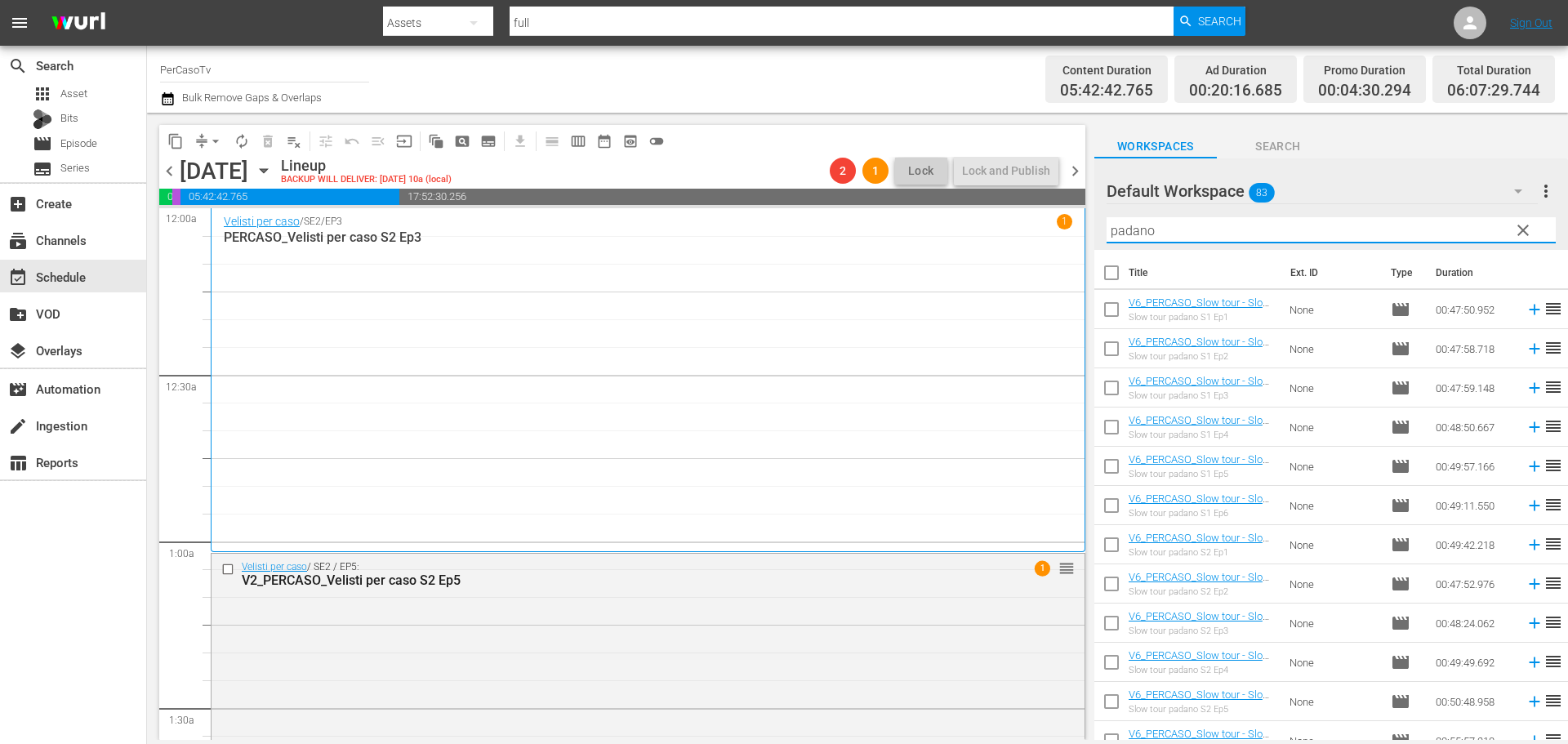
scroll to position [81, 0]
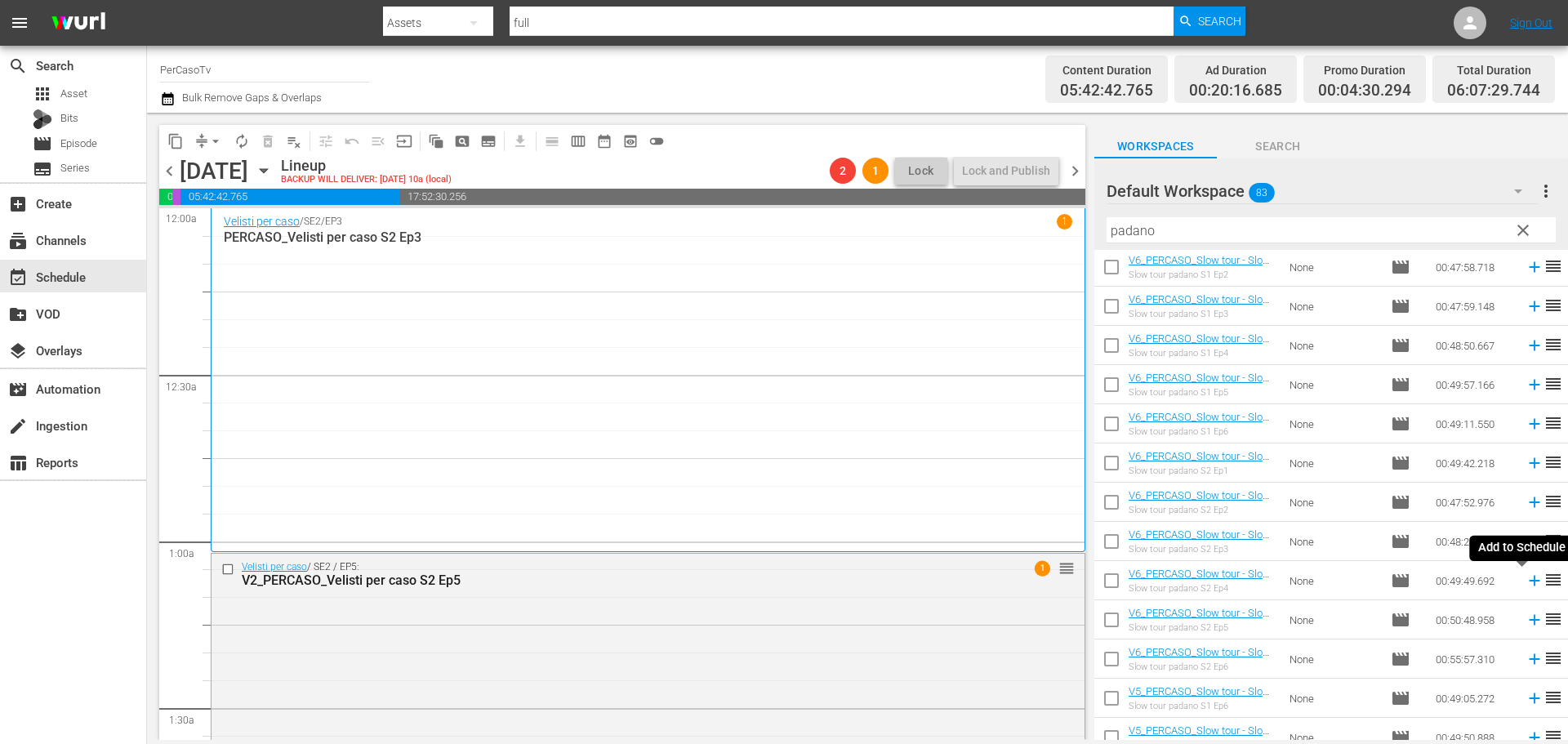
click at [1528, 581] on icon at bounding box center [1533, 580] width 11 height 11
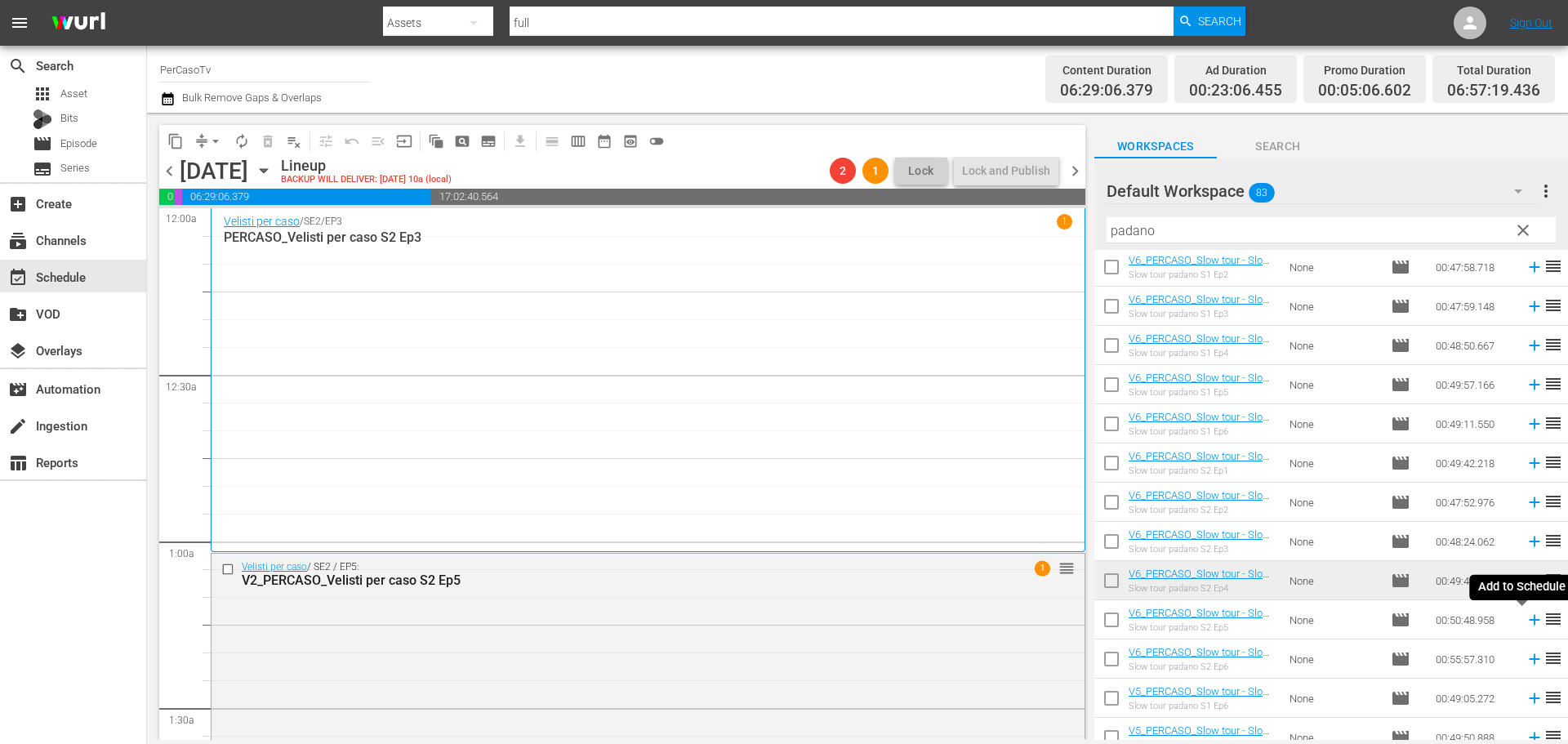
click at [1528, 624] on icon at bounding box center [1533, 620] width 11 height 11
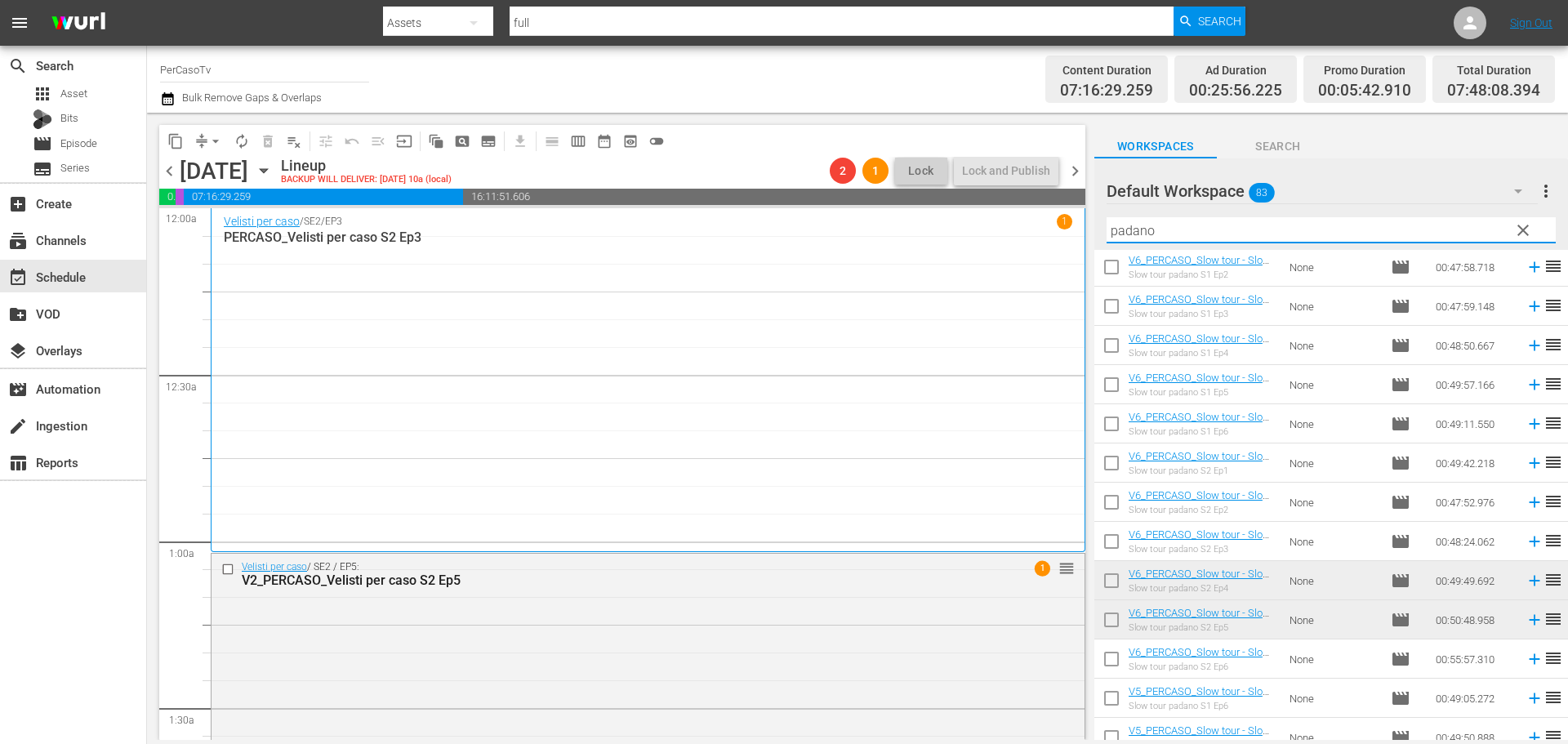
drag, startPoint x: 1163, startPoint y: 239, endPoint x: 1089, endPoint y: 244, distance: 74.2
click at [1089, 244] on div "content_copy compress arrow_drop_down autorenew_outlined delete_forever_outline…" at bounding box center [858, 426] width 1421 height 627
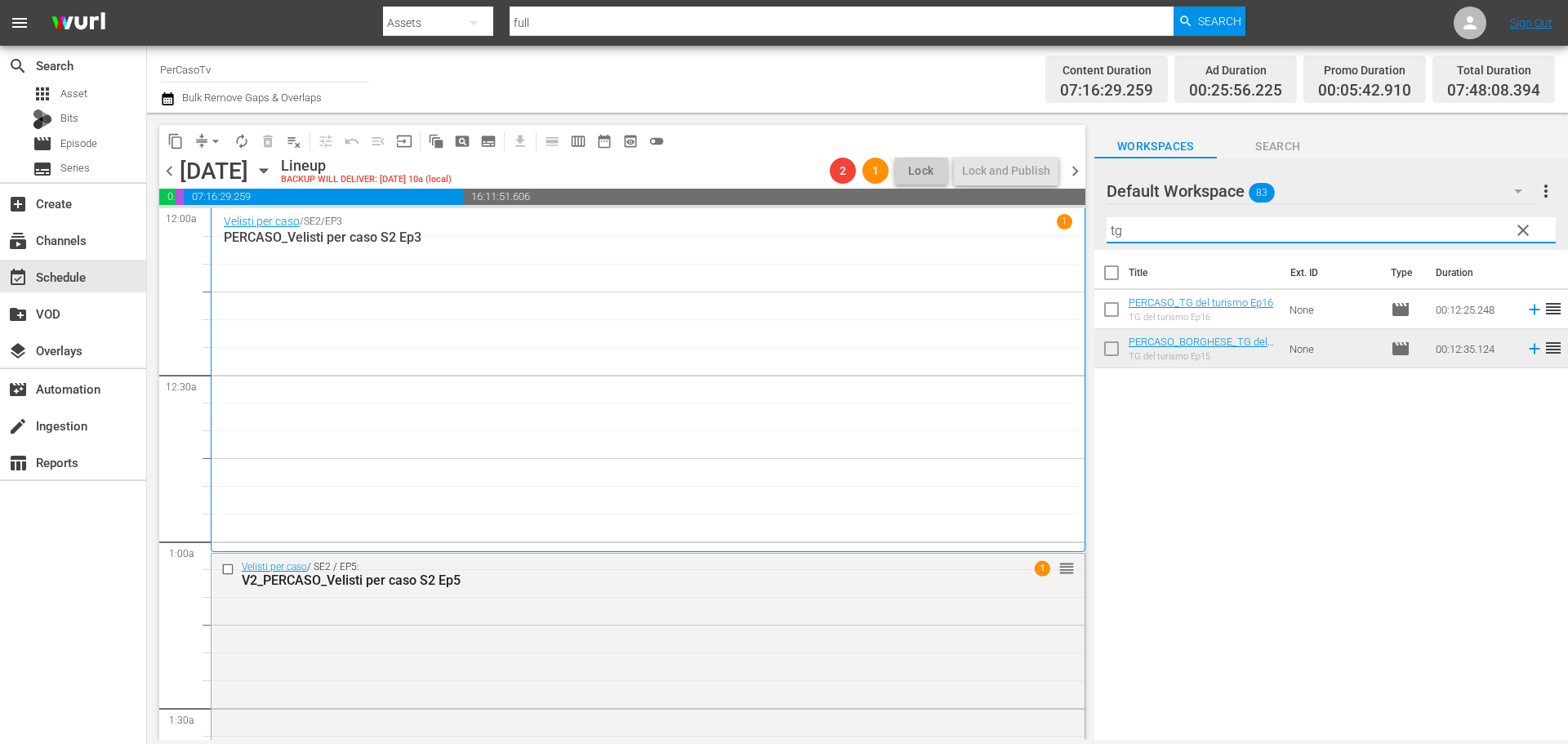
scroll to position [0, 0]
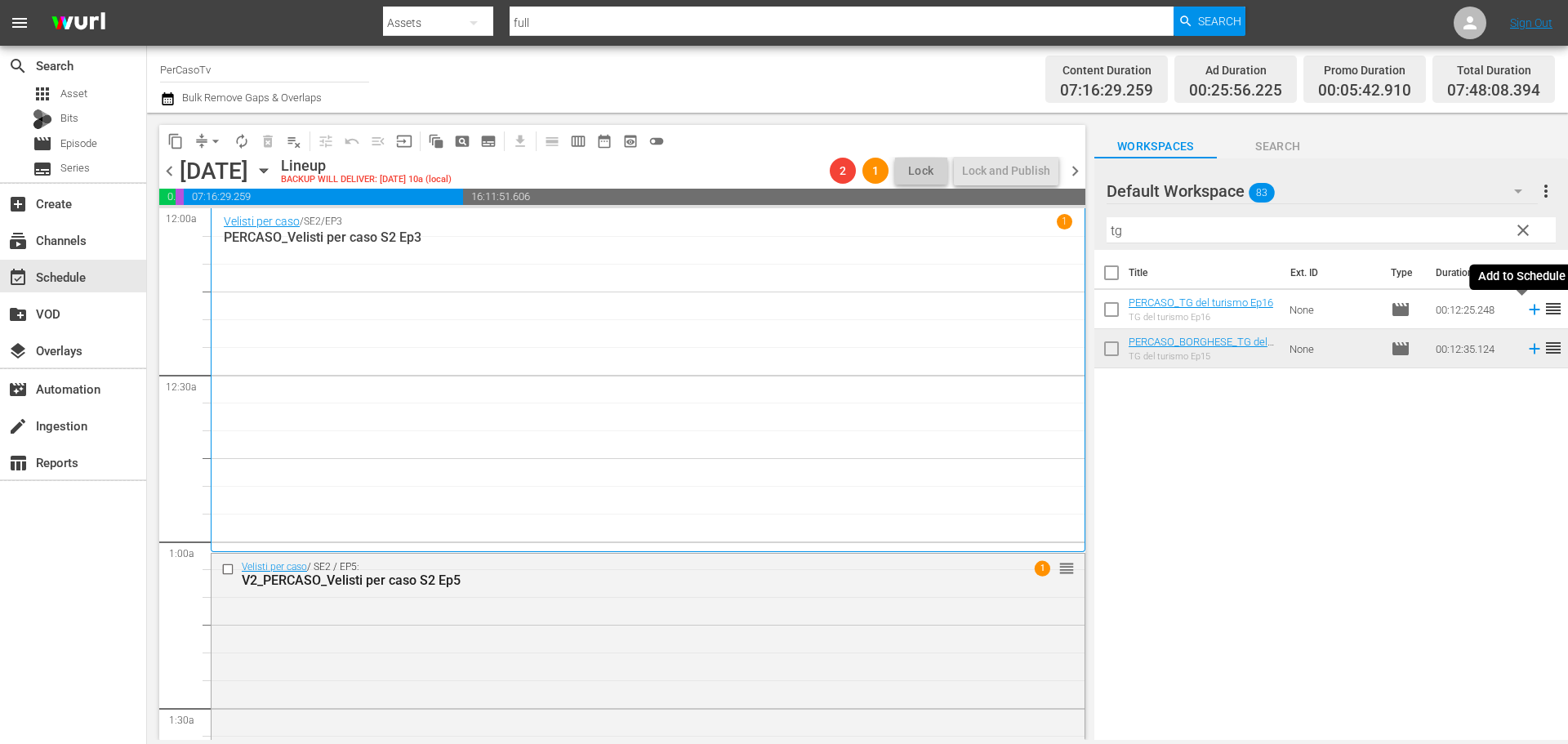
click at [1525, 313] on icon at bounding box center [1534, 309] width 18 height 18
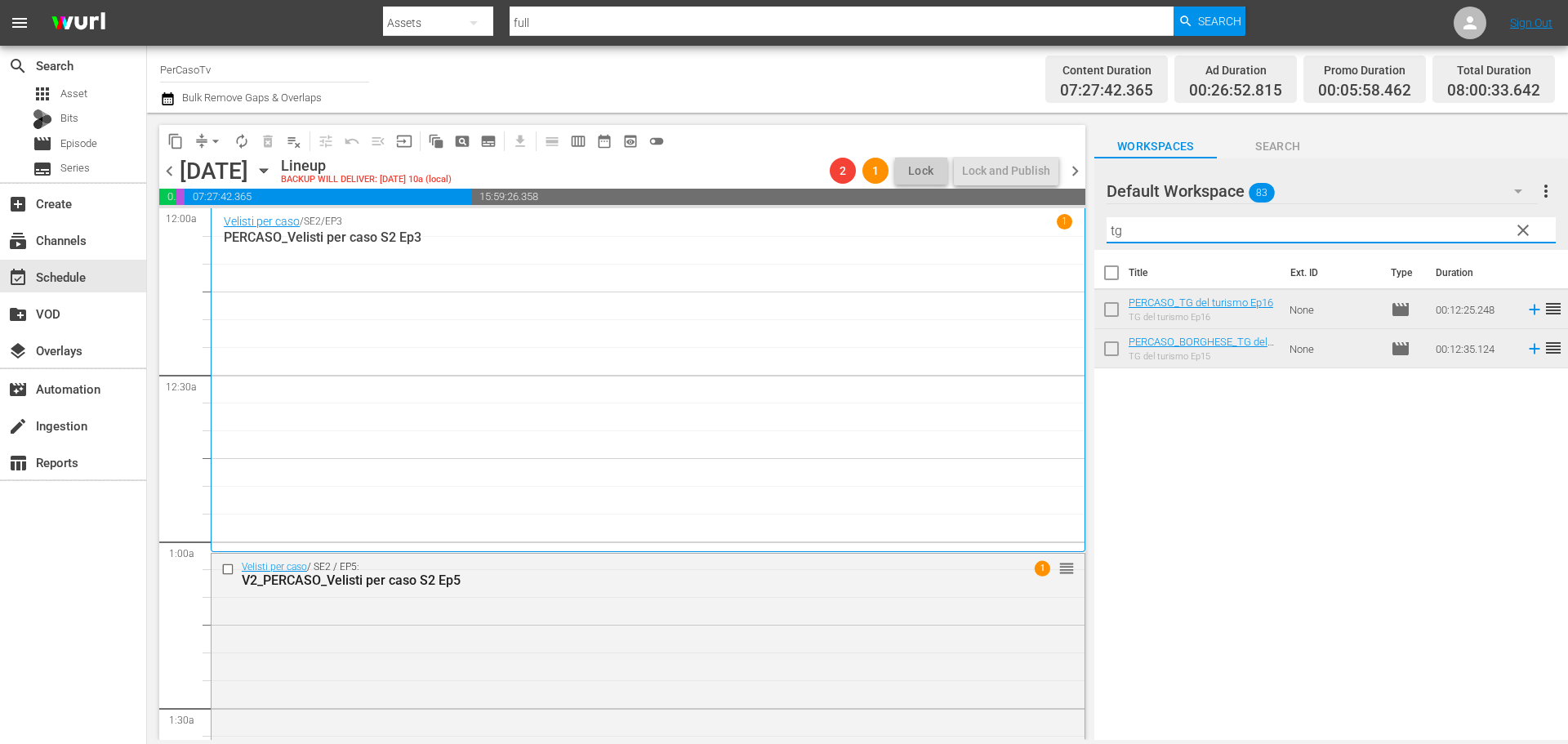
drag, startPoint x: 1170, startPoint y: 230, endPoint x: 1068, endPoint y: 244, distance: 103.0
click at [1068, 244] on div "content_copy compress arrow_drop_down autorenew_outlined delete_forever_outline…" at bounding box center [858, 426] width 1421 height 627
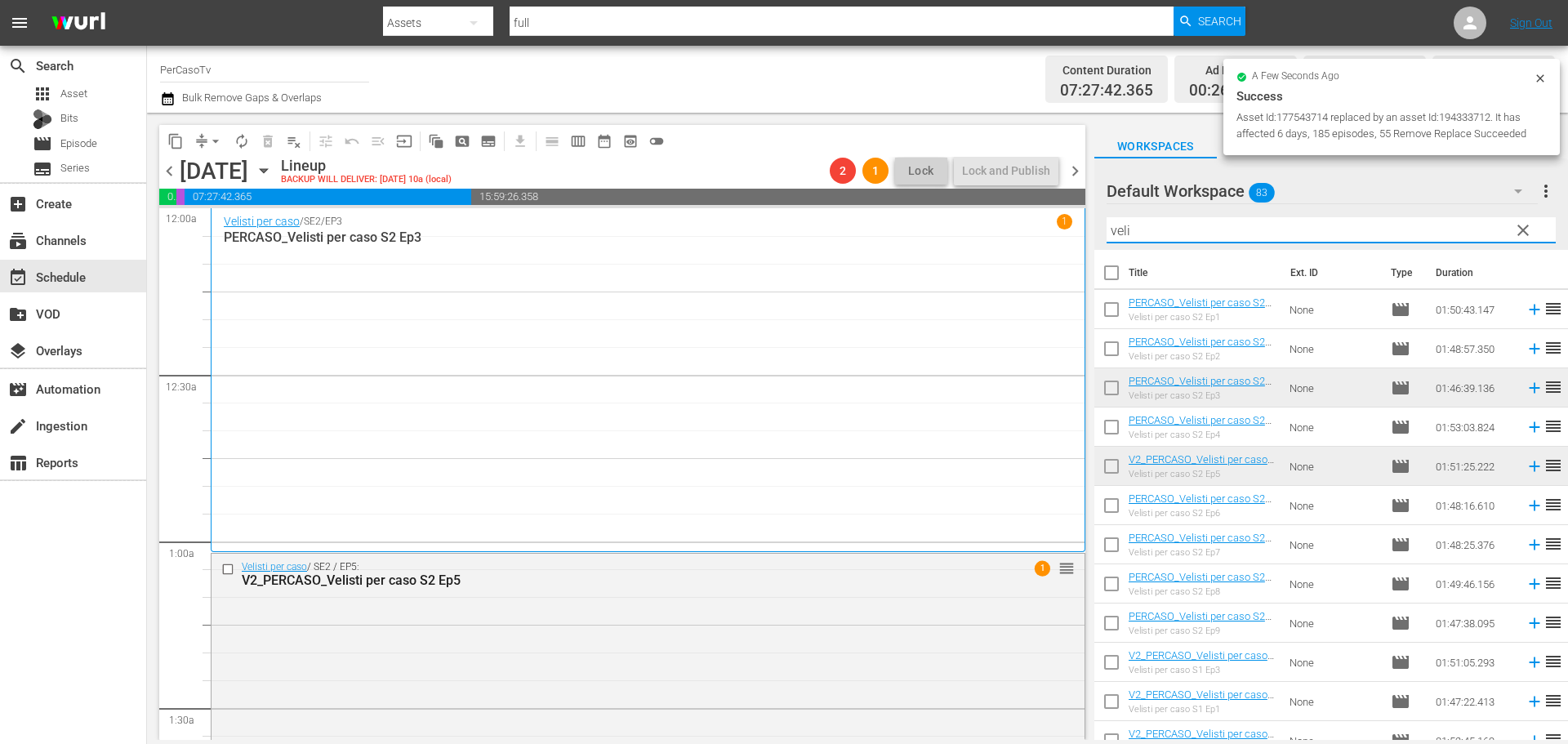
type input "veli"
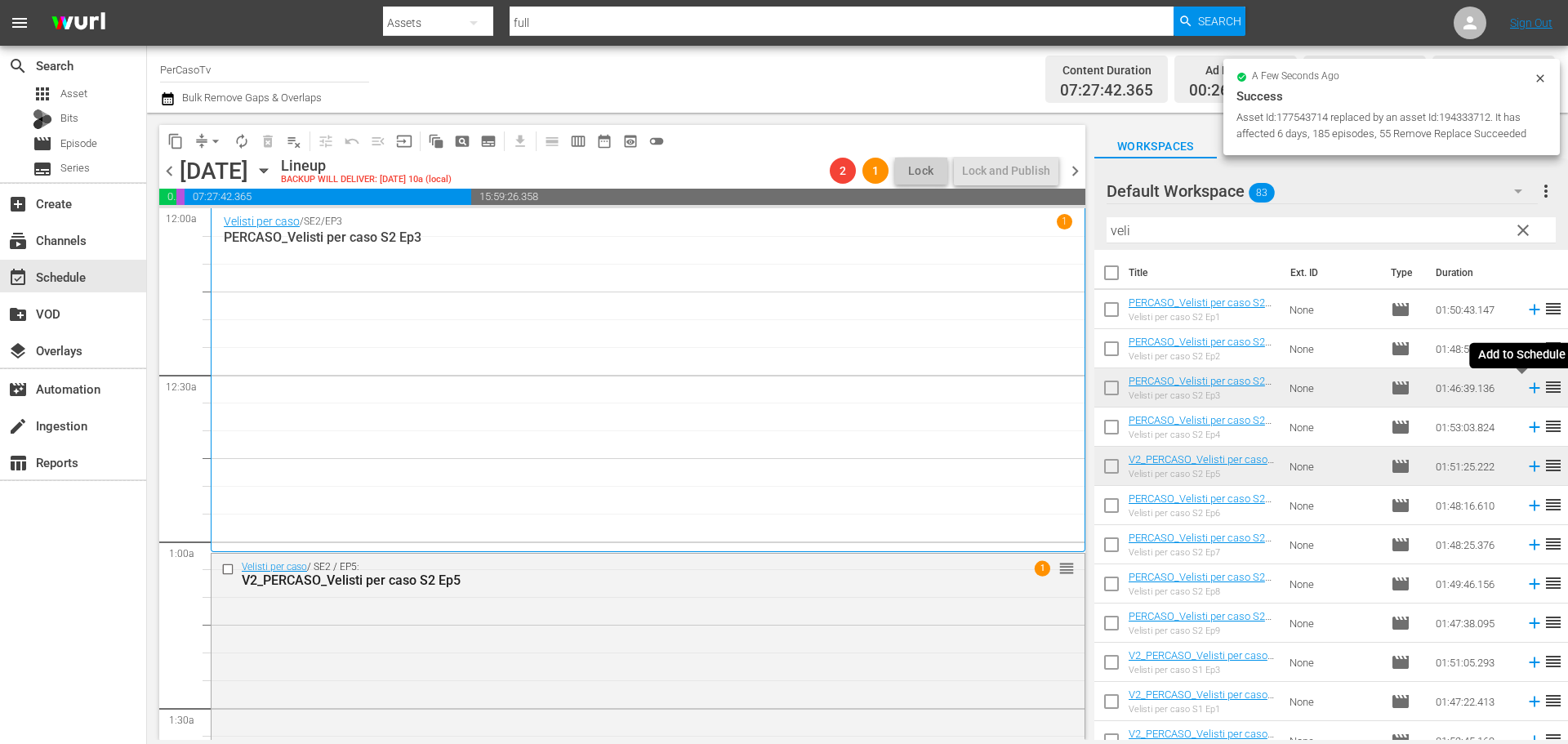
click at [1525, 392] on icon at bounding box center [1534, 388] width 18 height 18
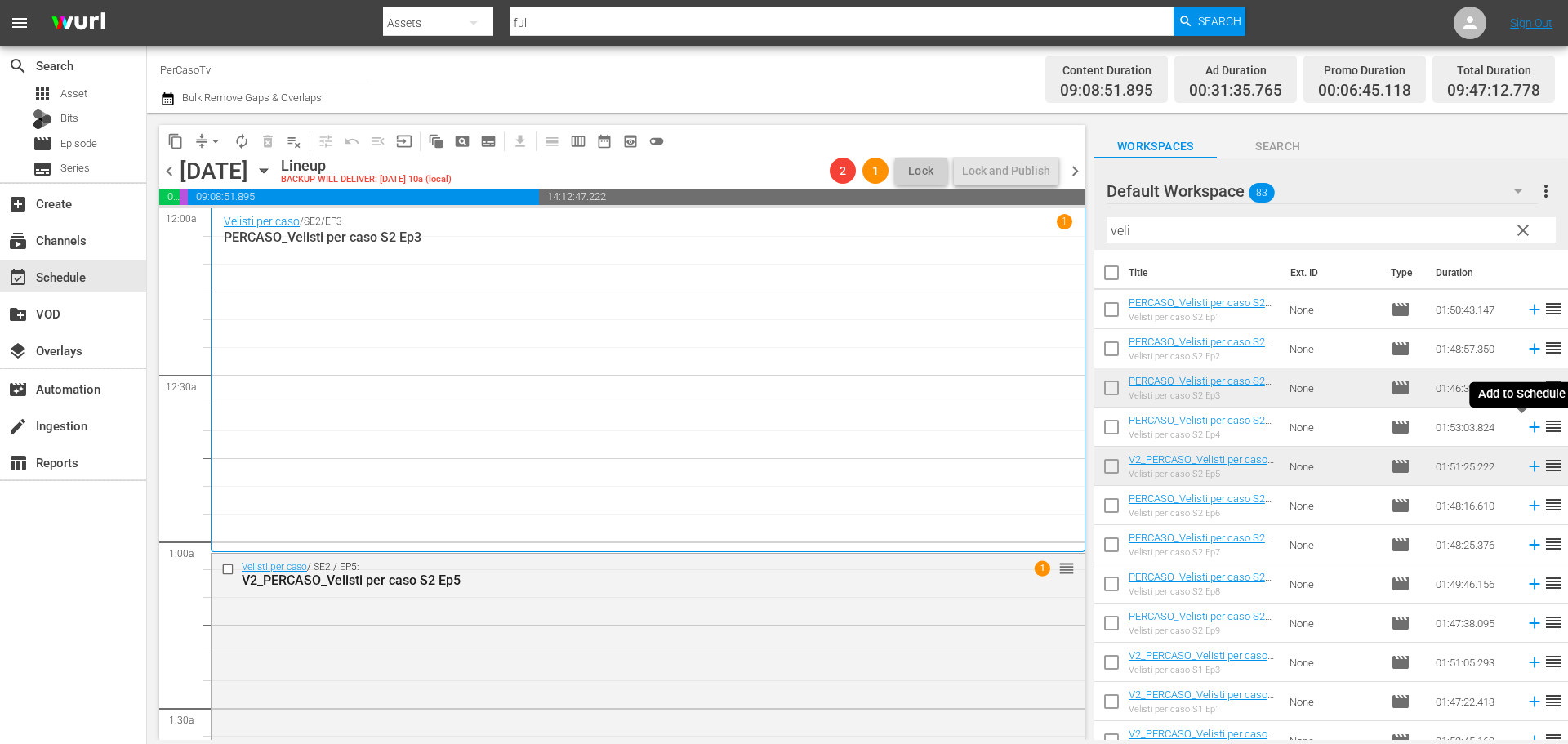
click at [1528, 428] on icon at bounding box center [1533, 427] width 11 height 11
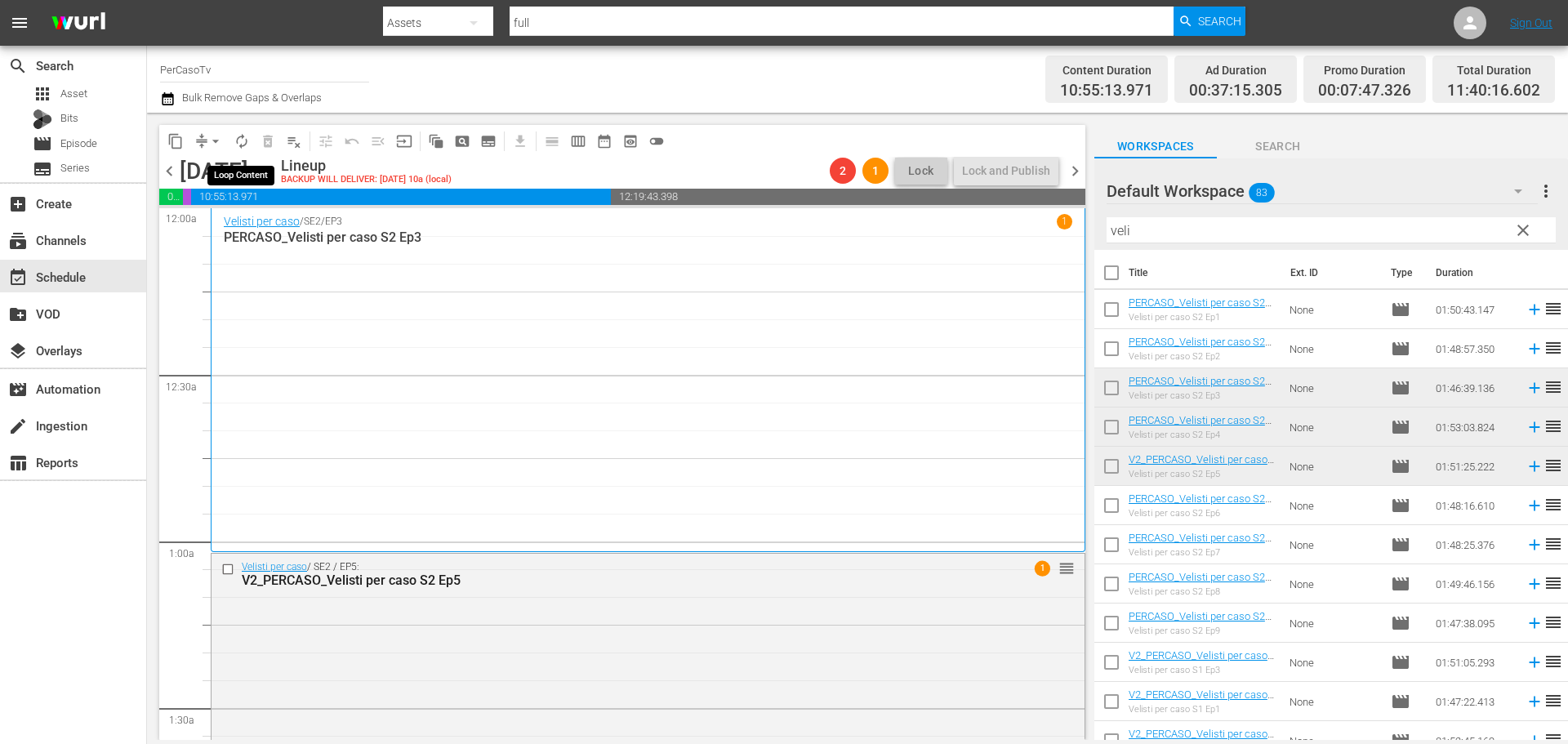
click at [240, 146] on span "autorenew_outlined" at bounding box center [242, 142] width 16 height 16
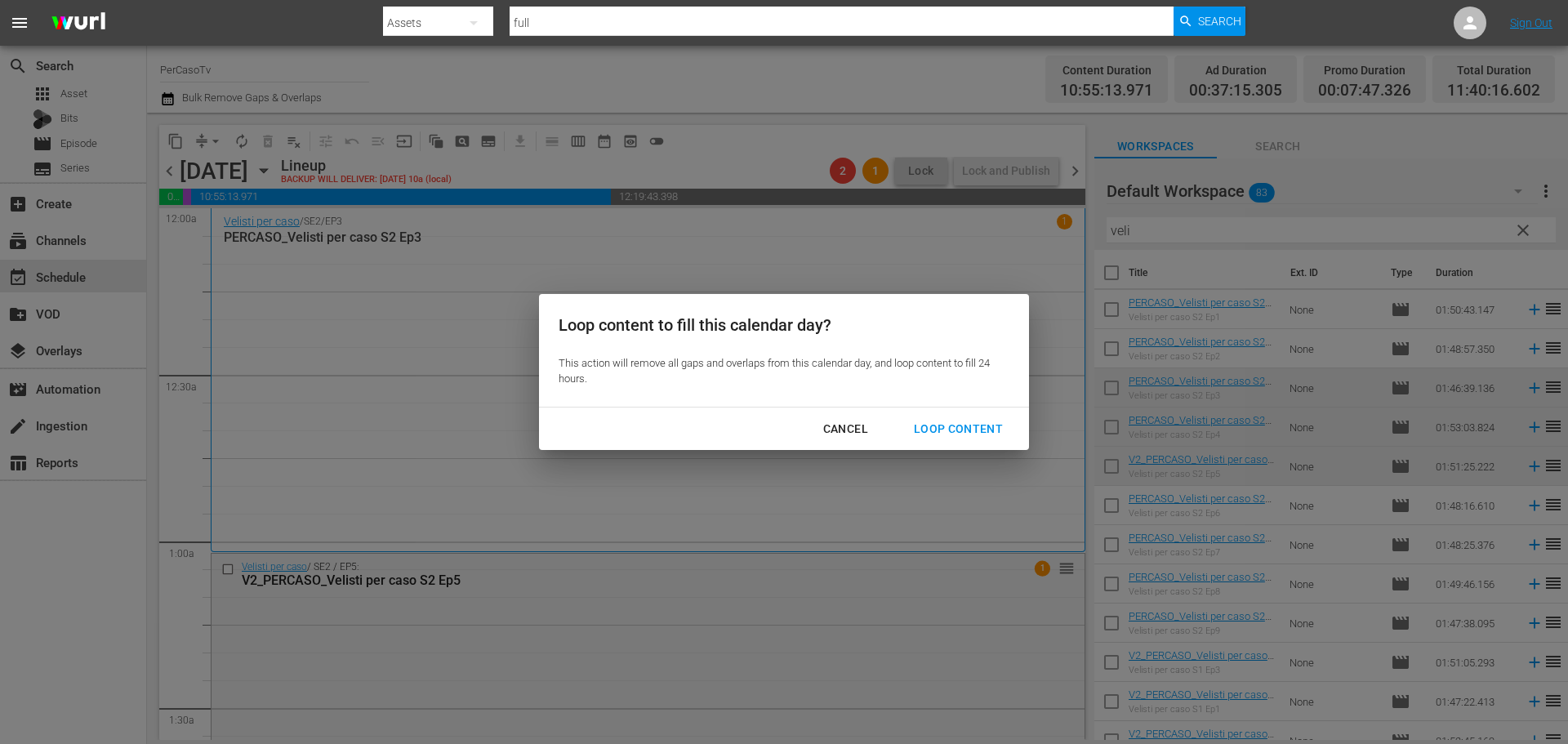
drag, startPoint x: 956, startPoint y: 427, endPoint x: 994, endPoint y: 355, distance: 81.4
click at [956, 424] on div "Loop Content" at bounding box center [958, 429] width 115 height 21
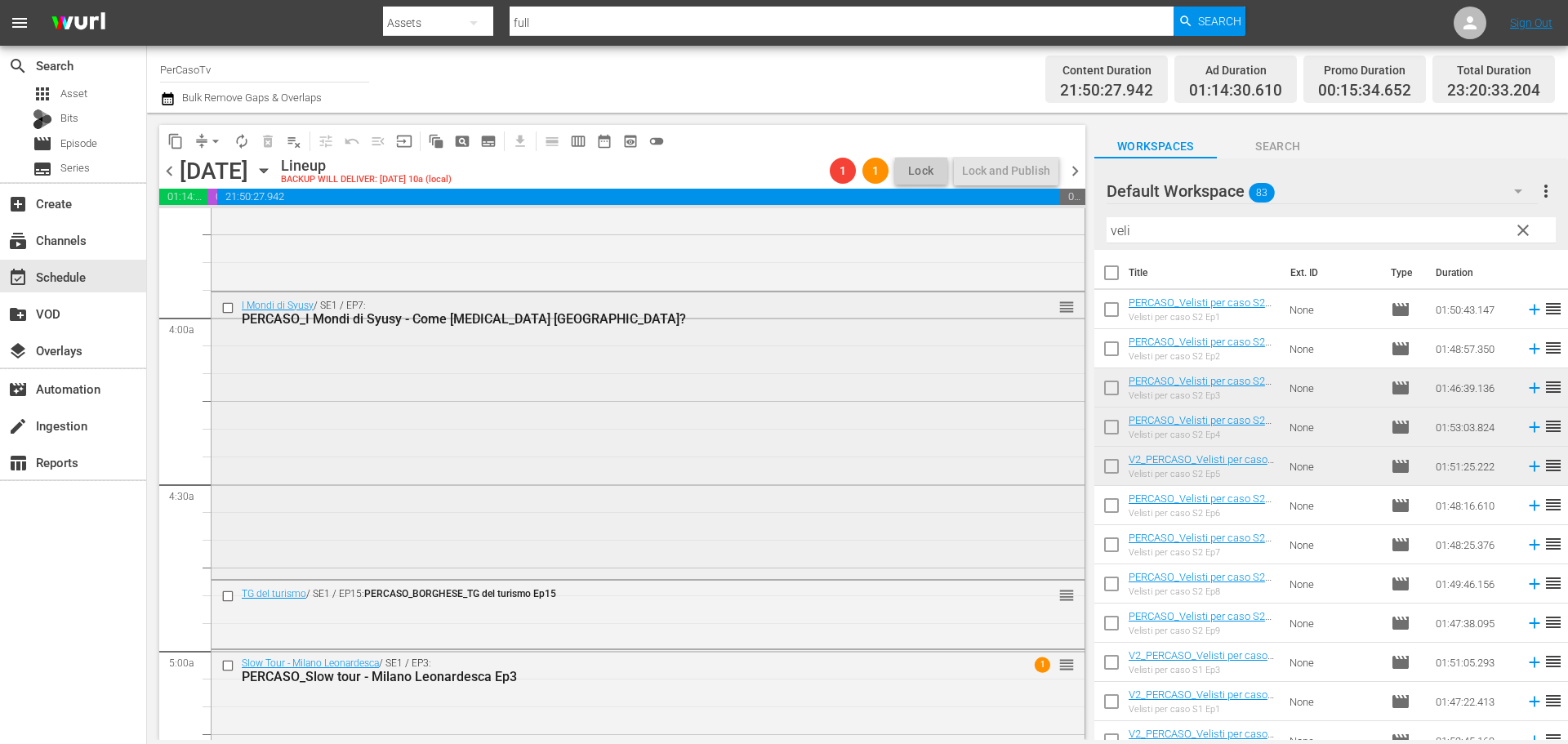
scroll to position [1225, 0]
click at [1069, 352] on div "Delete Event" at bounding box center [1122, 359] width 129 height 22
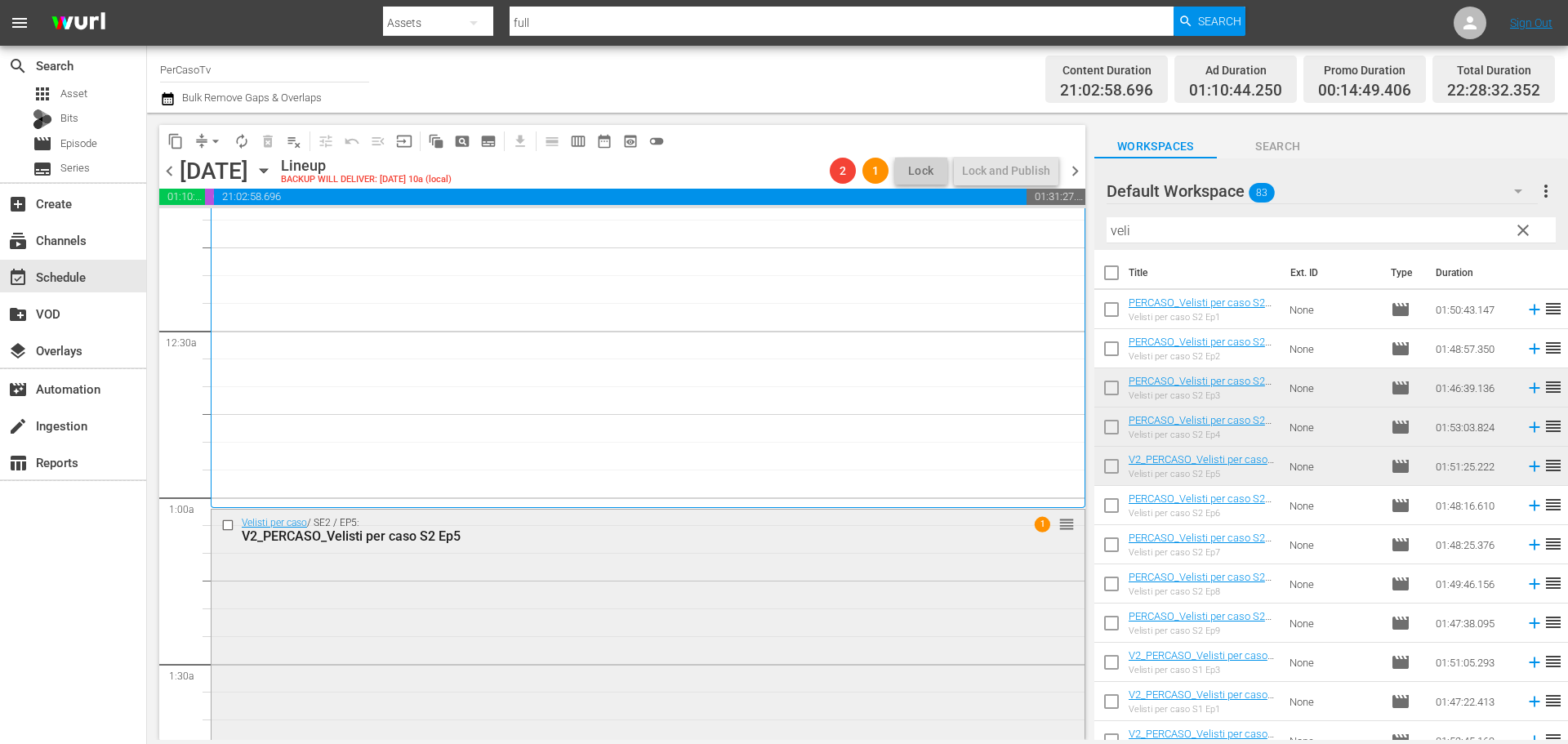
scroll to position [0, 0]
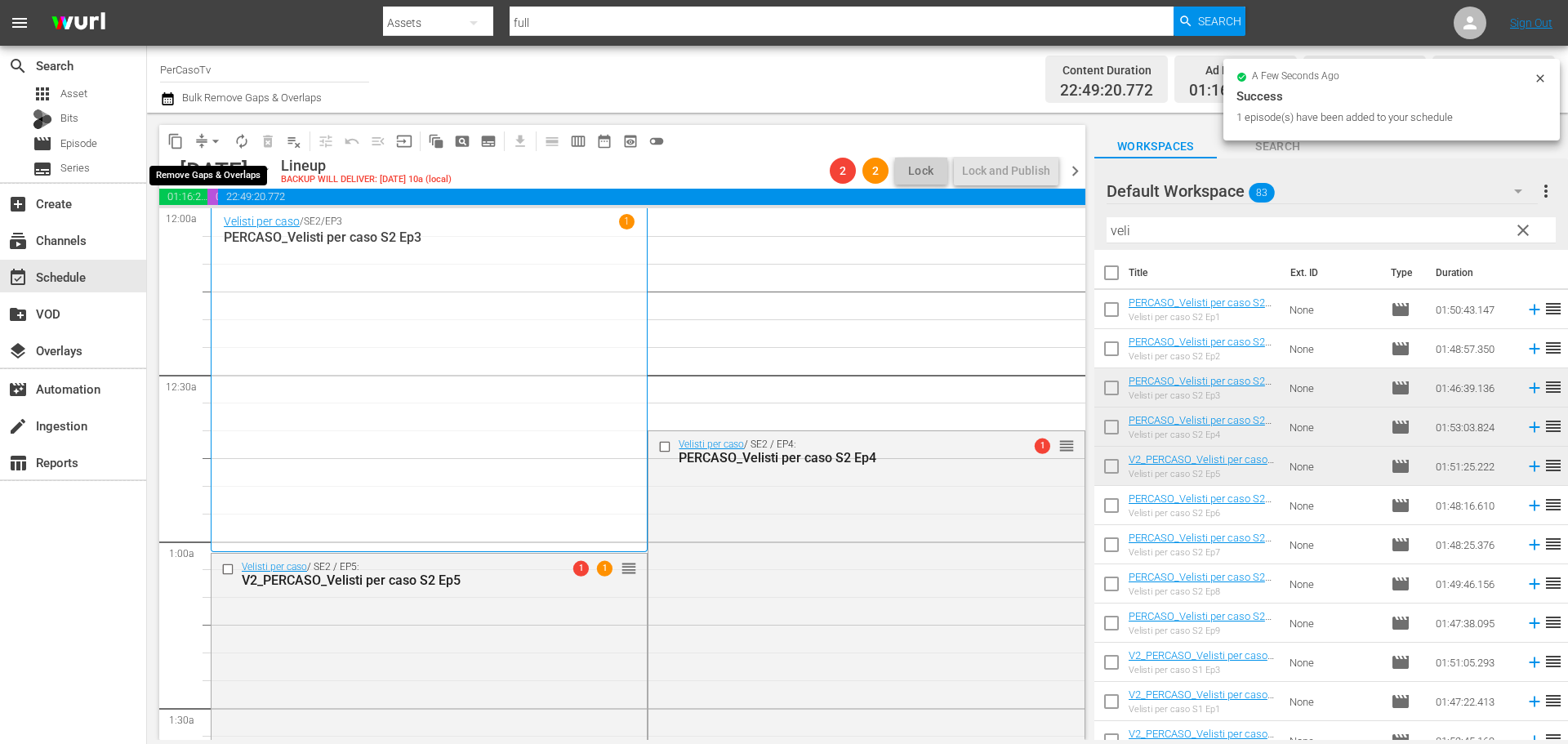
click at [216, 142] on span "arrow_drop_down" at bounding box center [216, 142] width 16 height 16
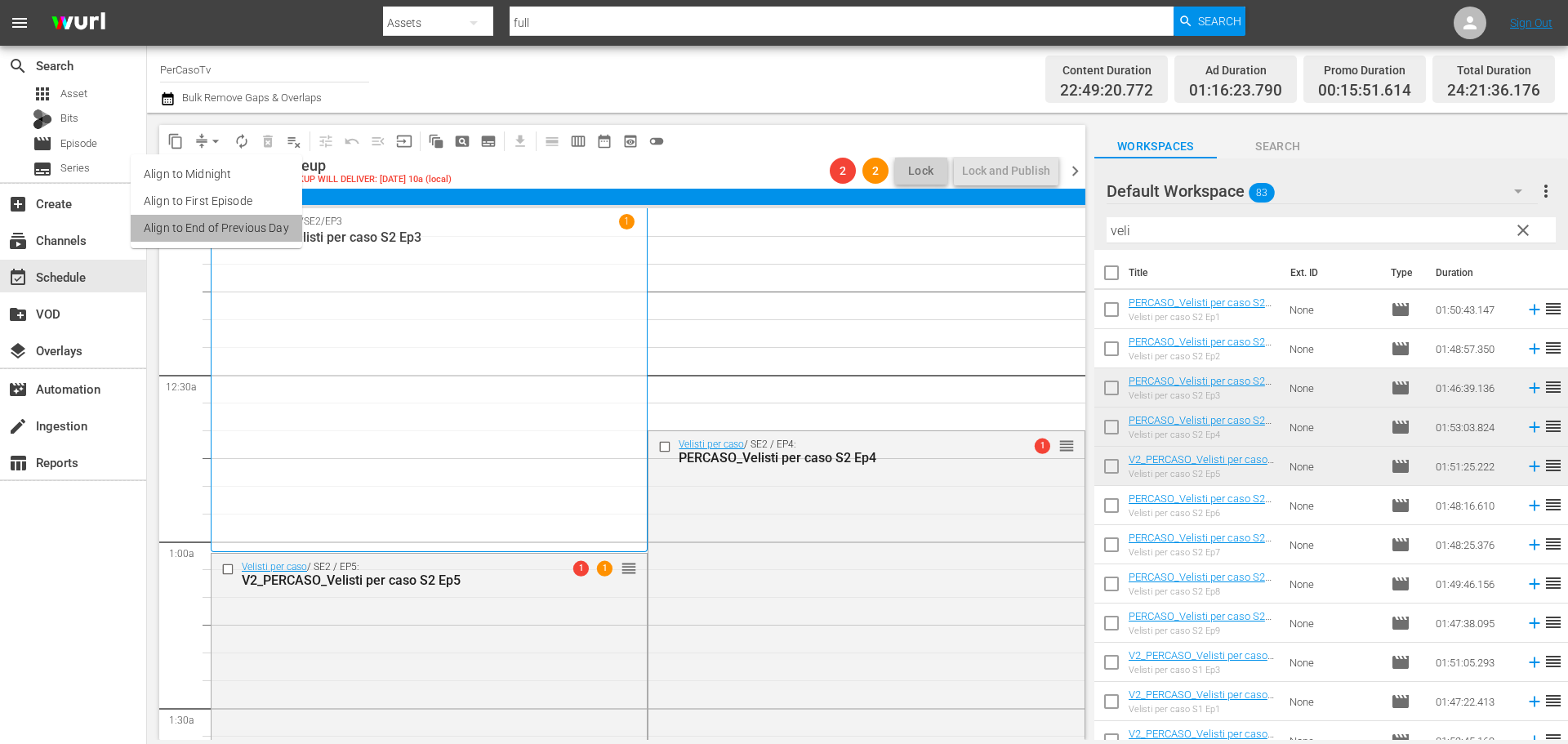
click at [227, 234] on li "Align to End of Previous Day" at bounding box center [216, 228] width 171 height 27
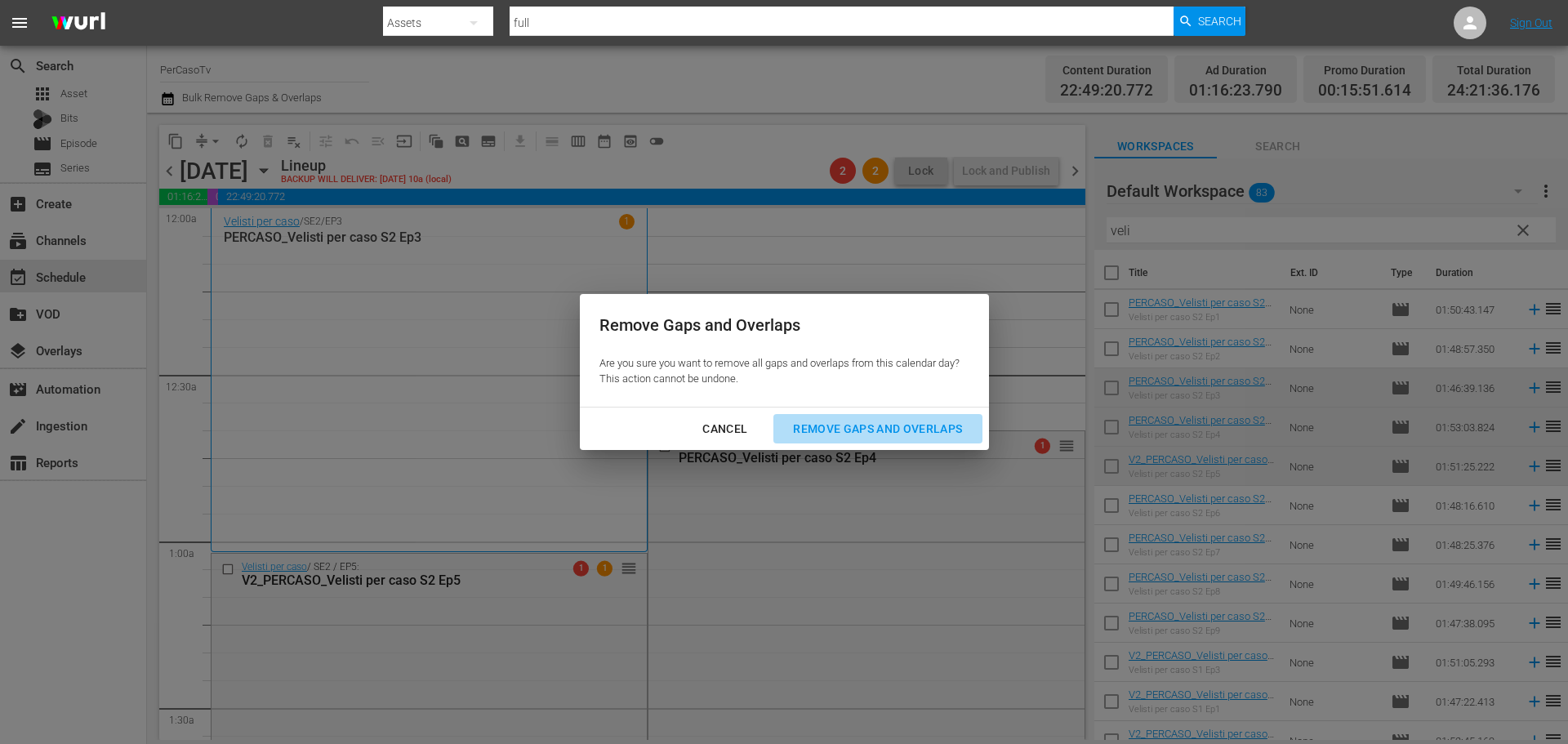
click at [936, 440] on button "Remove Gaps and Overlaps" at bounding box center [877, 429] width 208 height 30
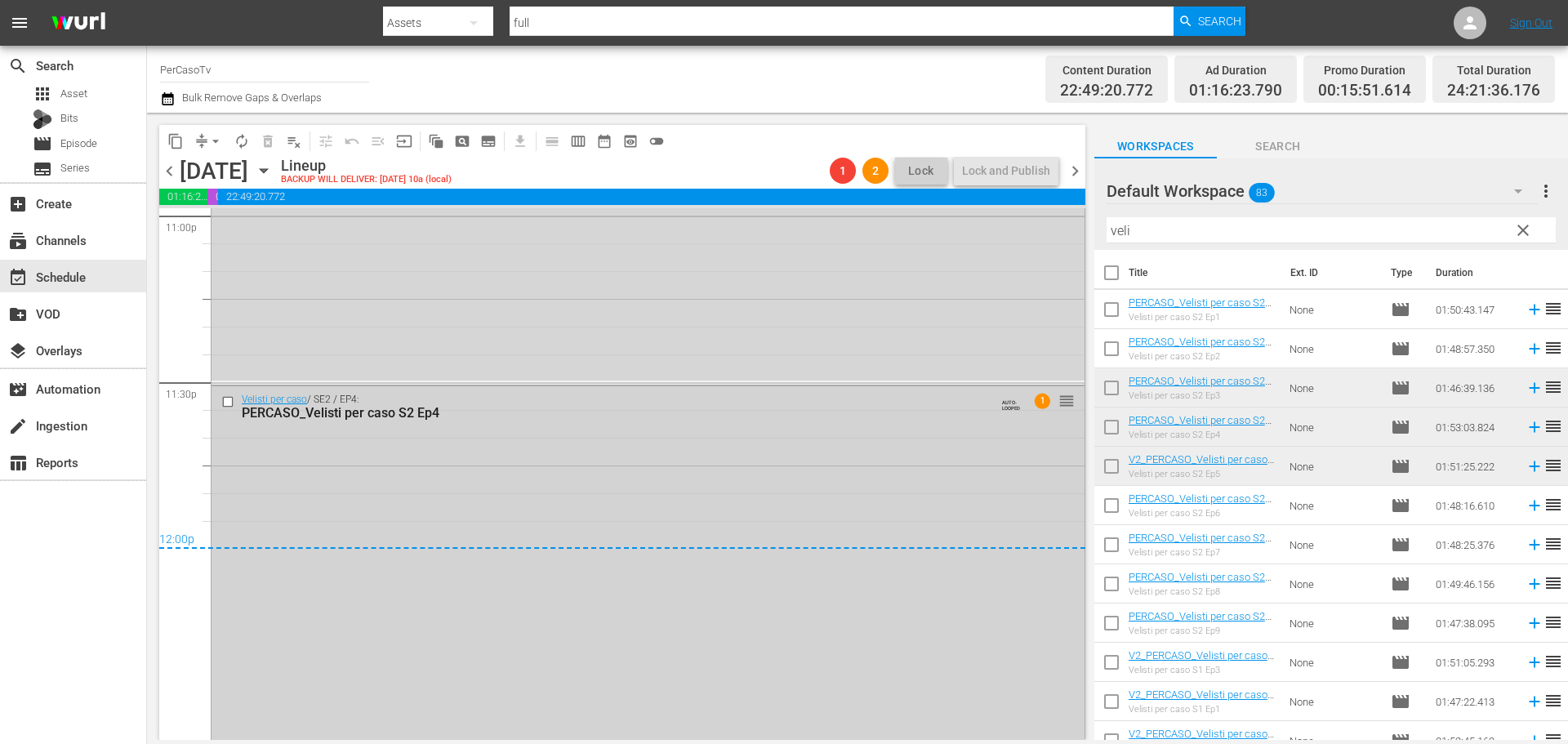
scroll to position [7627, 0]
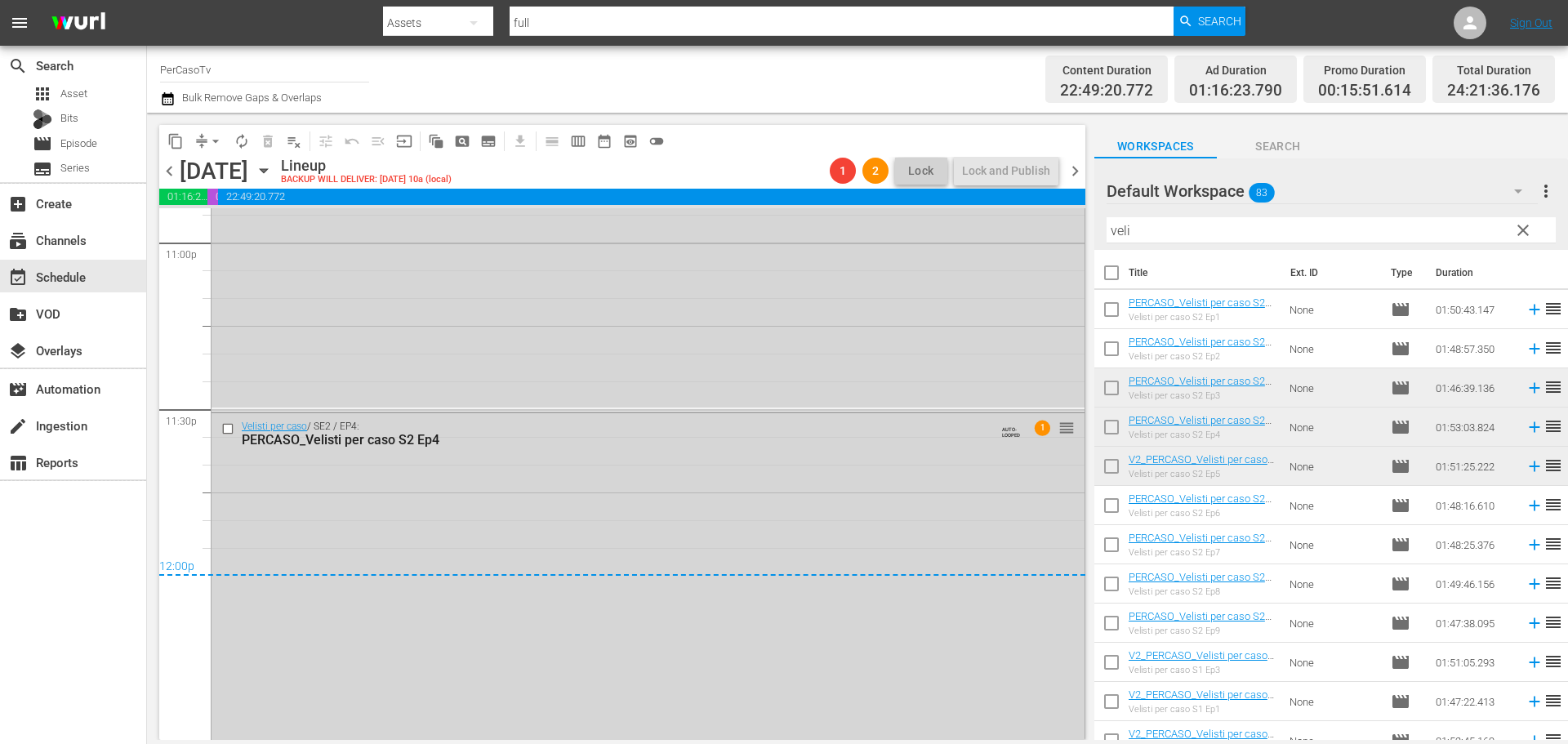
click at [1075, 174] on span "chevron_right" at bounding box center [1074, 170] width 21 height 21
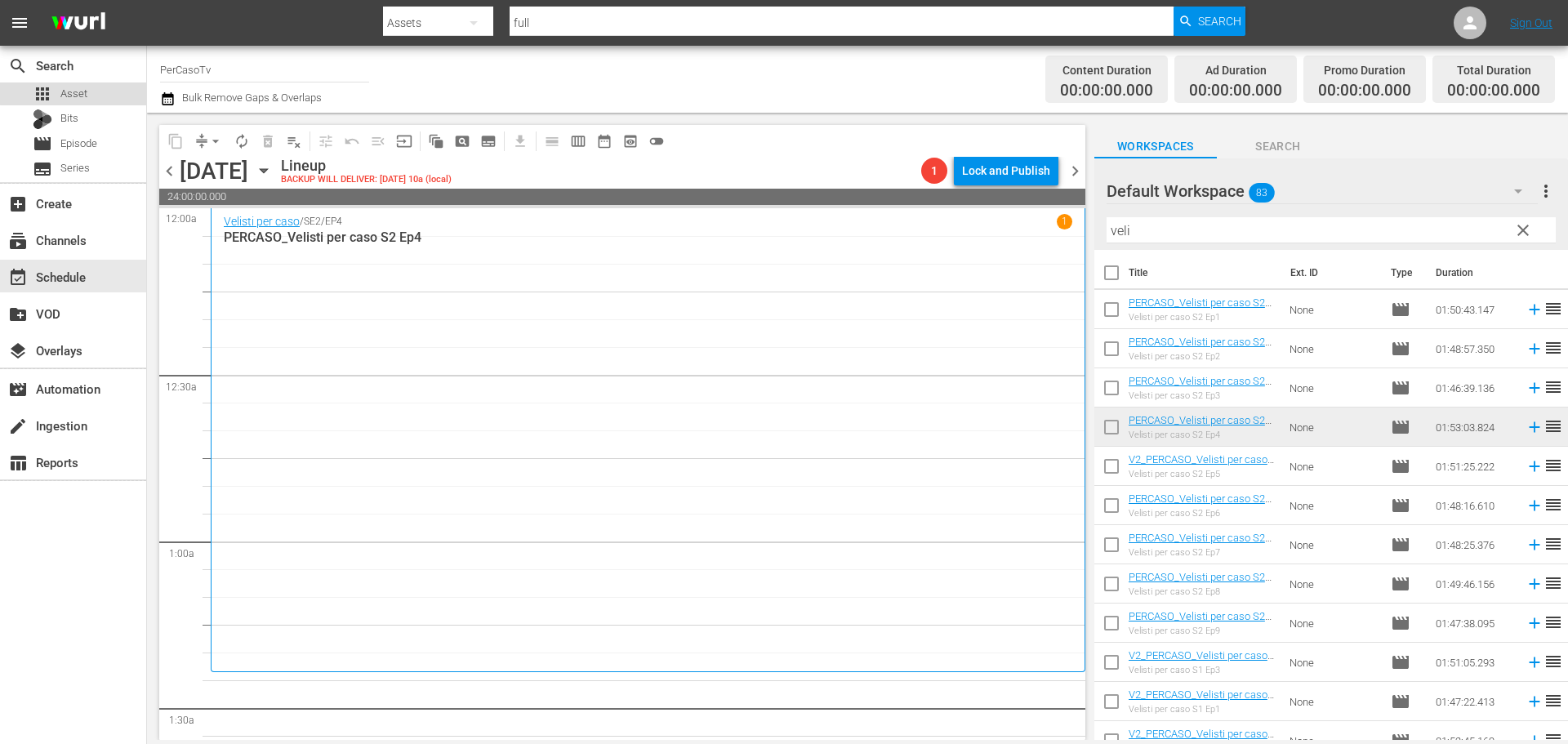
click at [89, 86] on div "apps Asset" at bounding box center [73, 94] width 147 height 23
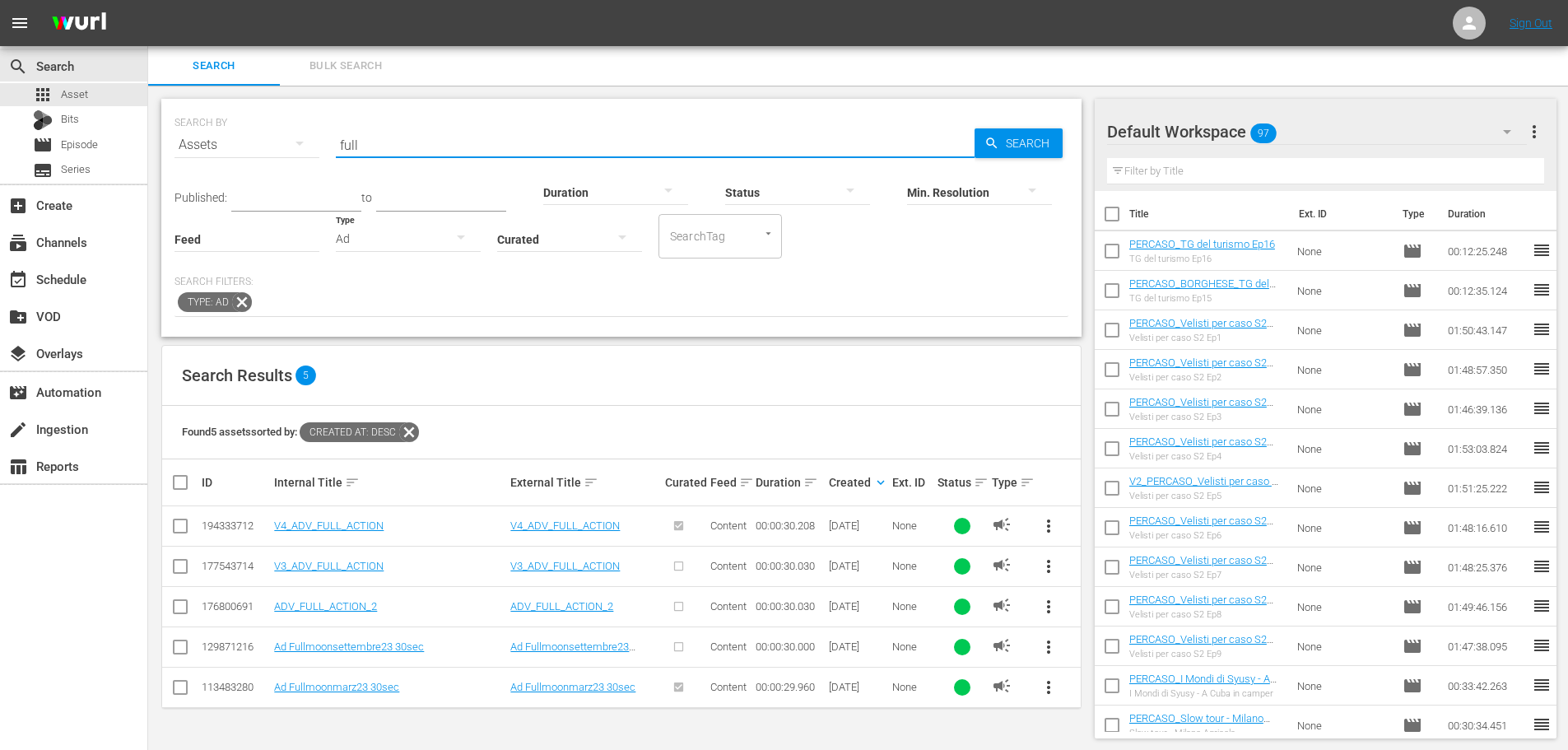
drag, startPoint x: 422, startPoint y: 136, endPoint x: 193, endPoint y: 165, distance: 230.8
click at [193, 164] on div "SEARCH BY Search By Assets Search ID, Title, Description, Keywords, or Category…" at bounding box center [621, 134] width 894 height 59
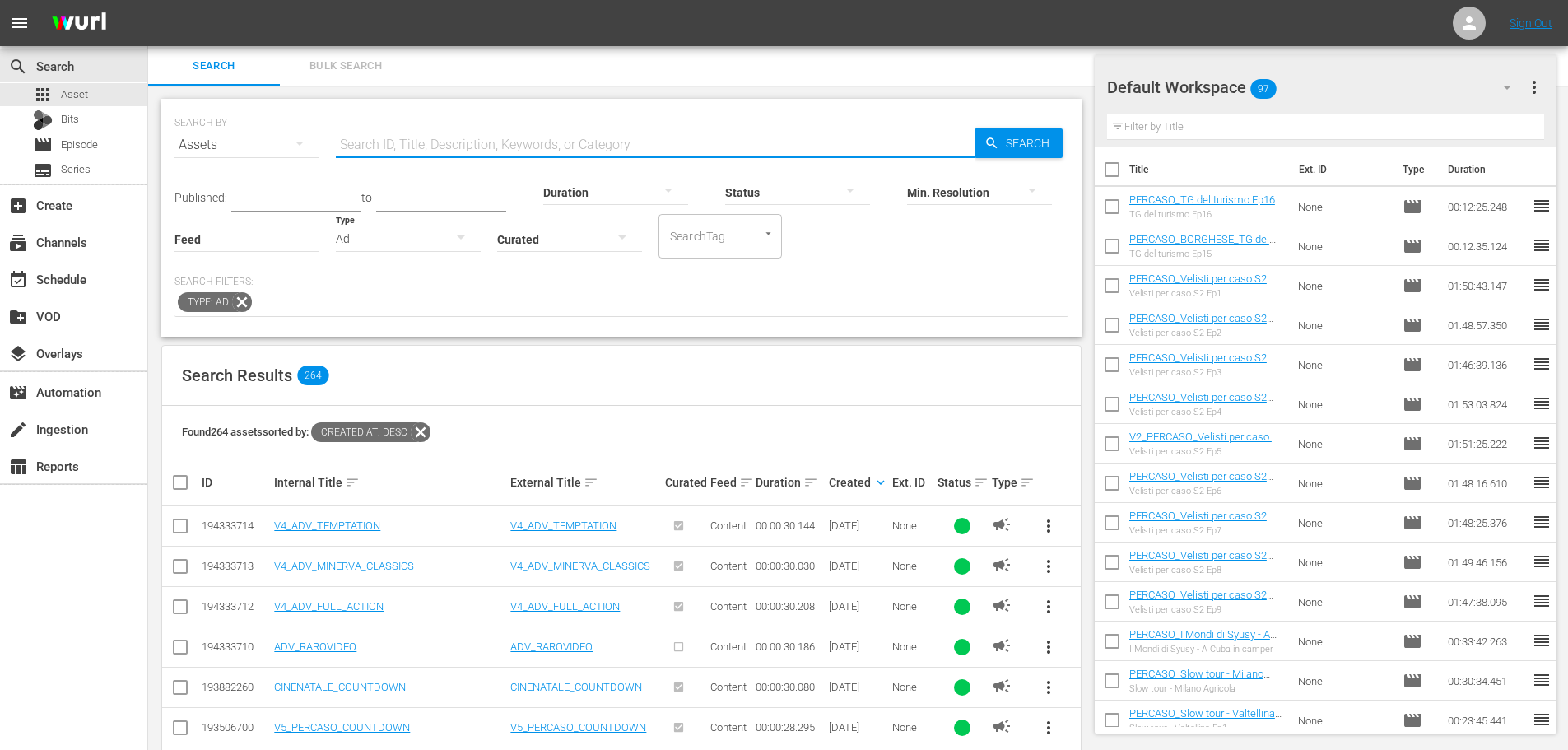
scroll to position [82, 0]
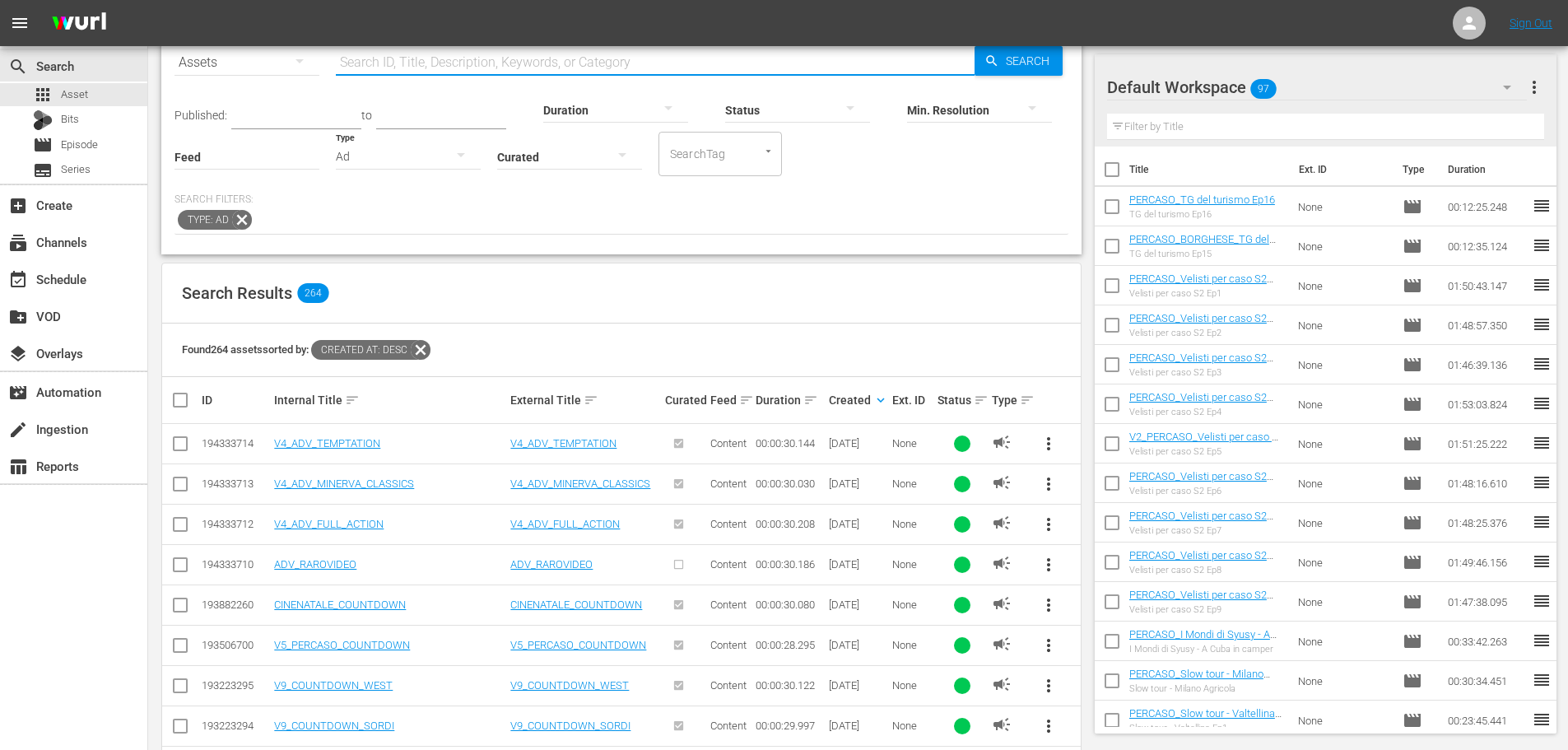
click at [385, 162] on div "Ad" at bounding box center [408, 157] width 145 height 46
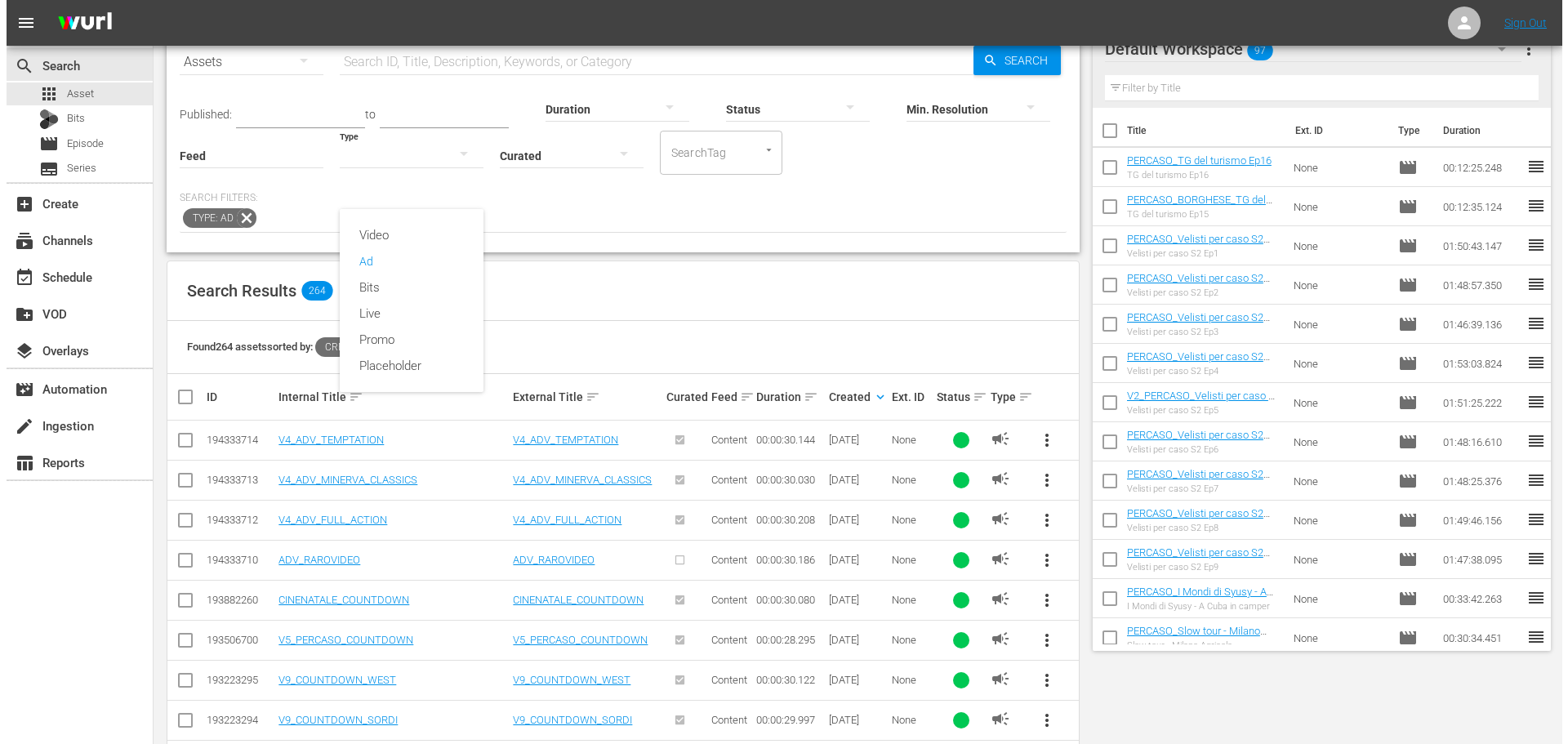
scroll to position [0, 0]
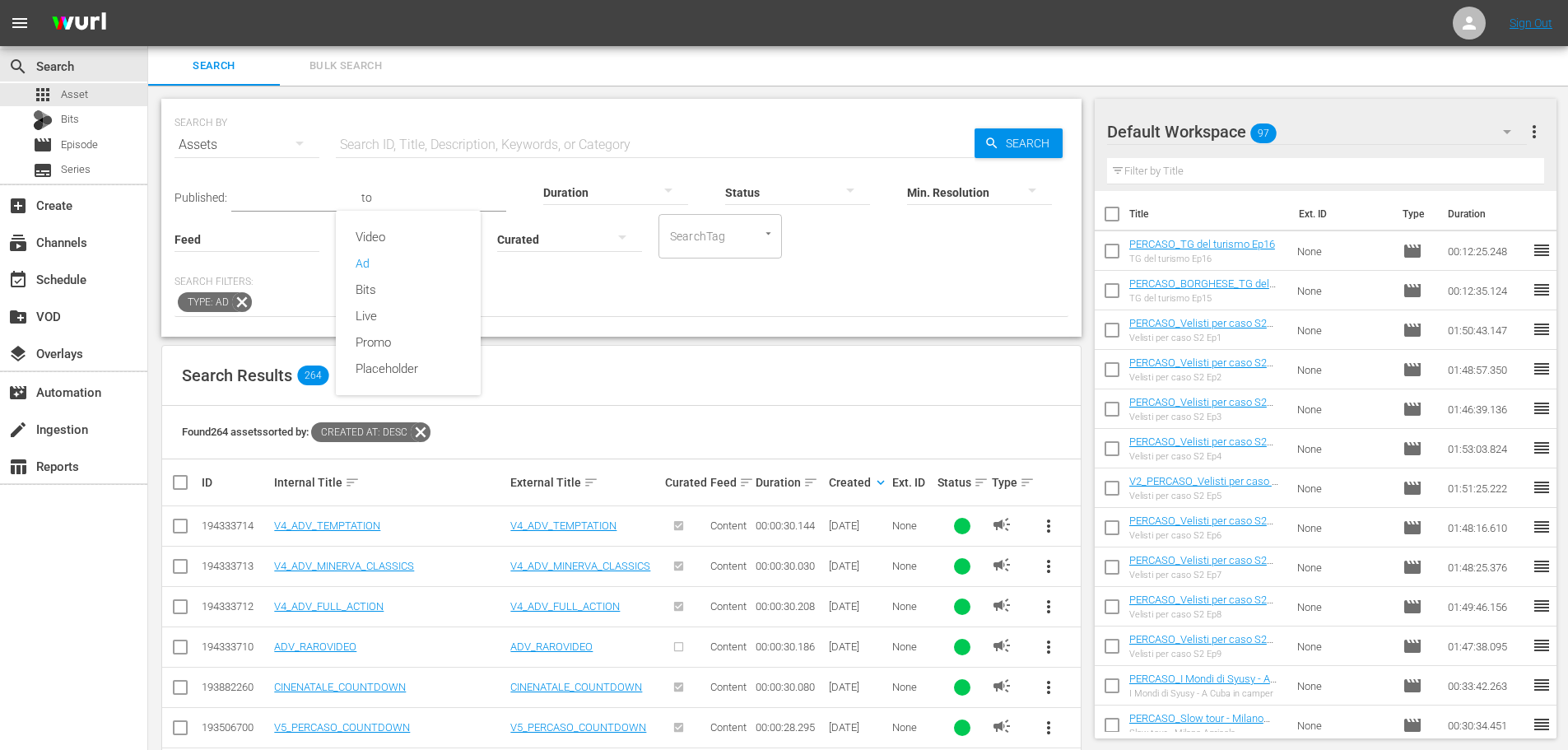
click at [546, 270] on div "Video Ad Bits Live Promo Placeholder" at bounding box center [784, 375] width 1568 height 750
click at [458, 231] on icon "button" at bounding box center [461, 237] width 20 height 20
click at [438, 334] on div "Promo" at bounding box center [408, 343] width 145 height 27
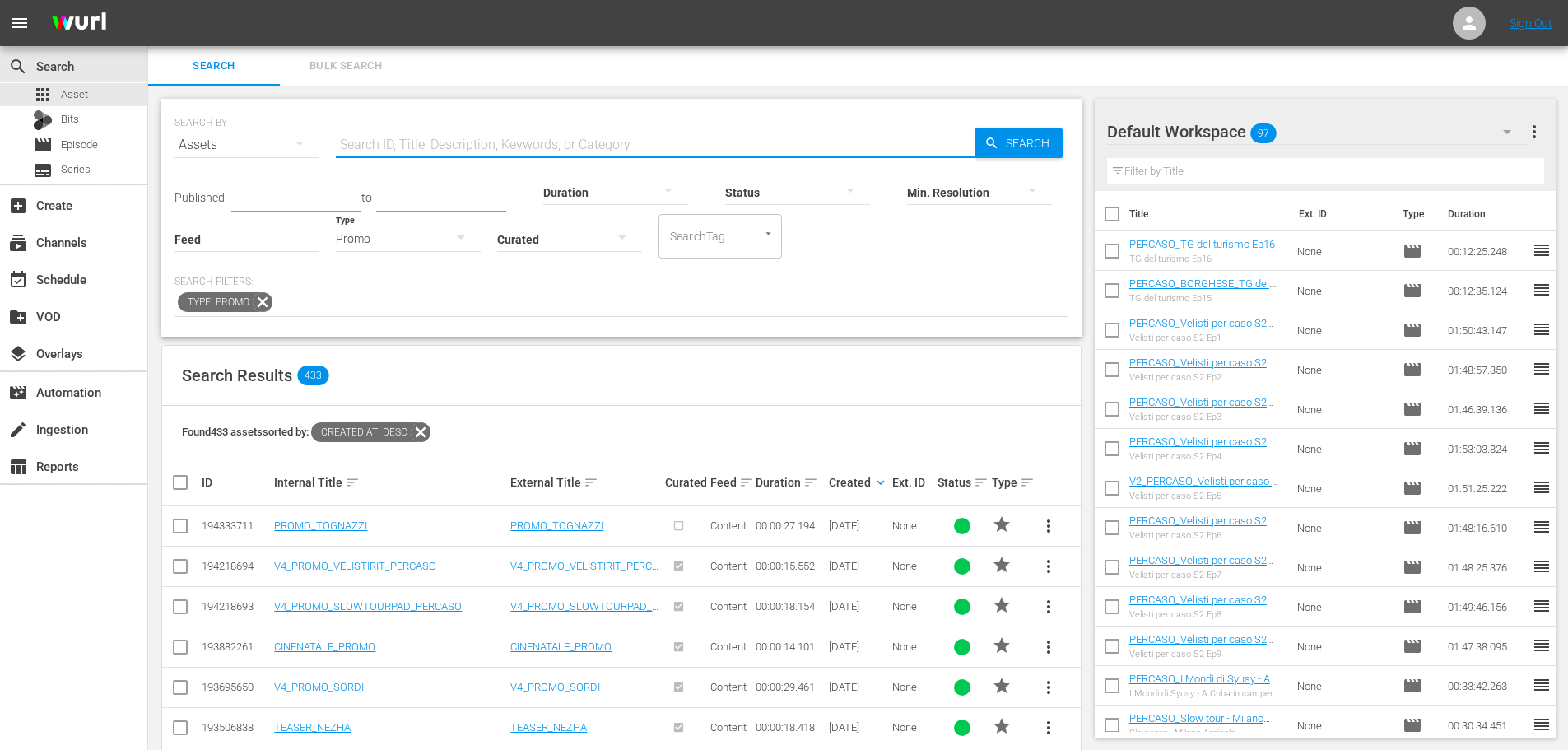
click at [377, 140] on input "text" at bounding box center [655, 145] width 639 height 40
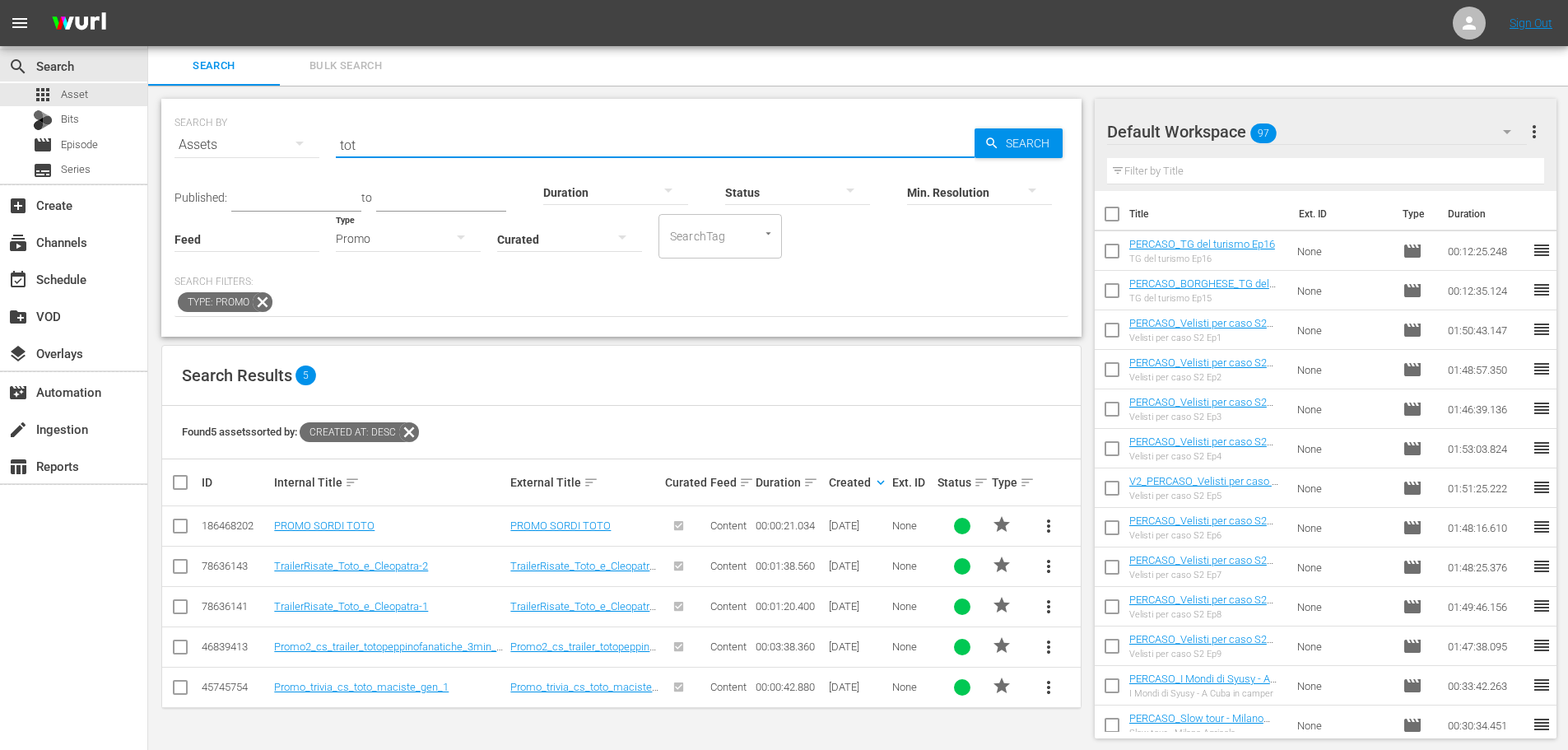
type input "tot"
click at [1052, 530] on span "more_vert" at bounding box center [1049, 526] width 20 height 20
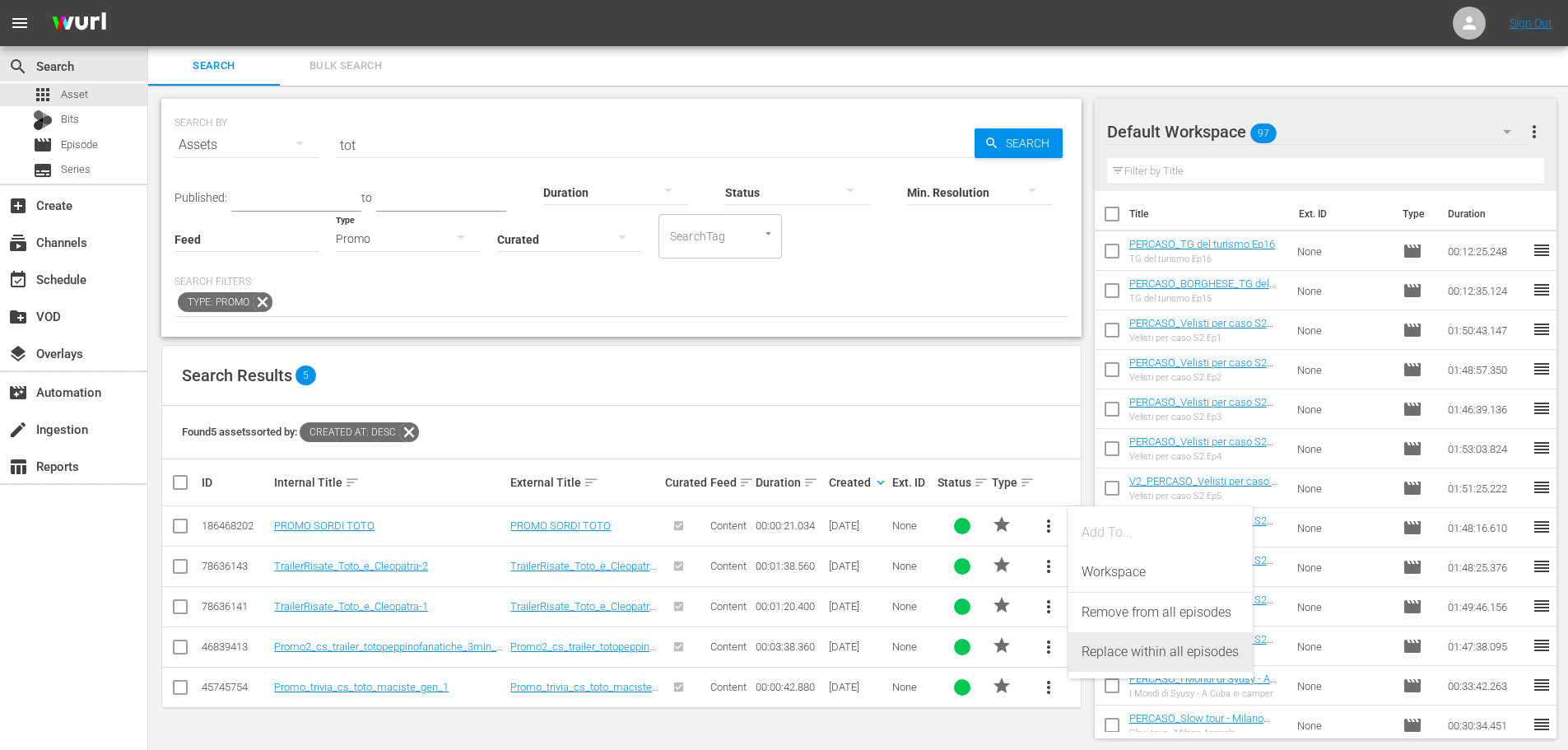
click at [1131, 664] on div "Replace within all episodes" at bounding box center [1160, 652] width 158 height 40
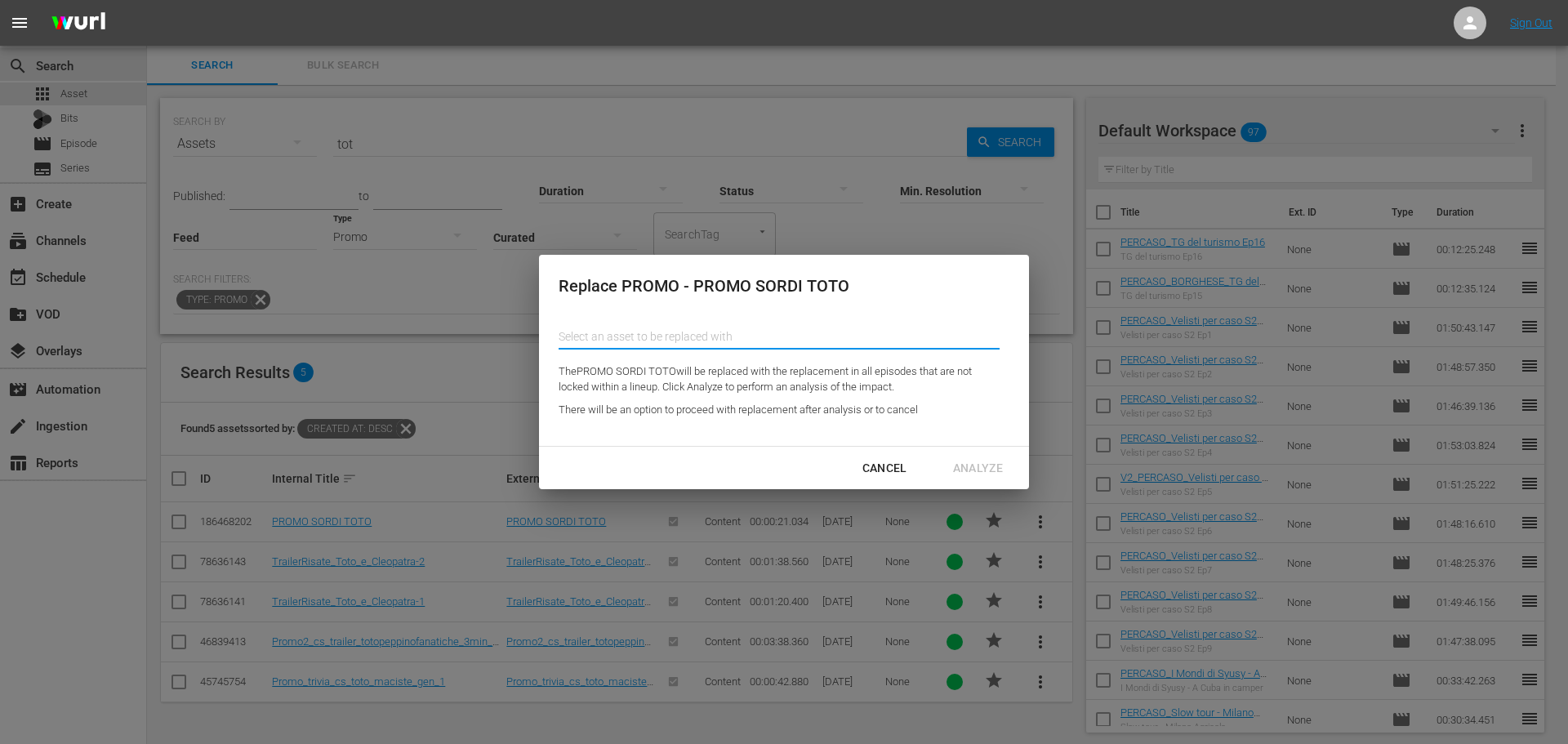
drag, startPoint x: 606, startPoint y: 335, endPoint x: 615, endPoint y: 339, distance: 9.8
click at [609, 336] on input "text" at bounding box center [779, 337] width 441 height 40
click at [700, 393] on div "PROMO_TOGNAZZI (194333711)" at bounding box center [691, 382] width 240 height 40
type input "PROMO_TOGNAZZI (194333711)"
click at [991, 477] on div "Analyze" at bounding box center [978, 467] width 76 height 21
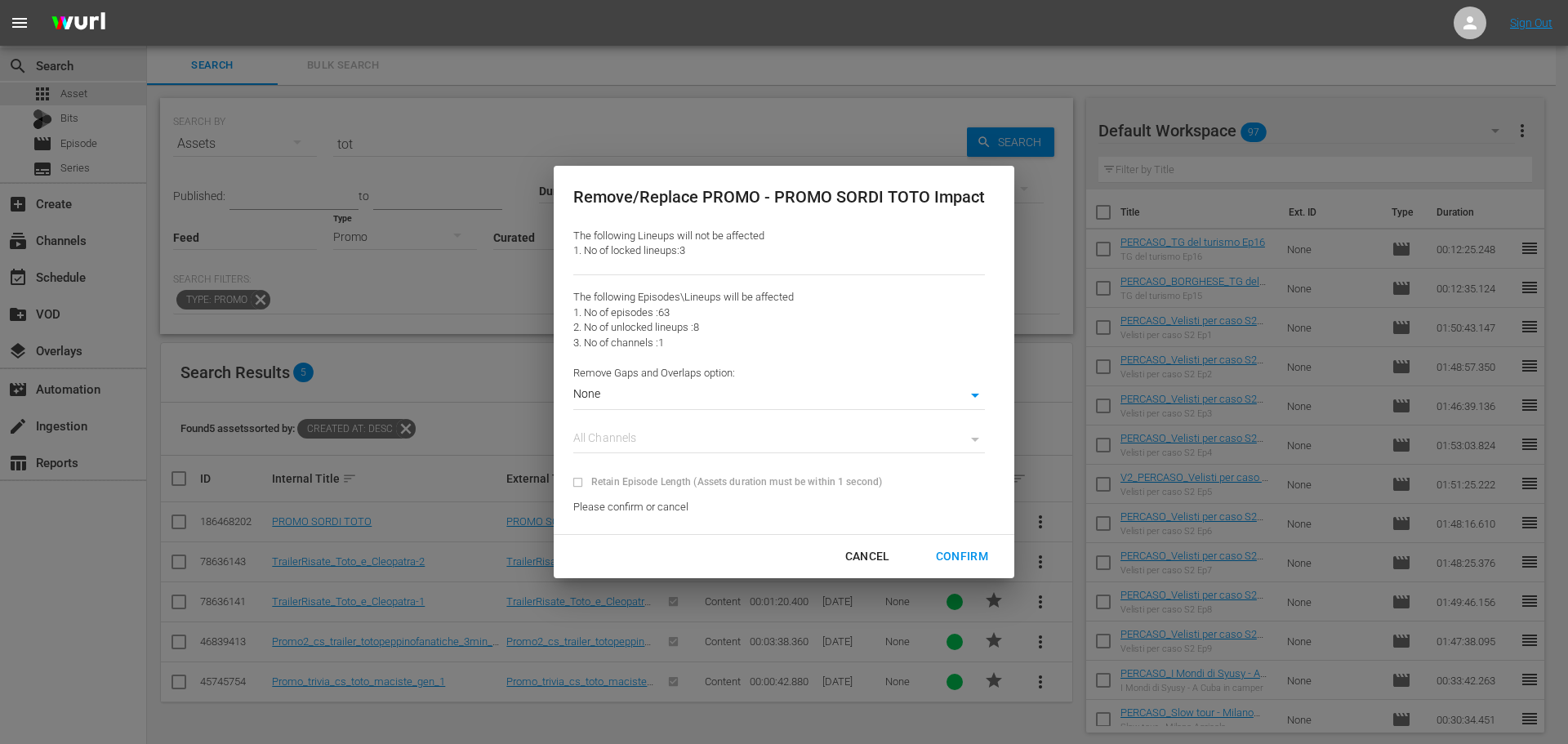
click at [707, 400] on body "menu Sign Out search Search apps Asset Bits movie Episode subtitles Series add_…" at bounding box center [784, 372] width 1568 height 744
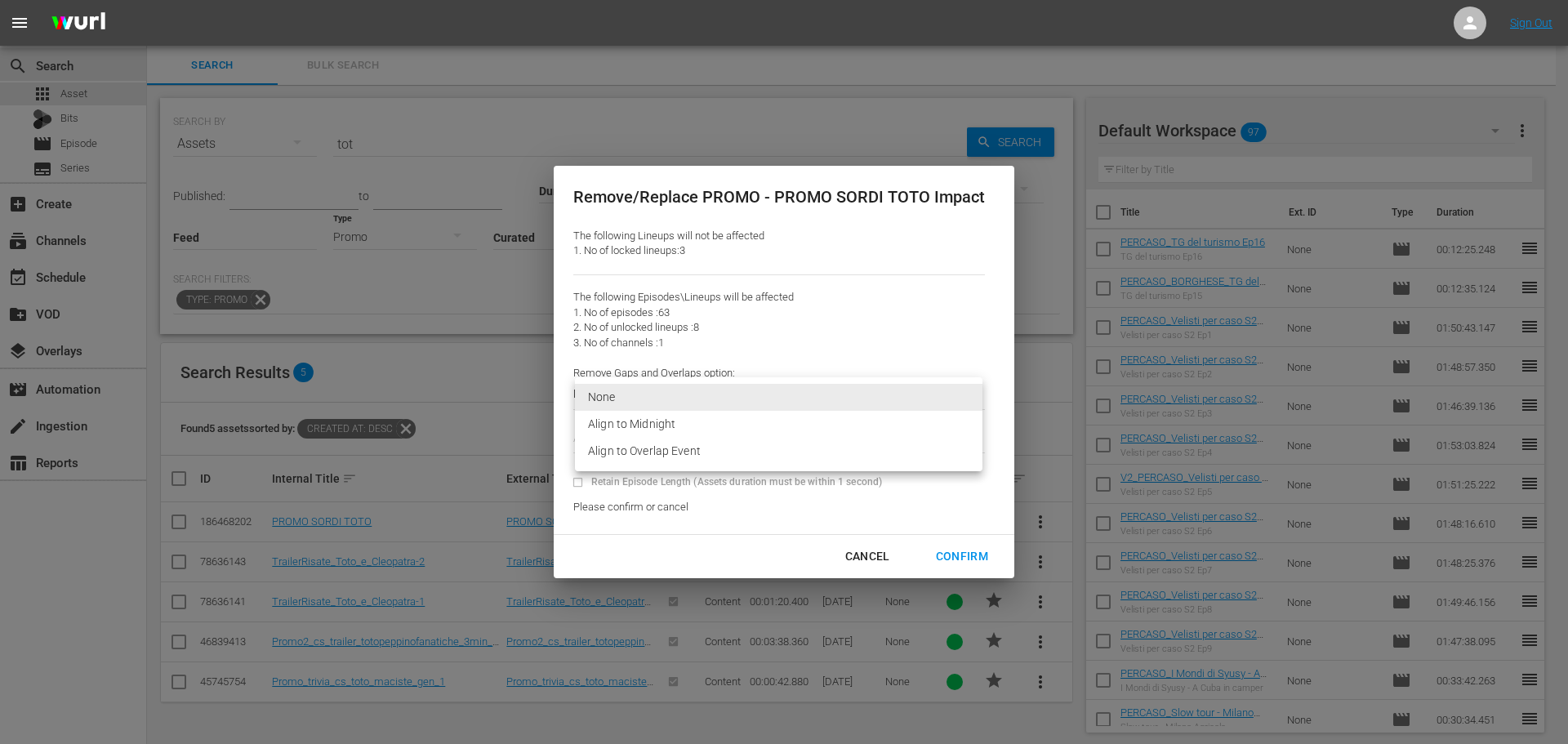
click at [709, 460] on li "Align to Overlap Event" at bounding box center [778, 451] width 407 height 27
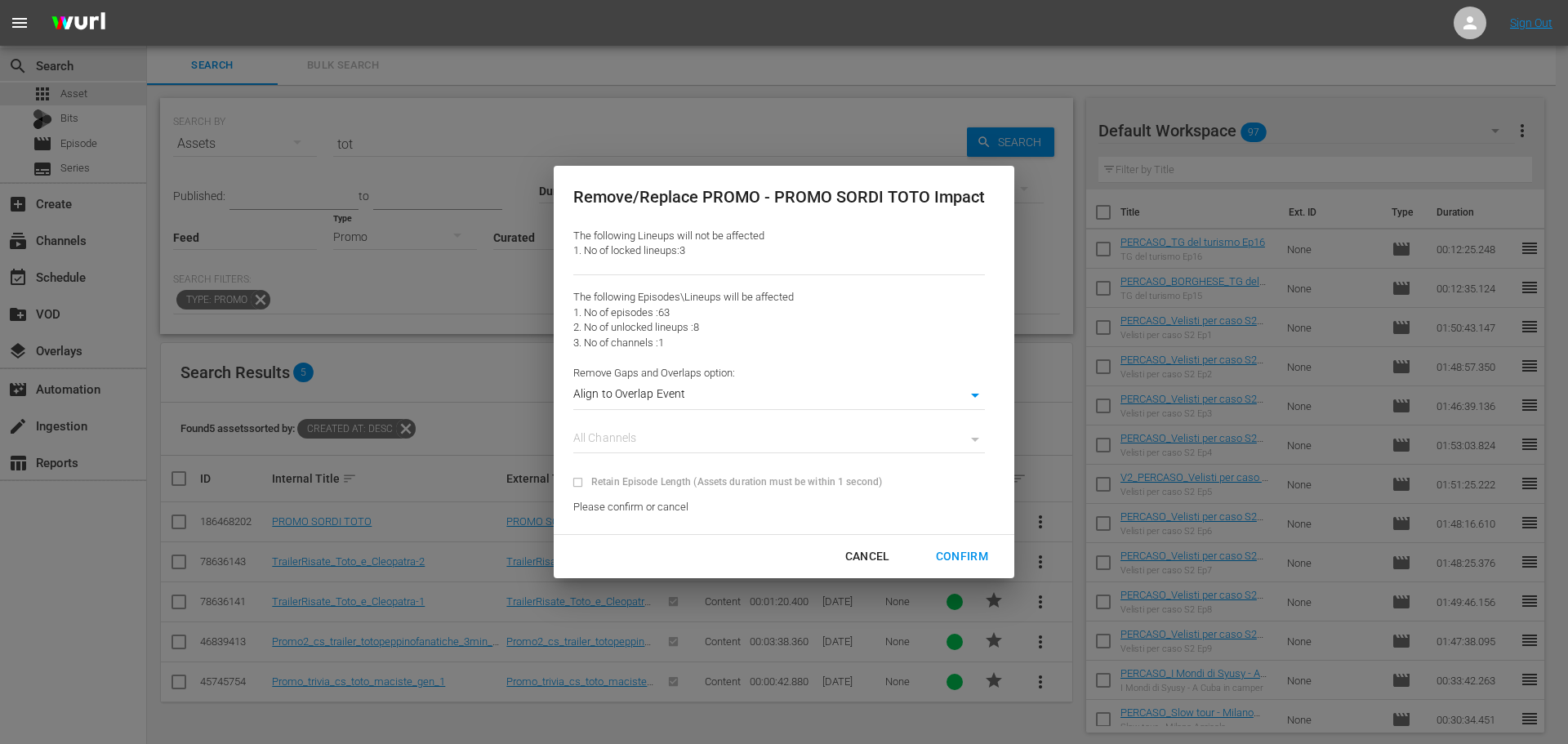
click at [969, 556] on div "Confirm" at bounding box center [961, 556] width 78 height 21
type input "0"
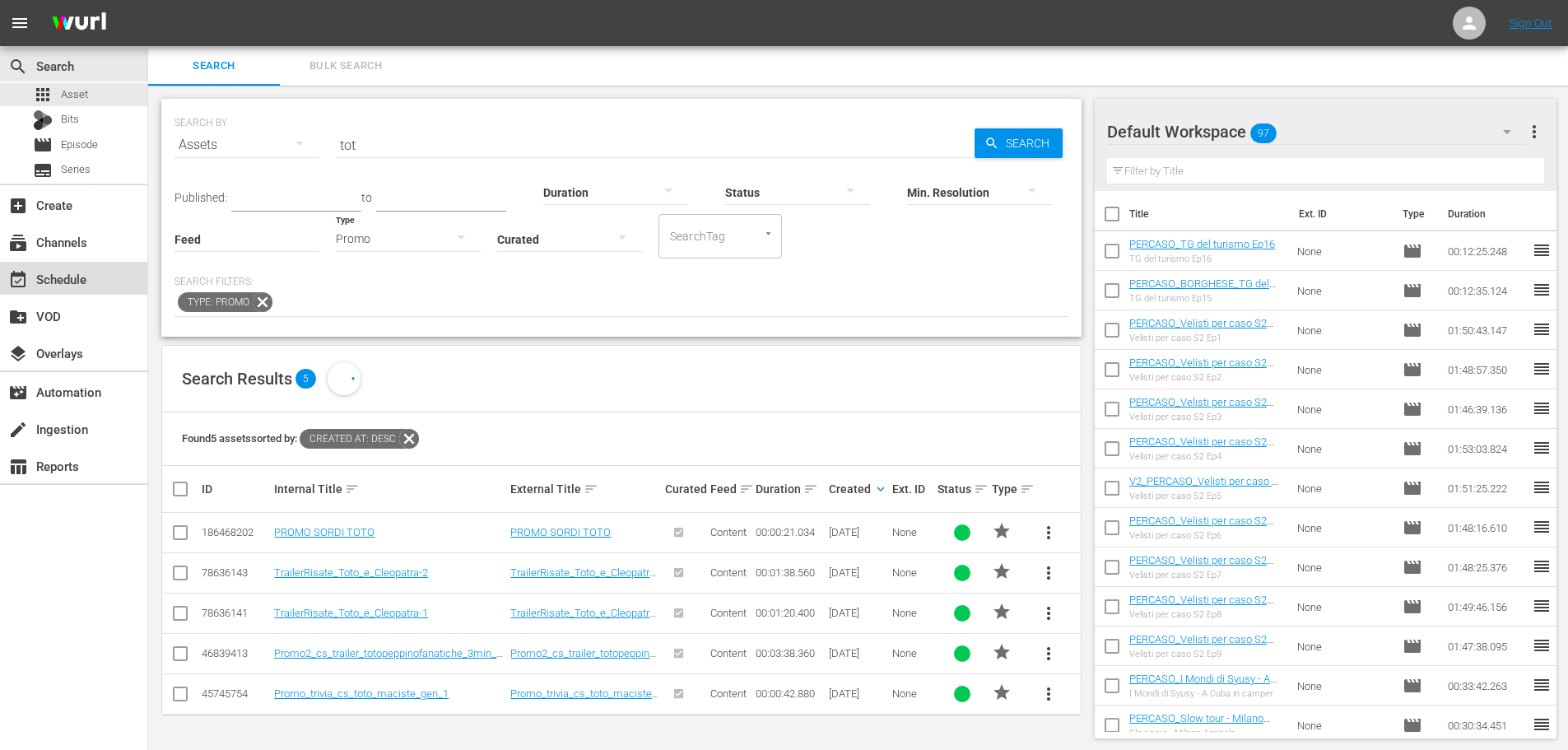
click at [73, 278] on div "event_available Schedule" at bounding box center [46, 276] width 92 height 15
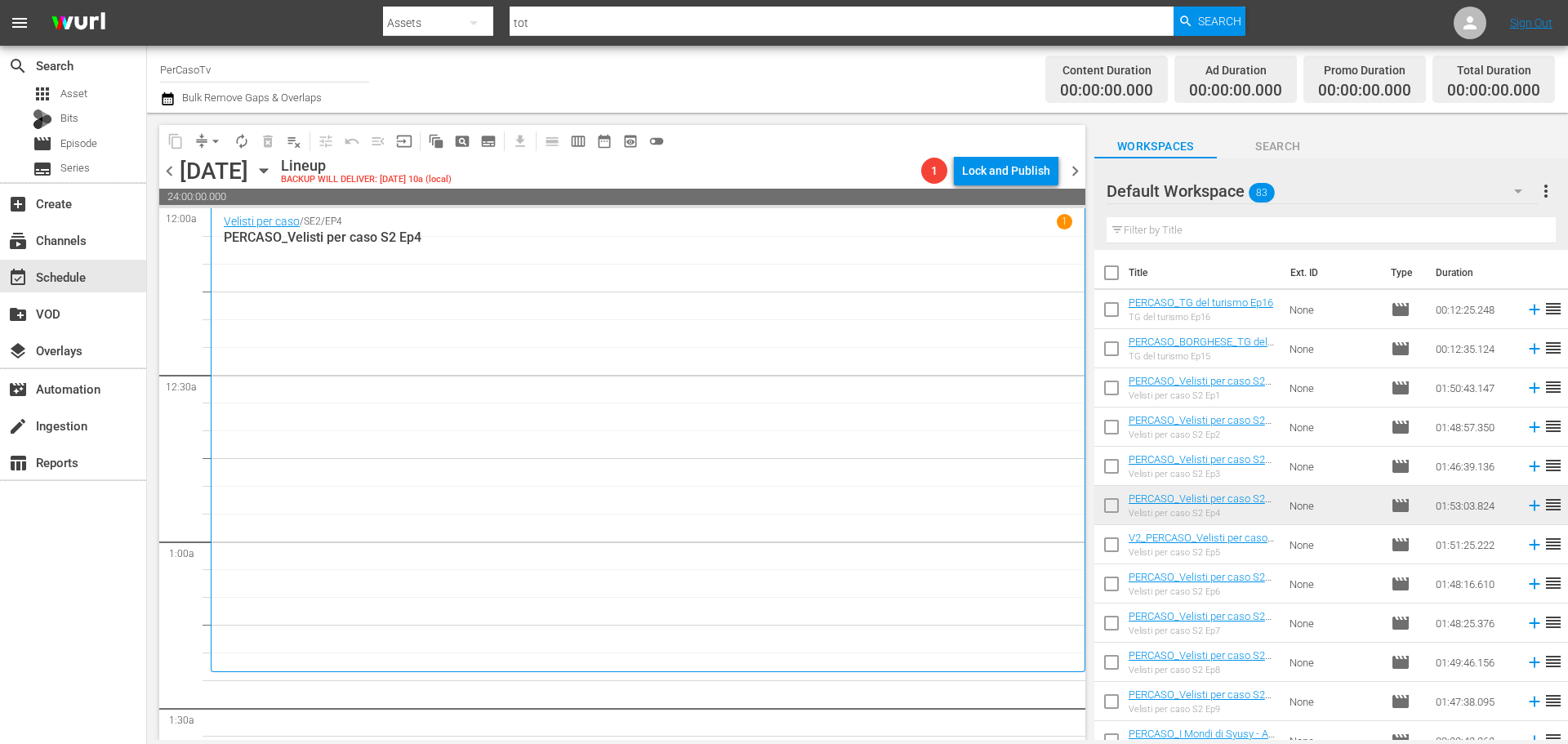
click at [1140, 235] on input "text" at bounding box center [1331, 230] width 449 height 26
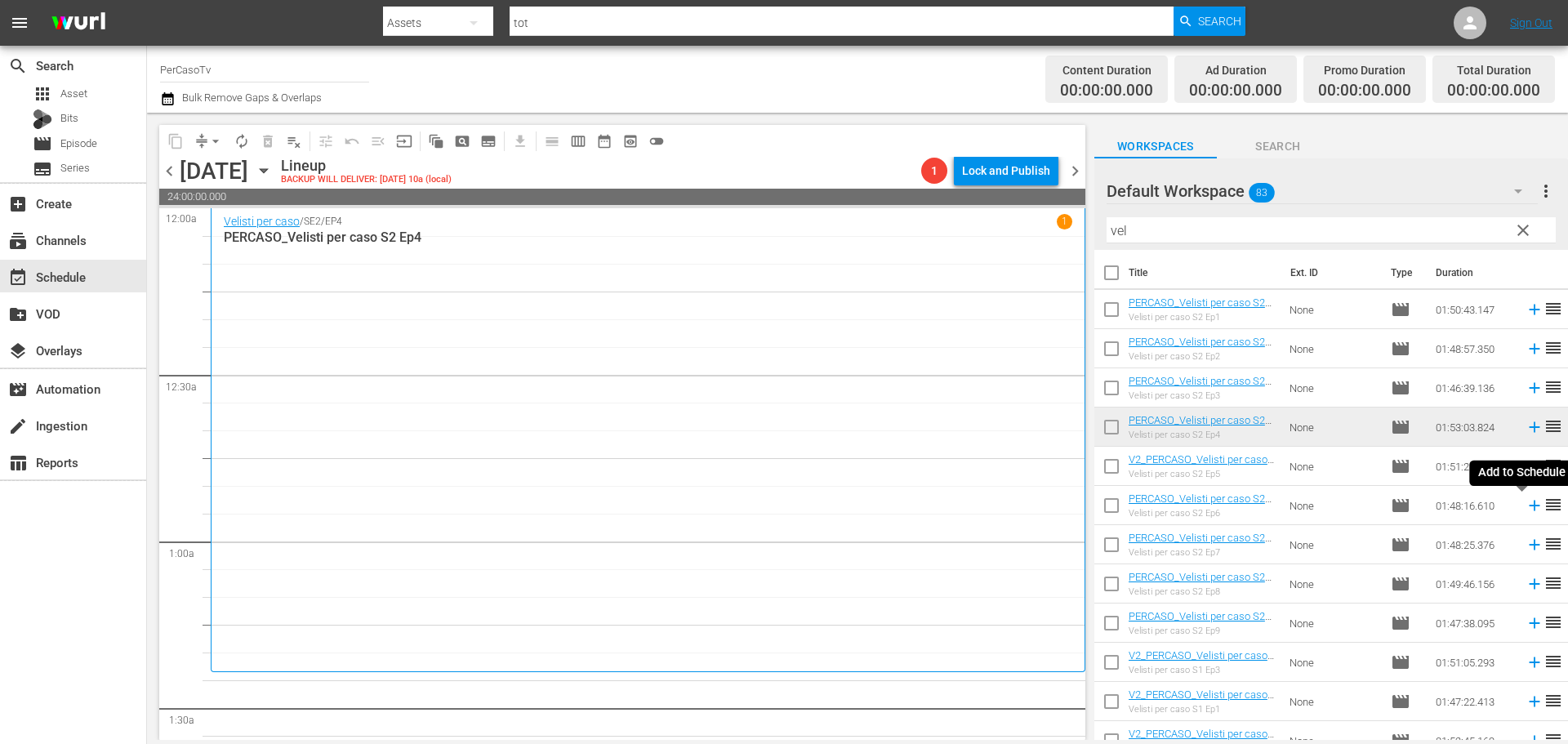
click at [1528, 507] on icon at bounding box center [1533, 505] width 11 height 11
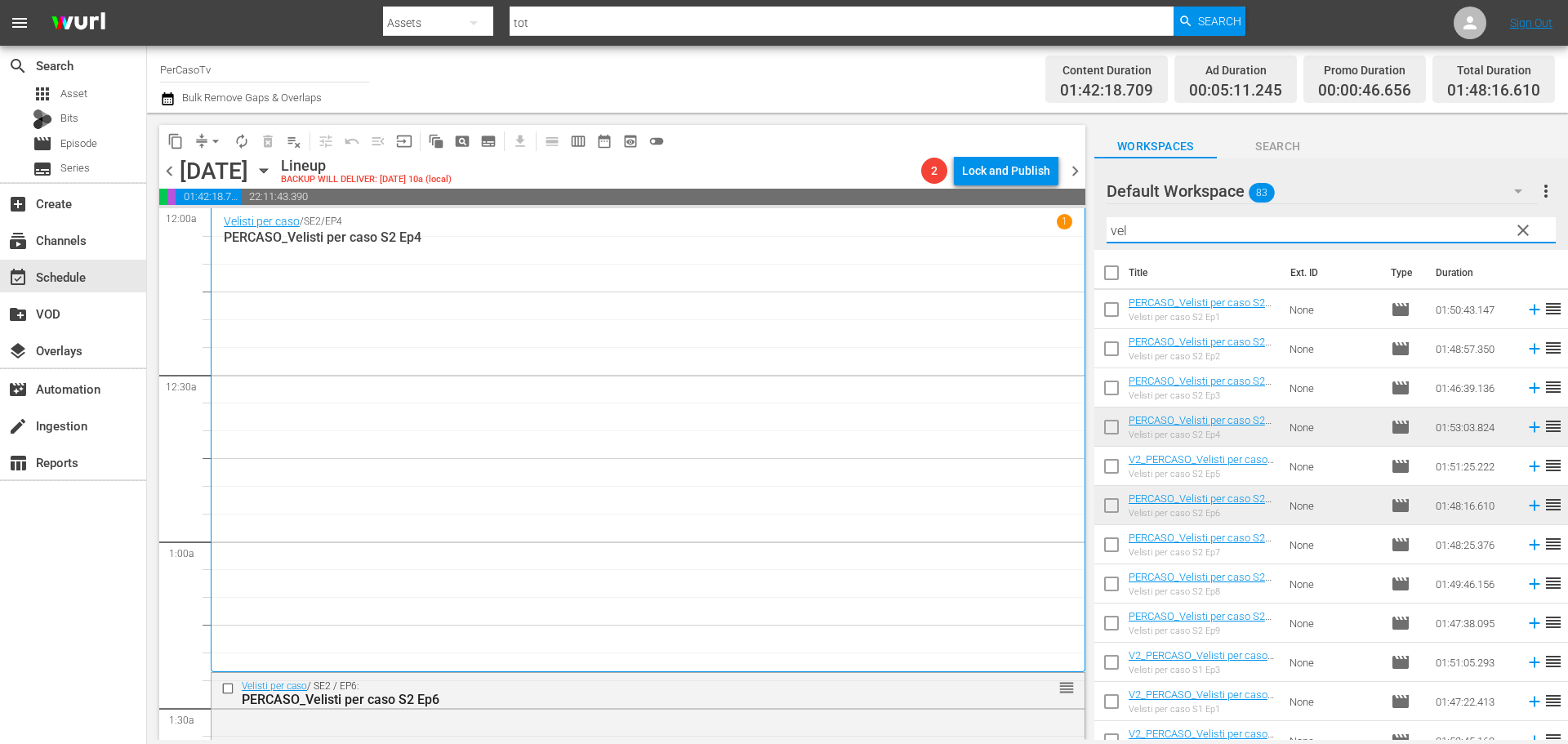
drag, startPoint x: 1150, startPoint y: 234, endPoint x: 1079, endPoint y: 242, distance: 71.4
click at [1079, 242] on div "content_copy compress arrow_drop_down autorenew_outlined delete_forever_outline…" at bounding box center [858, 426] width 1421 height 627
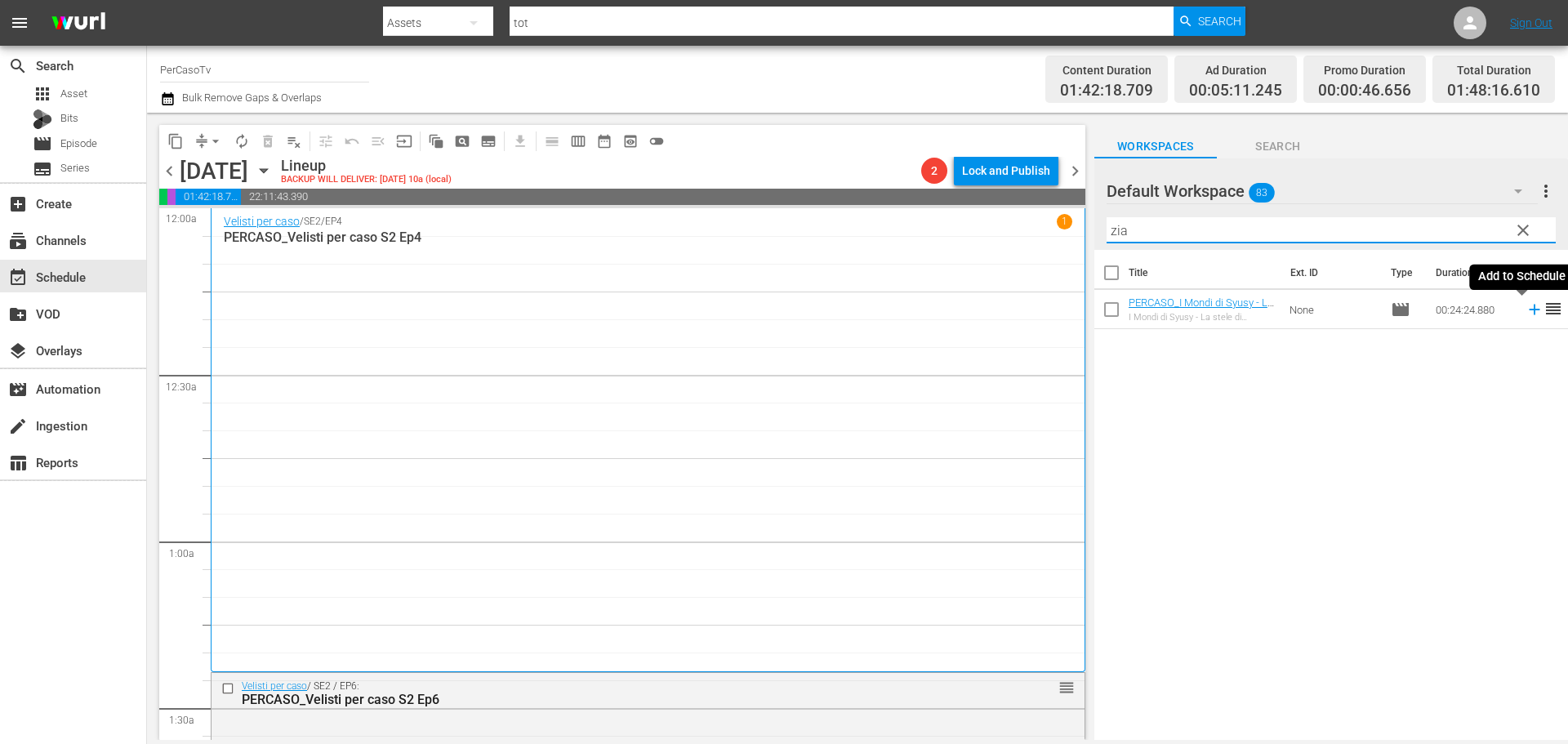
click at [1525, 314] on icon at bounding box center [1534, 309] width 18 height 18
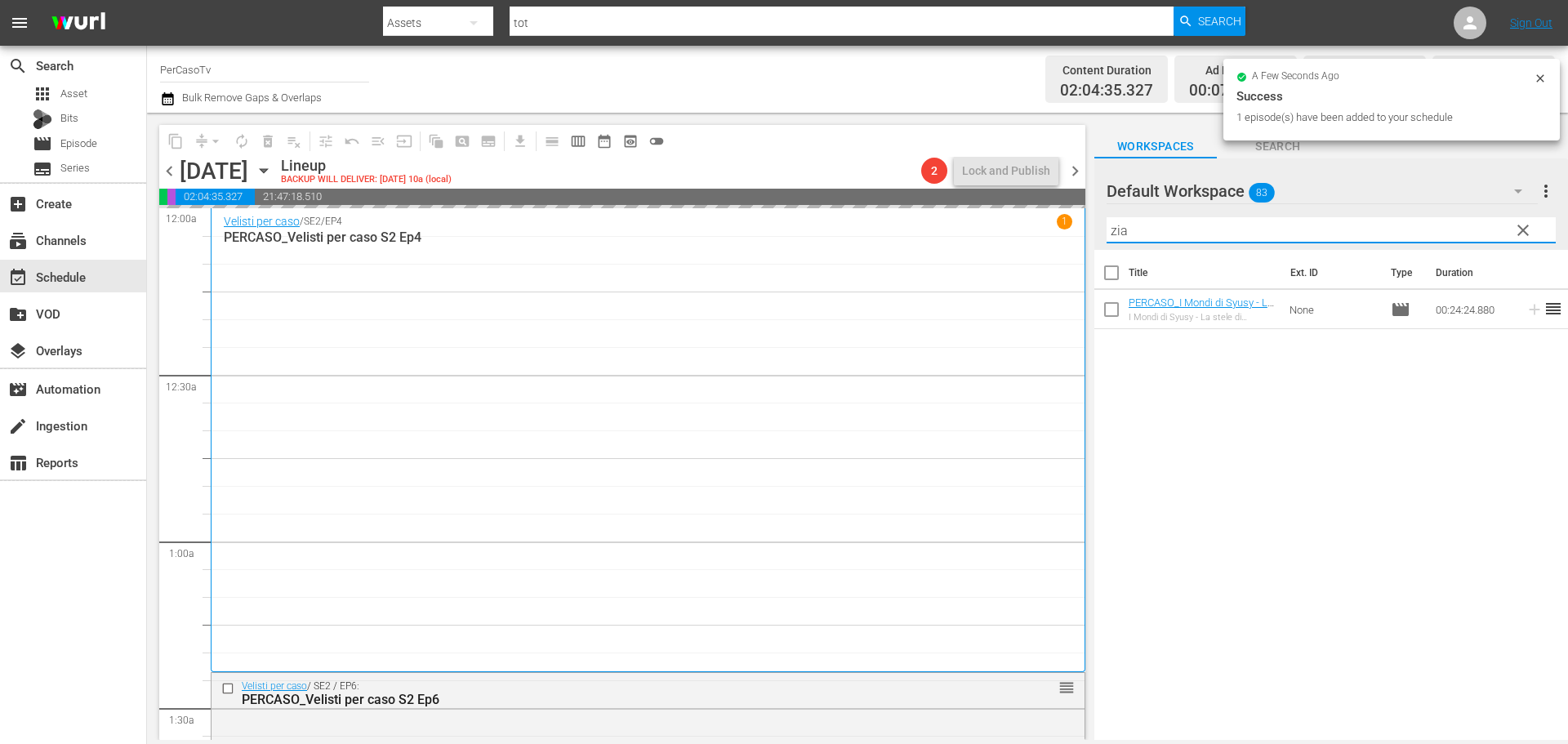
drag, startPoint x: 1181, startPoint y: 223, endPoint x: 1082, endPoint y: 244, distance: 101.2
click at [1082, 244] on div "content_copy compress arrow_drop_down autorenew_outlined delete_forever_outline…" at bounding box center [858, 426] width 1421 height 627
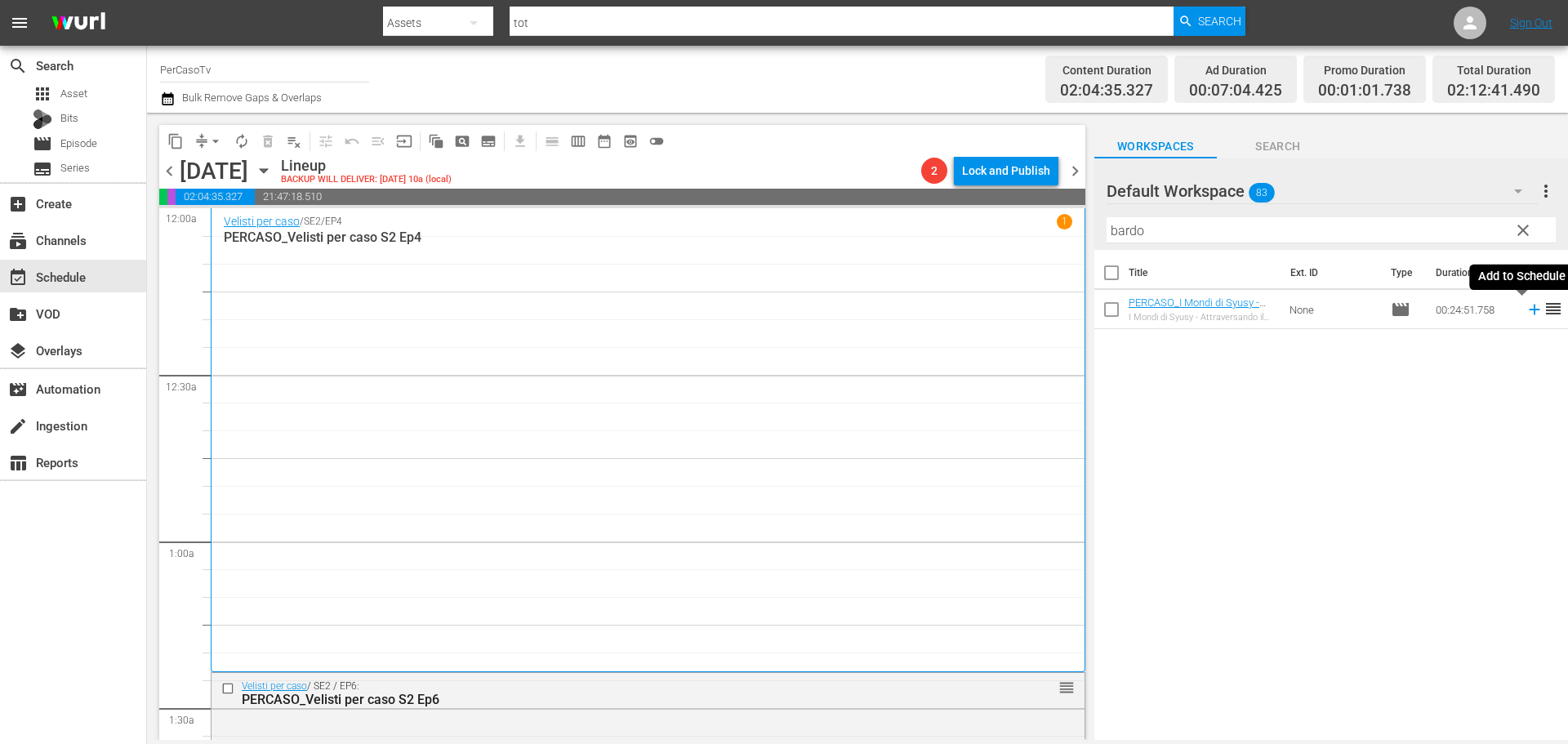
click at [1525, 314] on icon at bounding box center [1534, 309] width 18 height 18
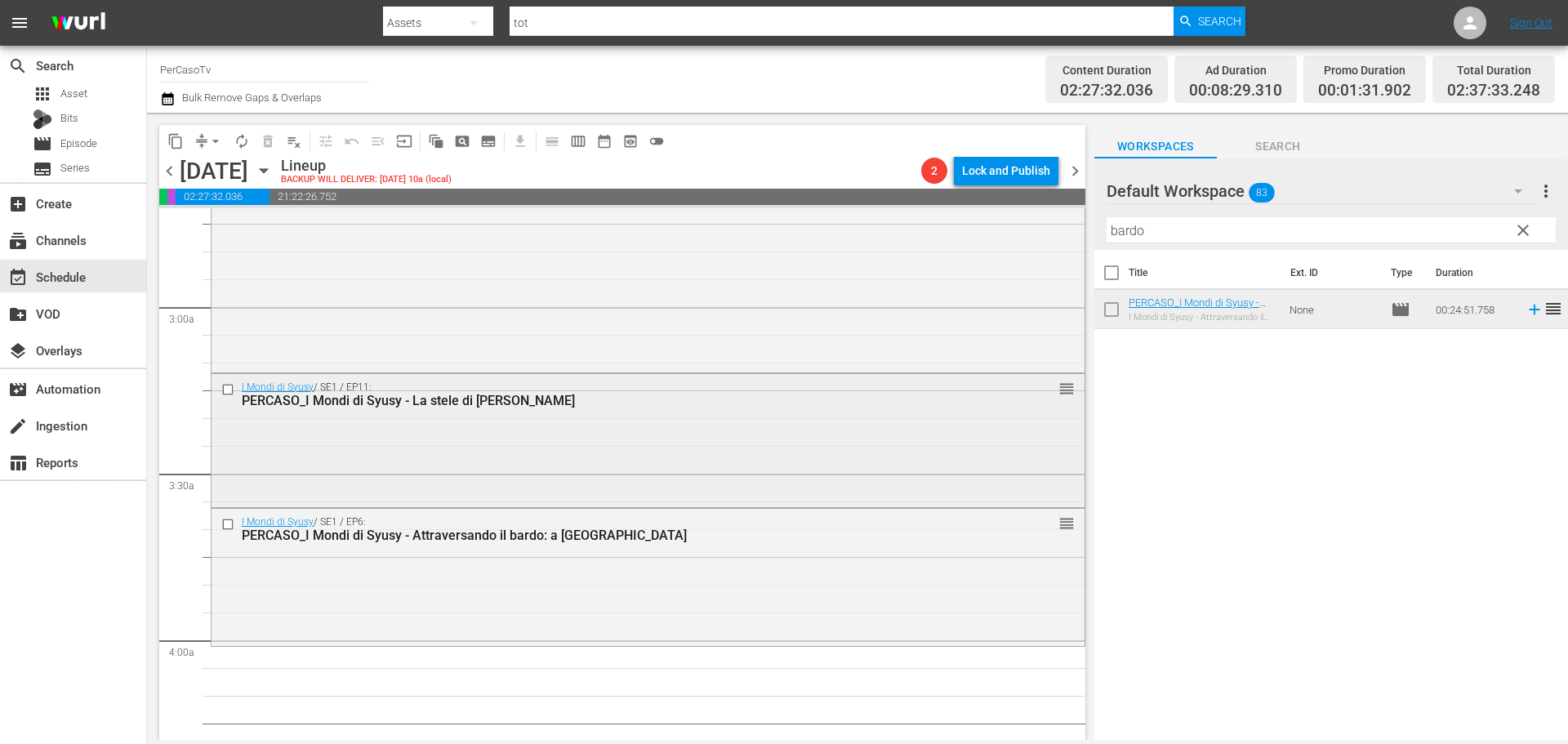
scroll to position [979, 0]
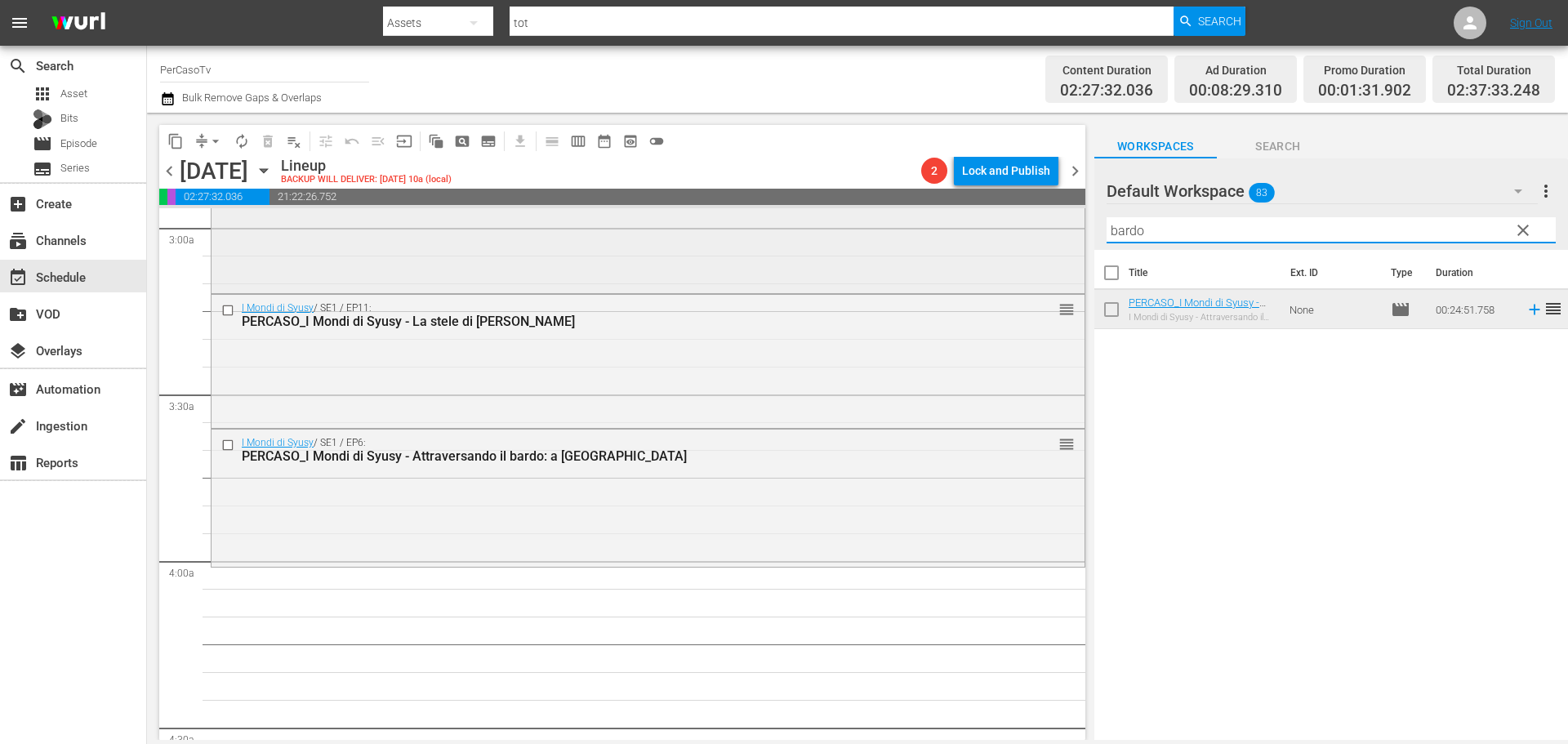
drag, startPoint x: 1164, startPoint y: 238, endPoint x: 1057, endPoint y: 254, distance: 108.2
click at [1057, 254] on div "content_copy compress arrow_drop_down autorenew_outlined delete_forever_outline…" at bounding box center [858, 426] width 1421 height 627
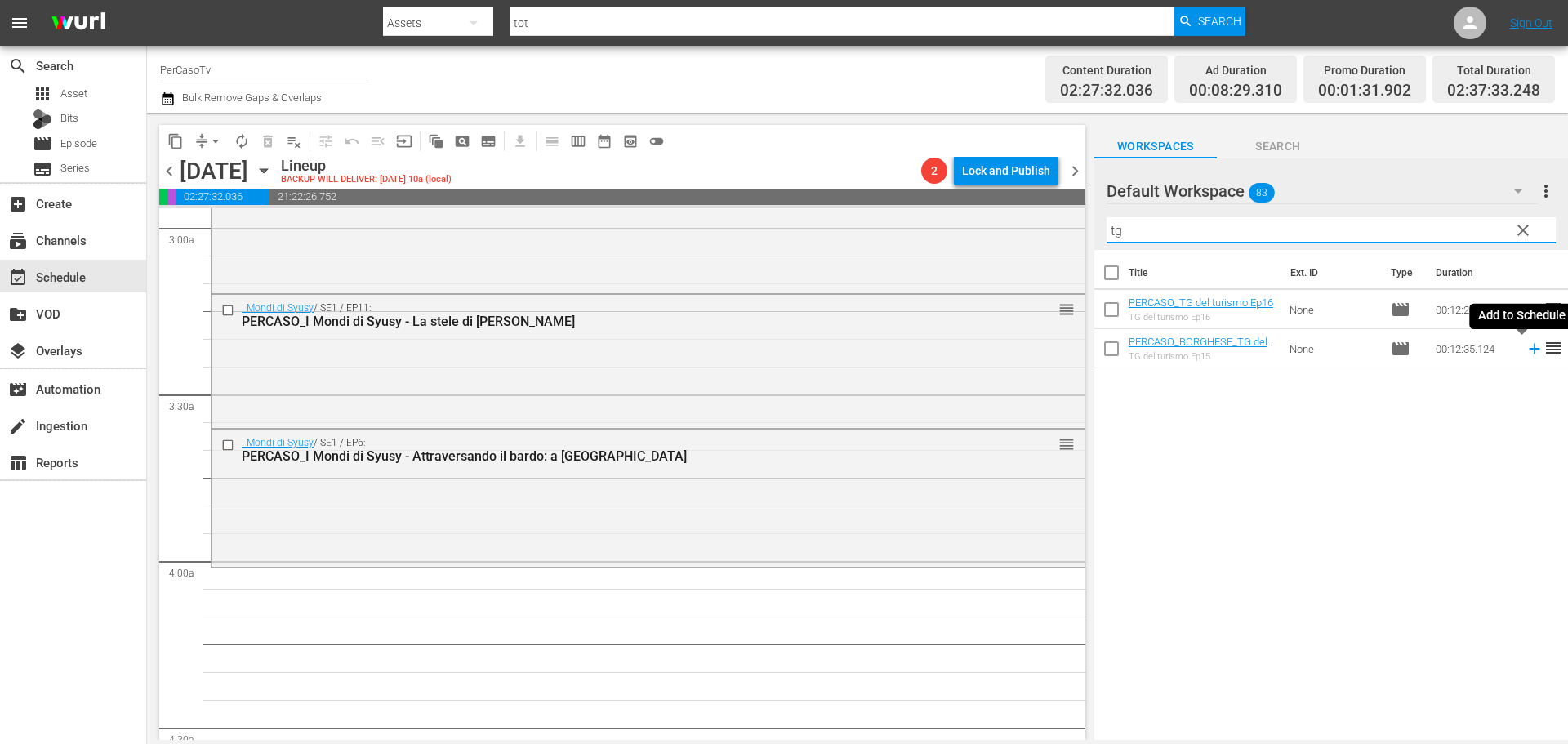
click at [1525, 354] on icon at bounding box center [1534, 349] width 18 height 18
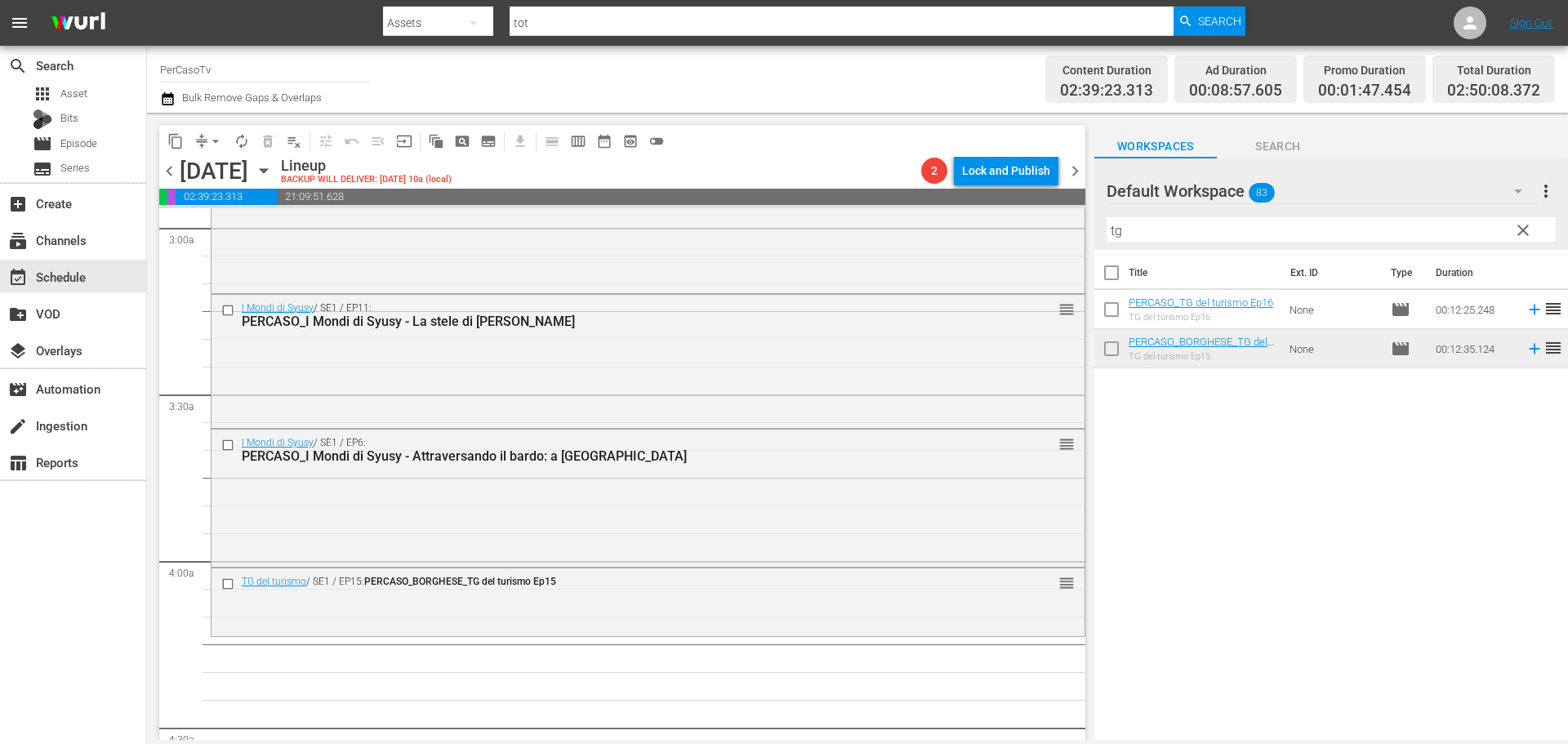
drag, startPoint x: 1139, startPoint y: 217, endPoint x: 1096, endPoint y: 249, distance: 53.6
click at [1096, 249] on div "Default Workspace 83 Default more_vert clear Filter by Title tg" at bounding box center [1330, 203] width 473 height 91
drag, startPoint x: 1105, startPoint y: 228, endPoint x: 1051, endPoint y: 234, distance: 54.3
click at [1051, 234] on div "content_copy compress arrow_drop_down autorenew_outlined delete_forever_outline…" at bounding box center [858, 426] width 1421 height 627
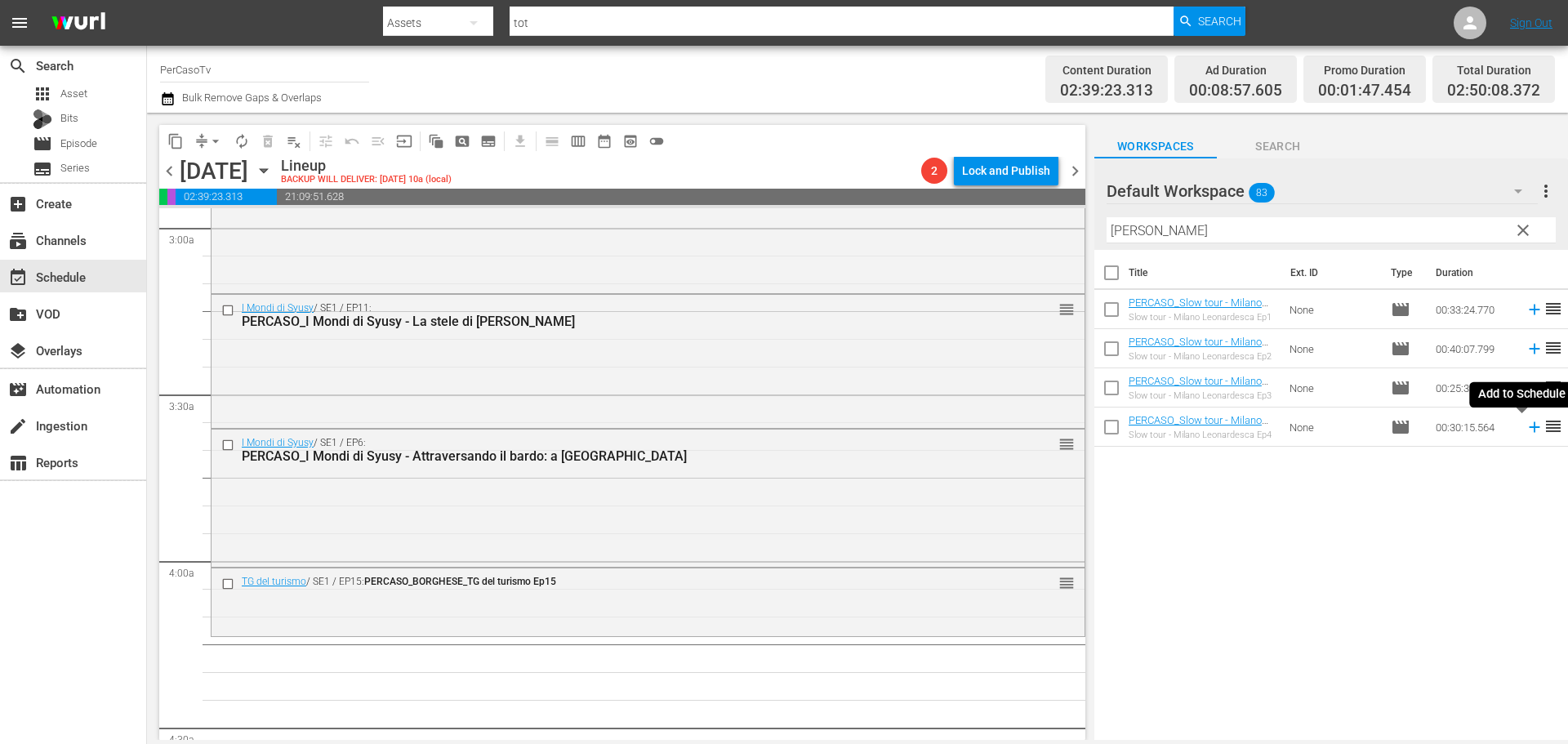
click at [1525, 434] on icon at bounding box center [1534, 427] width 18 height 18
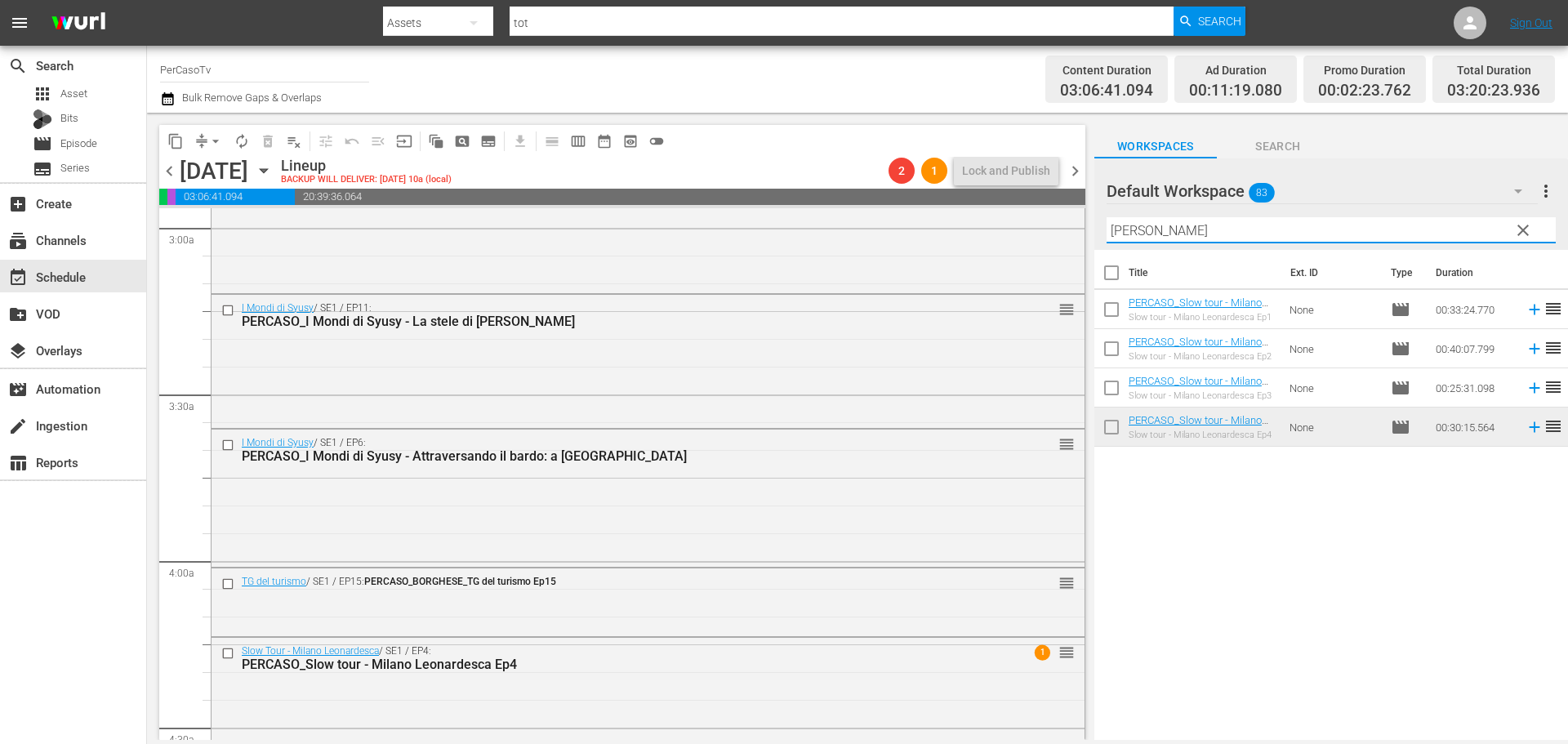
drag, startPoint x: 1165, startPoint y: 232, endPoint x: 1091, endPoint y: 250, distance: 76.2
click at [1091, 250] on div "content_copy compress arrow_drop_down autorenew_outlined delete_forever_outline…" at bounding box center [858, 426] width 1421 height 627
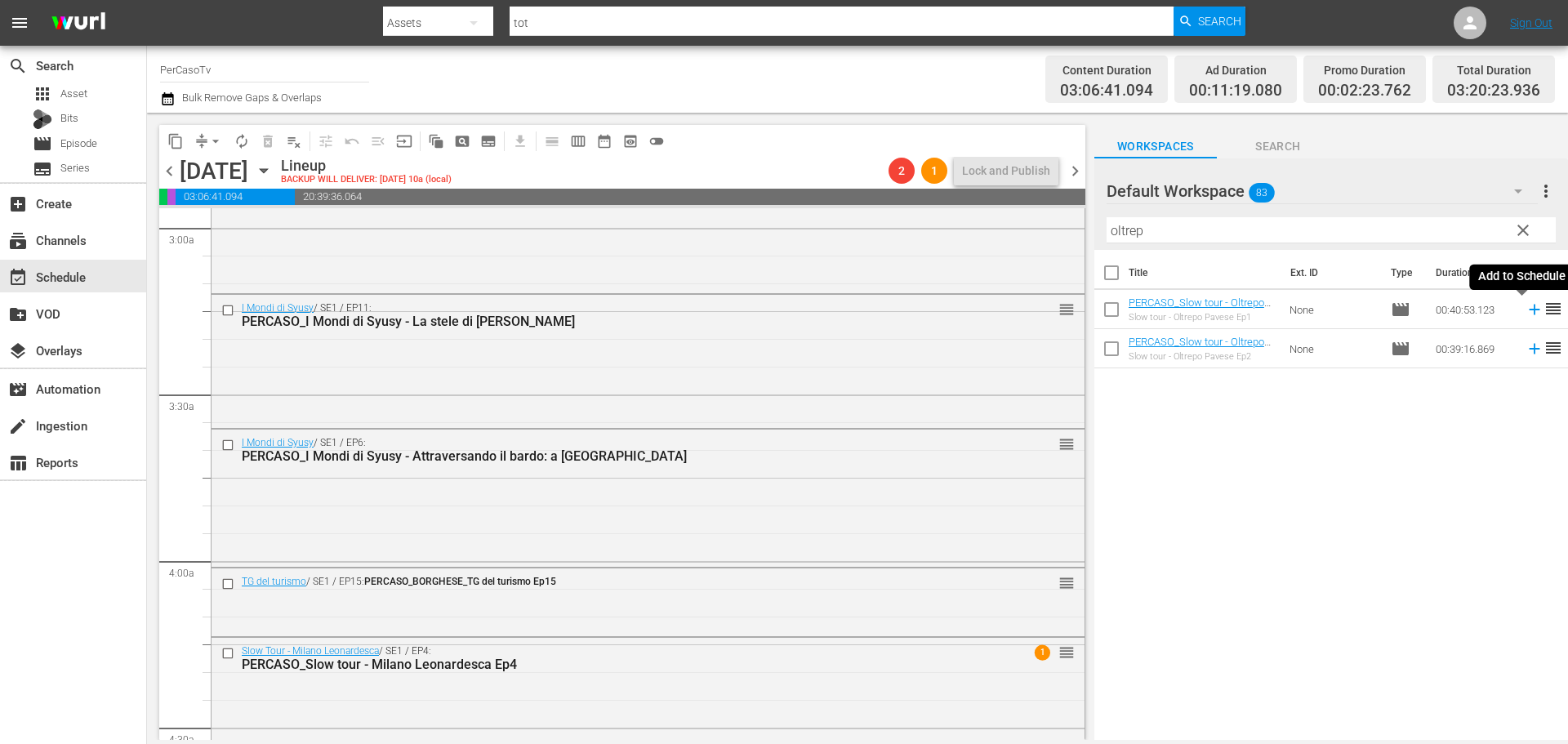
click at [1528, 315] on icon at bounding box center [1533, 309] width 11 height 11
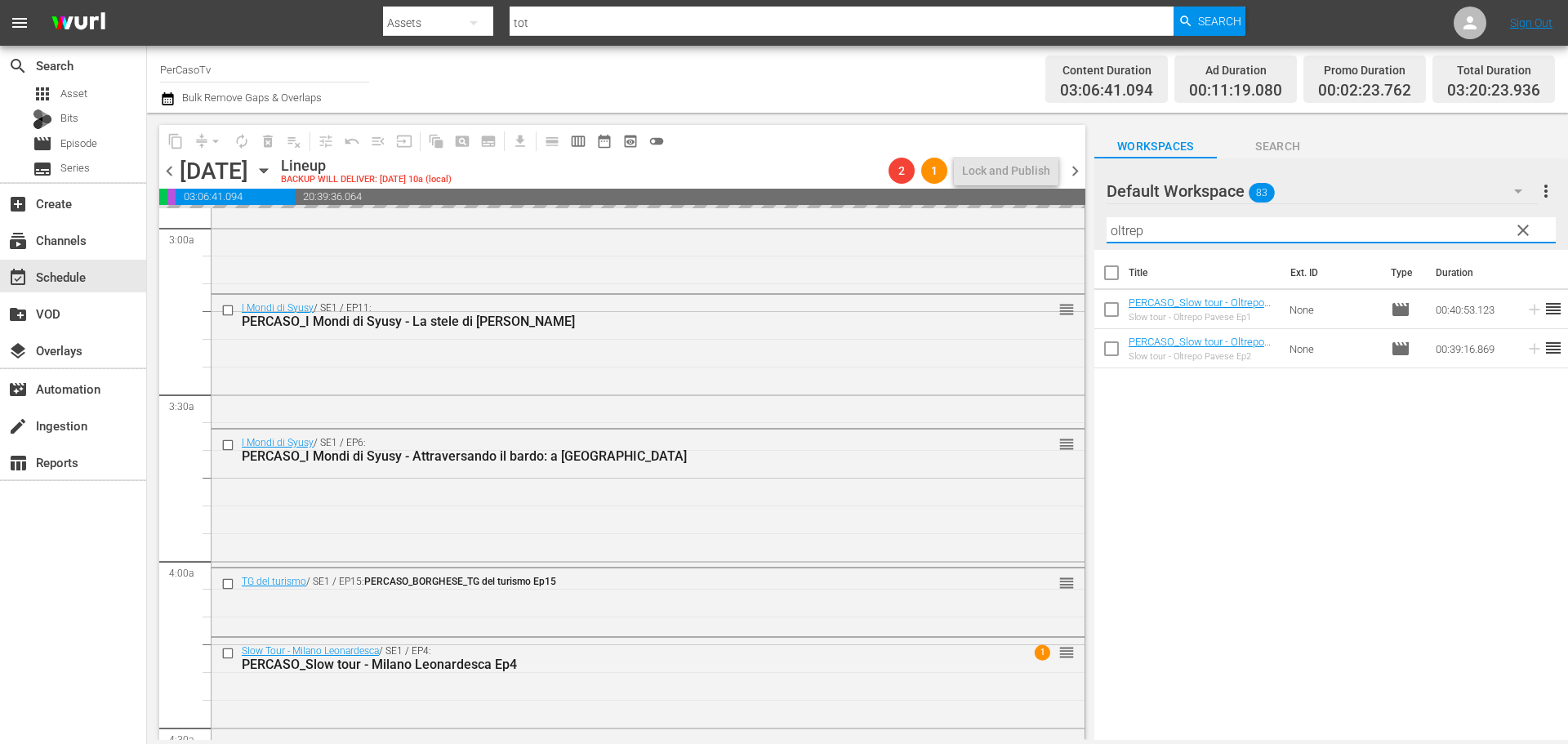
drag, startPoint x: 1157, startPoint y: 225, endPoint x: 1086, endPoint y: 248, distance: 74.6
click at [1086, 248] on div "content_copy compress arrow_drop_down autorenew_outlined delete_forever_outline…" at bounding box center [858, 426] width 1421 height 627
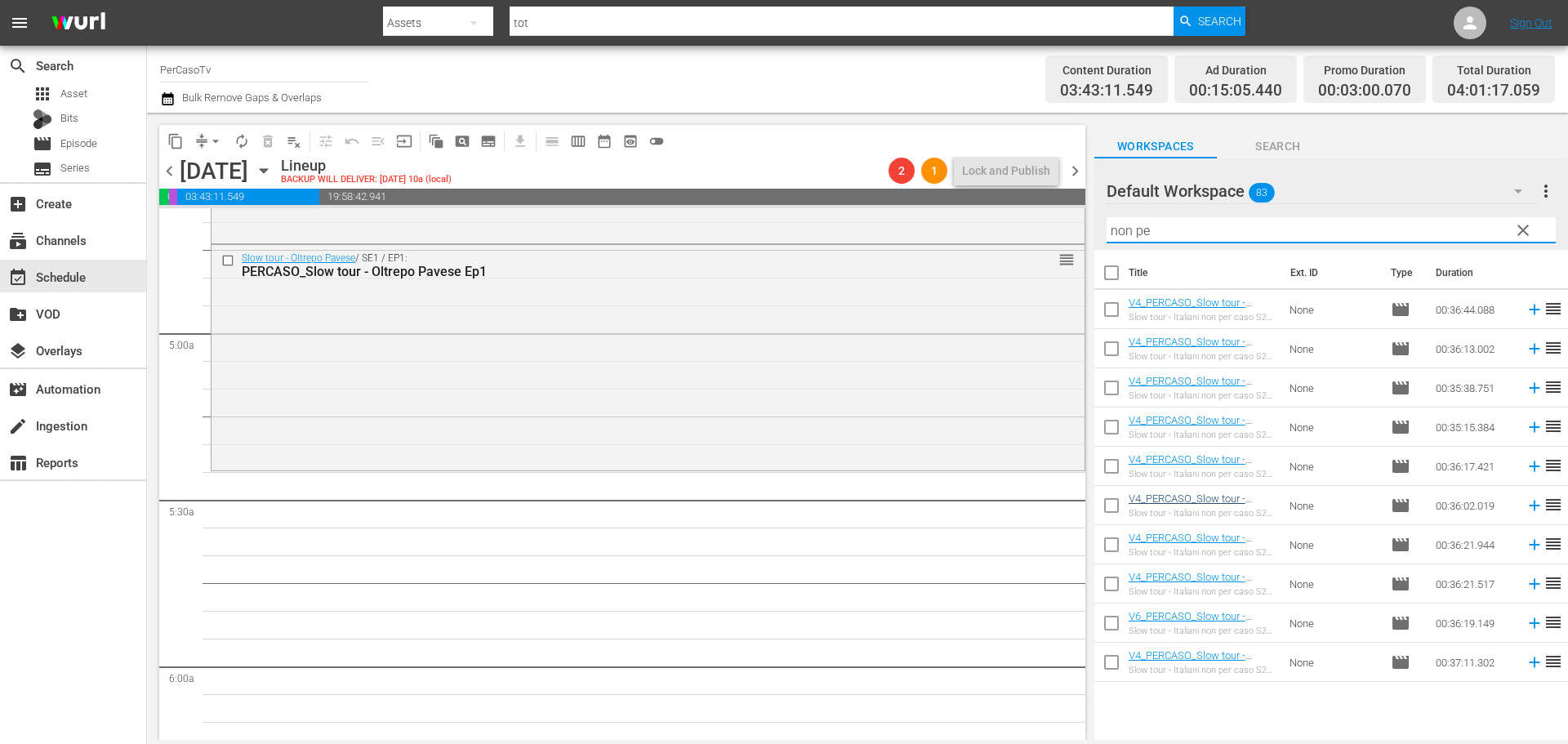
scroll to position [1459, 0]
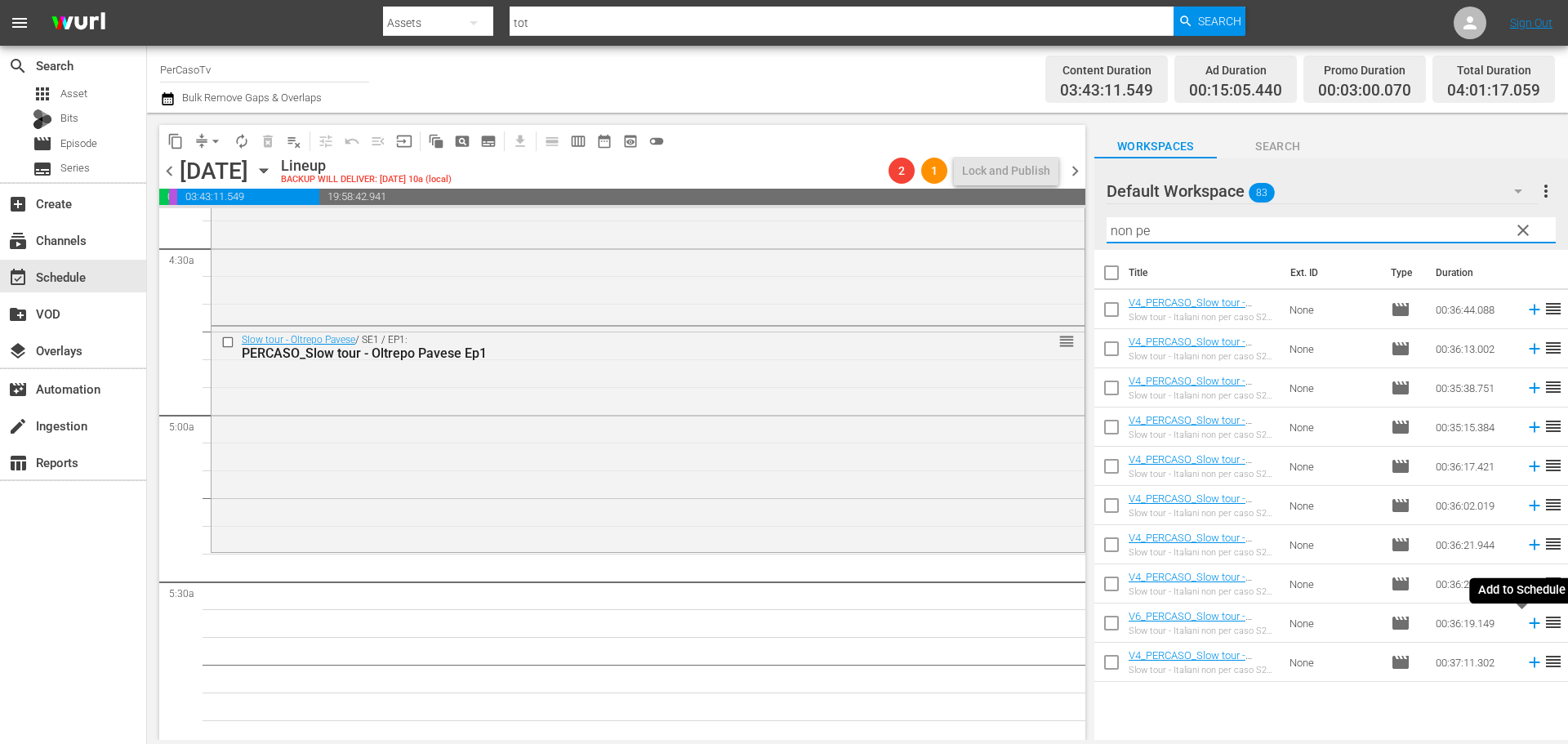
click at [1525, 627] on icon at bounding box center [1534, 623] width 18 height 18
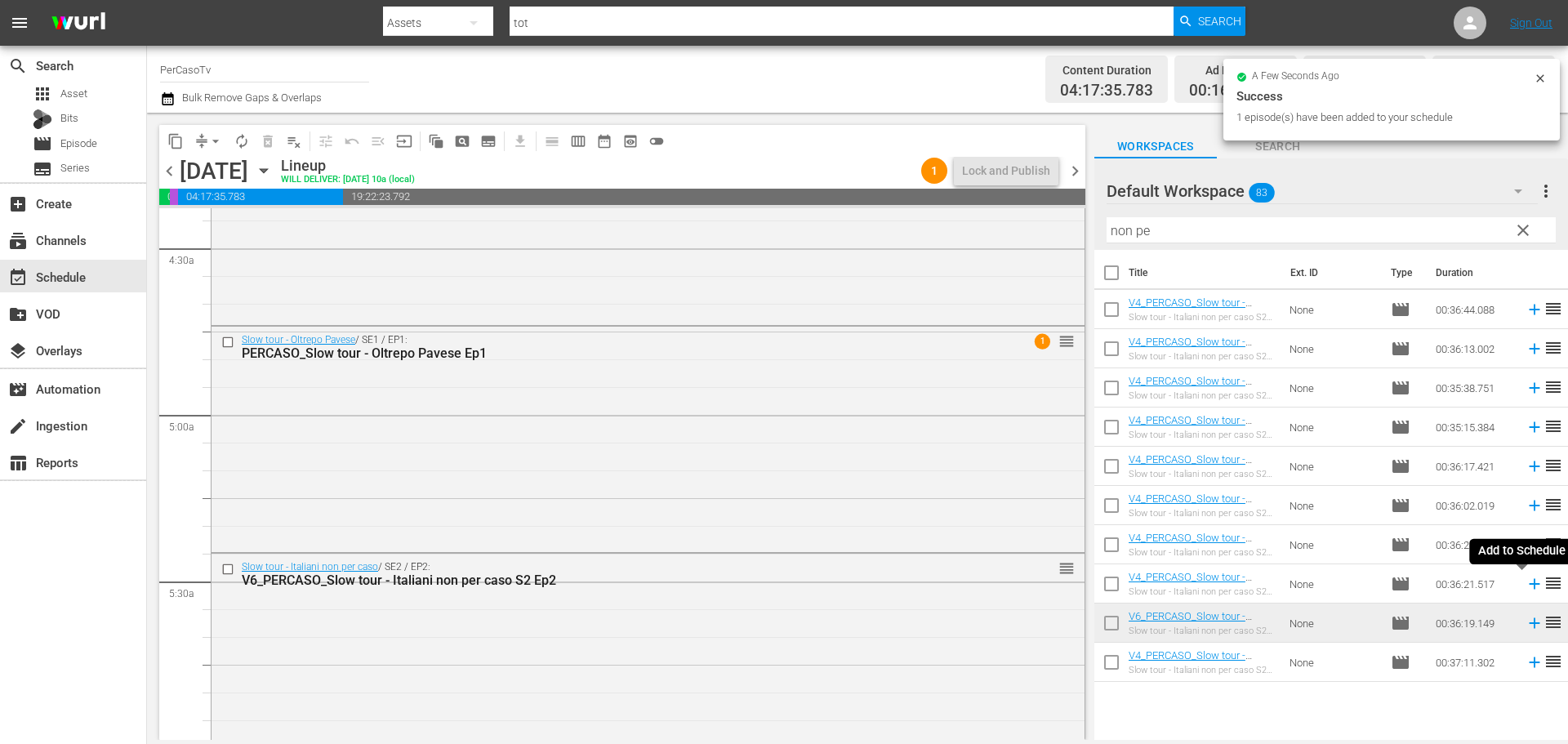
click at [1528, 588] on icon at bounding box center [1533, 584] width 11 height 11
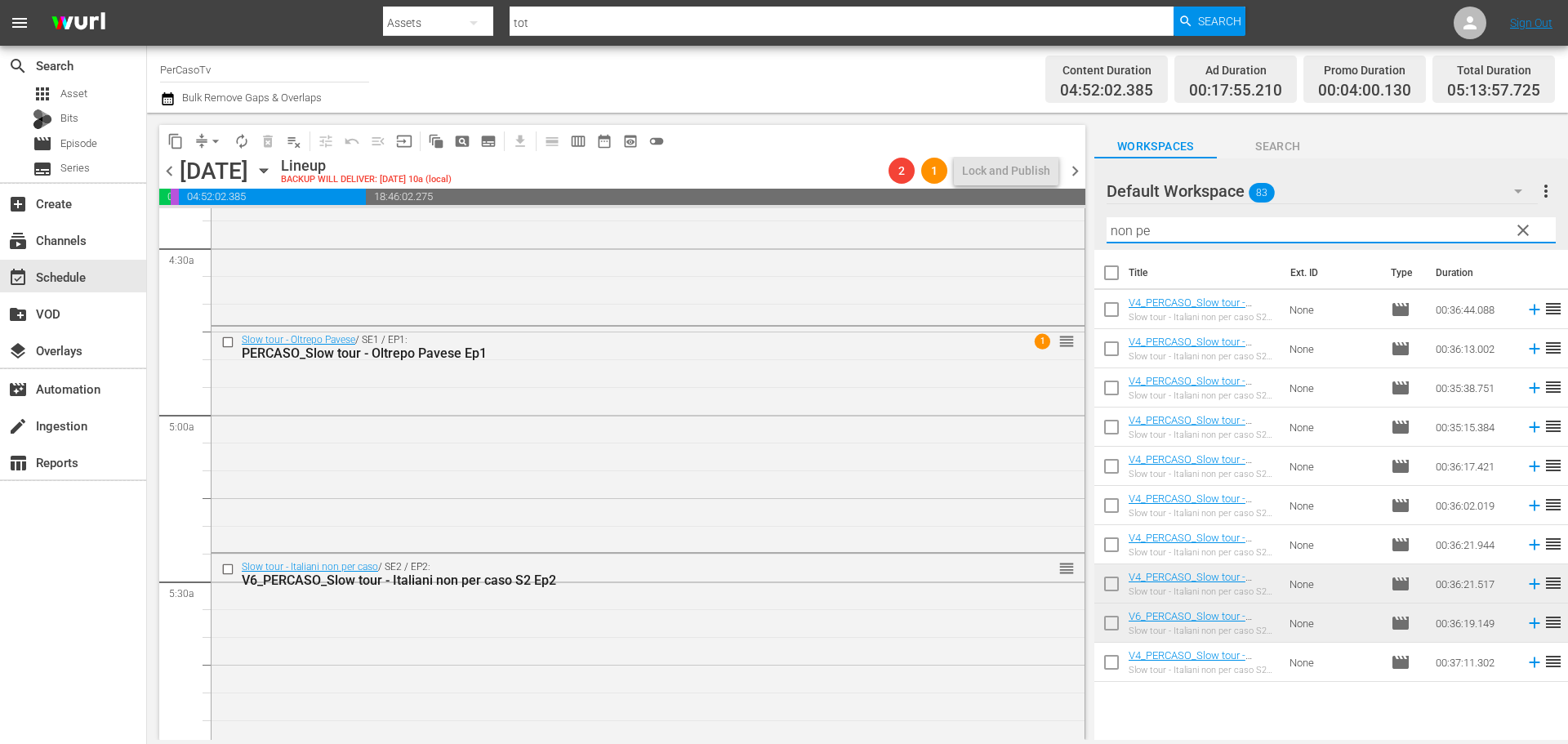
drag, startPoint x: 1175, startPoint y: 222, endPoint x: 1081, endPoint y: 258, distance: 100.7
click at [1081, 258] on div "content_copy compress arrow_drop_down autorenew_outlined delete_forever_outline…" at bounding box center [858, 426] width 1421 height 627
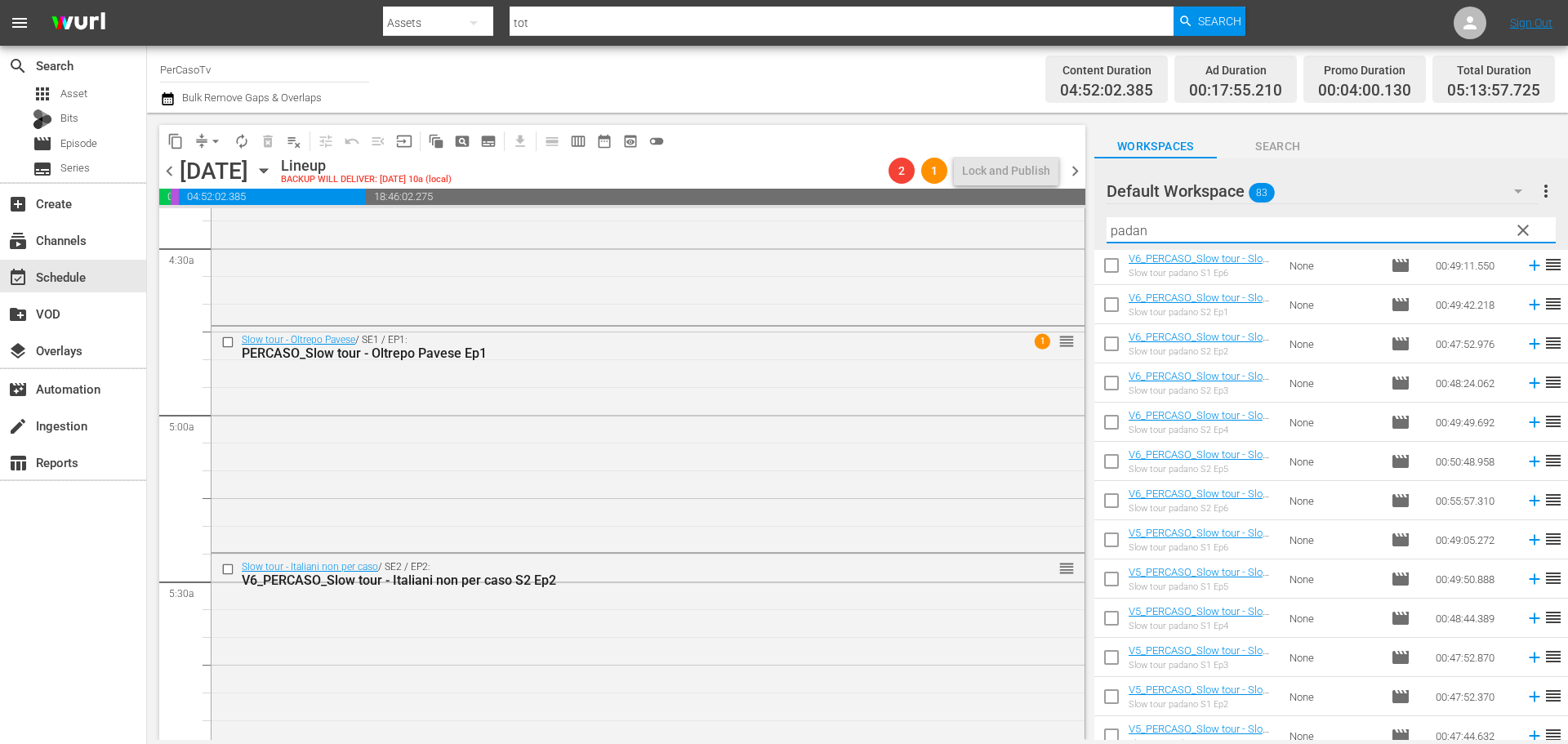
scroll to position [253, 0]
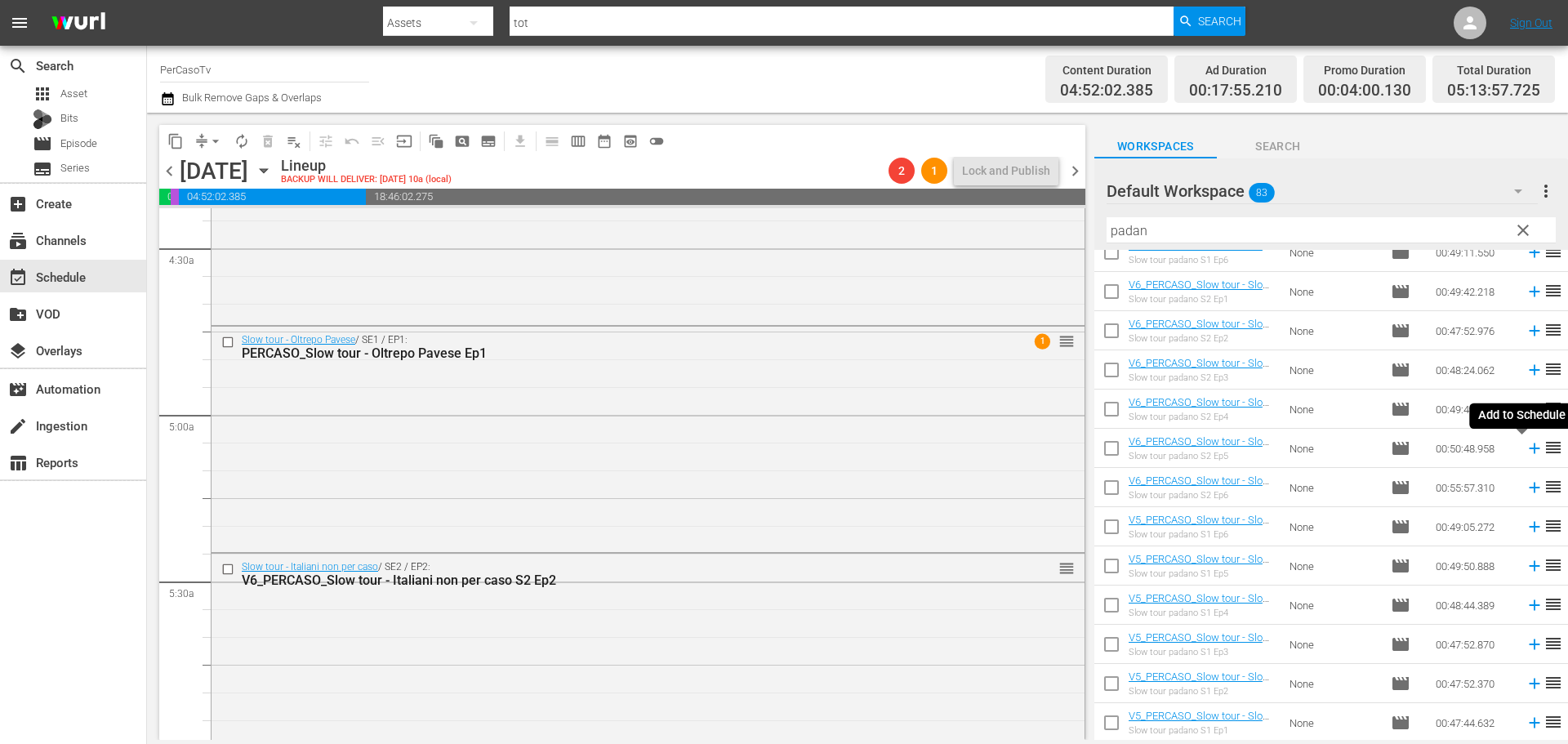
click at [1525, 453] on icon at bounding box center [1534, 449] width 18 height 18
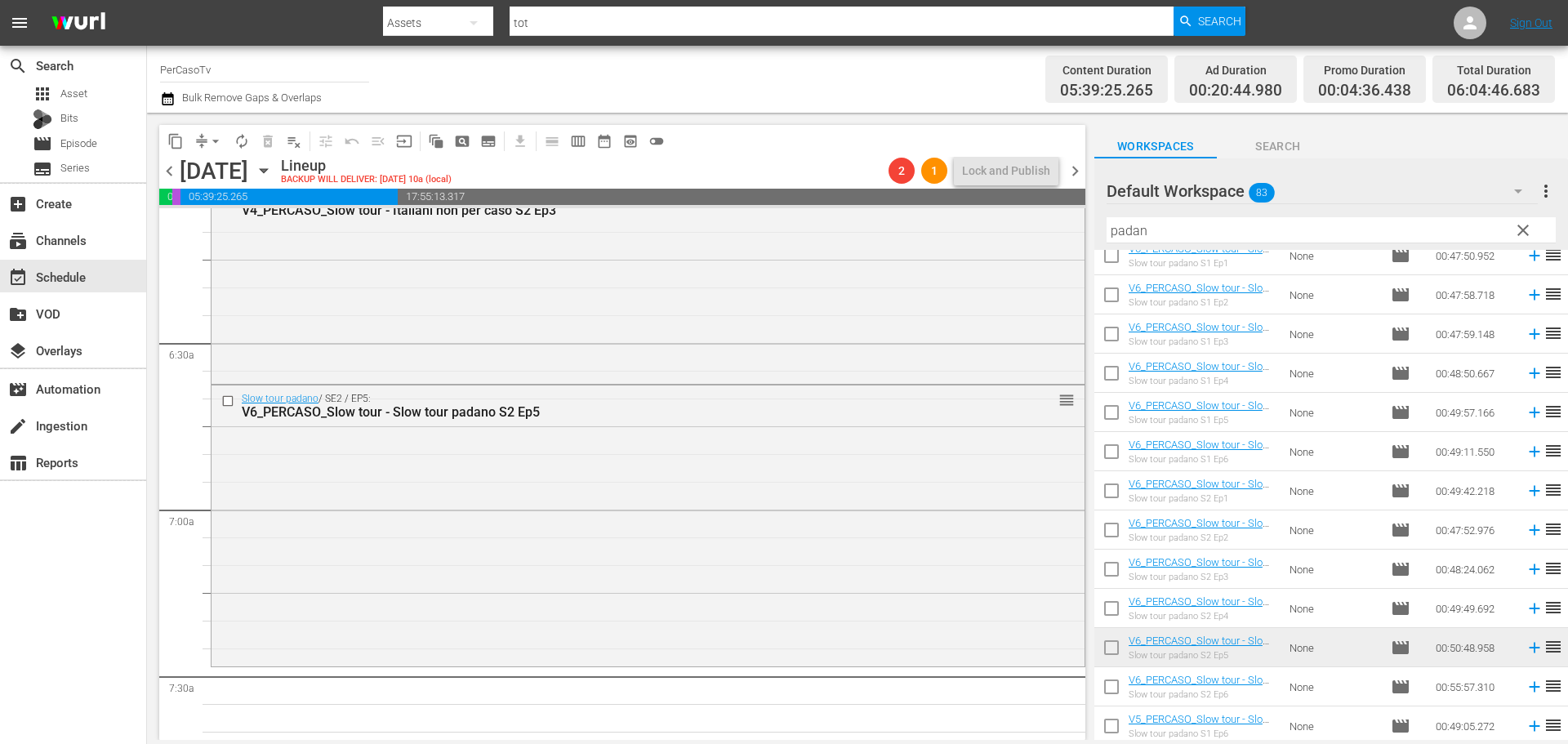
scroll to position [81, 0]
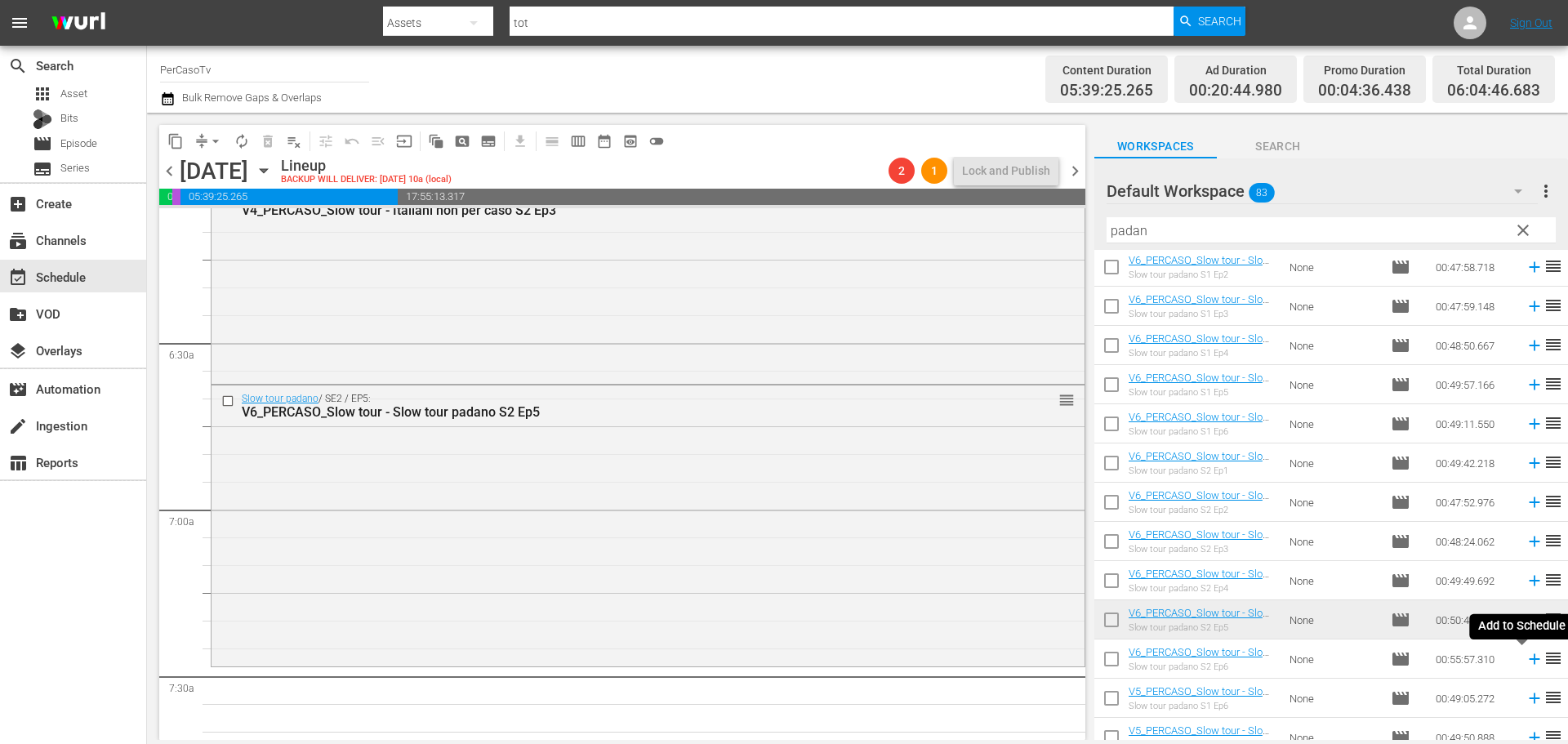
drag, startPoint x: 1521, startPoint y: 664, endPoint x: 1165, endPoint y: 521, distance: 383.6
click at [1528, 664] on icon at bounding box center [1533, 659] width 11 height 11
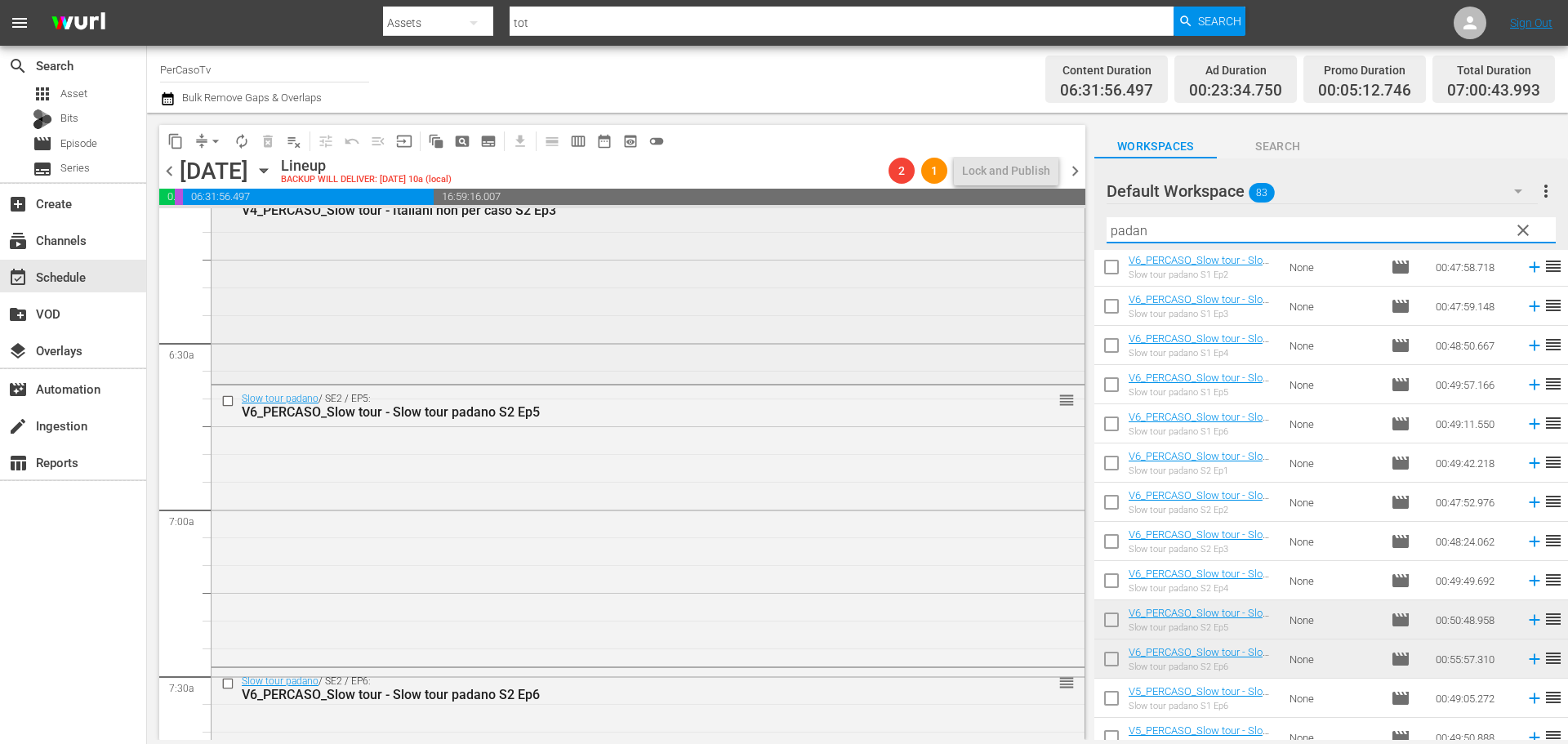
drag, startPoint x: 1183, startPoint y: 233, endPoint x: 956, endPoint y: 277, distance: 231.2
click at [956, 277] on div "content_copy compress arrow_drop_down autorenew_outlined delete_forever_outline…" at bounding box center [858, 426] width 1421 height 627
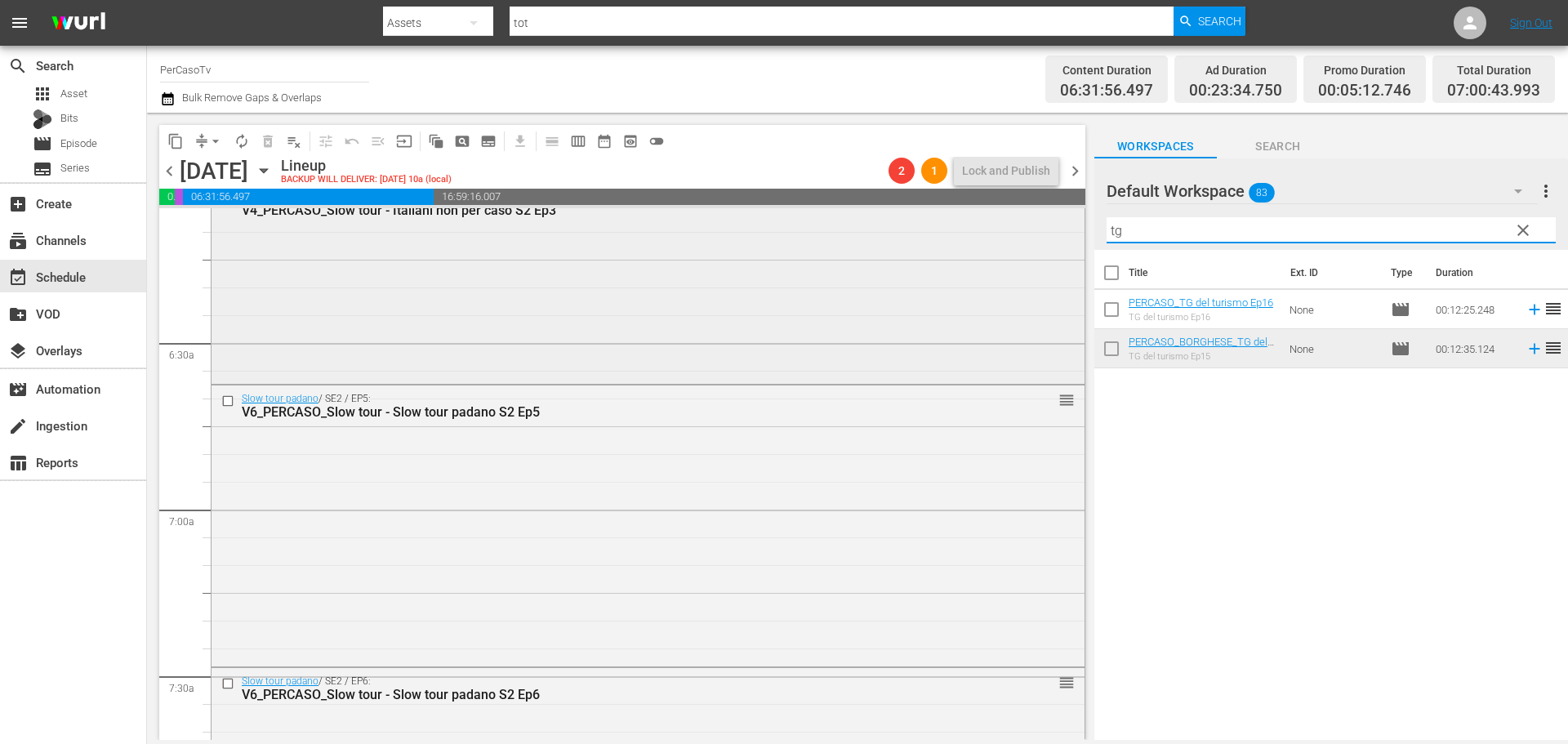
scroll to position [0, 0]
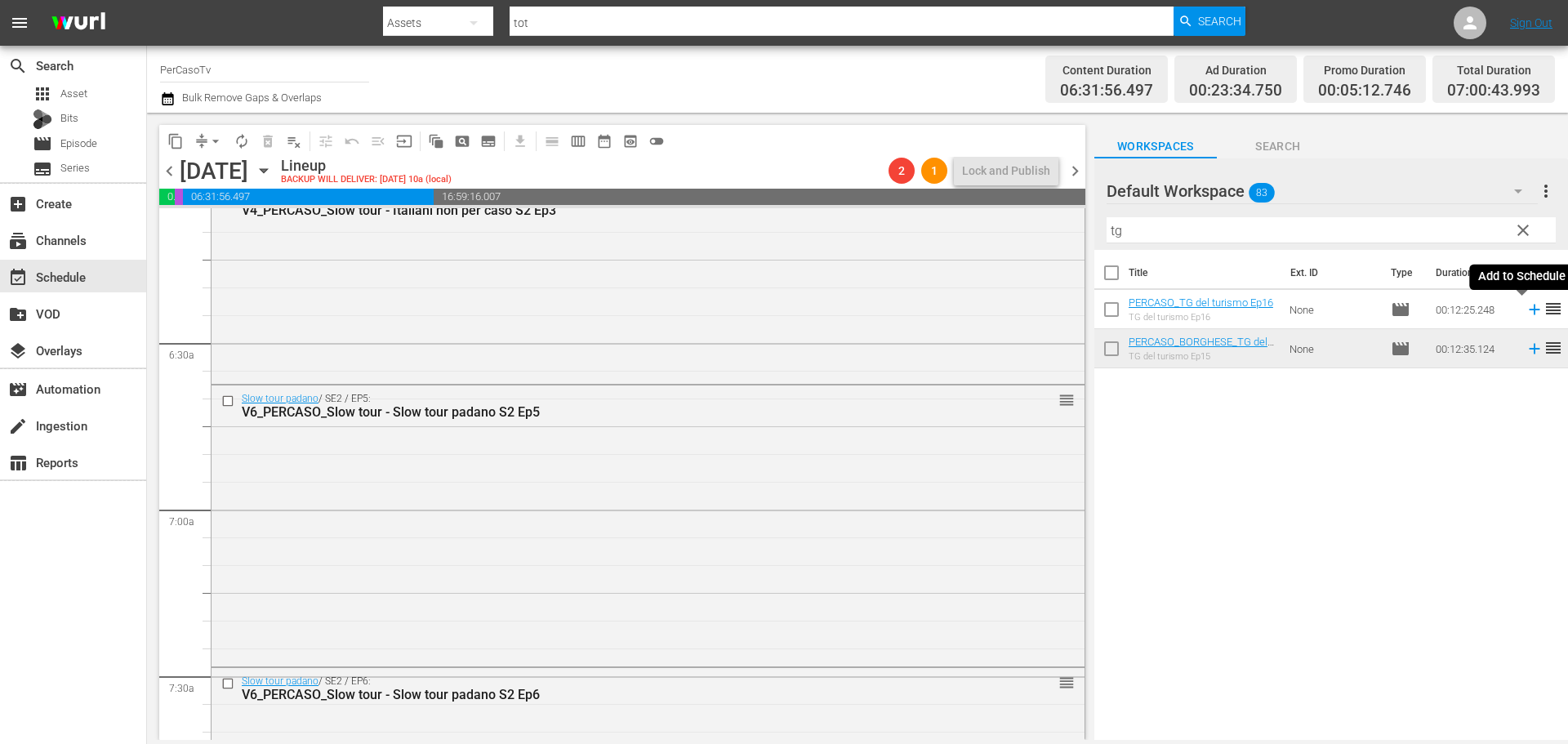
click at [1525, 316] on icon at bounding box center [1534, 309] width 18 height 18
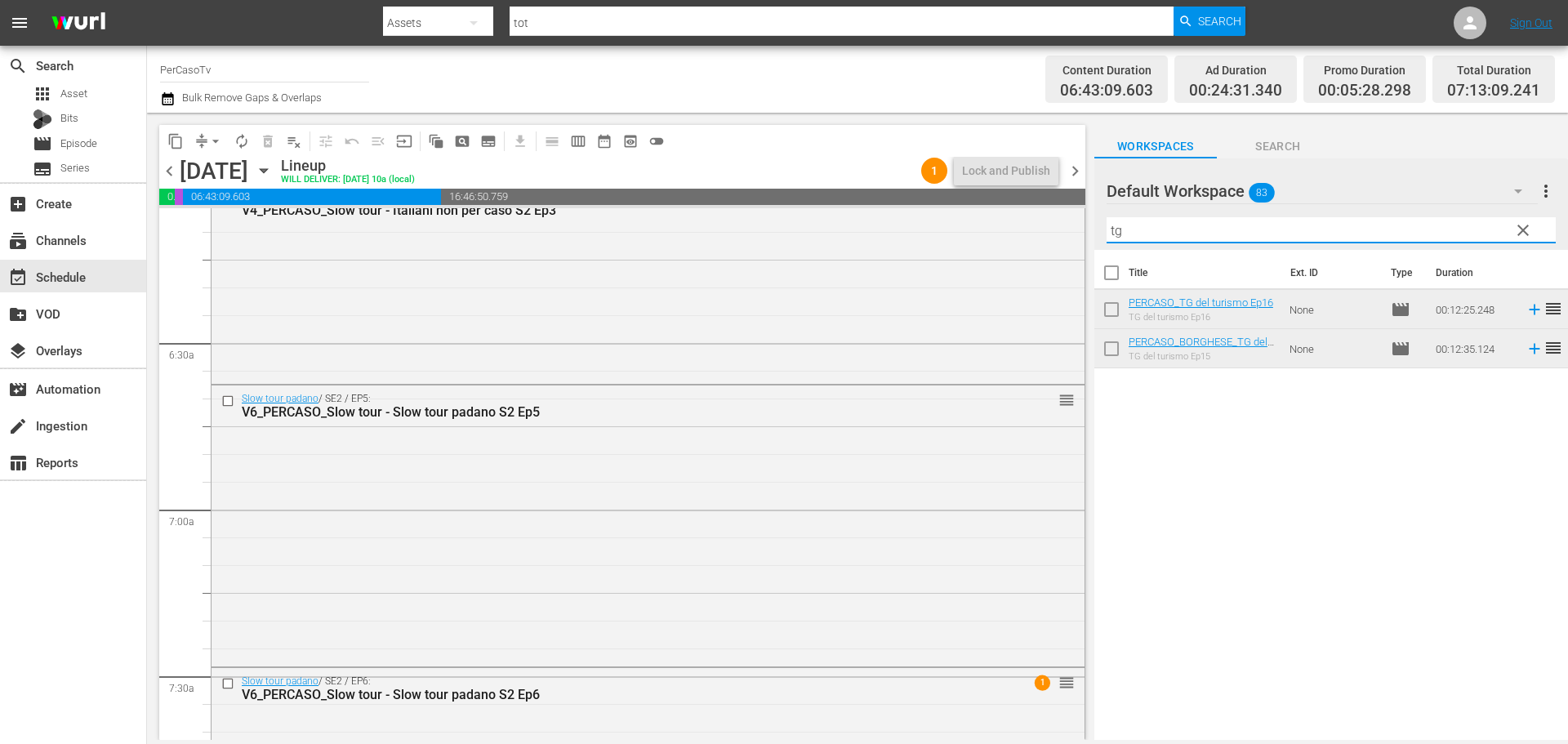
drag, startPoint x: 1150, startPoint y: 230, endPoint x: 1077, endPoint y: 258, distance: 78.2
click at [1077, 258] on div "content_copy compress arrow_drop_down autorenew_outlined delete_forever_outline…" at bounding box center [858, 426] width 1421 height 627
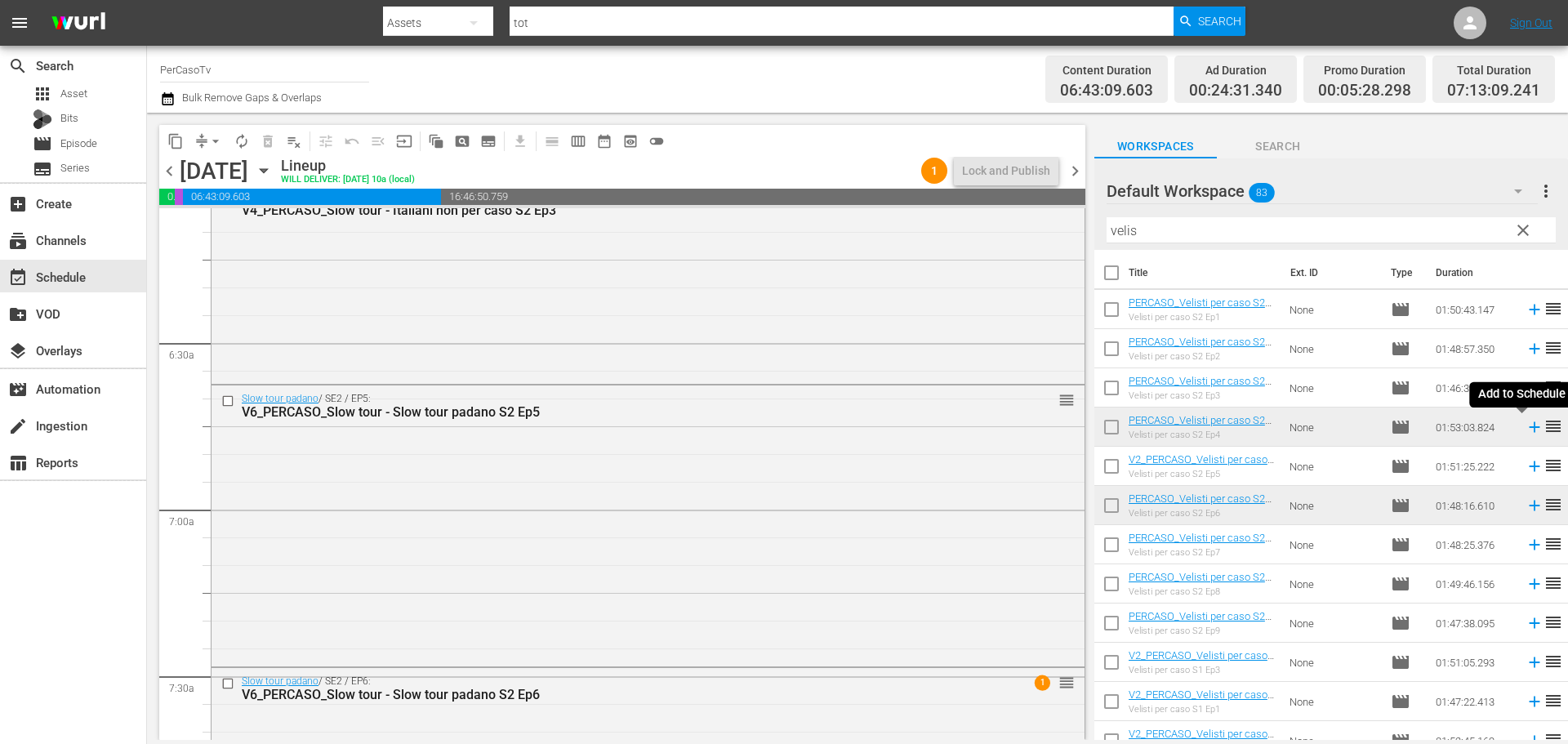
click at [1528, 428] on icon at bounding box center [1533, 427] width 11 height 11
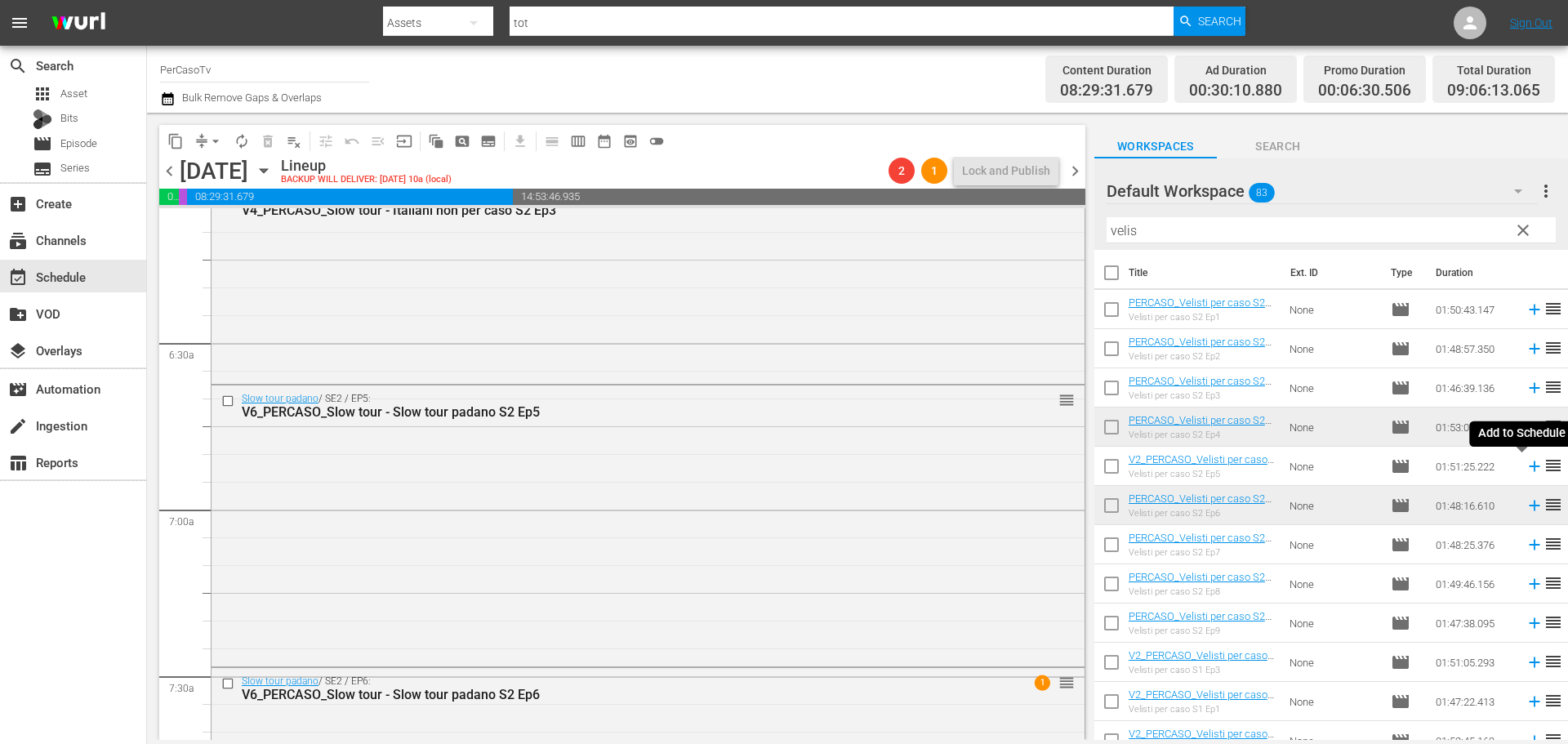
click at [1528, 468] on icon at bounding box center [1533, 466] width 11 height 11
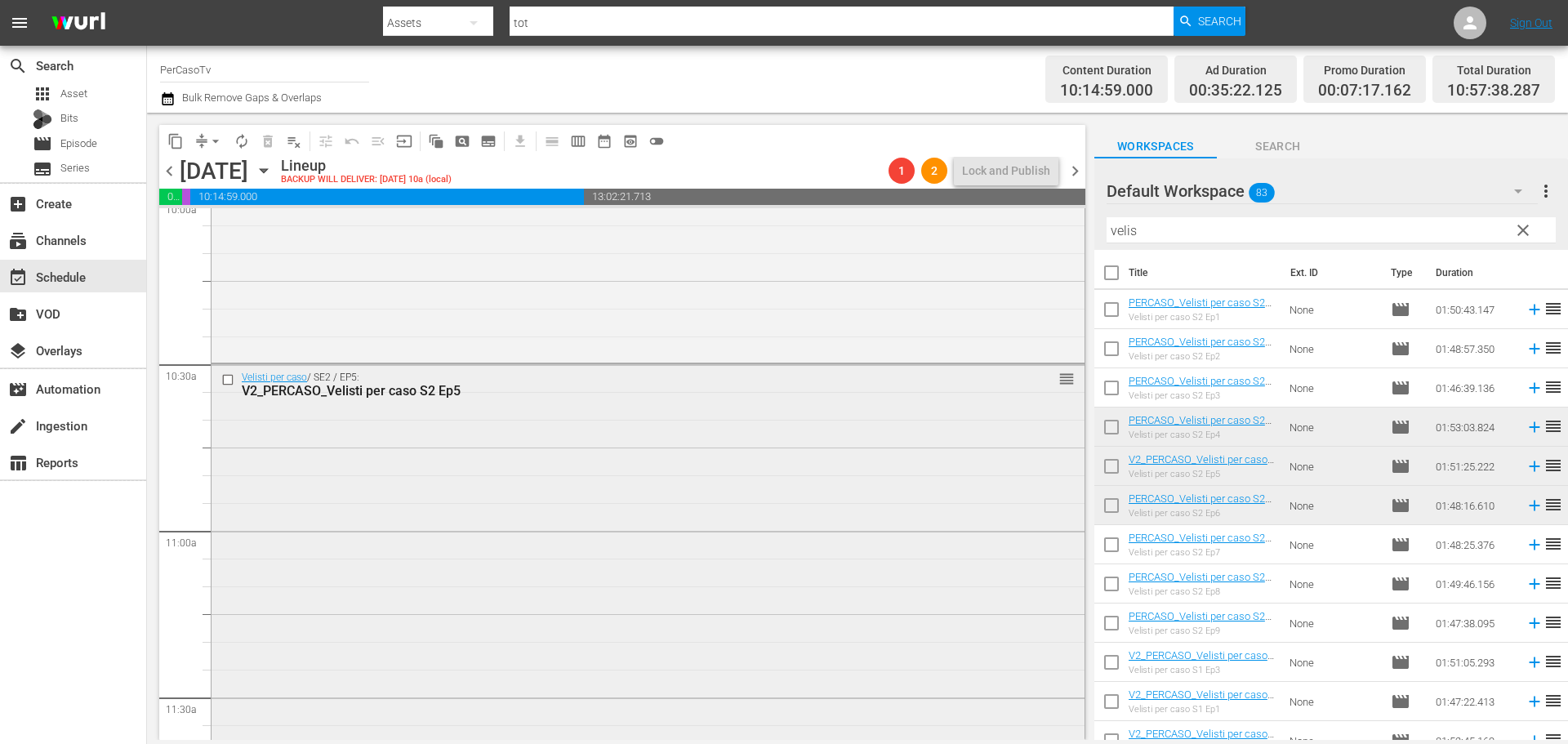
scroll to position [3336, 0]
click at [237, 138] on span "autorenew_outlined" at bounding box center [242, 142] width 16 height 16
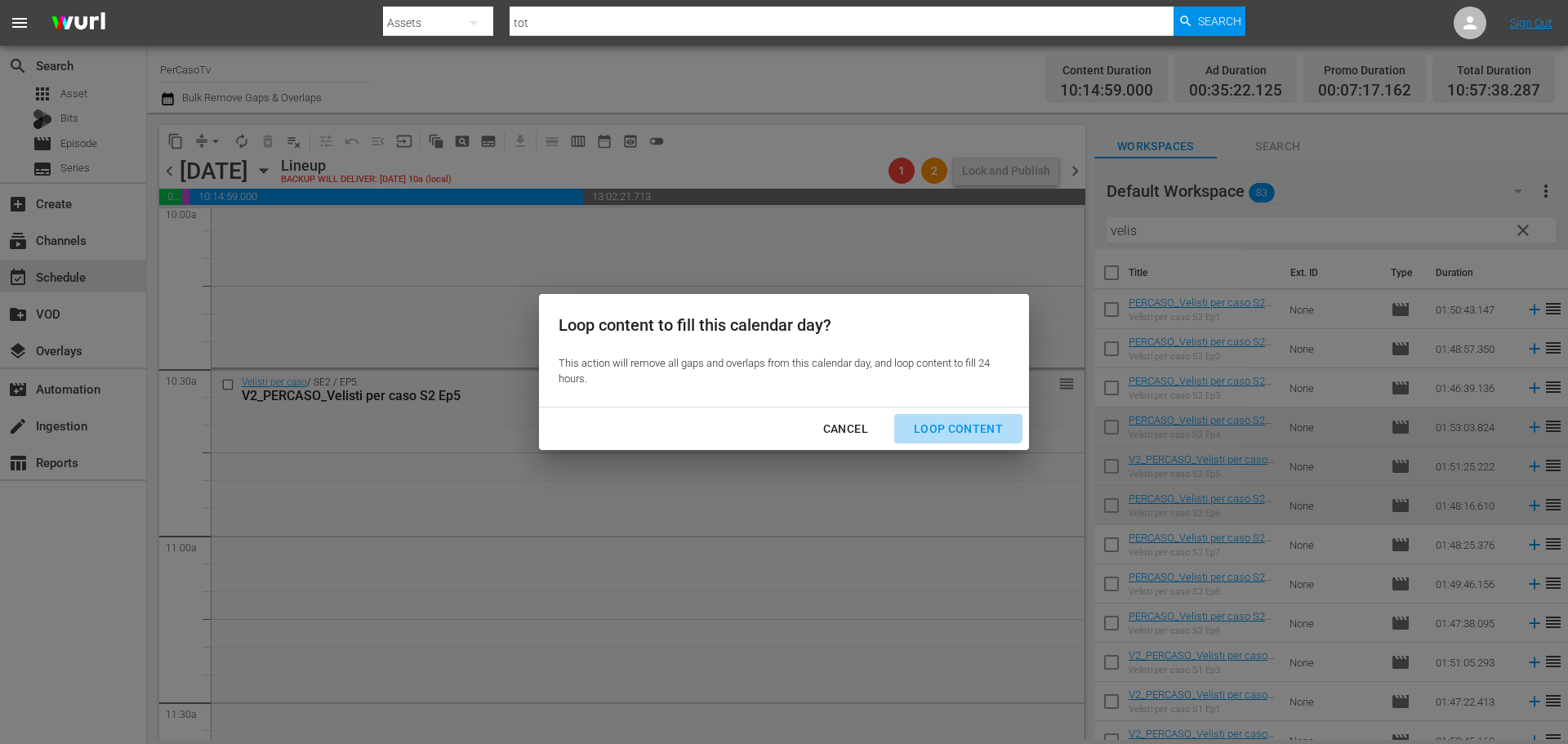
click at [954, 417] on button "Loop Content" at bounding box center [958, 429] width 128 height 30
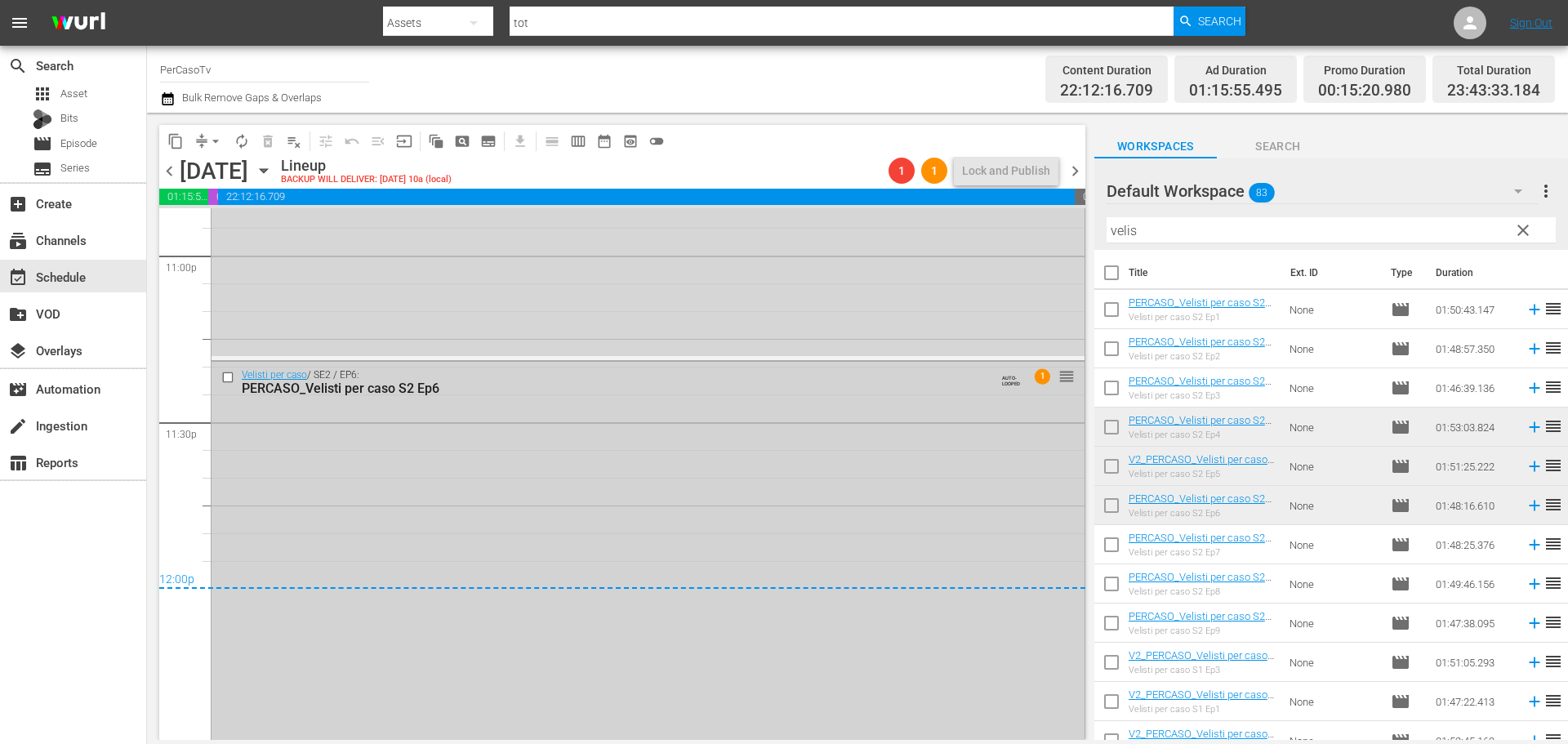
scroll to position [7608, 0]
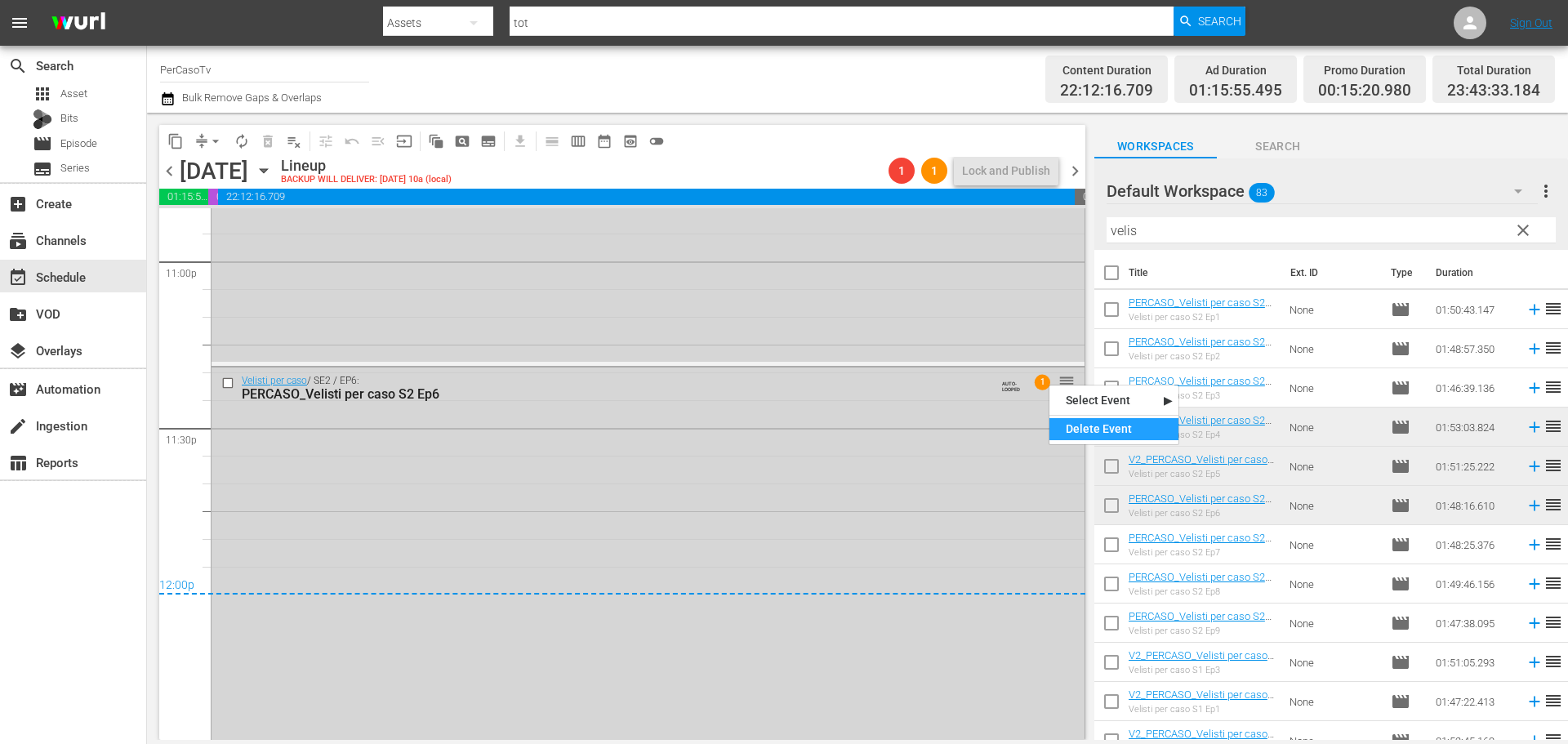
click at [1089, 432] on div "Delete Event" at bounding box center [1114, 429] width 129 height 22
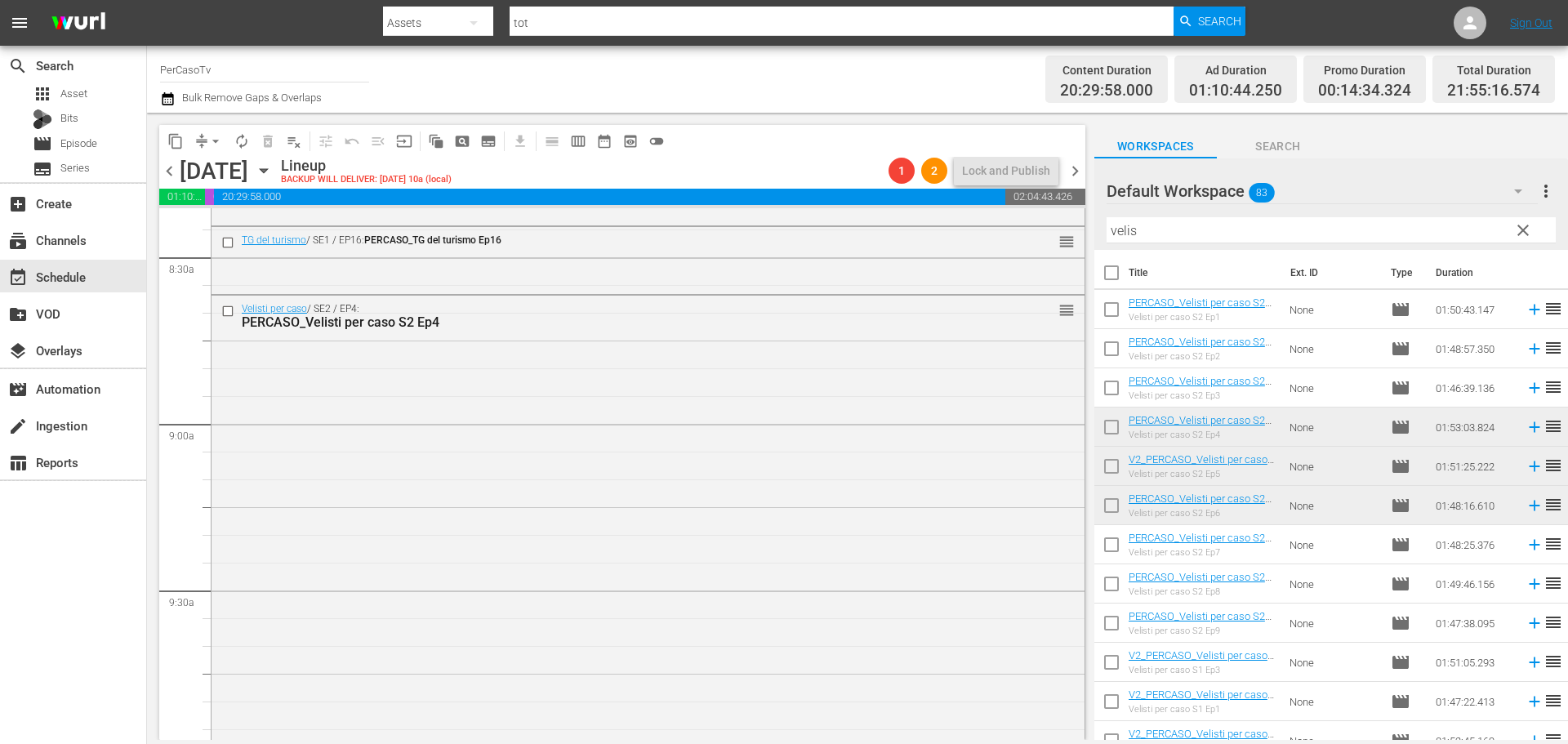
scroll to position [0, 0]
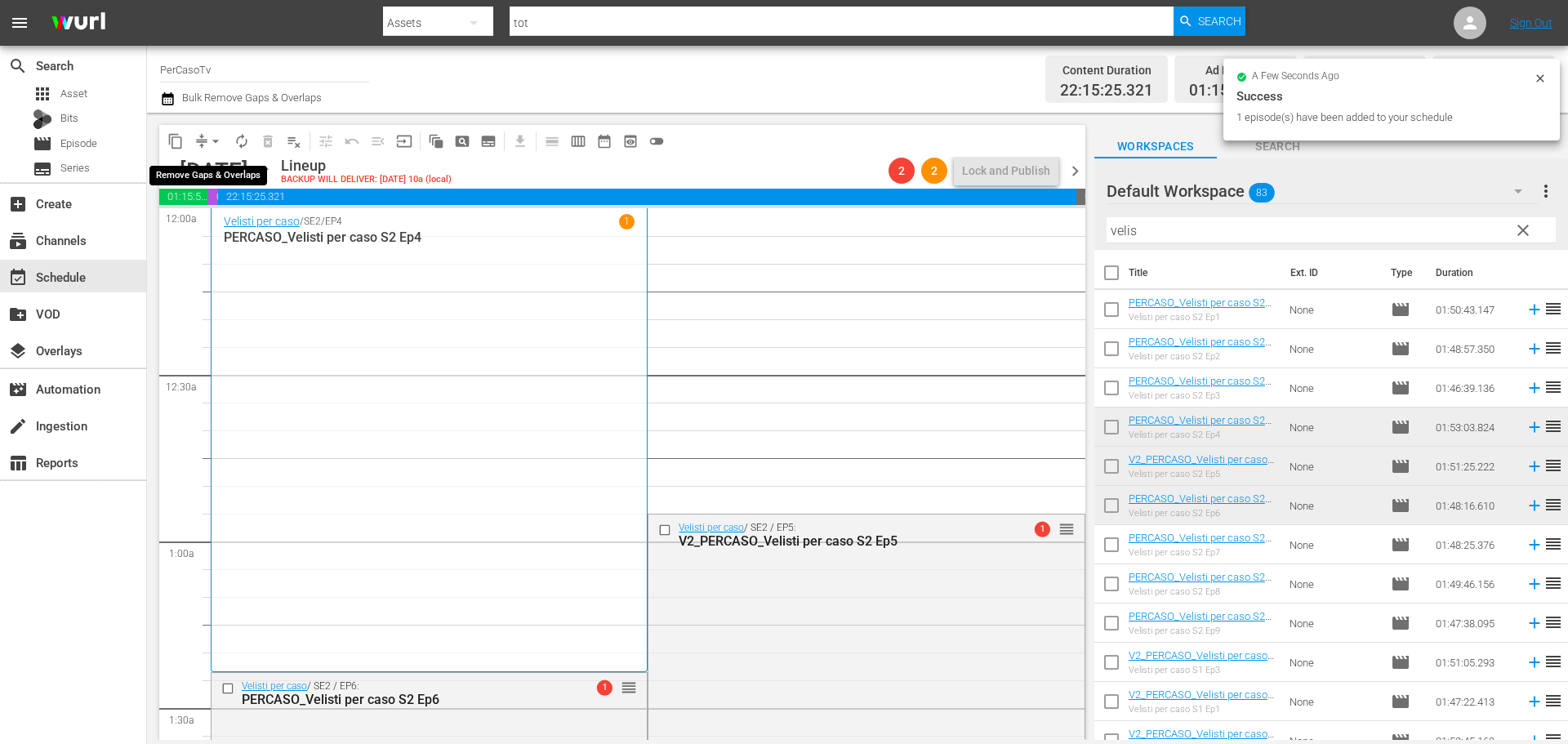
click at [216, 142] on span "arrow_drop_down" at bounding box center [216, 142] width 16 height 16
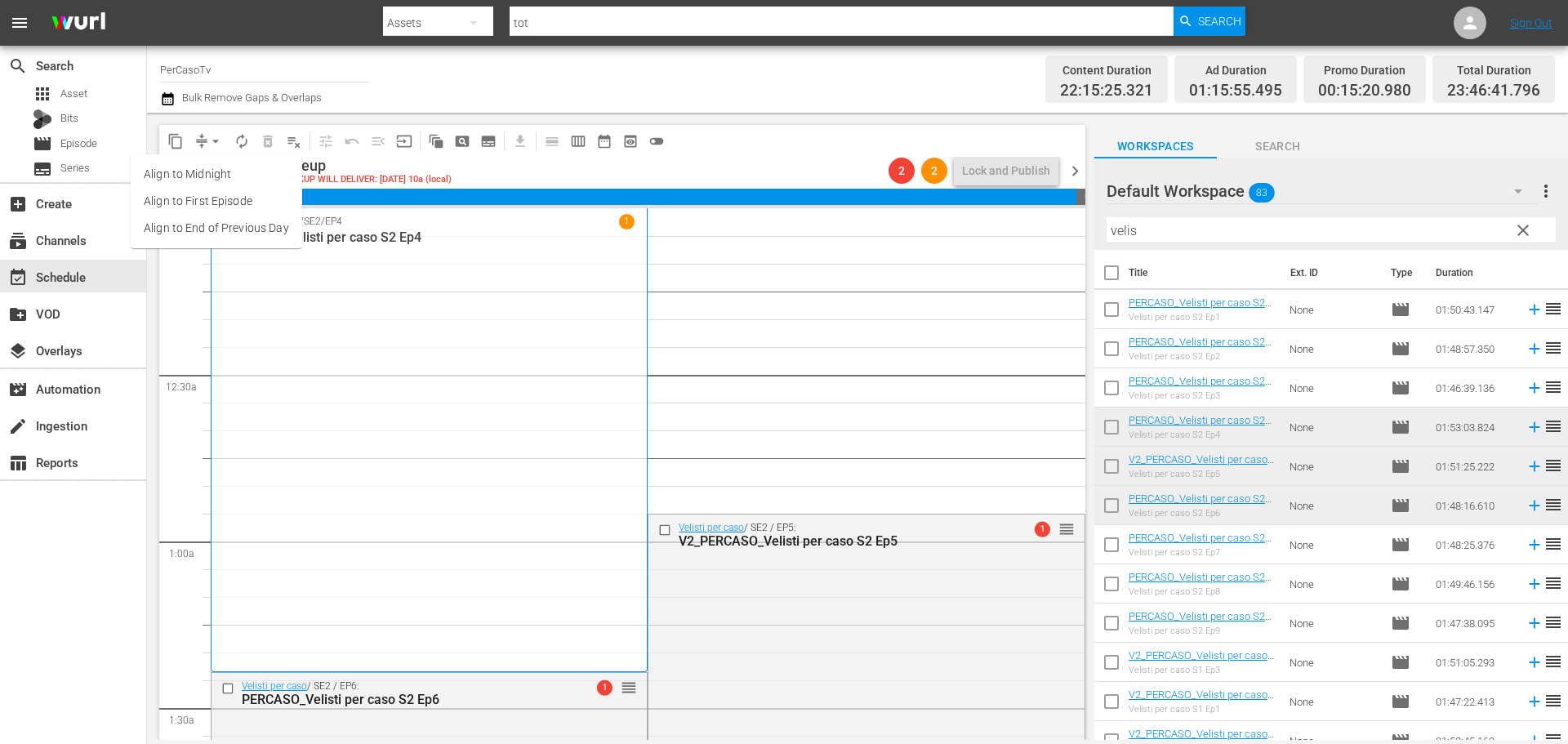
click at [202, 235] on li "Align to End of Previous Day" at bounding box center [216, 228] width 171 height 27
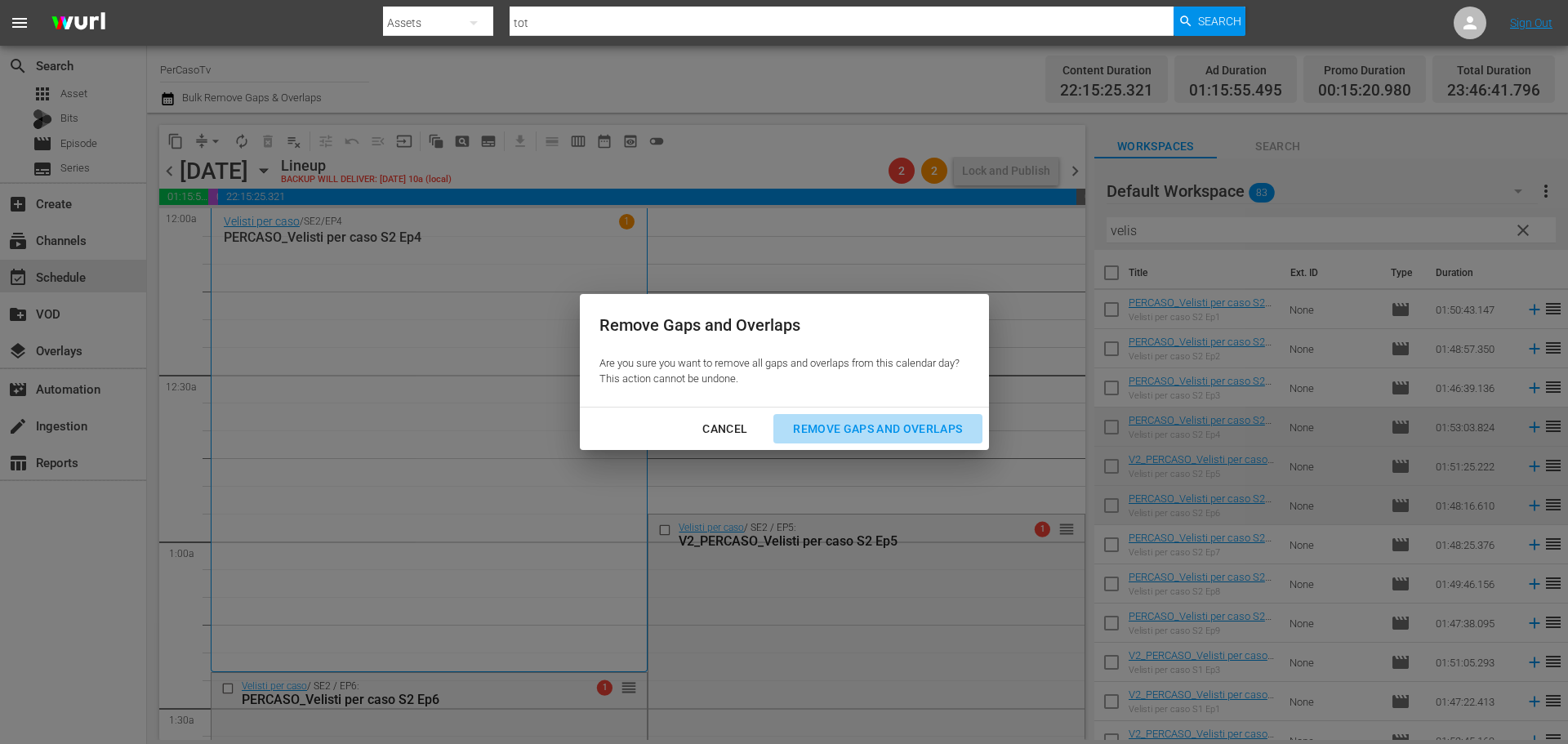
click at [868, 423] on div "Remove Gaps and Overlaps" at bounding box center [877, 429] width 195 height 21
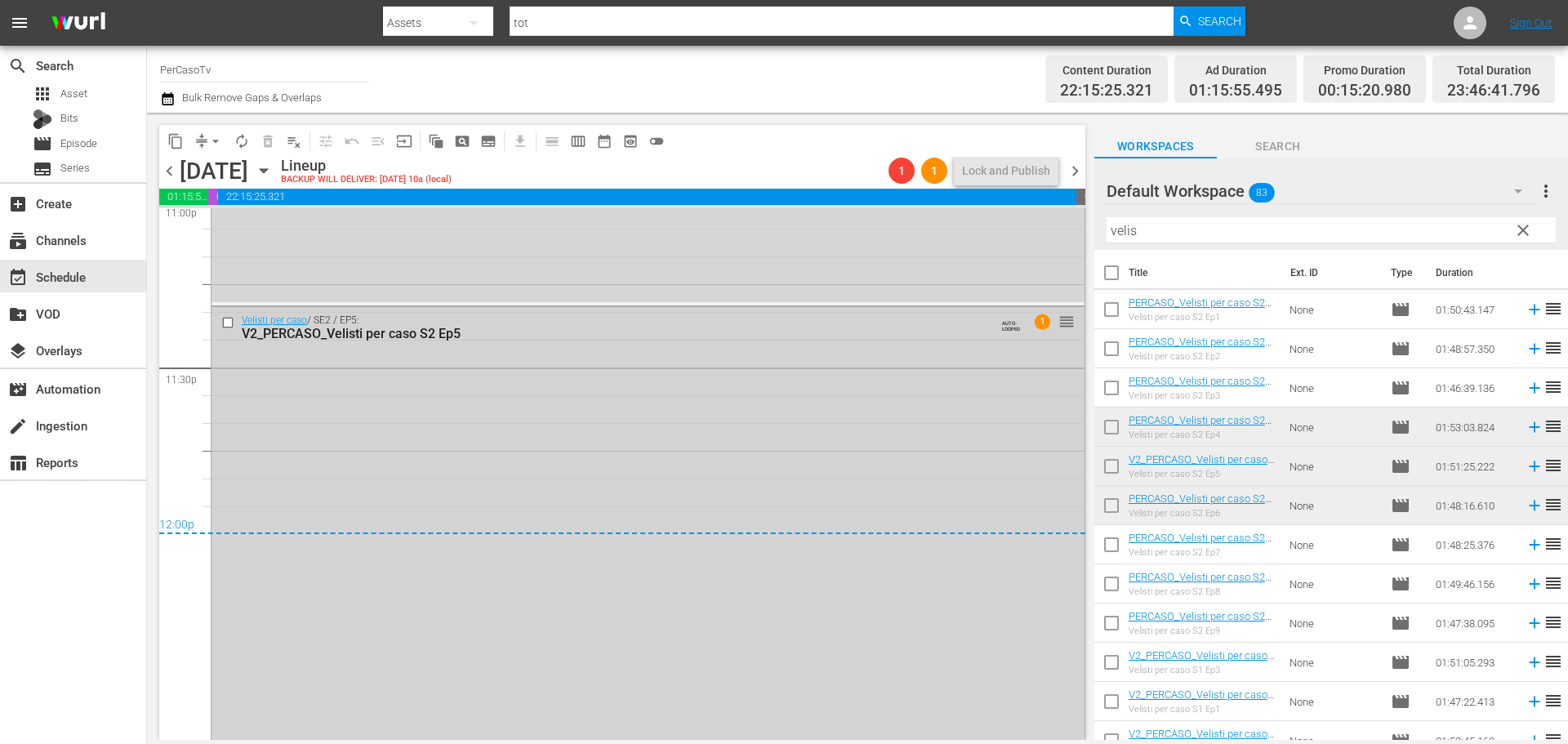
scroll to position [7661, 0]
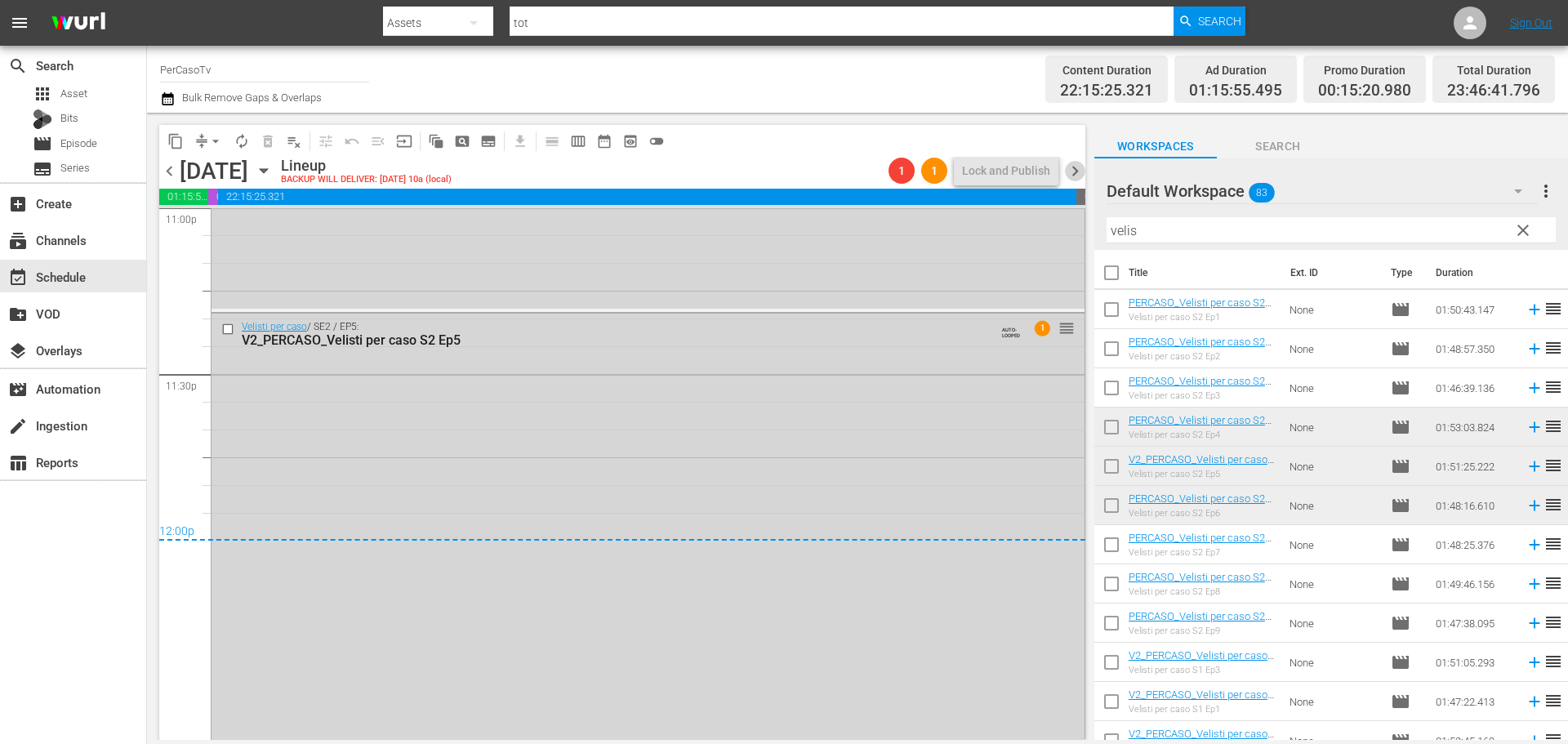
click at [1077, 178] on span "chevron_right" at bounding box center [1074, 170] width 21 height 21
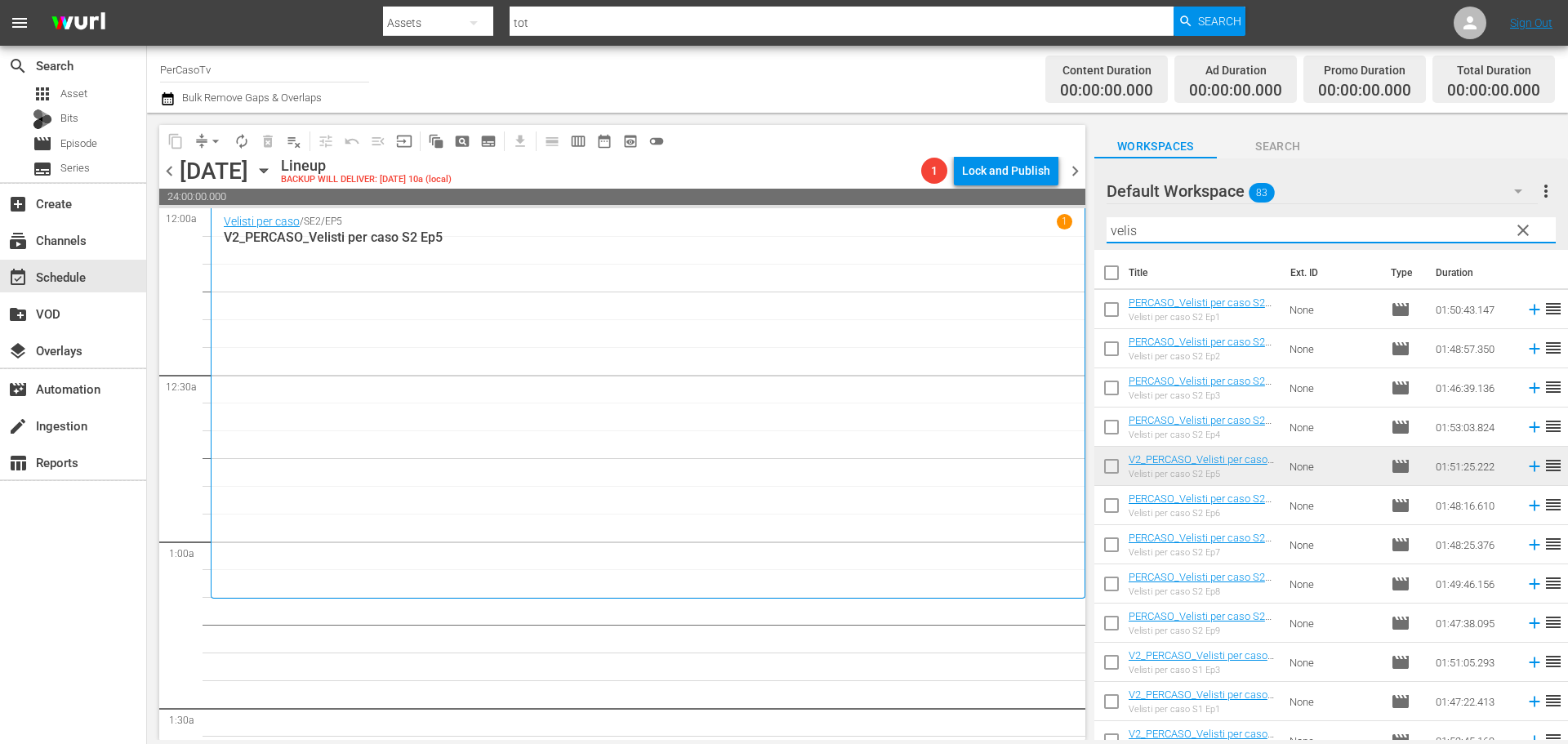
drag, startPoint x: 1144, startPoint y: 235, endPoint x: 1063, endPoint y: 253, distance: 83.0
click at [1063, 253] on div "content_copy compress arrow_drop_down autorenew_outlined delete_forever_outline…" at bounding box center [858, 426] width 1421 height 627
click at [1175, 230] on input "velis" at bounding box center [1331, 230] width 449 height 26
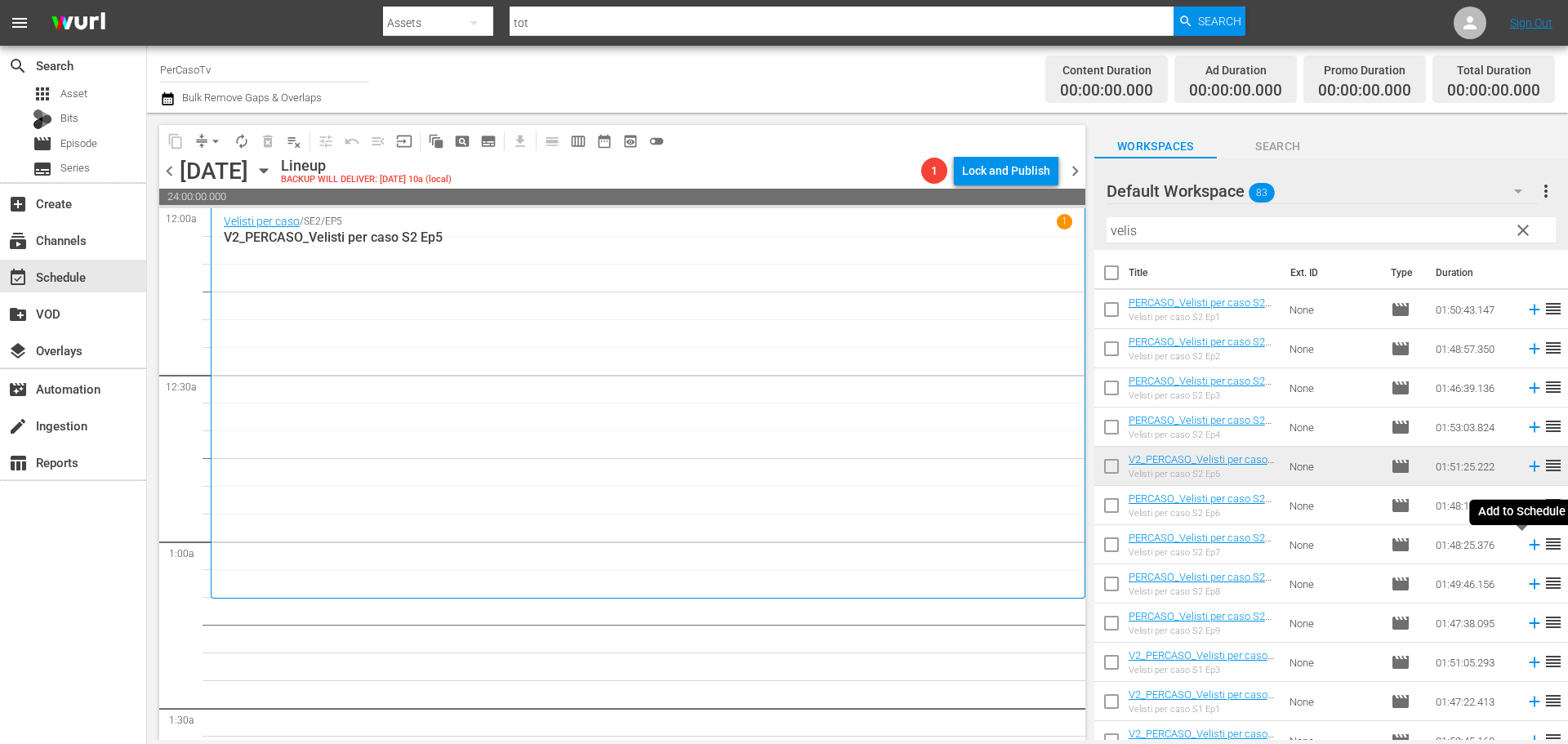
click at [1525, 551] on icon at bounding box center [1534, 545] width 18 height 18
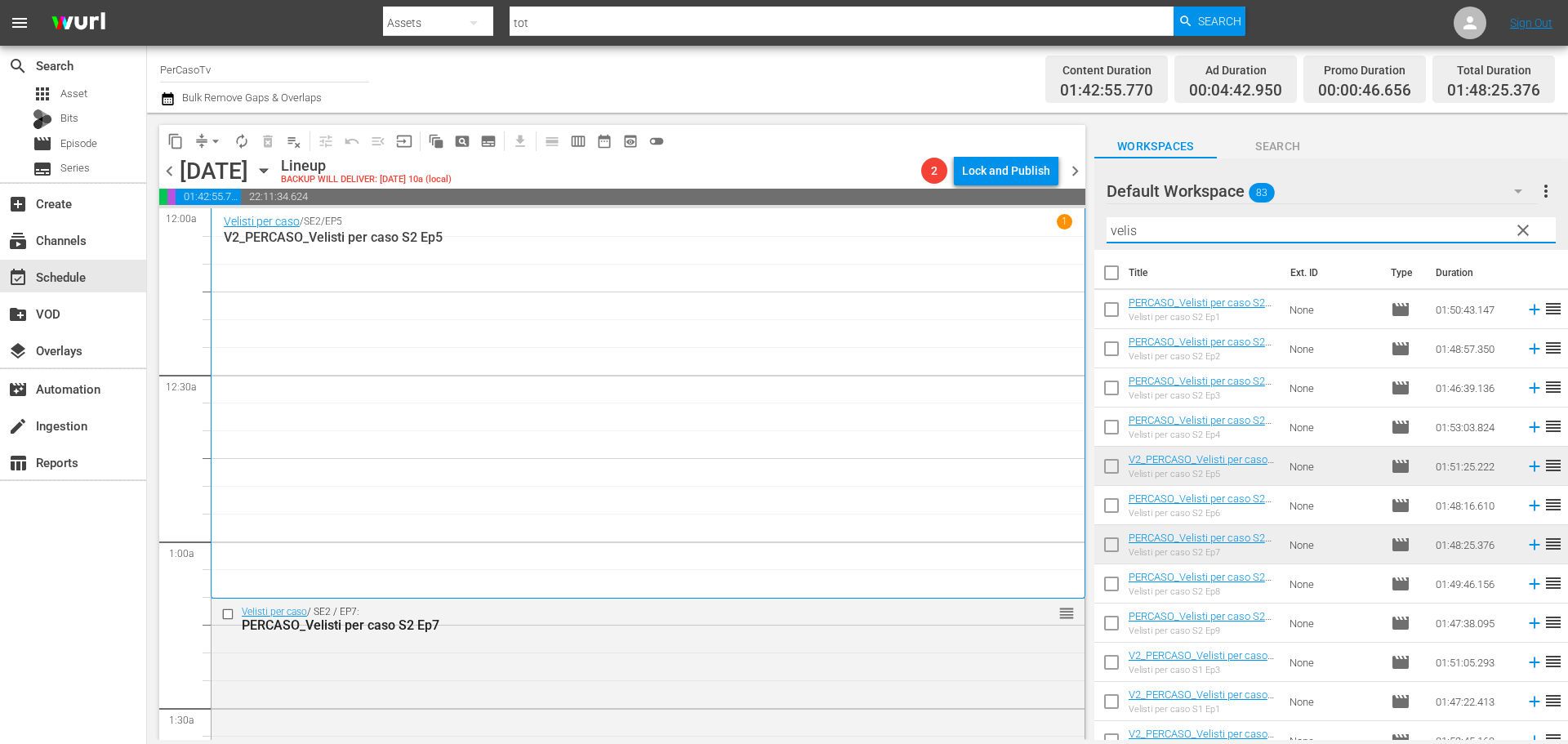
drag, startPoint x: 1165, startPoint y: 229, endPoint x: 1069, endPoint y: 242, distance: 96.9
click at [1072, 242] on div "content_copy compress arrow_drop_down autorenew_outlined delete_forever_outline…" at bounding box center [858, 426] width 1421 height 627
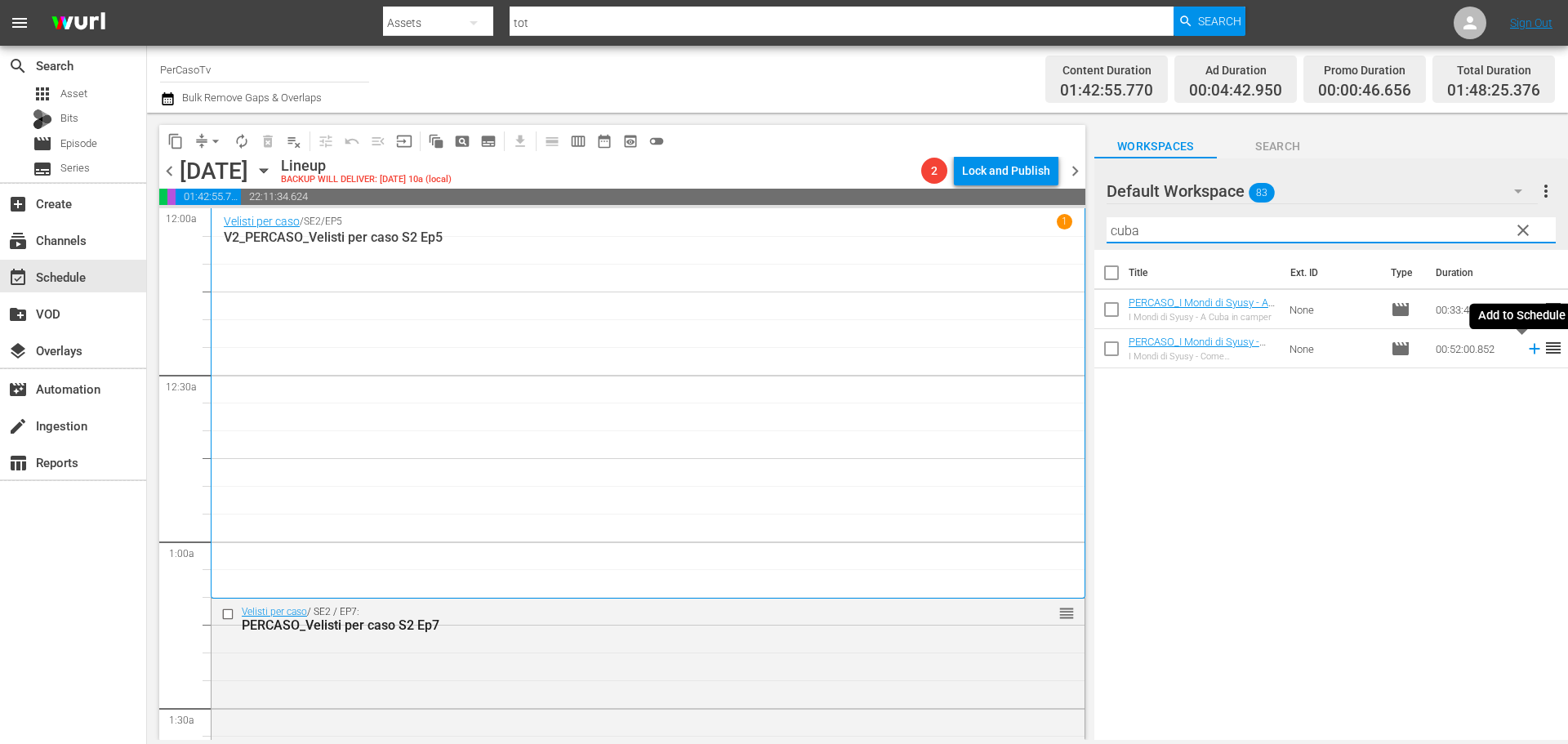
click at [1525, 355] on icon at bounding box center [1534, 349] width 18 height 18
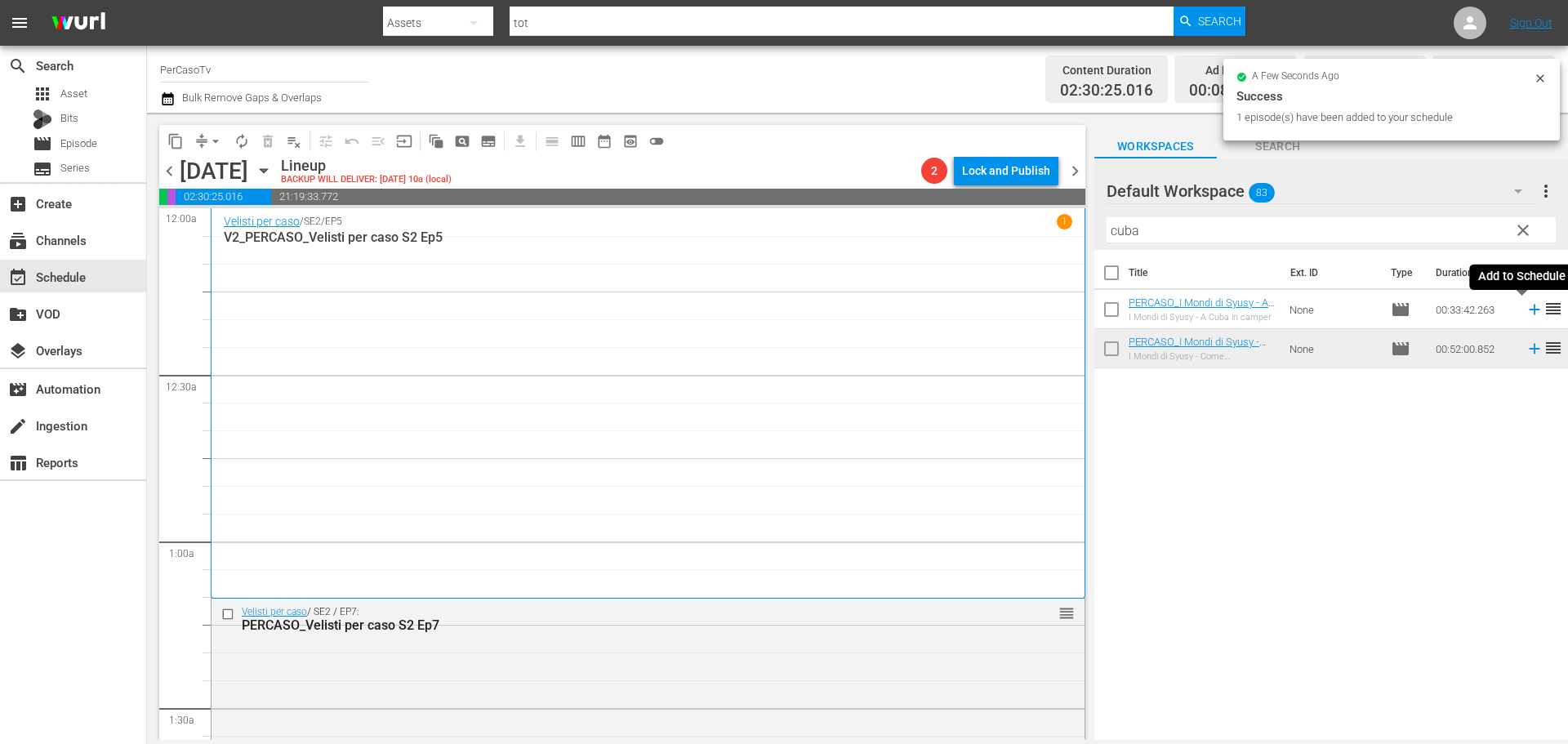
click at [1525, 313] on icon at bounding box center [1534, 309] width 18 height 18
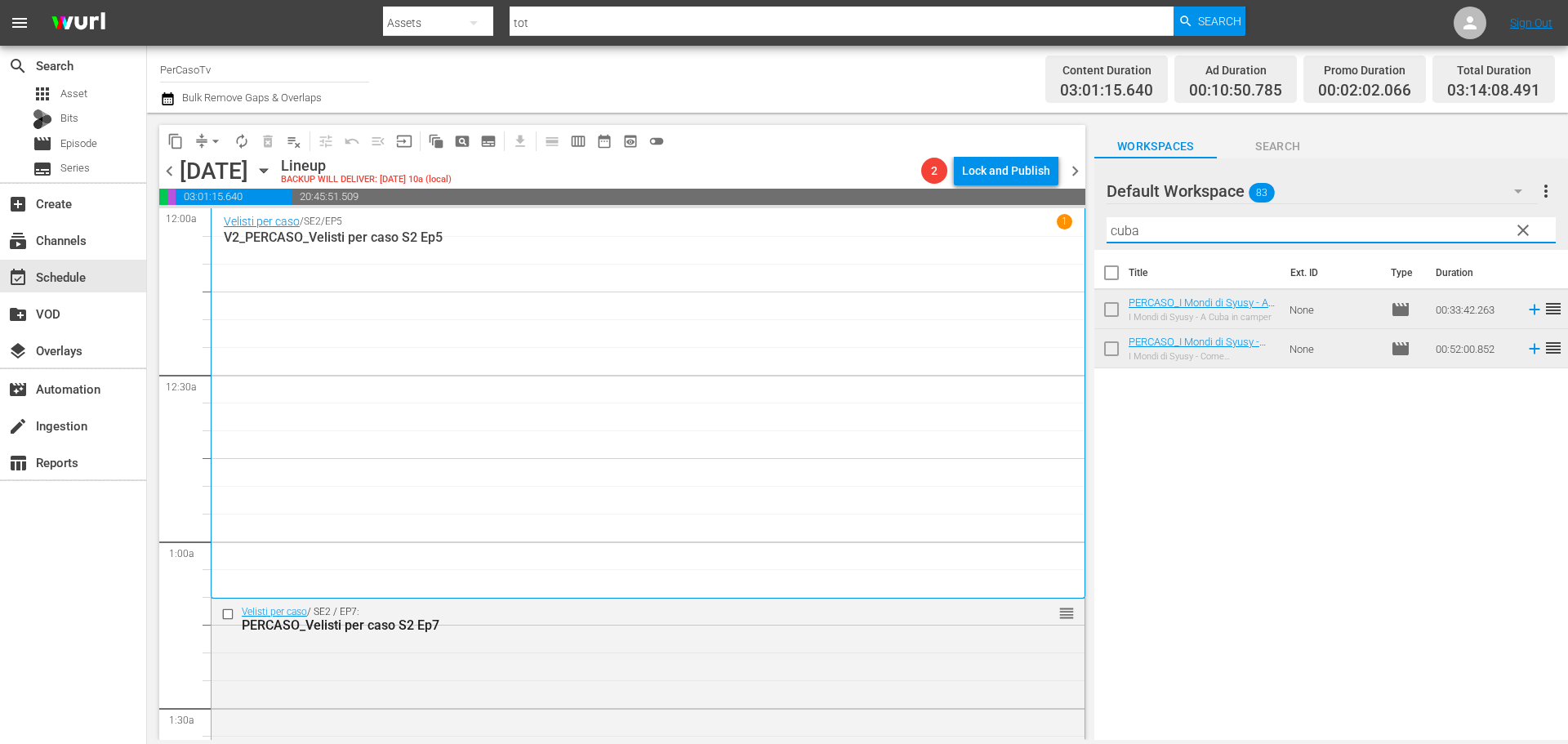
drag, startPoint x: 1182, startPoint y: 225, endPoint x: 1070, endPoint y: 240, distance: 113.0
click at [1070, 240] on div "content_copy compress arrow_drop_down autorenew_outlined delete_forever_outline…" at bounding box center [858, 426] width 1421 height 627
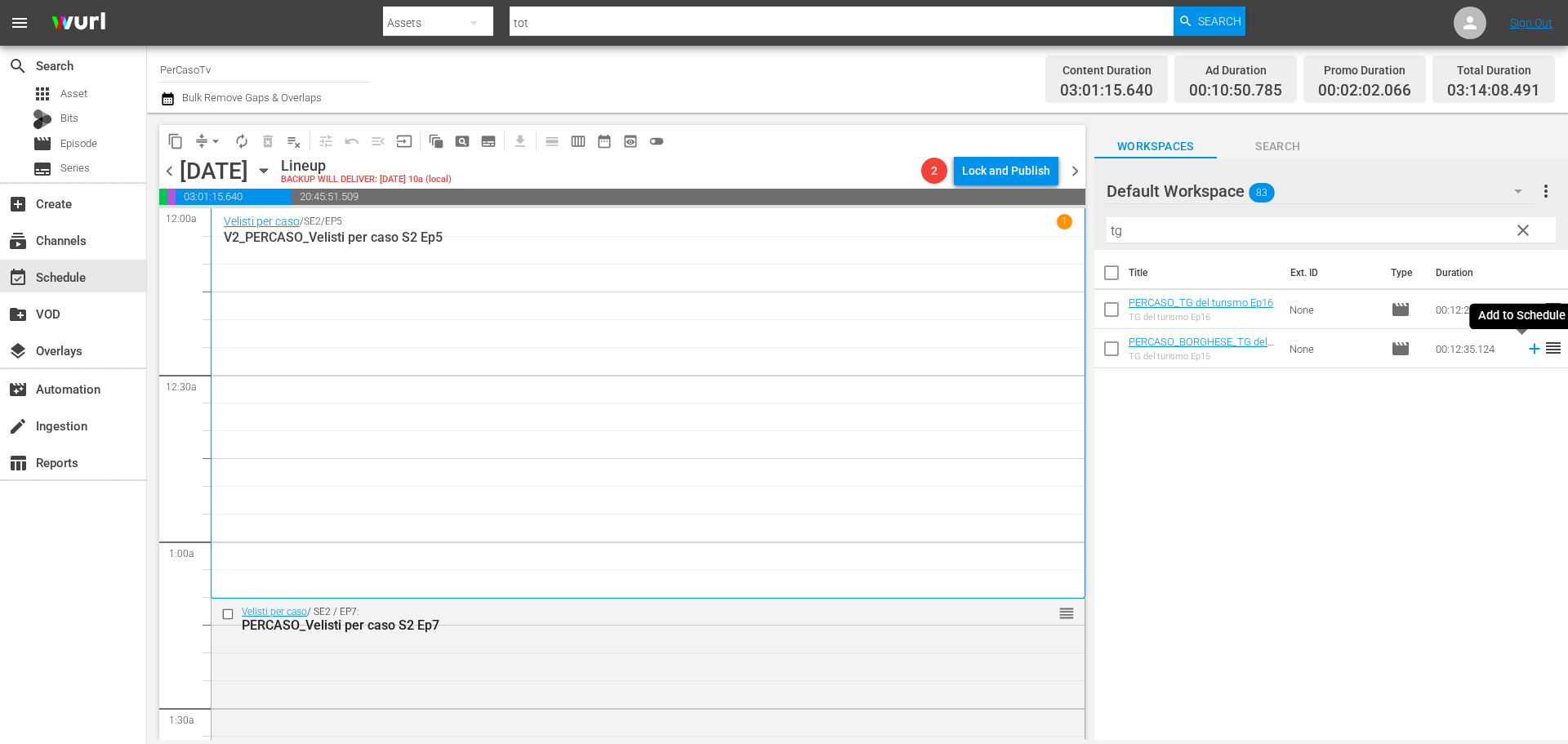
click at [1525, 356] on icon at bounding box center [1534, 349] width 18 height 18
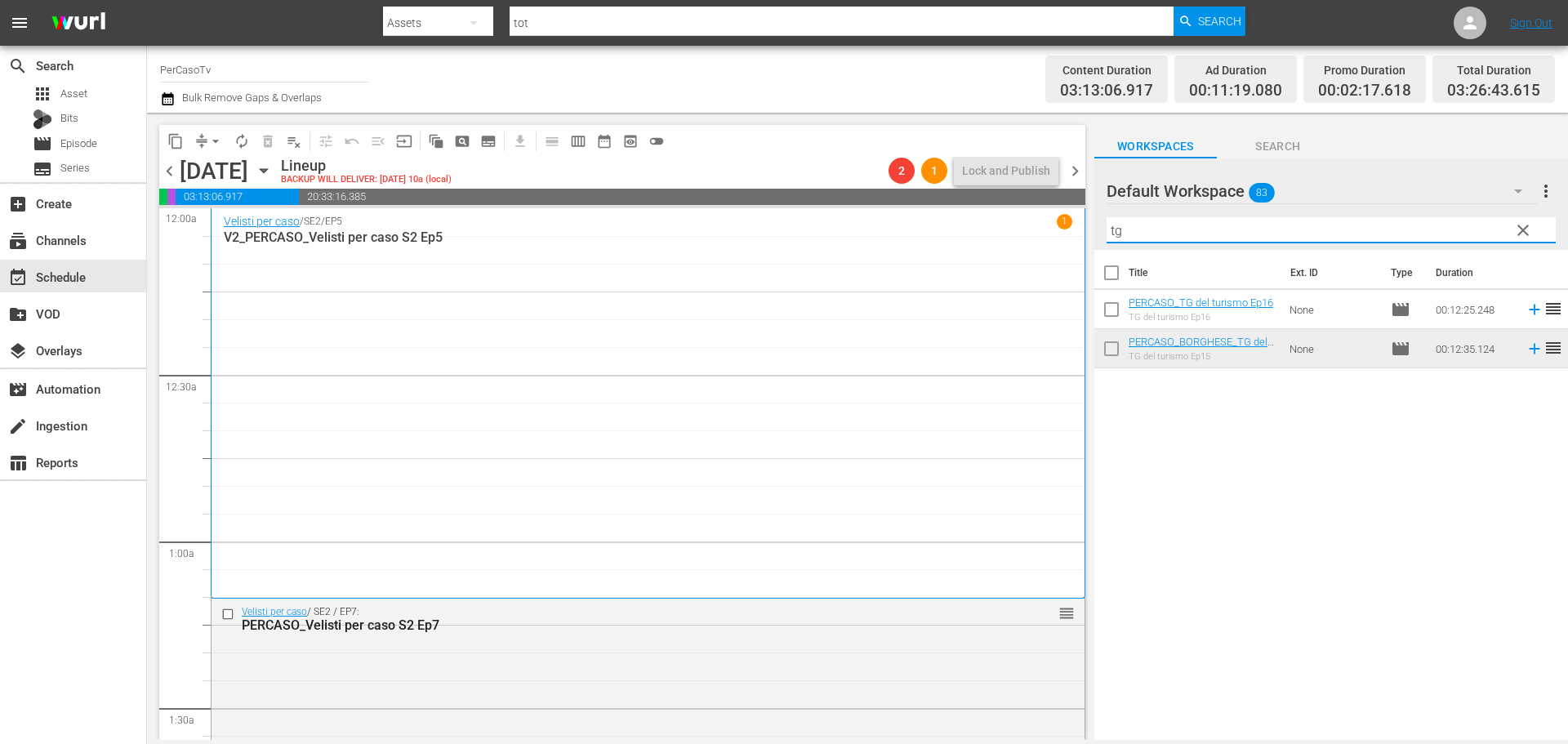
drag, startPoint x: 1206, startPoint y: 219, endPoint x: 995, endPoint y: 245, distance: 212.6
click at [995, 245] on div "content_copy compress arrow_drop_down autorenew_outlined delete_forever_outline…" at bounding box center [858, 426] width 1421 height 627
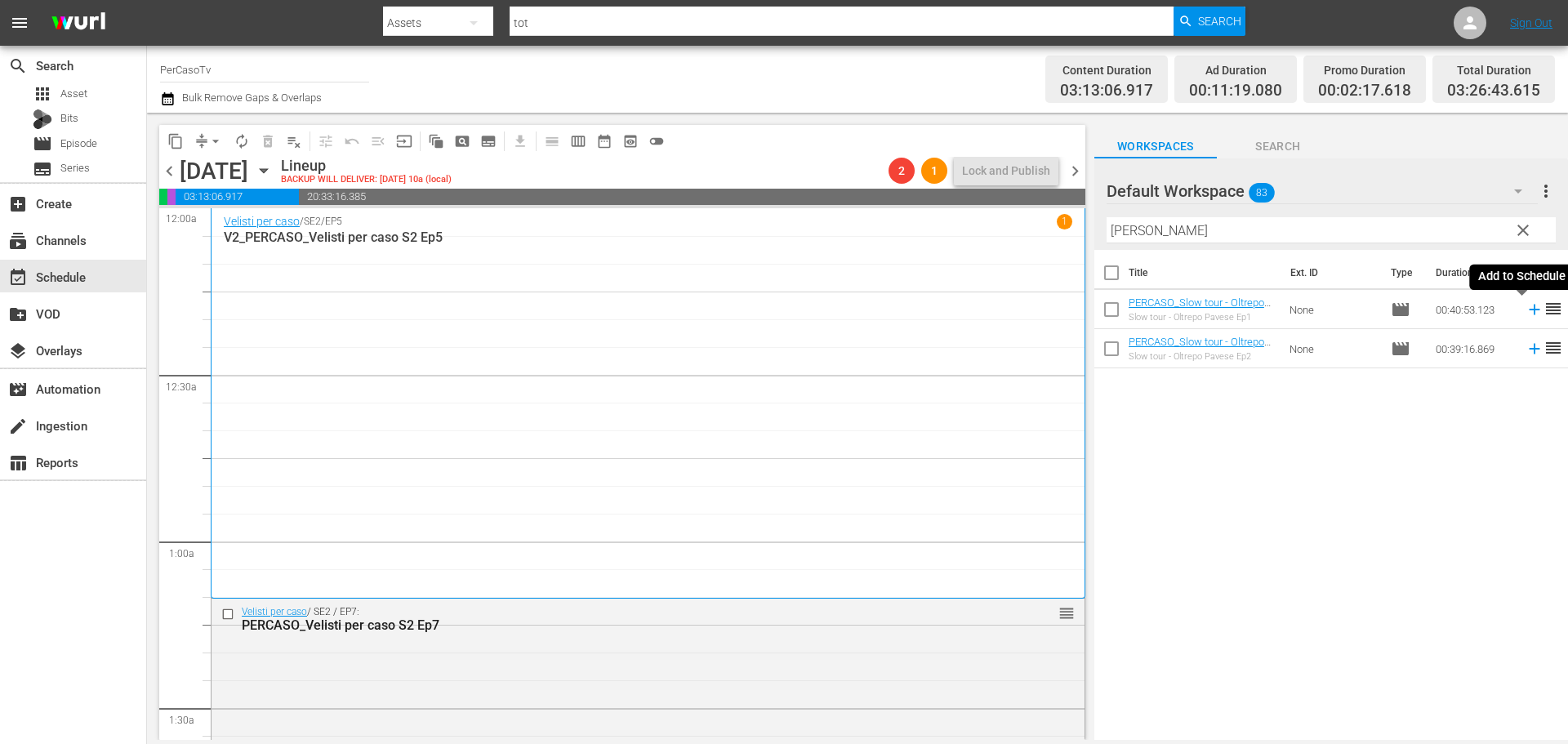
click at [1525, 311] on icon at bounding box center [1534, 309] width 18 height 18
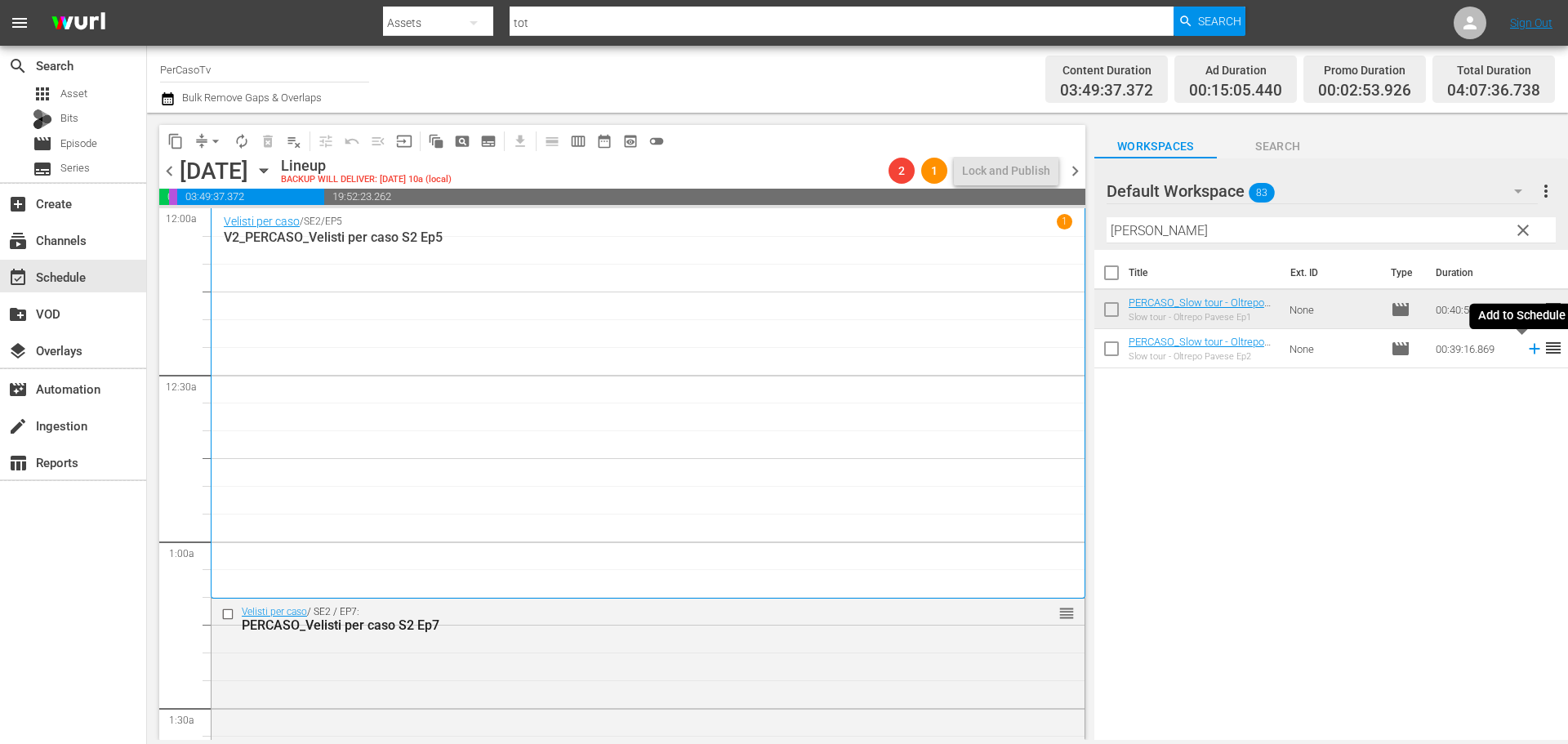
click at [1525, 351] on icon at bounding box center [1534, 349] width 18 height 18
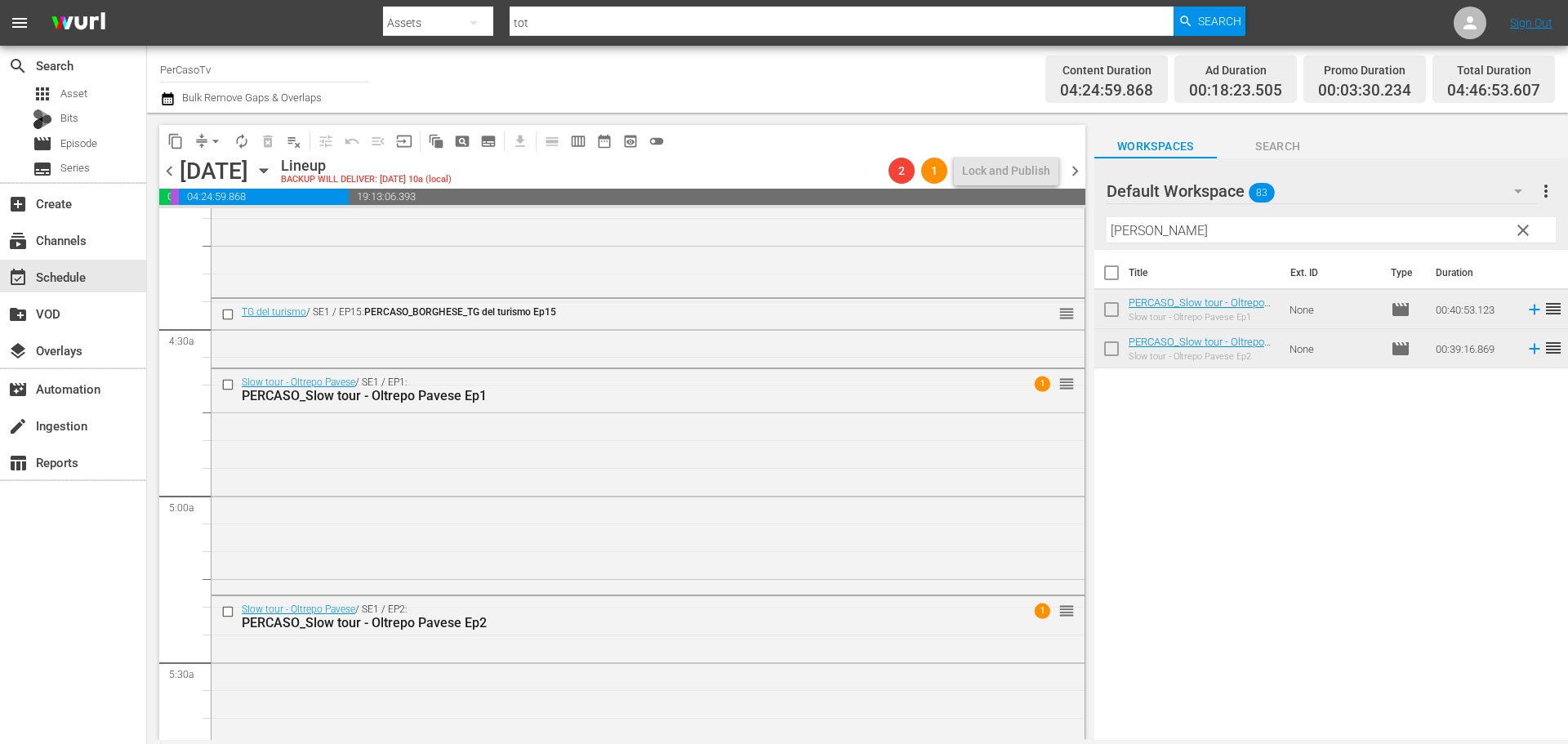
scroll to position [1365, 0]
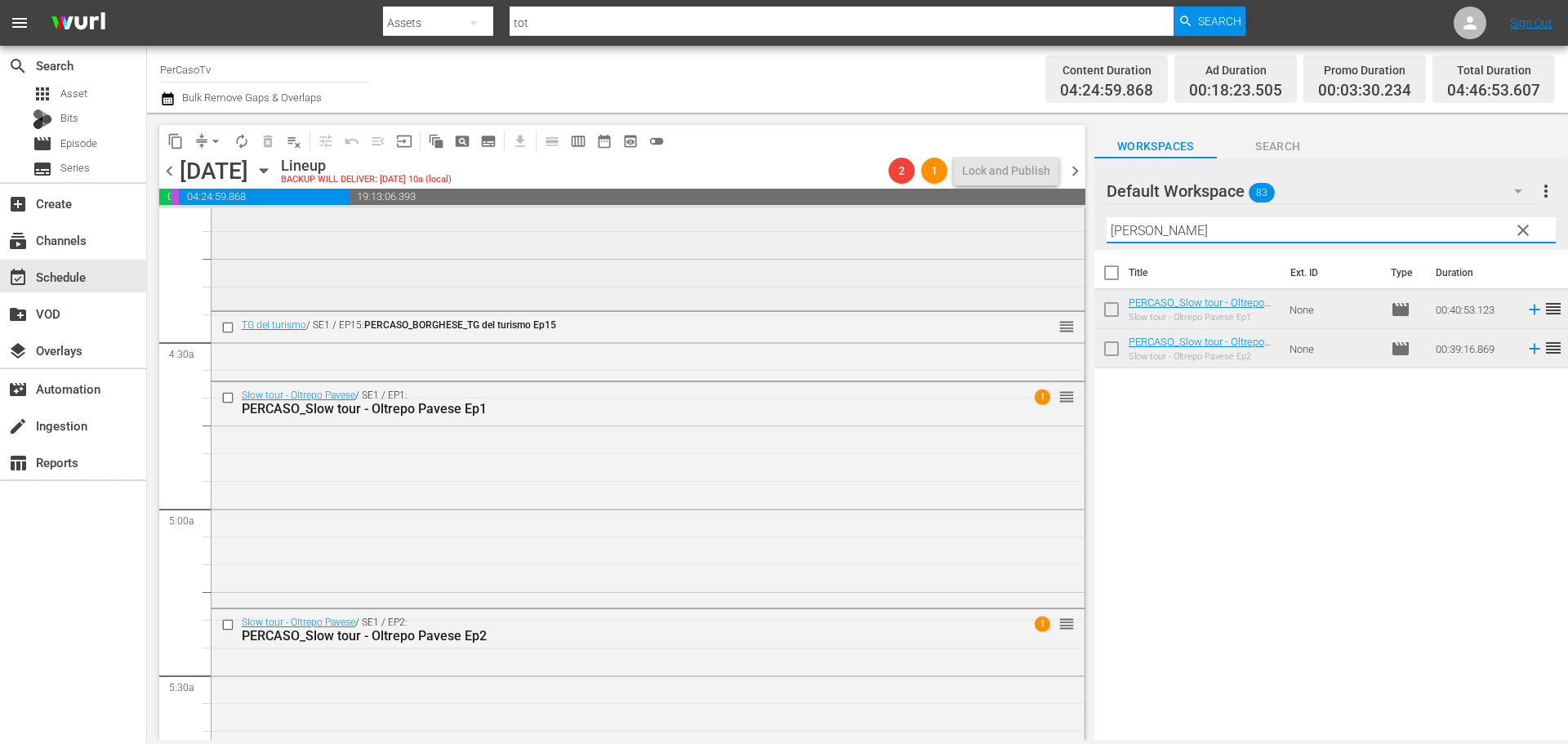
drag, startPoint x: 1147, startPoint y: 224, endPoint x: 1063, endPoint y: 235, distance: 84.7
click at [1063, 235] on div "content_copy compress arrow_drop_down autorenew_outlined delete_forever_outline…" at bounding box center [858, 426] width 1421 height 627
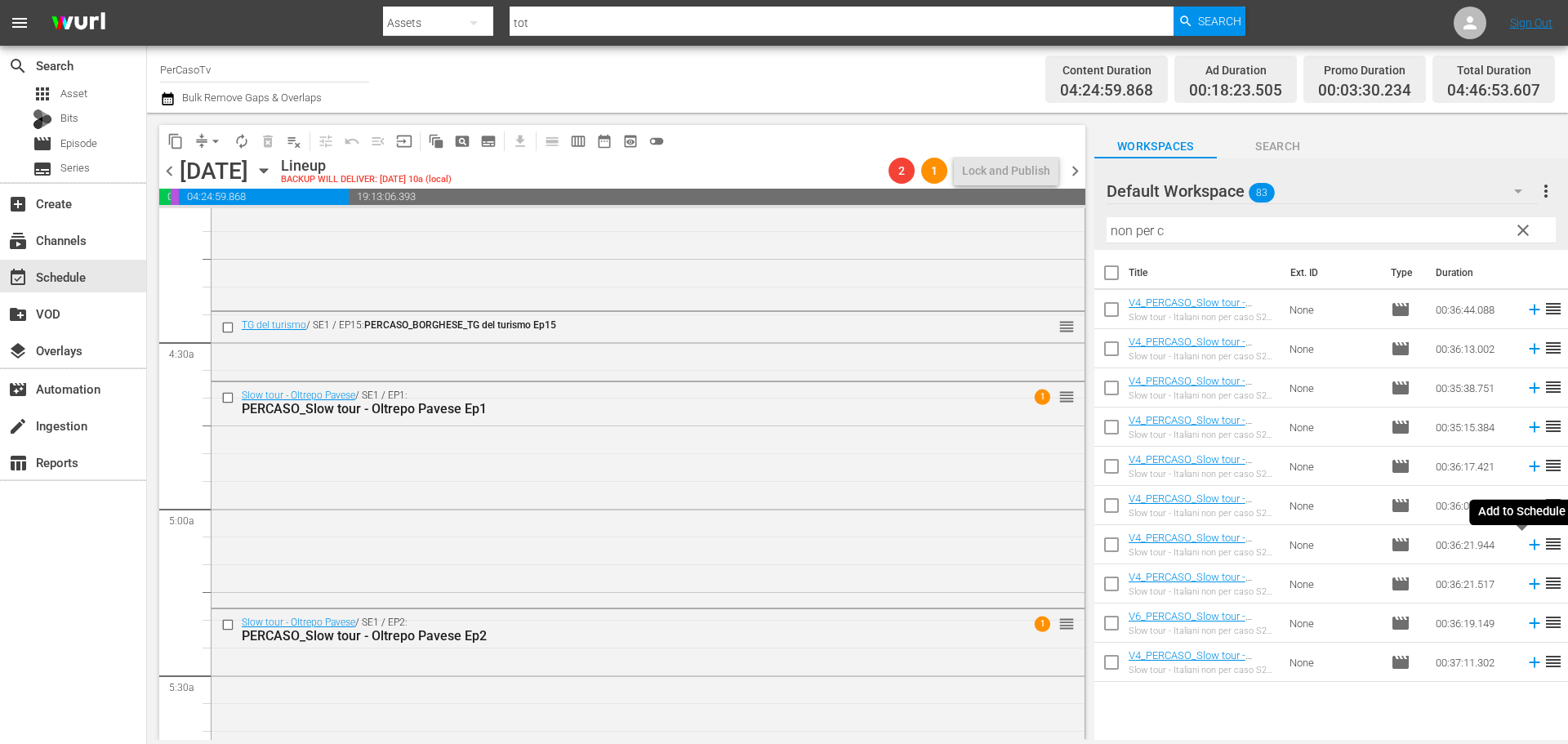
click at [1525, 547] on icon at bounding box center [1534, 545] width 18 height 18
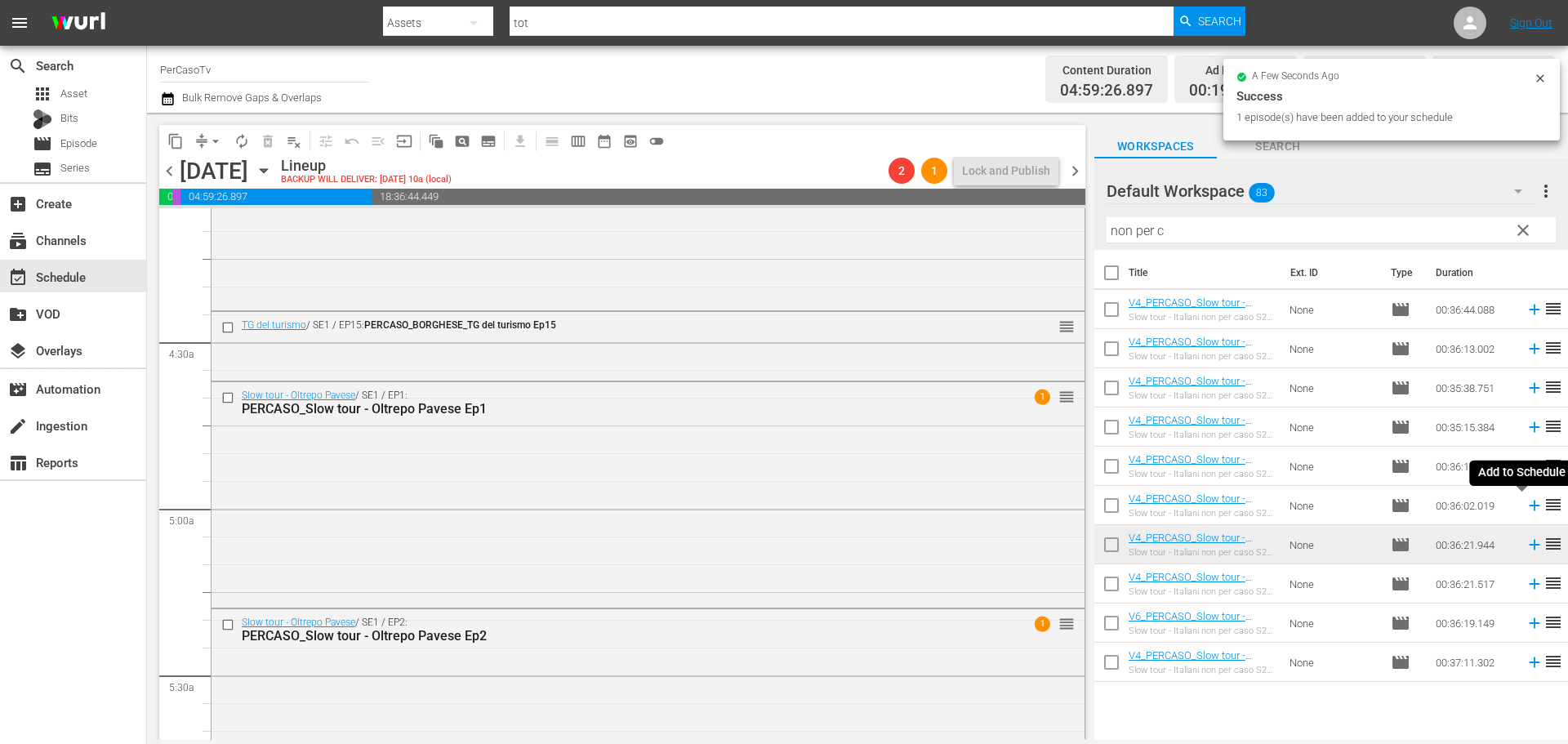
click at [1528, 510] on icon at bounding box center [1533, 505] width 11 height 11
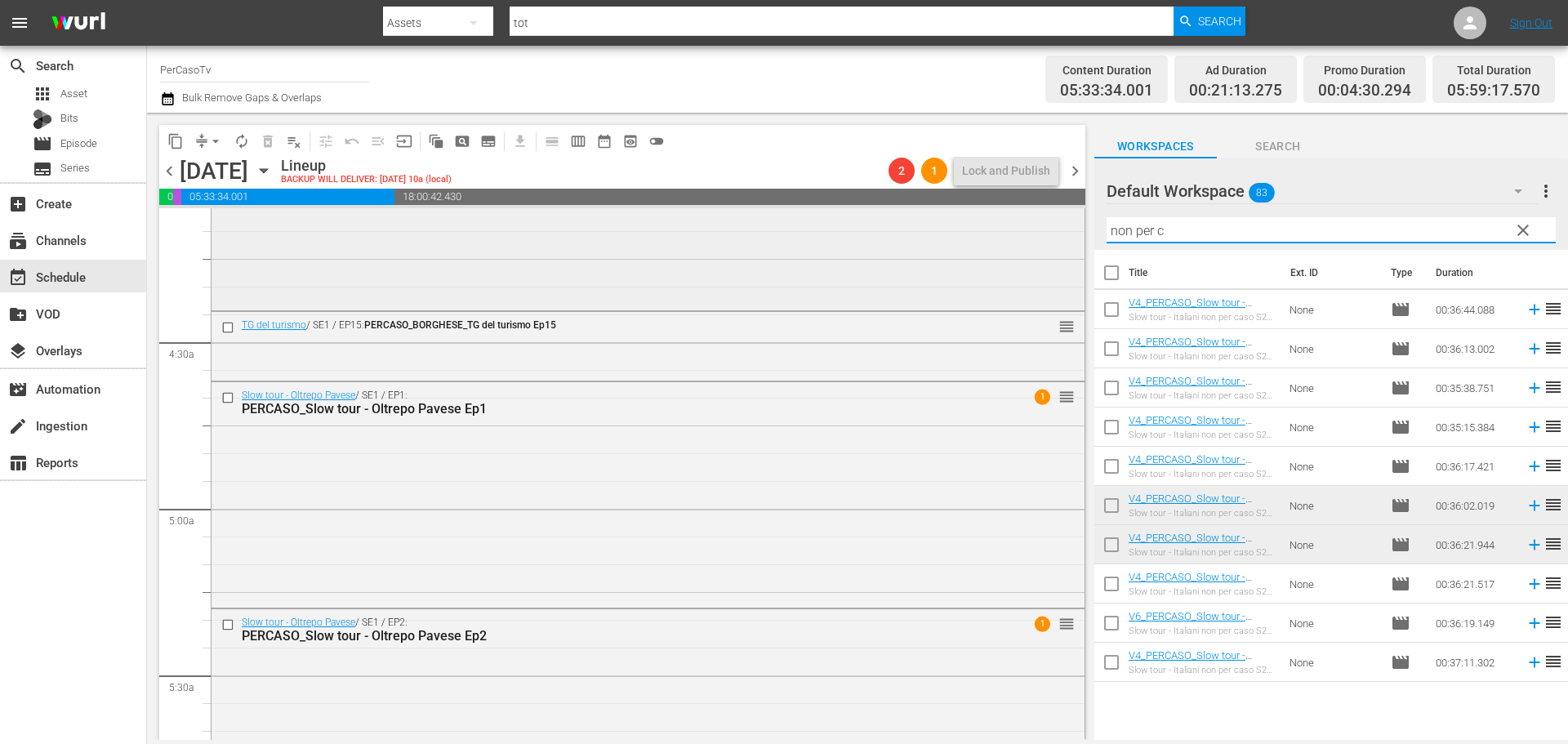
drag, startPoint x: 1174, startPoint y: 230, endPoint x: 1037, endPoint y: 277, distance: 144.8
click at [1037, 277] on div "content_copy compress arrow_drop_down autorenew_outlined delete_forever_outline…" at bounding box center [858, 426] width 1421 height 627
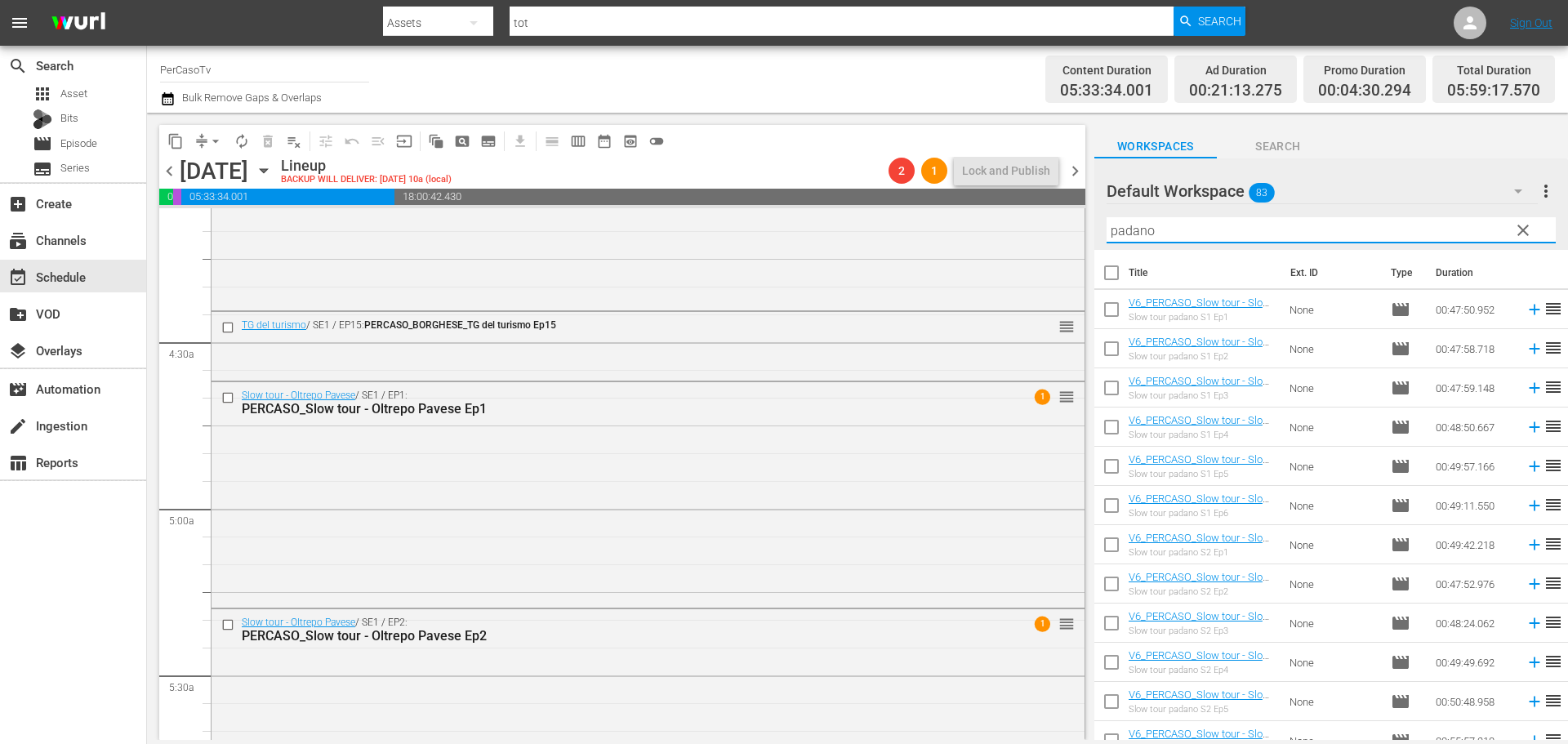
scroll to position [81, 0]
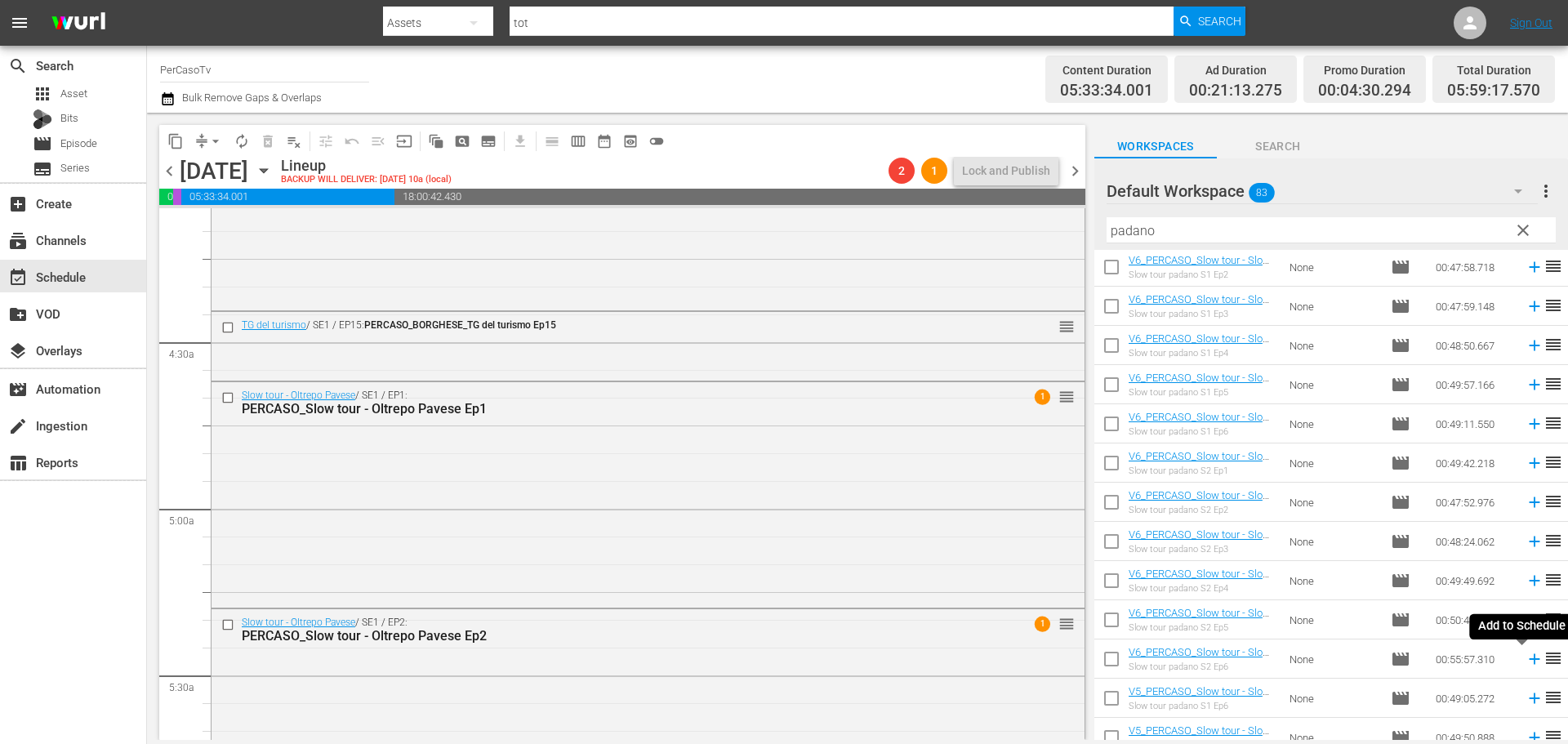
click at [1525, 658] on icon at bounding box center [1534, 659] width 18 height 18
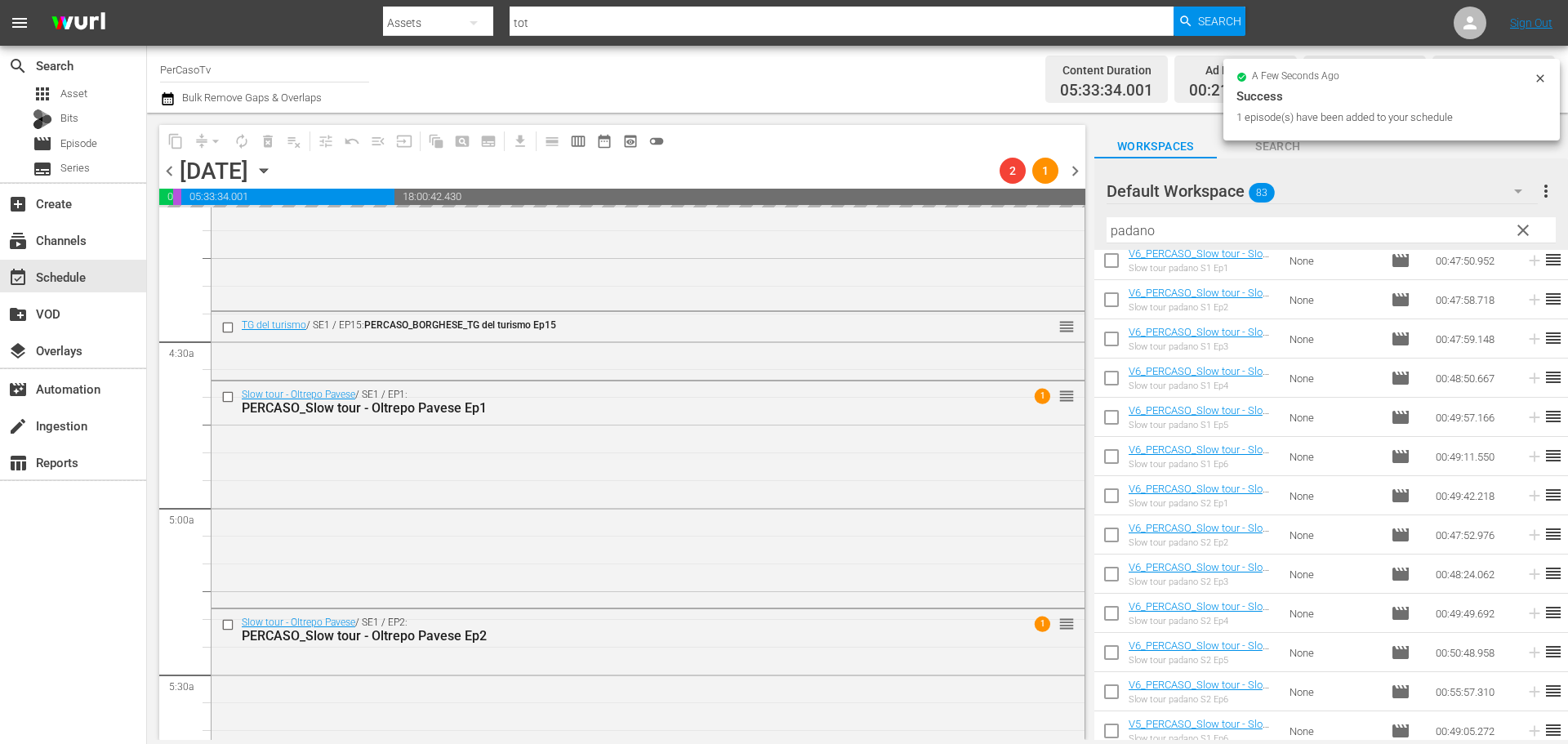
scroll to position [0, 0]
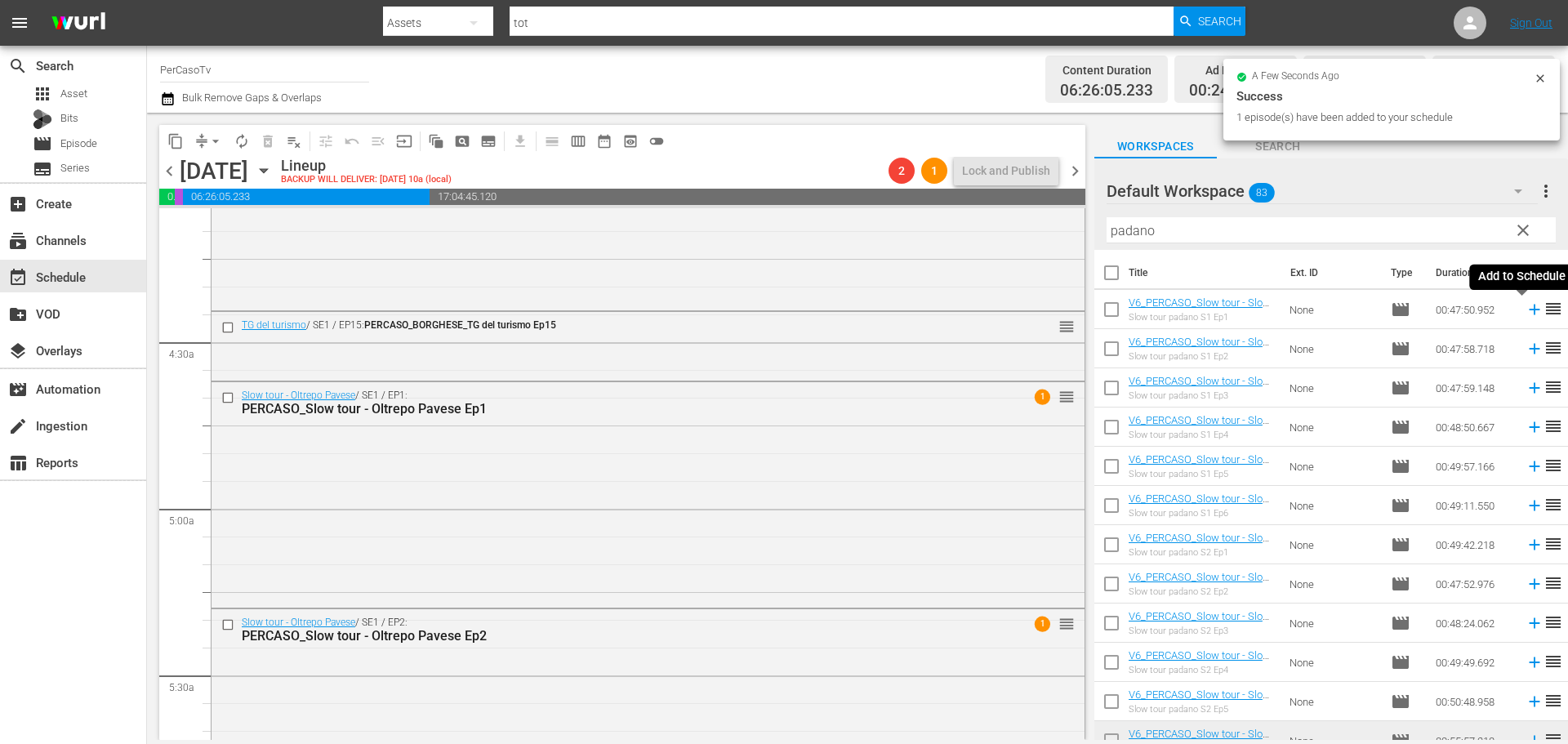
click at [1528, 312] on icon at bounding box center [1533, 309] width 11 height 11
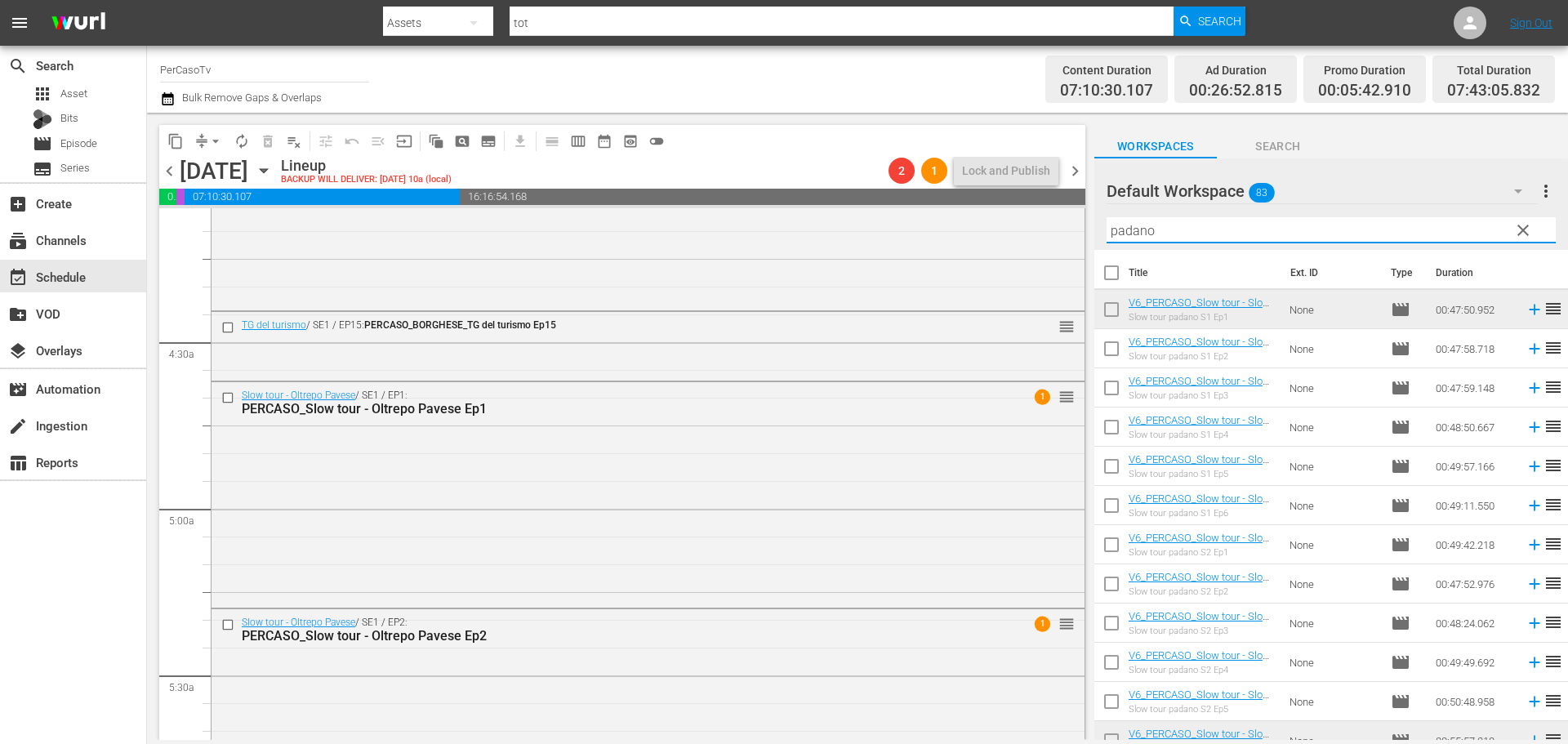
drag, startPoint x: 1156, startPoint y: 235, endPoint x: 1105, endPoint y: 244, distance: 51.8
click at [1105, 244] on div "Default Workspace 83 Default more_vert clear Filter by Title padano" at bounding box center [1330, 203] width 473 height 91
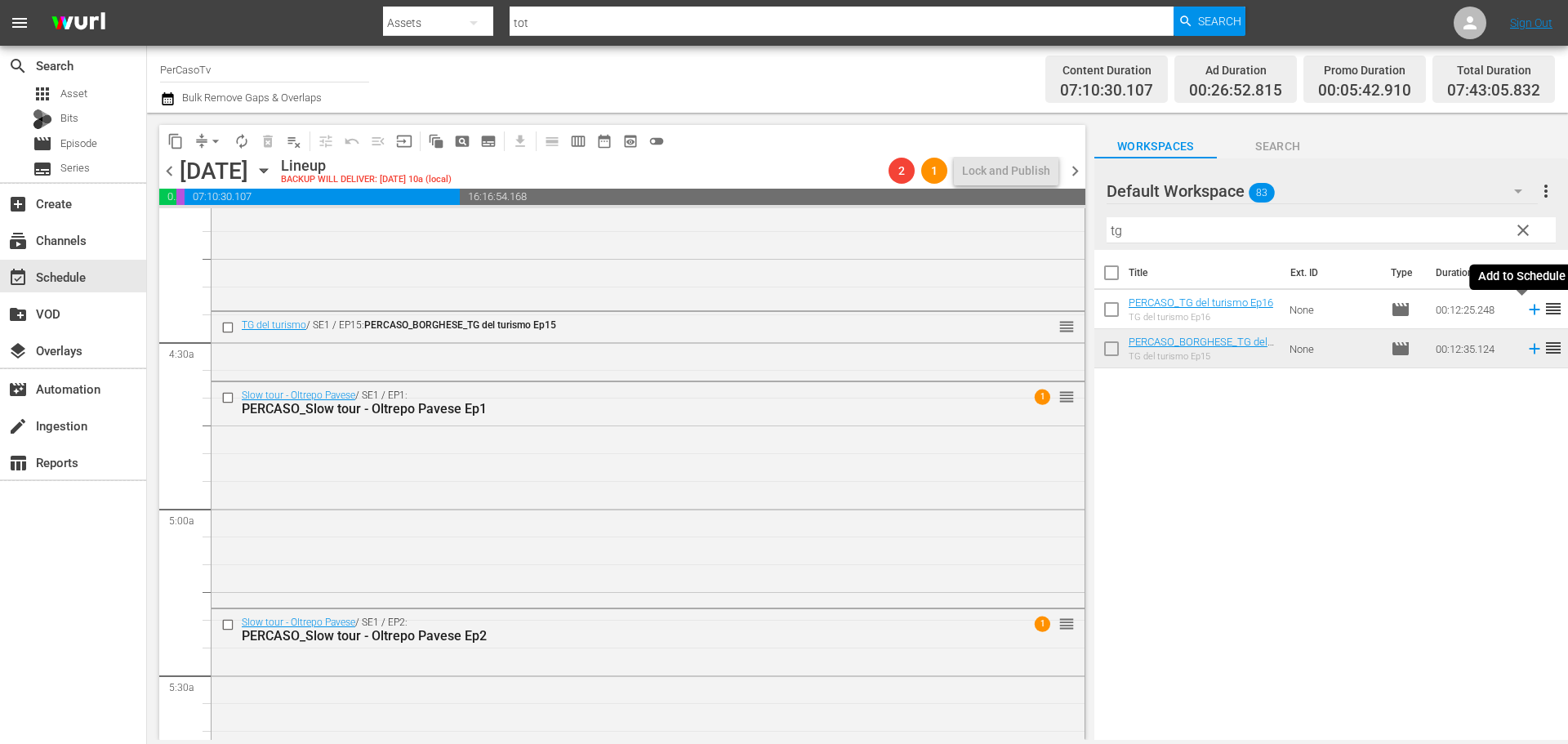
click at [1525, 311] on icon at bounding box center [1534, 309] width 18 height 18
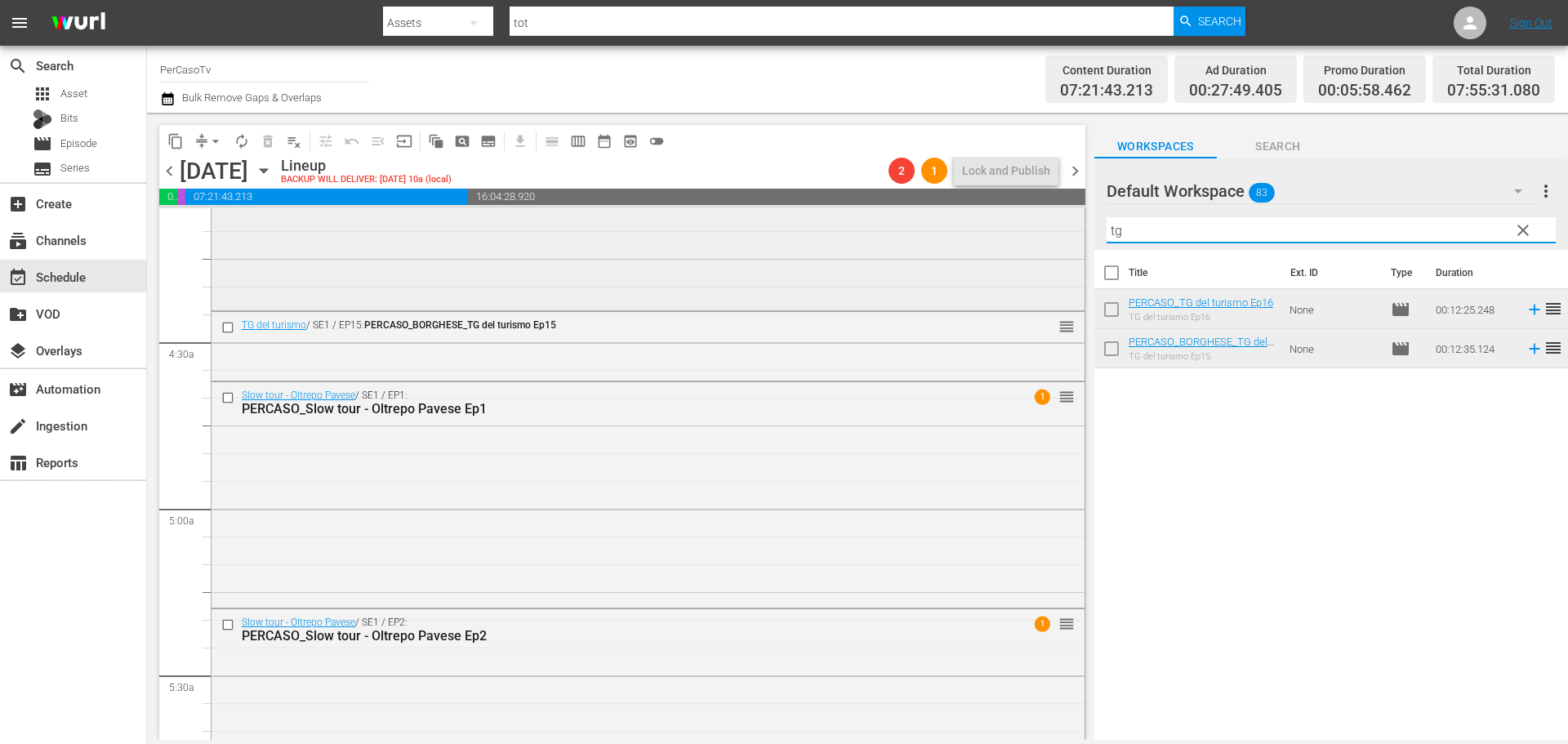
drag, startPoint x: 1150, startPoint y: 238, endPoint x: 1045, endPoint y: 247, distance: 105.4
click at [1045, 247] on div "content_copy compress arrow_drop_down autorenew_outlined delete_forever_outline…" at bounding box center [858, 426] width 1421 height 627
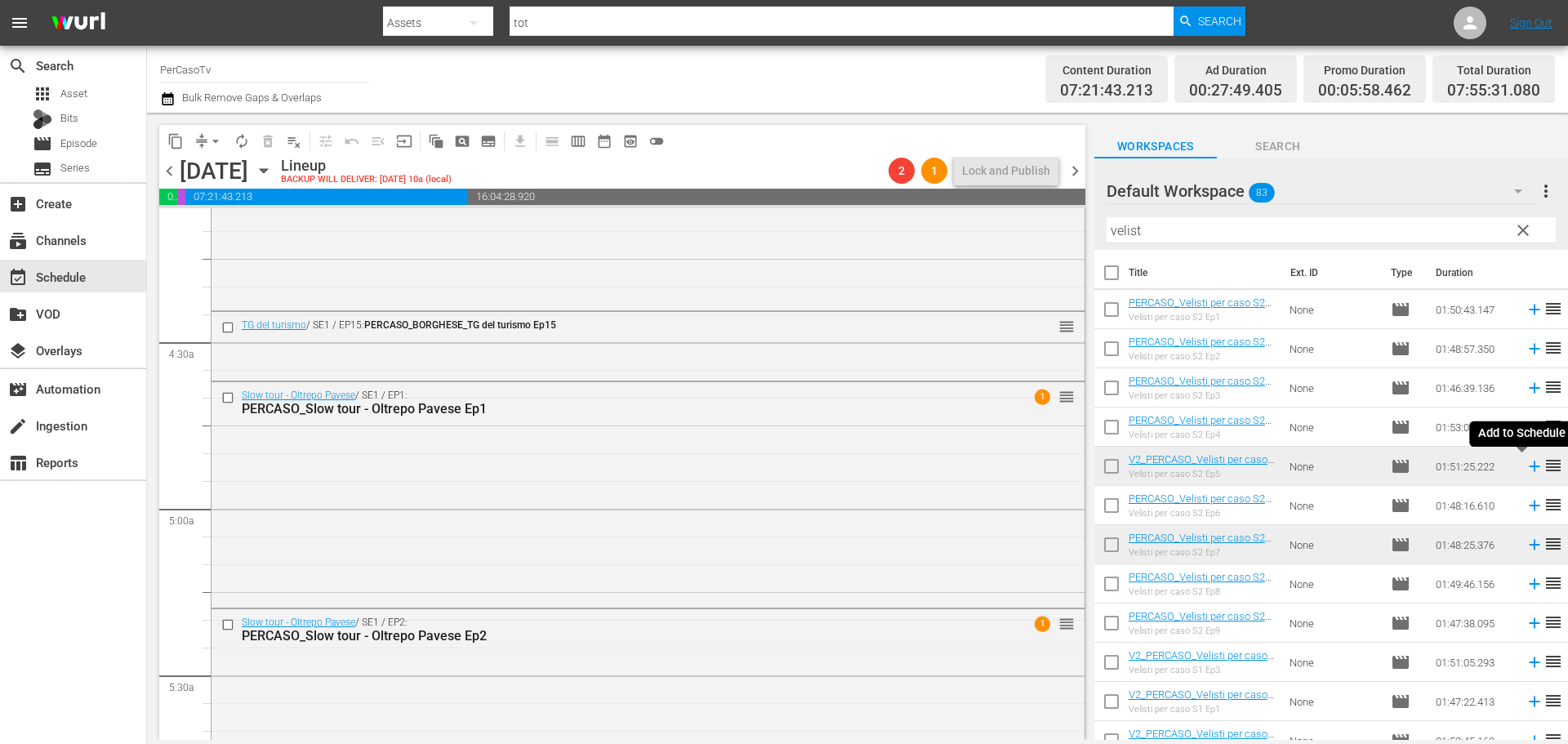
click at [1528, 470] on icon at bounding box center [1533, 466] width 11 height 11
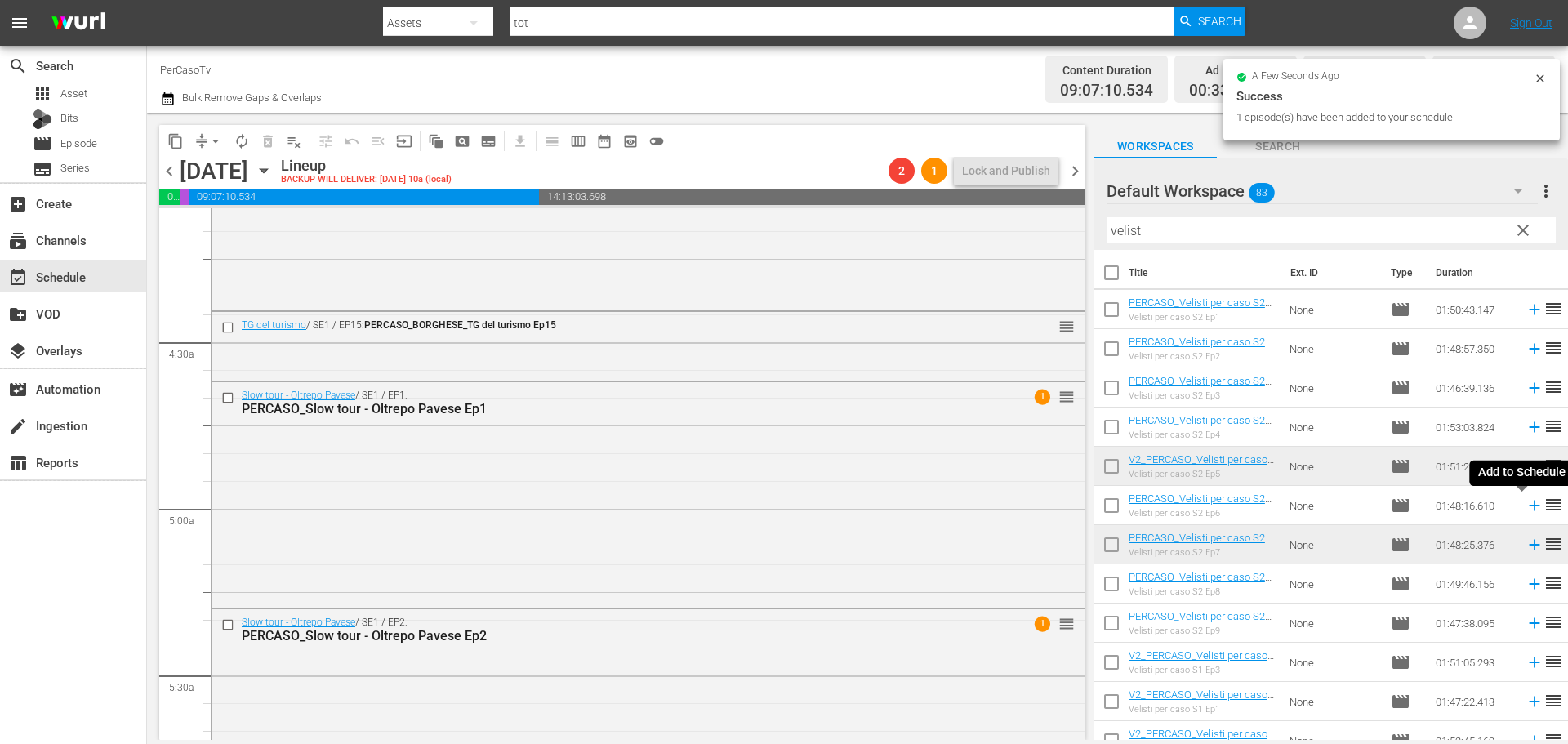
click at [1525, 508] on icon at bounding box center [1534, 505] width 18 height 18
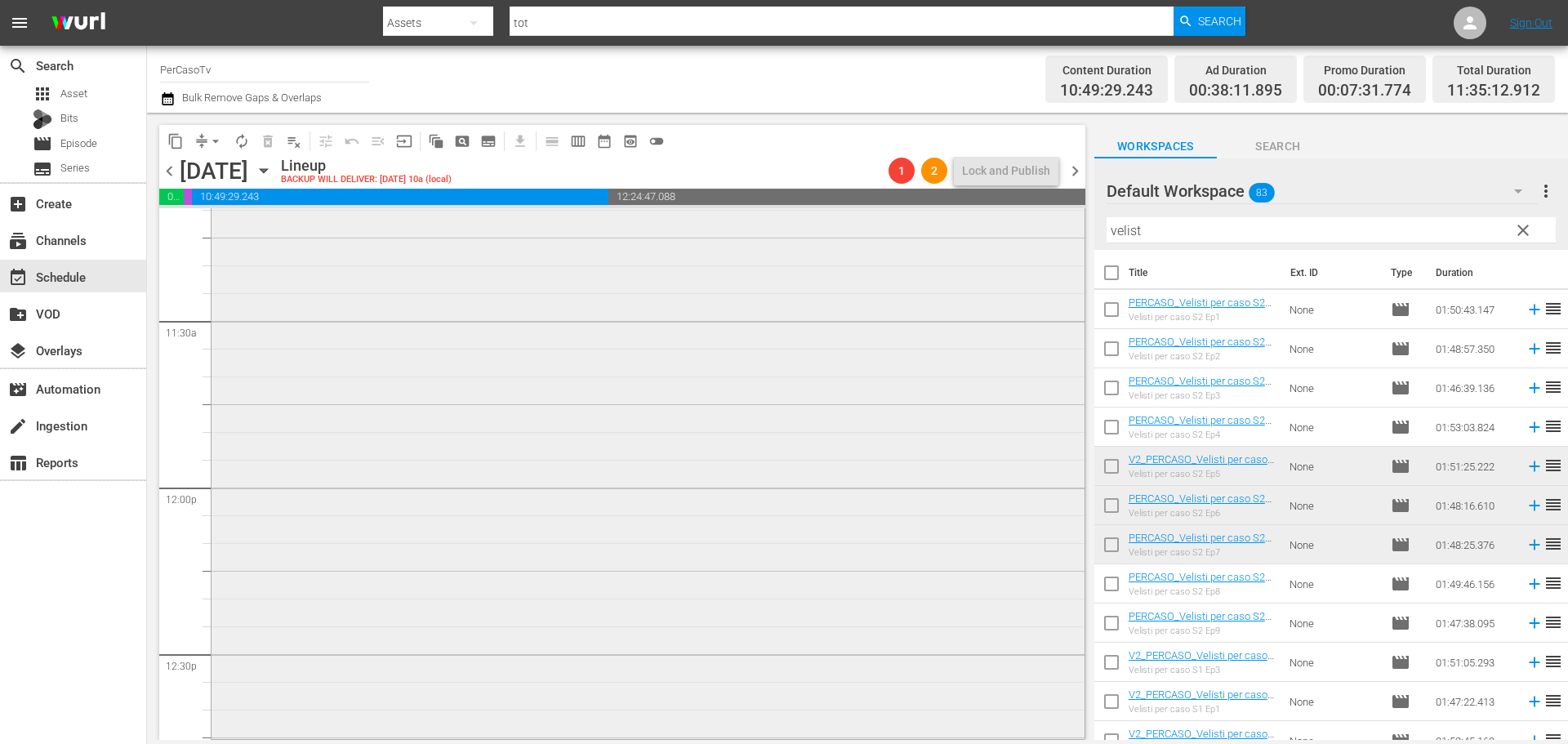
scroll to position [3711, 0]
click at [246, 137] on span "autorenew_outlined" at bounding box center [242, 142] width 16 height 16
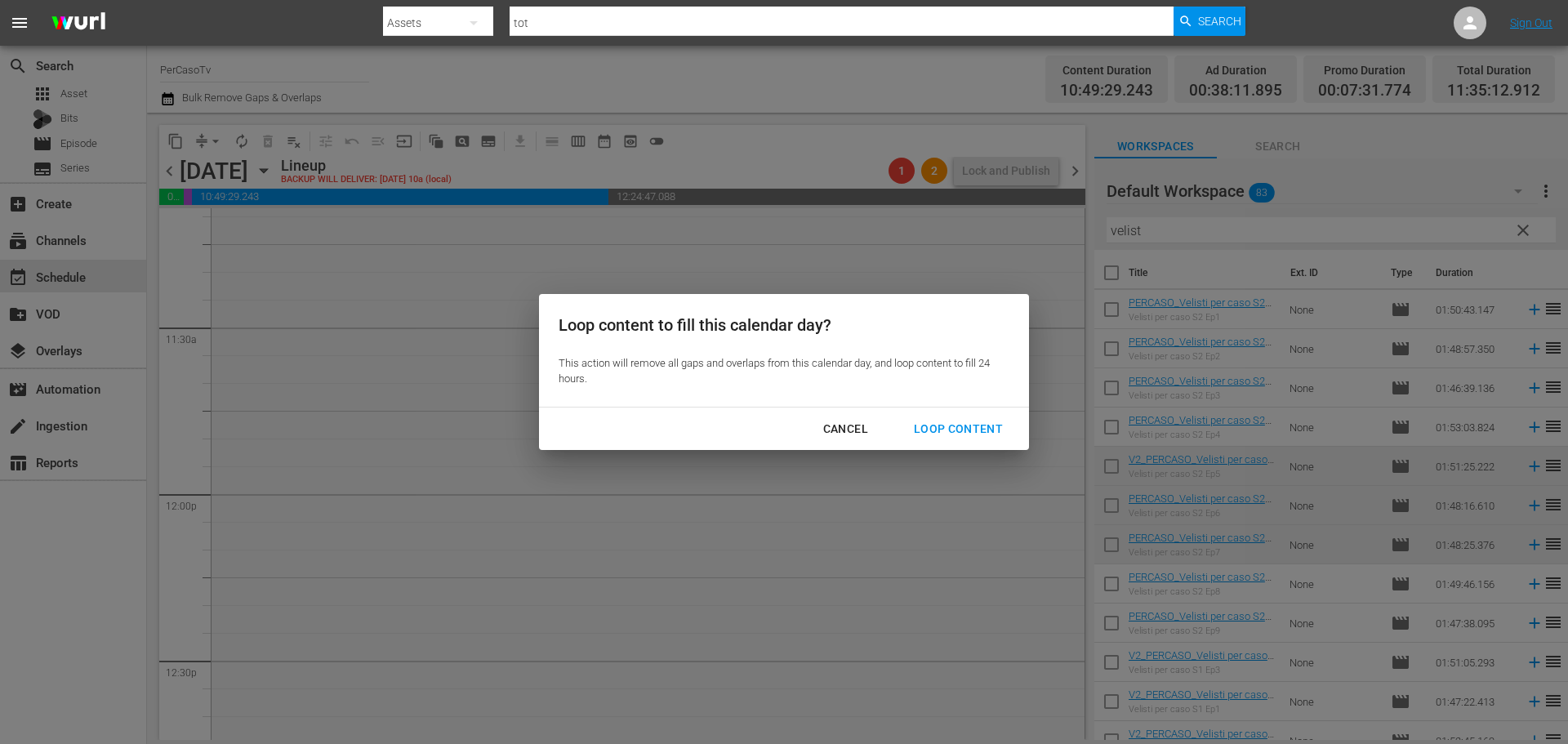
click at [954, 417] on button "Loop Content" at bounding box center [958, 429] width 128 height 30
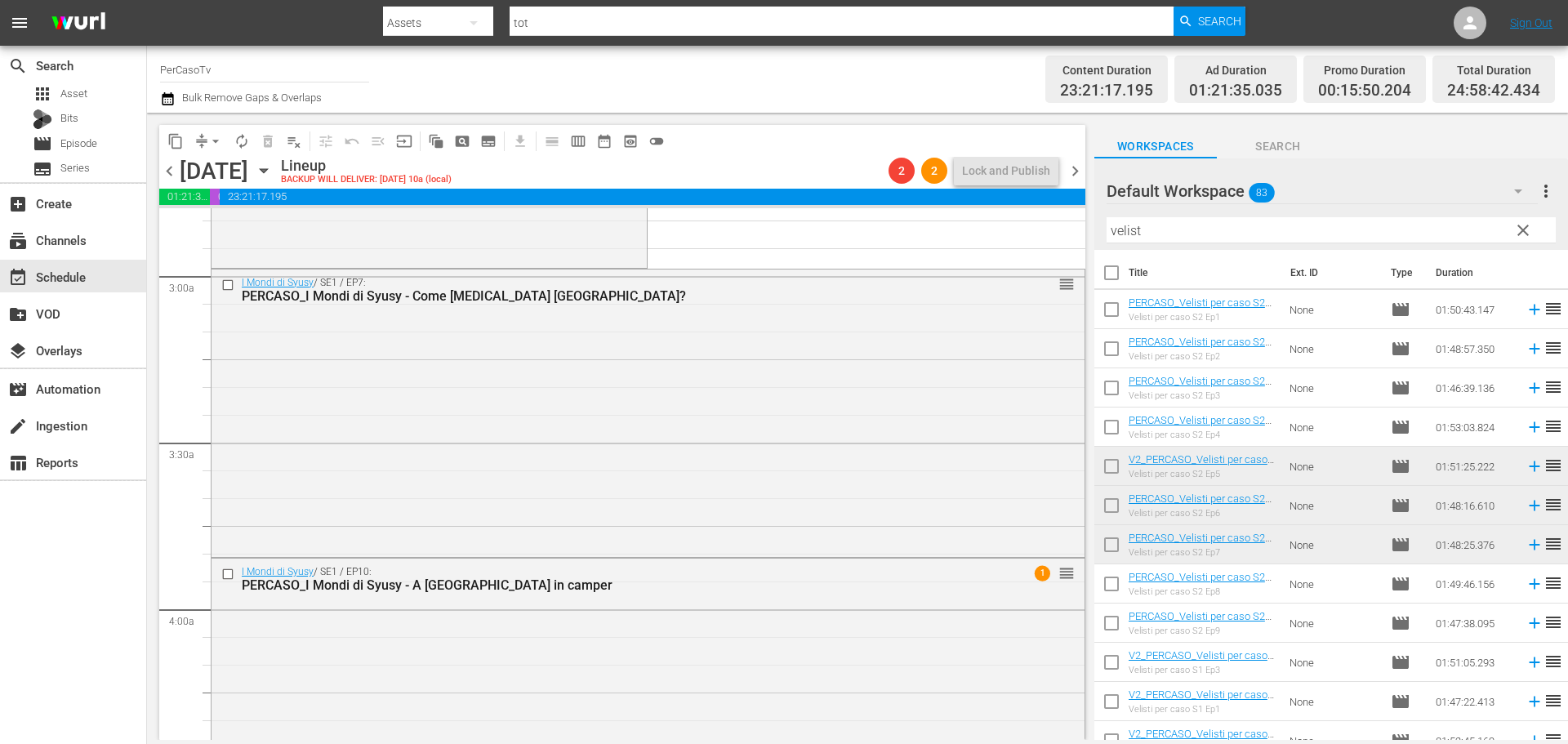
scroll to position [735, 0]
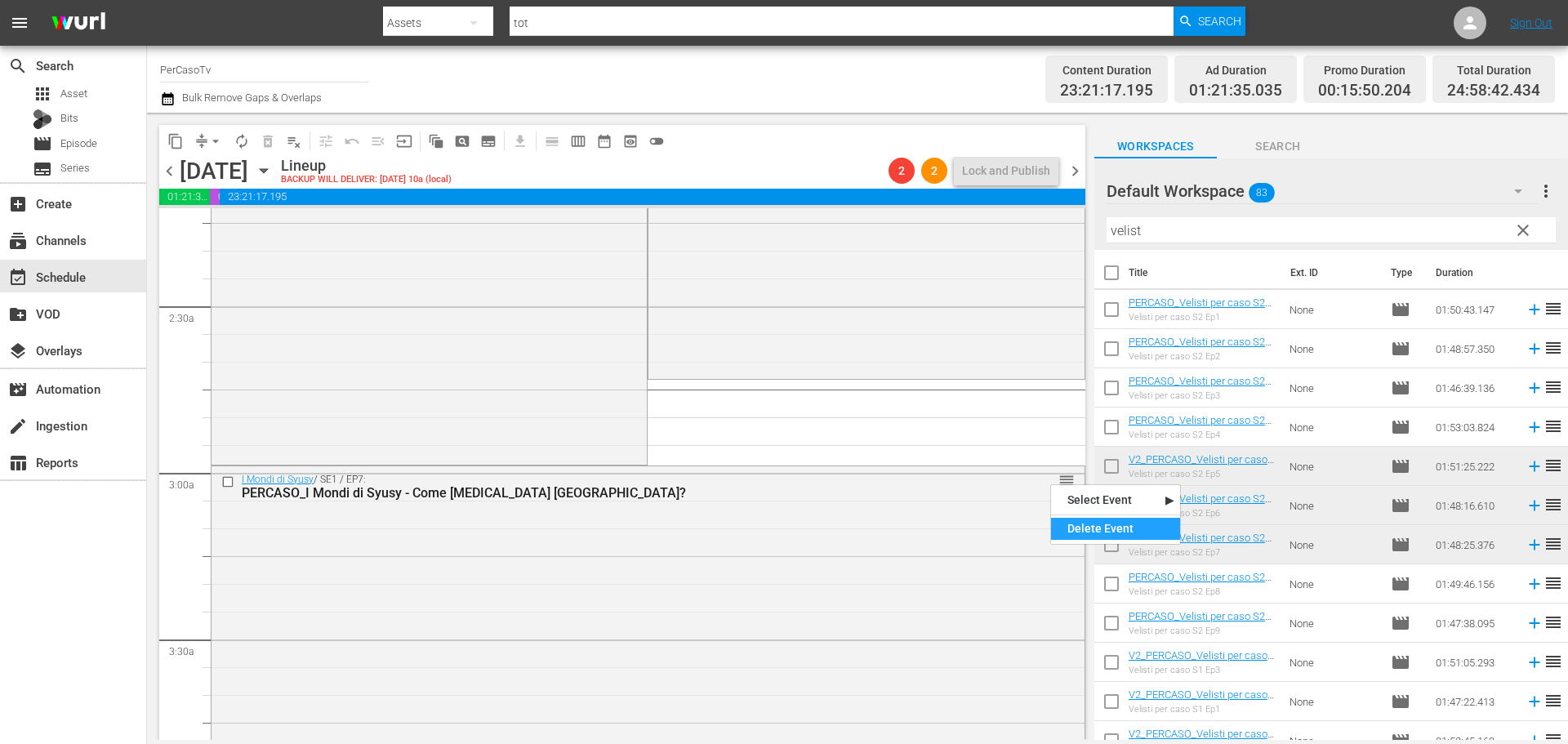
click at [1082, 521] on div "Delete Event" at bounding box center [1115, 528] width 129 height 22
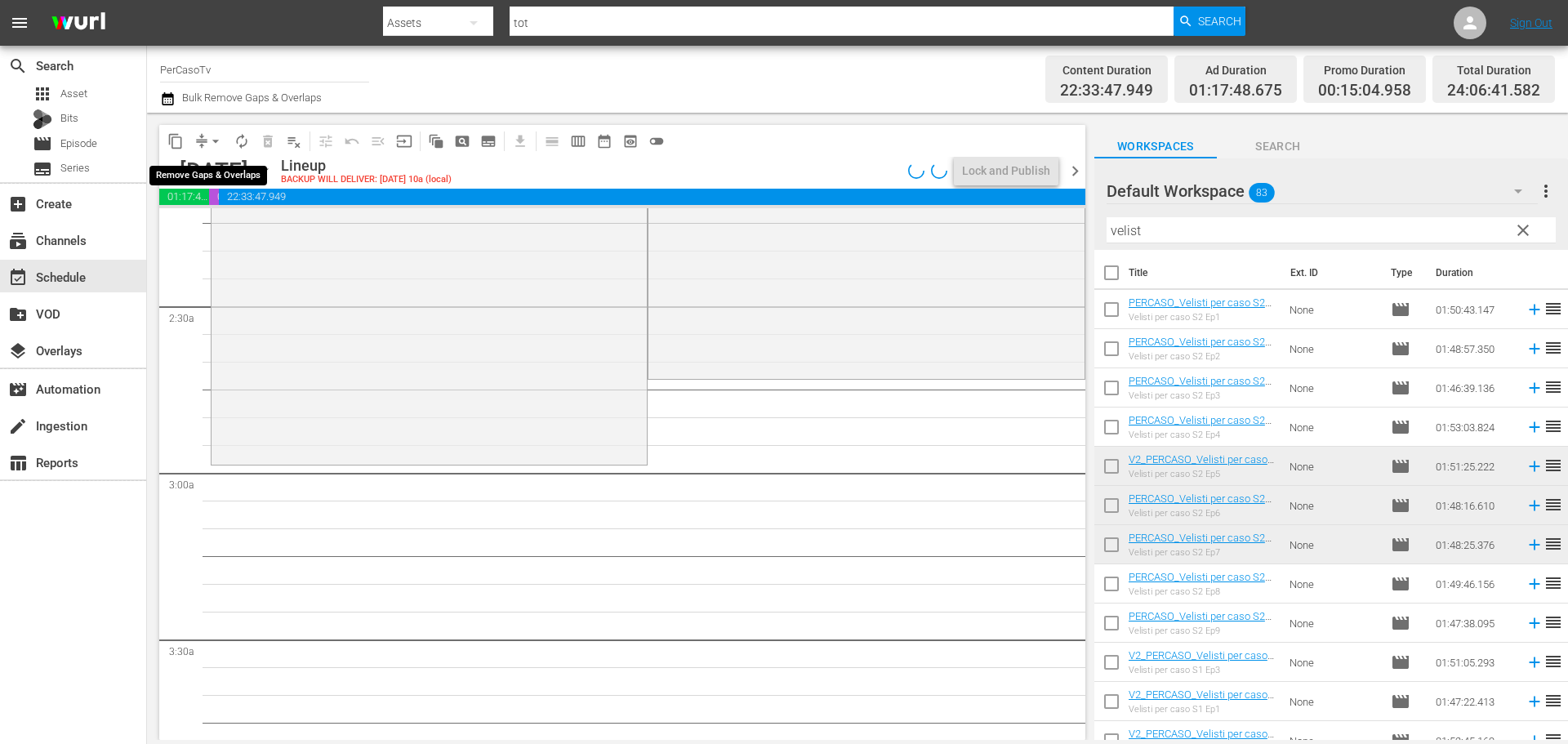
click at [214, 141] on span "arrow_drop_down" at bounding box center [216, 142] width 16 height 16
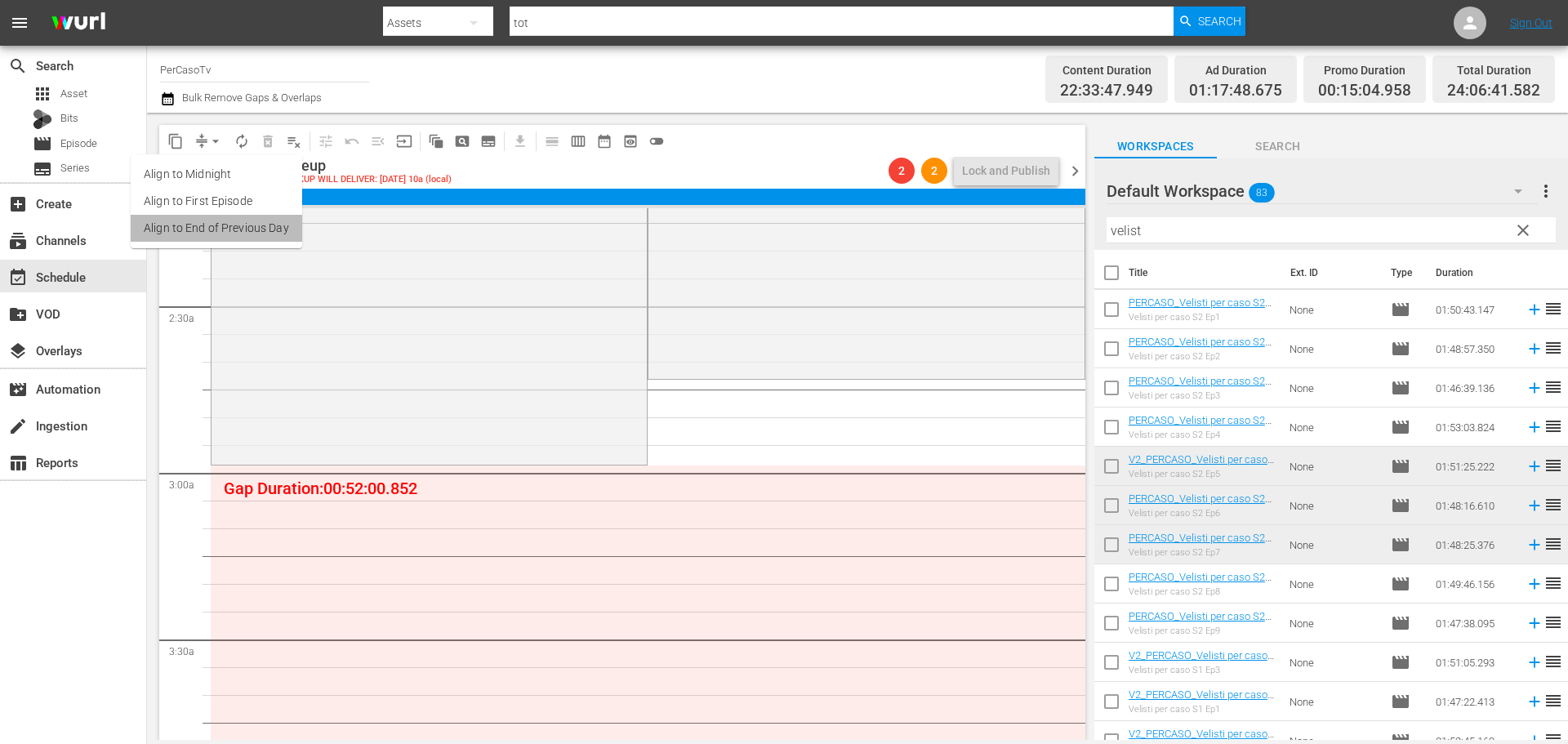
click at [223, 236] on li "Align to End of Previous Day" at bounding box center [216, 228] width 171 height 27
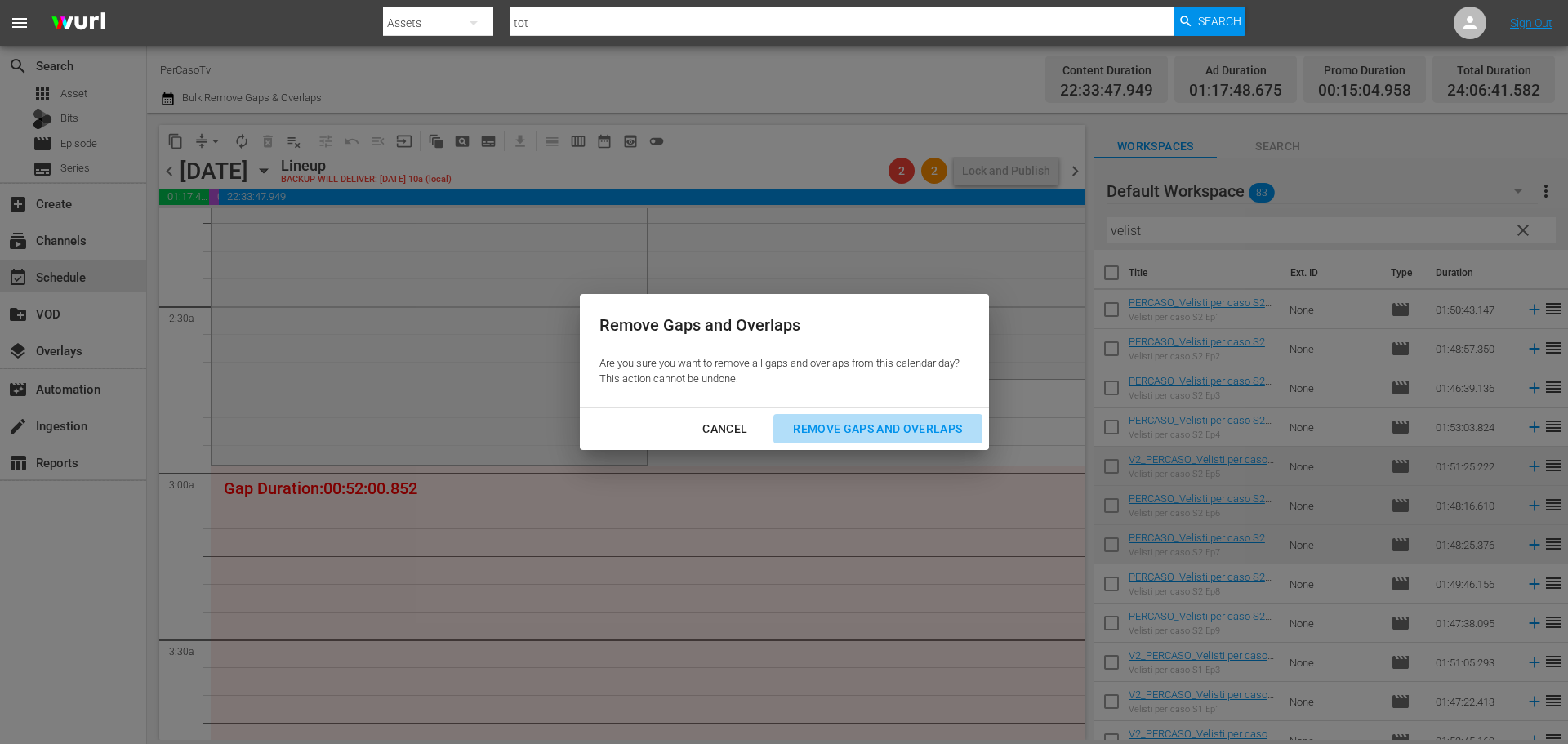
click at [900, 435] on div "Remove Gaps and Overlaps" at bounding box center [877, 429] width 195 height 21
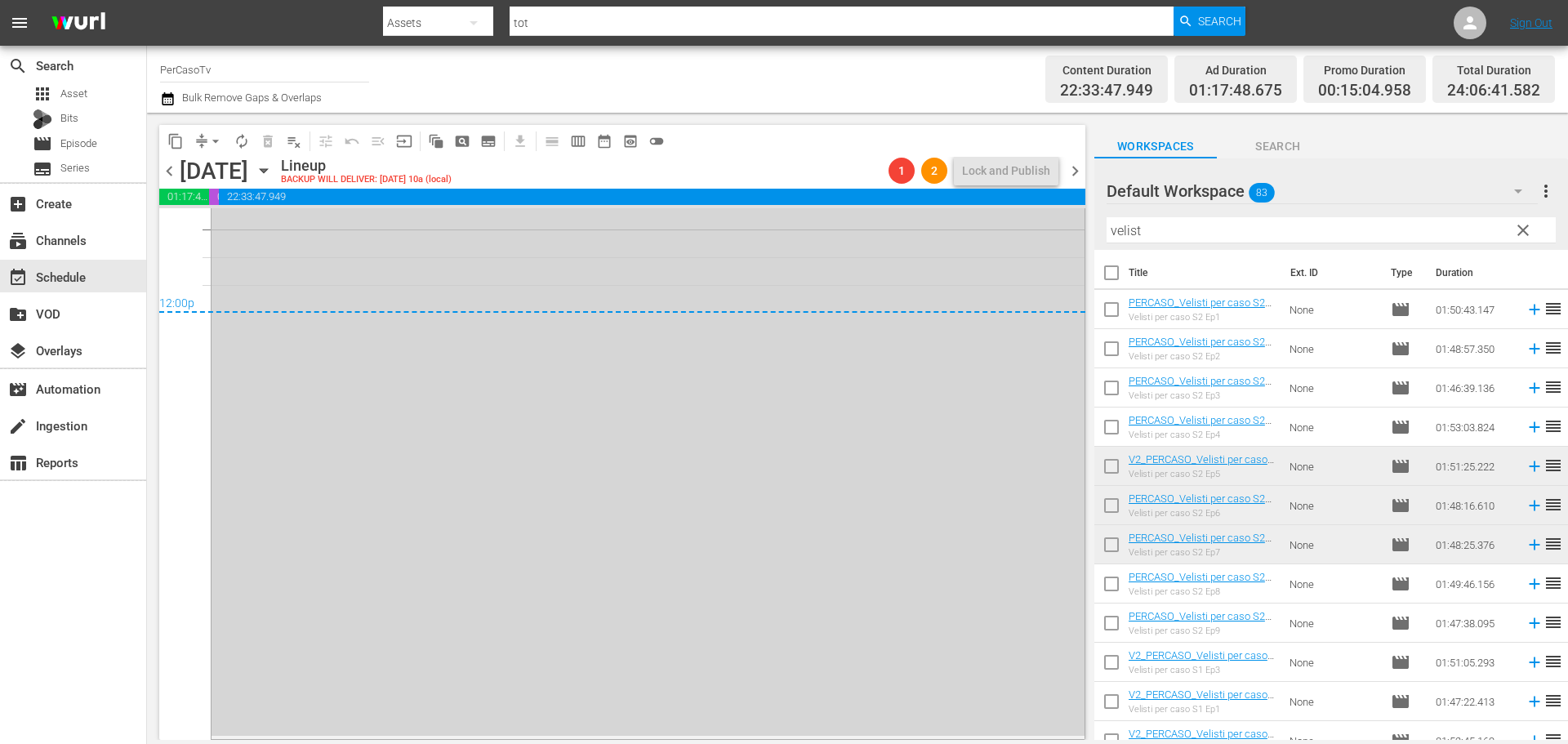
scroll to position [7644, 0]
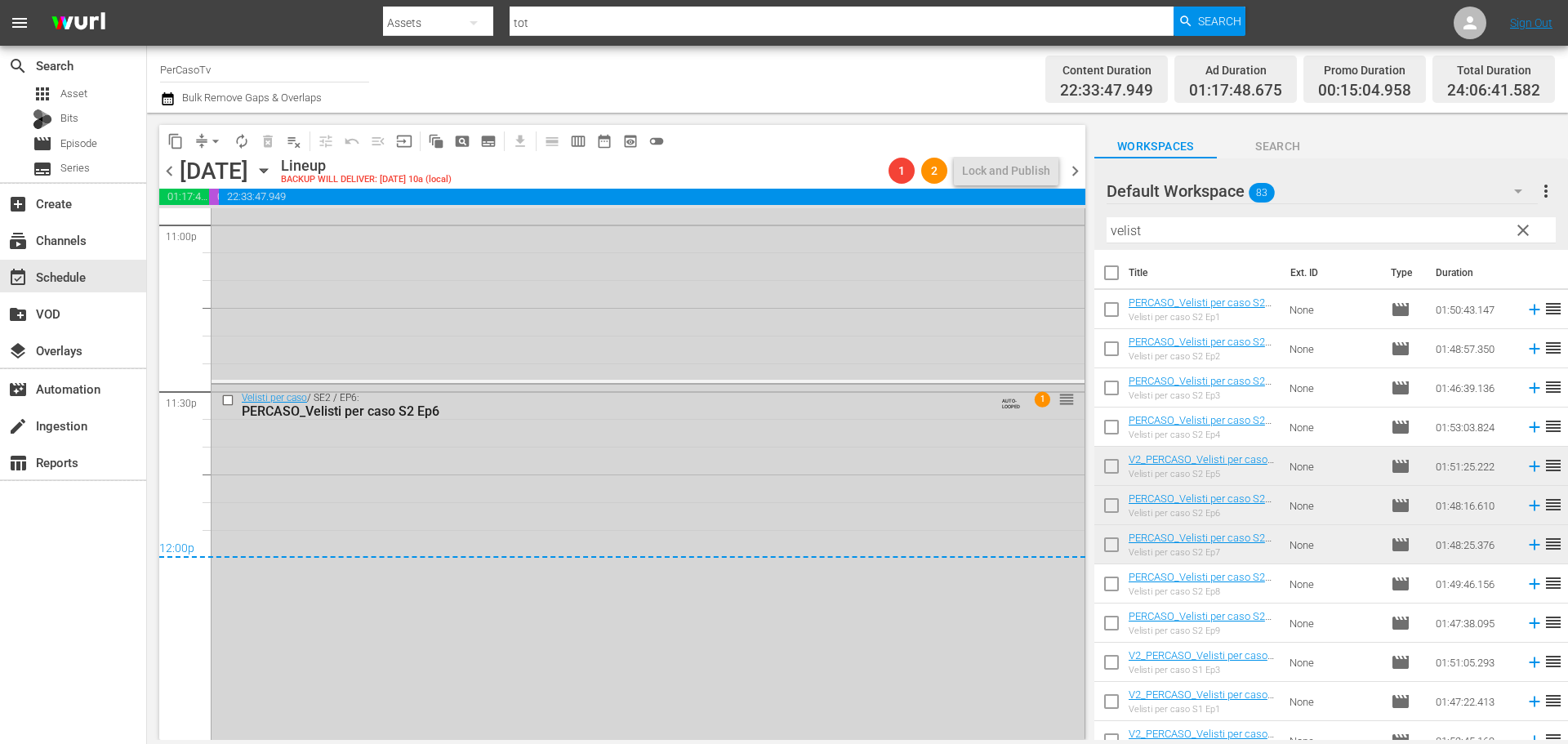
click at [1076, 174] on span "chevron_right" at bounding box center [1074, 170] width 21 height 21
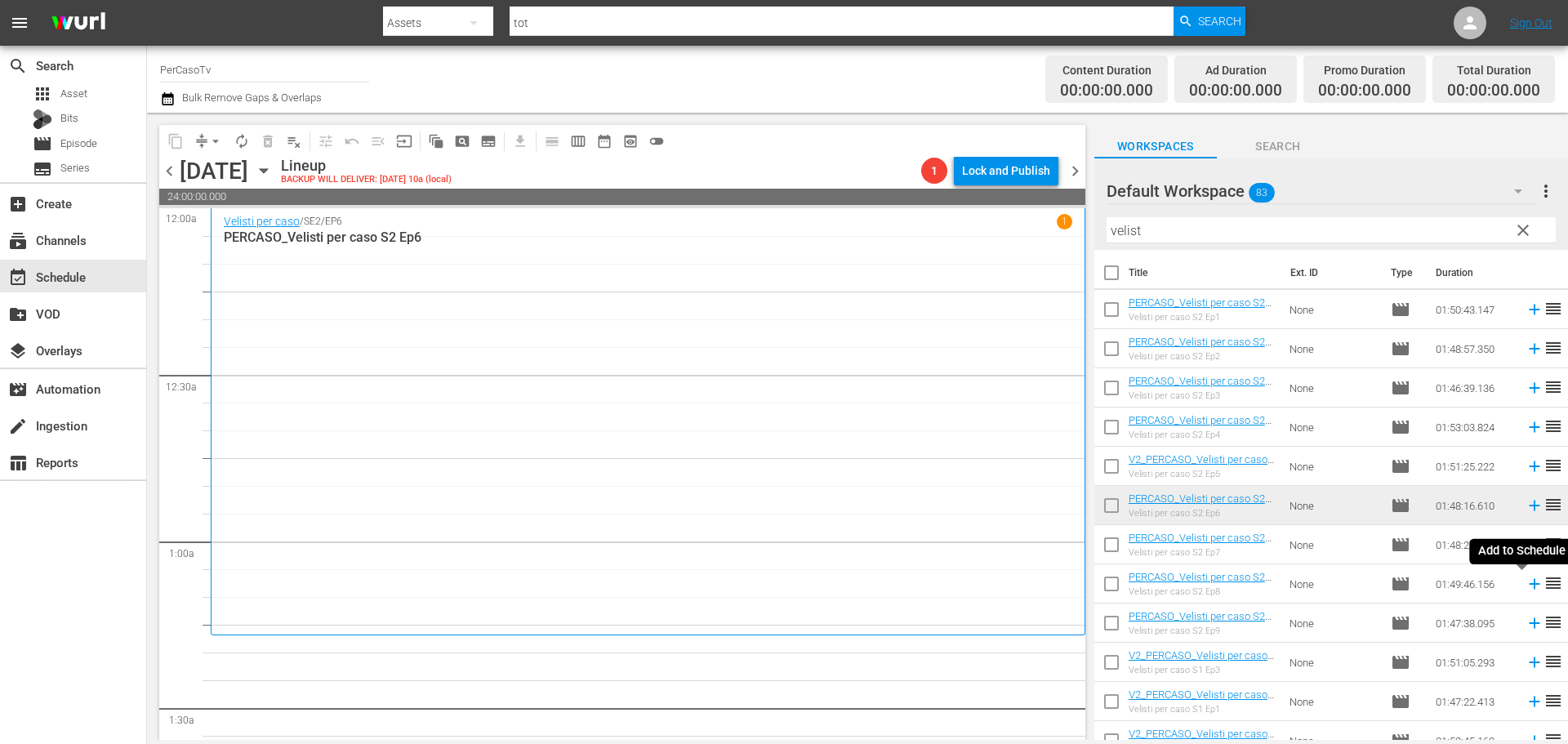
click at [1525, 588] on icon at bounding box center [1534, 584] width 18 height 18
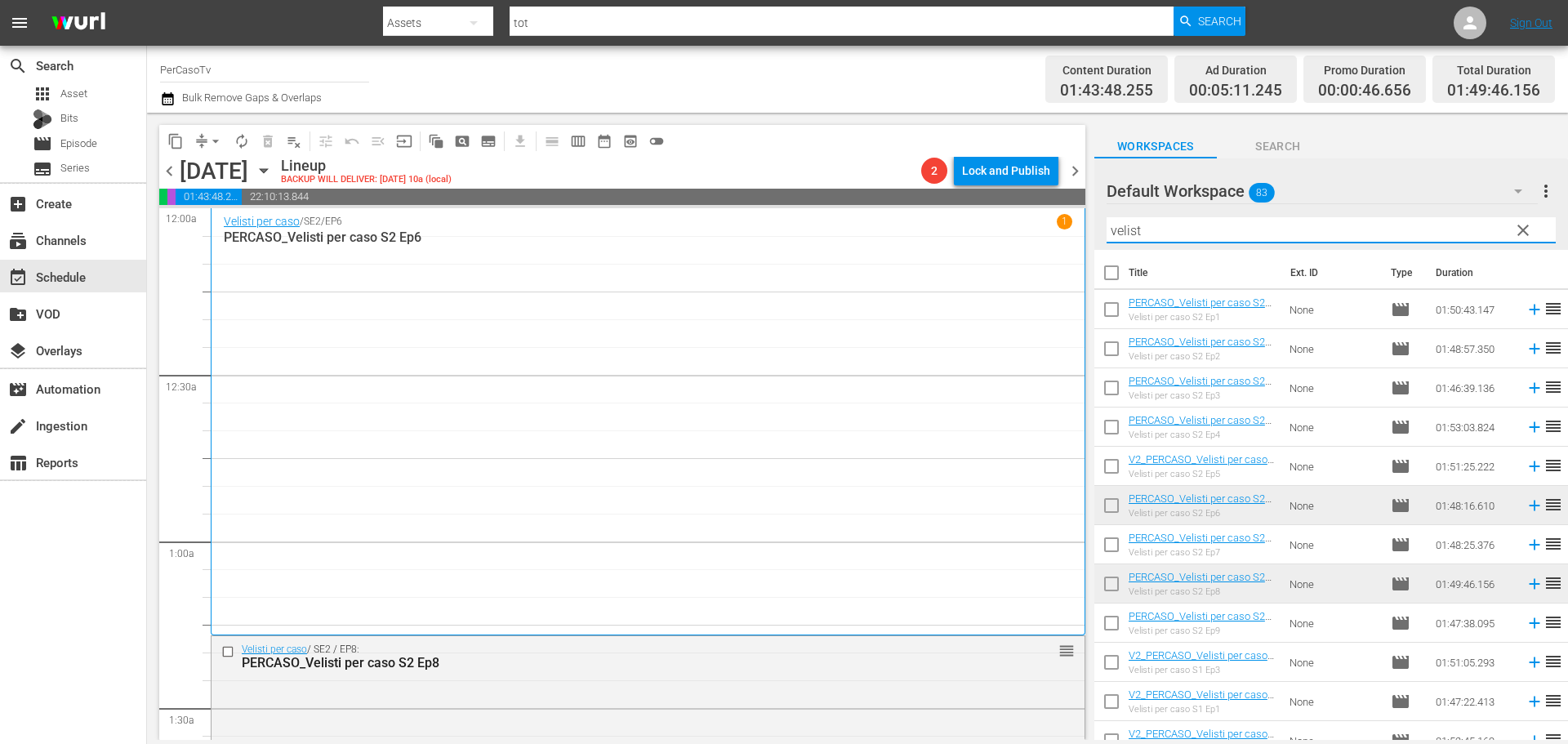
drag, startPoint x: 1147, startPoint y: 230, endPoint x: 1059, endPoint y: 256, distance: 91.8
click at [1059, 256] on div "content_copy compress arrow_drop_down autorenew_outlined delete_forever_outline…" at bounding box center [858, 426] width 1421 height 627
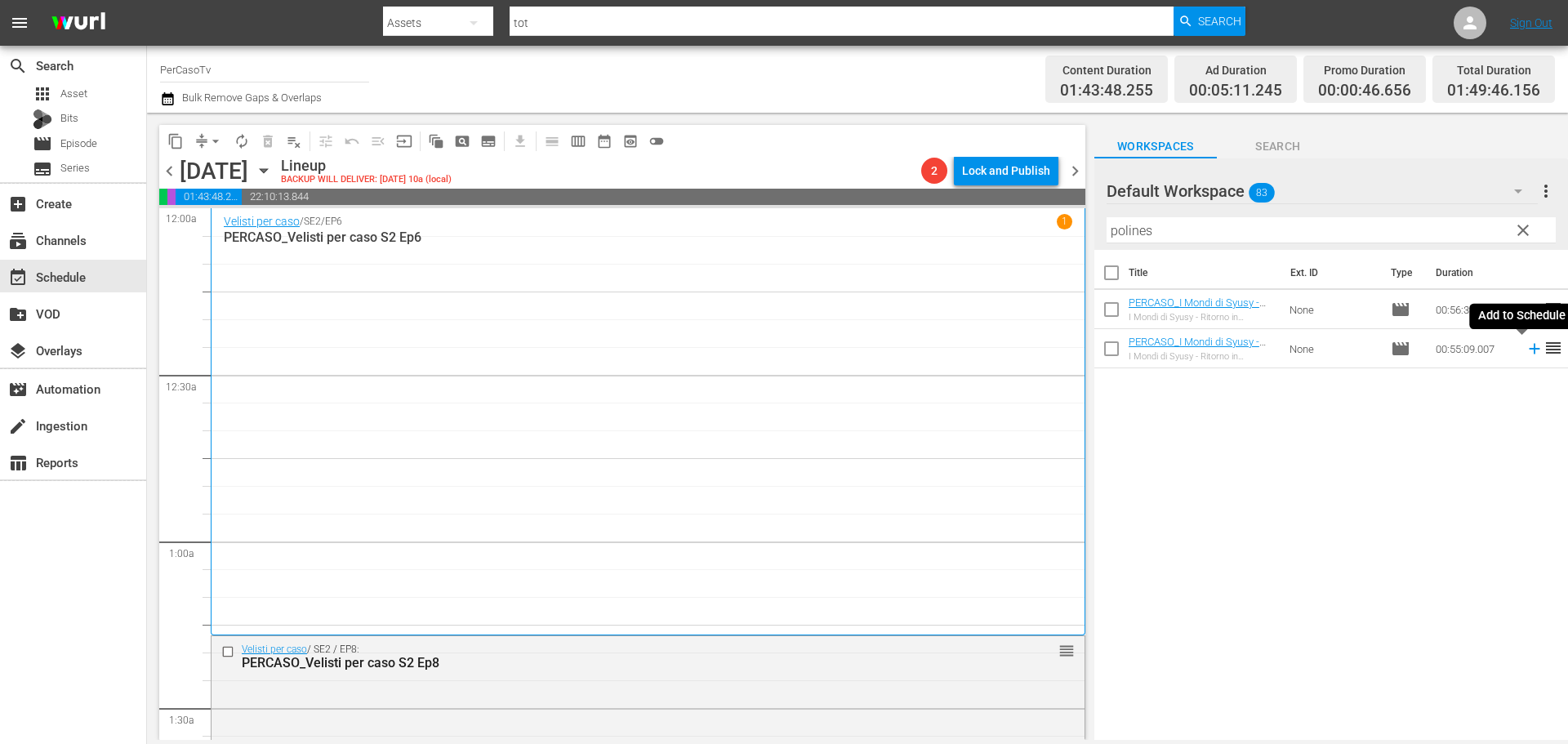
click at [1528, 353] on icon at bounding box center [1533, 349] width 11 height 11
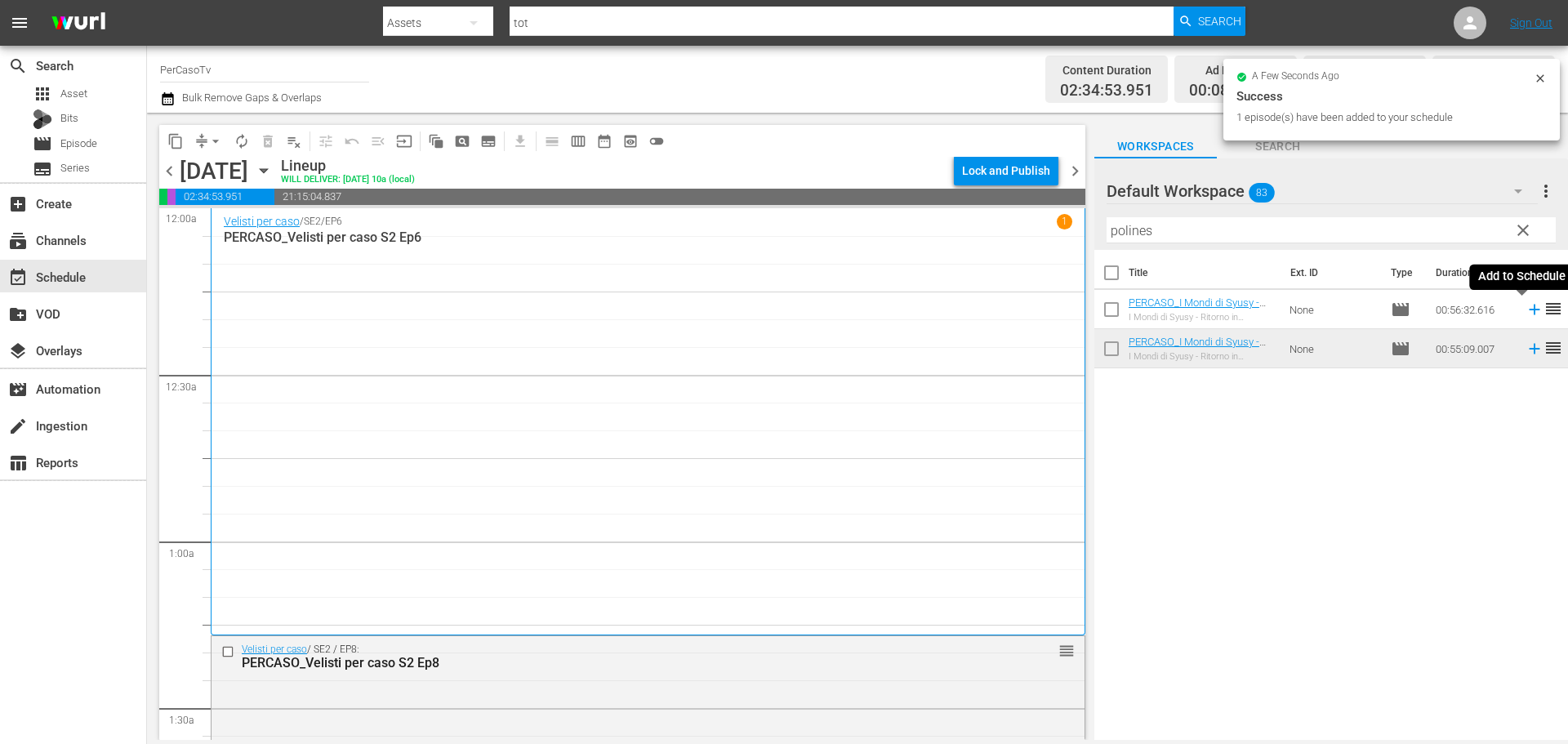
click at [1528, 313] on icon at bounding box center [1533, 309] width 11 height 11
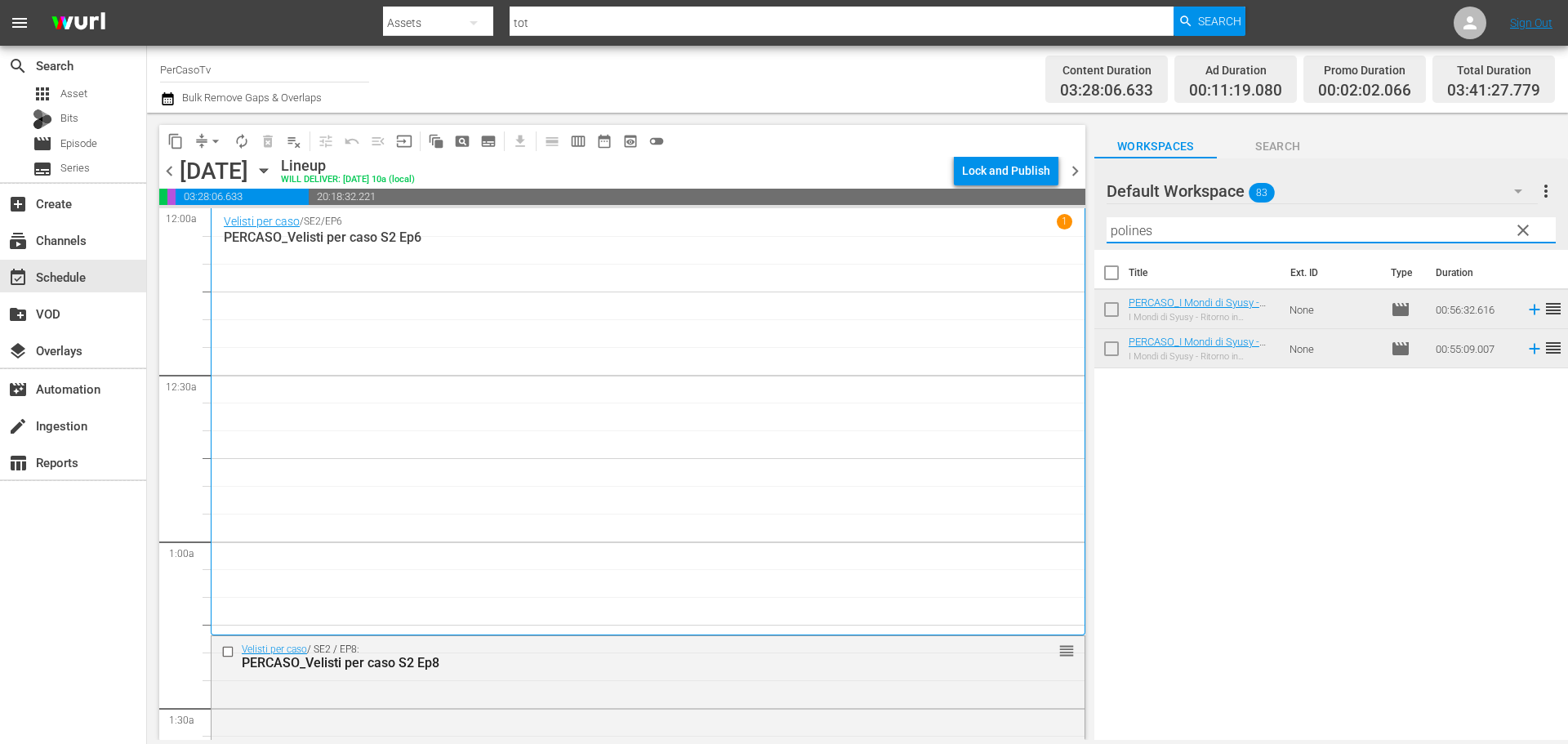
drag, startPoint x: 1170, startPoint y: 231, endPoint x: 1034, endPoint y: 256, distance: 138.3
click at [1034, 256] on div "content_copy compress arrow_drop_down autorenew_outlined delete_forever_outline…" at bounding box center [858, 426] width 1421 height 627
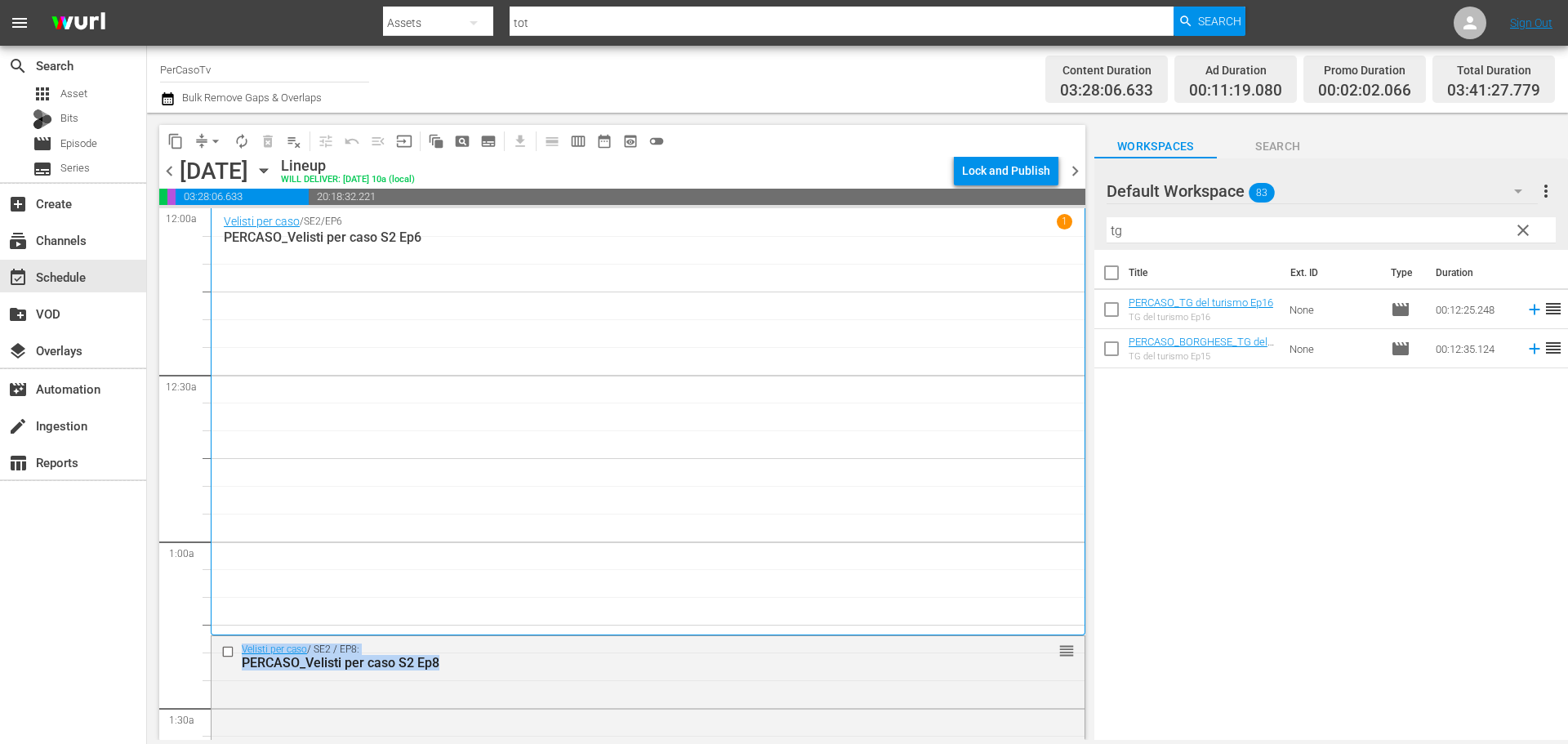
click at [1077, 239] on div "content_copy compress arrow_drop_down autorenew_outlined delete_forever_outline…" at bounding box center [858, 426] width 1421 height 627
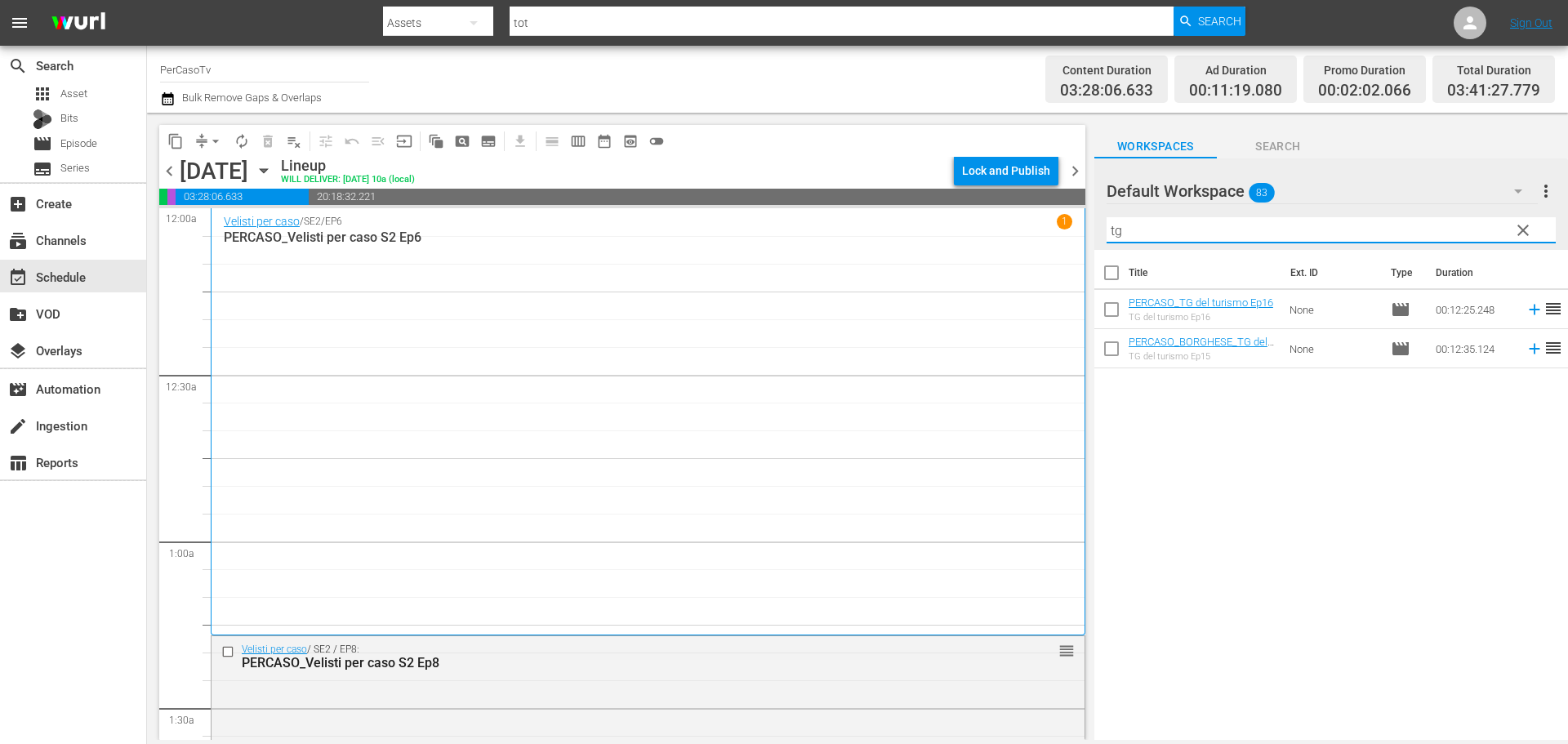
drag, startPoint x: 1141, startPoint y: 226, endPoint x: 1101, endPoint y: 235, distance: 41.0
click at [1101, 235] on div "Default Workspace 83 Default more_vert clear Filter by Title tg" at bounding box center [1330, 203] width 473 height 91
drag, startPoint x: 1523, startPoint y: 354, endPoint x: 1283, endPoint y: 250, distance: 261.6
click at [1525, 354] on icon at bounding box center [1534, 349] width 18 height 18
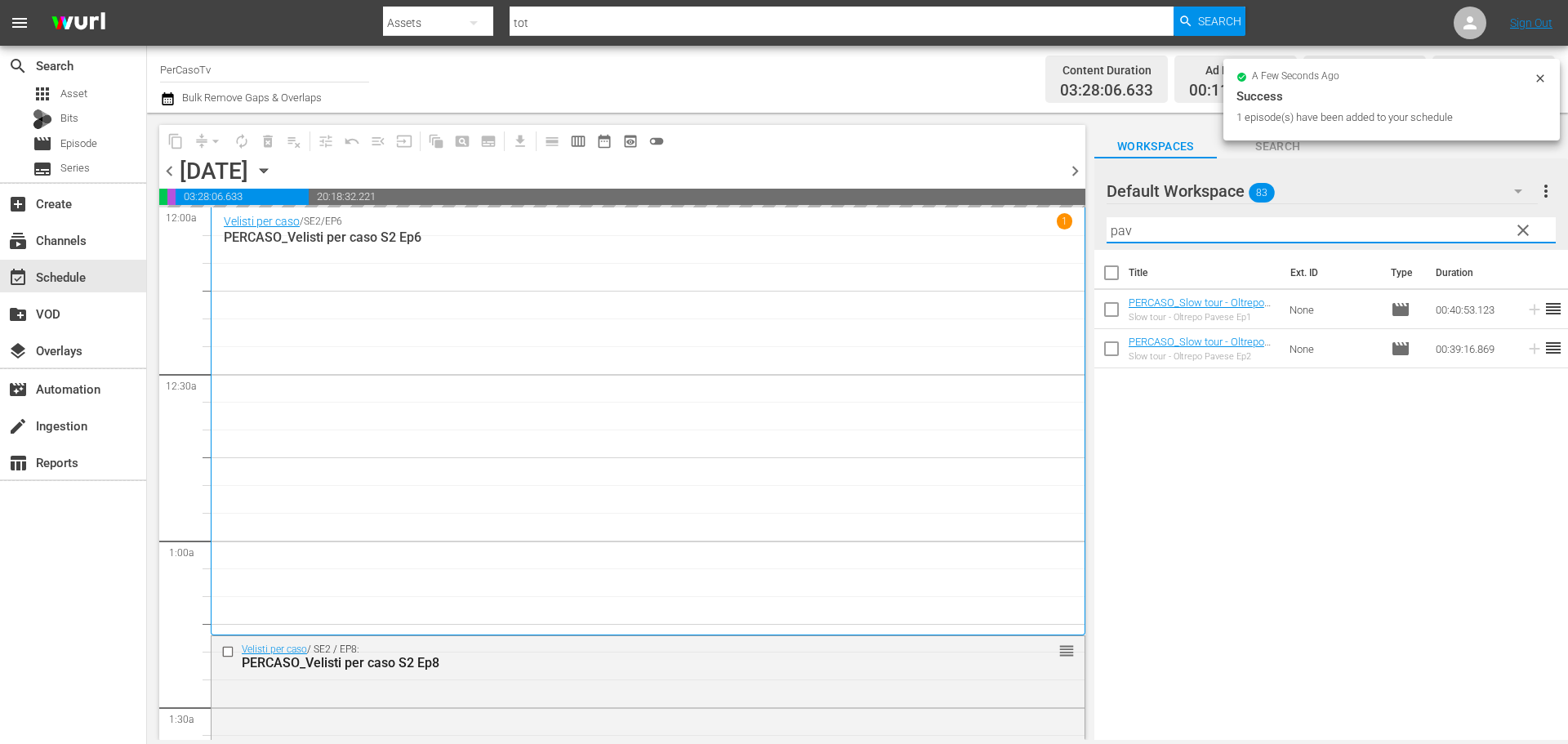
drag, startPoint x: 1145, startPoint y: 223, endPoint x: 1100, endPoint y: 234, distance: 46.3
click at [1089, 241] on div "content_copy compress arrow_drop_down autorenew_outlined delete_forever_outline…" at bounding box center [858, 426] width 1421 height 627
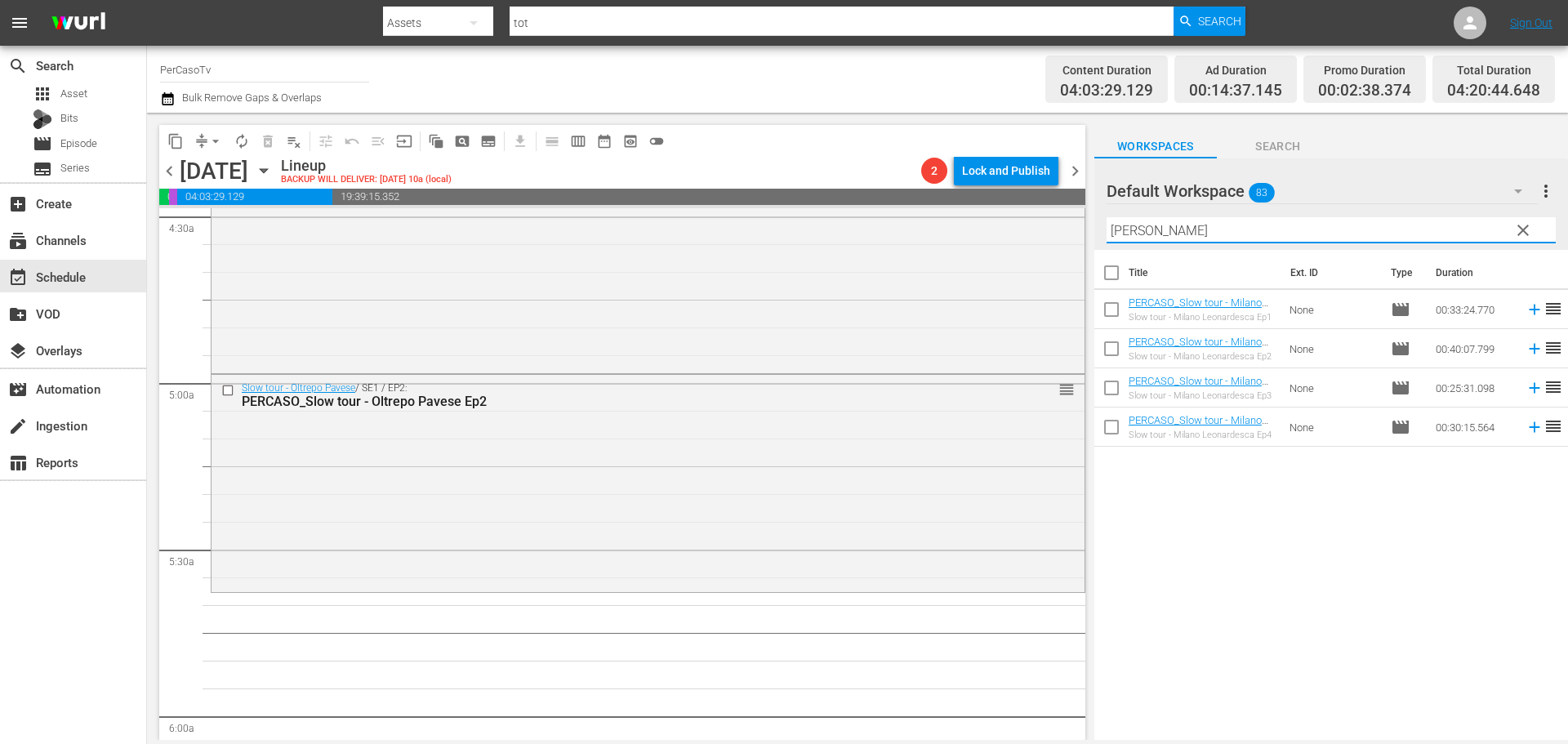
scroll to position [1504, 0]
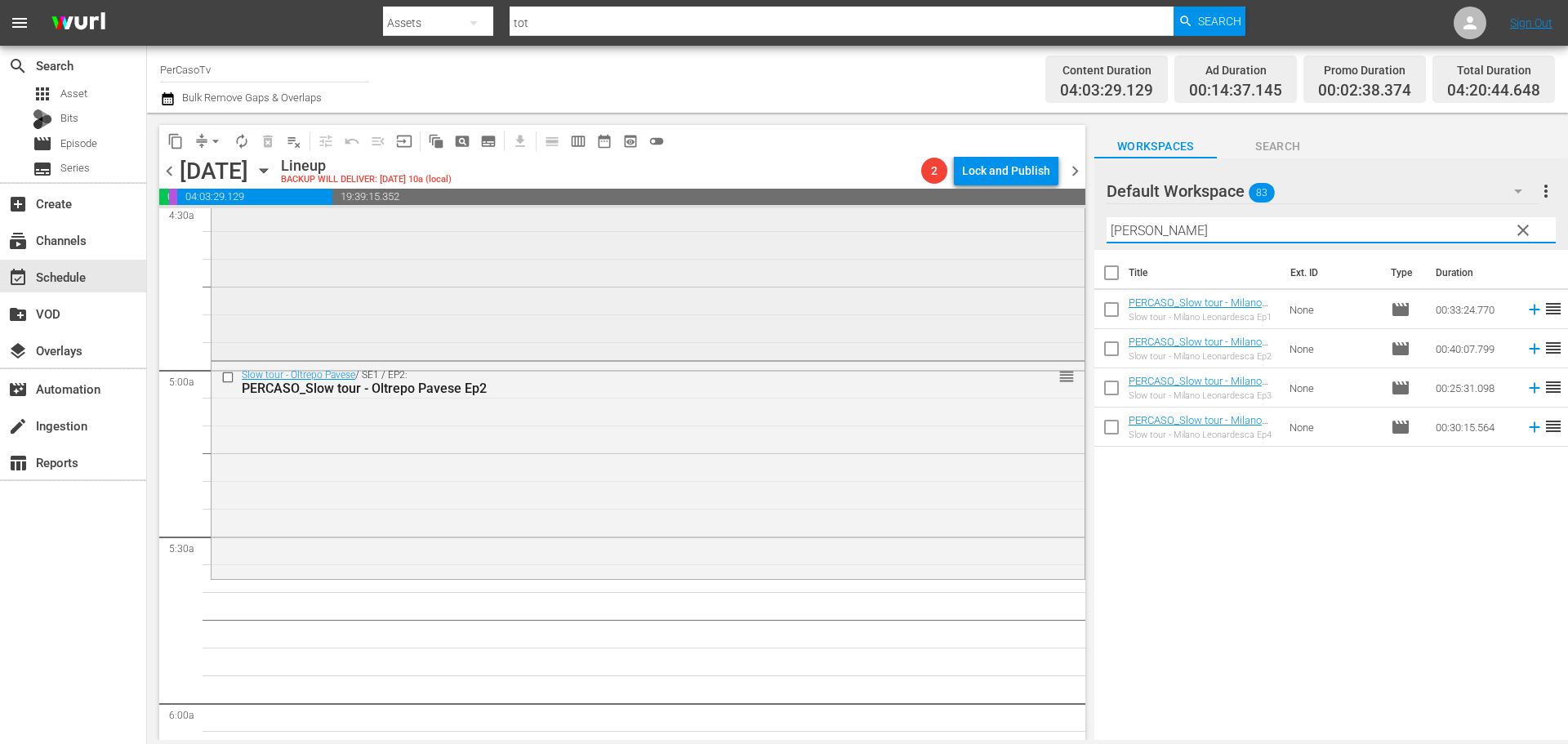
drag, startPoint x: 1153, startPoint y: 230, endPoint x: 1004, endPoint y: 266, distance: 153.3
click at [1004, 266] on div "content_copy compress arrow_drop_down autorenew_outlined delete_forever_outline…" at bounding box center [858, 426] width 1421 height 627
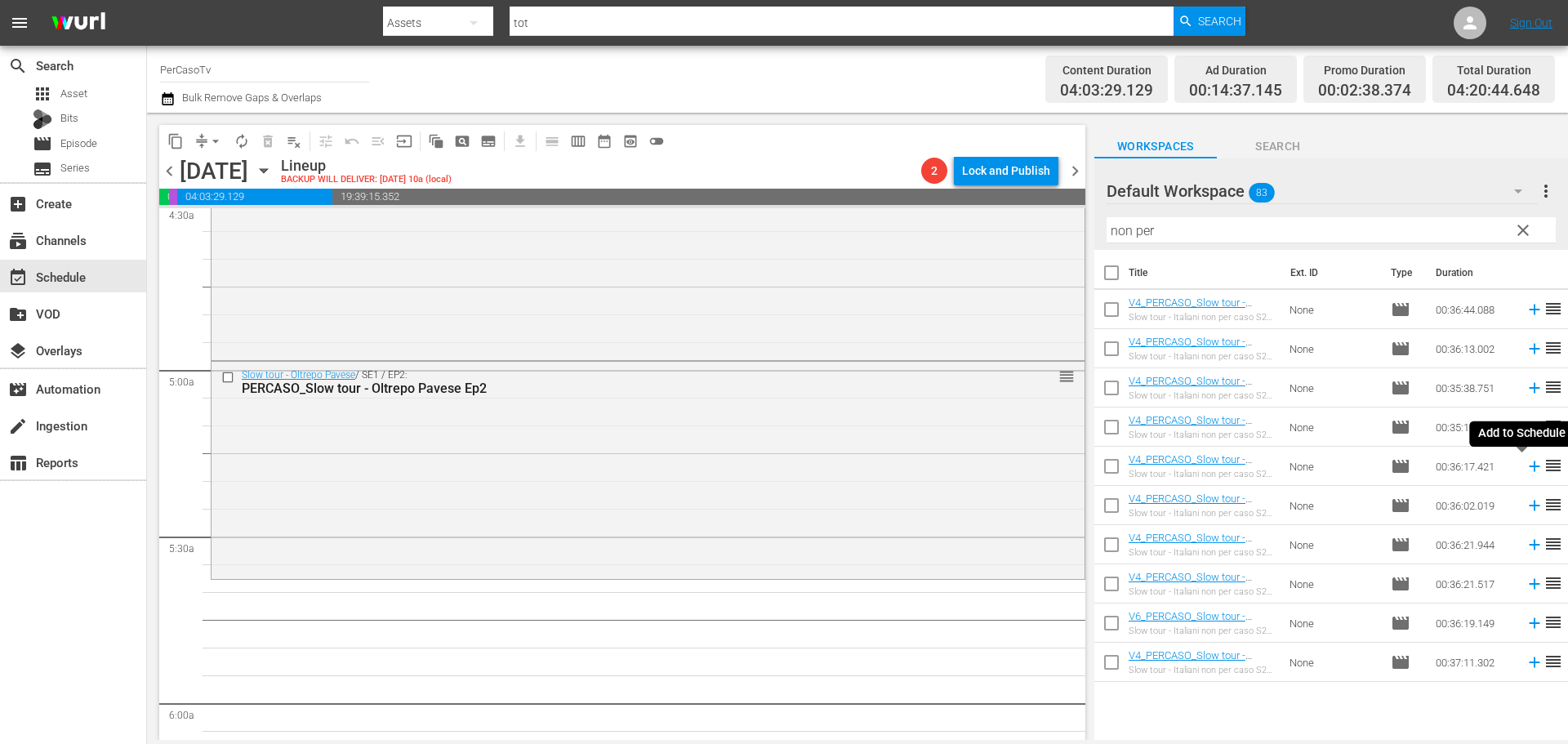
click at [1525, 471] on icon at bounding box center [1534, 466] width 18 height 18
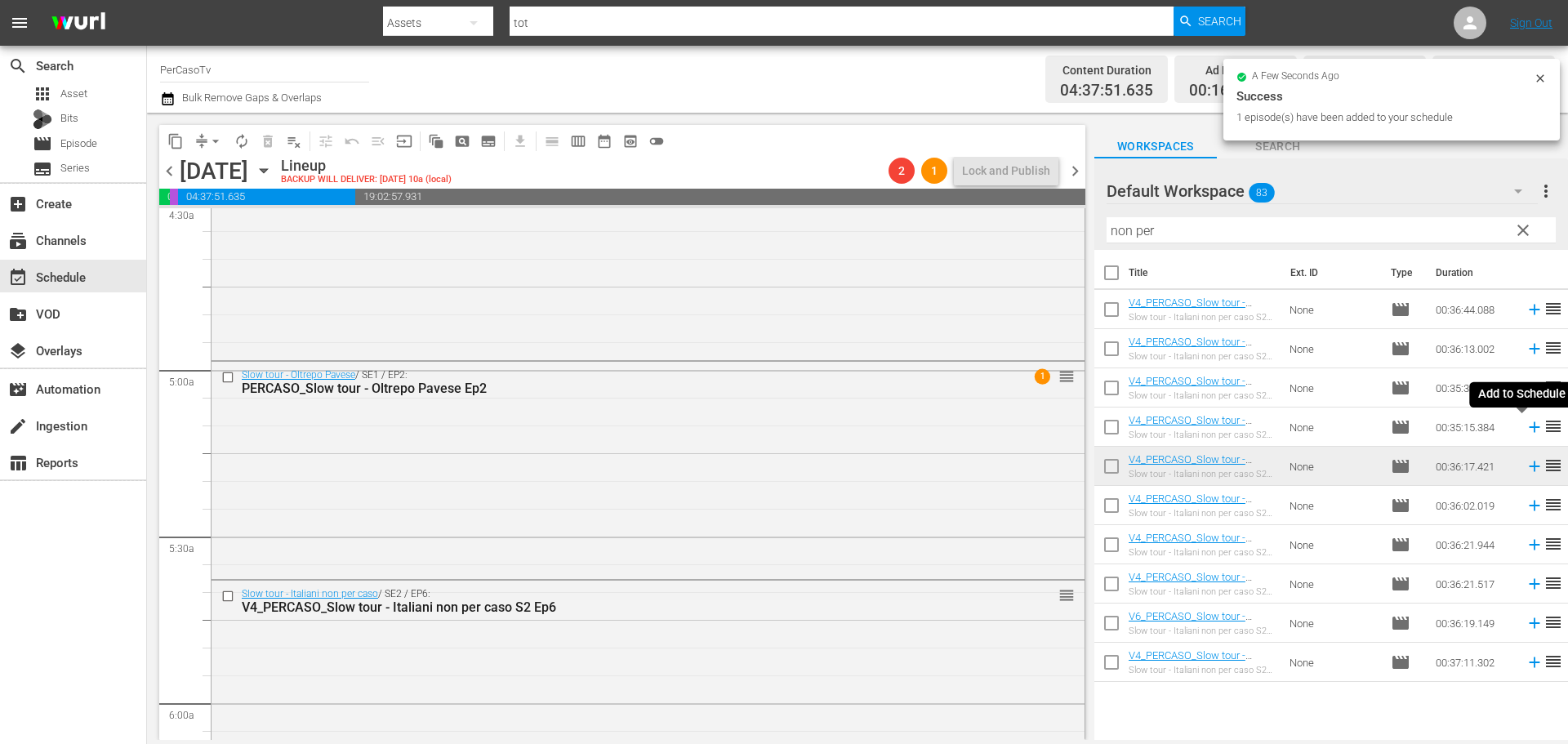
click at [1528, 430] on icon at bounding box center [1533, 427] width 11 height 11
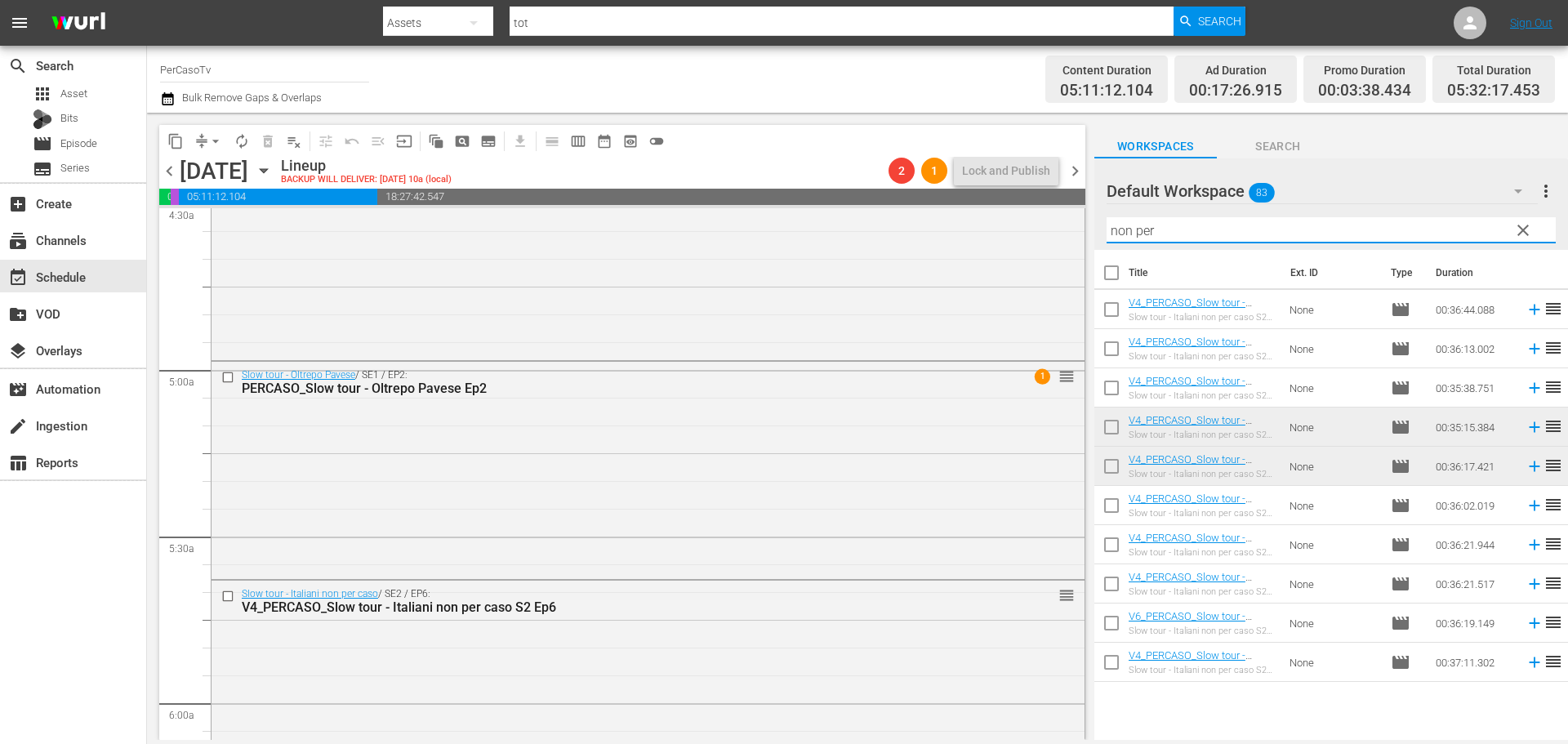
drag, startPoint x: 1170, startPoint y: 226, endPoint x: 1100, endPoint y: 253, distance: 75.0
click at [1100, 253] on div "Default Workspace 83 Default more_vert clear Filter by Title non per Title Ext.…" at bounding box center [1330, 453] width 473 height 590
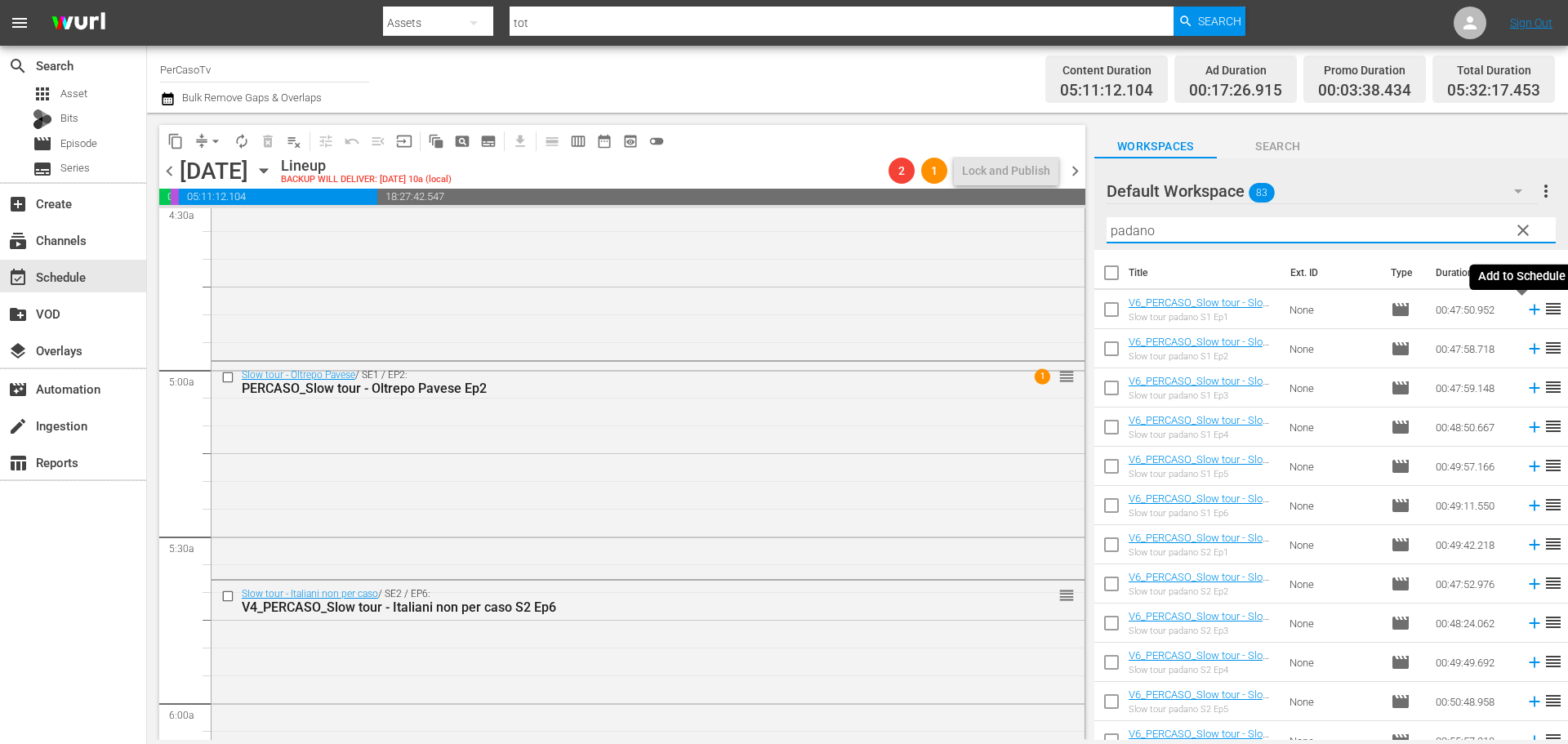
click at [1525, 305] on icon at bounding box center [1534, 309] width 18 height 18
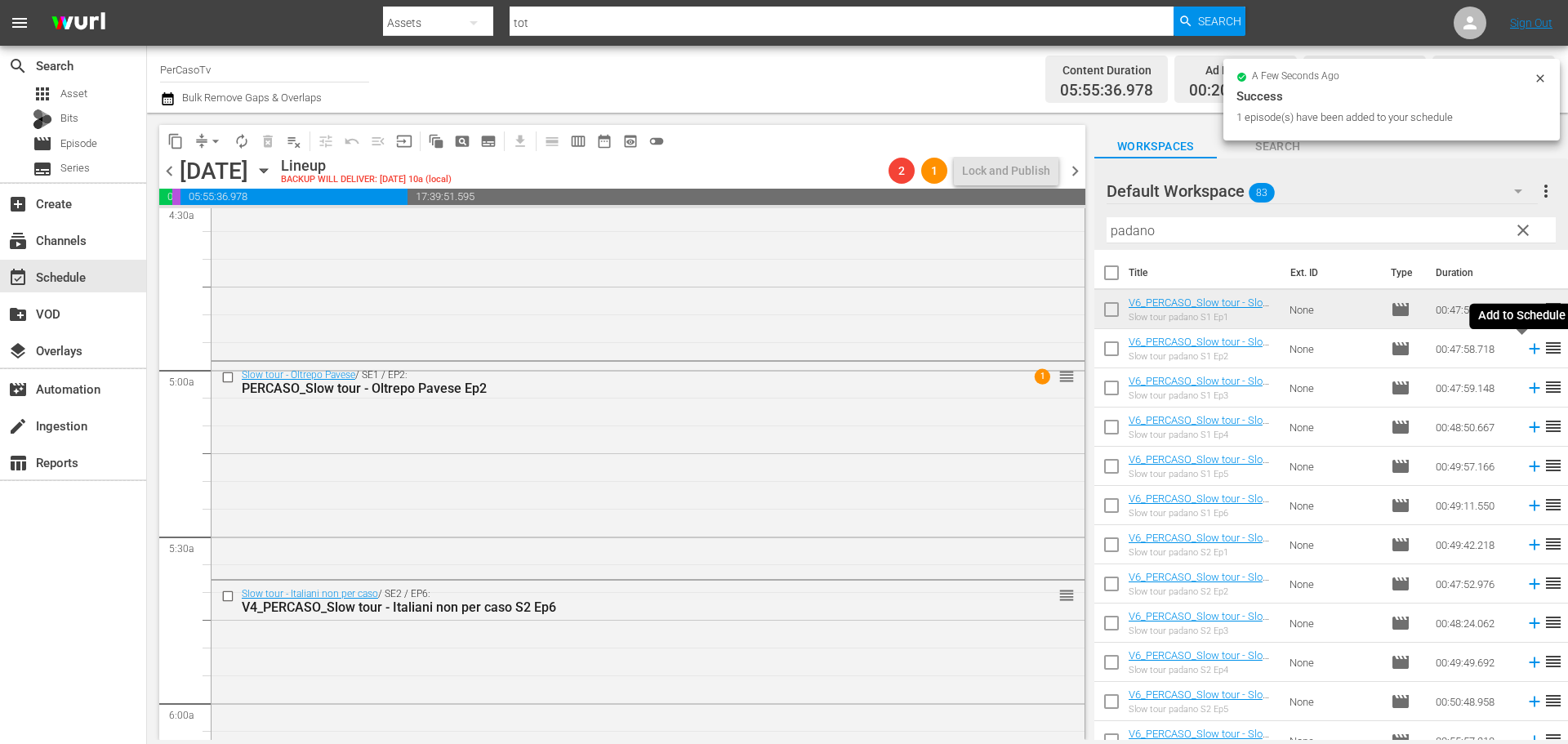
click at [1525, 352] on icon at bounding box center [1534, 349] width 18 height 18
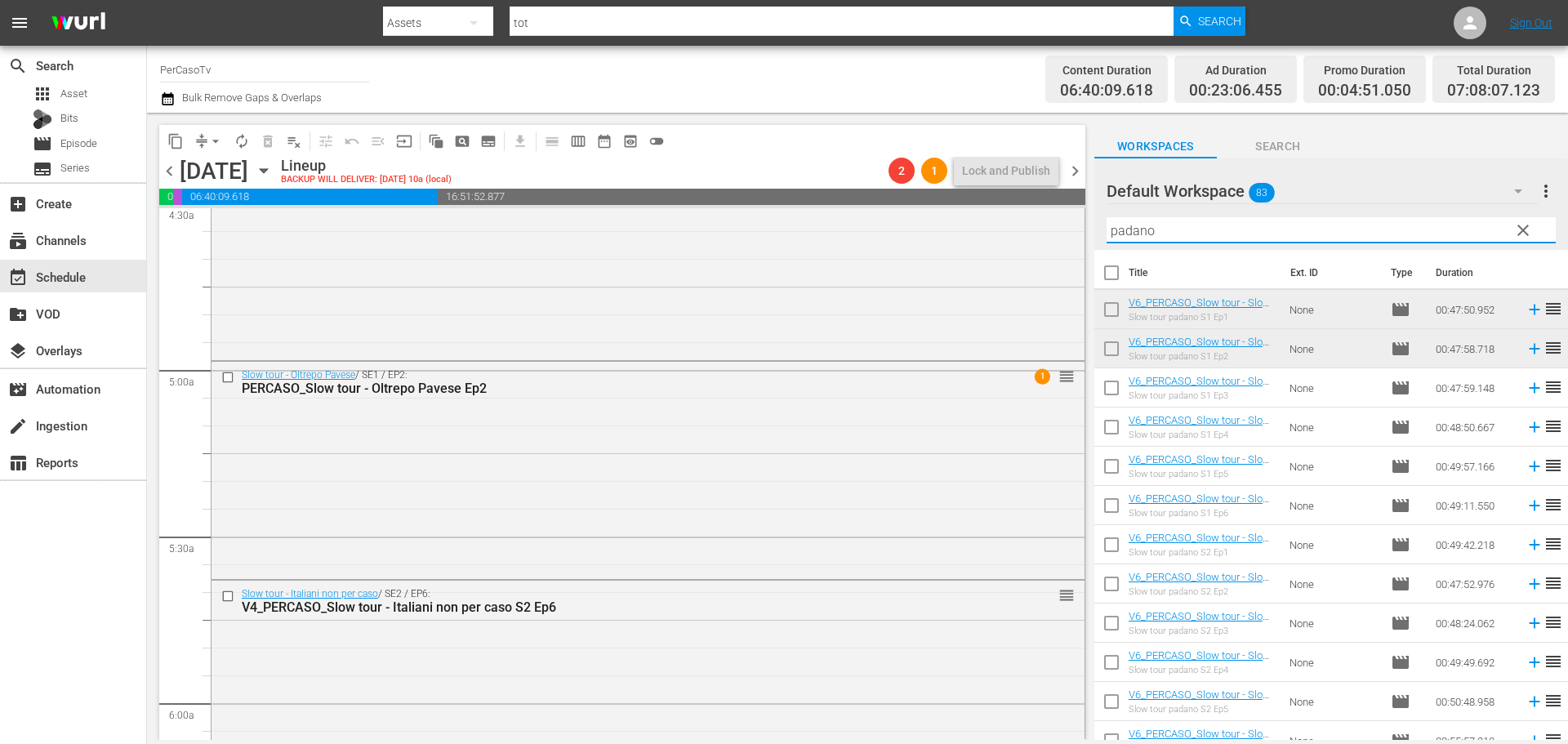
drag, startPoint x: 1179, startPoint y: 236, endPoint x: 1073, endPoint y: 247, distance: 106.6
click at [1073, 247] on div "content_copy compress arrow_drop_down autorenew_outlined delete_forever_outline…" at bounding box center [858, 426] width 1421 height 627
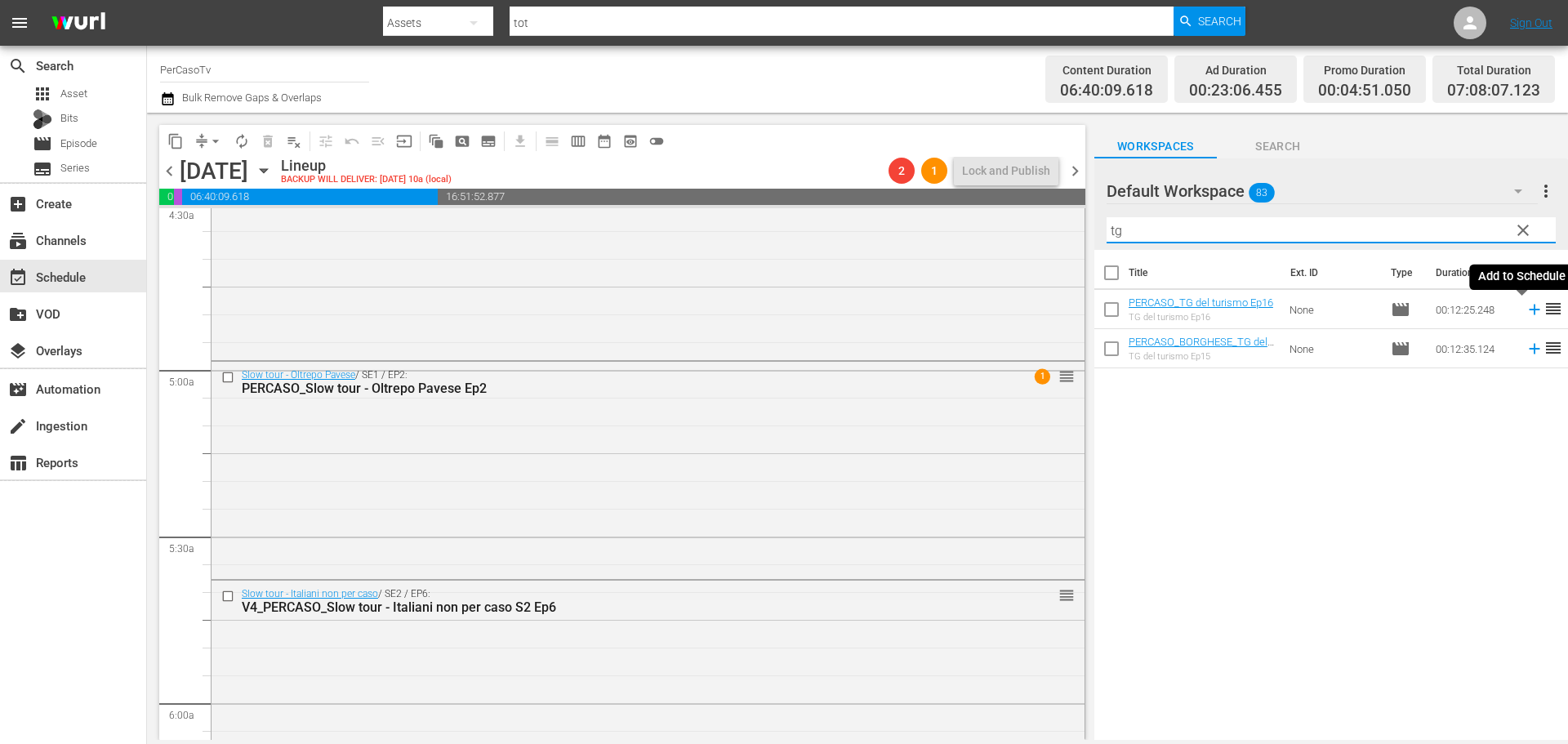
click at [1525, 306] on icon at bounding box center [1534, 309] width 18 height 18
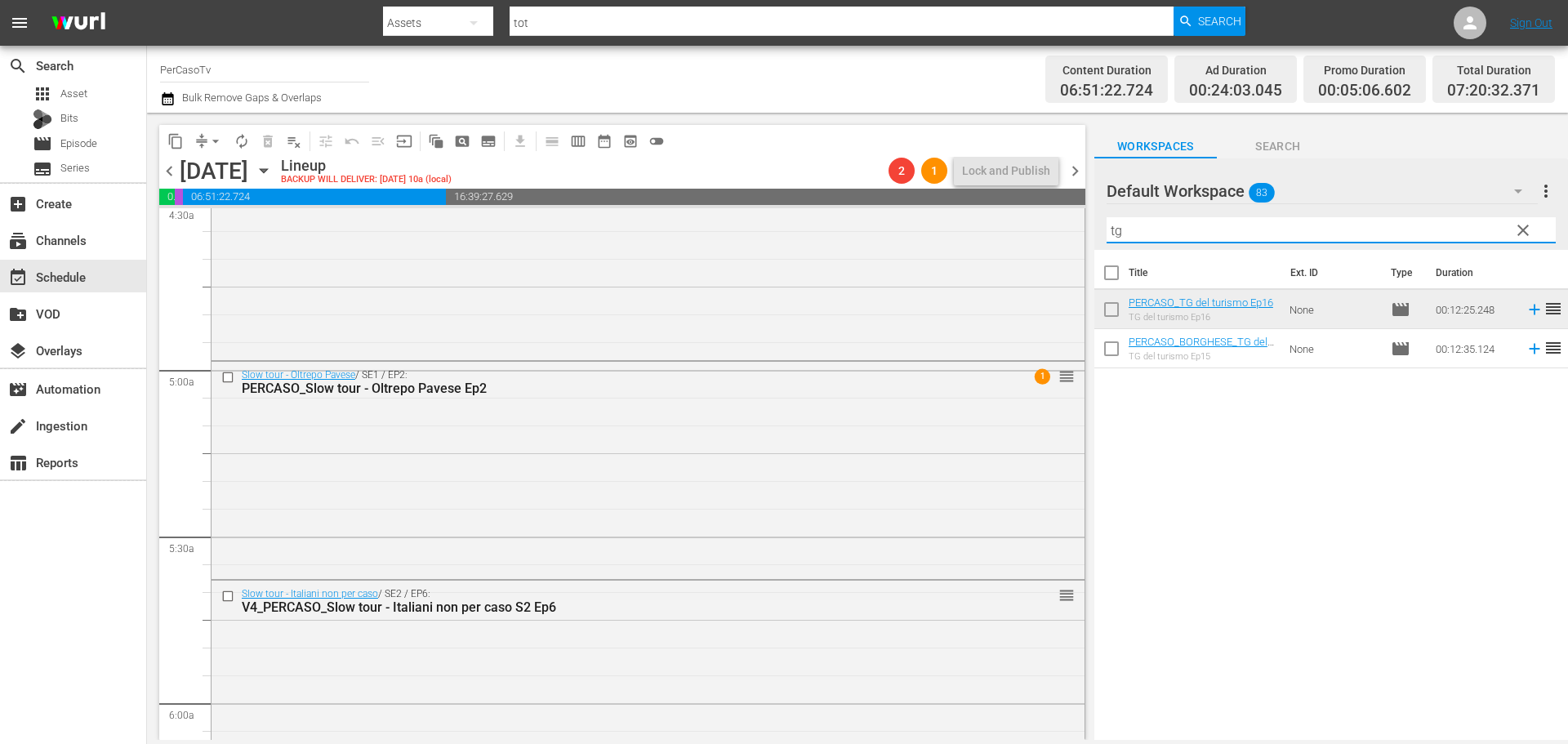
drag, startPoint x: 1121, startPoint y: 234, endPoint x: 1100, endPoint y: 236, distance: 21.1
click at [1100, 236] on div "Default Workspace 83 Default more_vert clear Filter by Title tg" at bounding box center [1330, 203] width 473 height 91
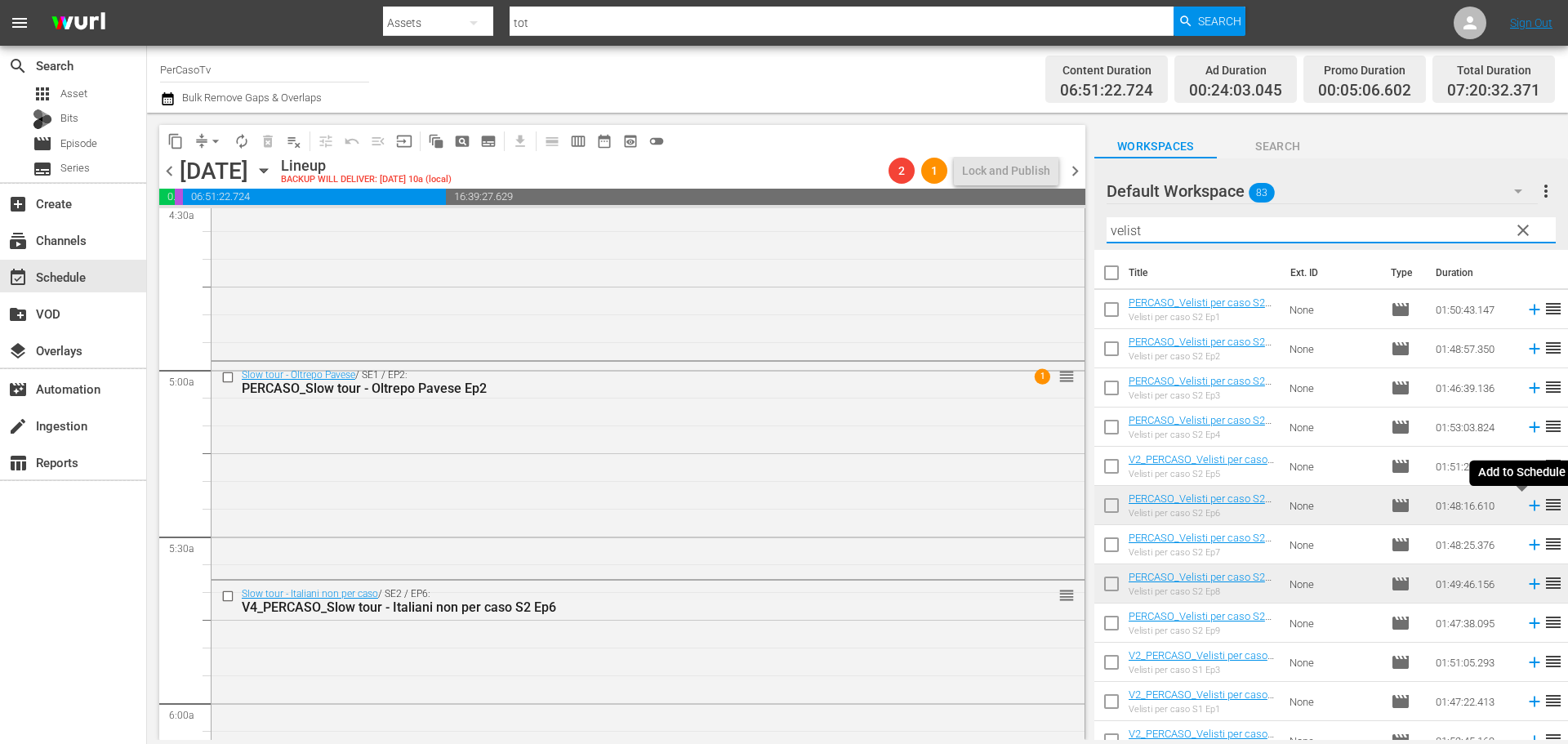
type input "velist"
click at [1528, 509] on icon at bounding box center [1533, 505] width 11 height 11
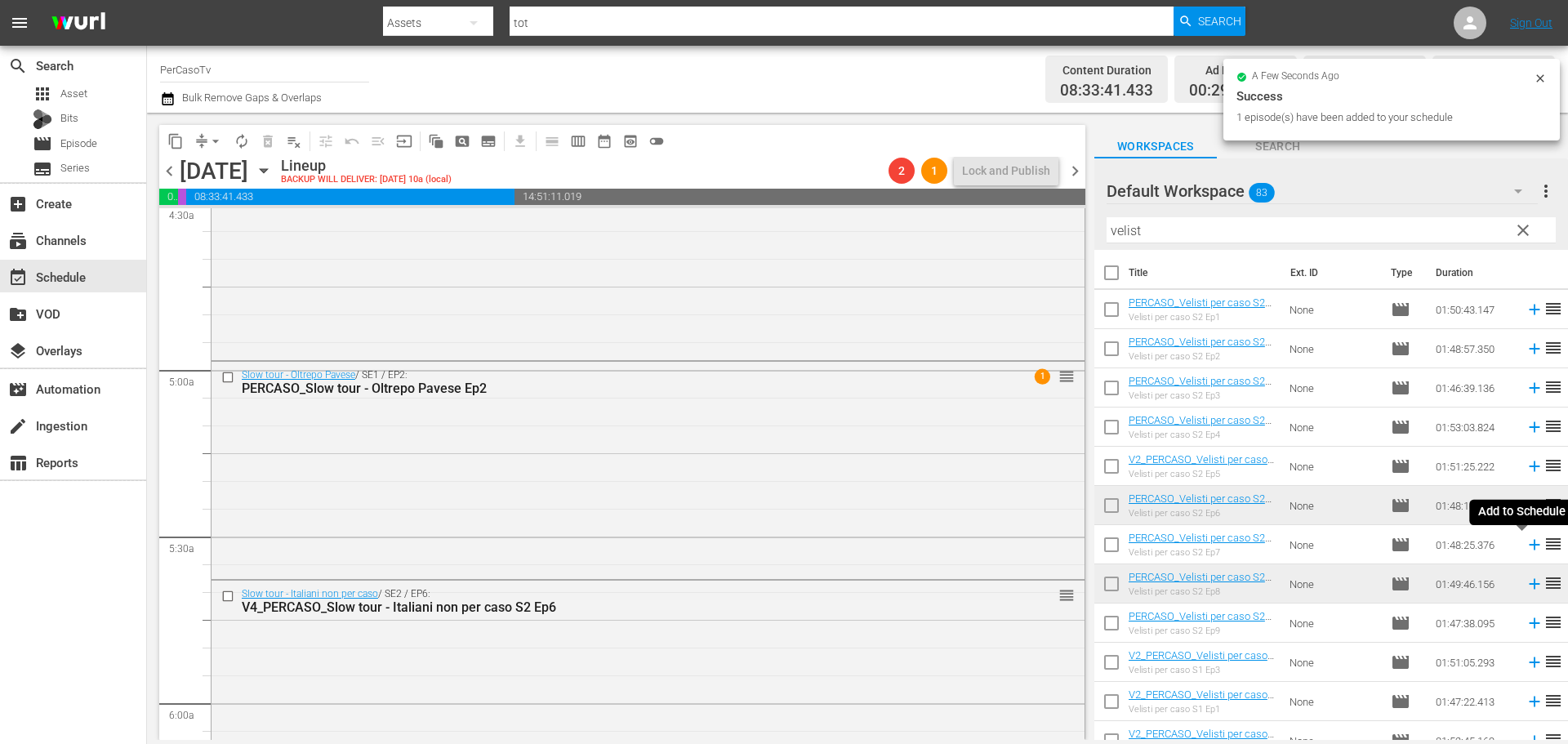
click at [1525, 549] on icon at bounding box center [1534, 545] width 18 height 18
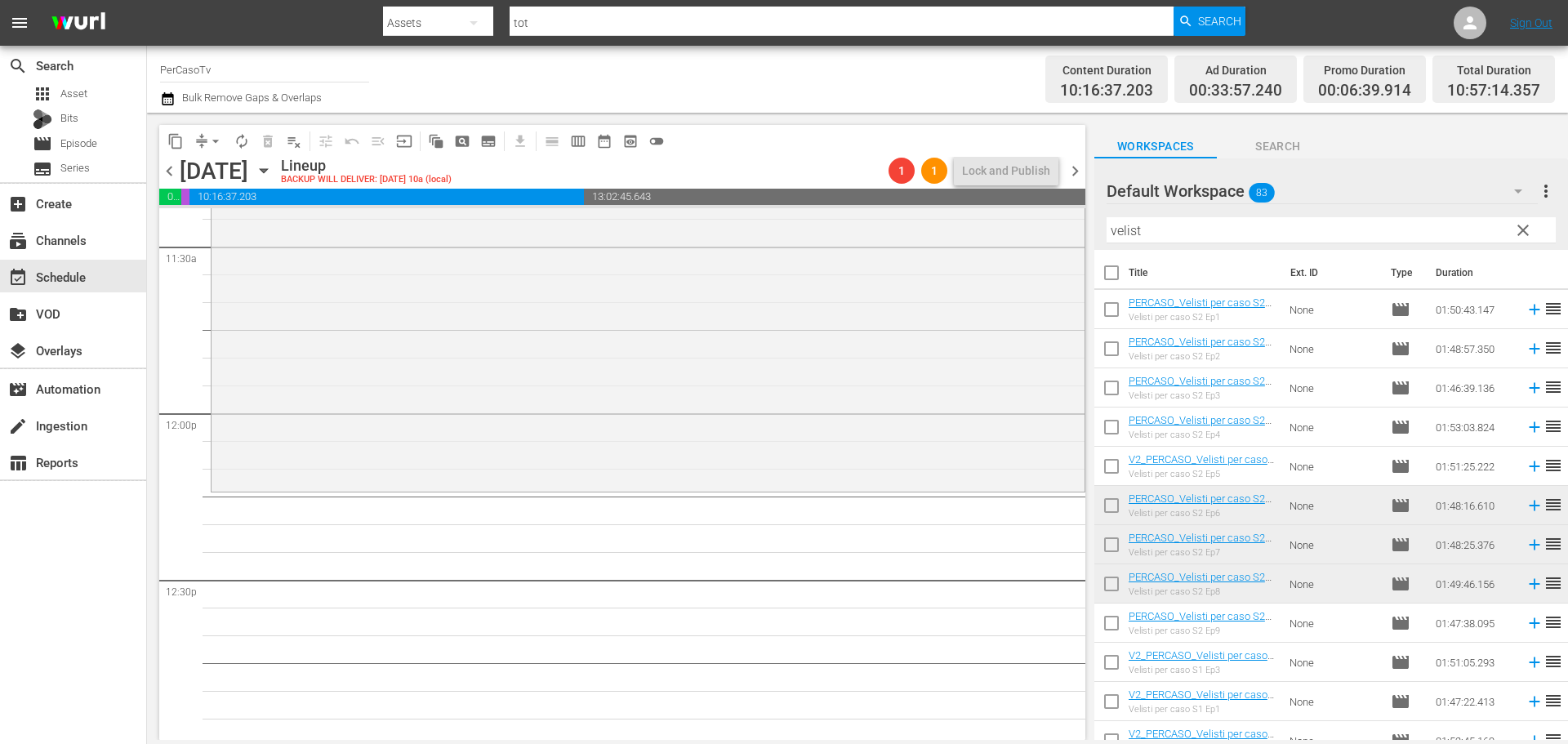
scroll to position [3805, 0]
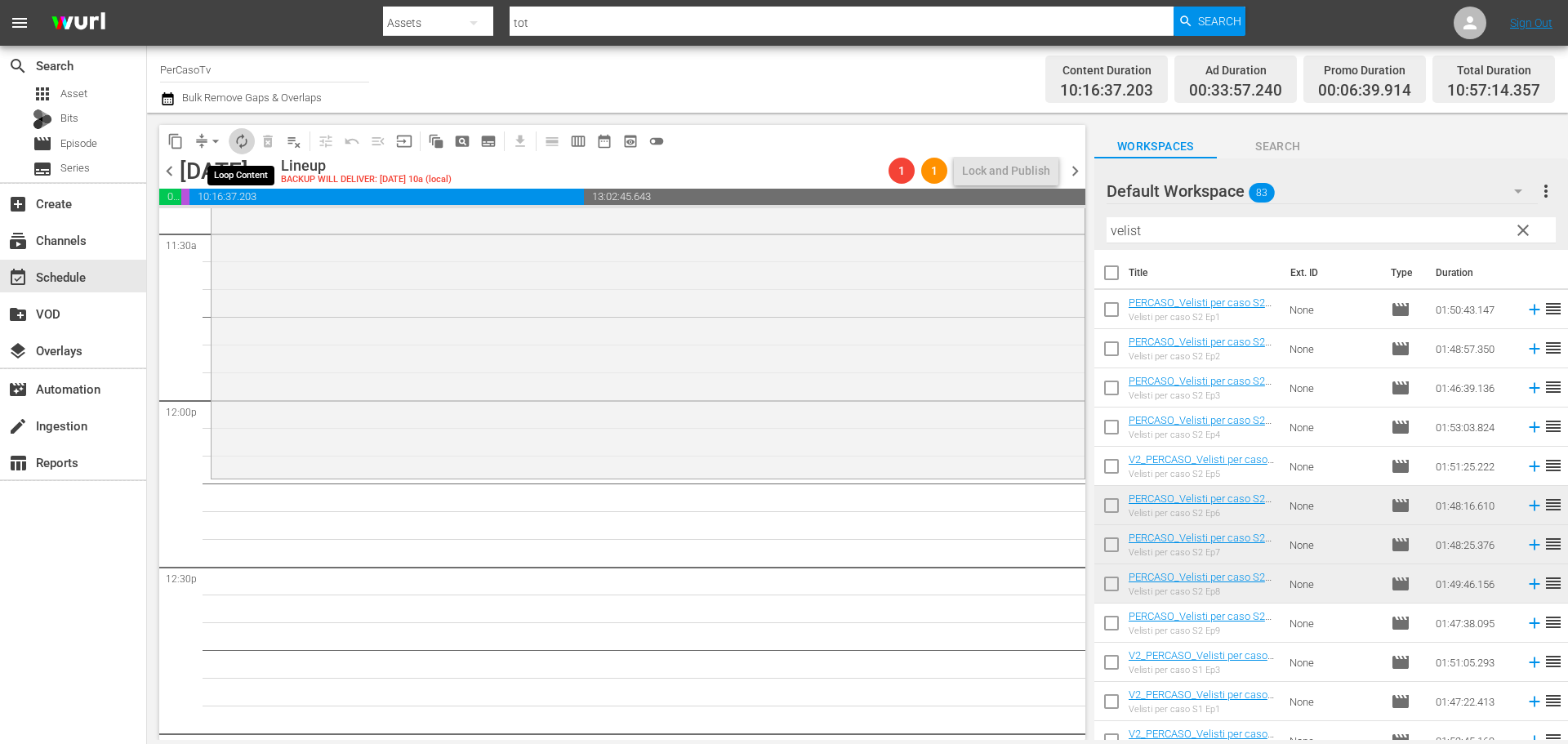
click at [245, 152] on button "autorenew_outlined" at bounding box center [242, 142] width 26 height 26
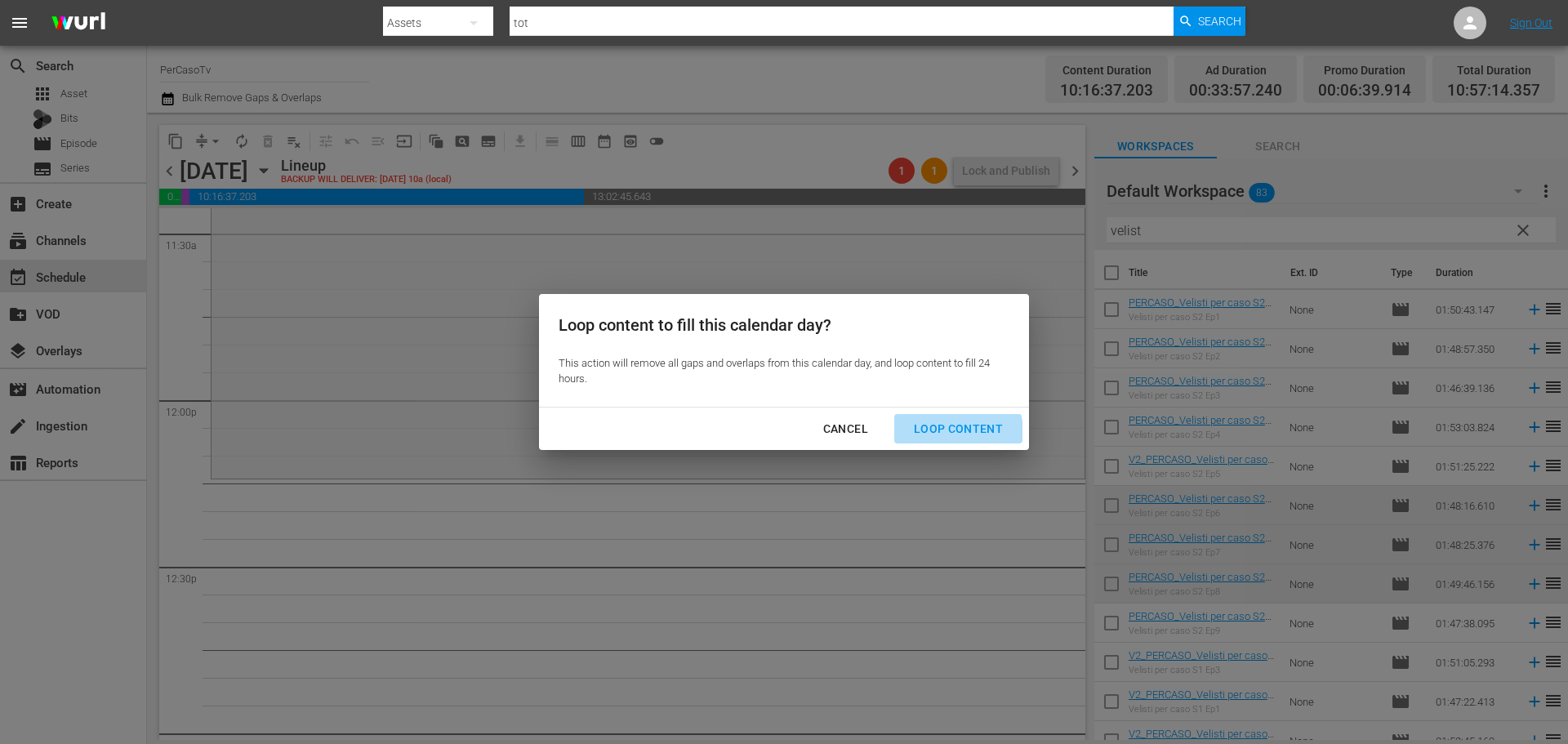
click at [953, 433] on div "Loop Content" at bounding box center [958, 429] width 115 height 21
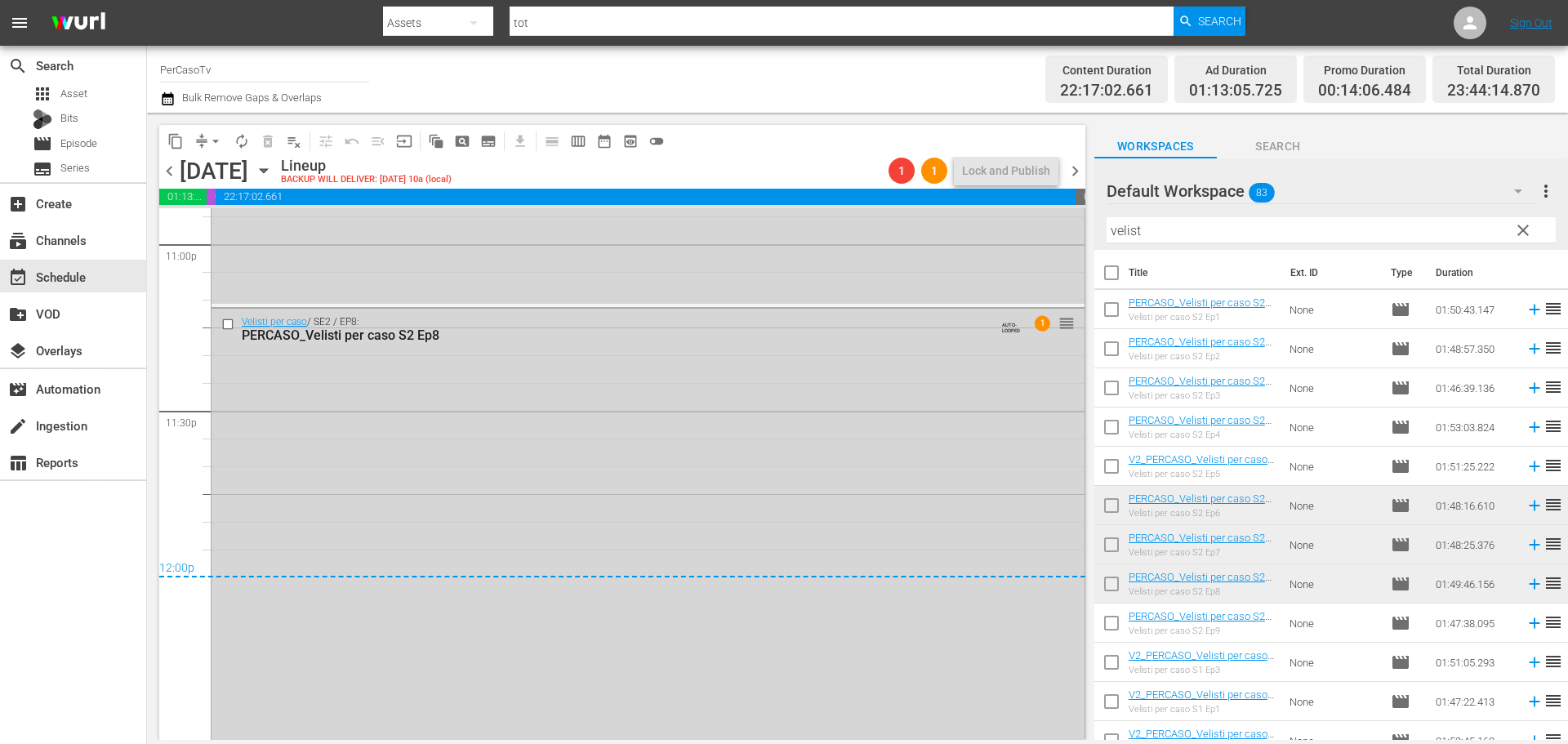
scroll to position [7598, 0]
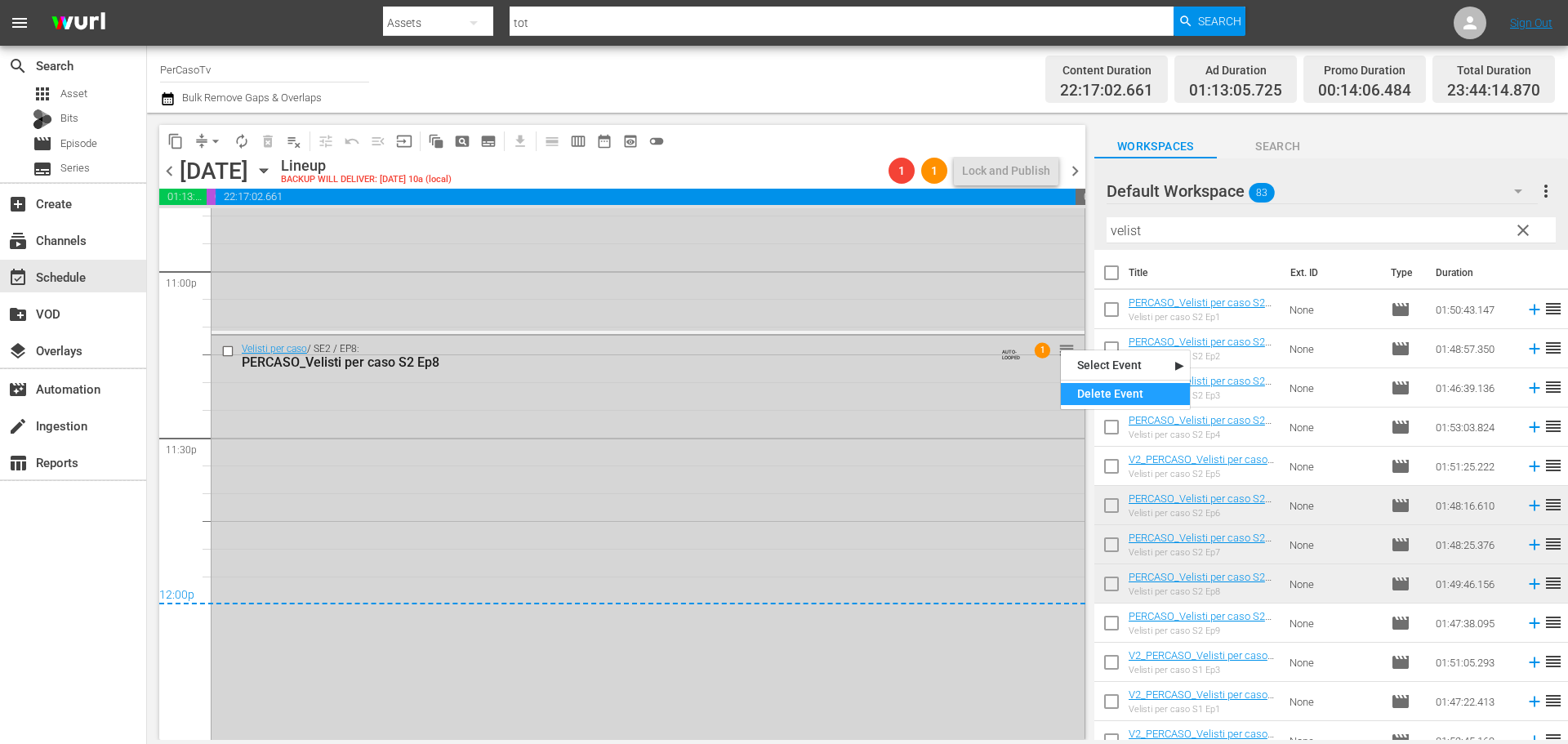
click at [1079, 391] on div "Delete Event" at bounding box center [1125, 393] width 129 height 22
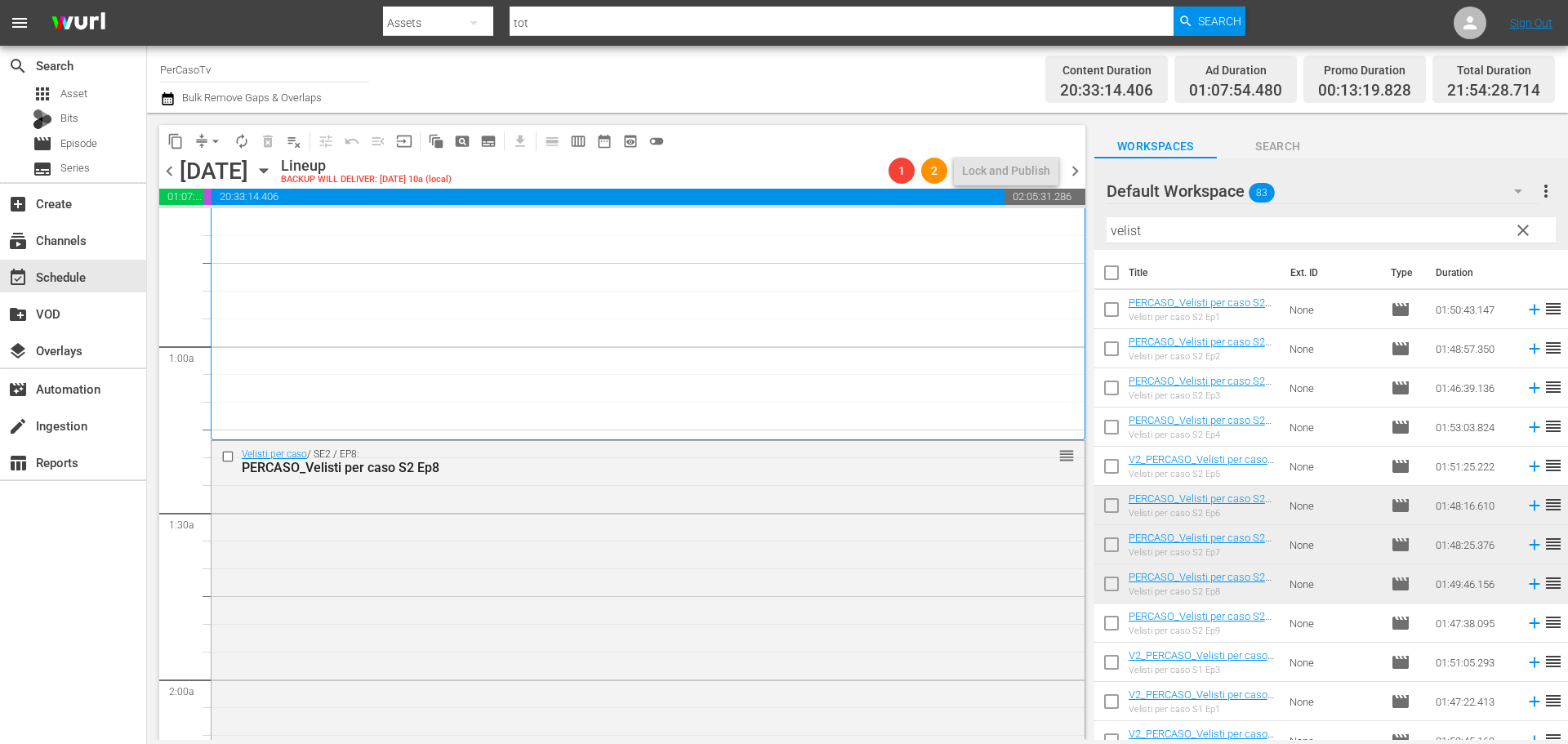
scroll to position [0, 0]
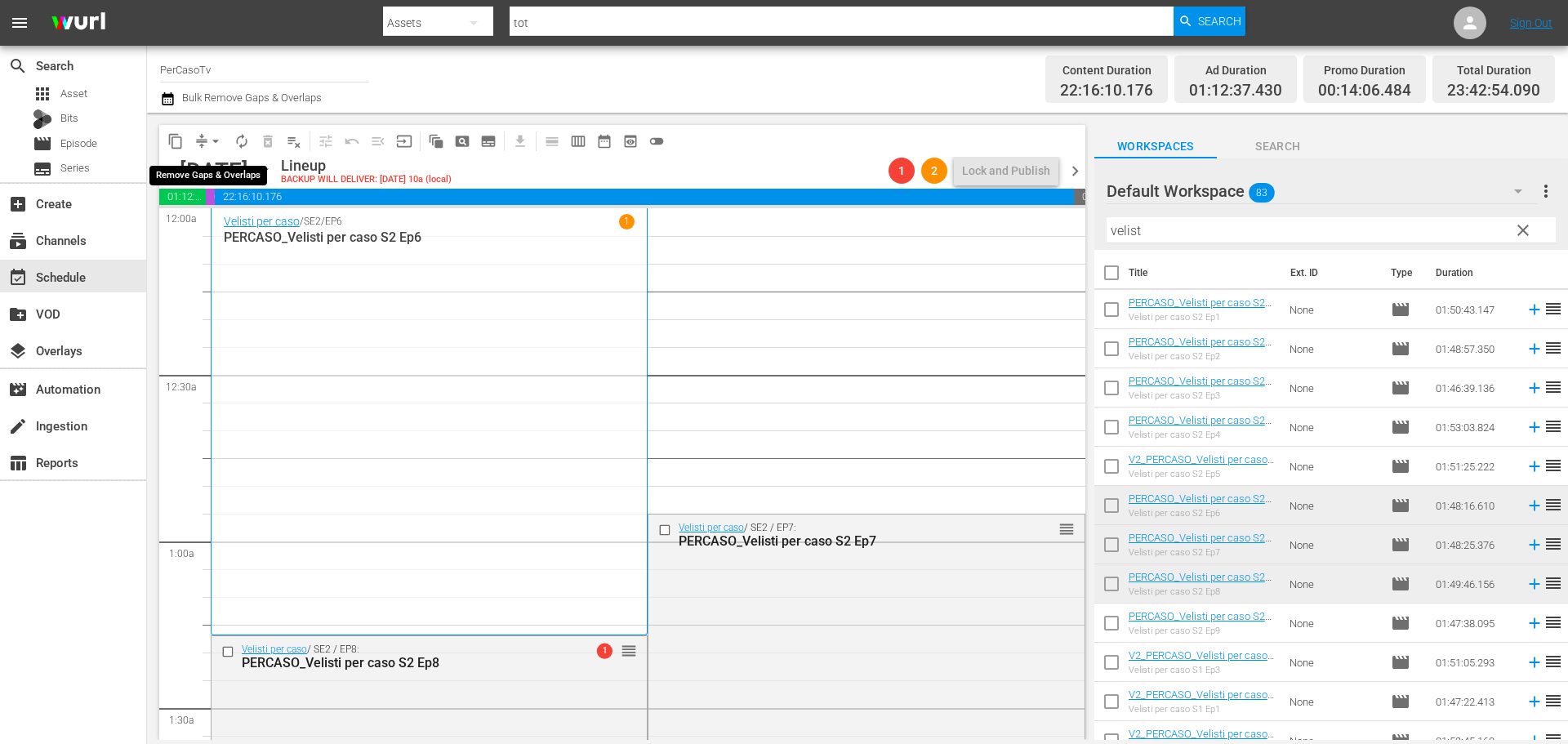
click at [213, 137] on span "arrow_drop_down" at bounding box center [216, 142] width 16 height 16
click at [198, 239] on li "Align to End of Previous Day" at bounding box center [216, 228] width 171 height 27
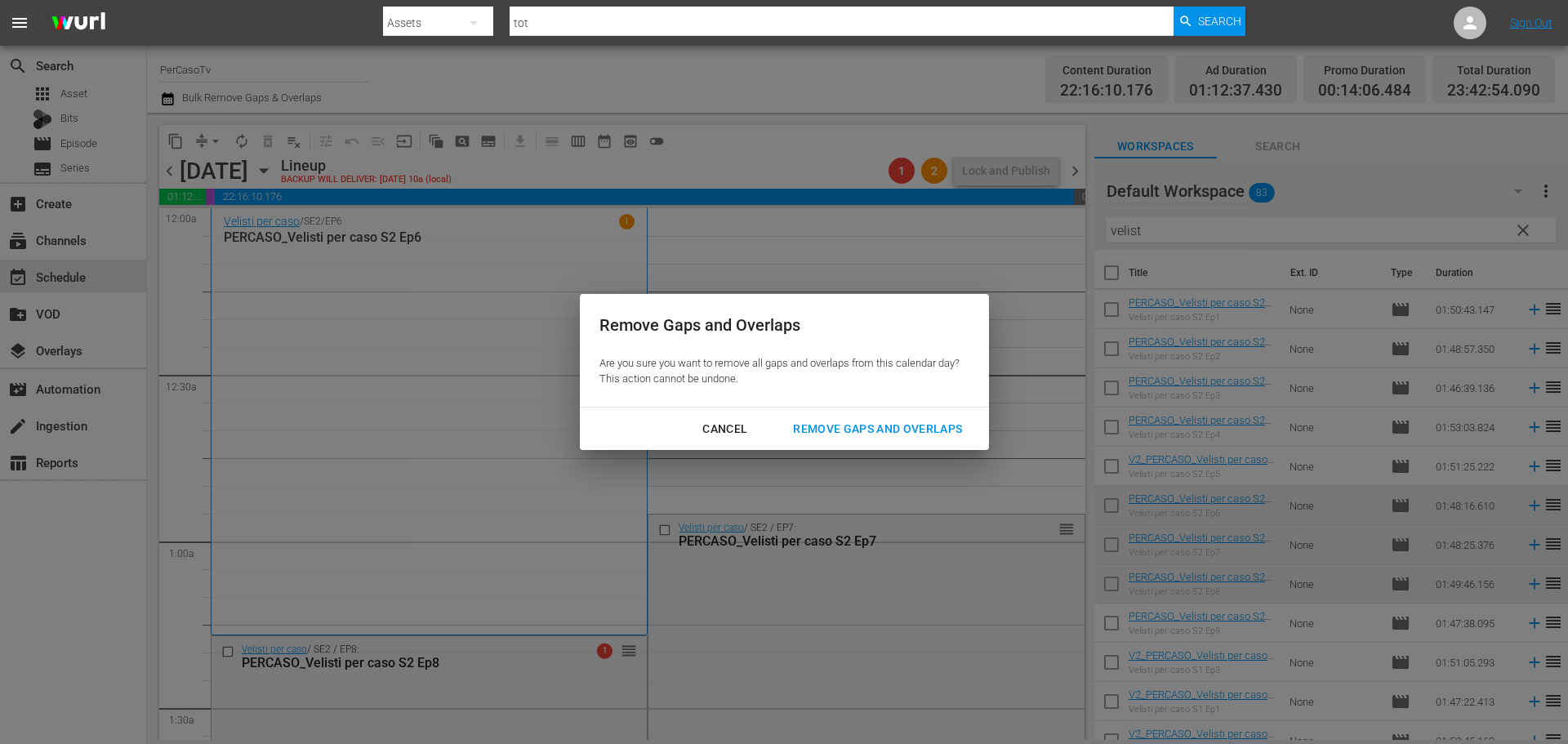
click at [886, 439] on div "Remove Gaps and Overlaps" at bounding box center [877, 429] width 195 height 21
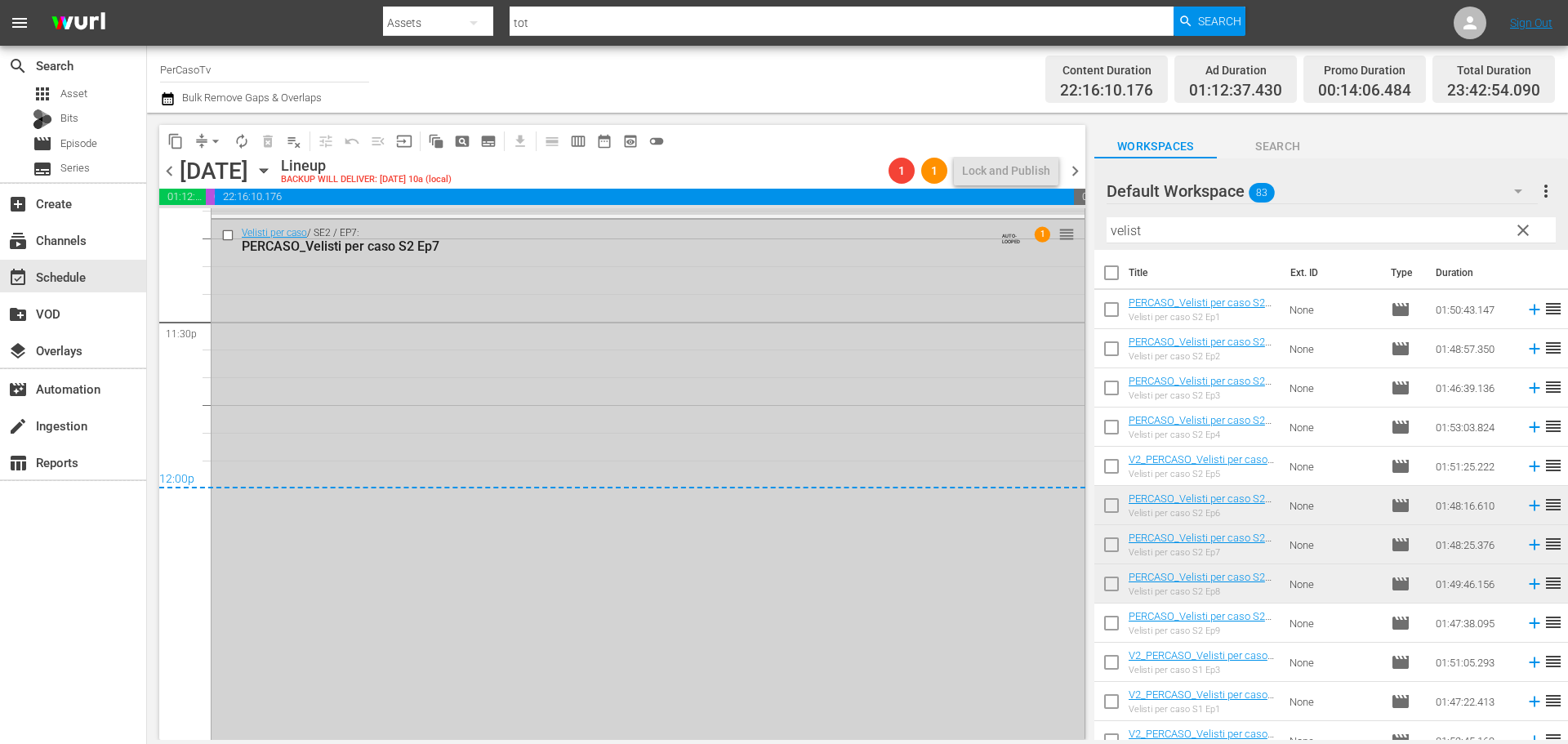
scroll to position [7605, 0]
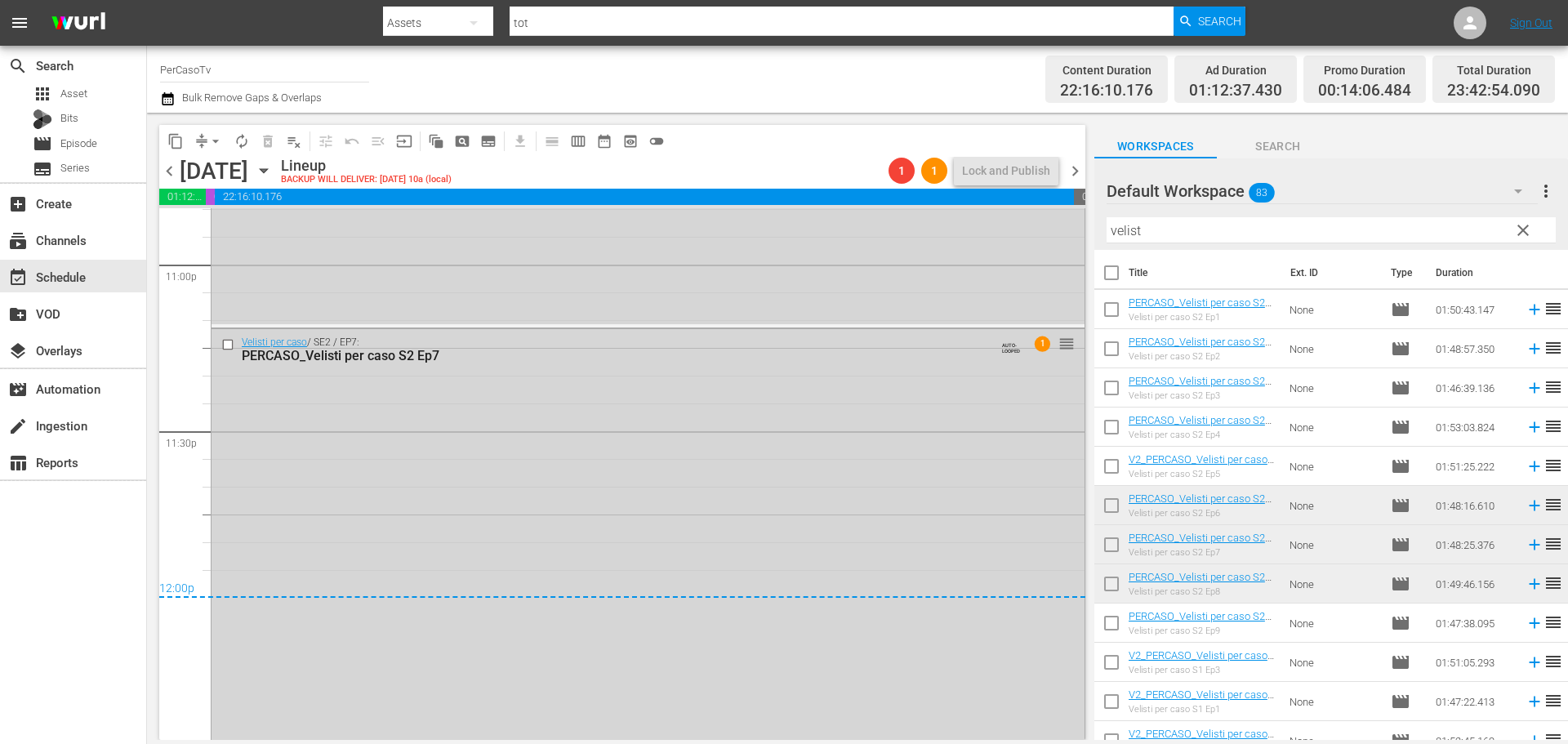
click at [272, 166] on icon "button" at bounding box center [263, 170] width 18 height 18
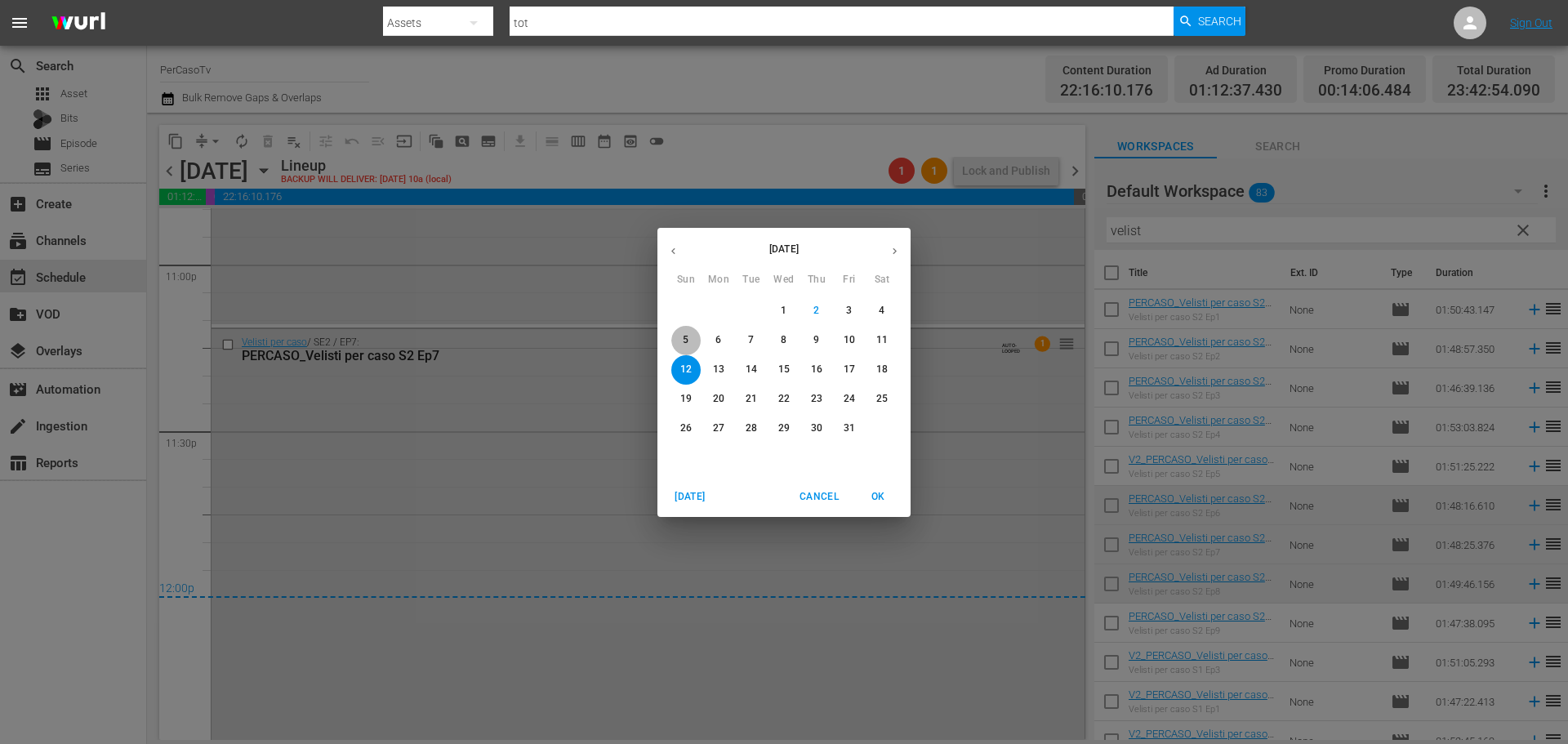
click at [683, 342] on p "5" at bounding box center [685, 340] width 6 height 14
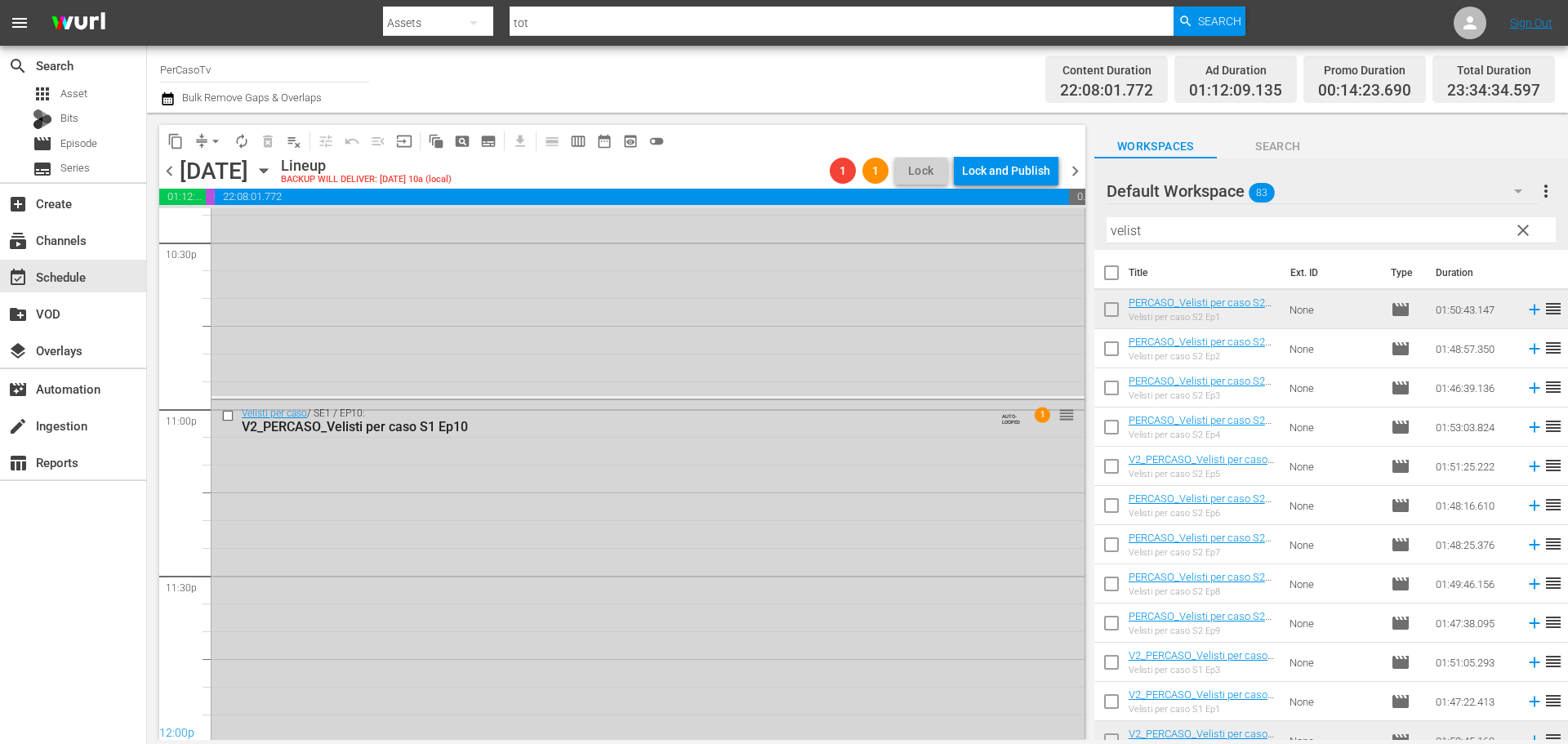
scroll to position [7577, 0]
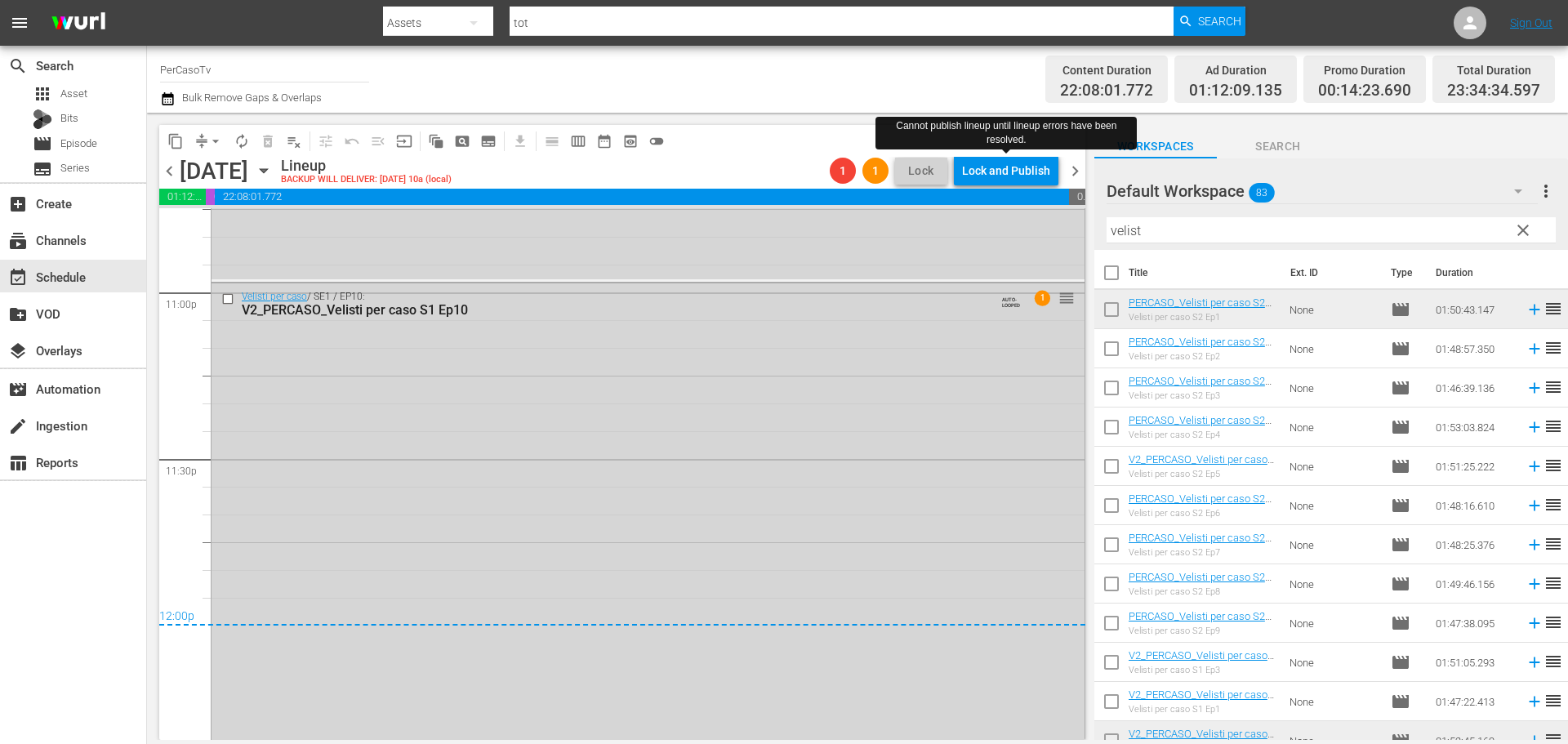
click at [1033, 175] on div "Lock and Publish" at bounding box center [1006, 170] width 88 height 30
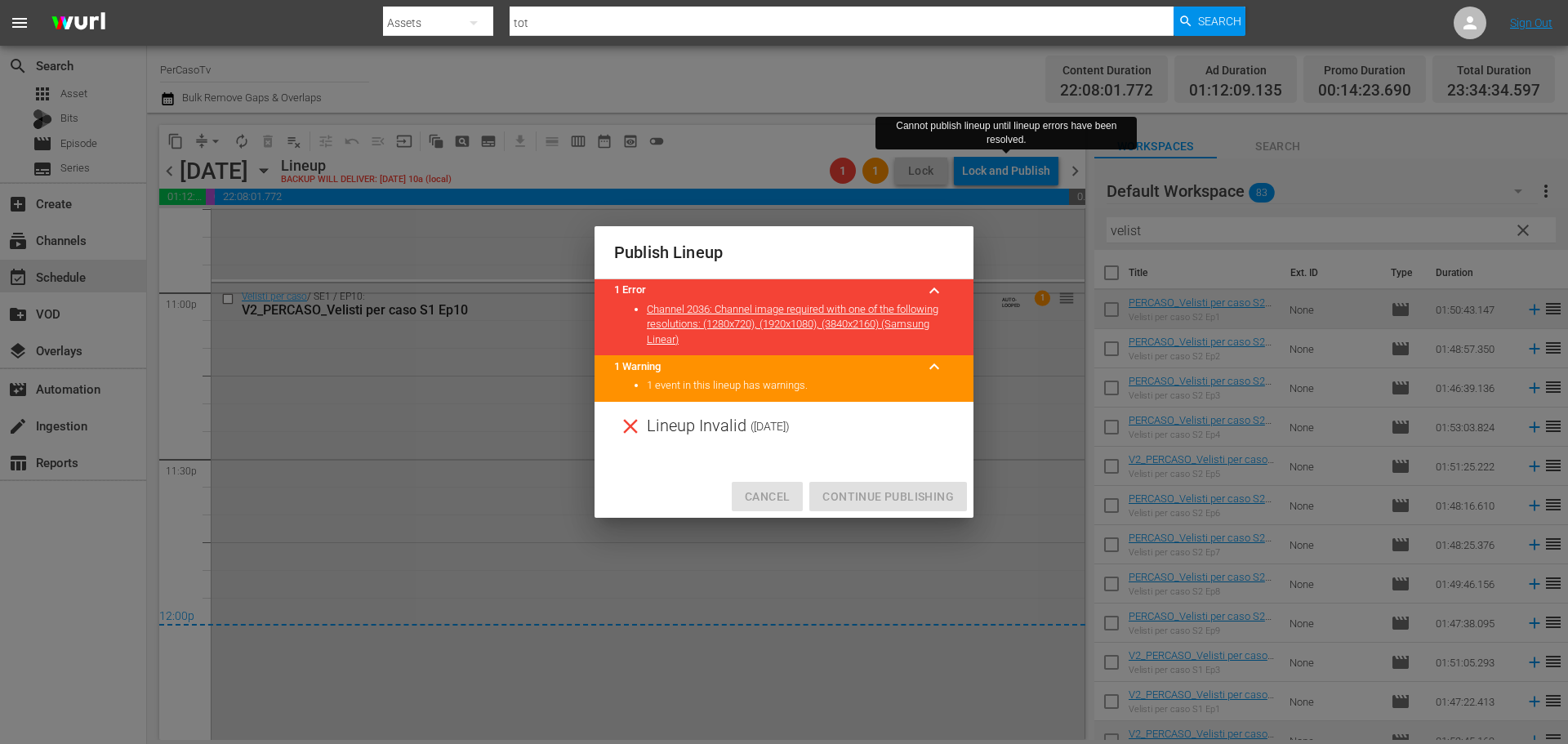
click at [784, 505] on span "Cancel" at bounding box center [767, 496] width 45 height 21
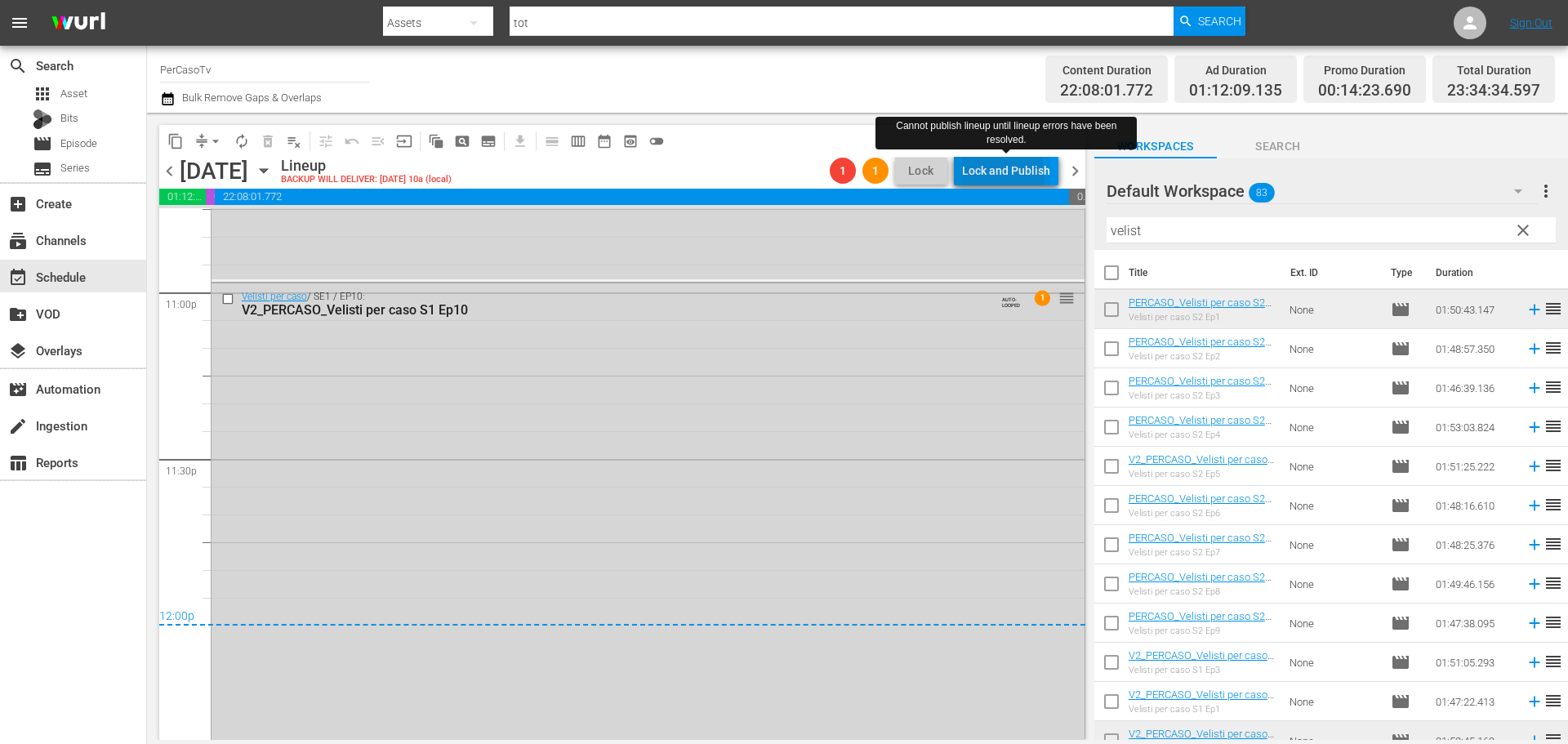
click at [998, 175] on div "Lock and Publish" at bounding box center [1006, 170] width 88 height 30
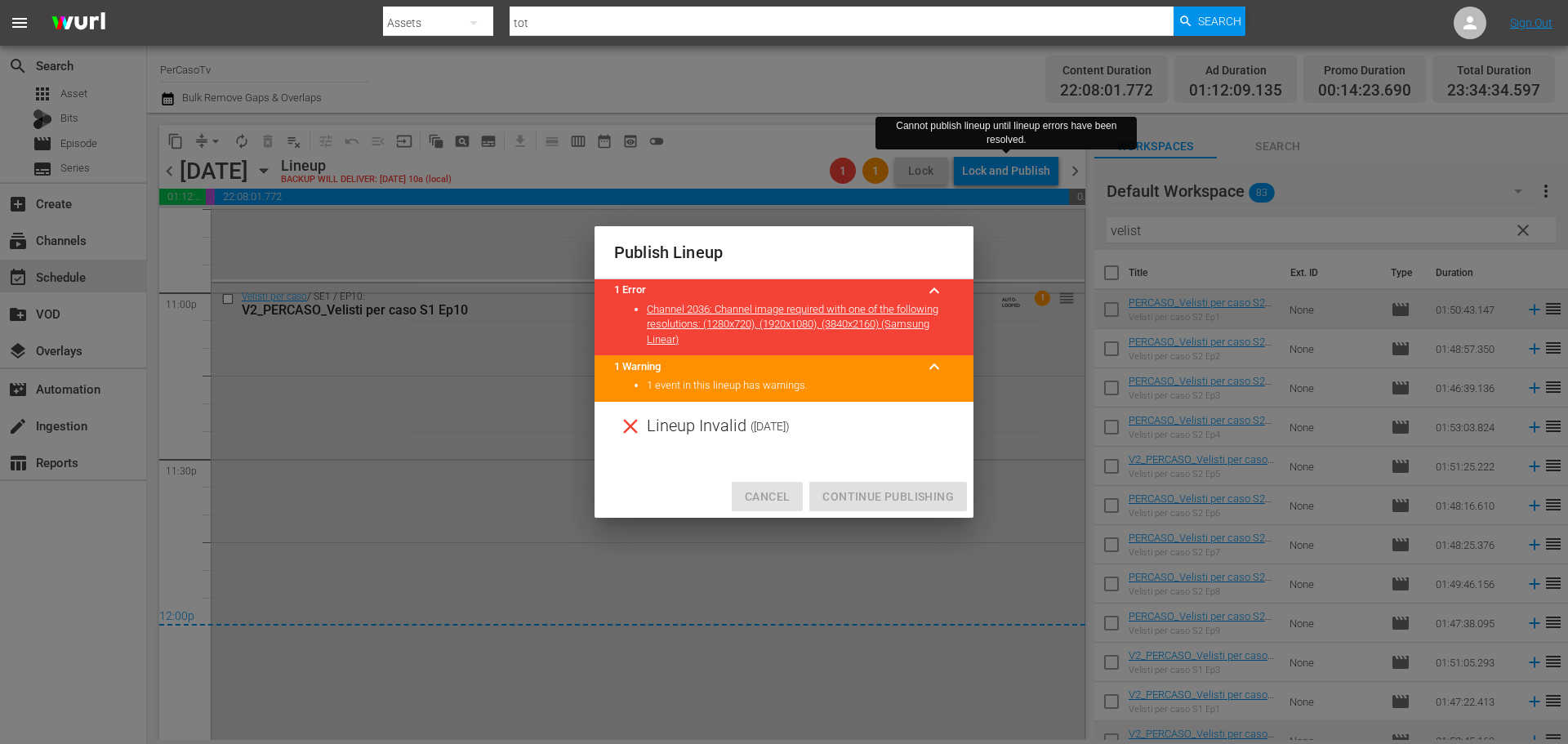
click at [791, 494] on button "Cancel" at bounding box center [767, 496] width 71 height 30
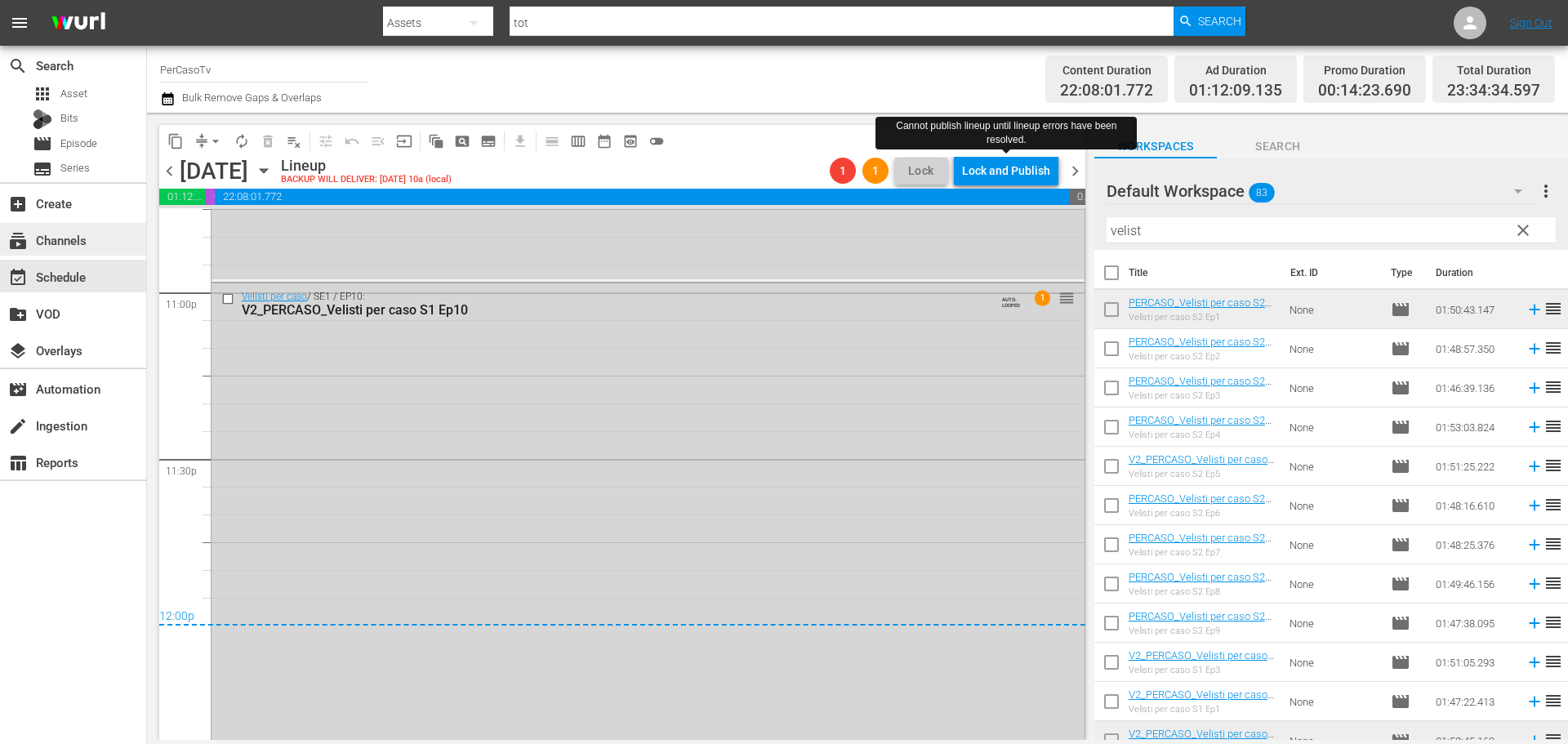
click at [85, 245] on div "subscriptions Channels" at bounding box center [45, 238] width 91 height 15
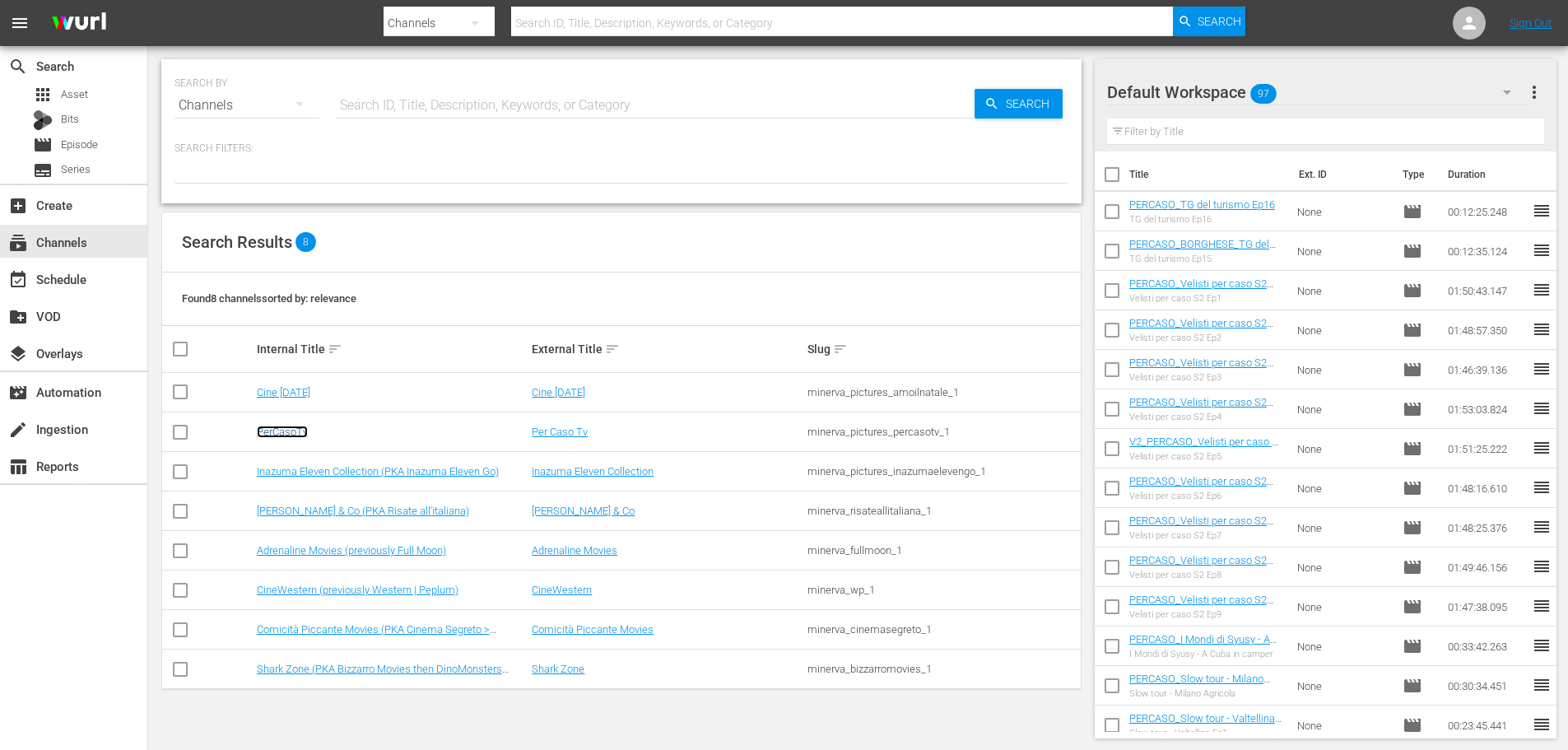
click at [292, 431] on link "PerCasoTv" at bounding box center [282, 431] width 51 height 12
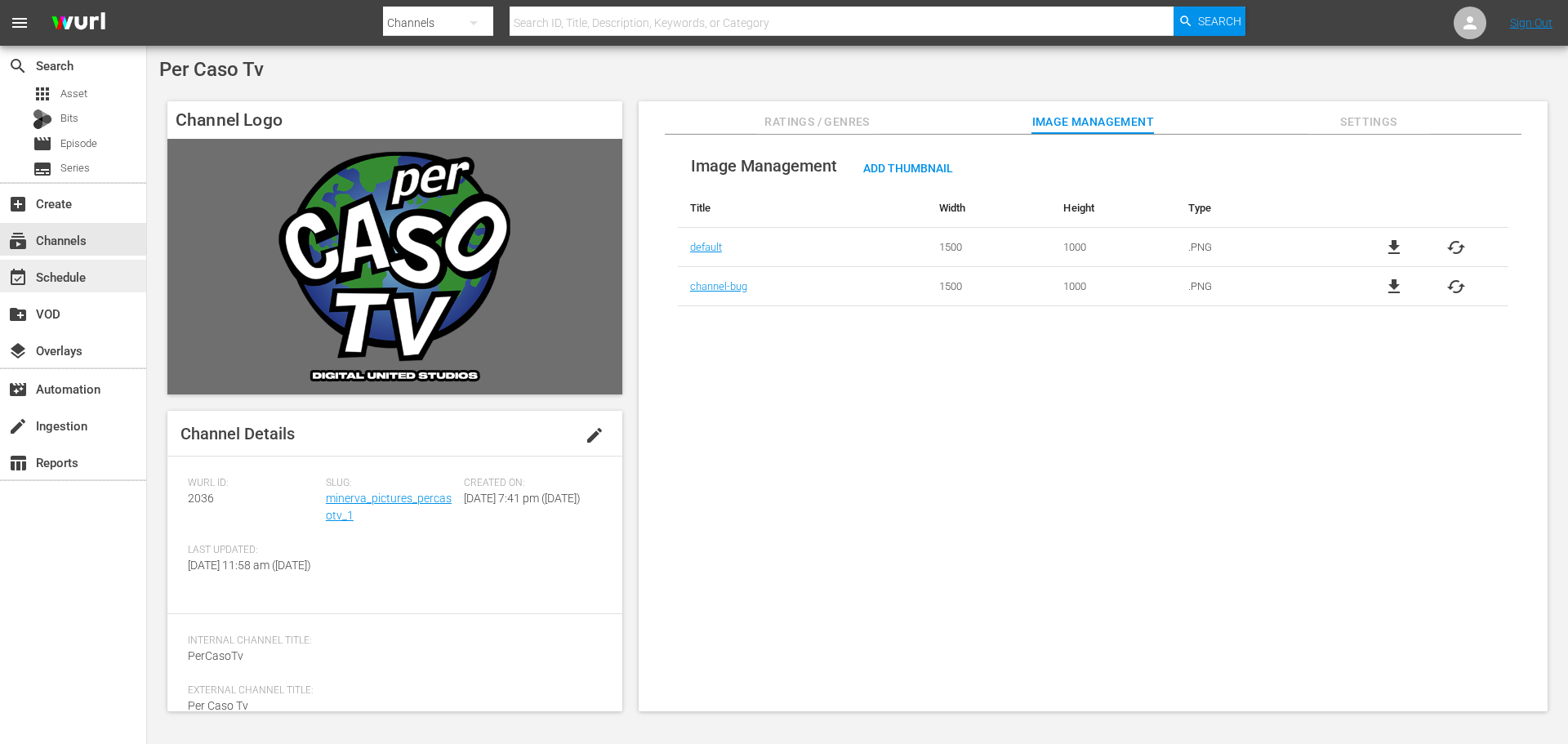
click at [99, 282] on div "event_available Schedule" at bounding box center [73, 276] width 147 height 33
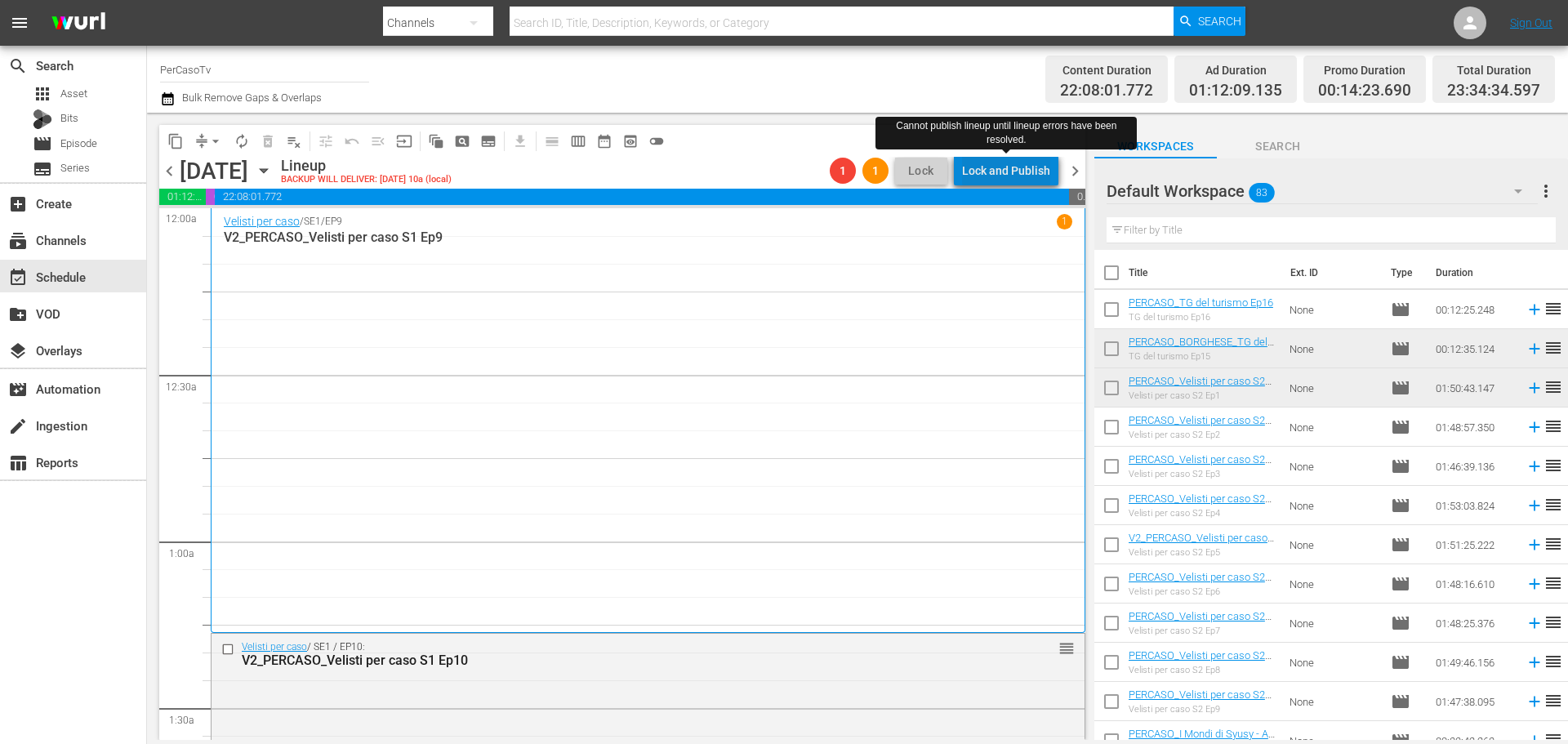
click at [1029, 169] on div "Lock and Publish" at bounding box center [1006, 170] width 88 height 30
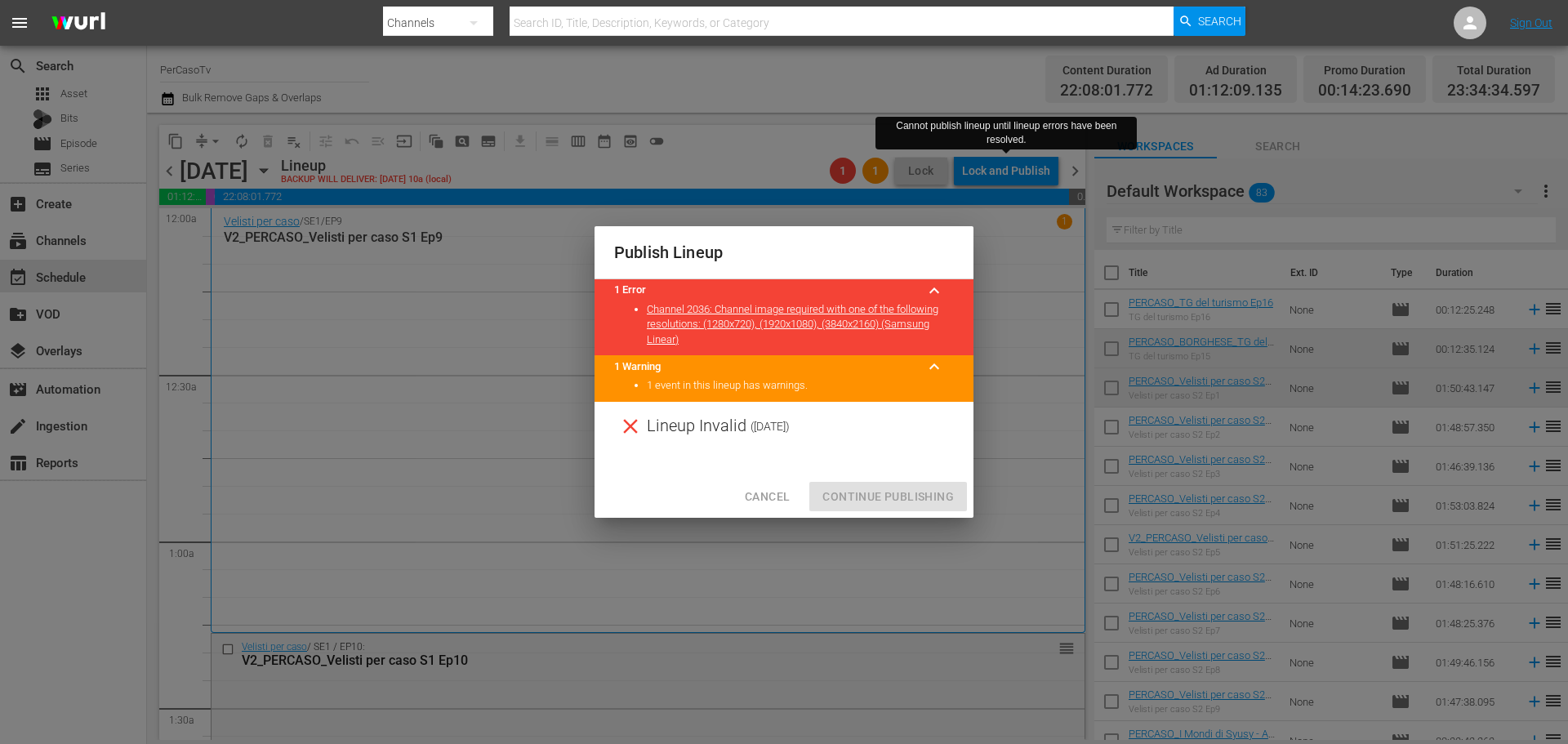
drag, startPoint x: 754, startPoint y: 487, endPoint x: 714, endPoint y: 487, distance: 40.0
click at [754, 487] on span "Cancel" at bounding box center [767, 496] width 45 height 21
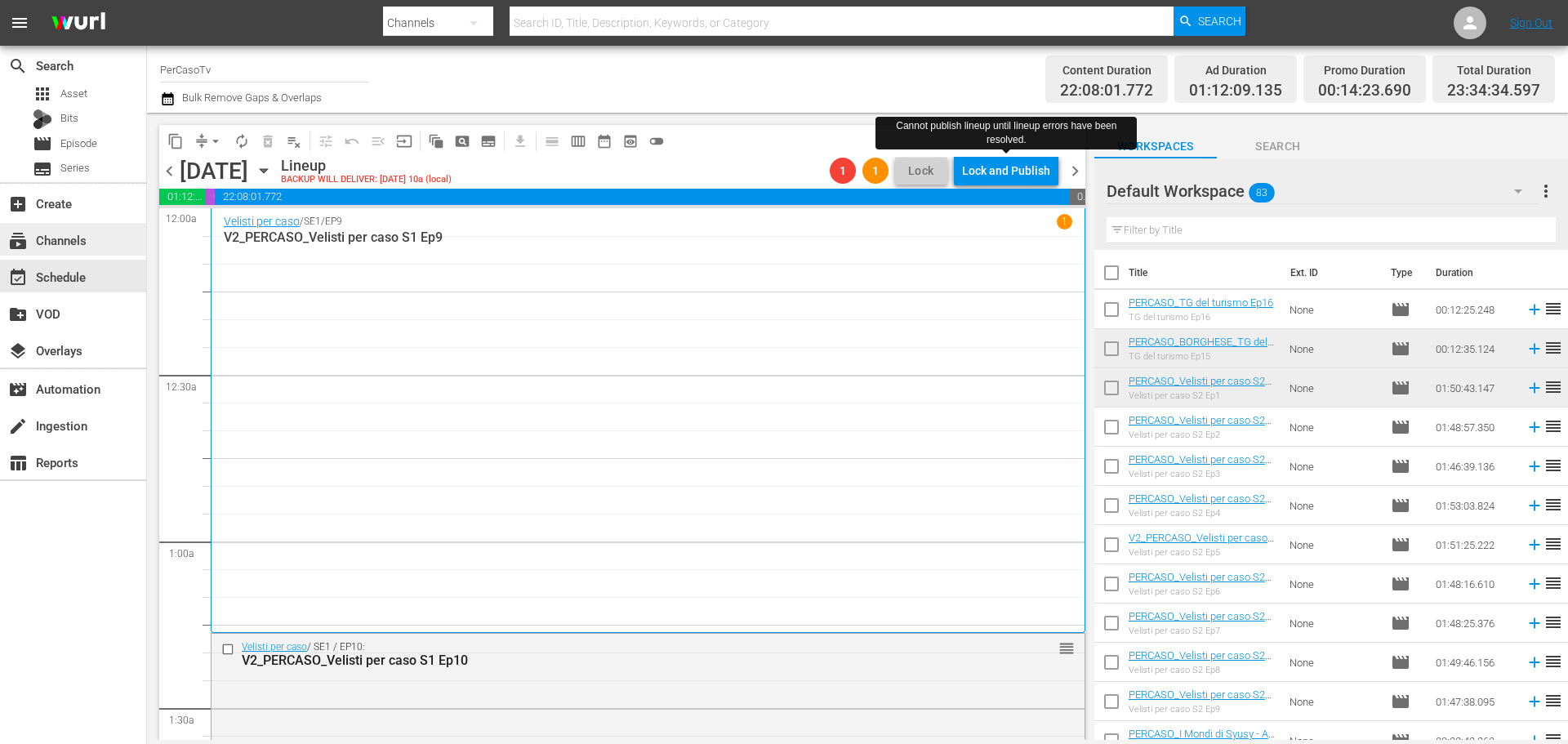
click at [117, 229] on div "subscriptions Channels" at bounding box center [73, 239] width 147 height 33
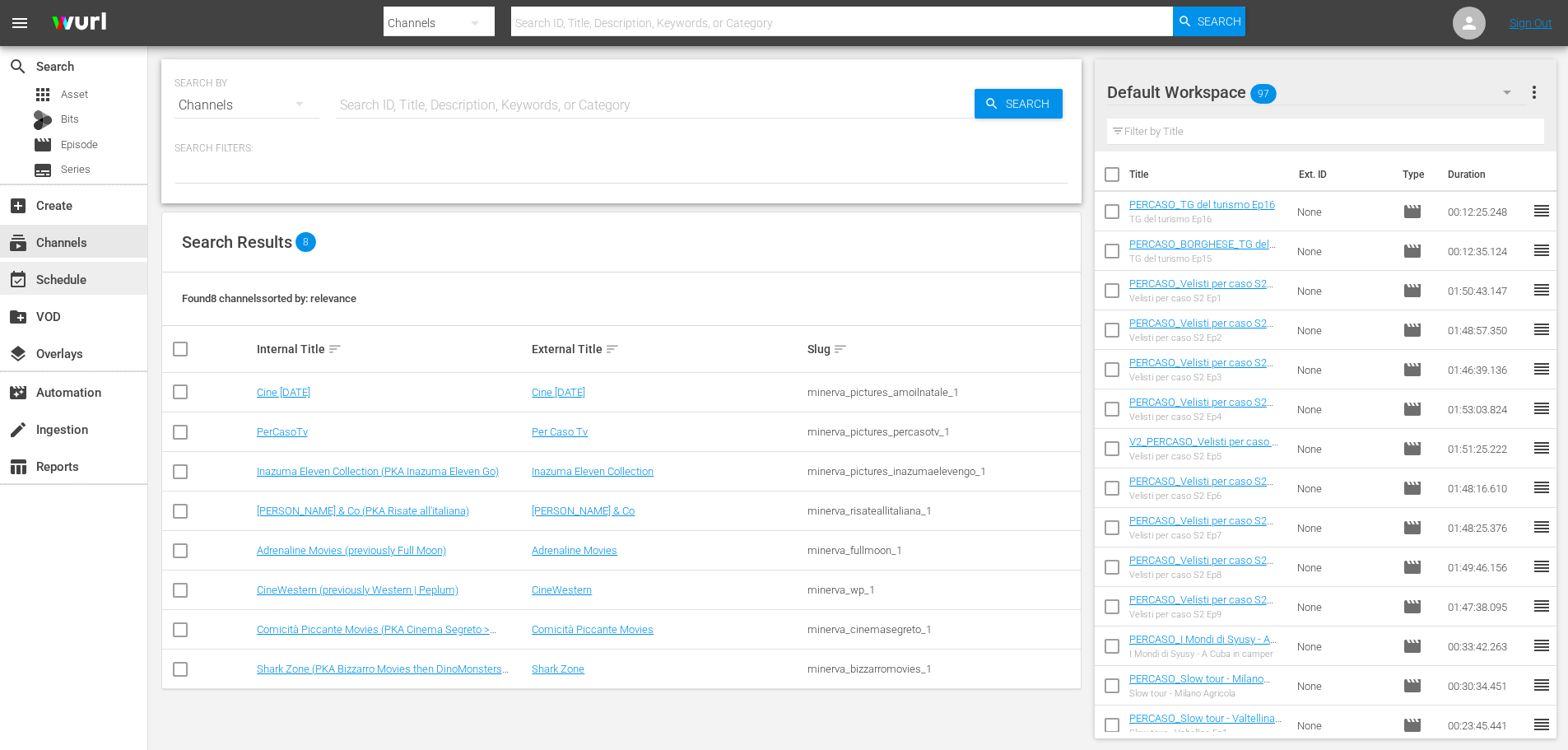
click at [104, 281] on div "event_available Schedule" at bounding box center [74, 278] width 148 height 33
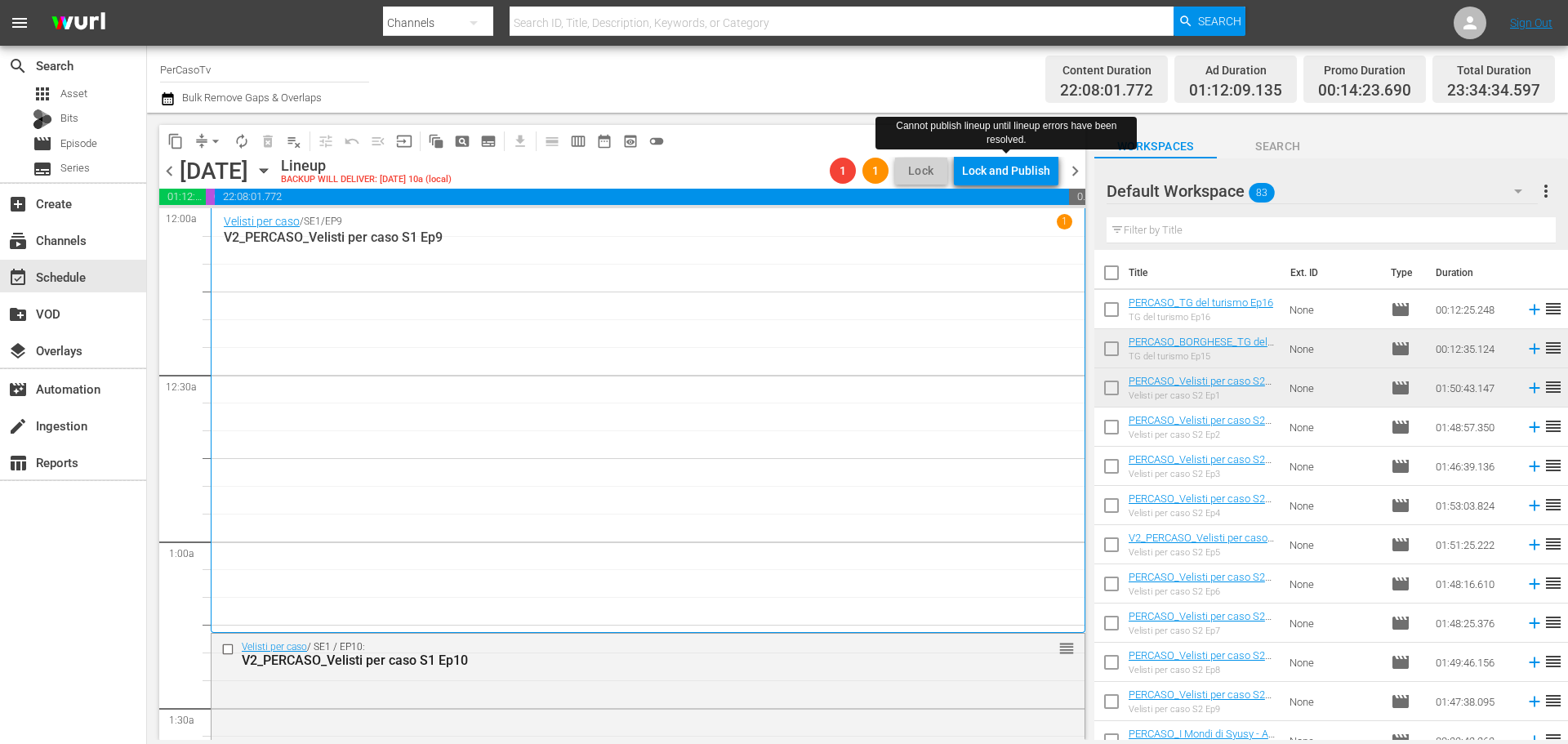
click at [1024, 178] on div "Lock and Publish" at bounding box center [1006, 170] width 88 height 30
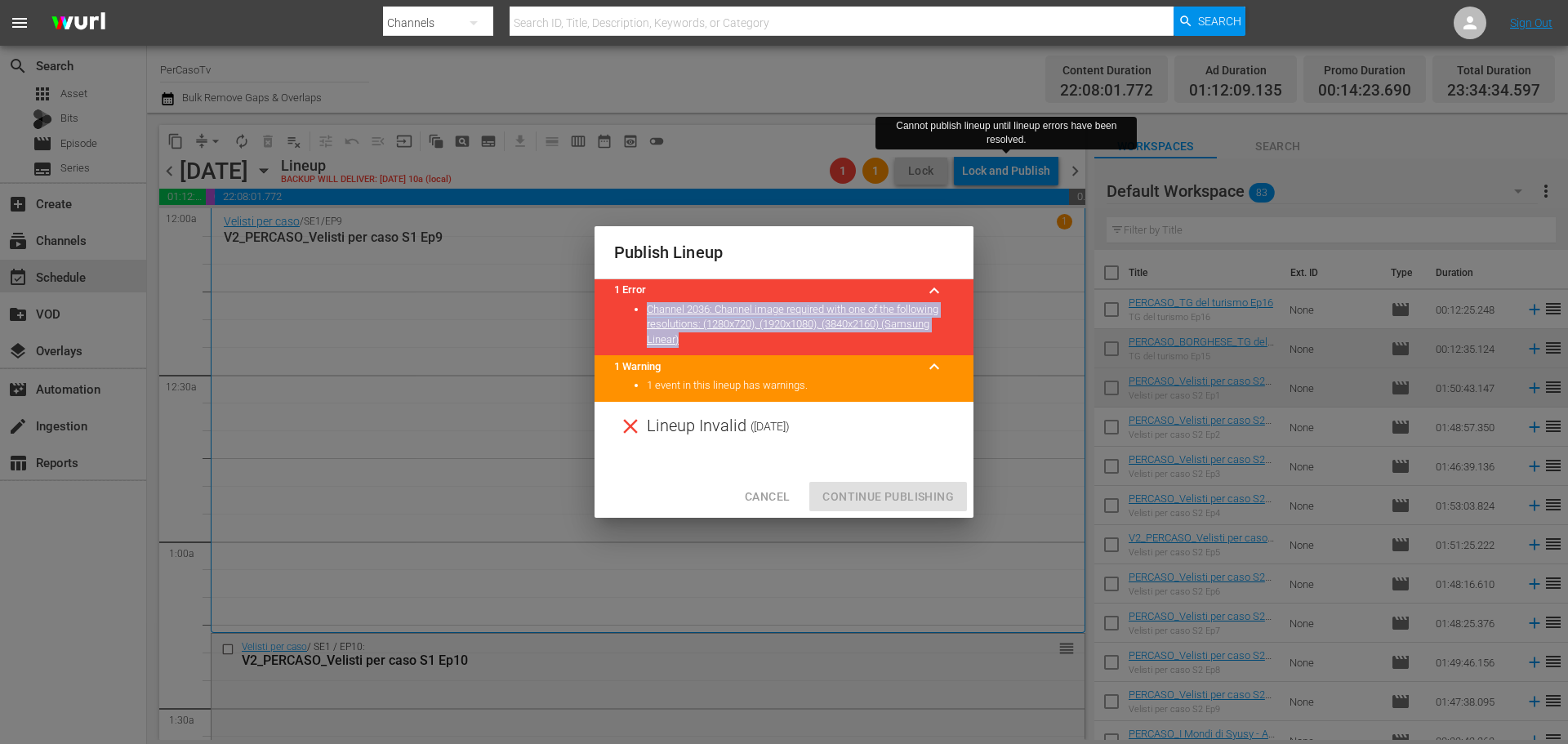
drag, startPoint x: 805, startPoint y: 342, endPoint x: 681, endPoint y: 281, distance: 138.2
click at [681, 281] on div "1 Error keyboard_arrow_up Channel 2036: Channel image required with one of the …" at bounding box center [784, 317] width 379 height 77
copy div "keyboard_arrow_up Channel 2036: Channel image required with one of the followin…"
click at [774, 490] on span "Cancel" at bounding box center [767, 496] width 45 height 21
